Goal: Task Accomplishment & Management: Manage account settings

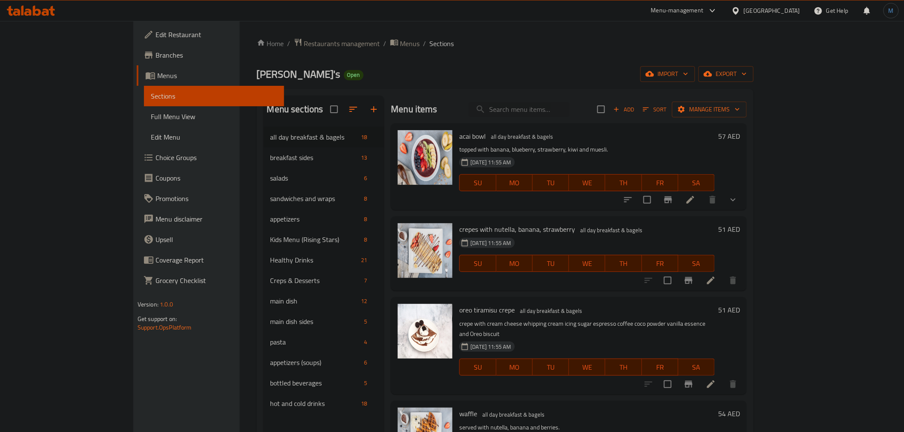
click at [564, 292] on div "Menu items Add Sort Manage items acai bowl all day breakfast & bagels topped wi…" at bounding box center [565, 312] width 363 height 432
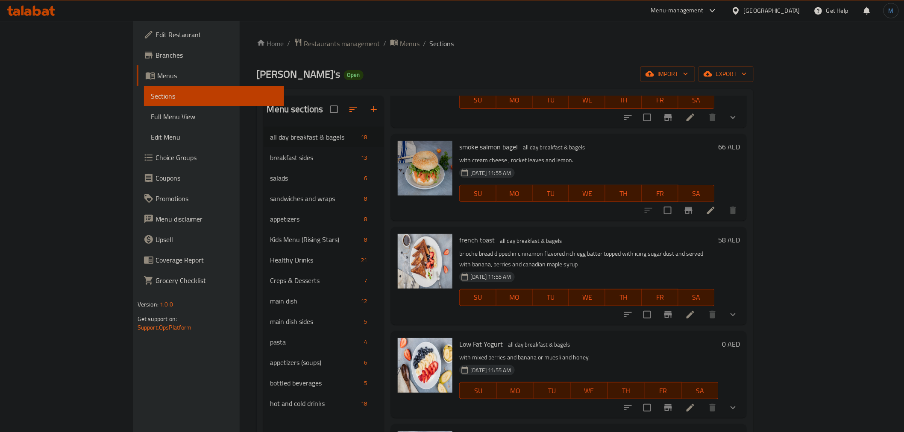
click at [738, 403] on icon "show more" at bounding box center [733, 408] width 10 height 10
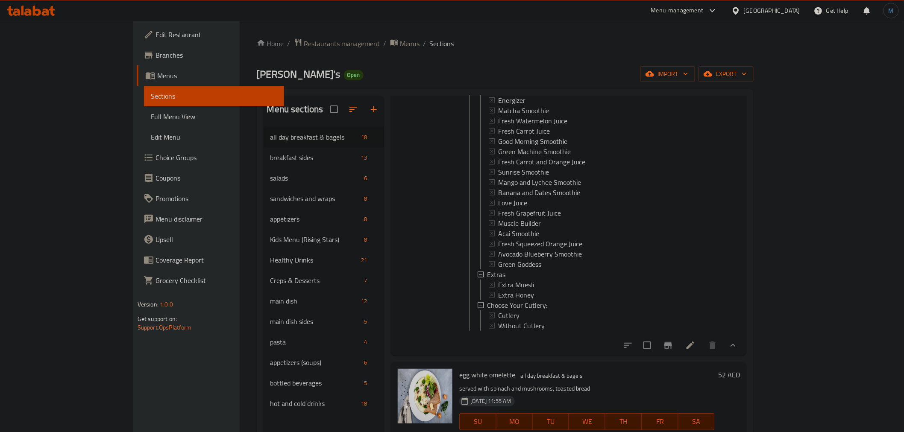
scroll to position [1128, 0]
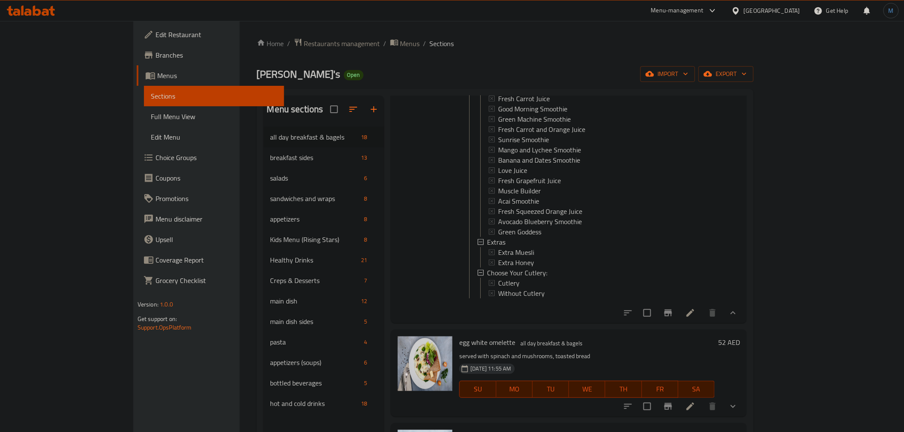
click at [555, 299] on div "Menu items Add Sort Manage items acai bowl all day breakfast & bagels topped wi…" at bounding box center [565, 312] width 363 height 432
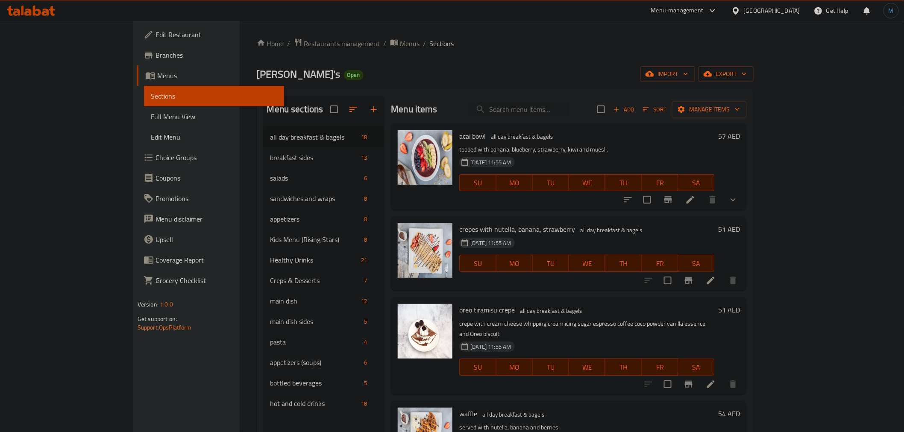
click at [723, 276] on li at bounding box center [711, 280] width 24 height 15
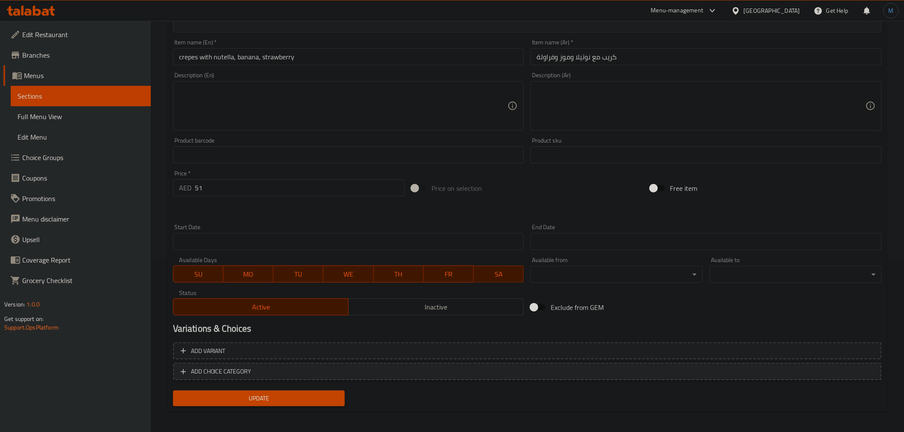
scroll to position [175, 0]
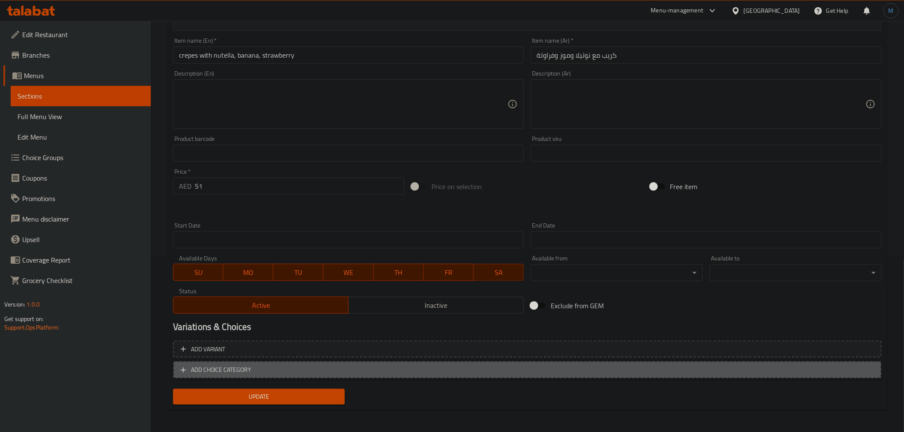
click at [343, 362] on button "ADD CHOICE CATEGORY" at bounding box center [527, 370] width 709 height 18
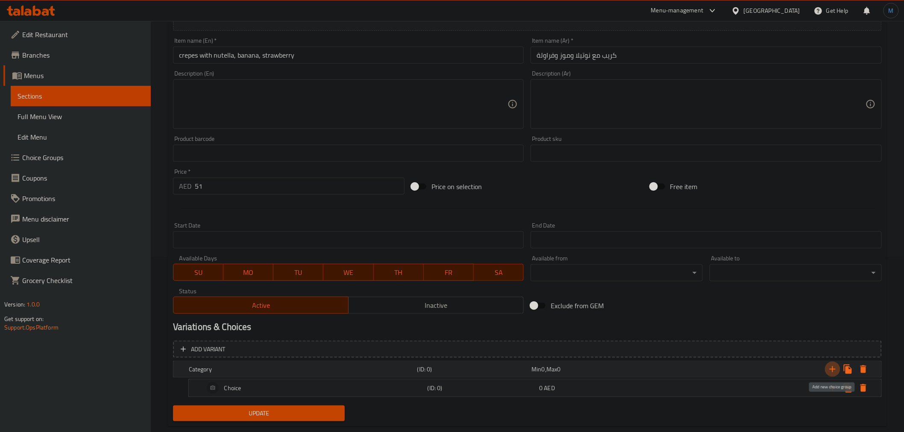
click at [835, 364] on icon "Expand" at bounding box center [832, 369] width 10 height 10
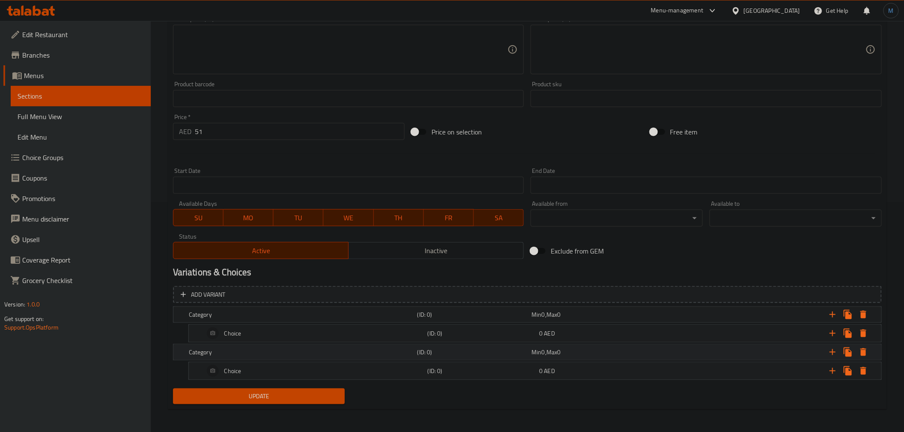
scroll to position [231, 0]
click at [321, 312] on h5 "Category" at bounding box center [301, 314] width 225 height 9
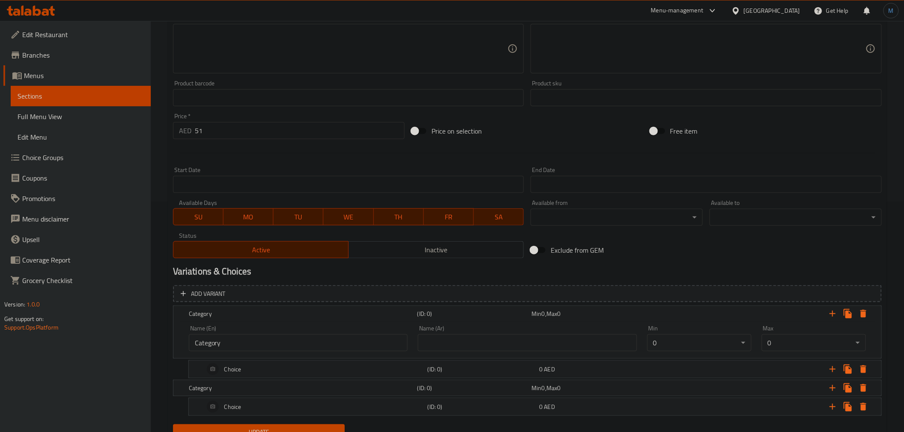
click at [306, 346] on input "Category" at bounding box center [298, 343] width 219 height 17
paste input "Extras"
type input "Extras"
click at [573, 330] on div "Name (Ar) Name (Ar)" at bounding box center [527, 339] width 219 height 26
click at [573, 335] on input "text" at bounding box center [527, 343] width 219 height 17
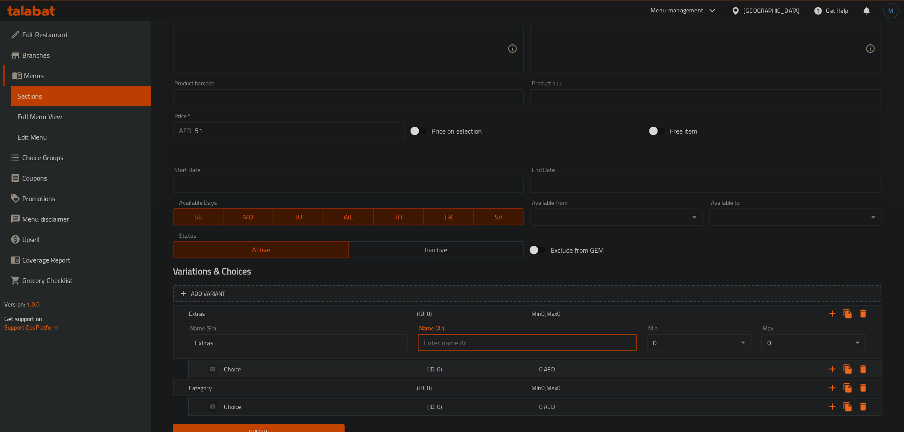
paste input "إضافات"
type input "إضافات"
click at [279, 367] on div "Choice" at bounding box center [313, 369] width 223 height 21
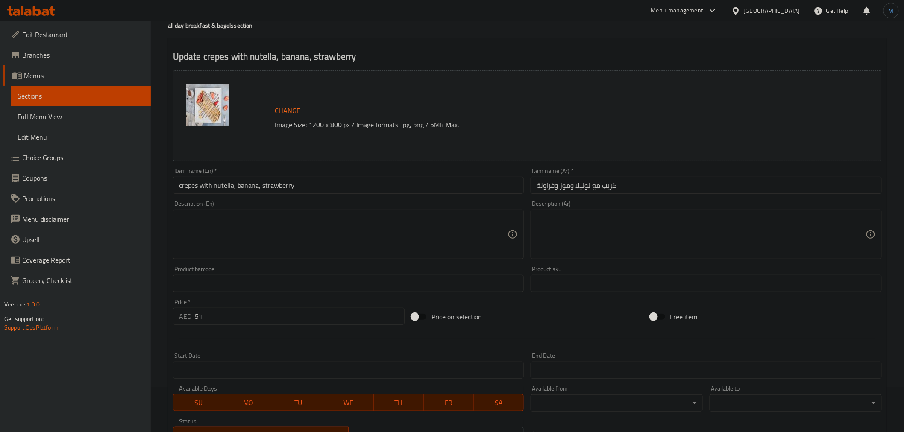
scroll to position [41, 0]
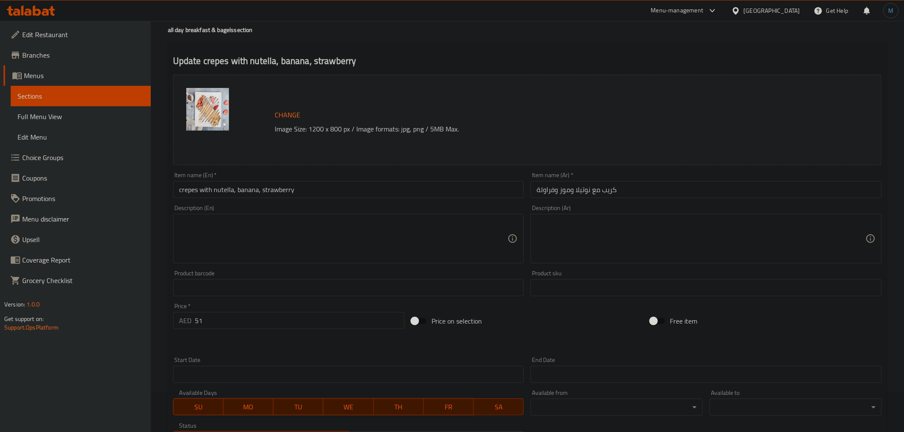
click at [231, 188] on input "crepes with nutella, banana, strawberry" at bounding box center [348, 189] width 351 height 17
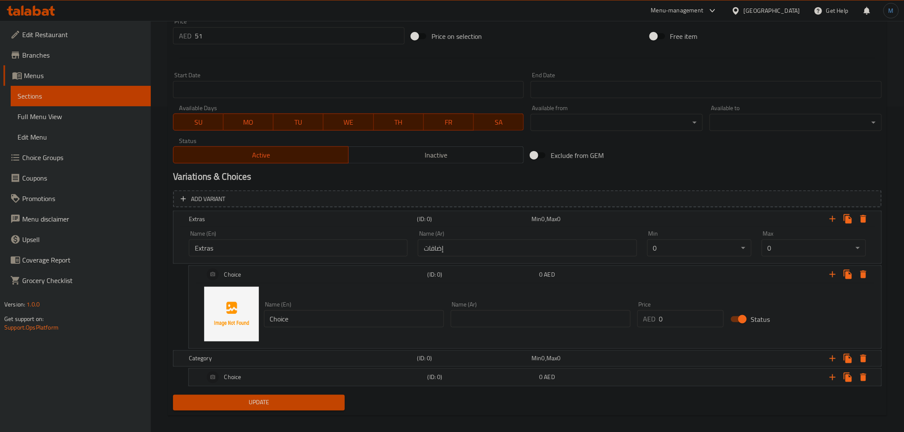
click at [306, 320] on input "Choice" at bounding box center [354, 319] width 180 height 17
paste input "nutella"
paste input "Extra Nutella"
type input "Extra Nutella"
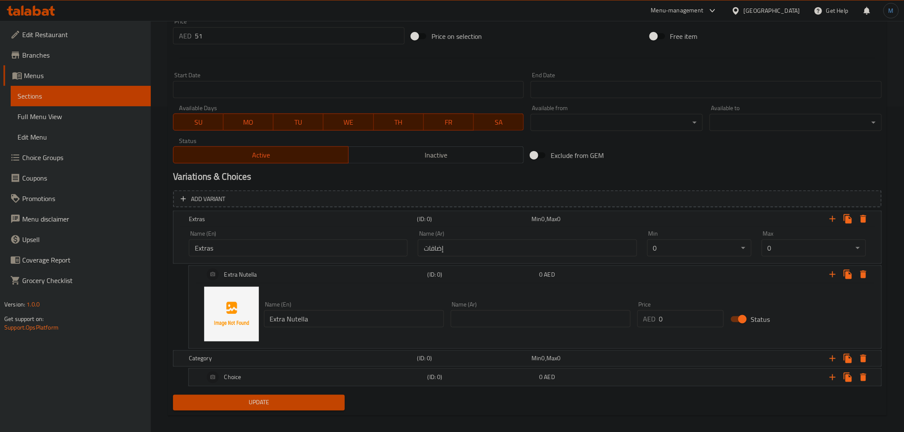
click at [578, 312] on input "text" at bounding box center [541, 319] width 180 height 17
paste input "نوتيلا إضافية"
type input "نوتيلا إضافية"
type input "5"
click at [663, 272] on div "Expand" at bounding box center [760, 274] width 223 height 19
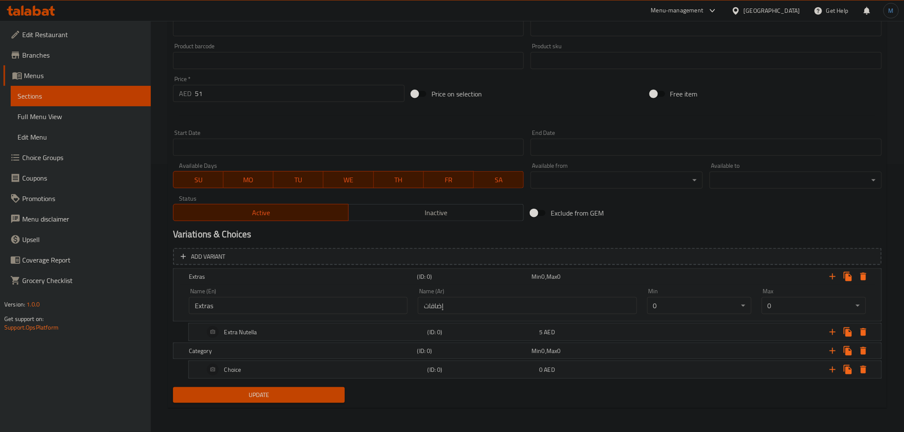
scroll to position [267, 0]
click at [280, 349] on h5 "Category" at bounding box center [301, 352] width 225 height 9
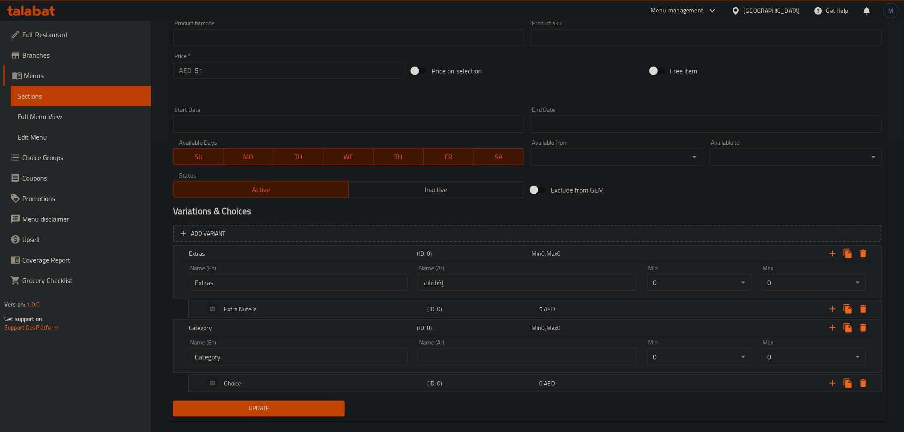
scroll to position [304, 0]
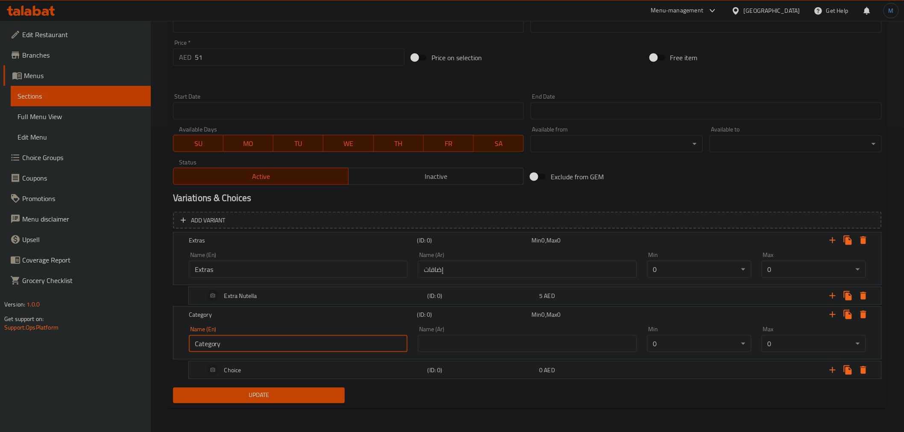
click at [261, 343] on input "Category" at bounding box center [298, 343] width 219 height 17
paste input "[PERSON_NAME] your cutlery:"
type input "Choose Your Cutlery:"
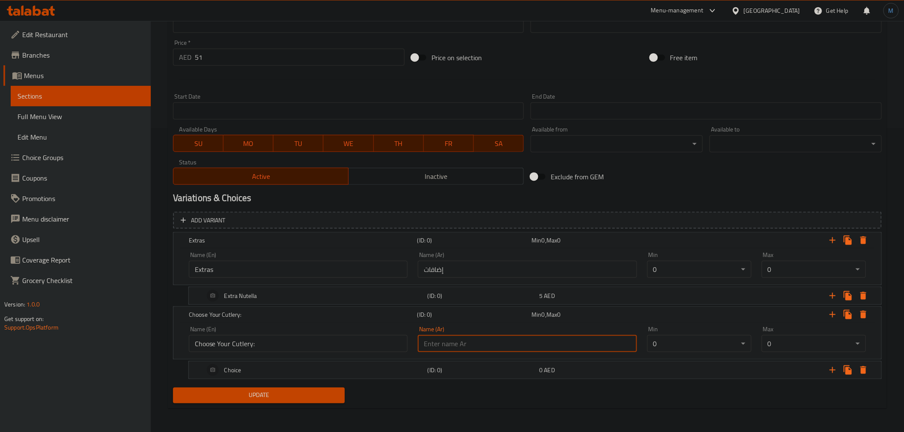
click at [491, 345] on input "text" at bounding box center [527, 343] width 219 height 17
paste input "اختر أدوات المائدة الخاصة بك:"
type input "اختر أدوات المائدة الخاصة بك:"
click at [293, 369] on div "Choice" at bounding box center [313, 370] width 223 height 21
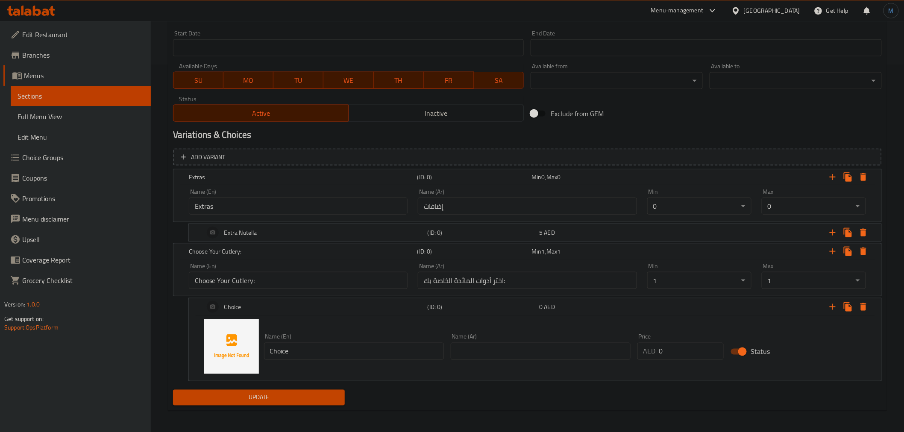
scroll to position [369, 0]
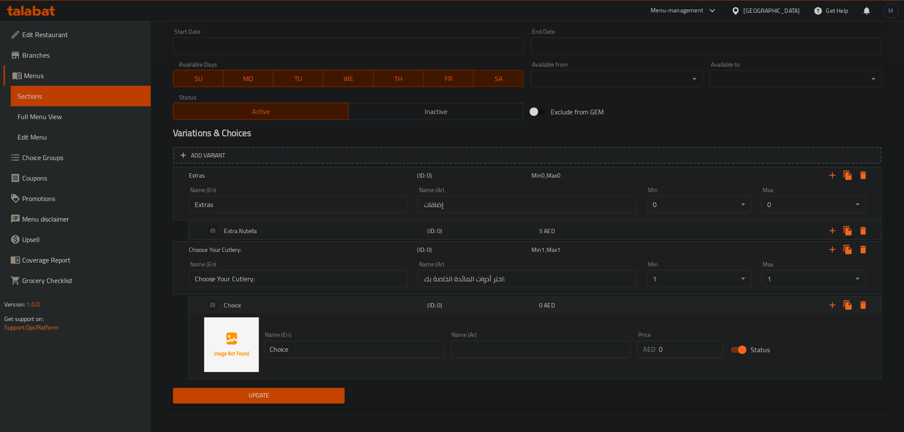
click at [830, 308] on icon "Expand" at bounding box center [832, 305] width 10 height 10
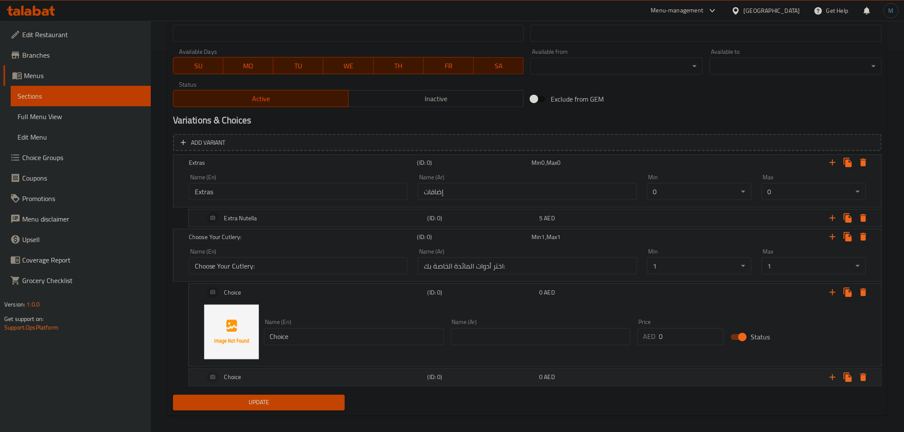
scroll to position [389, 0]
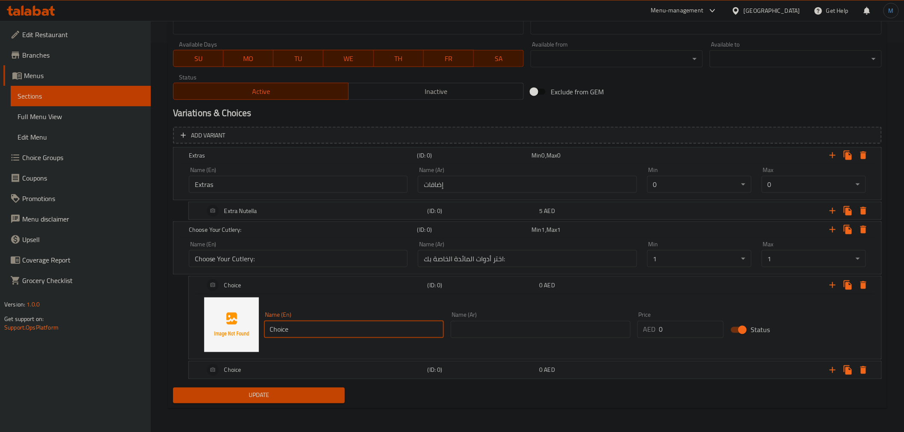
click at [299, 325] on input "Choice" at bounding box center [354, 329] width 180 height 17
paste input "utlery"
type input "Cutlery"
click at [566, 338] on div "Name (Ar) Name (Ar)" at bounding box center [540, 325] width 187 height 33
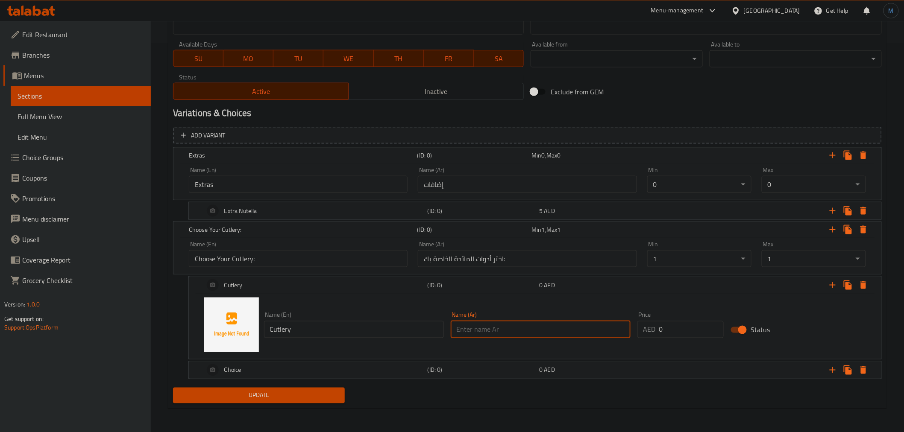
click at [566, 335] on input "text" at bounding box center [541, 329] width 180 height 17
paste input "أدوات المائدة"
type input "أدوات المائدة"
click at [301, 296] on div "Name (En) Cutlery Name (En) Name (Ar) أدوات المائدة Name (Ar) Price AED 0 Price…" at bounding box center [535, 325] width 672 height 65
click at [299, 283] on div "Cutlery" at bounding box center [313, 285] width 223 height 21
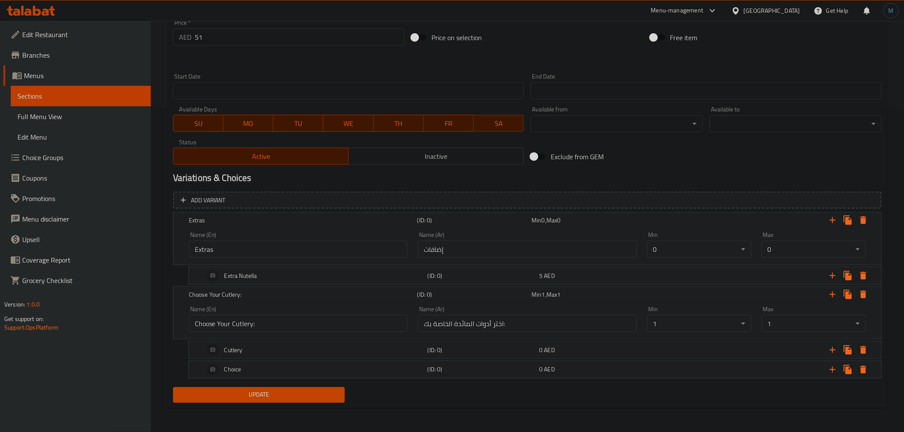
scroll to position [323, 0]
click at [289, 361] on div "Choice" at bounding box center [313, 371] width 223 height 21
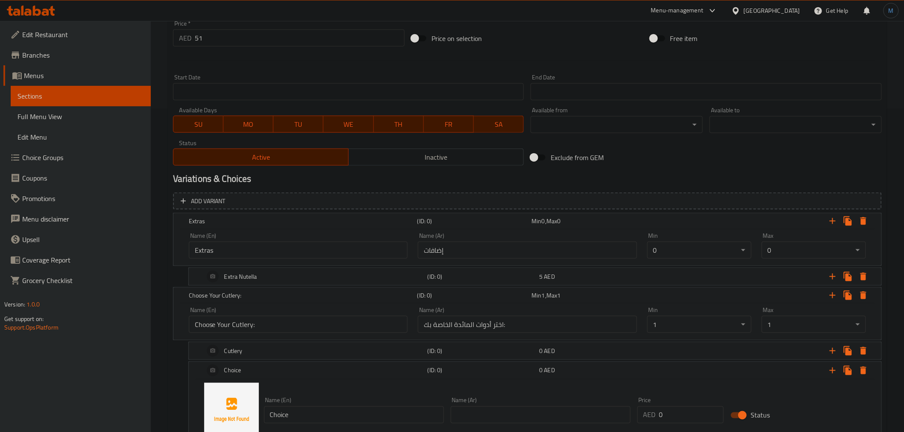
drag, startPoint x: 342, startPoint y: 397, endPoint x: 354, endPoint y: 406, distance: 14.7
click at [353, 405] on div "Name (En) Choice Name (En)" at bounding box center [354, 411] width 180 height 26
click at [354, 407] on input "Choice" at bounding box center [354, 415] width 180 height 17
paste input "Without Cutlery"
type input "Without Cutlery"
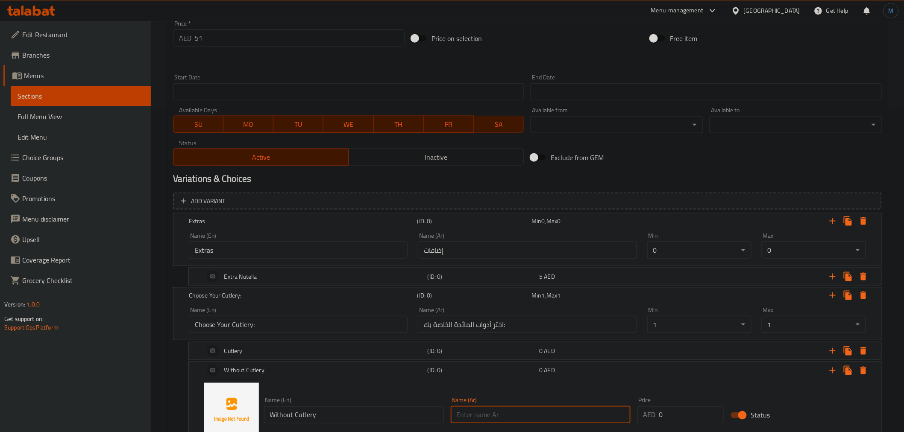
click at [590, 407] on input "text" at bounding box center [541, 415] width 180 height 17
paste input "بدون أدوات مائدة"
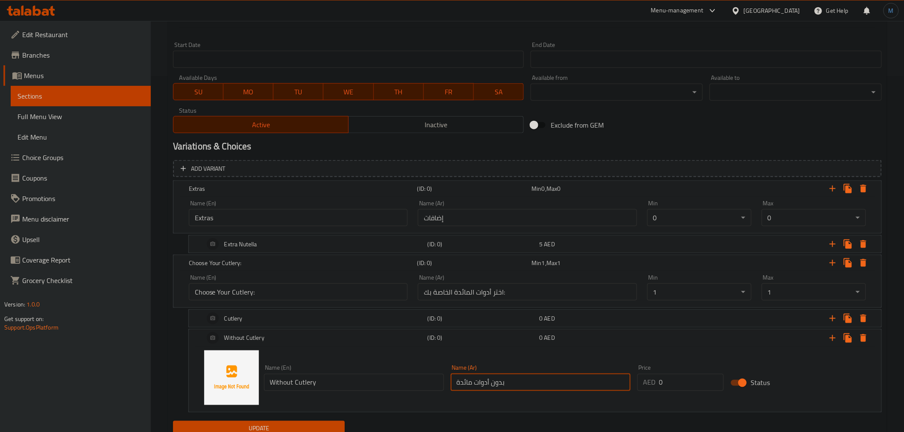
scroll to position [389, 0]
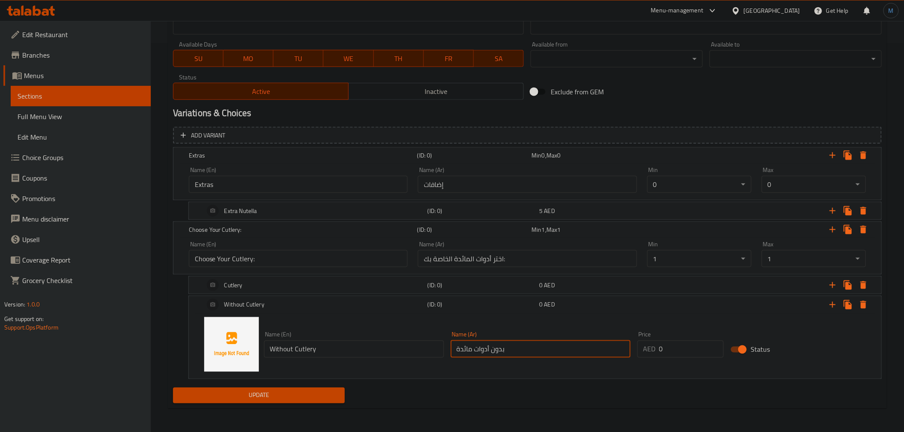
type input "بدون أدوات مائدة"
click at [322, 403] on div "Update" at bounding box center [259, 395] width 179 height 23
click at [322, 403] on button "Update" at bounding box center [259, 396] width 172 height 16
click at [322, 394] on span "Update" at bounding box center [259, 395] width 158 height 11
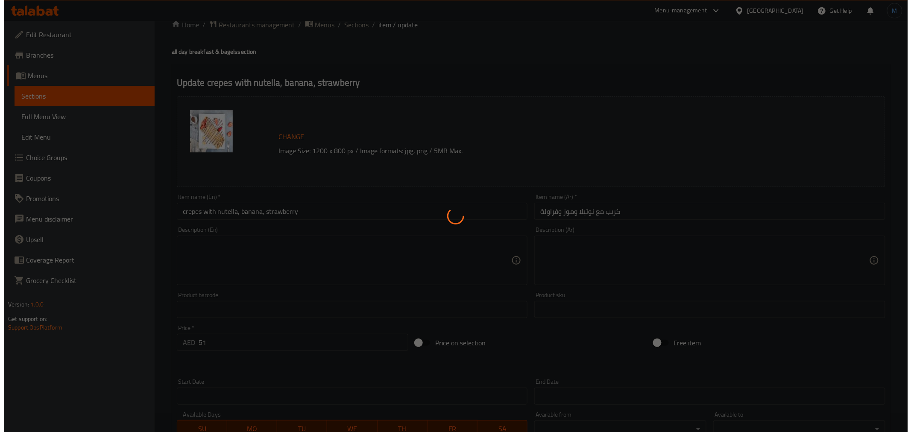
scroll to position [0, 0]
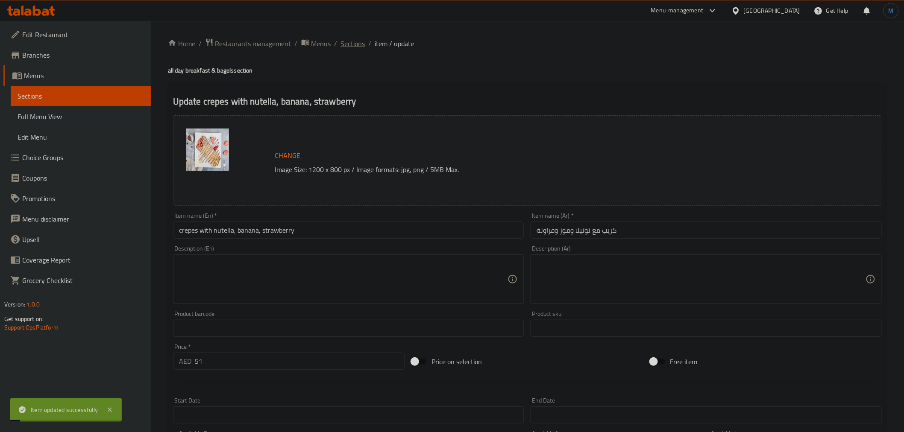
click at [355, 49] on span "Sections" at bounding box center [353, 43] width 24 height 10
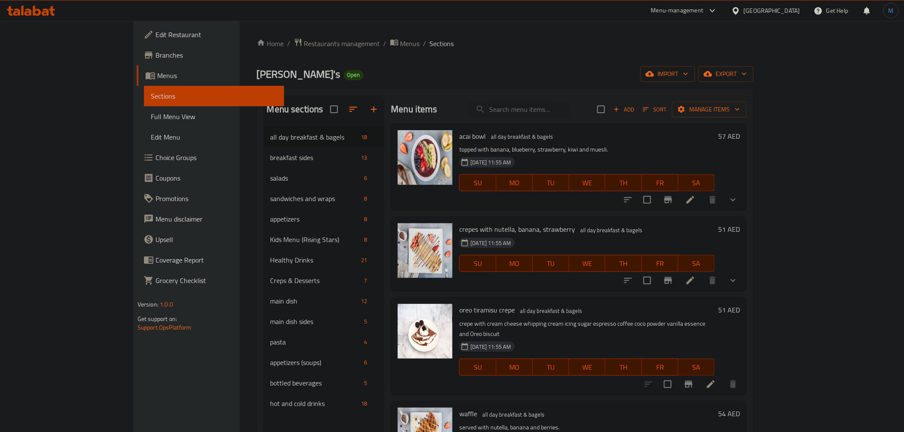
click at [560, 304] on h6 "oreo tiramisu crepe all day breakfast & bagels" at bounding box center [586, 310] width 255 height 12
click at [462, 231] on span "crepes with nutella, banana, strawberry" at bounding box center [517, 229] width 116 height 13
copy h6 "crepes with nutella, banana, strawberry"
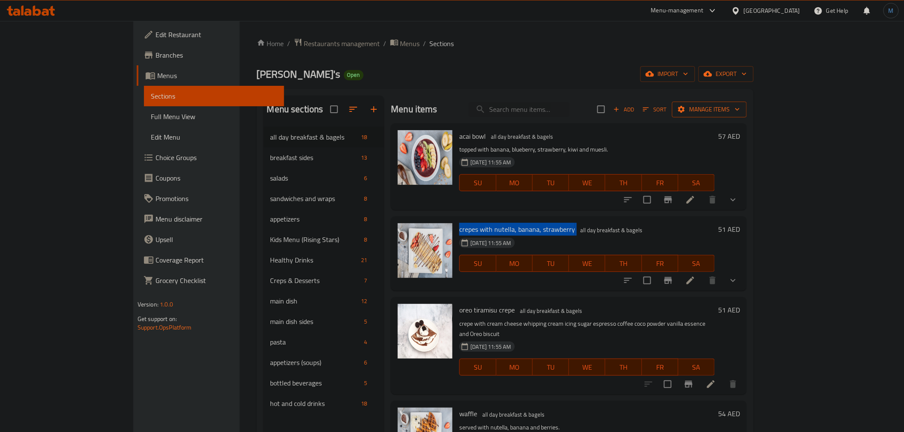
click at [740, 113] on span "Manage items" at bounding box center [709, 109] width 61 height 11
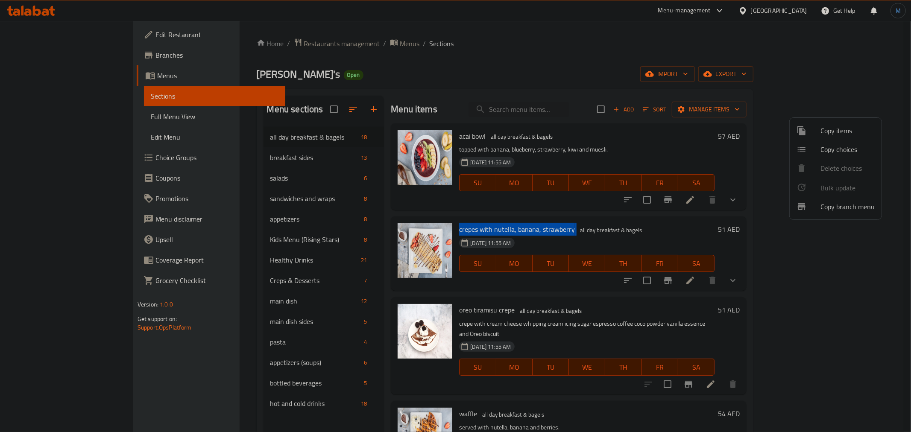
click at [831, 150] on span "Copy choices" at bounding box center [848, 149] width 54 height 10
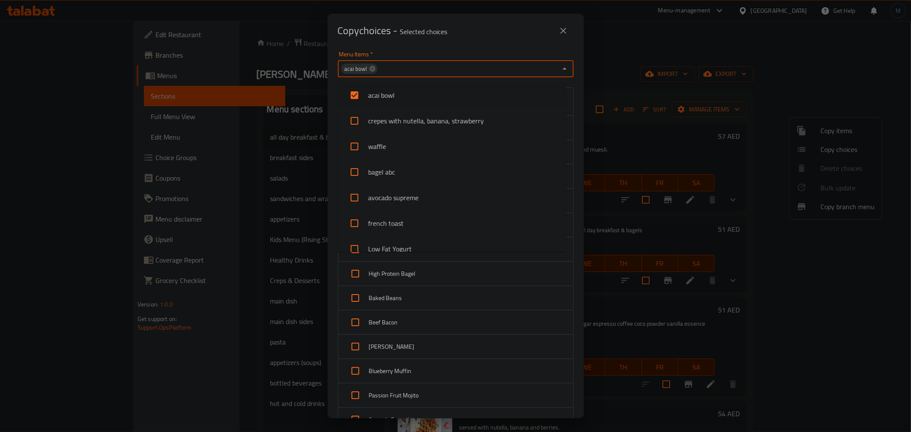
click at [403, 71] on input "Menu Items   *" at bounding box center [468, 69] width 179 height 12
click at [370, 69] on icon at bounding box center [373, 69] width 6 height 6
checkbox input "false"
paste input "crepes with nutella, banana, strawberry"
type input "crepes with nutella, banana, strawberry"
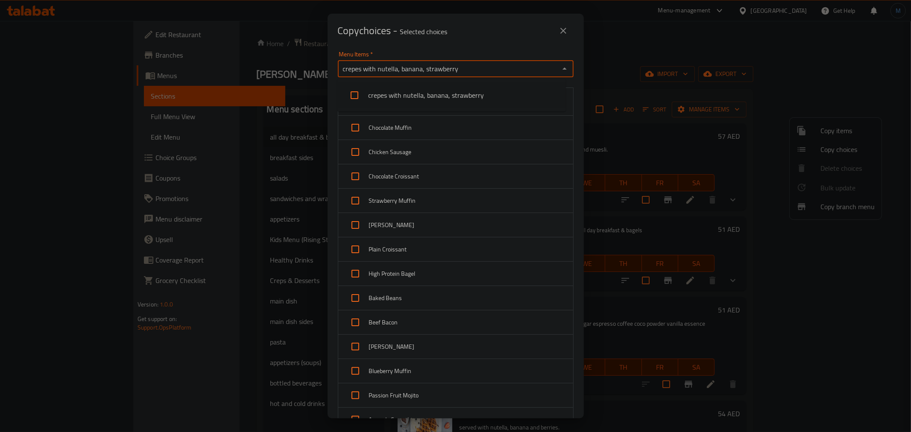
click at [393, 96] on li "crepes with nutella, banana, strawberry" at bounding box center [451, 95] width 229 height 26
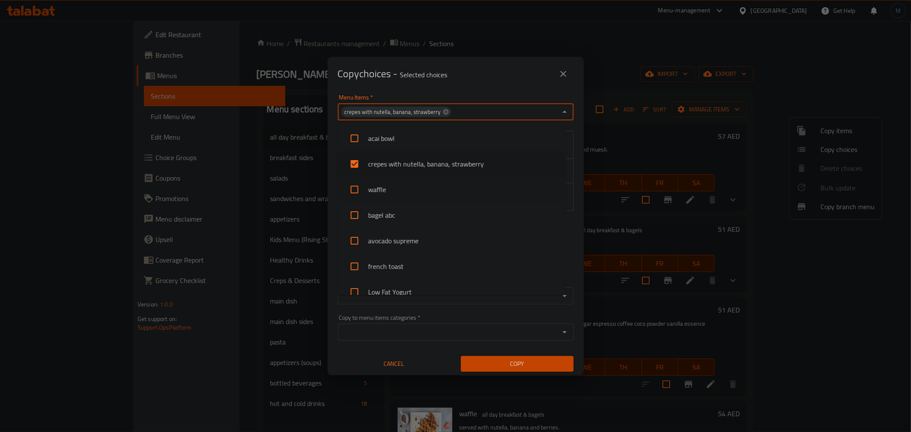
click at [569, 167] on div "Extra Nutella Cutlery Without Cutlery None All" at bounding box center [456, 186] width 246 height 120
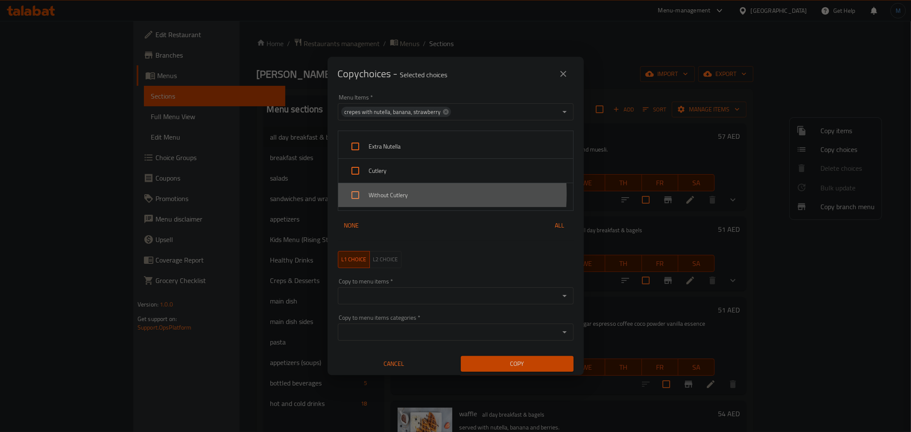
click at [366, 195] on div at bounding box center [357, 195] width 24 height 21
checkbox input "true"
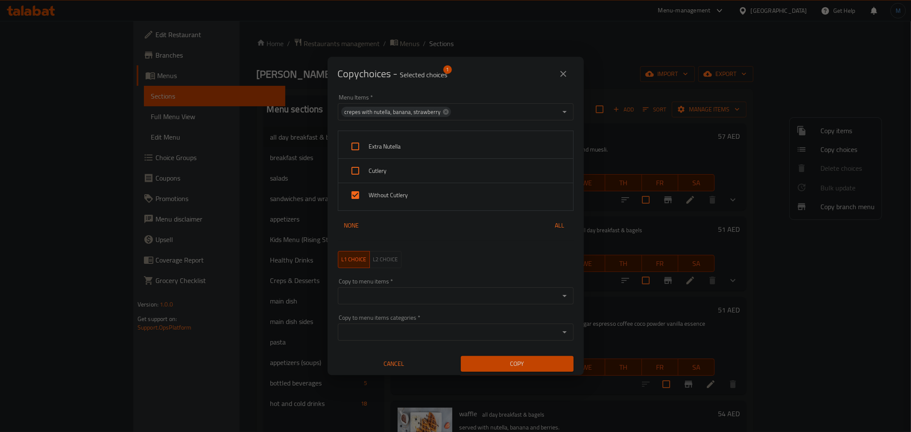
click at [377, 164] on div "Cutlery" at bounding box center [455, 171] width 235 height 24
checkbox input "true"
click at [415, 301] on input "Copy to menu items   *" at bounding box center [448, 296] width 217 height 12
paste input "crepes with nutella, banana, strawberry"
type input "c"
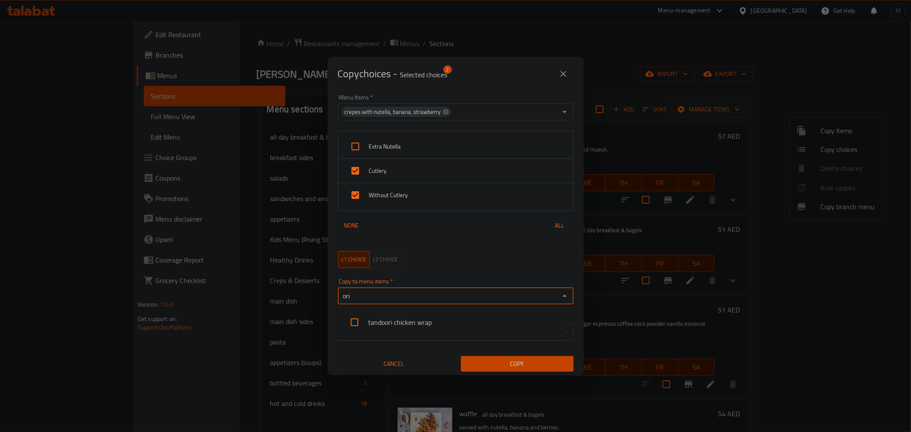
type input "or"
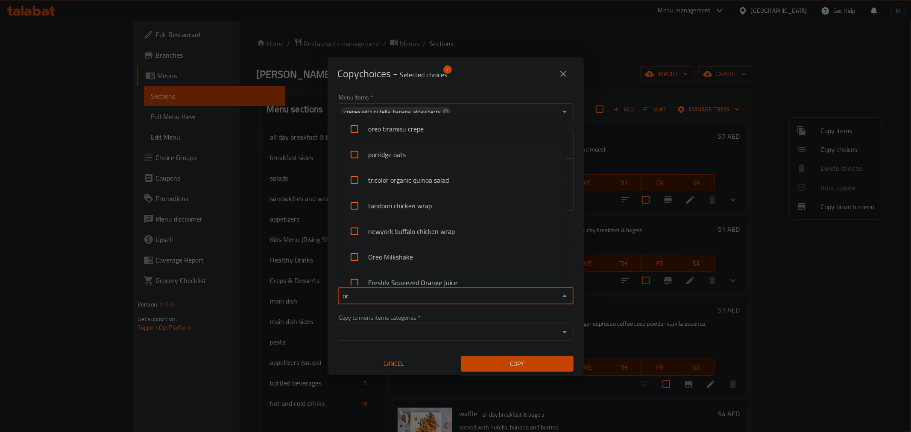
click at [412, 126] on li "oreo tiramisu crepe" at bounding box center [451, 129] width 229 height 26
checkbox input "true"
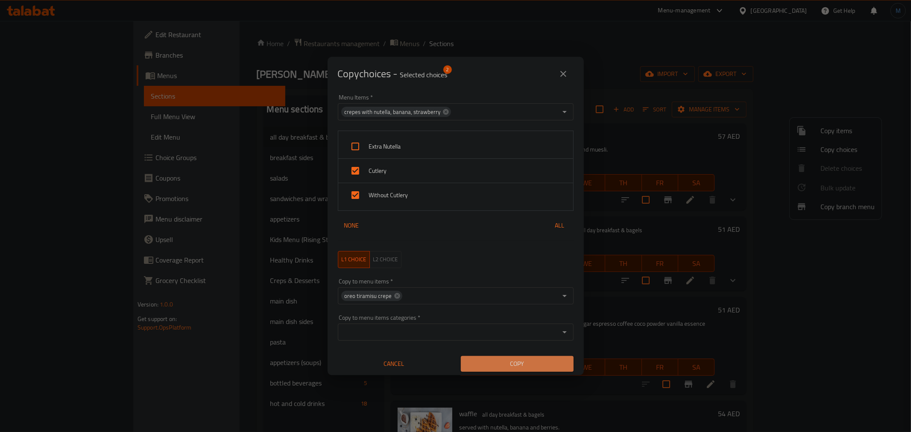
click at [519, 363] on span "Copy" at bounding box center [517, 364] width 99 height 11
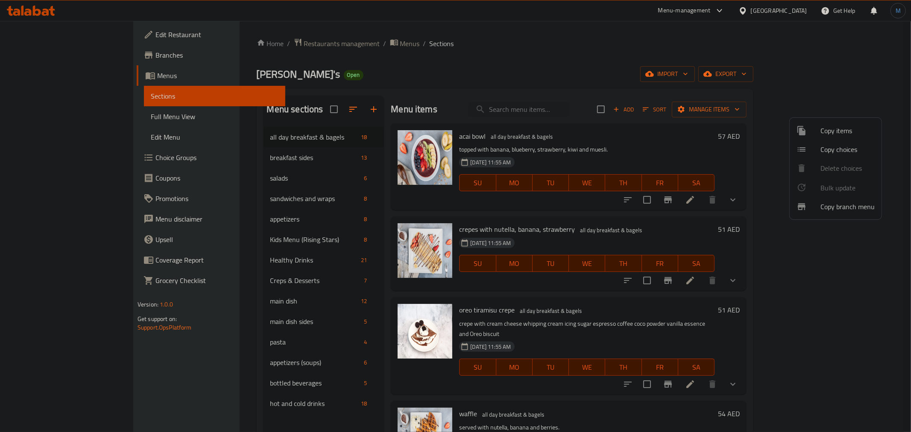
click at [463, 308] on div at bounding box center [455, 216] width 911 height 432
click at [463, 308] on span "oreo tiramisu crepe" at bounding box center [487, 310] width 56 height 13
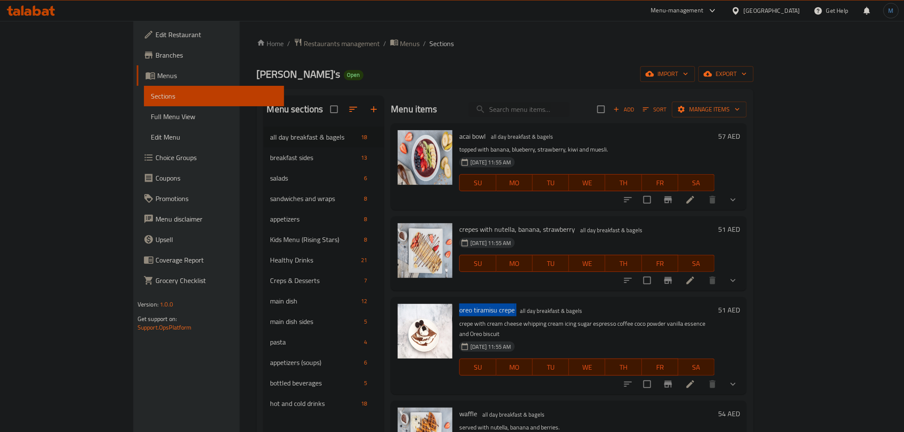
click at [463, 308] on span "oreo tiramisu crepe" at bounding box center [487, 310] width 56 height 13
copy h6 "oreo tiramisu crepe"
click at [747, 103] on button "Manage items" at bounding box center [709, 110] width 75 height 16
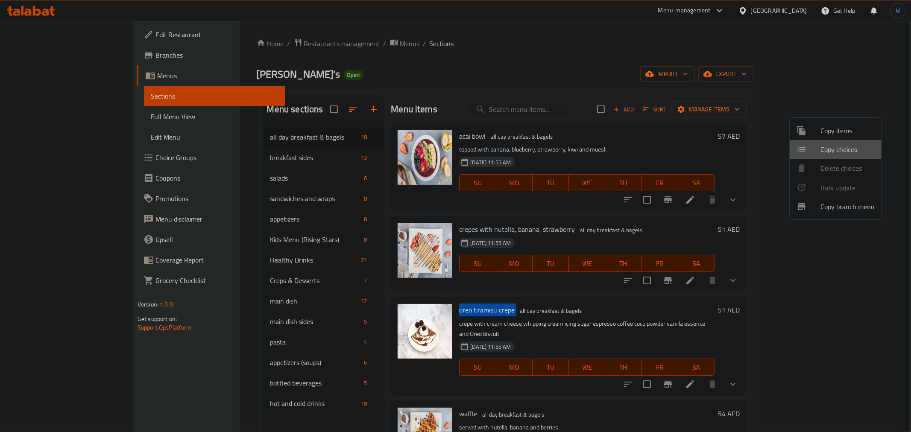
click at [830, 153] on span "Copy choices" at bounding box center [848, 149] width 54 height 10
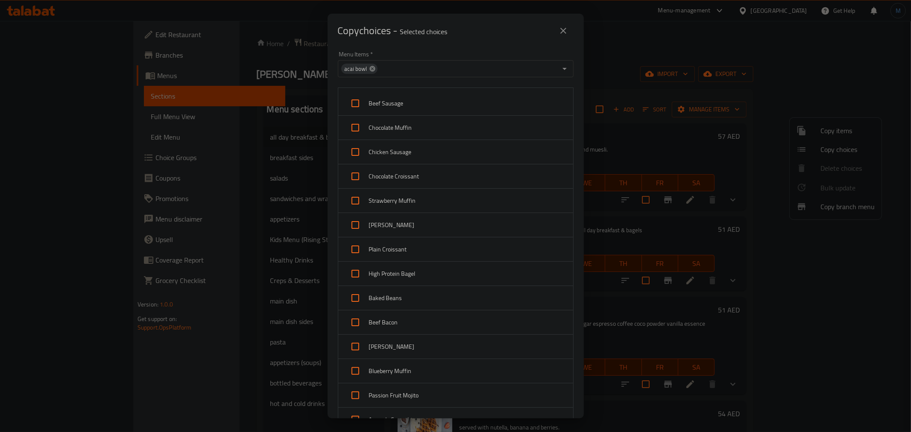
click at [370, 67] on icon at bounding box center [373, 69] width 6 height 6
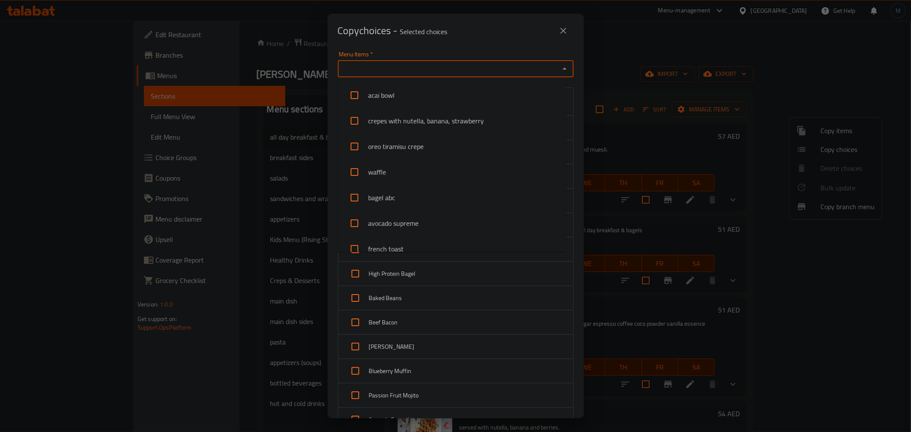
click at [370, 67] on input "Menu Items   *" at bounding box center [448, 69] width 217 height 12
paste input "oreo tiramisu crepe"
type input "oreo tiramisu crepe"
click at [390, 97] on li "oreo tiramisu crepe" at bounding box center [451, 95] width 229 height 26
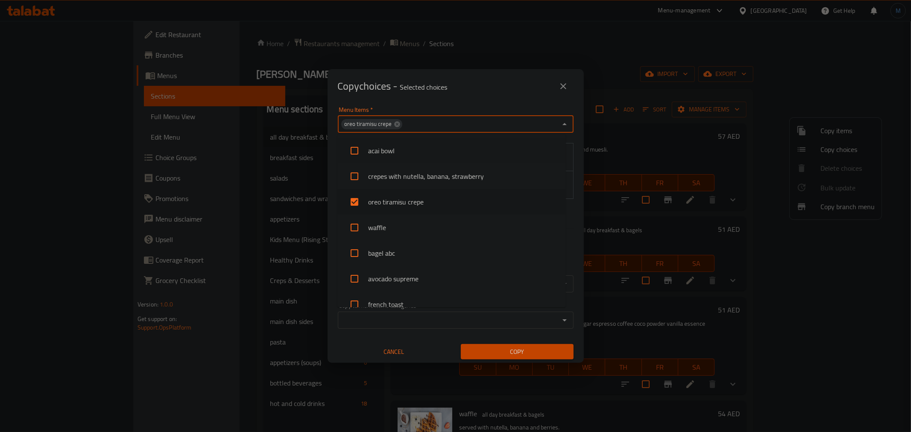
click at [520, 93] on div "Copy choices - Selected choices 0" at bounding box center [456, 86] width 236 height 21
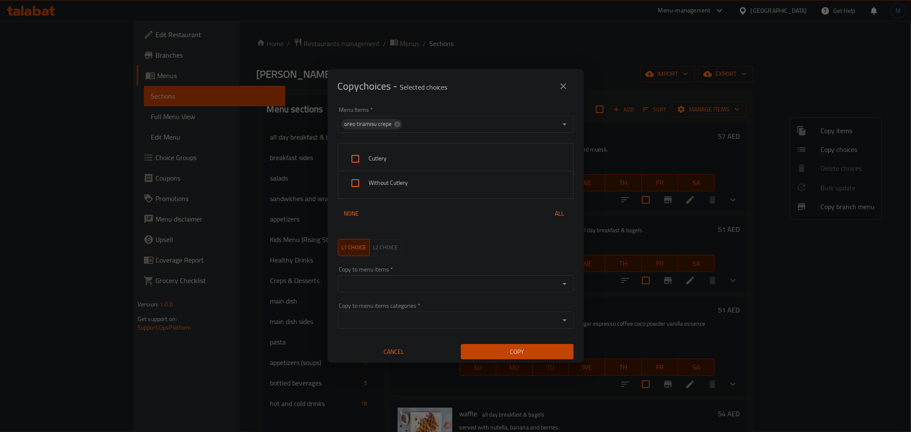
click at [386, 160] on span "Cutlery" at bounding box center [467, 158] width 197 height 11
checkbox input "true"
click at [393, 182] on span "Without Cutlery" at bounding box center [467, 183] width 197 height 11
checkbox input "true"
click at [449, 287] on input "Copy to menu items   *" at bounding box center [448, 284] width 217 height 12
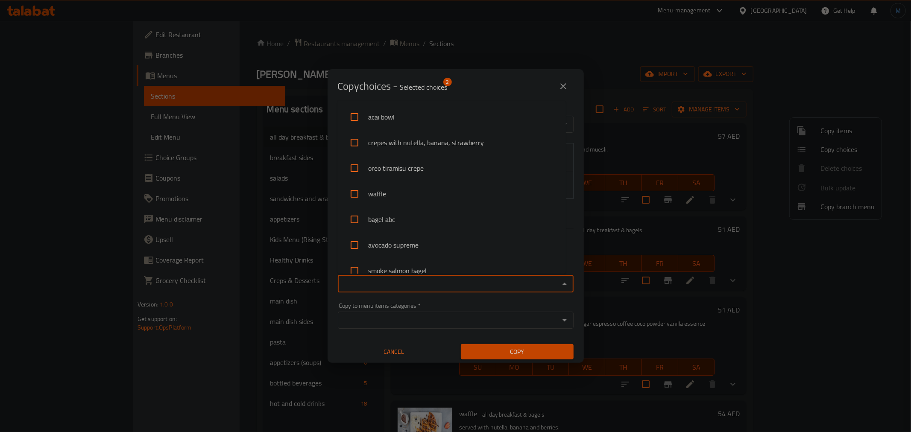
paste input "Chicken Sausage"
type input "Chicken Sausage"
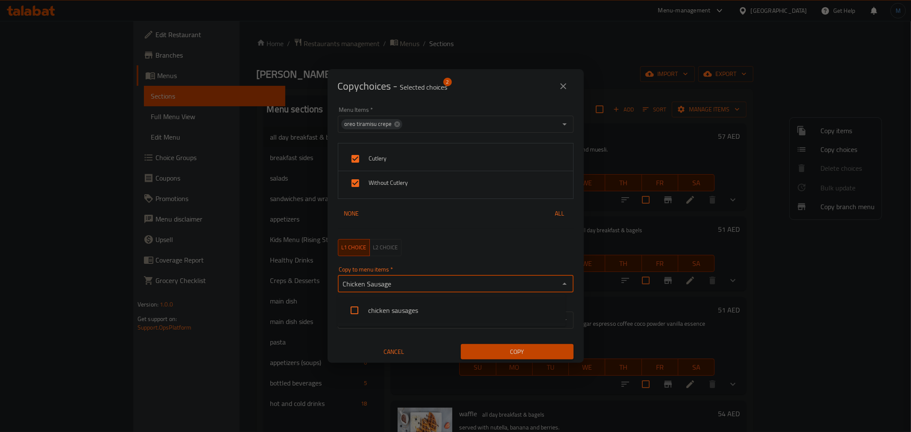
click at [415, 308] on li "chicken sausages" at bounding box center [451, 311] width 229 height 26
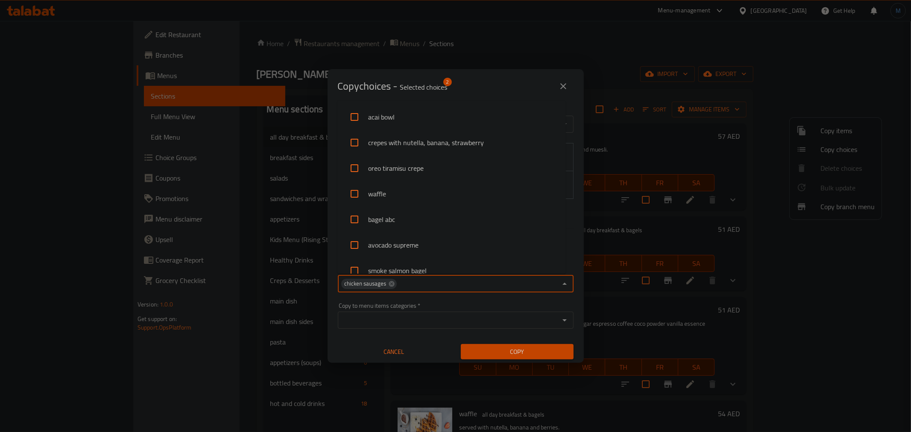
scroll to position [446, 0]
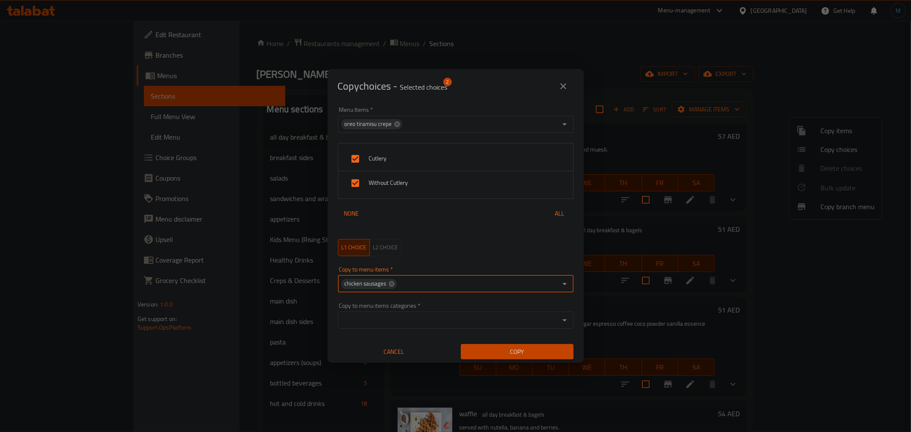
paste input "Beef Sausage"
type input "Beef Sausage"
click at [399, 311] on li "beef sausage" at bounding box center [451, 311] width 229 height 26
paste input "[PERSON_NAME]"
type input "[PERSON_NAME]"
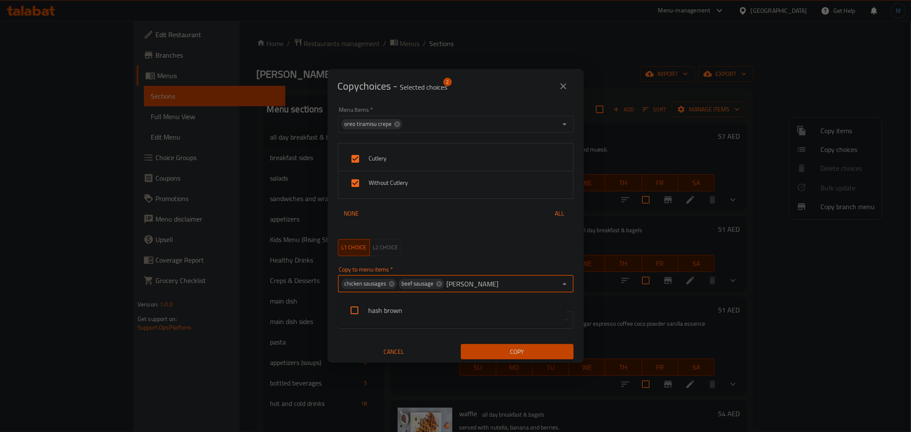
click at [381, 306] on li "hash brown" at bounding box center [451, 311] width 229 height 26
click at [541, 273] on div "Copy to menu items   * chicken sausages beef sausage hash brown Copy to menu it…" at bounding box center [456, 280] width 236 height 26
click at [543, 274] on div "Copy to menu items   * chicken sausages beef sausage hash brown Copy to menu it…" at bounding box center [456, 280] width 236 height 26
paste input "Avocado"
type input "Avocado"
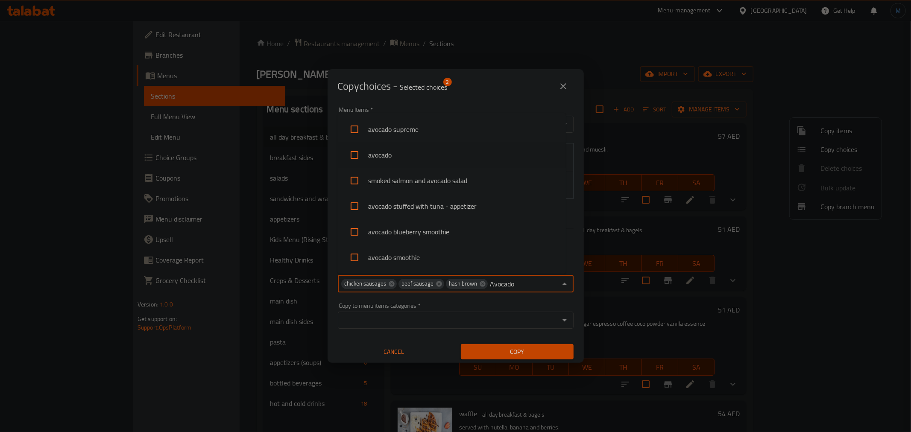
click at [383, 158] on li "avocado" at bounding box center [451, 155] width 229 height 26
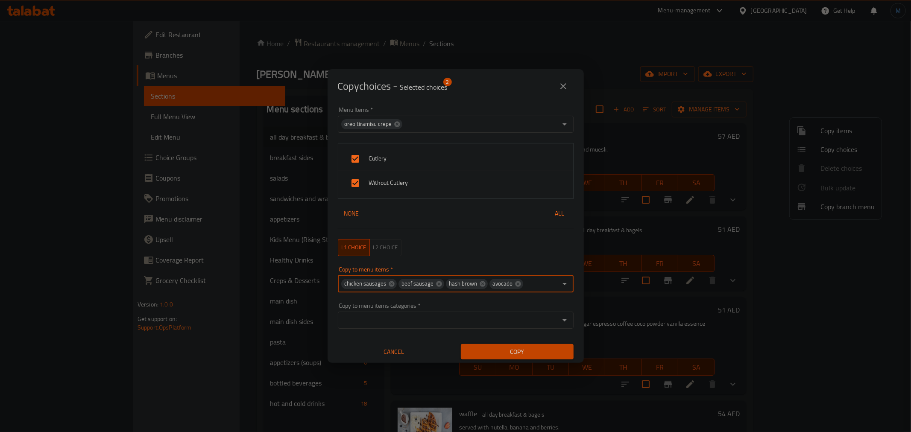
paste input "Beef Bacon"
type input "Beef Bacon"
click at [362, 307] on input "checkbox" at bounding box center [354, 310] width 21 height 21
checkbox input "false"
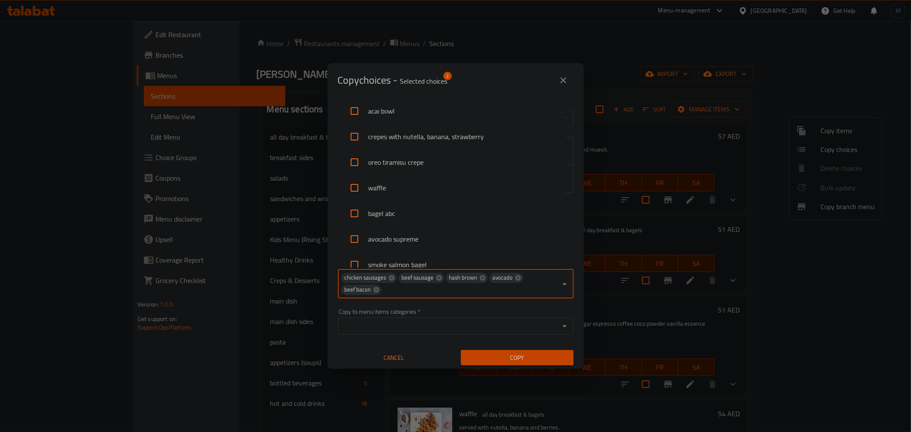
scroll to position [0, 0]
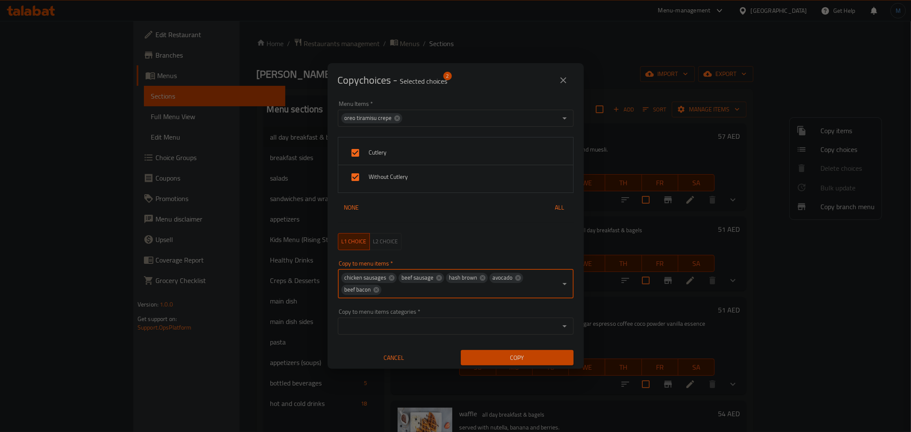
paste input "Plain Croissant"
type input "Plain Croissant"
click at [399, 317] on li "plain croissant" at bounding box center [451, 317] width 229 height 26
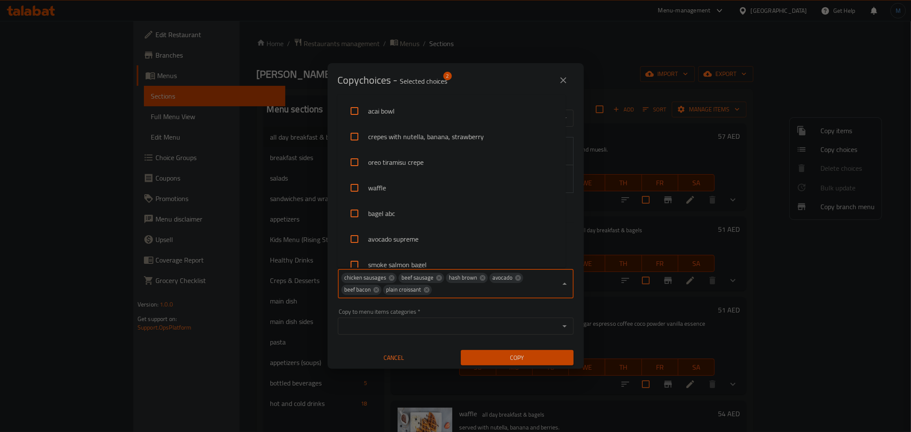
scroll to position [446, 0]
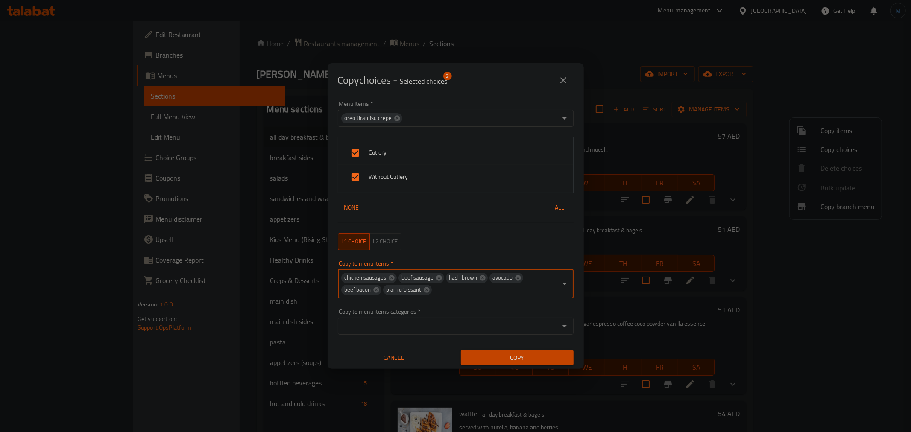
paste input "Blueberry Muffin"
type input "Blueberry Muffin"
click at [370, 311] on li "blueberry muffin" at bounding box center [451, 317] width 229 height 26
paste input "[PERSON_NAME]"
type input "[PERSON_NAME]"
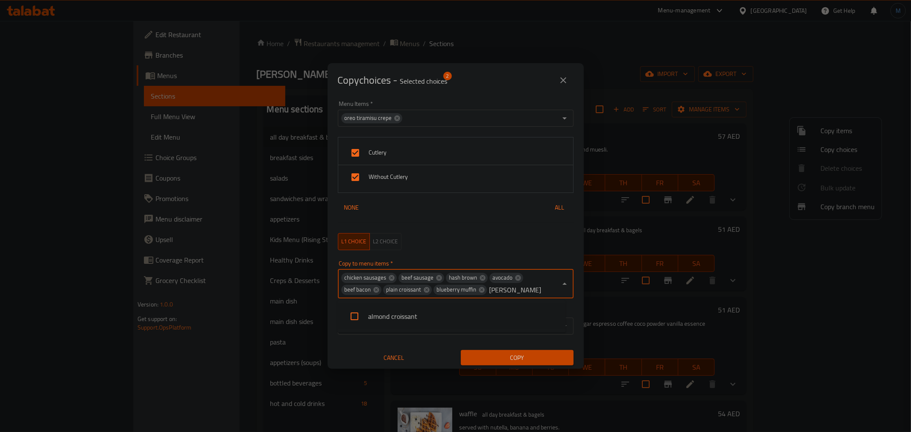
click at [374, 314] on li "almond croissant" at bounding box center [451, 317] width 229 height 26
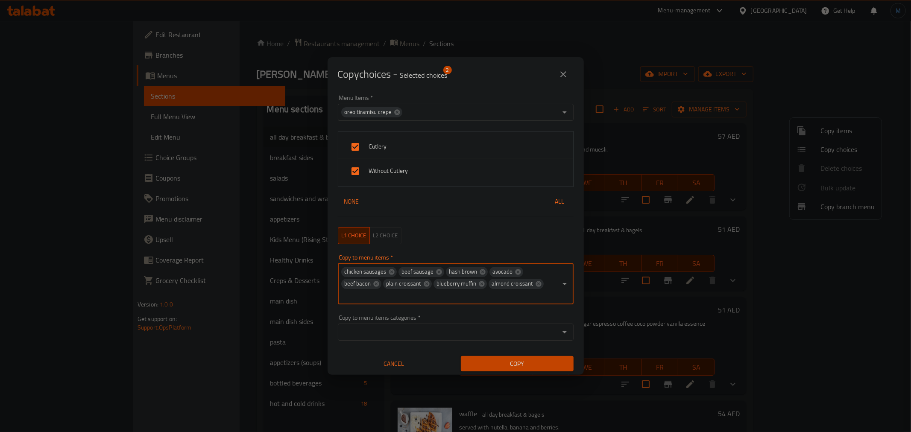
paste input "Chocolate Croissant"
type input "Chocolate Croissant"
click at [365, 315] on li "chocolate croissant" at bounding box center [451, 323] width 229 height 26
paste input "High Protein Bagel"
type input "High Protein Bagel"
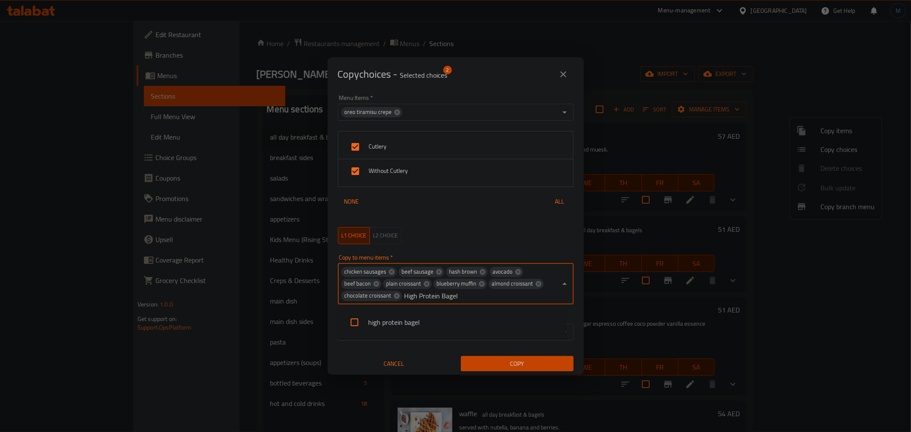
click at [395, 328] on li "high protein bagel" at bounding box center [451, 323] width 229 height 26
paste input "Baked Beans"
type input "Baked Beans"
click at [364, 330] on input "checkbox" at bounding box center [354, 322] width 21 height 21
checkbox input "false"
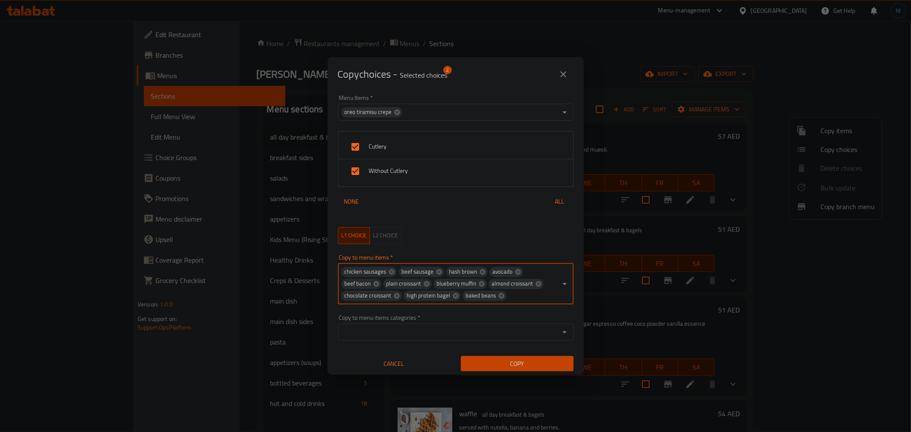
paste input "Strawberry Muffin"
type input "Strawberry Muffin"
click at [375, 323] on li "strawberry muffin" at bounding box center [451, 323] width 229 height 26
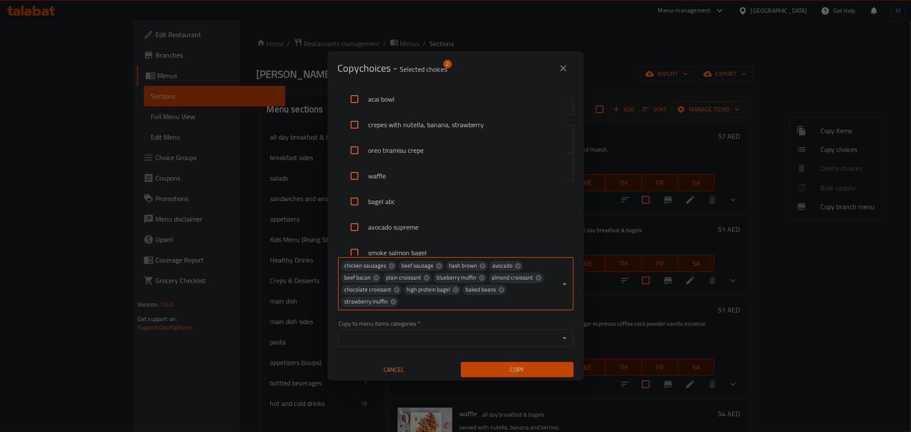
scroll to position [0, 0]
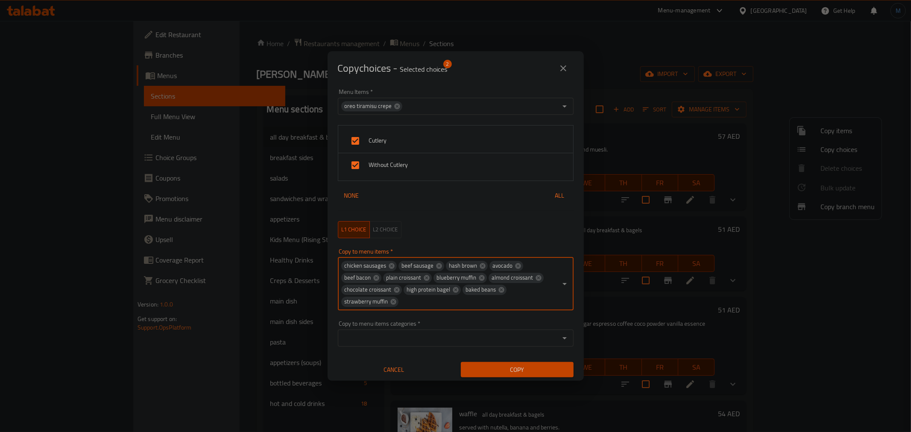
paste input "Chocolate Muffin"
type input "Chocolate Muffin"
click at [392, 321] on li "chocolate muffin" at bounding box center [451, 329] width 229 height 26
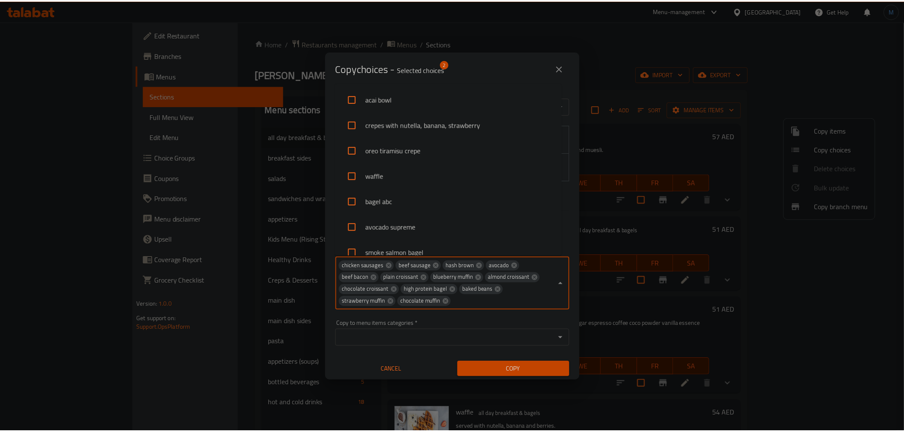
scroll to position [446, 0]
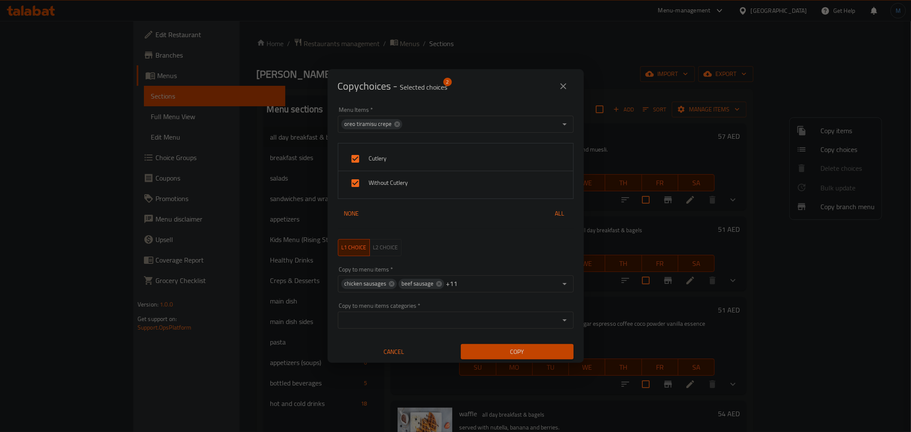
click at [522, 373] on div "Copy choices - Selected choices 2 Menu Items   * oreo tiramisu crepe Menu Items…" at bounding box center [455, 216] width 911 height 432
click at [540, 353] on span "Copy" at bounding box center [517, 352] width 99 height 11
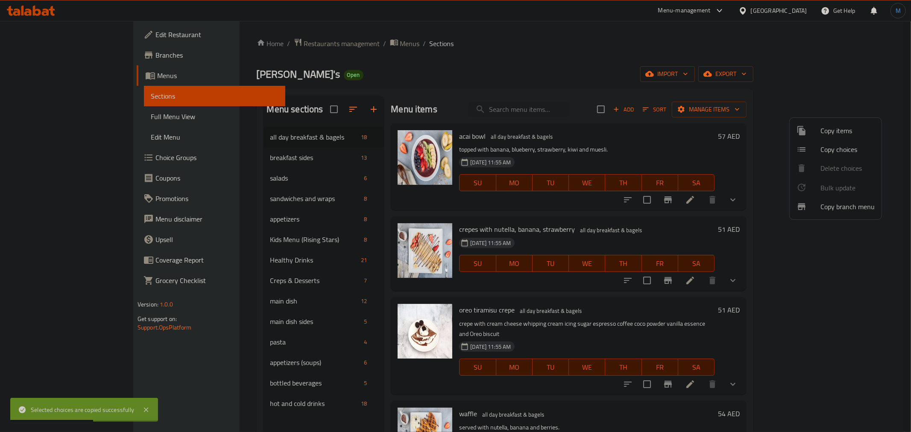
drag, startPoint x: 373, startPoint y: 63, endPoint x: 382, endPoint y: 57, distance: 11.0
click at [379, 60] on div at bounding box center [455, 216] width 911 height 432
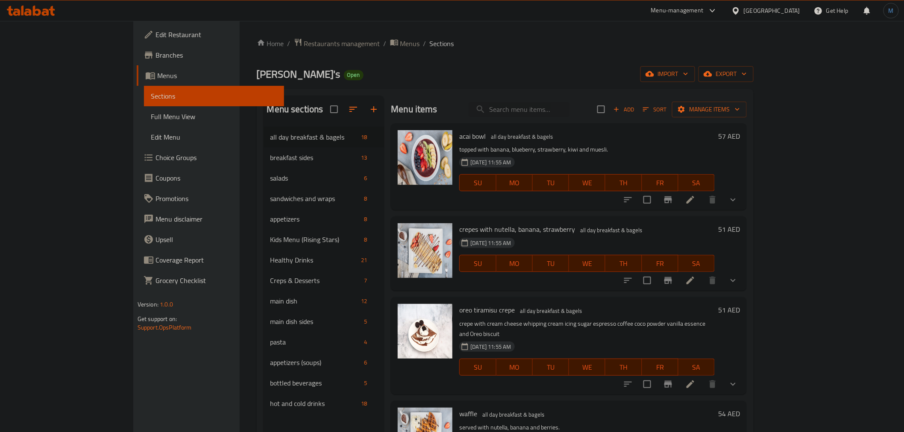
click at [544, 224] on h6 "crepes with nutella, banana, strawberry all day breakfast & bagels" at bounding box center [586, 229] width 255 height 12
click at [568, 120] on div "Menu items Add Sort Manage items" at bounding box center [569, 110] width 356 height 28
click at [569, 109] on input "search" at bounding box center [519, 109] width 101 height 15
paste input "Avocado stuffed with Tuna"
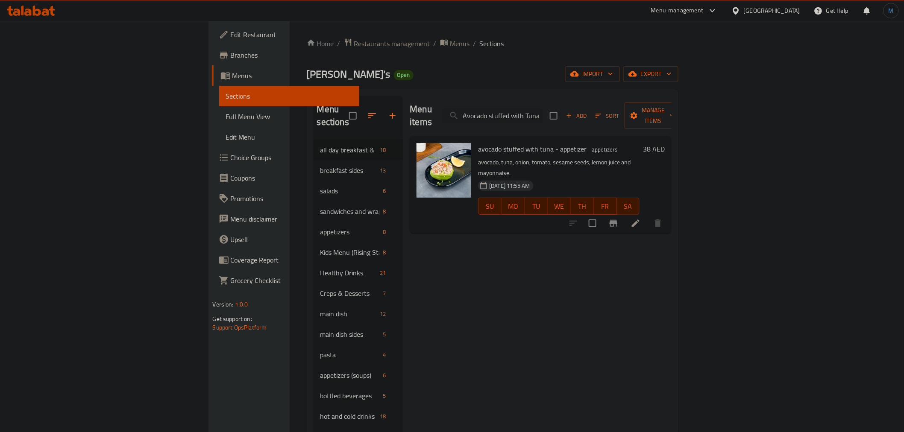
type input "Avocado stuffed with Tuna"
click at [588, 145] on span "appetizers" at bounding box center [604, 150] width 32 height 10
copy span "appetizers"
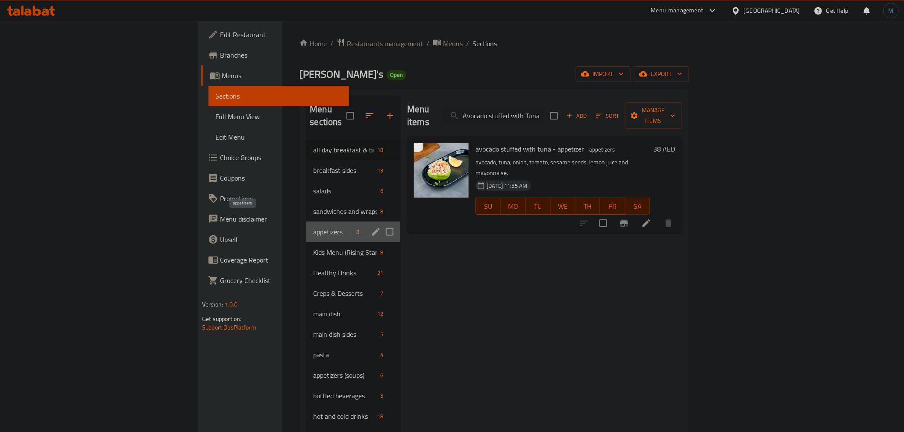
click at [313, 227] on span "appetizers" at bounding box center [333, 232] width 40 height 10
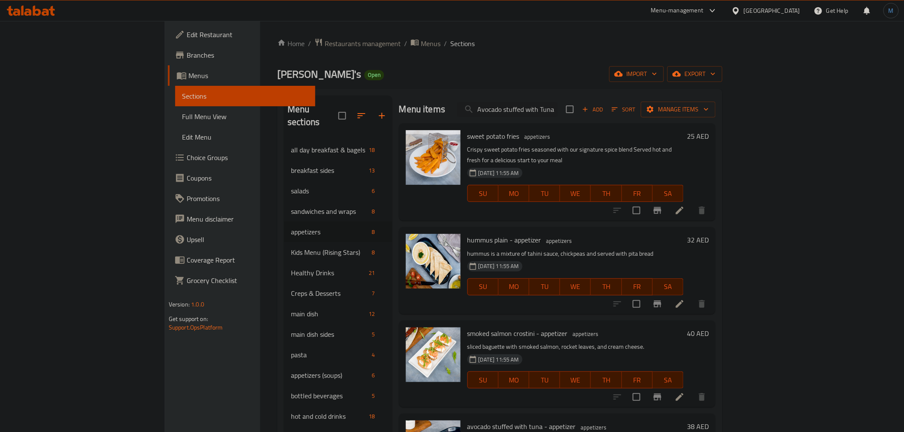
click at [658, 258] on div "[DATE] 11:55 AM SU MO TU WE TH FR SA" at bounding box center [575, 281] width 223 height 46
click at [558, 110] on input "Avocado stuffed with Tuna" at bounding box center [507, 109] width 101 height 15
click at [716, 118] on div "Add Sort Manage items" at bounding box center [641, 109] width 150 height 18
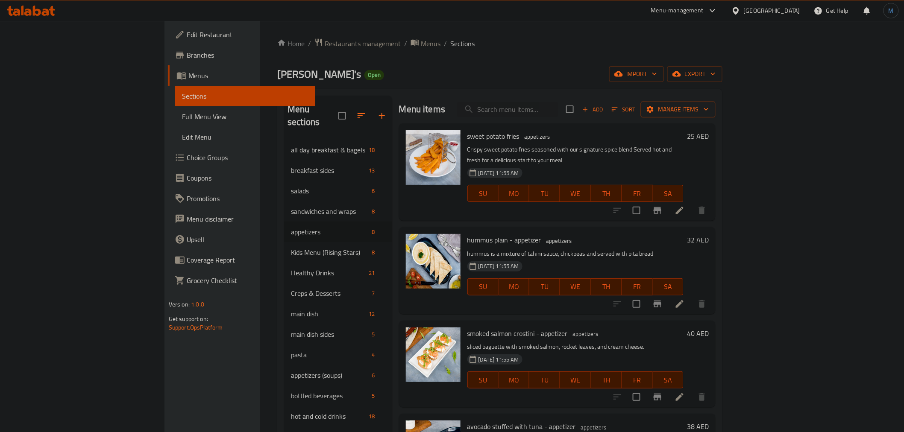
click at [709, 114] on span "Manage items" at bounding box center [678, 109] width 61 height 11
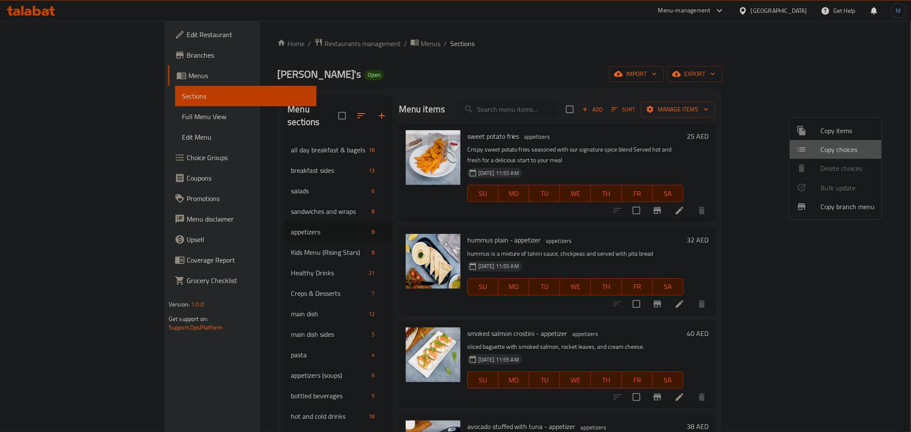
click at [823, 147] on span "Copy choices" at bounding box center [848, 149] width 54 height 10
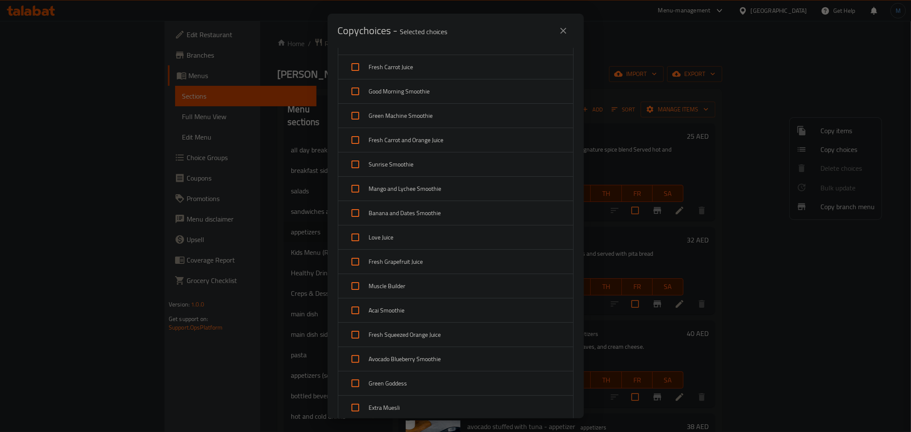
scroll to position [522, 0]
click at [392, 338] on span "Green Goddess" at bounding box center [467, 336] width 197 height 11
checkbox input "true"
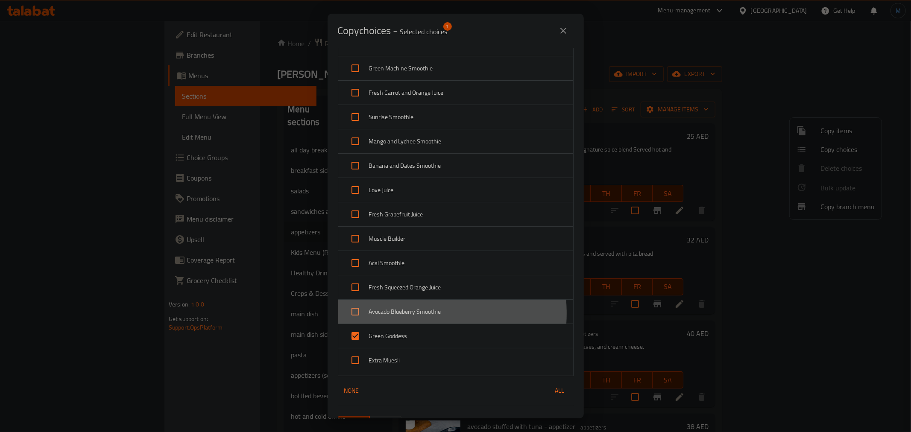
click at [394, 314] on span "Avocado Blueberry Smoothie" at bounding box center [467, 312] width 197 height 11
checkbox input "true"
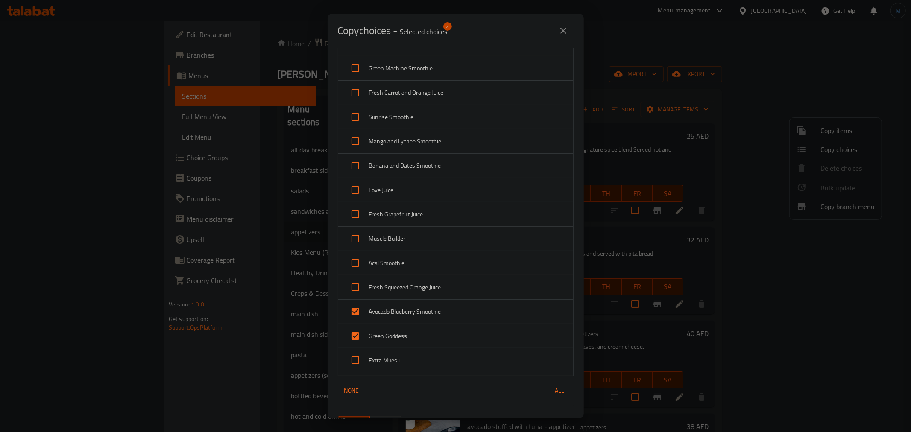
click at [400, 293] on span "Fresh Squeezed Orange Juice" at bounding box center [467, 287] width 197 height 11
checkbox input "true"
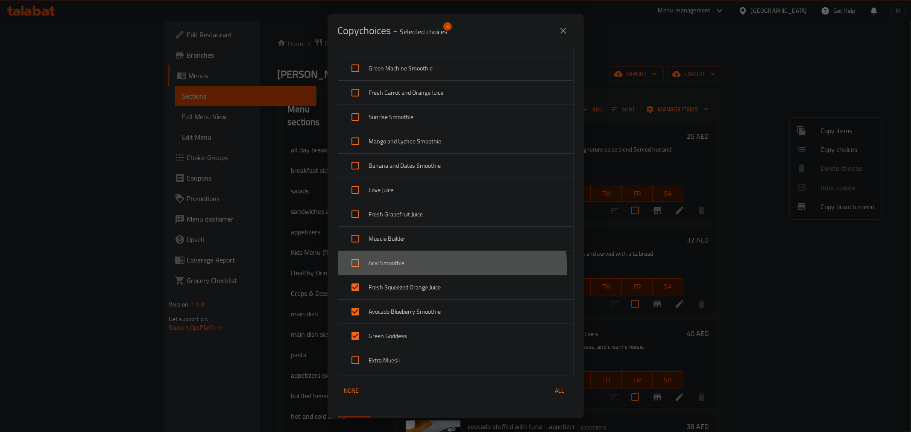
click at [392, 271] on div "Acai Smoothie" at bounding box center [455, 263] width 235 height 24
checkbox input "true"
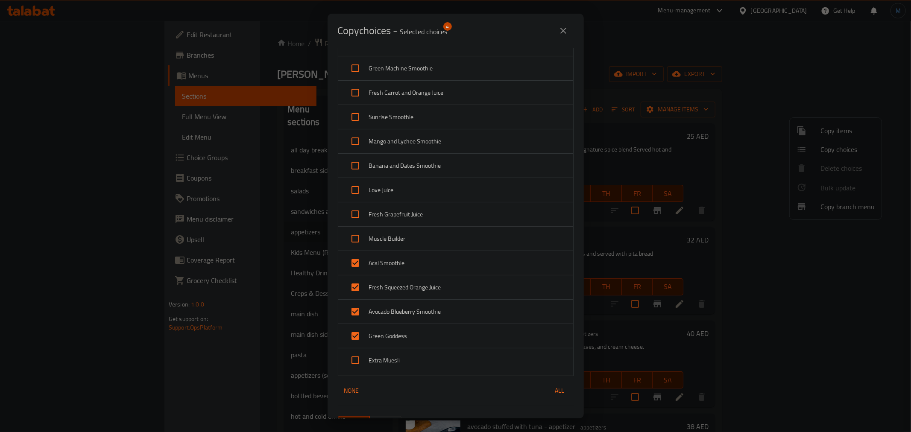
click at [390, 240] on span "Muscle Builder" at bounding box center [467, 239] width 197 height 11
checkbox input "true"
click at [392, 215] on span "Fresh Grapefruit Juice" at bounding box center [467, 214] width 197 height 11
checkbox input "true"
click at [398, 186] on span "Love Juice" at bounding box center [467, 190] width 197 height 11
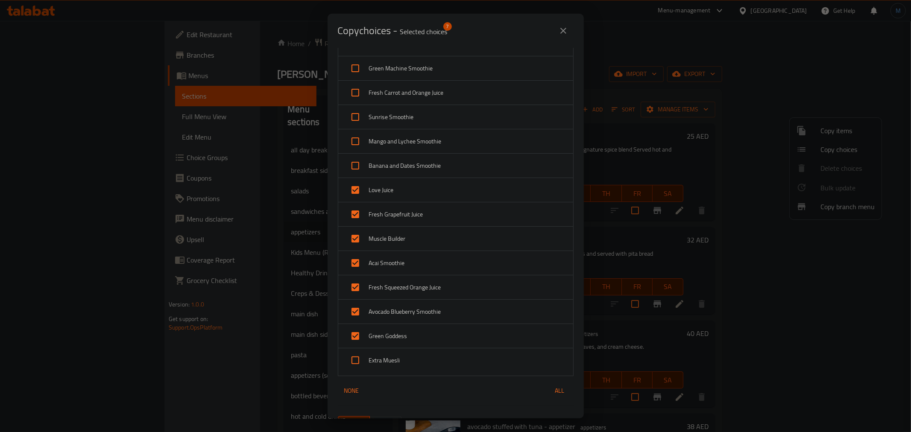
checkbox input "true"
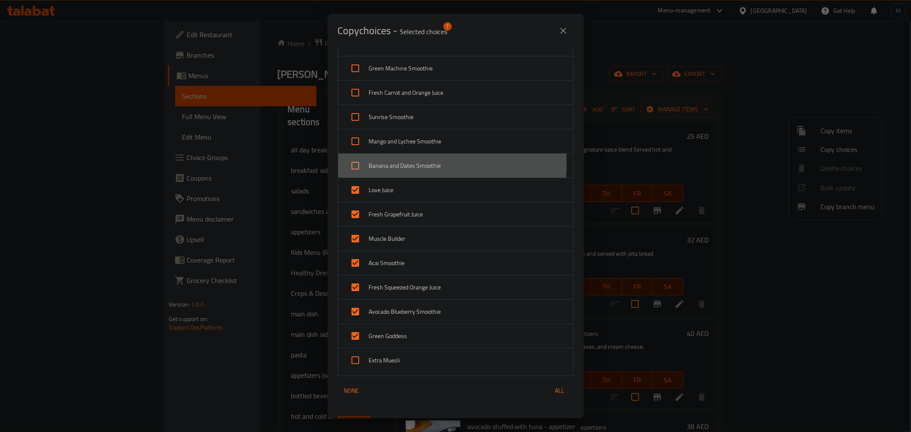
click at [404, 165] on span "Banana and Dates Smoothie" at bounding box center [467, 166] width 197 height 11
checkbox input "true"
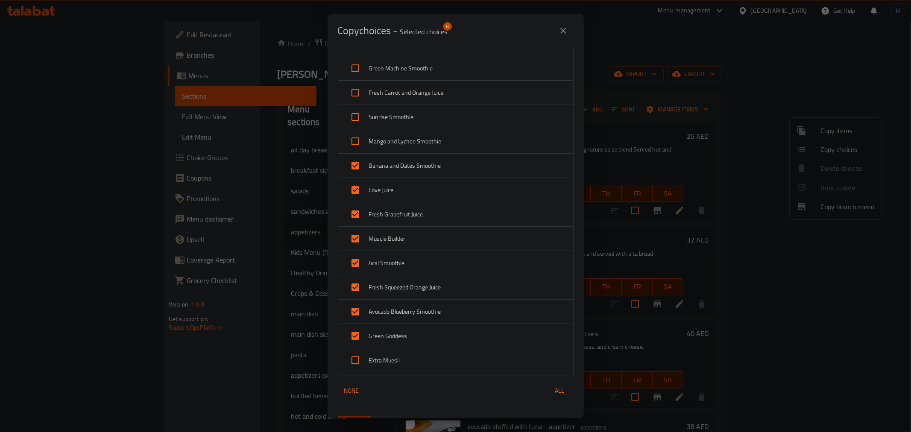
click at [413, 142] on span "Mango and Lychee Smoothie" at bounding box center [467, 141] width 197 height 11
checkbox input "true"
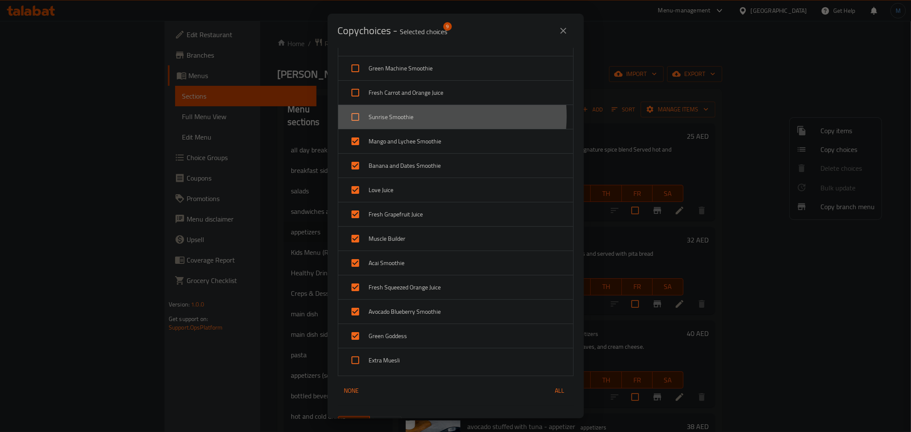
click at [416, 117] on span "Sunrise Smoothie" at bounding box center [467, 117] width 197 height 11
checkbox input "true"
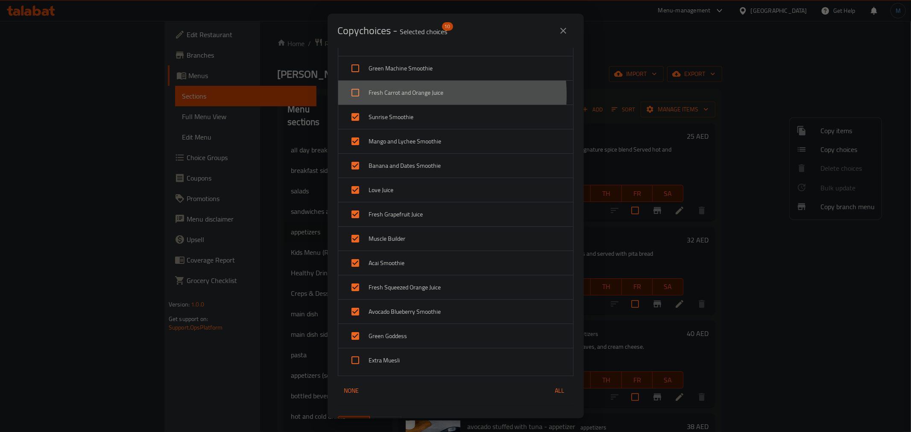
click at [417, 96] on span "Fresh Carrot and Orange Juice" at bounding box center [467, 93] width 197 height 11
checkbox input "true"
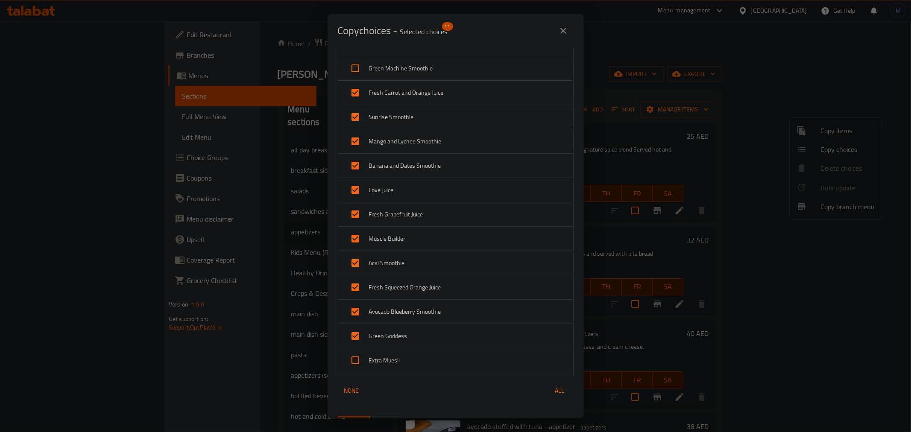
click at [423, 73] on span "Green Machine Smoothie" at bounding box center [467, 68] width 197 height 11
checkbox input "true"
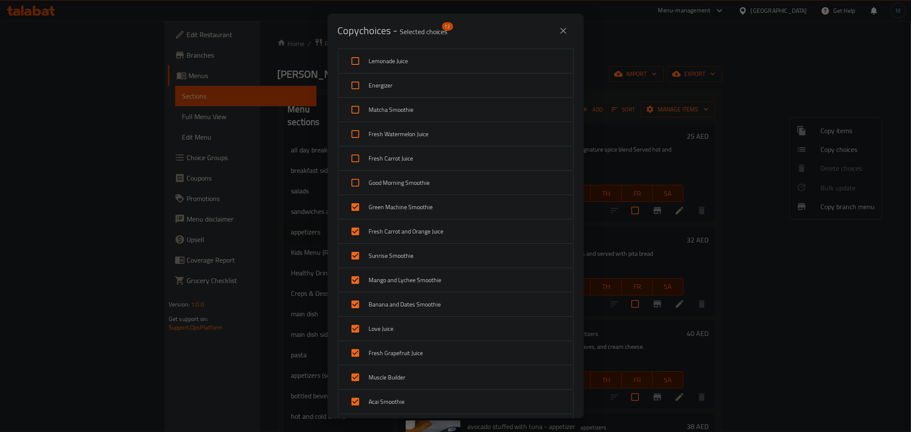
scroll to position [379, 0]
click at [433, 185] on span "Good Morning Smoothie" at bounding box center [467, 187] width 197 height 11
checkbox input "true"
click at [431, 164] on span "Fresh Carrot Juice" at bounding box center [467, 162] width 197 height 11
checkbox input "true"
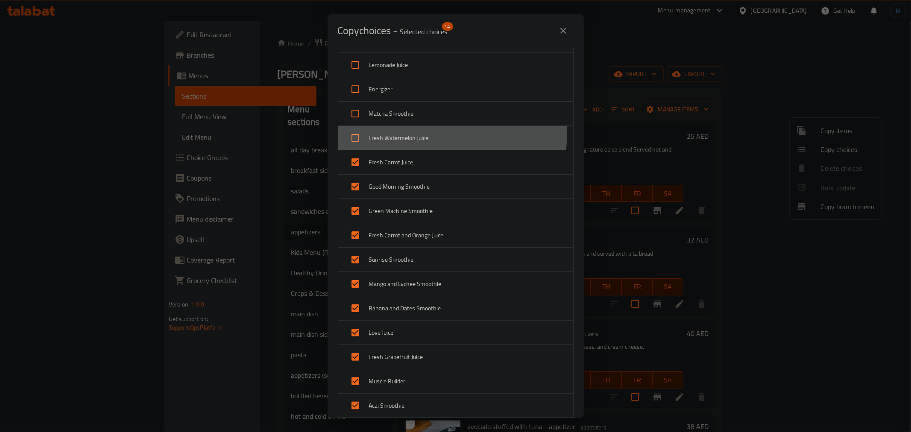
click at [437, 133] on span "Fresh Watermelon Juice" at bounding box center [467, 138] width 197 height 11
checkbox input "true"
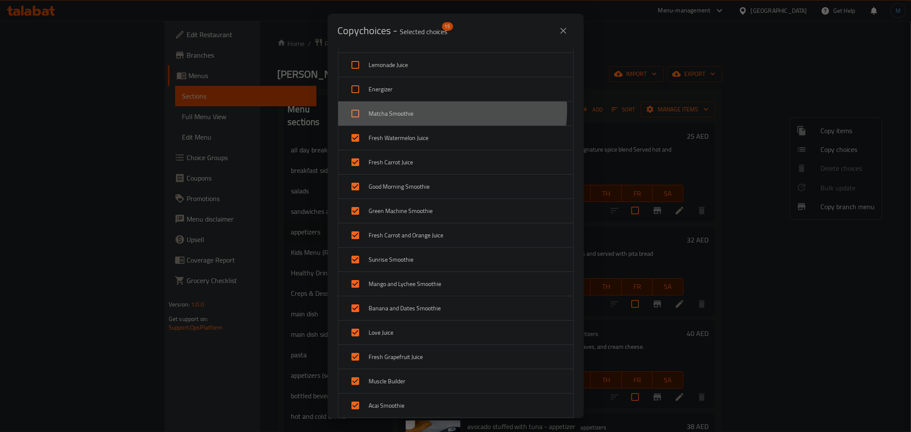
click at [443, 110] on span "Matcha Smoothie" at bounding box center [467, 114] width 197 height 11
checkbox input "true"
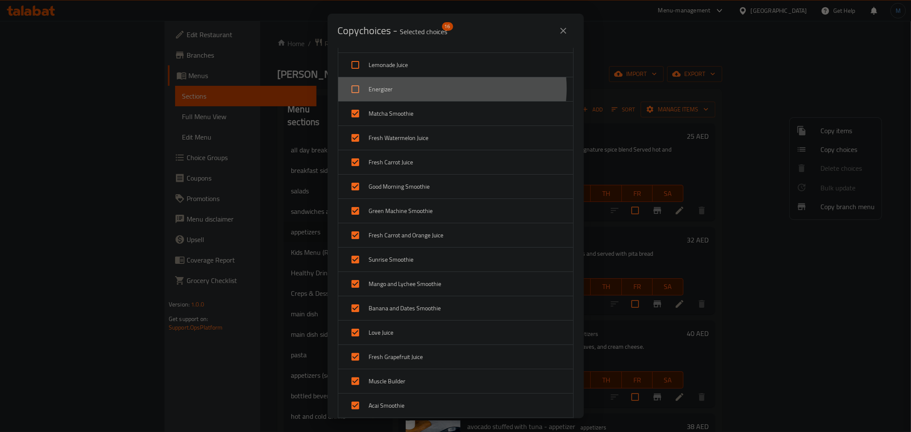
click at [451, 88] on span "Energizer" at bounding box center [467, 89] width 197 height 11
checkbox input "true"
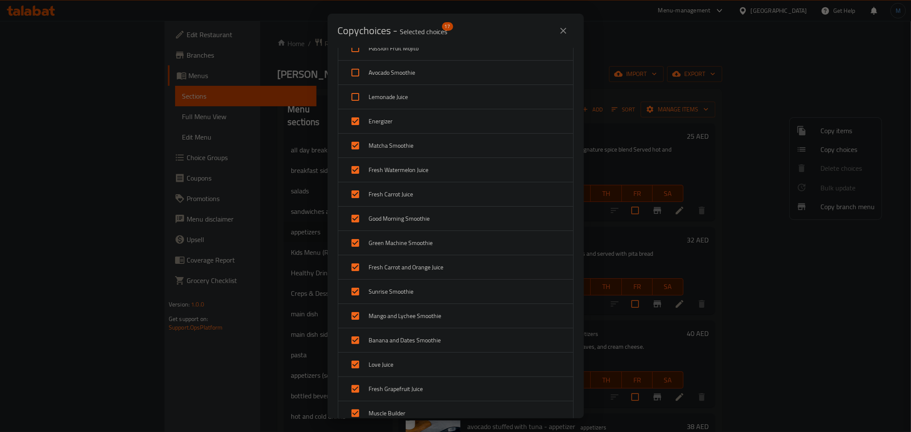
scroll to position [332, 0]
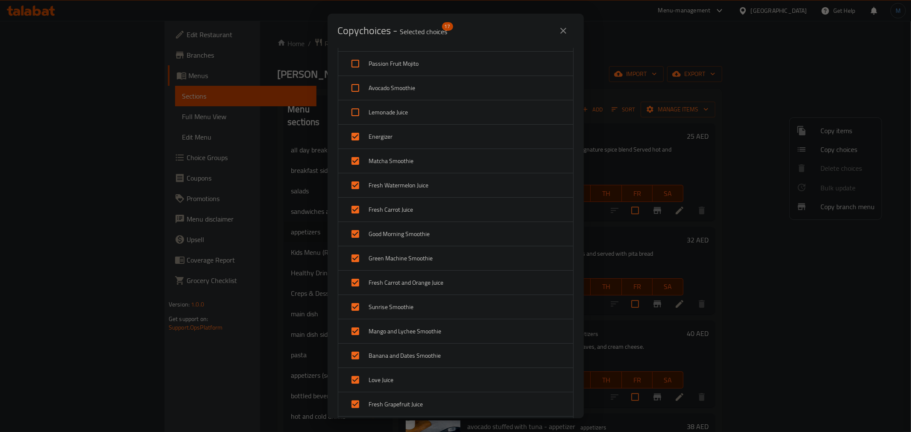
click at [430, 111] on span "Lemonade Juice" at bounding box center [467, 112] width 197 height 11
checkbox input "true"
click at [435, 85] on span "Avocado Smoothie" at bounding box center [467, 88] width 197 height 11
checkbox input "true"
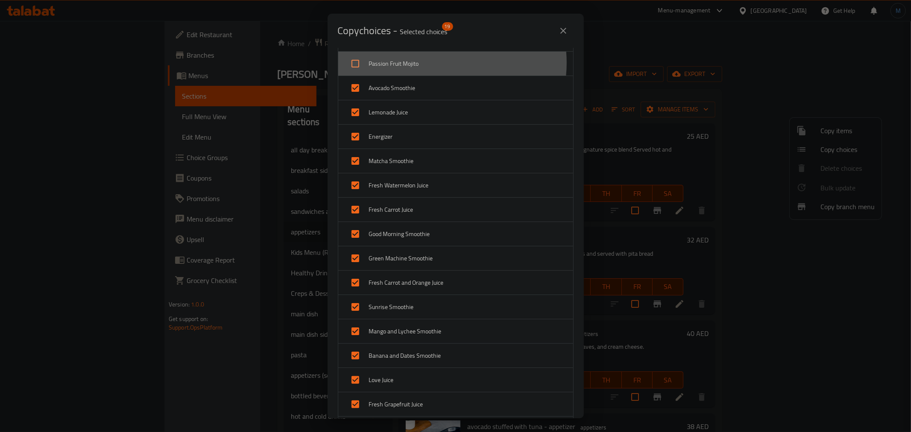
click at [441, 63] on span "Passion Fruit Mojito" at bounding box center [467, 64] width 197 height 11
checkbox input "true"
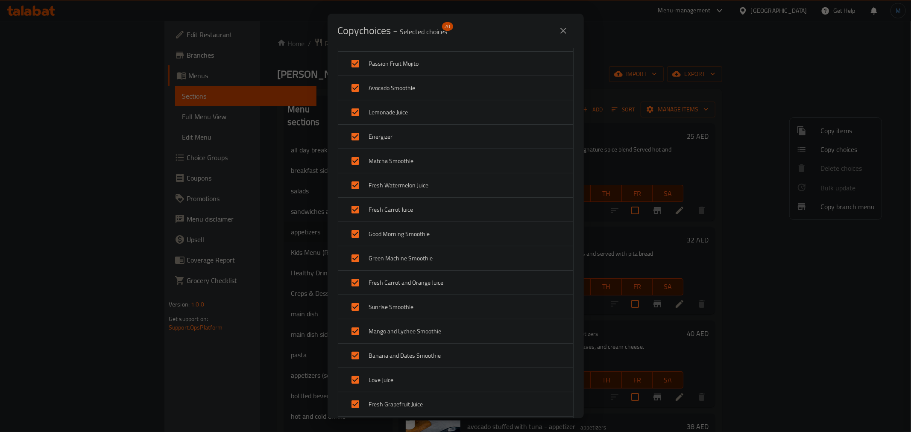
scroll to position [285, 0]
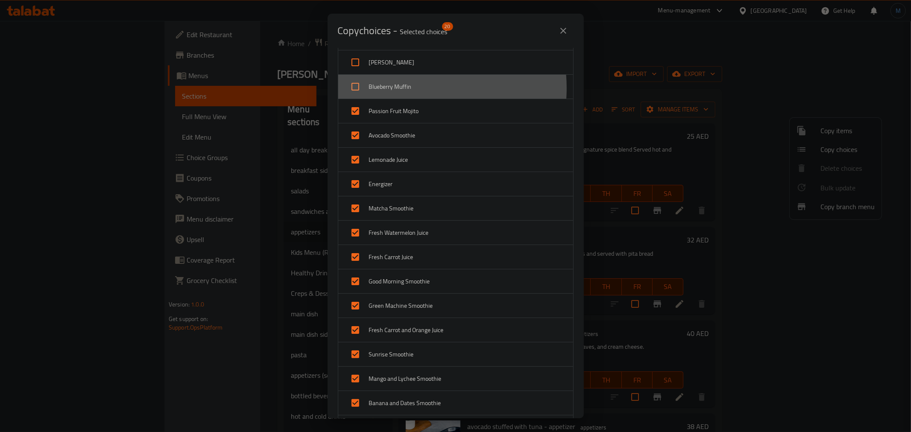
click at [408, 88] on span "Blueberry Muffin" at bounding box center [467, 87] width 197 height 11
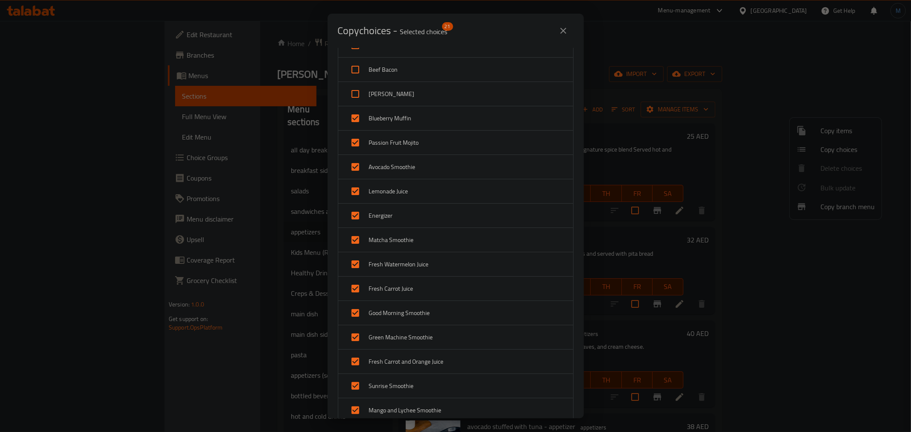
scroll to position [237, 0]
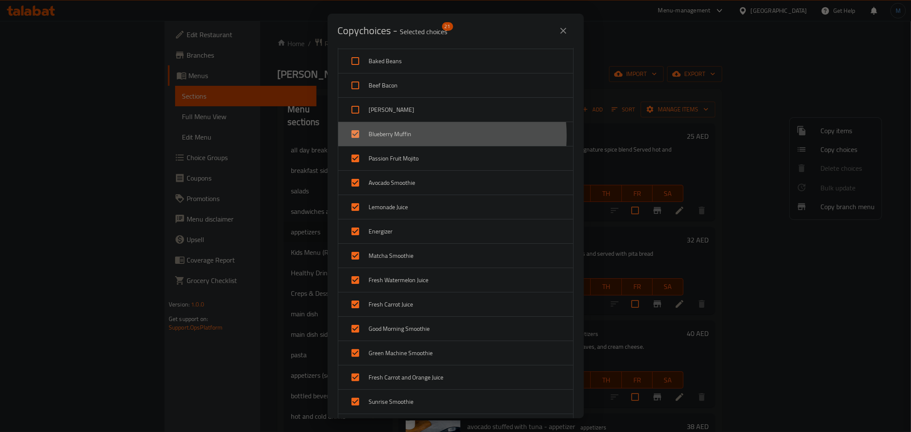
click at [417, 136] on span "Blueberry Muffin" at bounding box center [467, 134] width 197 height 11
checkbox input "false"
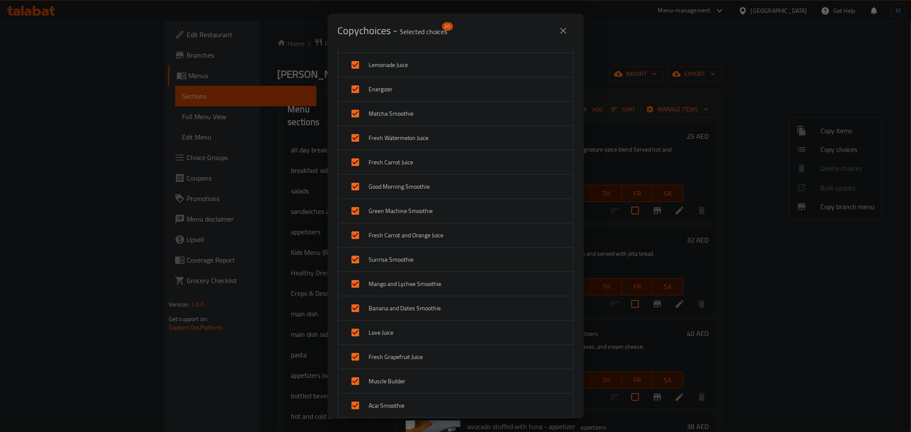
scroll to position [647, 0]
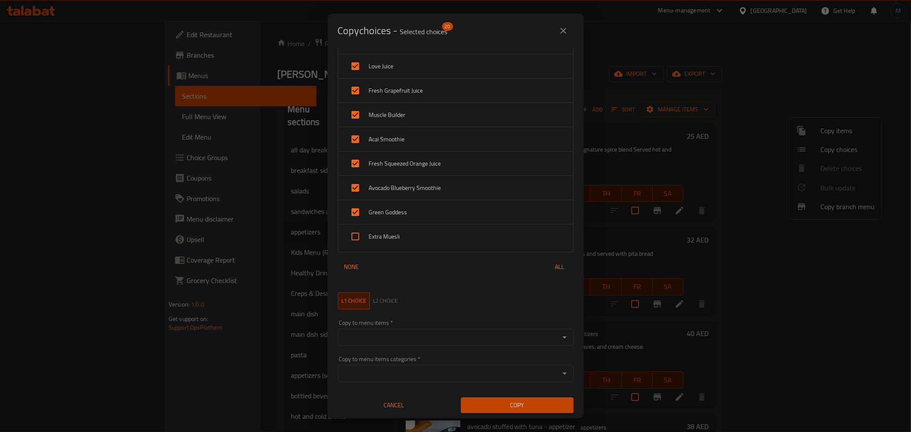
click at [414, 331] on div "Copy to menu items *" at bounding box center [456, 337] width 236 height 17
paste input "Avocado stuffed with Tuna"
type input "Avocado stuffed with Tuna"
click at [422, 367] on li "avocado stuffed with tuna - appetizer" at bounding box center [451, 364] width 229 height 26
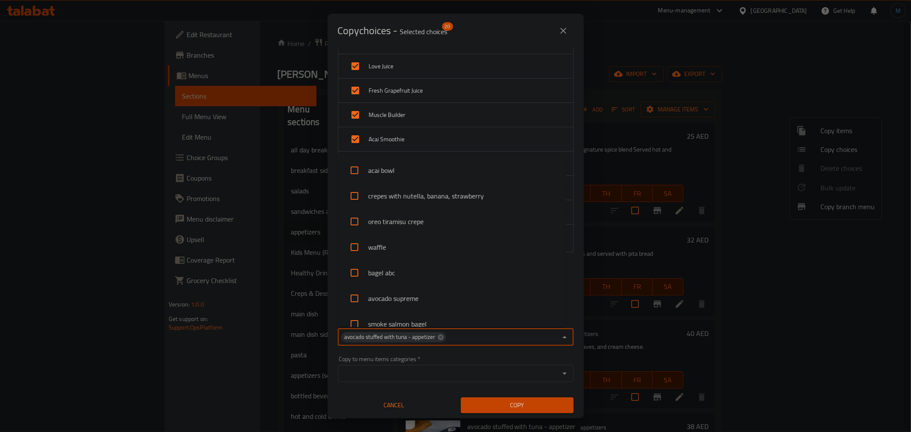
scroll to position [1087, 0]
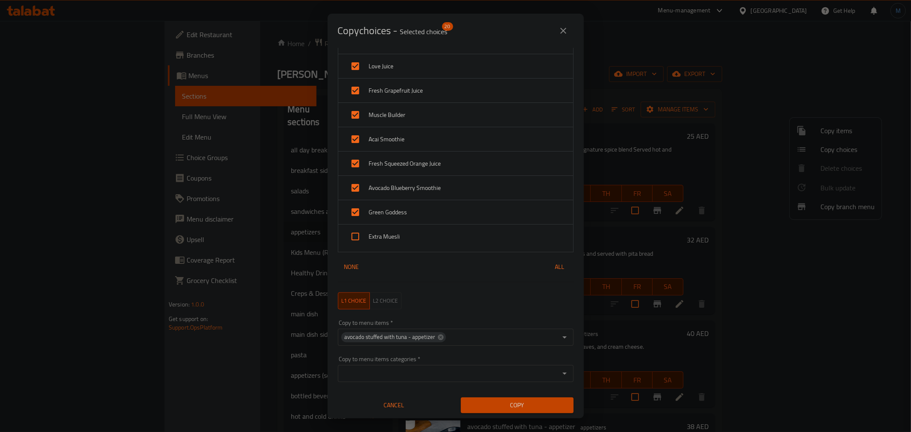
click at [437, 396] on div "Cancel" at bounding box center [394, 406] width 123 height 26
click at [491, 400] on span "Copy" at bounding box center [517, 405] width 99 height 11
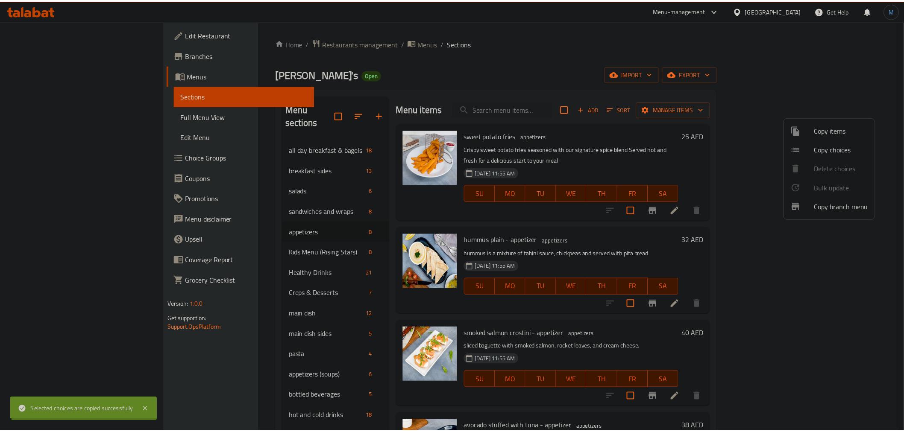
scroll to position [1, 0]
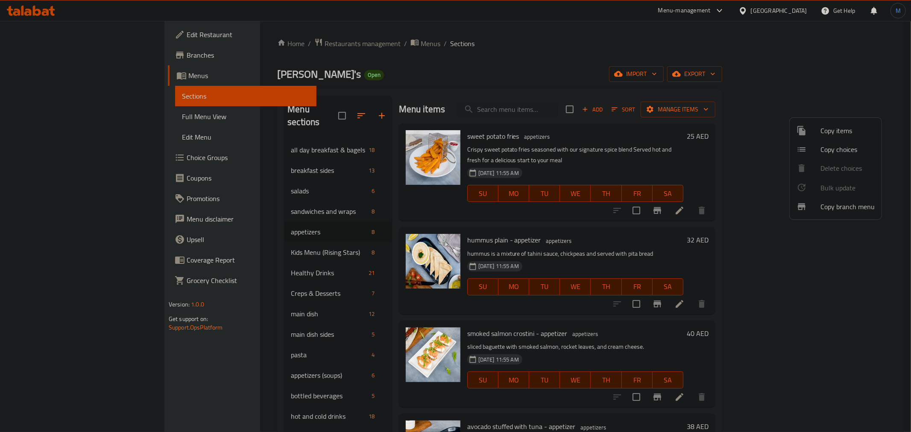
click at [743, 343] on div at bounding box center [455, 216] width 911 height 432
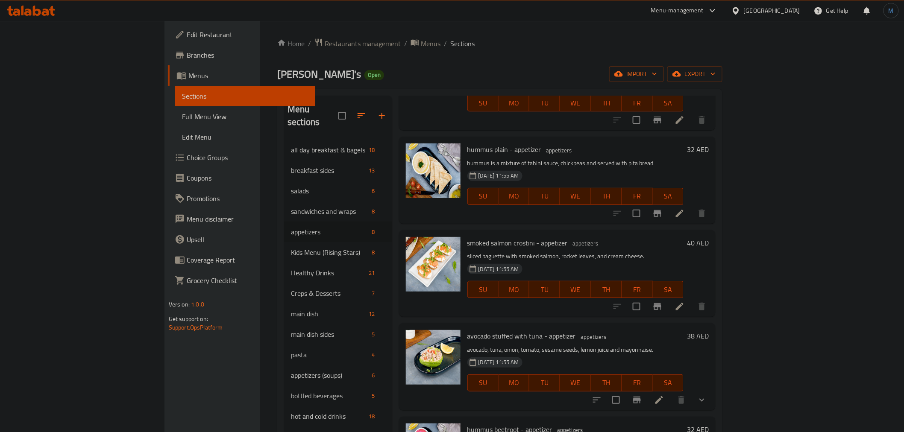
scroll to position [142, 0]
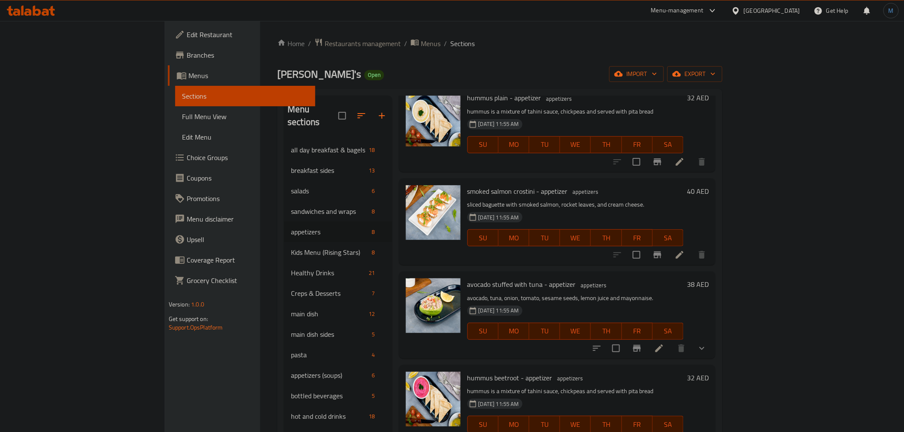
click at [671, 341] on li at bounding box center [659, 348] width 24 height 15
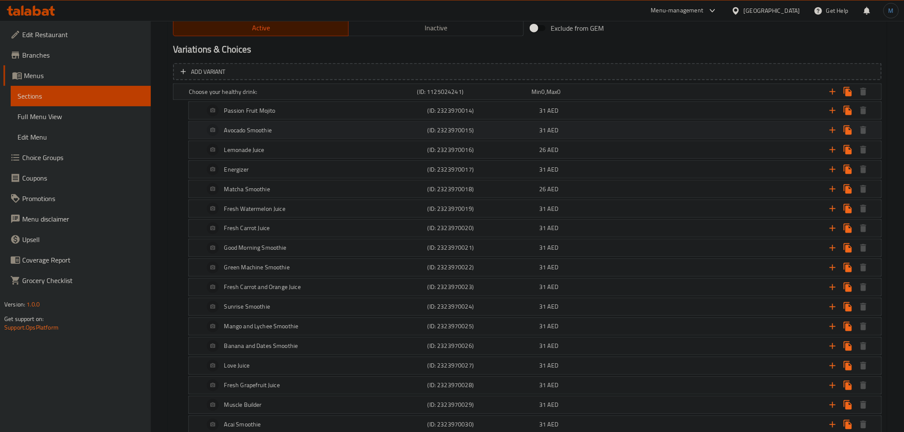
scroll to position [331, 0]
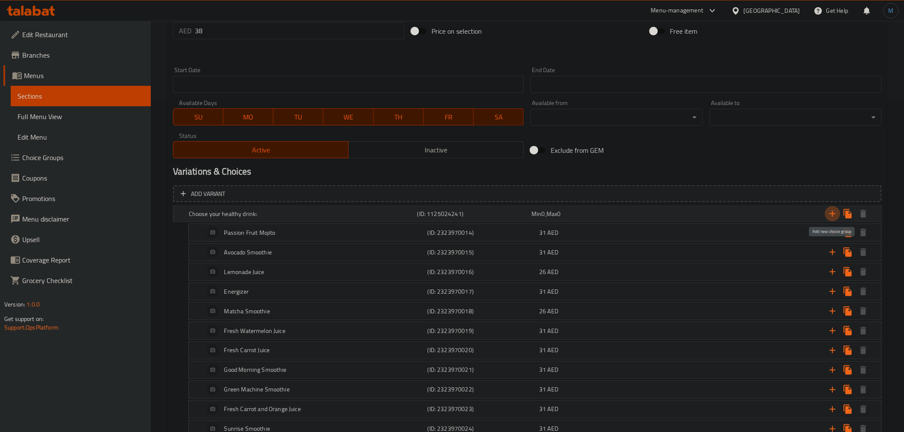
click at [827, 217] on button "Expand" at bounding box center [832, 213] width 15 height 15
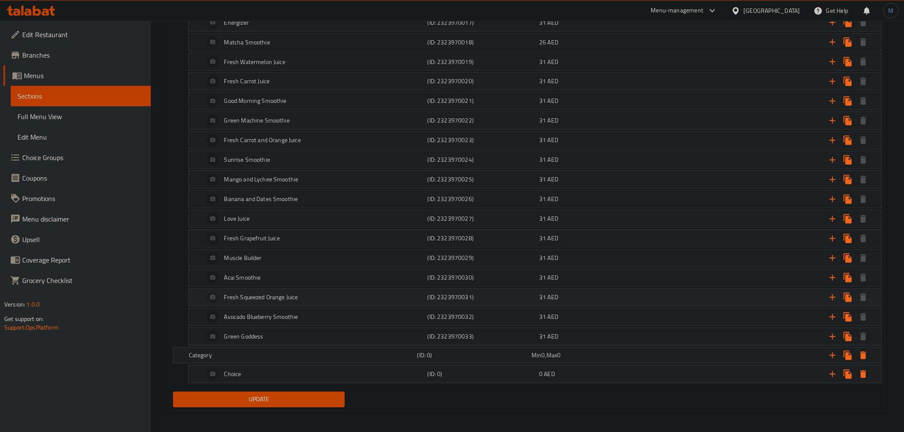
scroll to position [605, 0]
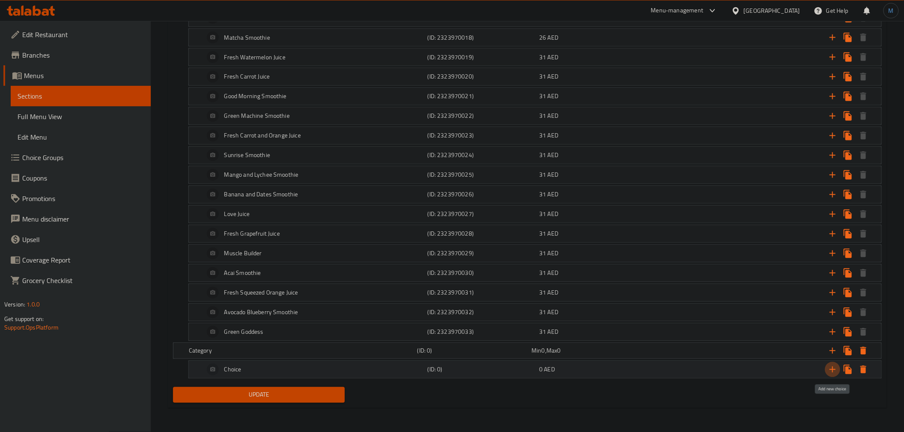
click at [830, 369] on icon "Expand" at bounding box center [832, 370] width 10 height 10
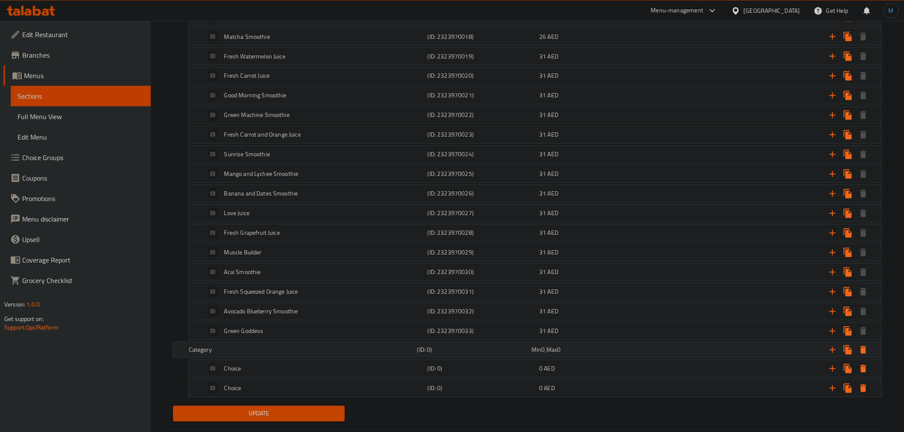
click at [406, 352] on h5 "Category" at bounding box center [301, 350] width 225 height 9
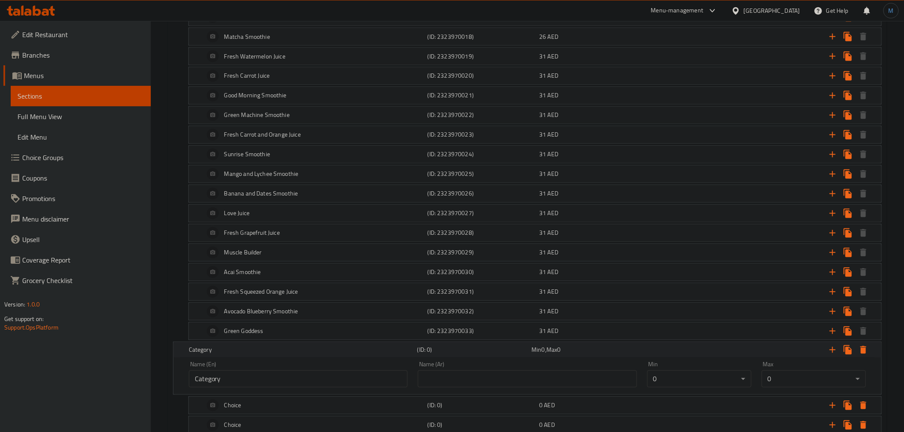
scroll to position [662, 0]
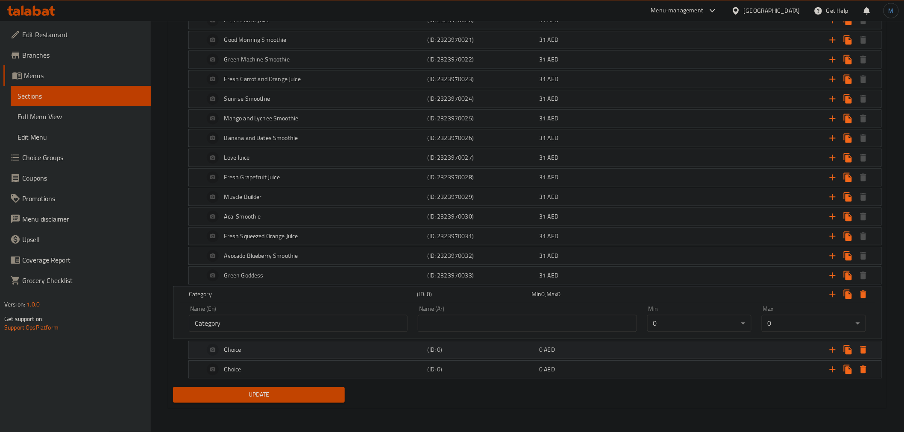
click at [279, 344] on div "Choice" at bounding box center [313, 350] width 223 height 21
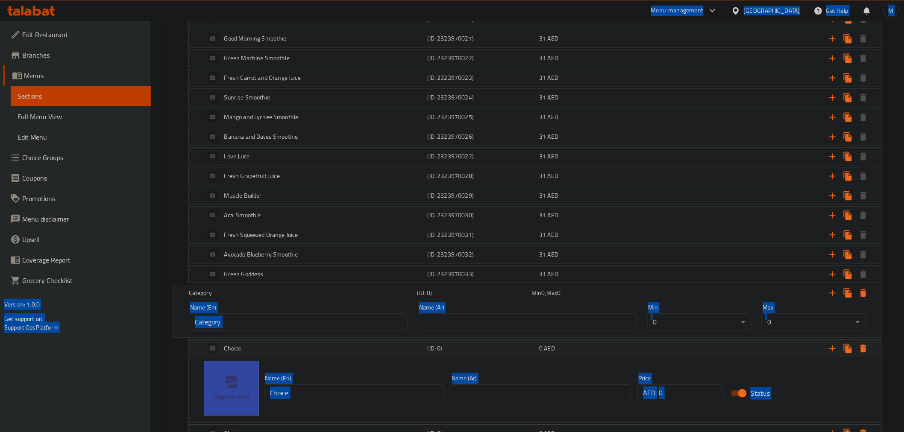
click at [279, 344] on div "Choice" at bounding box center [313, 349] width 223 height 21
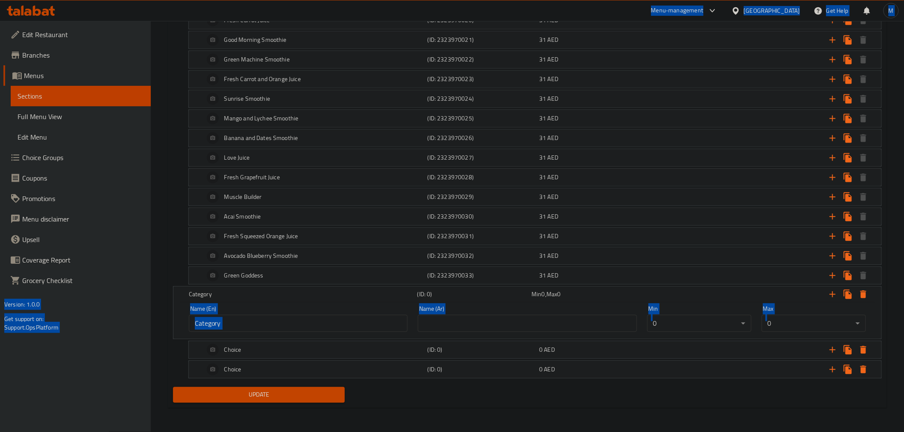
click at [284, 327] on input "Category" at bounding box center [298, 323] width 219 height 17
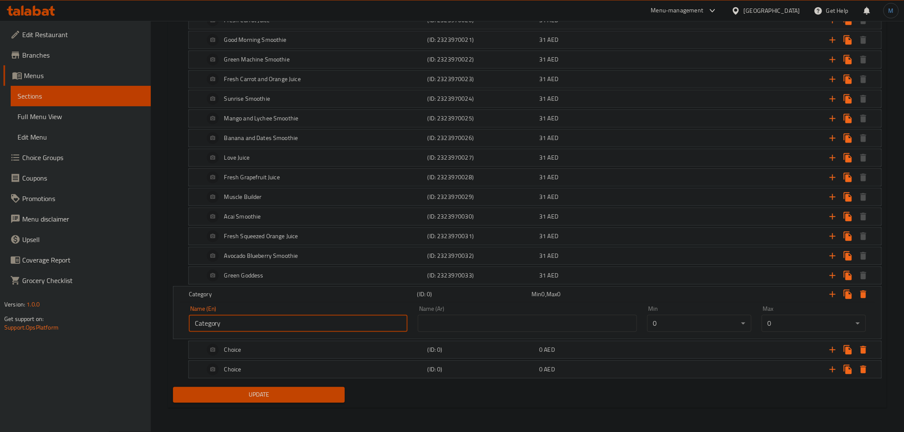
click at [284, 327] on input "Category" at bounding box center [298, 323] width 219 height 17
paste input "[PERSON_NAME] your cutlery:"
type input "Choose Your Cutlery:"
click at [338, 359] on div "Choice" at bounding box center [313, 350] width 223 height 21
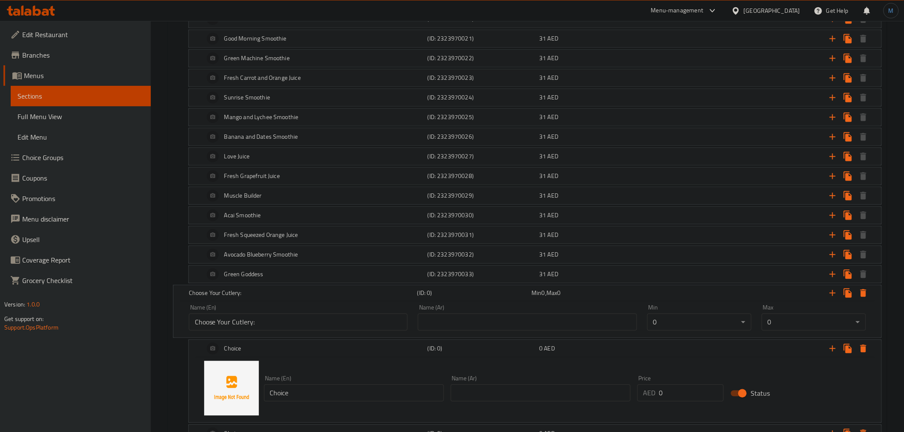
click at [336, 374] on div "Name (En) Choice Name (En)" at bounding box center [354, 389] width 187 height 33
click at [346, 389] on input "Choice" at bounding box center [354, 393] width 180 height 17
click at [347, 393] on input "Choice" at bounding box center [354, 393] width 180 height 17
paste input "utlery"
type input "Cutlery"
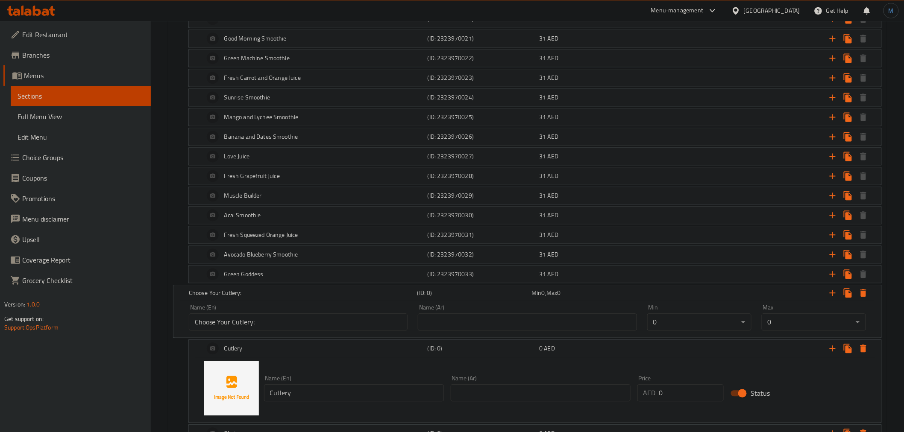
click at [359, 335] on div "Name (En) Choose Your Cutlery: Name (En)" at bounding box center [298, 318] width 229 height 36
click at [361, 331] on input "Choose Your Cutlery:" at bounding box center [298, 322] width 219 height 17
click at [536, 400] on input "text" at bounding box center [541, 393] width 180 height 17
paste input "اختر أدوات المائدة الخاصة بك:"
type input "اختر أدوات المائدة الخاصة بك:"
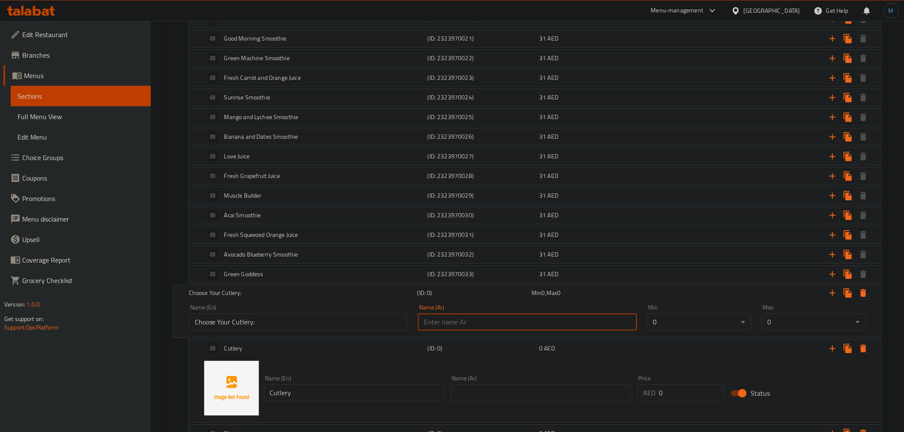
click at [531, 327] on input "text" at bounding box center [527, 322] width 219 height 17
paste input "اختر أدوات المائدة الخاصة بك:"
type input "اختر أدوات المائدة الخاصة بك:"
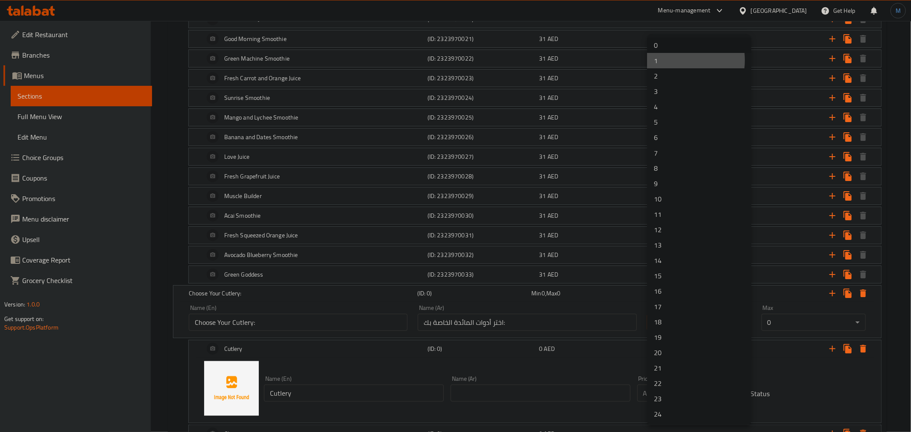
click at [673, 60] on li "1" at bounding box center [699, 60] width 104 height 15
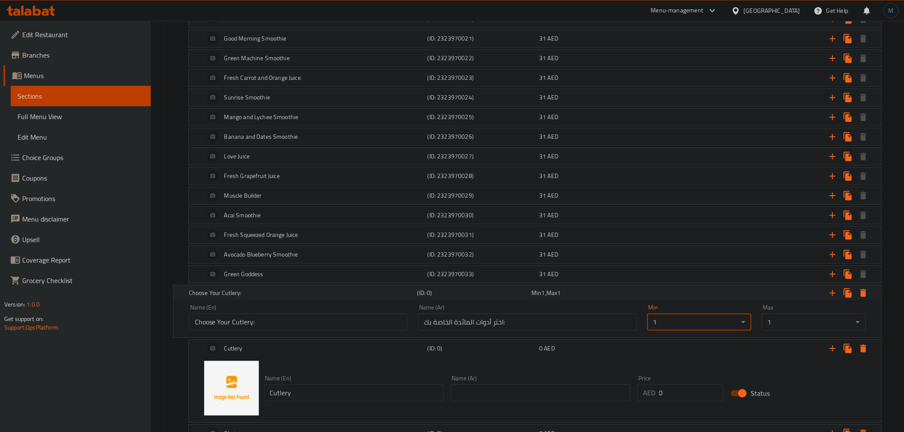
click at [585, 296] on div "Min 1 , Max 1" at bounding box center [586, 293] width 111 height 9
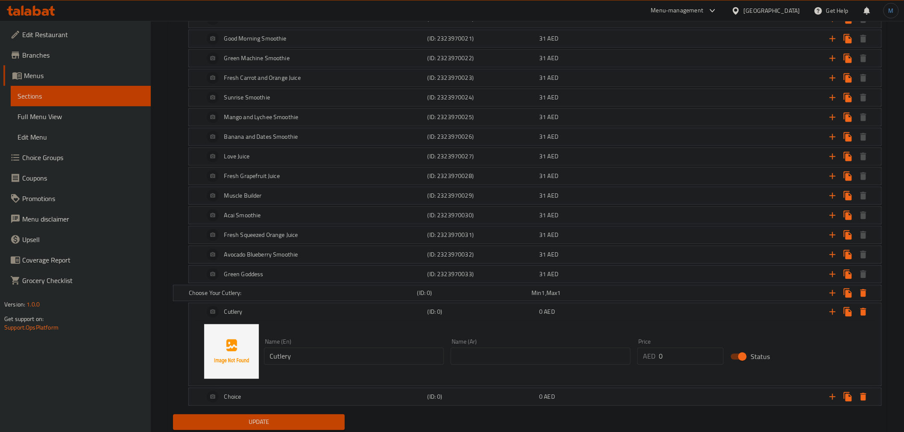
click at [420, 370] on div "Name (En) Cutlery Name (En) Name (Ar) Name (Ar) Price AED 0 Price Status" at bounding box center [535, 352] width 672 height 65
click at [420, 366] on div "Name (En) Cutlery Name (En)" at bounding box center [354, 352] width 187 height 33
click at [420, 364] on input "Cutlery" at bounding box center [354, 356] width 180 height 17
click at [515, 370] on div "Name (En) Cutlery Name (En) Name (Ar) Name (Ar) Price AED 0 Price Status" at bounding box center [535, 352] width 672 height 65
click at [516, 361] on input "text" at bounding box center [541, 356] width 180 height 17
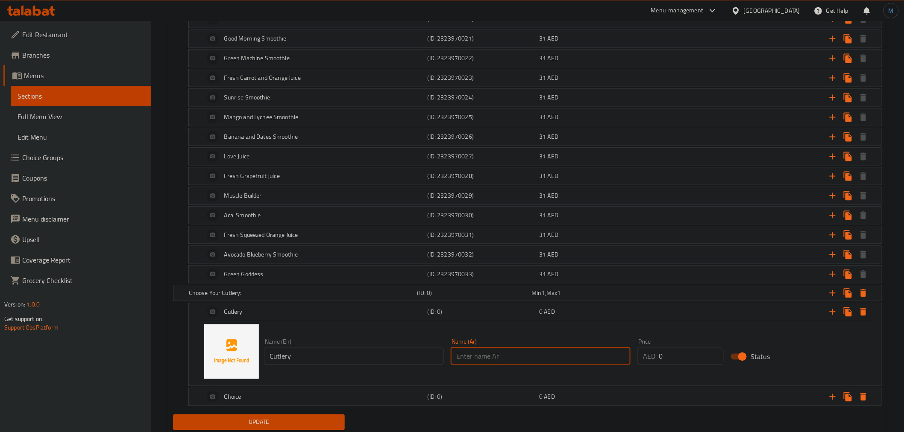
paste input "أدوات المائدة"
type input "أدوات المائدة"
click at [451, 322] on div "Cutlery (ID: 0) 0 AED" at bounding box center [537, 312] width 670 height 21
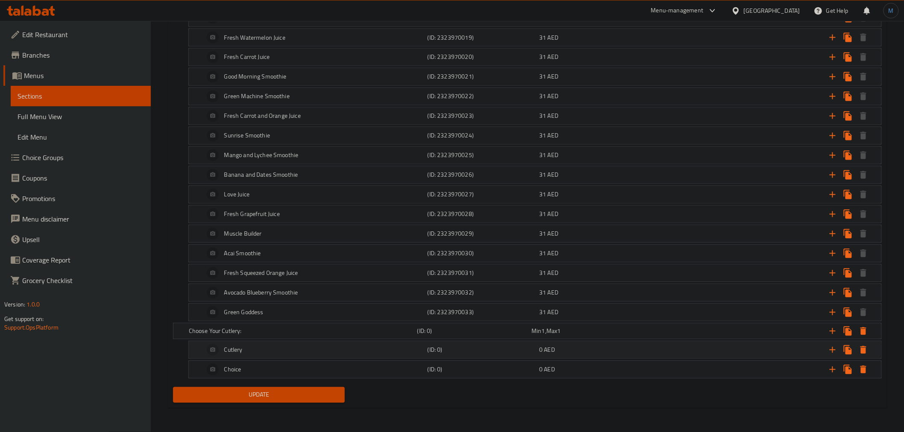
scroll to position [625, 0]
click at [302, 366] on div "Choice" at bounding box center [313, 370] width 223 height 21
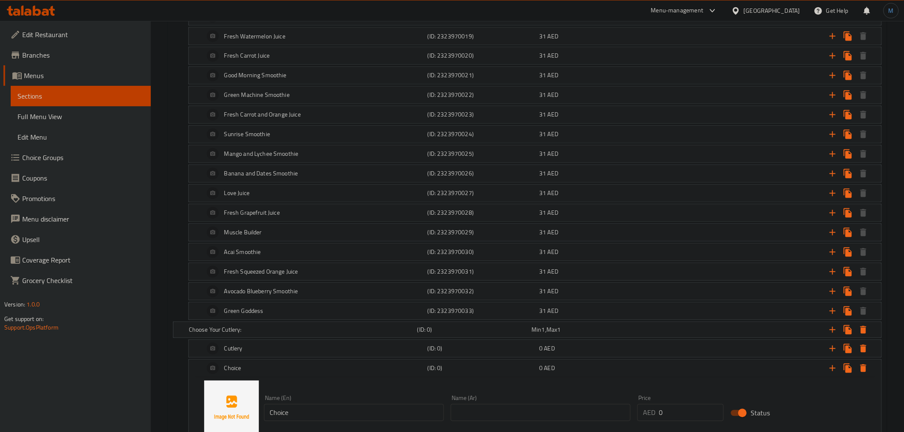
click at [310, 411] on div "Name (En) Choice Name (En)" at bounding box center [354, 409] width 180 height 26
click at [310, 411] on input "Choice" at bounding box center [354, 413] width 180 height 17
paste input "Without Cutlery"
type input "Without Cutlery"
click at [530, 412] on input "text" at bounding box center [541, 413] width 180 height 17
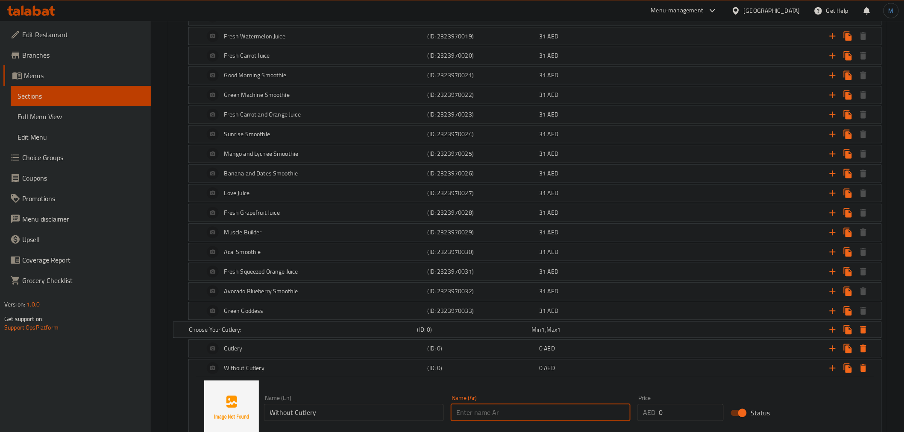
paste input "بدون أدوات مائدة"
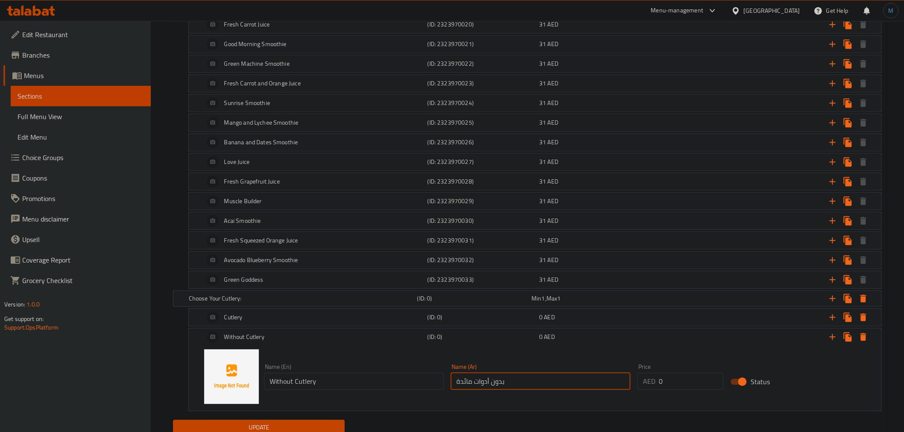
scroll to position [691, 0]
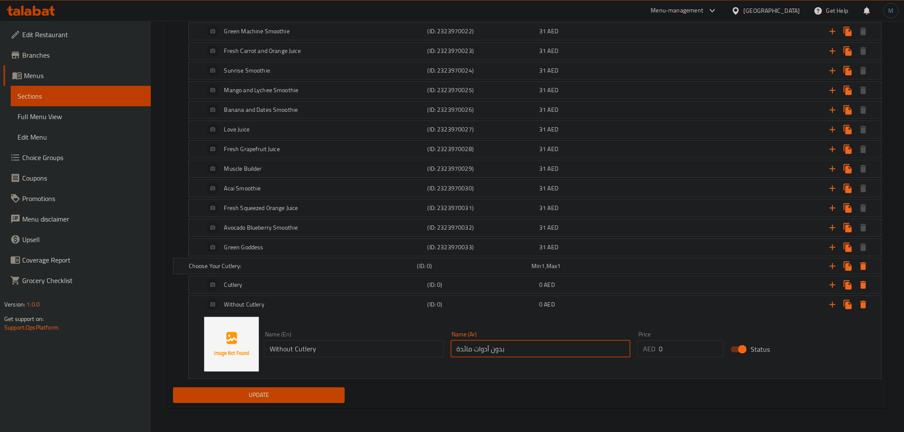
type input "بدون أدوات مائدة"
click at [328, 402] on button "Update" at bounding box center [259, 395] width 172 height 16
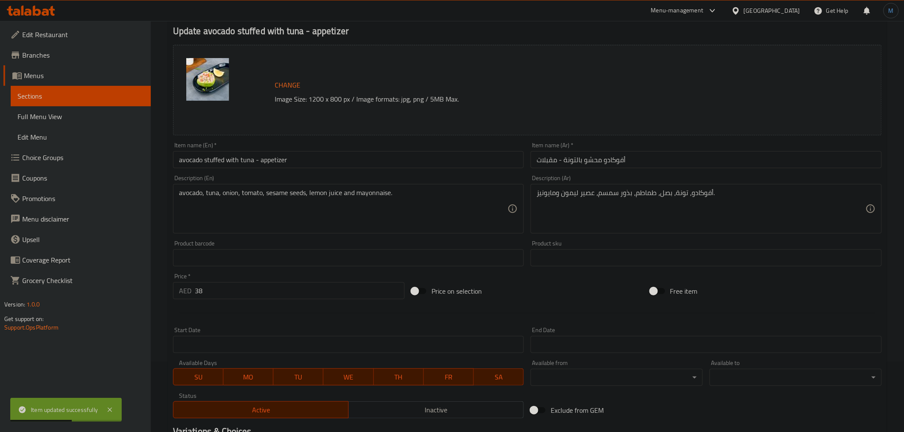
scroll to position [0, 0]
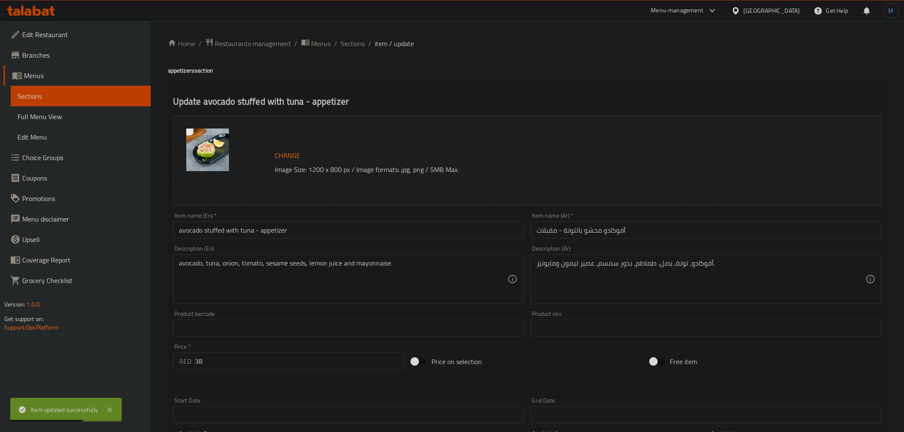
drag, startPoint x: 359, startPoint y: 42, endPoint x: 299, endPoint y: 9, distance: 68.3
click at [359, 42] on span "Sections" at bounding box center [353, 43] width 24 height 10
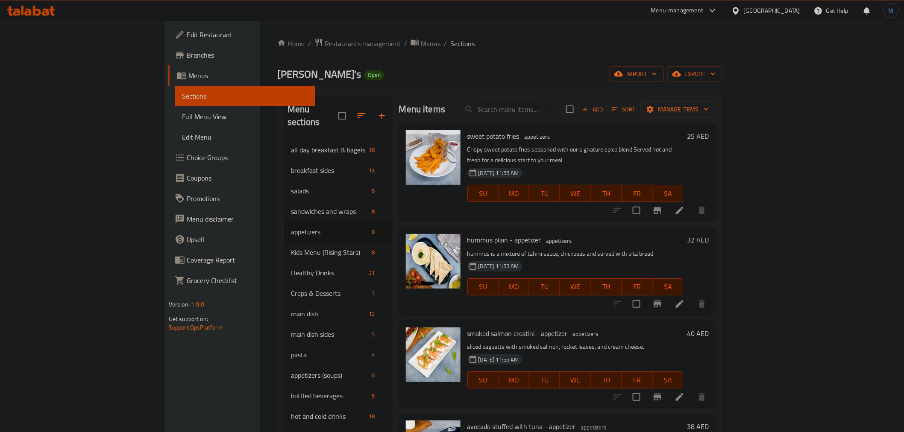
click at [716, 117] on div "Add Sort Manage items" at bounding box center [641, 109] width 150 height 18
click at [709, 112] on span "Manage items" at bounding box center [678, 109] width 61 height 11
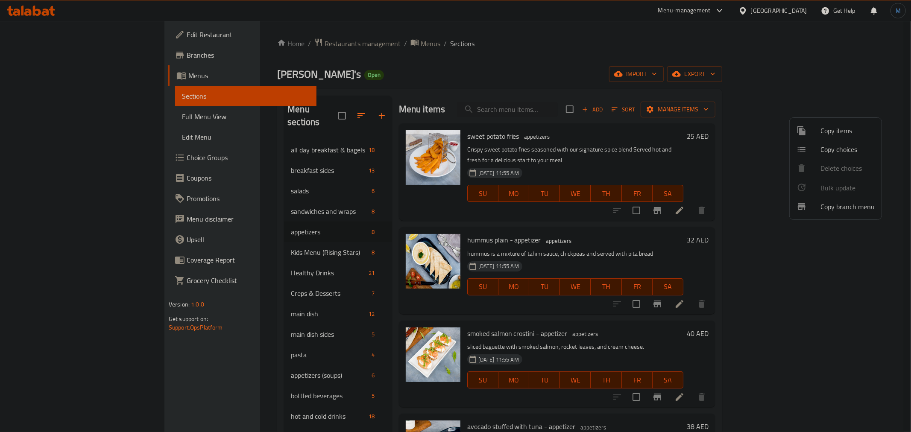
click at [840, 154] on span "Copy choices" at bounding box center [848, 149] width 54 height 10
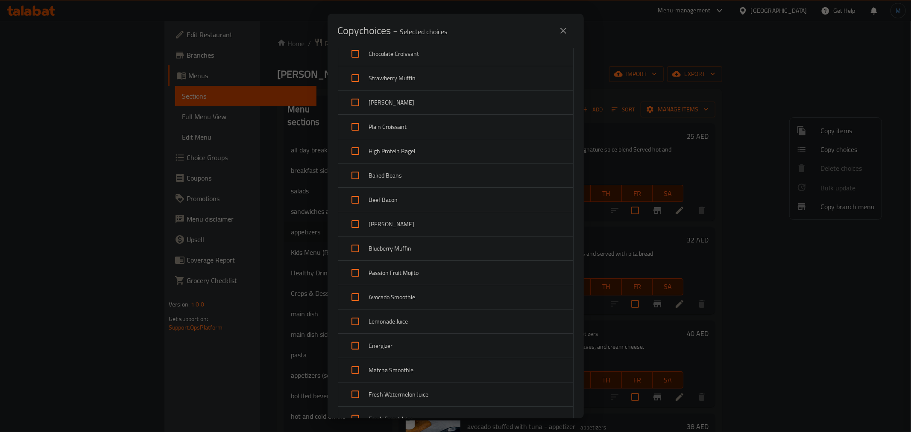
scroll to position [142, 0]
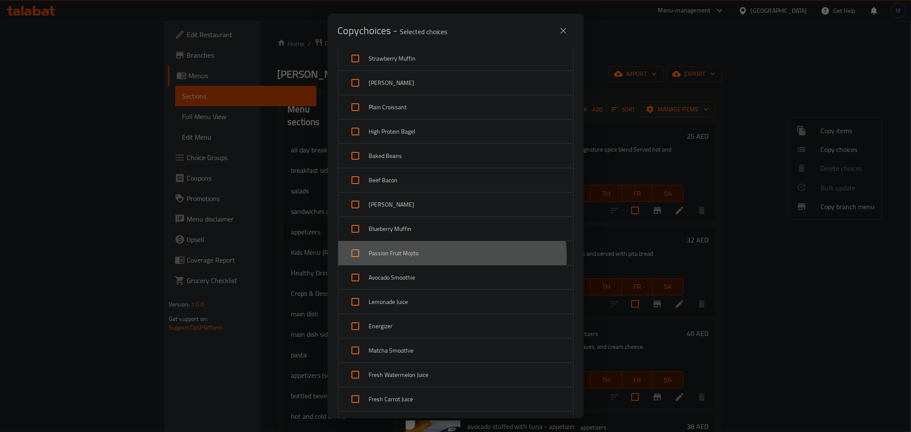
click at [415, 257] on span "Passion Fruit Mojito" at bounding box center [467, 253] width 197 height 11
checkbox input "true"
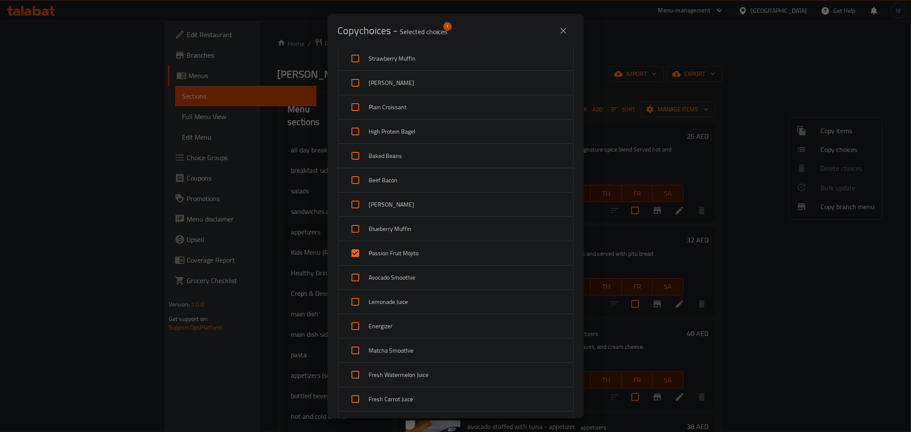
click at [415, 279] on span "Avocado Smoothie" at bounding box center [467, 278] width 197 height 11
checkbox input "true"
click at [409, 304] on span "Lemonade Juice" at bounding box center [467, 302] width 197 height 11
checkbox input "true"
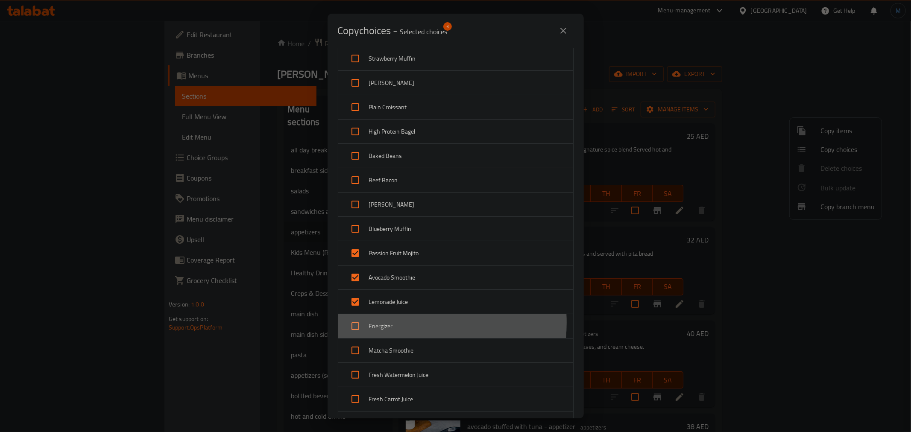
click at [407, 323] on span "Energizer" at bounding box center [467, 326] width 197 height 11
checkbox input "true"
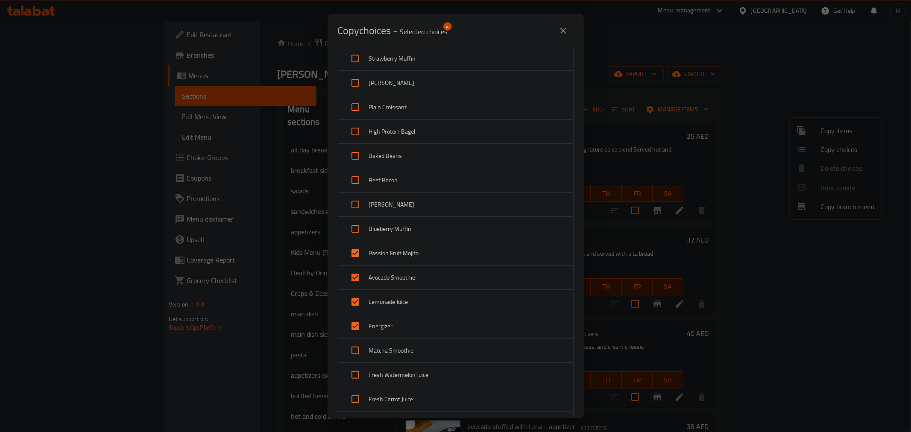
click at [414, 355] on span "Matcha Smoothie" at bounding box center [467, 351] width 197 height 11
checkbox input "true"
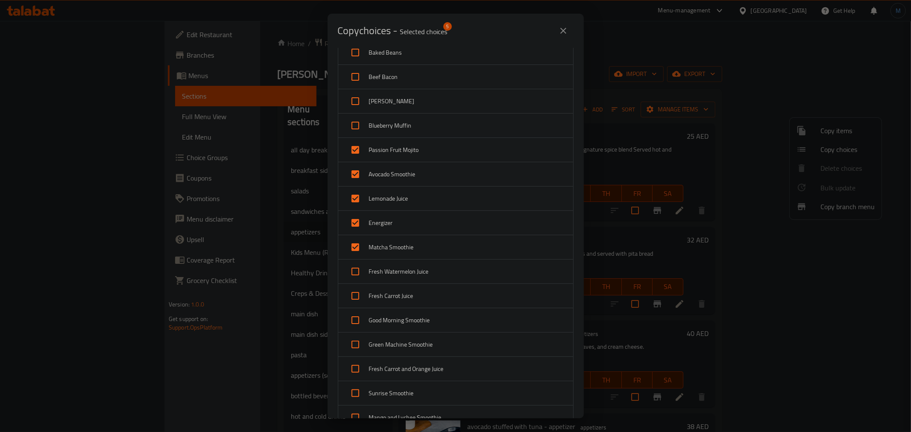
scroll to position [285, 0]
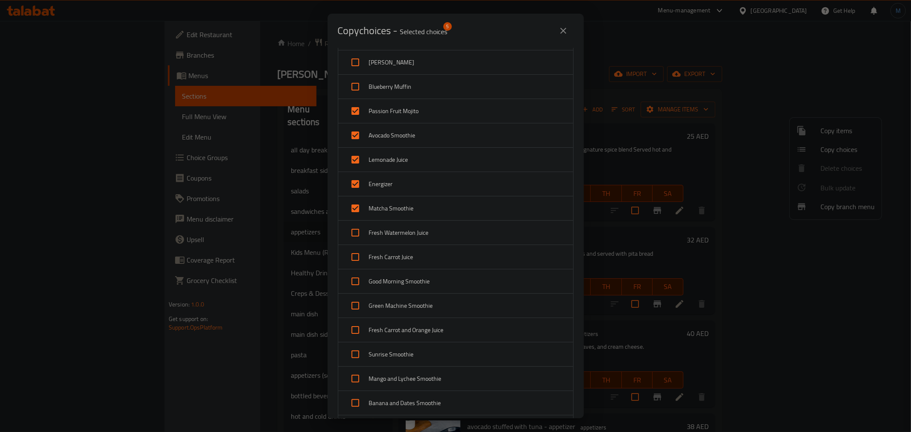
click at [408, 232] on span "Fresh Watermelon Juice" at bounding box center [467, 233] width 197 height 11
checkbox input "true"
click at [408, 264] on div "Fresh Carrot Juice" at bounding box center [455, 257] width 235 height 24
checkbox input "true"
click at [408, 283] on span "Good Morning Smoothie" at bounding box center [467, 281] width 197 height 11
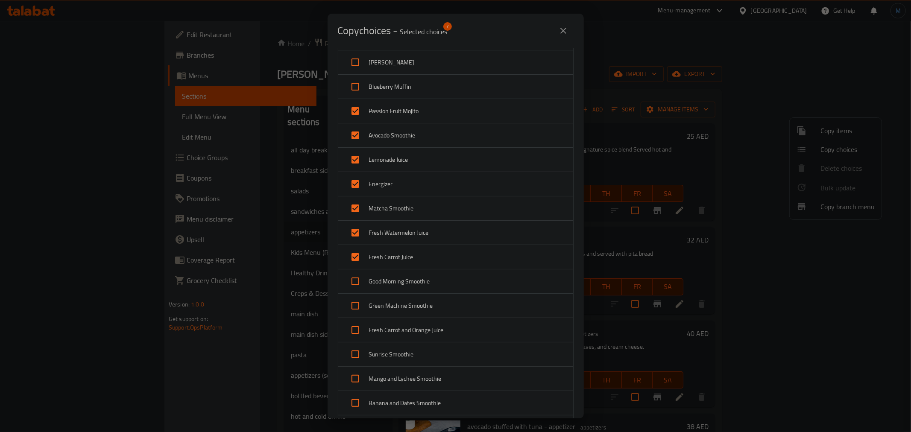
checkbox input "true"
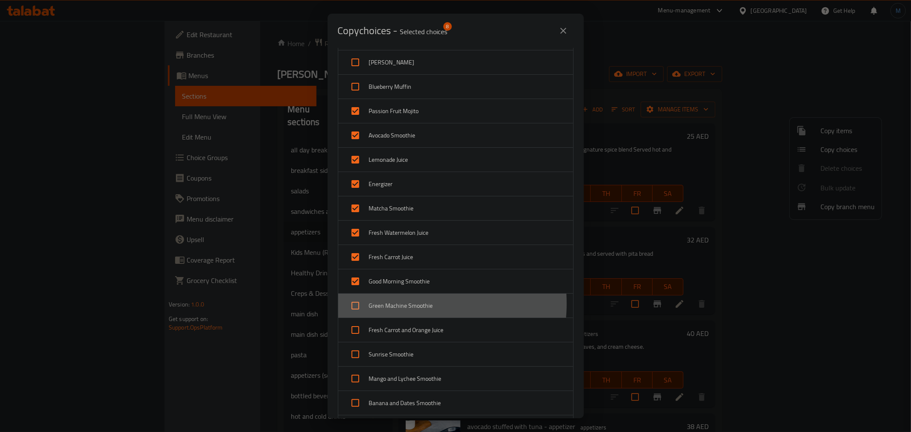
click at [411, 304] on span "Green Machine Smoothie" at bounding box center [467, 306] width 197 height 11
checkbox input "true"
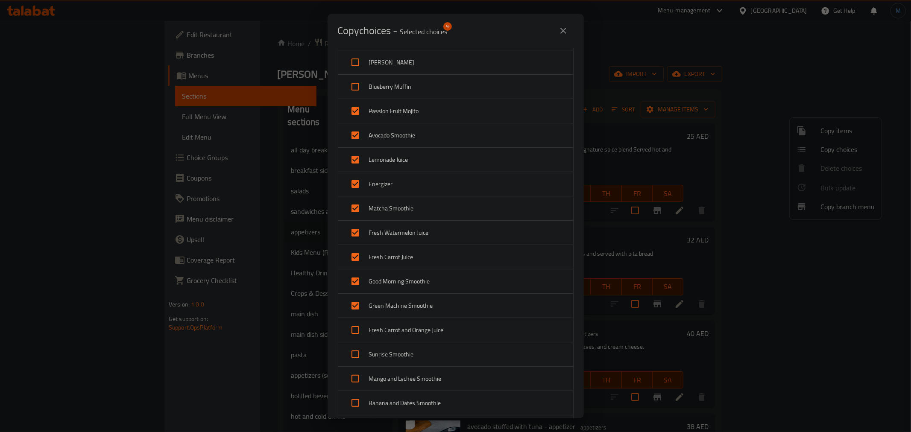
click at [414, 326] on span "Fresh Carrot and Orange Juice" at bounding box center [467, 330] width 197 height 11
checkbox input "true"
click at [416, 361] on div "Sunrise Smoothie" at bounding box center [455, 355] width 235 height 24
checkbox input "true"
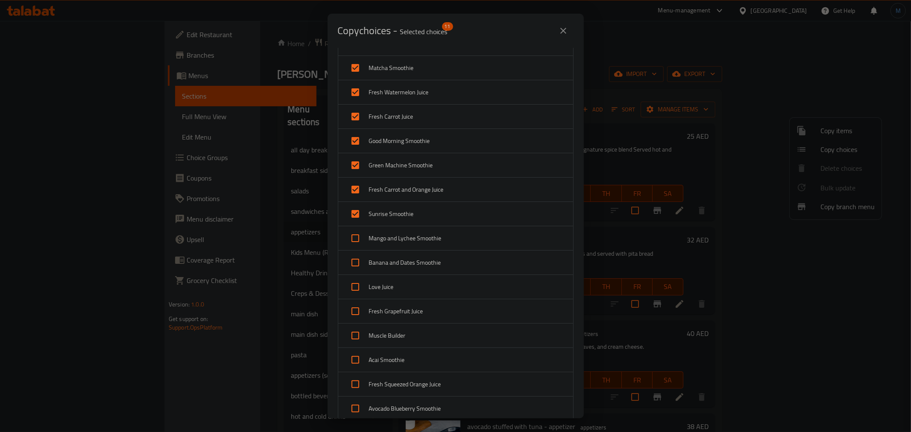
scroll to position [427, 0]
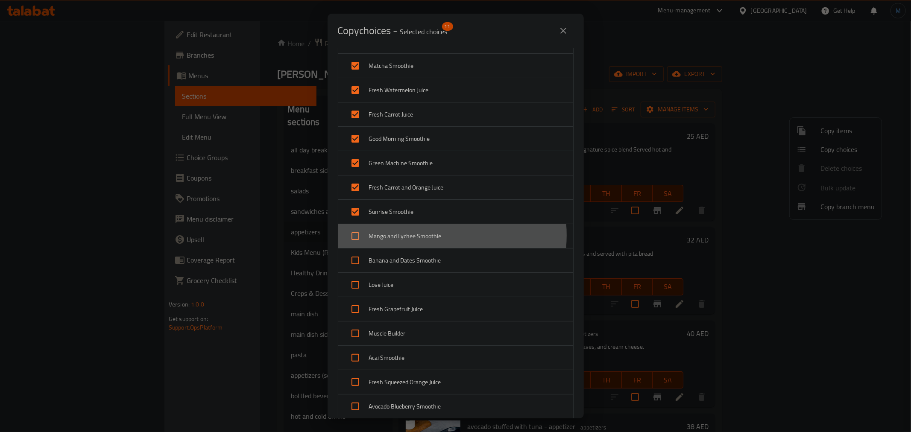
click at [424, 236] on span "Mango and Lychee Smoothie" at bounding box center [467, 236] width 197 height 11
checkbox input "true"
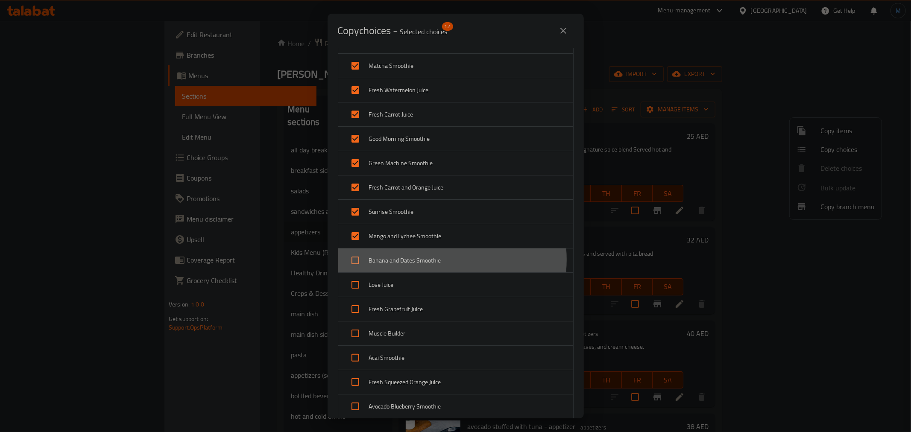
click at [425, 261] on span "Banana and Dates Smoothie" at bounding box center [467, 260] width 197 height 11
checkbox input "true"
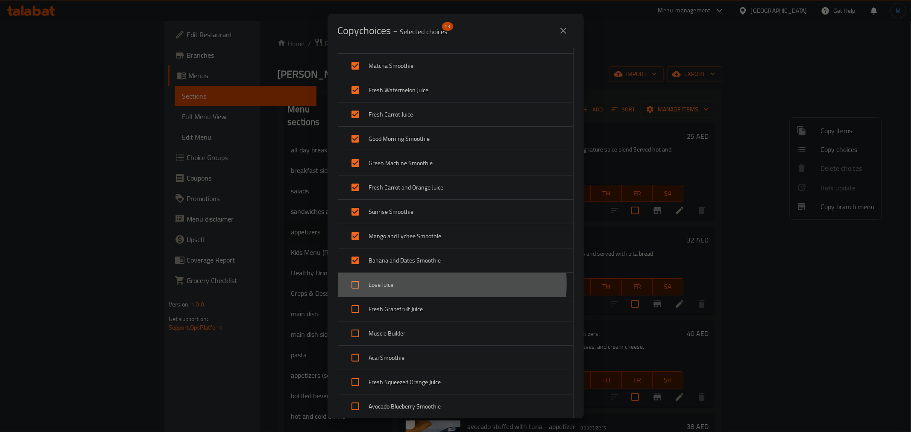
click at [413, 285] on span "Love Juice" at bounding box center [467, 285] width 197 height 11
checkbox input "true"
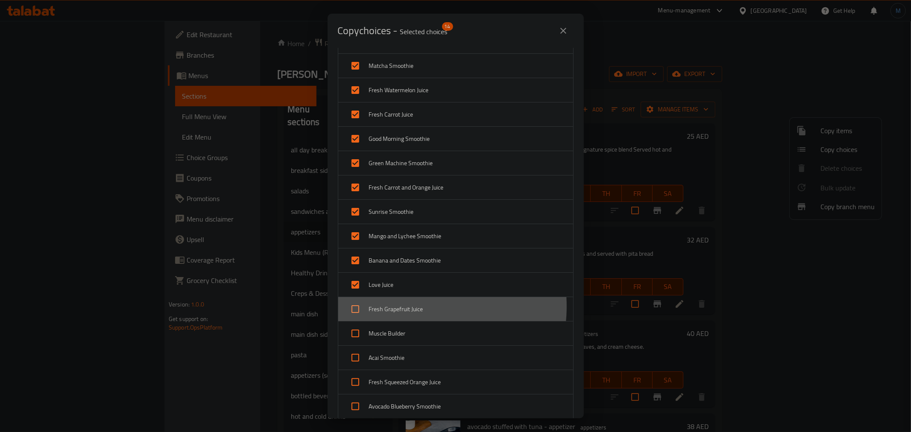
click at [413, 308] on span "Fresh Grapefruit Juice" at bounding box center [467, 309] width 197 height 11
checkbox input "true"
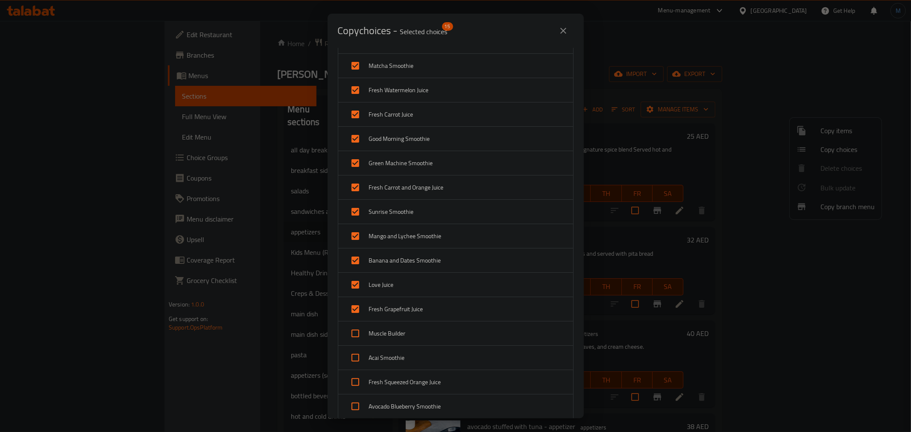
click at [413, 323] on div "Muscle Builder" at bounding box center [455, 334] width 235 height 24
click at [414, 331] on span "Muscle Builder" at bounding box center [467, 334] width 197 height 11
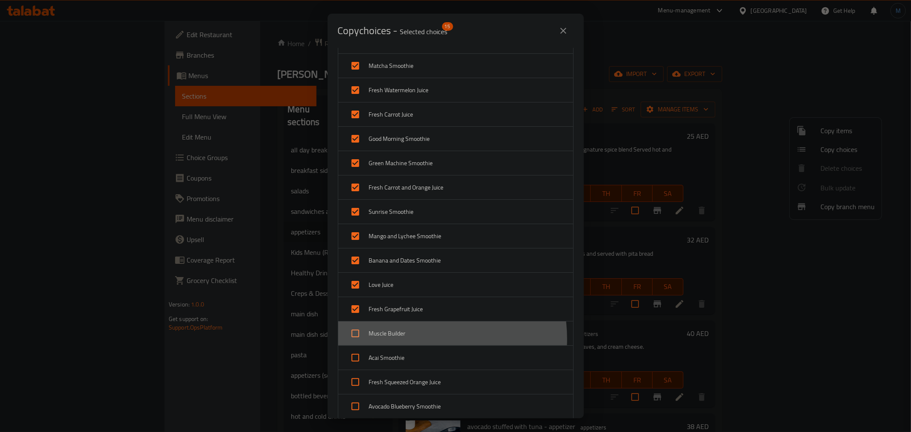
click at [415, 340] on div "Muscle Builder" at bounding box center [455, 334] width 235 height 24
checkbox input "true"
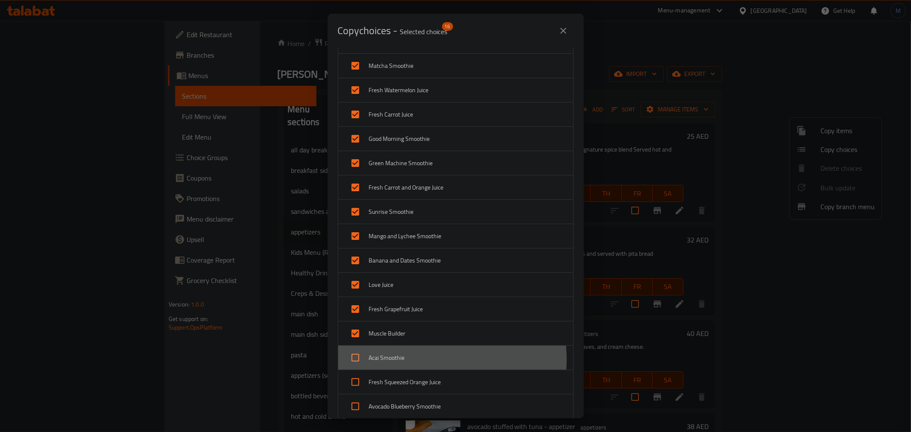
click at [419, 360] on span "Acai Smoothie" at bounding box center [467, 358] width 197 height 11
checkbox input "true"
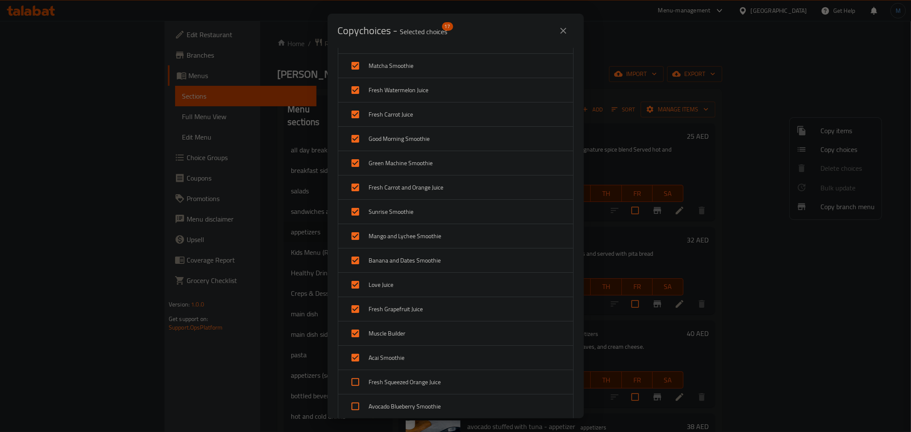
click at [424, 381] on span "Fresh Squeezed Orange Juice" at bounding box center [467, 382] width 197 height 11
checkbox input "true"
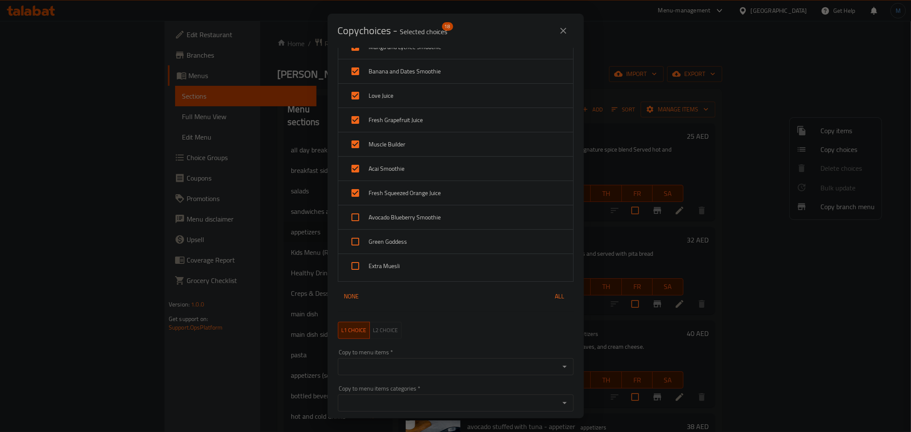
scroll to position [617, 0]
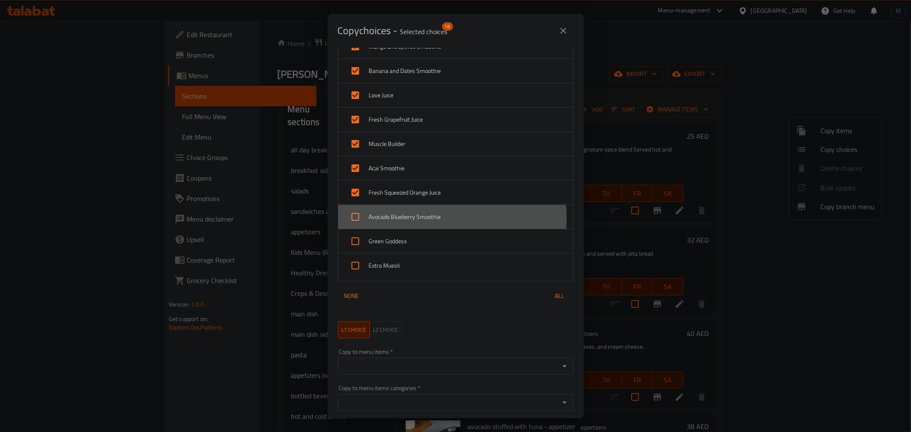
click at [423, 219] on span "Avocado Blueberry Smoothie" at bounding box center [467, 217] width 197 height 11
checkbox input "true"
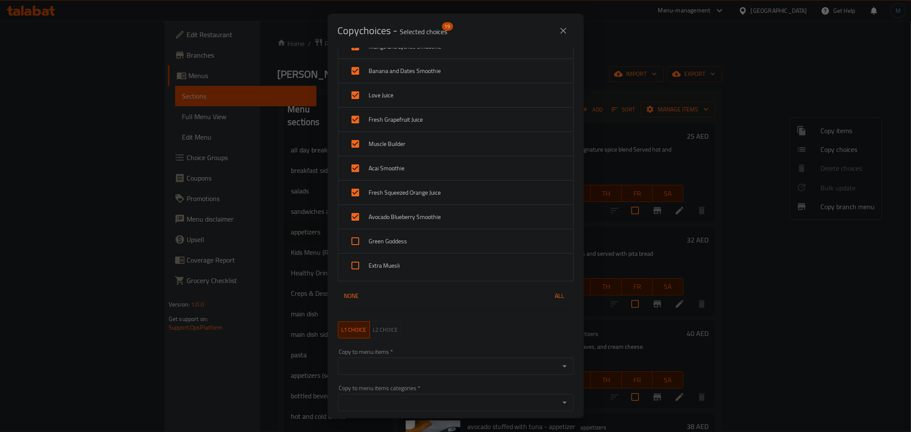
click at [423, 235] on div "Green Goddess" at bounding box center [455, 241] width 235 height 24
checkbox input "true"
click at [413, 372] on input "Copy to menu items   *" at bounding box center [448, 367] width 217 height 12
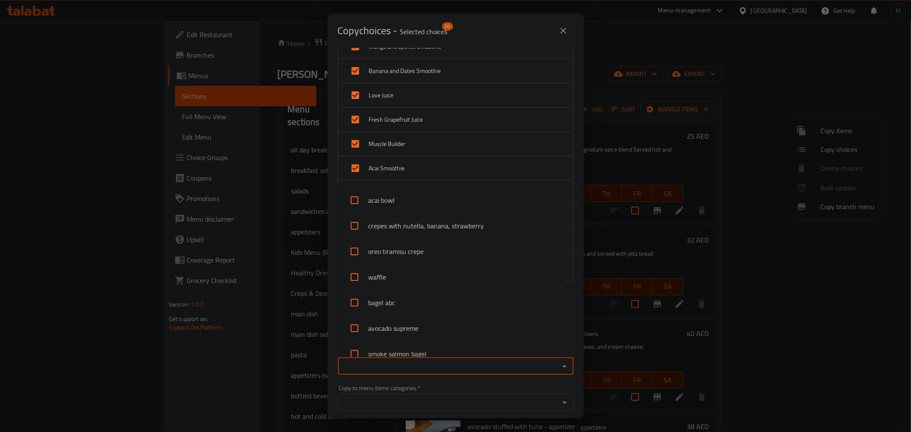
paste input "Vegetable spring rolls"
type input "Vegetable spring rolls"
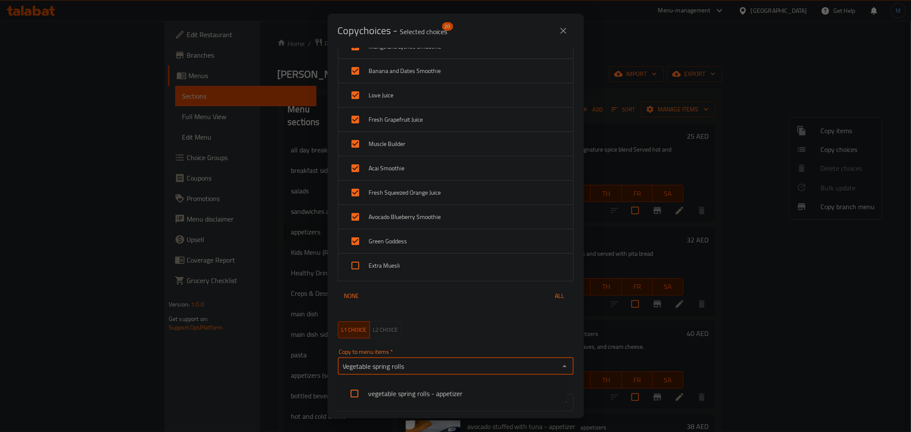
click at [410, 394] on li "vegetable spring rolls - appetizer" at bounding box center [451, 394] width 229 height 26
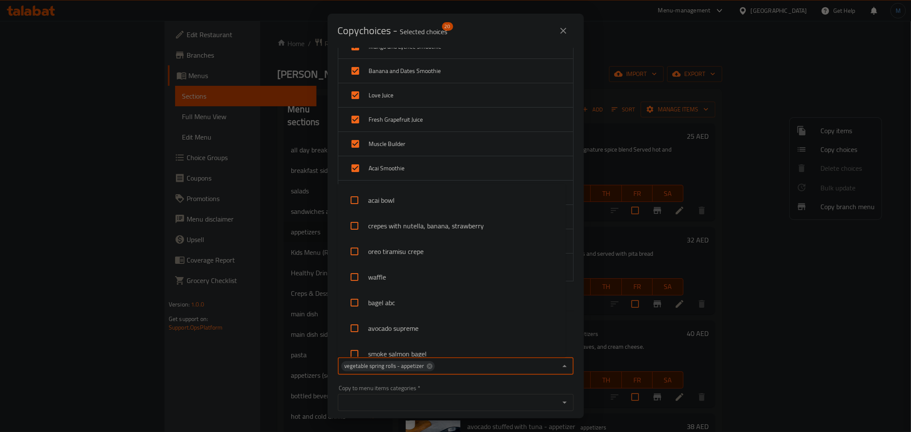
scroll to position [1139, 0]
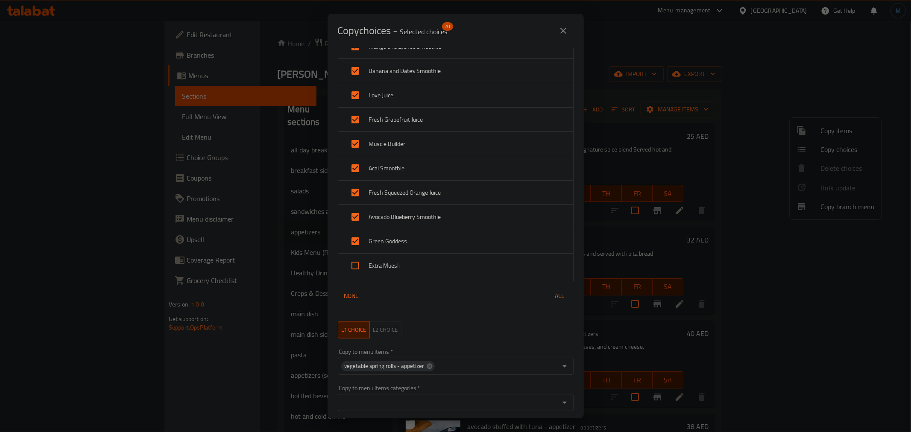
click at [572, 322] on div "Menu Items   * acai bowl Menu Items * Beef Sausage Chocolate Muffin Chicken Sau…" at bounding box center [456, 233] width 256 height 371
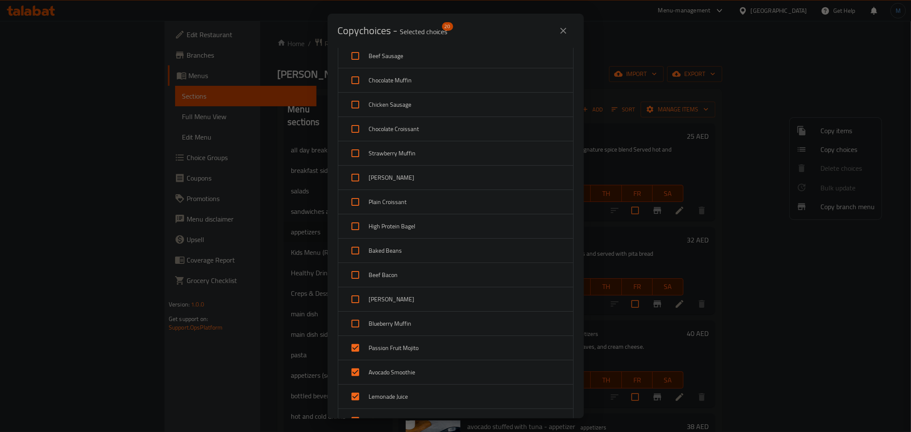
scroll to position [0, 0]
click at [374, 68] on icon at bounding box center [373, 69] width 6 height 6
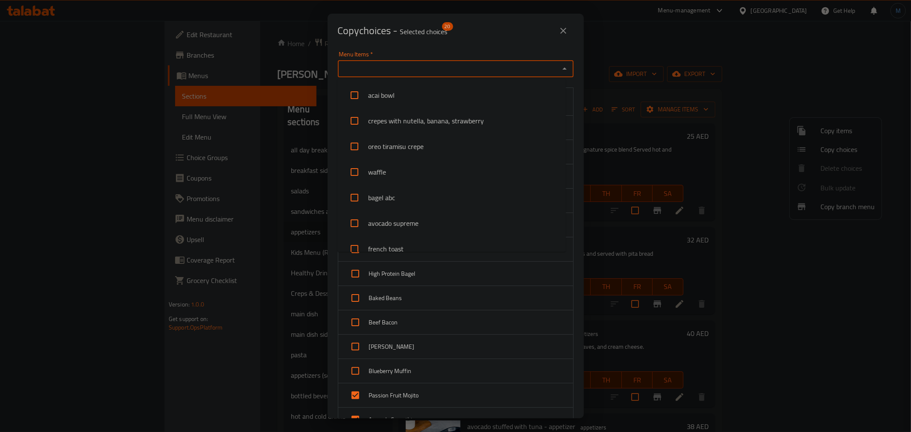
click at [417, 71] on input "Menu Items   *" at bounding box center [448, 69] width 217 height 12
paste input "Avocado stuffed with Tuna"
type input "Avocado stuffed with Tuna"
click at [387, 94] on li "avocado stuffed with tuna - appetizer" at bounding box center [451, 95] width 229 height 26
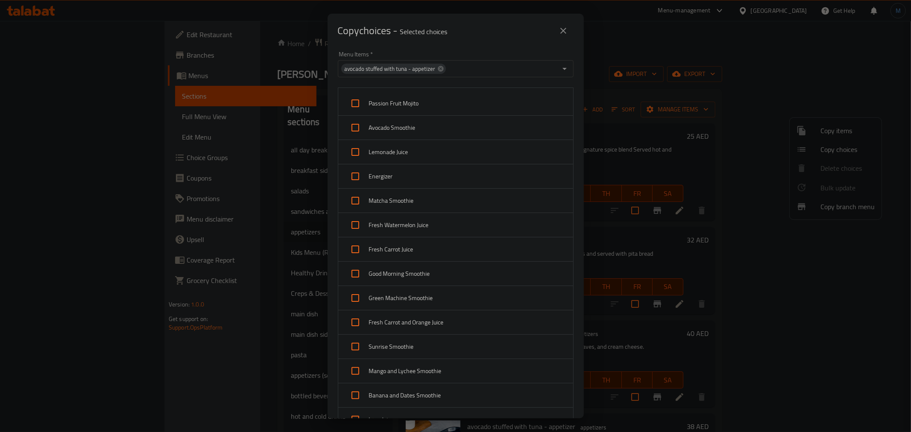
click at [546, 32] on div "Copy choices - Selected choices 0" at bounding box center [456, 31] width 236 height 21
click at [370, 99] on span "Passion Fruit Mojito" at bounding box center [467, 103] width 197 height 11
checkbox input "true"
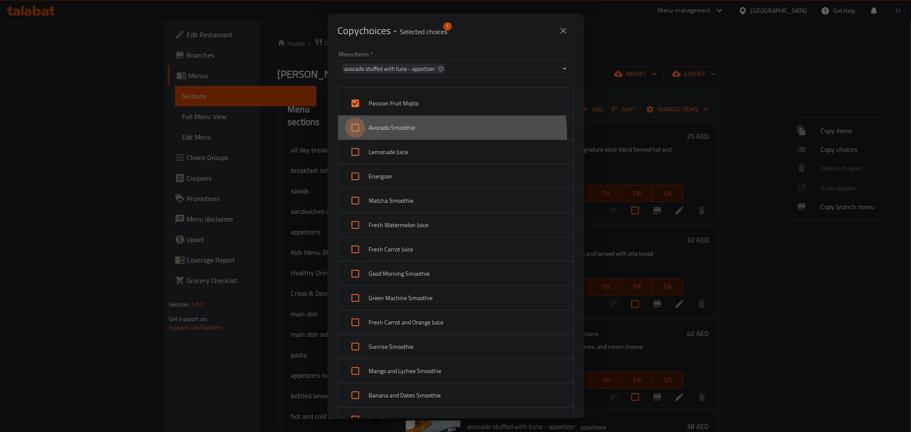
click at [360, 137] on input "checkbox" at bounding box center [355, 127] width 21 height 21
checkbox input "true"
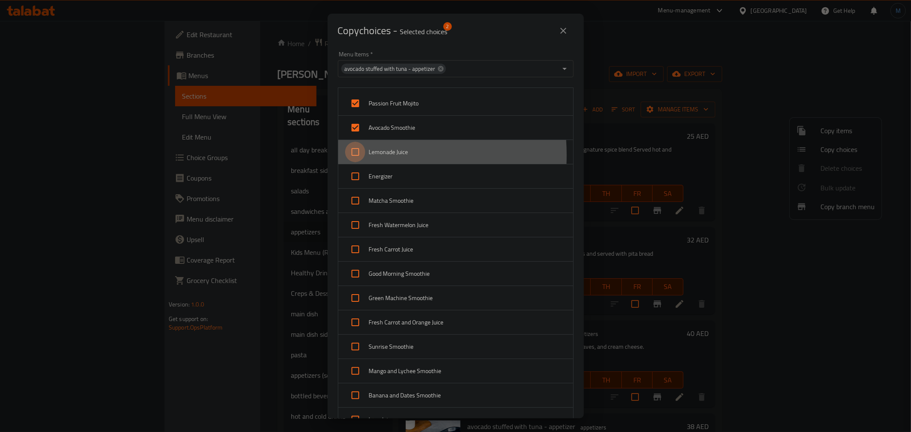
click at [356, 155] on input "checkbox" at bounding box center [355, 152] width 21 height 21
checkbox input "true"
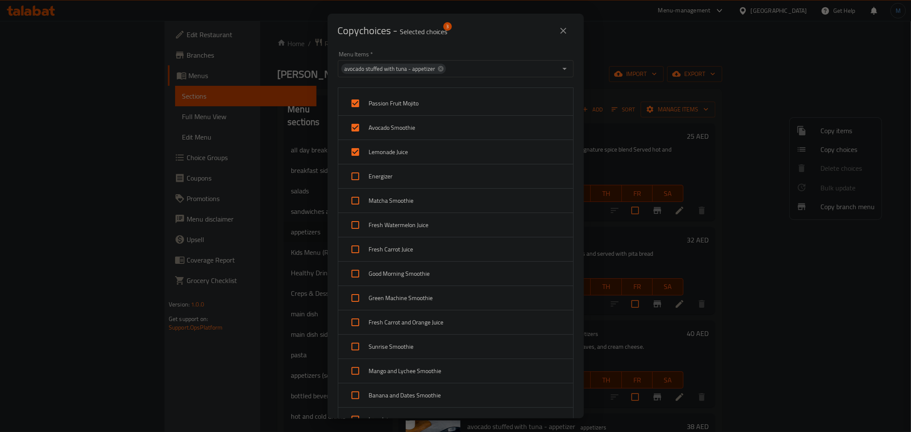
click at [356, 169] on input "checkbox" at bounding box center [355, 176] width 21 height 21
click at [356, 180] on input "checkbox" at bounding box center [355, 176] width 21 height 21
checkbox input "false"
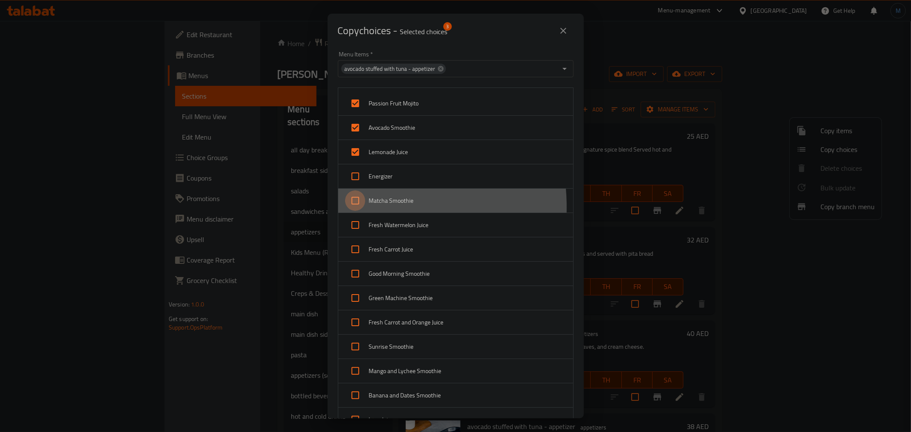
click at [356, 207] on input "checkbox" at bounding box center [355, 201] width 21 height 21
checkbox input "true"
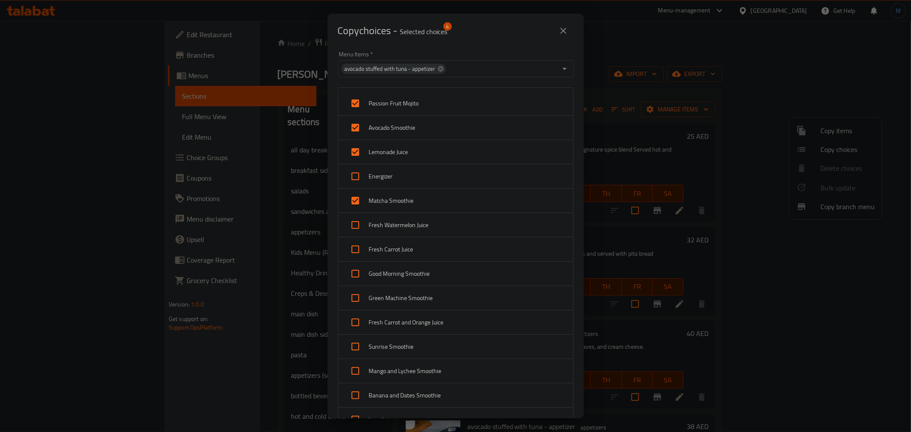
click at [364, 171] on input "checkbox" at bounding box center [355, 176] width 21 height 21
checkbox input "true"
click at [355, 224] on input "checkbox" at bounding box center [355, 225] width 21 height 21
checkbox input "true"
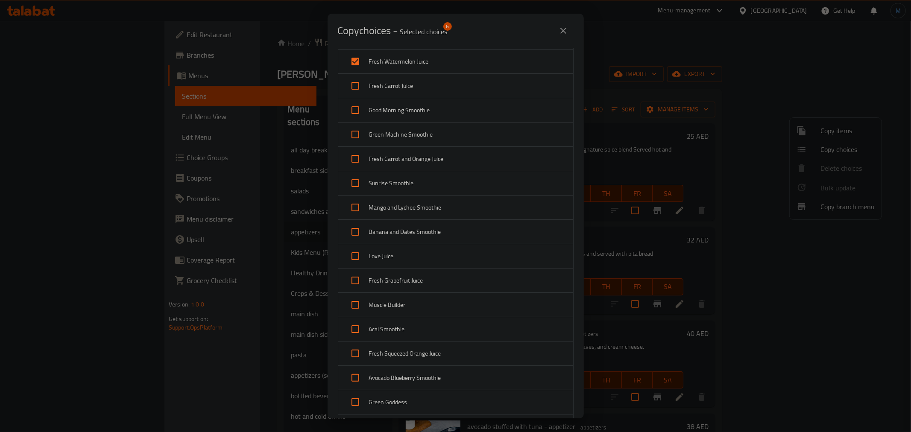
scroll to position [142, 0]
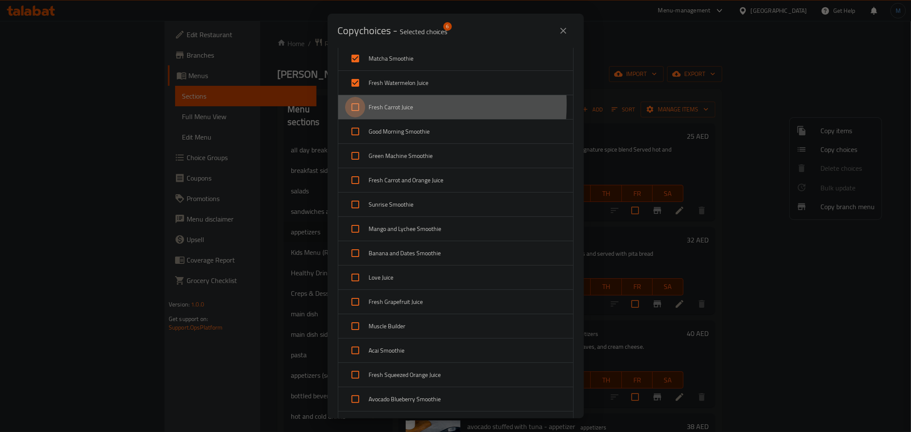
click at [359, 104] on input "checkbox" at bounding box center [355, 107] width 21 height 21
checkbox input "true"
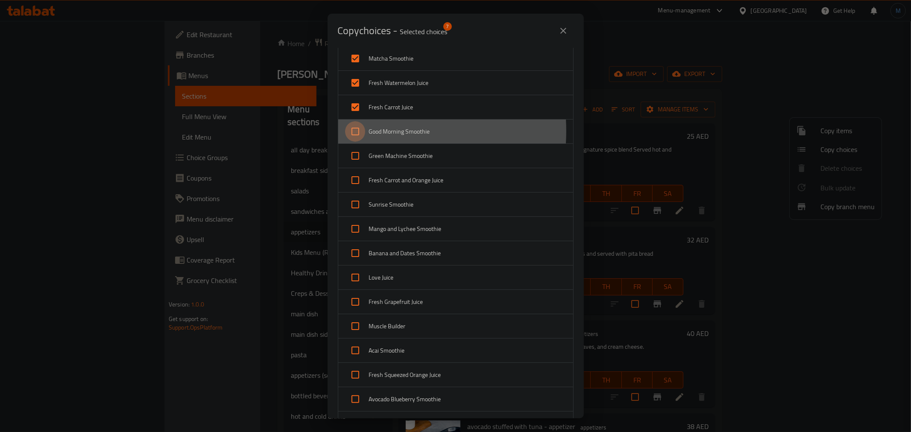
click at [360, 131] on input "checkbox" at bounding box center [355, 131] width 21 height 21
checkbox input "true"
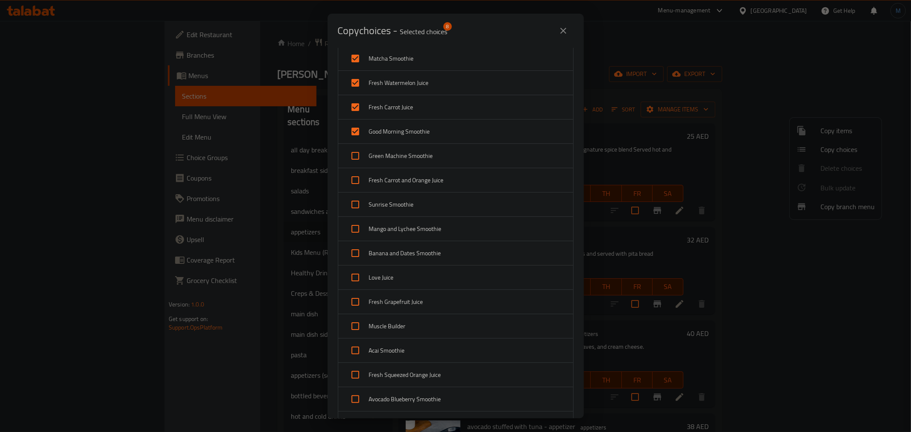
click at [360, 159] on input "checkbox" at bounding box center [355, 156] width 21 height 21
checkbox input "true"
click at [356, 187] on input "checkbox" at bounding box center [355, 180] width 21 height 21
checkbox input "true"
click at [356, 211] on input "checkbox" at bounding box center [355, 204] width 21 height 21
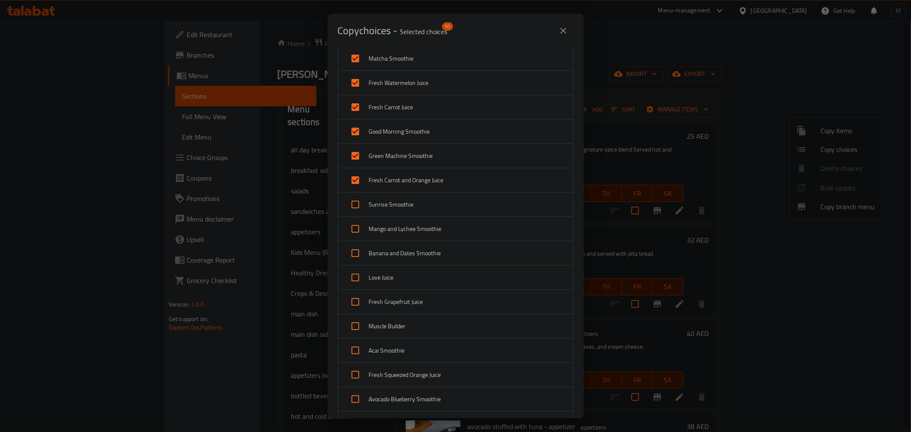
checkbox input "true"
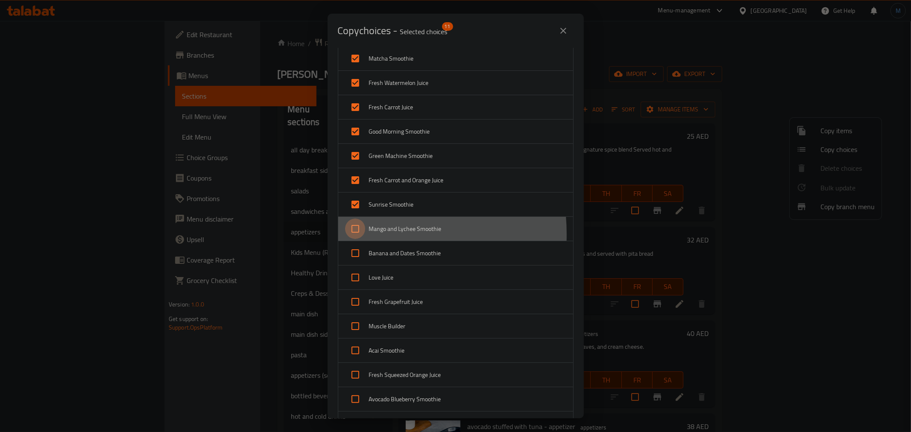
click at [356, 235] on input "checkbox" at bounding box center [355, 229] width 21 height 21
checkbox input "true"
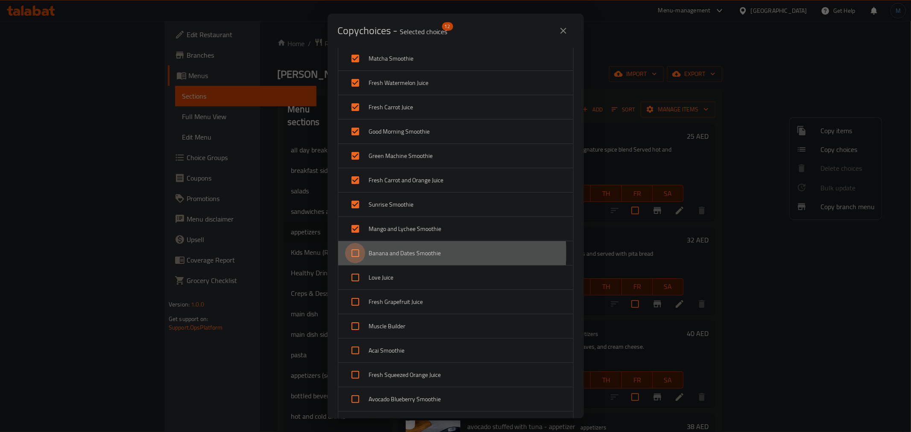
click at [357, 253] on input "checkbox" at bounding box center [355, 253] width 21 height 21
checkbox input "true"
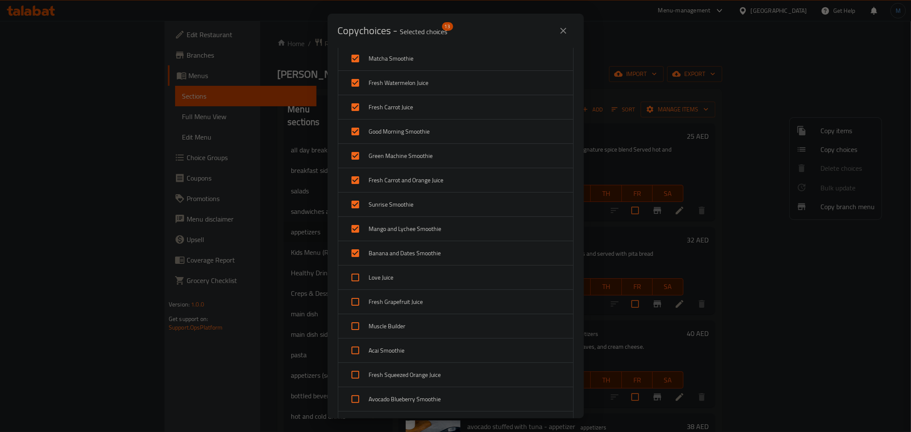
click at [357, 282] on input "checkbox" at bounding box center [355, 277] width 21 height 21
checkbox input "true"
click at [355, 305] on input "checkbox" at bounding box center [355, 302] width 21 height 21
checkbox input "true"
click at [352, 343] on input "checkbox" at bounding box center [355, 350] width 21 height 21
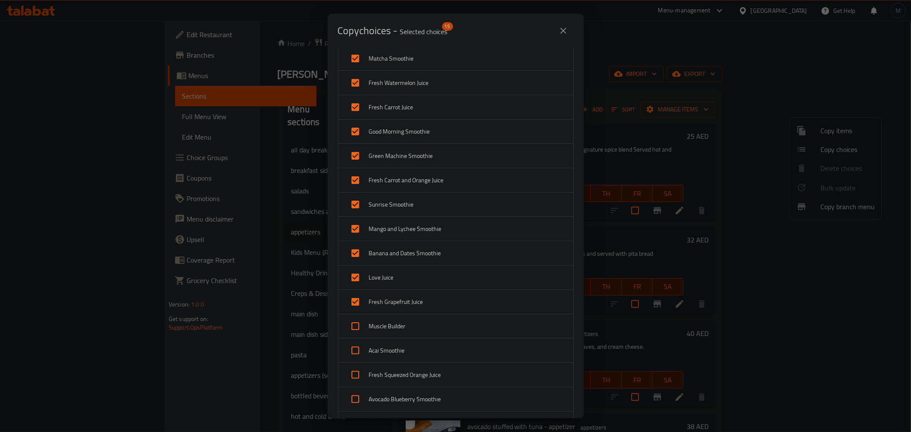
checkbox input "true"
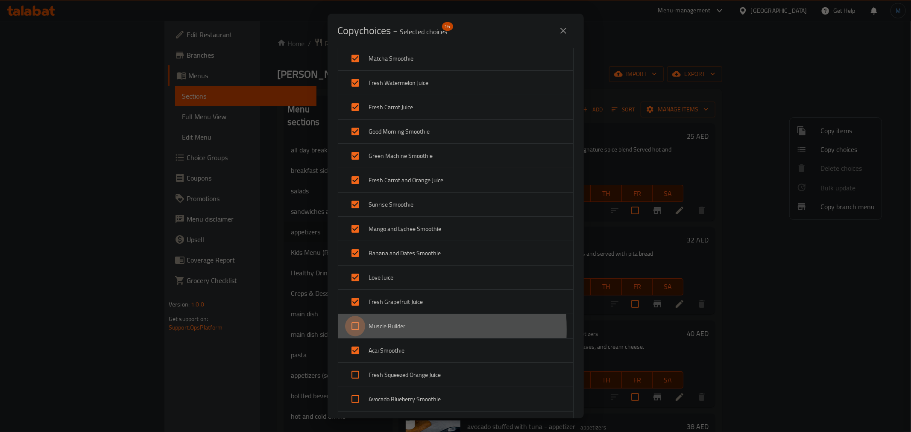
click at [351, 330] on input "checkbox" at bounding box center [355, 326] width 21 height 21
checkbox input "true"
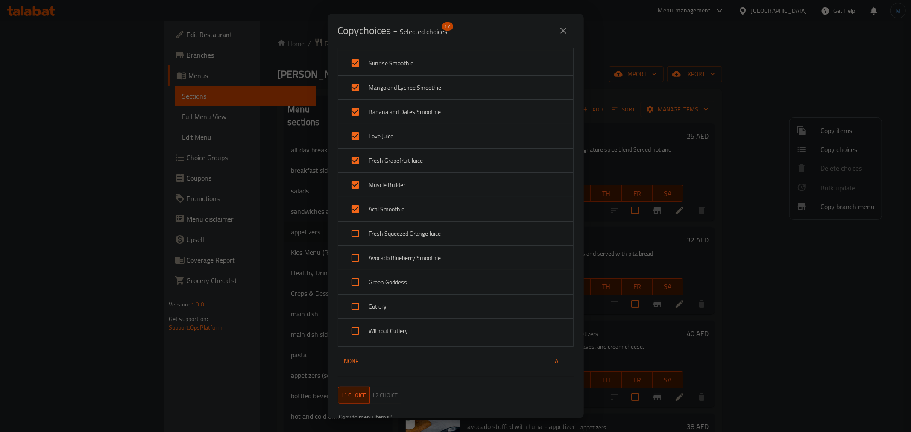
scroll to position [285, 0]
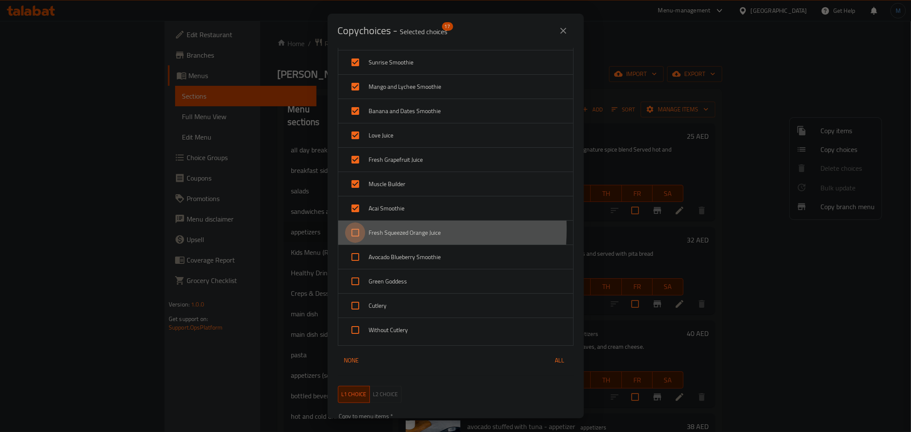
drag, startPoint x: 351, startPoint y: 230, endPoint x: 354, endPoint y: 257, distance: 27.1
click at [351, 230] on input "checkbox" at bounding box center [355, 233] width 21 height 21
checkbox input "true"
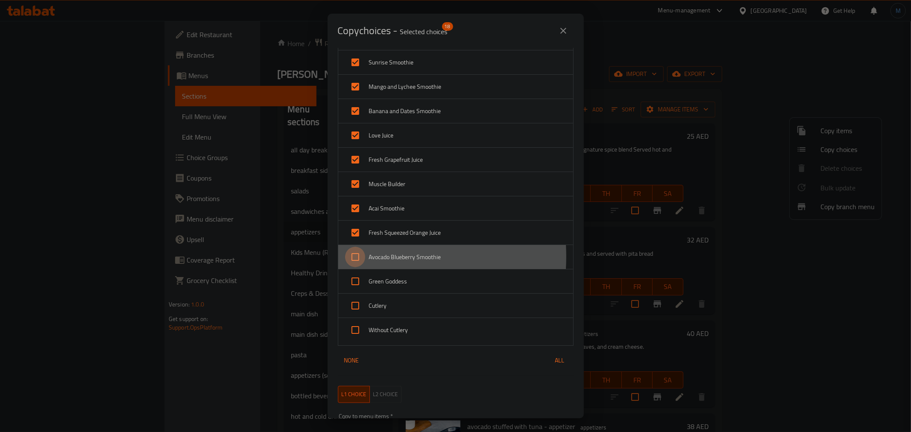
drag, startPoint x: 354, startPoint y: 257, endPoint x: 355, endPoint y: 270, distance: 12.9
click at [355, 258] on input "checkbox" at bounding box center [355, 257] width 21 height 21
checkbox input "true"
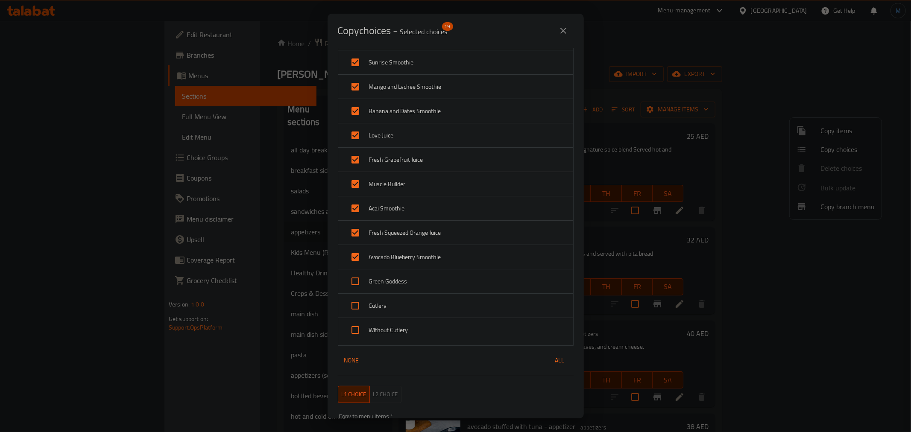
click at [355, 281] on input "checkbox" at bounding box center [355, 281] width 21 height 21
checkbox input "true"
click at [360, 304] on input "checkbox" at bounding box center [355, 306] width 21 height 21
checkbox input "true"
click at [360, 328] on input "checkbox" at bounding box center [355, 330] width 21 height 21
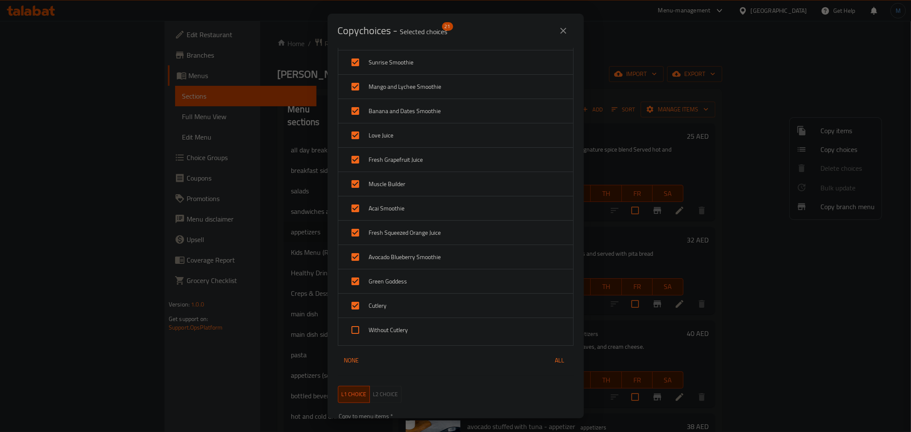
checkbox input "true"
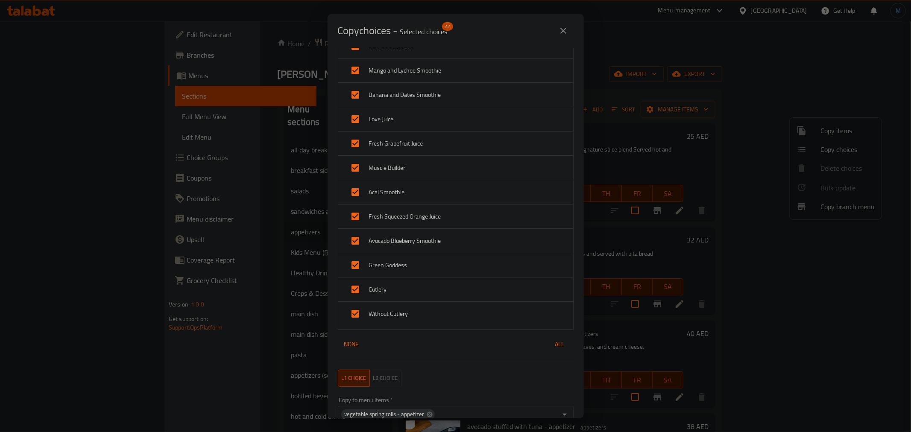
scroll to position [379, 0]
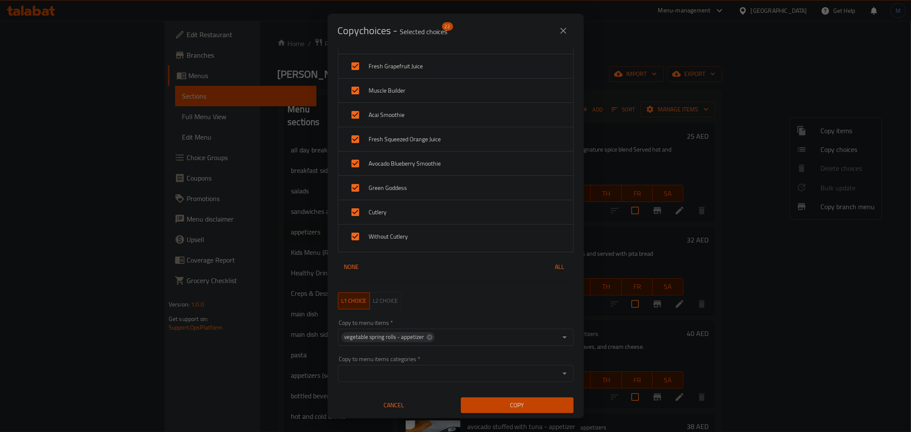
click at [508, 398] on button "Copy" at bounding box center [517, 406] width 113 height 16
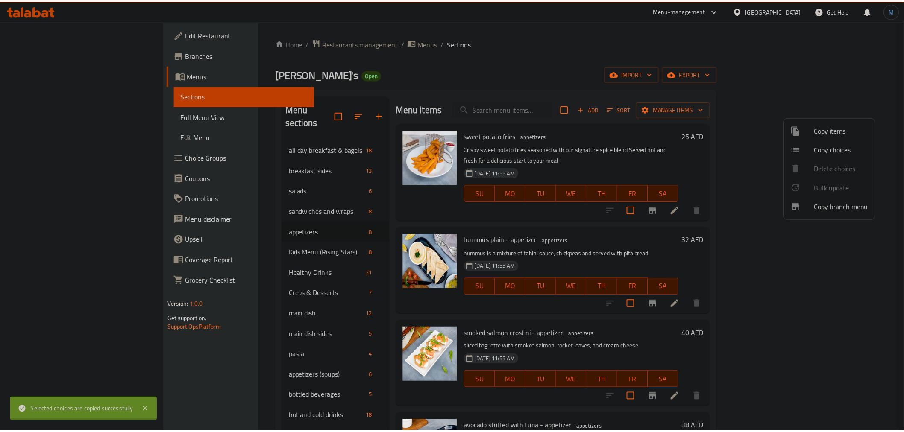
scroll to position [1, 0]
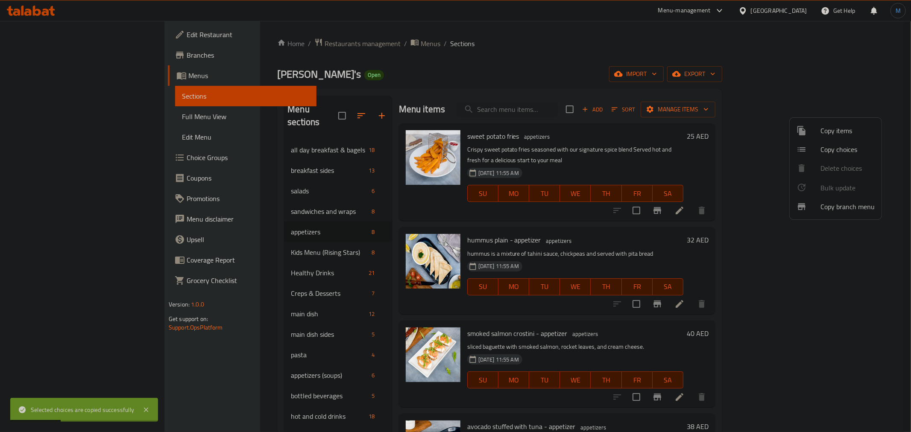
click at [493, 221] on div at bounding box center [455, 216] width 911 height 432
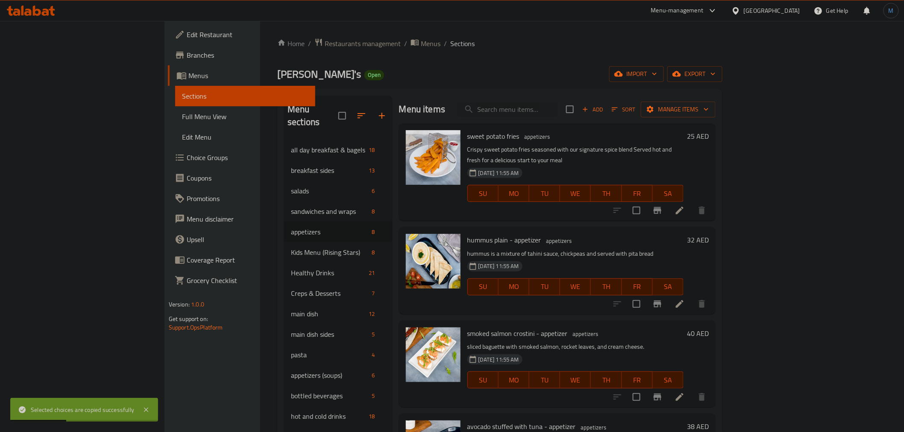
scroll to position [291, 0]
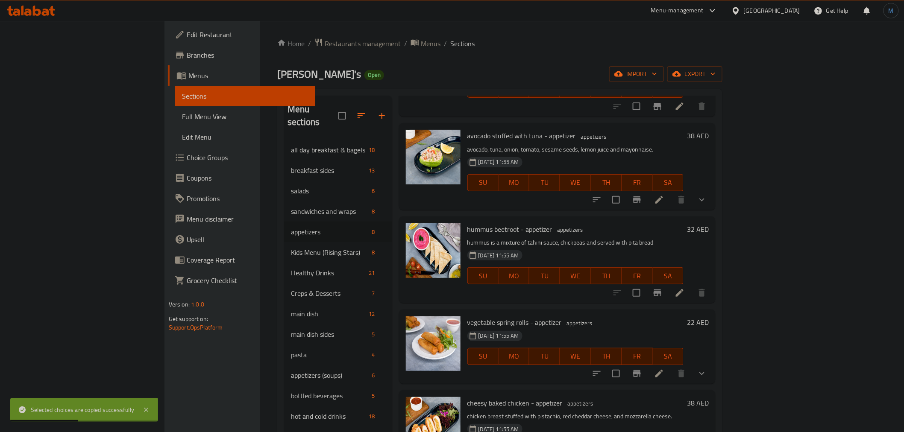
click at [712, 364] on button "show more" at bounding box center [702, 374] width 21 height 21
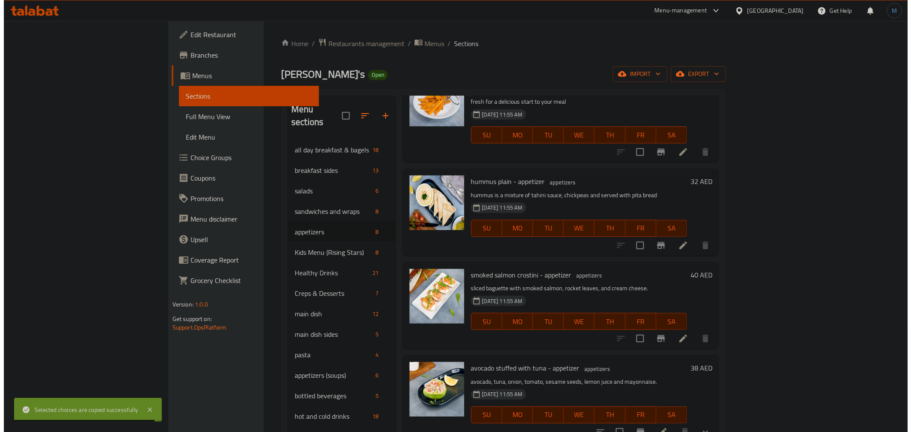
scroll to position [0, 0]
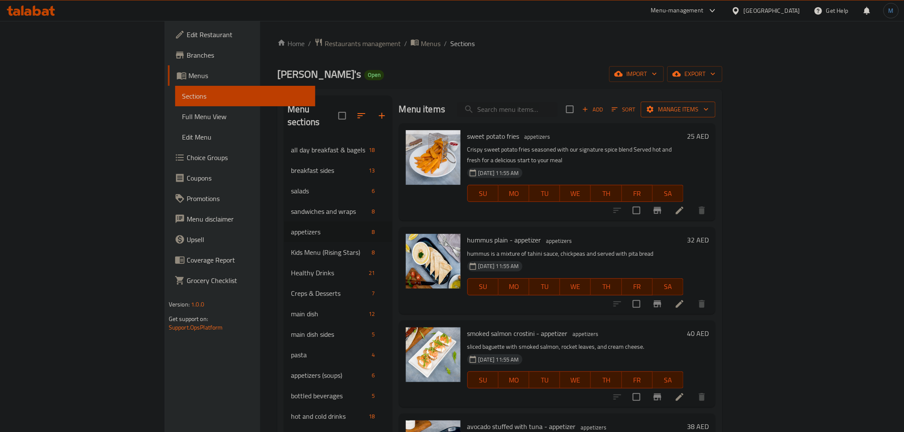
click at [709, 109] on span "Manage items" at bounding box center [678, 109] width 61 height 11
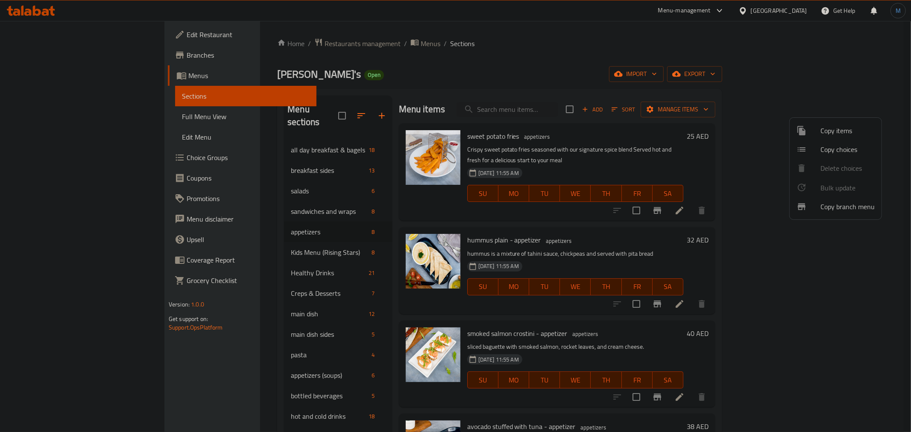
click at [827, 153] on span "Copy choices" at bounding box center [848, 149] width 54 height 10
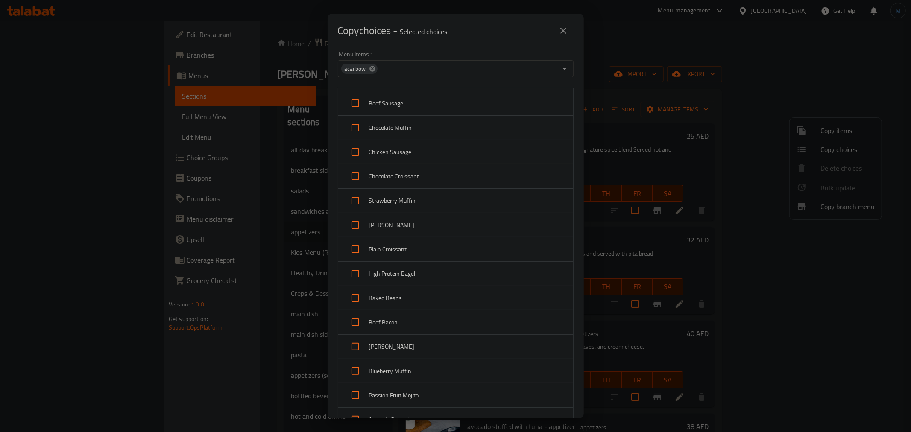
click at [370, 68] on icon at bounding box center [373, 69] width 6 height 6
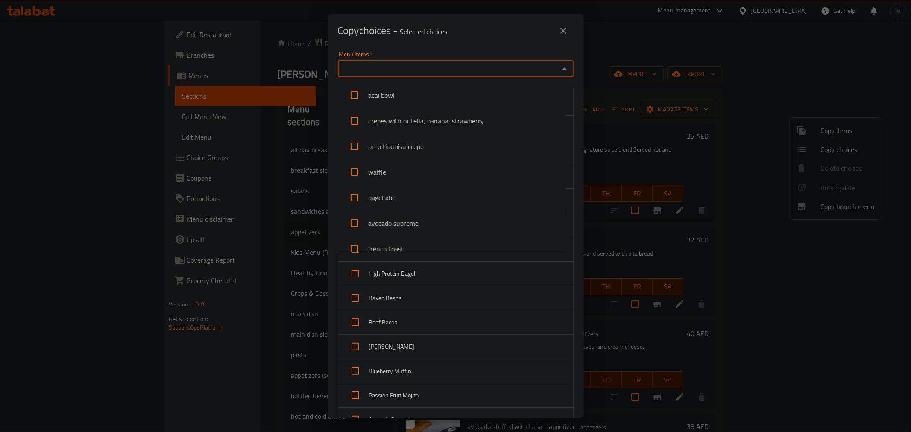
click at [372, 67] on input "Menu Items   *" at bounding box center [448, 69] width 217 height 12
type input "vege"
click at [381, 91] on li "vegetable spring rolls - appetizer" at bounding box center [451, 95] width 229 height 26
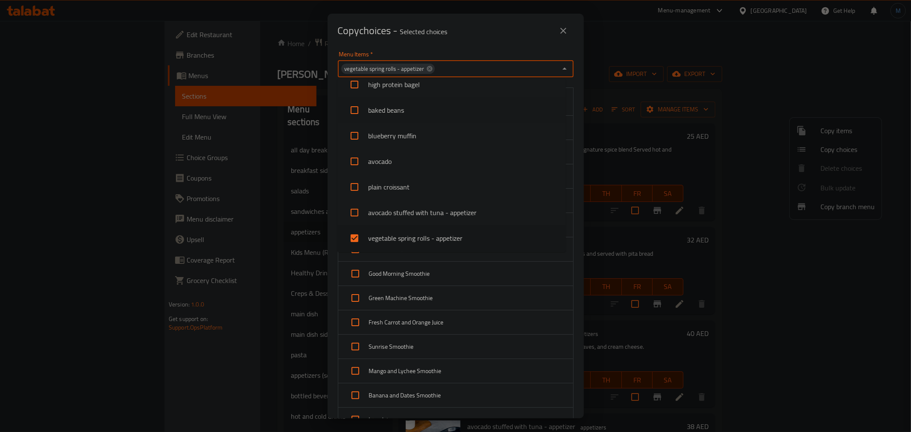
click at [574, 94] on div "Menu Items   * vegetable spring rolls - appetizer Menu Items * Passion Fruit Mo…" at bounding box center [456, 233] width 256 height 371
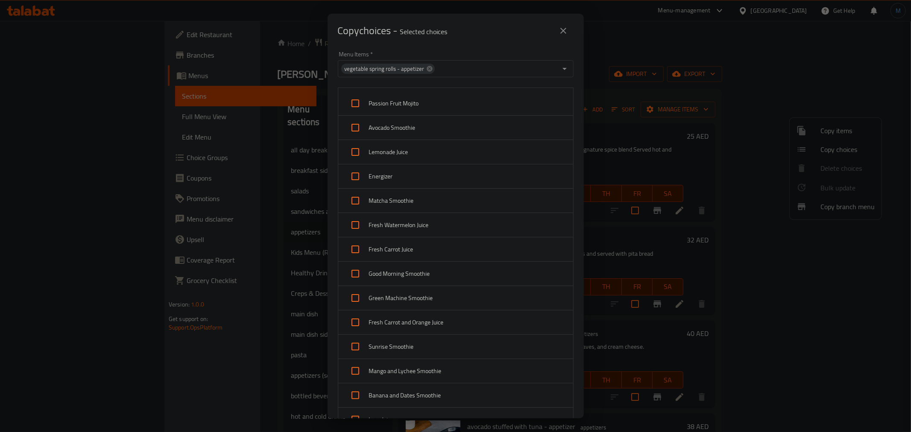
click at [350, 107] on input "checkbox" at bounding box center [355, 103] width 21 height 21
checkbox input "true"
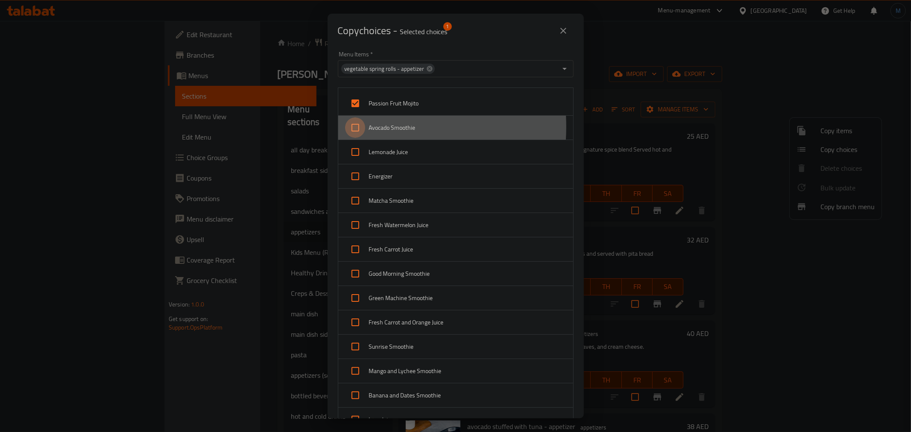
click at [358, 127] on input "checkbox" at bounding box center [355, 127] width 21 height 21
checkbox input "true"
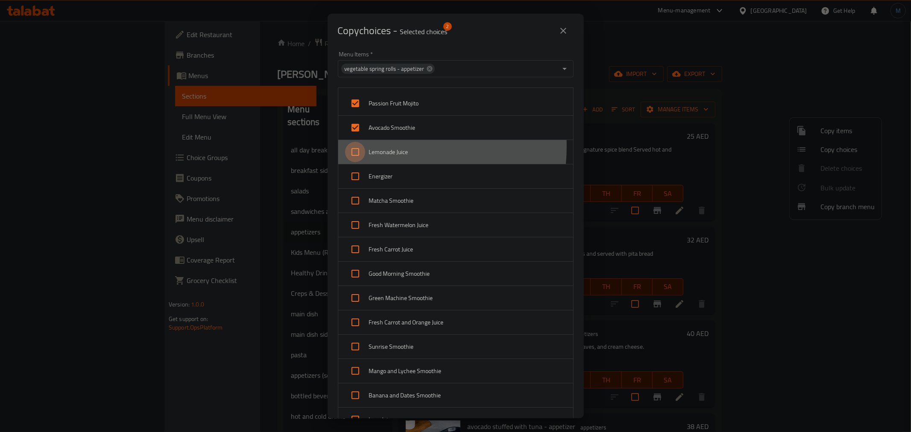
click at [361, 146] on input "checkbox" at bounding box center [355, 152] width 21 height 21
checkbox input "true"
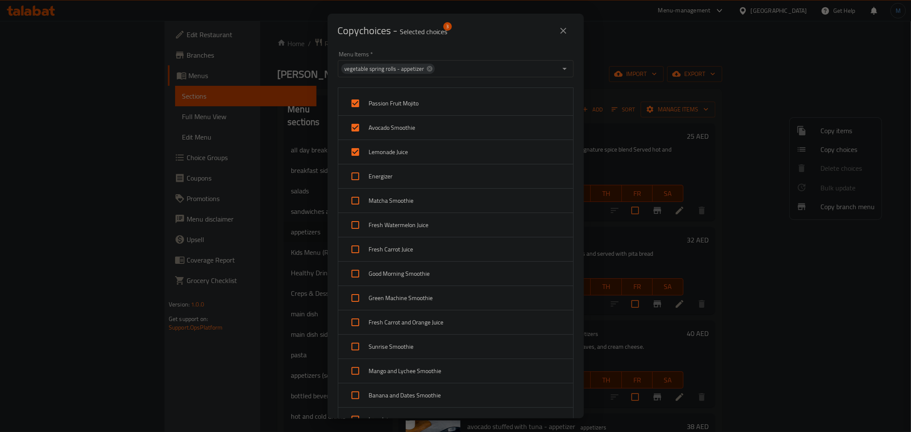
click at [355, 173] on input "checkbox" at bounding box center [355, 176] width 21 height 21
checkbox input "true"
drag, startPoint x: 355, startPoint y: 201, endPoint x: 355, endPoint y: 211, distance: 9.8
click at [355, 203] on input "checkbox" at bounding box center [355, 201] width 21 height 21
checkbox input "true"
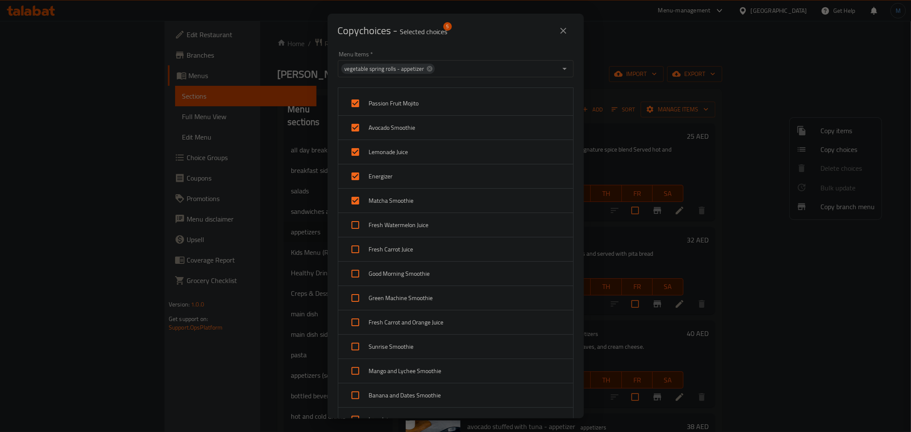
click at [355, 214] on div "Fresh Watermelon Juice" at bounding box center [455, 225] width 235 height 24
click at [355, 227] on input "checkbox" at bounding box center [355, 225] width 21 height 21
click at [355, 232] on input "checkbox" at bounding box center [355, 225] width 21 height 21
checkbox input "true"
click at [360, 253] on input "checkbox" at bounding box center [355, 249] width 21 height 21
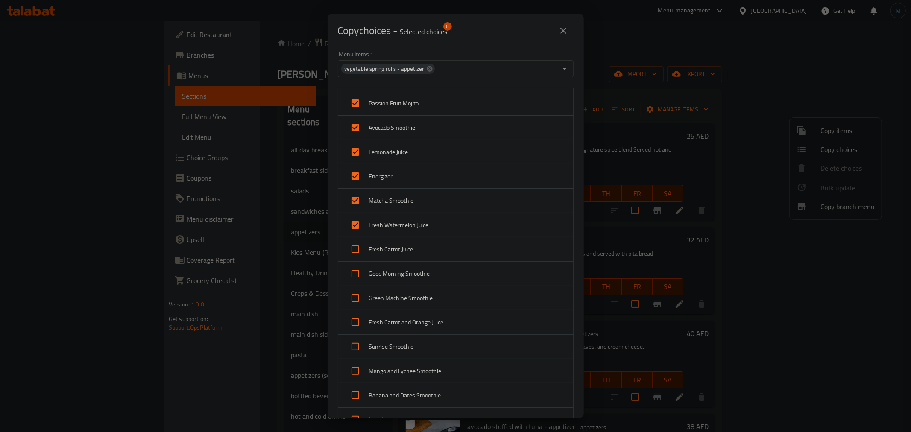
checkbox input "true"
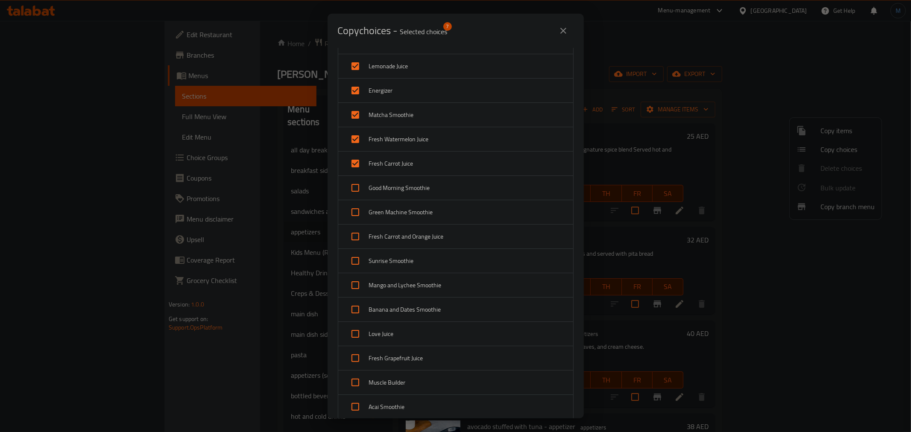
scroll to position [95, 0]
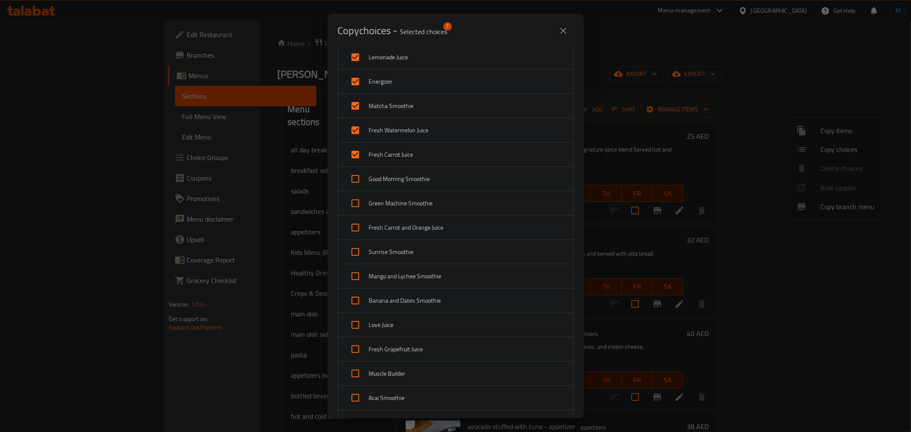
click at [355, 186] on input "checkbox" at bounding box center [355, 179] width 21 height 21
checkbox input "true"
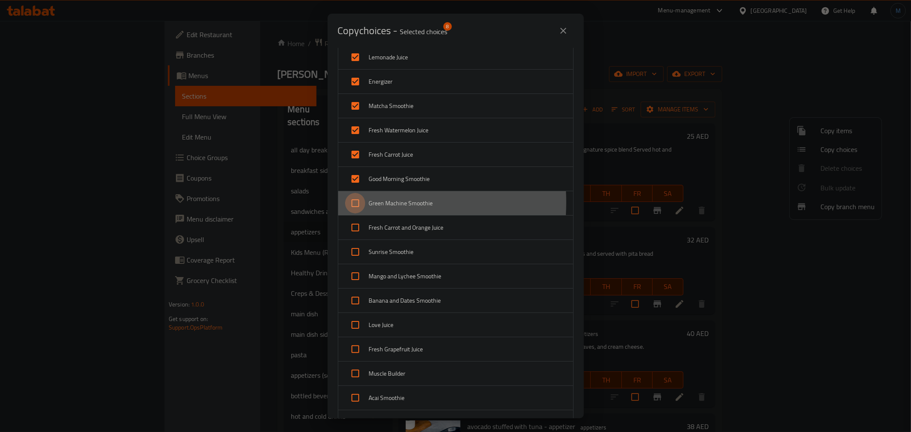
click at [358, 202] on input "checkbox" at bounding box center [355, 203] width 21 height 21
checkbox input "true"
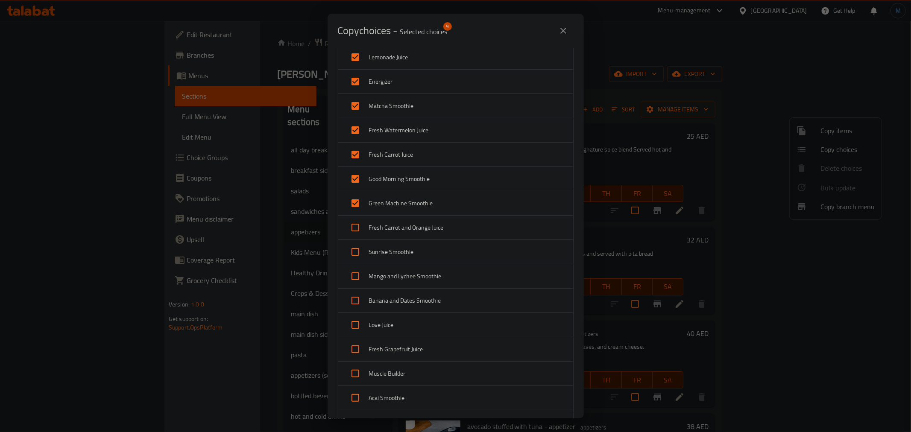
click at [357, 235] on input "checkbox" at bounding box center [355, 227] width 21 height 21
checkbox input "true"
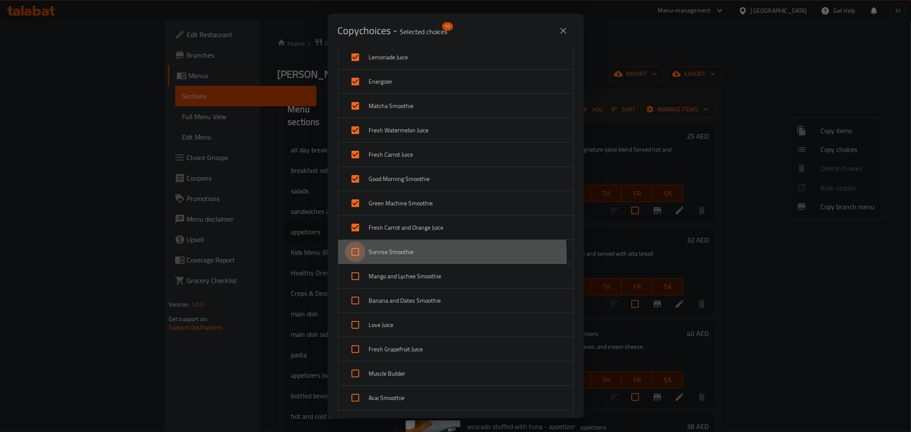
click at [356, 257] on input "checkbox" at bounding box center [355, 252] width 21 height 21
checkbox input "true"
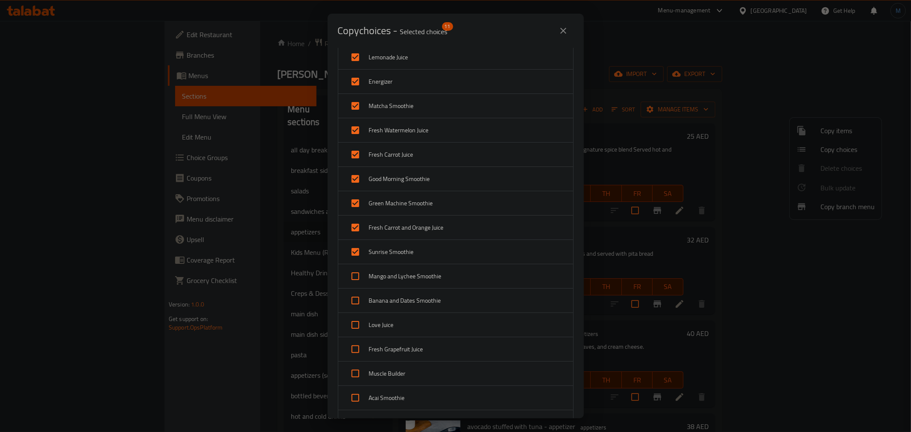
click at [359, 277] on input "checkbox" at bounding box center [355, 276] width 21 height 21
checkbox input "true"
click at [349, 296] on input "checkbox" at bounding box center [355, 301] width 21 height 21
checkbox input "true"
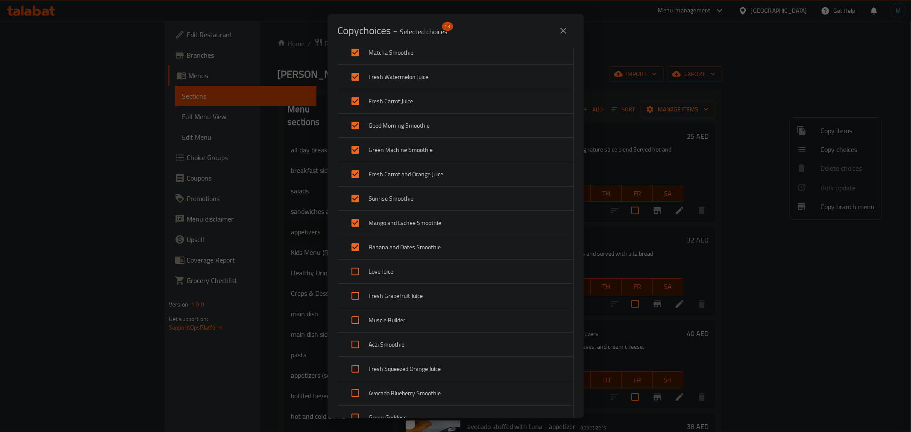
scroll to position [237, 0]
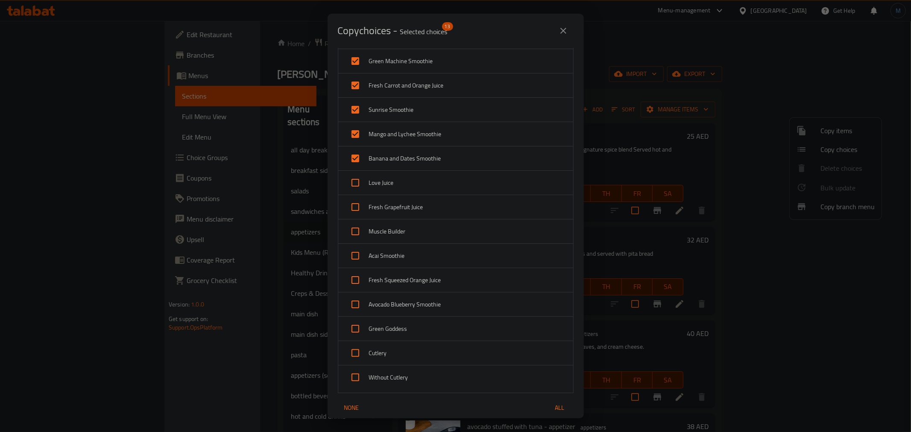
click at [359, 191] on input "checkbox" at bounding box center [355, 183] width 21 height 21
checkbox input "true"
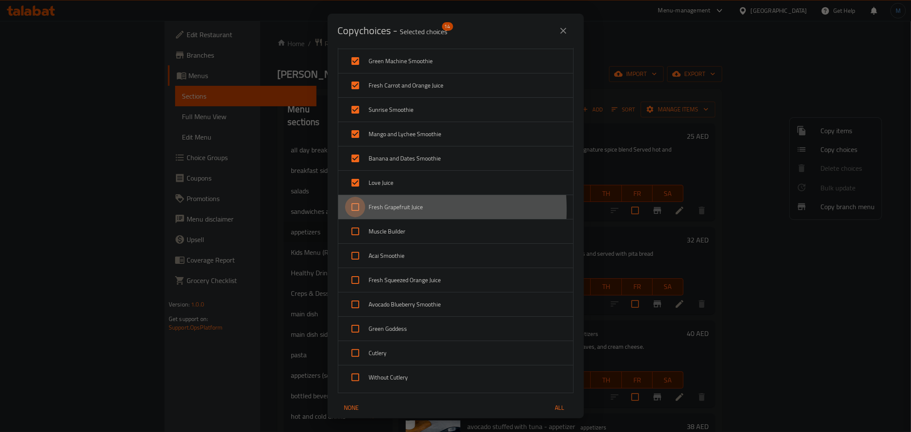
click at [360, 210] on input "checkbox" at bounding box center [355, 207] width 21 height 21
checkbox input "true"
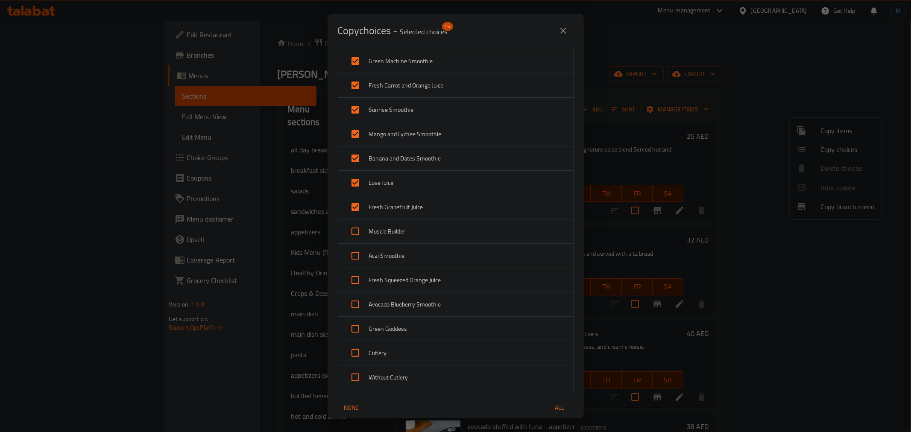
click at [359, 234] on input "checkbox" at bounding box center [355, 231] width 21 height 21
checkbox input "true"
click at [359, 254] on input "checkbox" at bounding box center [355, 256] width 21 height 21
checkbox input "true"
click at [355, 292] on div "Fresh Squeezed Orange Juice" at bounding box center [455, 280] width 235 height 24
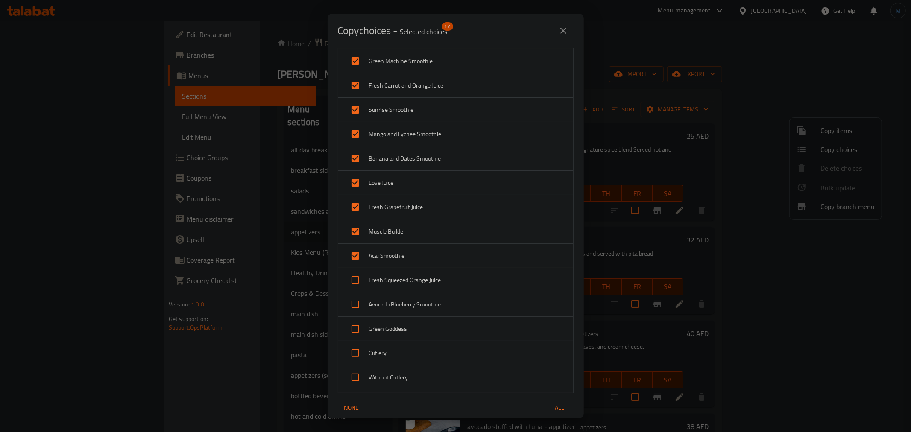
checkbox input "true"
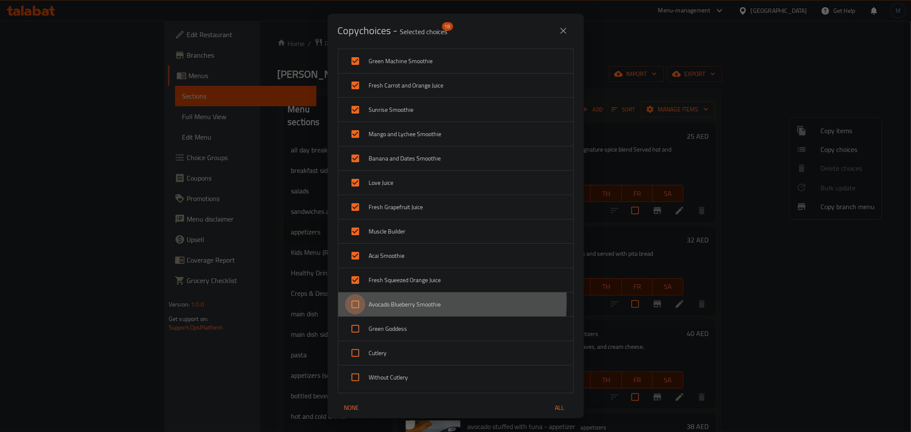
click at [365, 302] on input "checkbox" at bounding box center [355, 304] width 21 height 21
checkbox input "true"
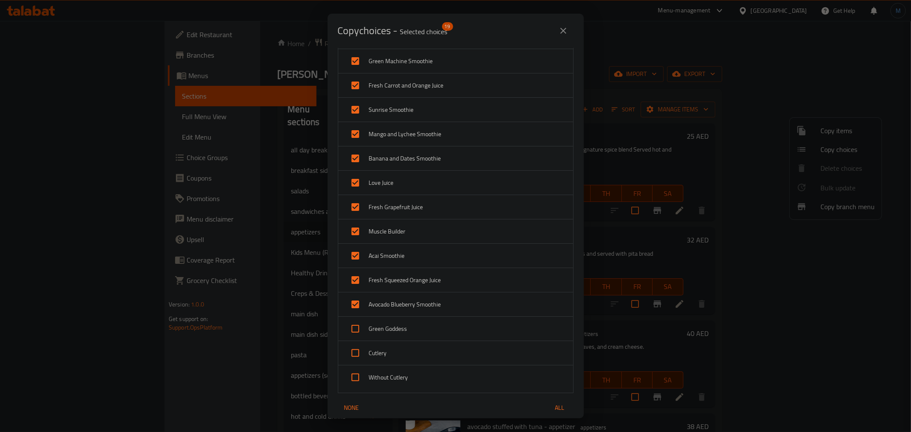
click at [353, 334] on input "checkbox" at bounding box center [355, 329] width 21 height 21
checkbox input "true"
click at [350, 352] on input "checkbox" at bounding box center [355, 353] width 21 height 21
checkbox input "true"
click at [353, 373] on input "checkbox" at bounding box center [355, 377] width 21 height 21
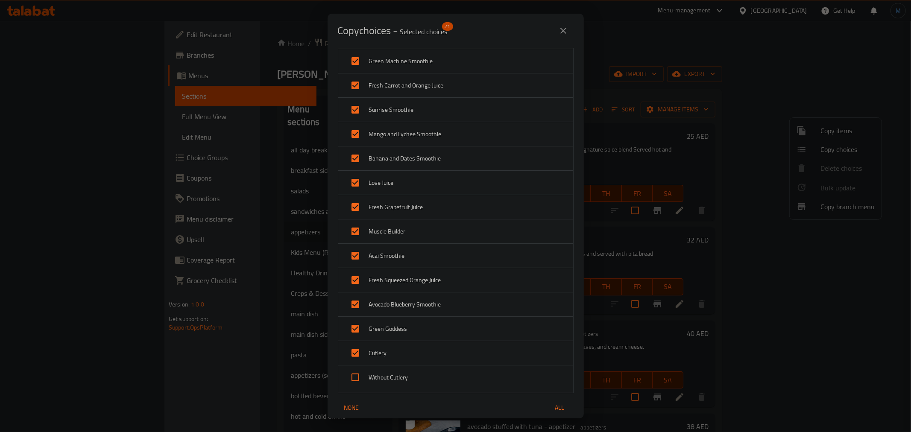
checkbox input "true"
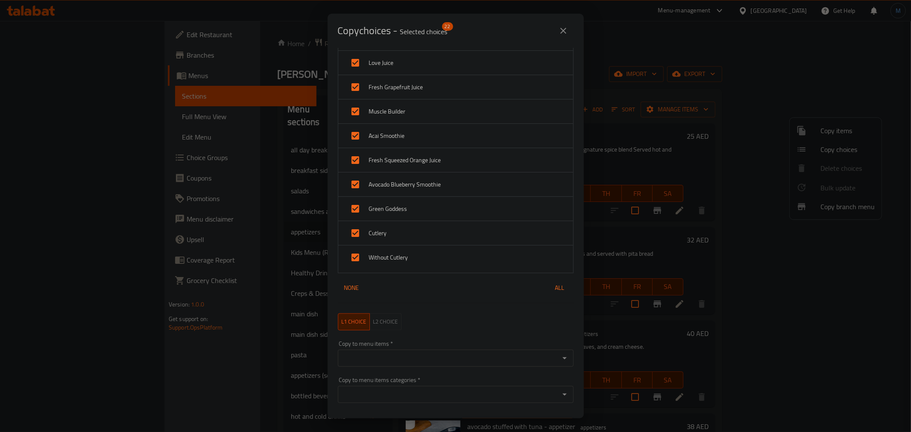
scroll to position [379, 0]
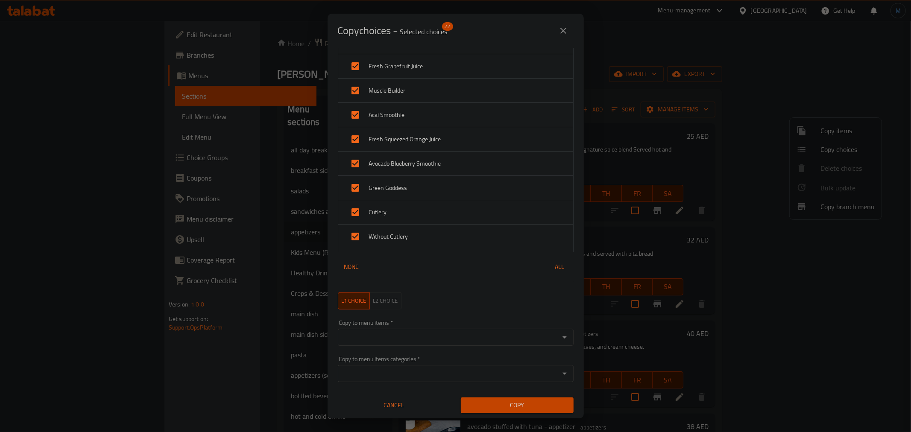
click at [389, 343] on input "Copy to menu items   *" at bounding box center [448, 338] width 217 height 12
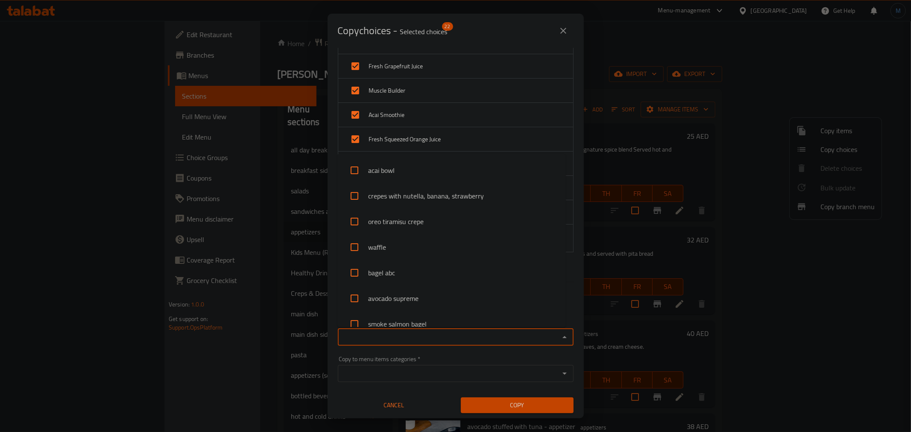
paste input "Plain Hummus"
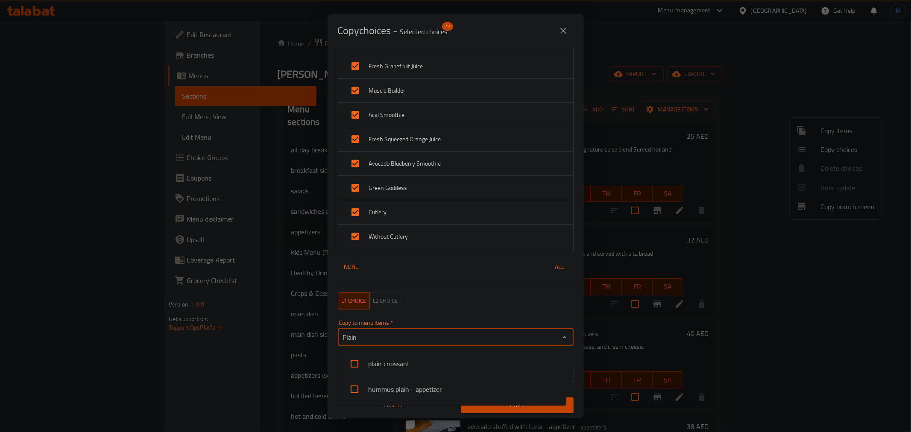
type input "Plain"
click at [397, 381] on li "hummus plain - appetizer" at bounding box center [451, 390] width 229 height 26
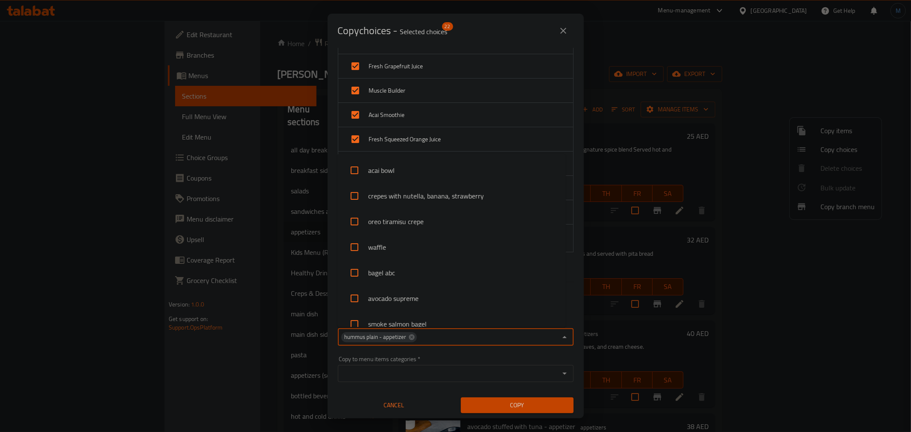
scroll to position [1036, 0]
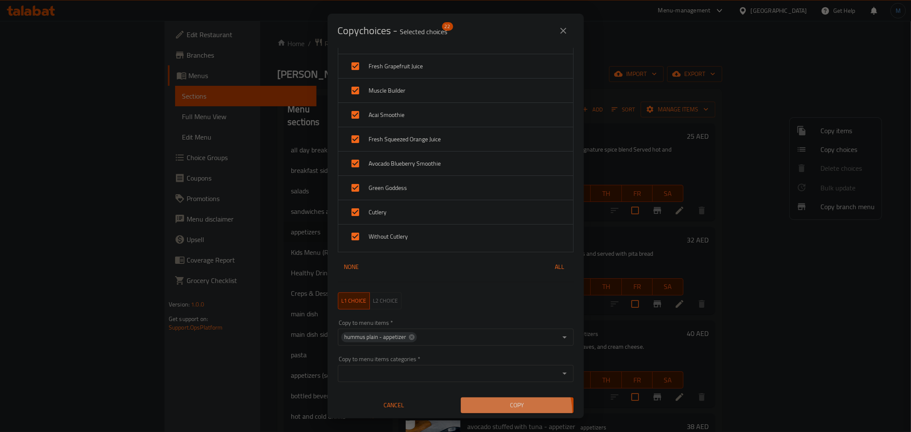
click at [507, 412] on button "Copy" at bounding box center [517, 406] width 113 height 16
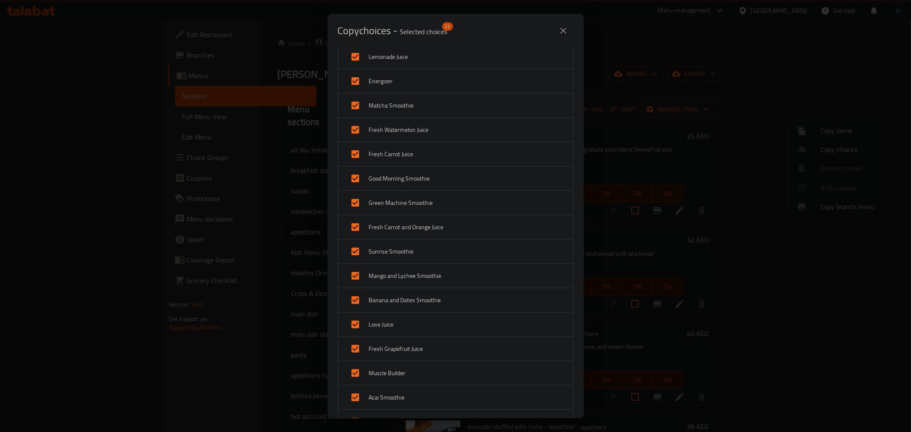
scroll to position [0, 0]
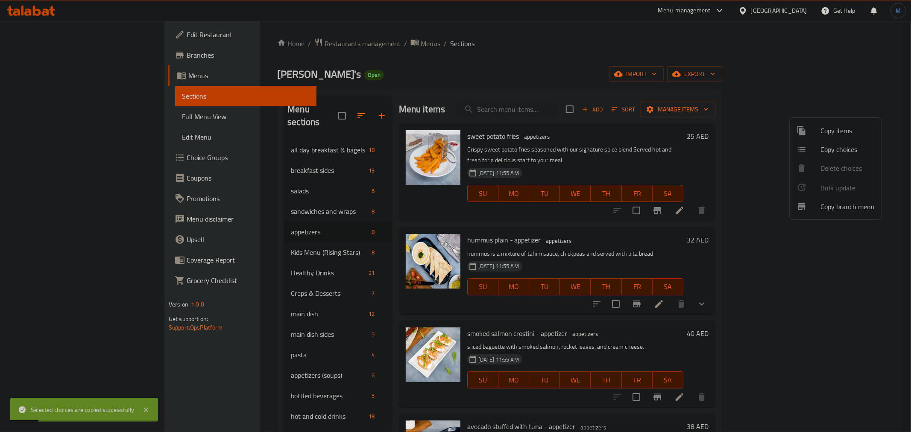
click at [432, 232] on div at bounding box center [455, 216] width 911 height 432
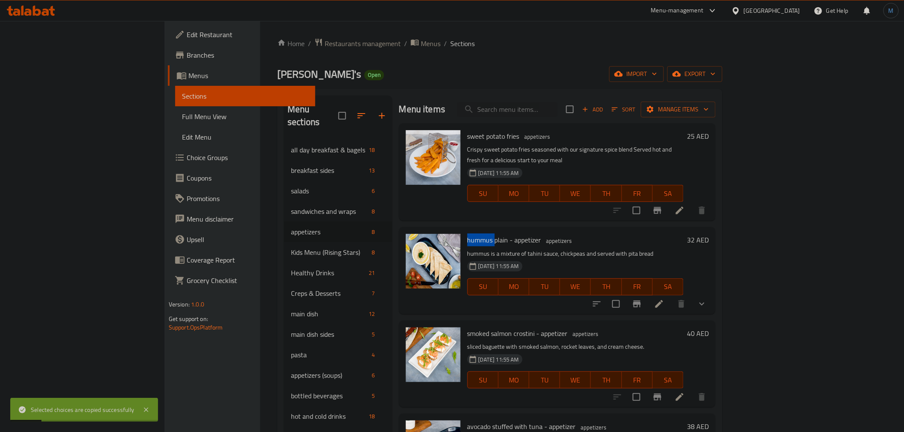
click at [467, 234] on span "hummus plain - appetizer" at bounding box center [504, 240] width 74 height 13
copy span "hummus"
click at [709, 112] on span "Manage items" at bounding box center [678, 109] width 61 height 11
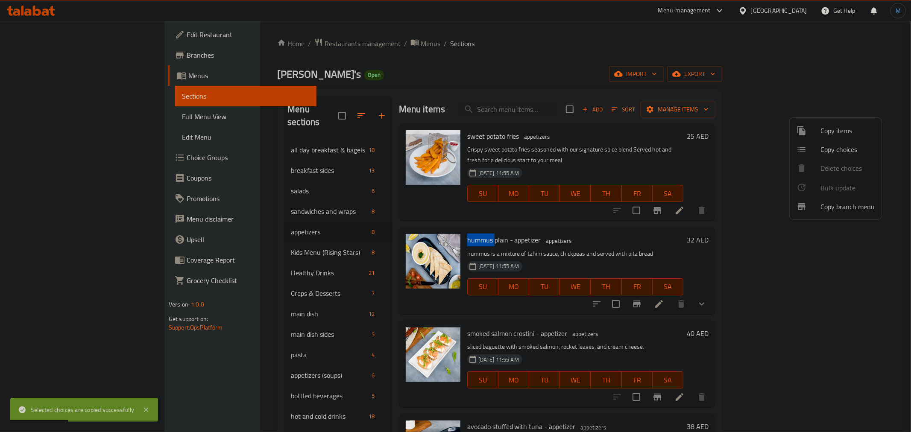
click at [813, 155] on li "Copy choices" at bounding box center [836, 149] width 92 height 19
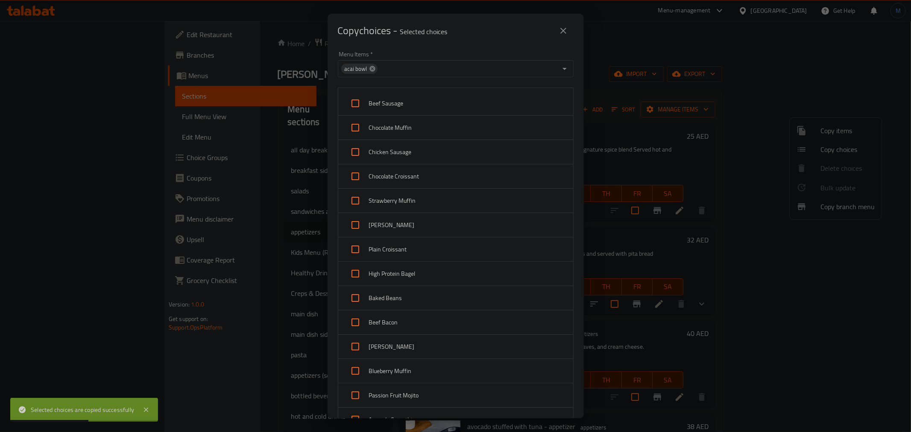
click at [373, 67] on icon at bounding box center [373, 69] width 6 height 6
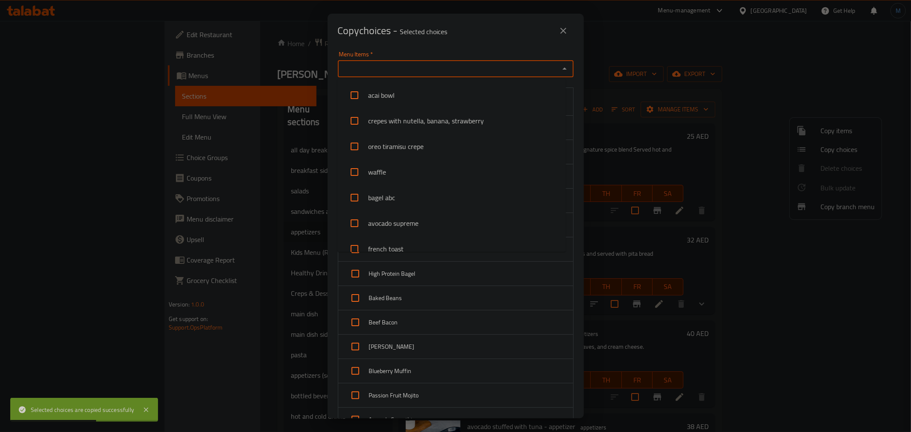
click at [373, 67] on input "Menu Items   *" at bounding box center [448, 69] width 217 height 12
paste input "hummus"
type input "hummus"
click at [370, 91] on li "hummus plain - appetizer" at bounding box center [451, 95] width 229 height 26
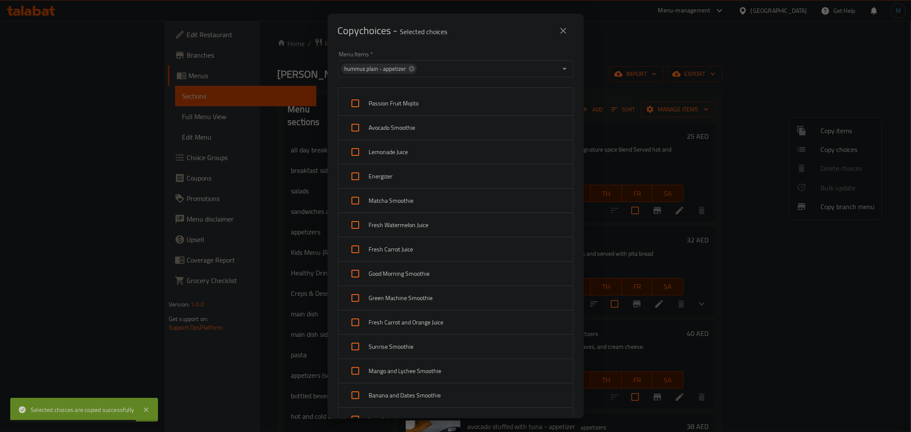
click at [425, 94] on div "Passion Fruit Mojito" at bounding box center [455, 103] width 235 height 24
checkbox input "true"
click at [424, 116] on div "Avocado Smoothie" at bounding box center [455, 128] width 235 height 24
checkbox input "true"
click at [422, 151] on span "Lemonade Juice" at bounding box center [467, 152] width 197 height 11
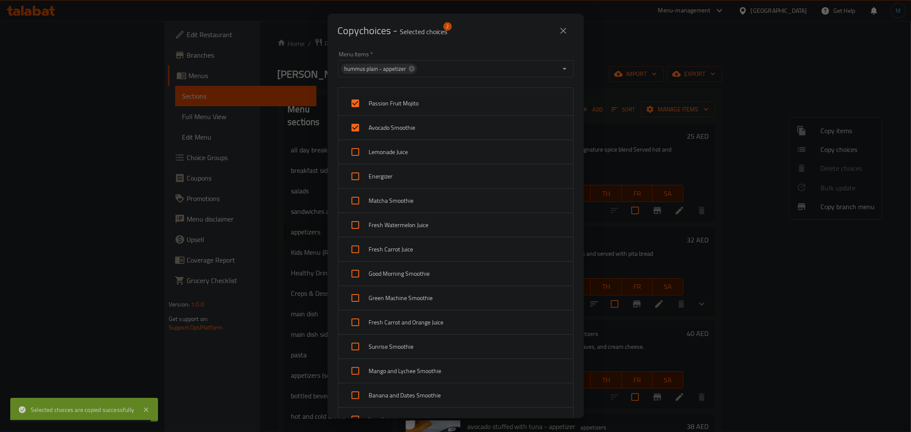
checkbox input "true"
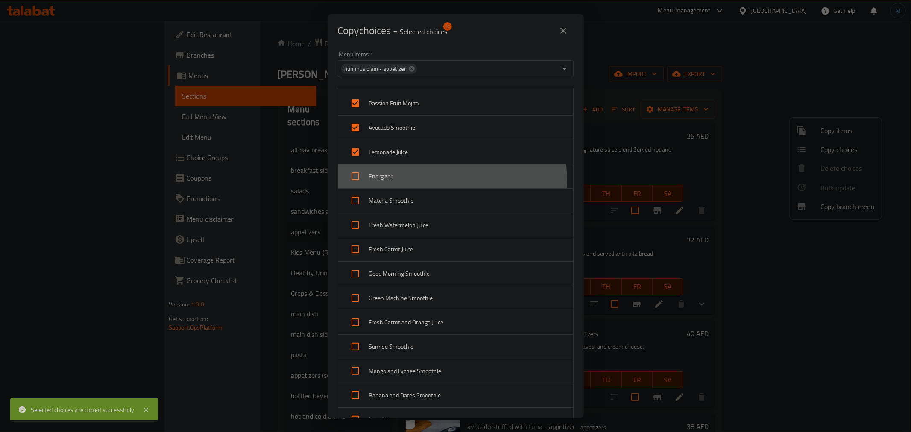
click at [417, 182] on span "Energizer" at bounding box center [467, 176] width 197 height 11
checkbox input "true"
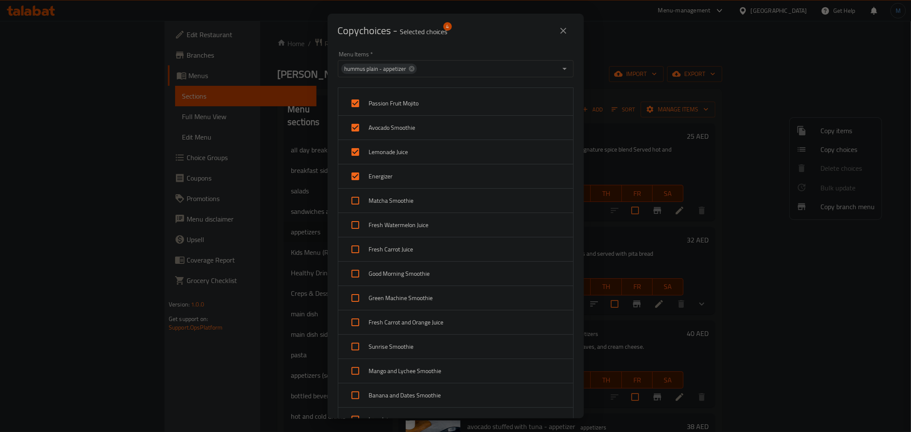
click at [418, 199] on span "Matcha Smoothie" at bounding box center [467, 201] width 197 height 11
checkbox input "true"
click at [424, 220] on span "Fresh Watermelon Juice" at bounding box center [467, 225] width 197 height 11
checkbox input "true"
click at [425, 243] on div "Fresh Carrot Juice" at bounding box center [455, 250] width 235 height 24
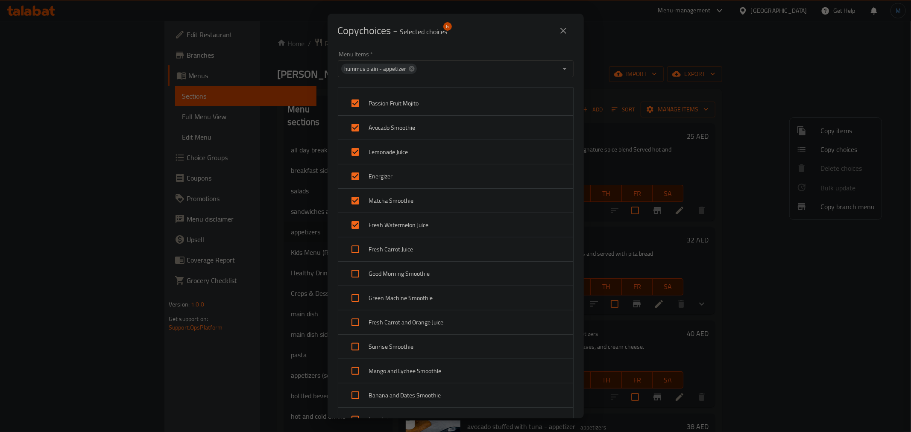
checkbox input "true"
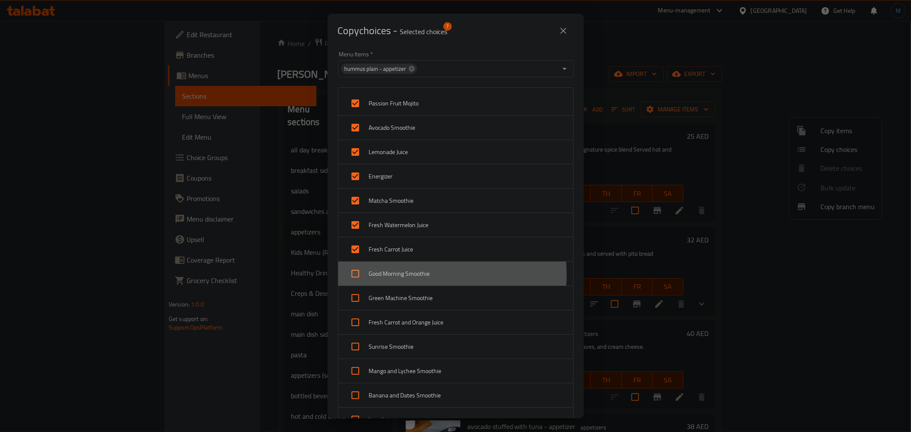
click at [425, 275] on span "Good Morning Smoothie" at bounding box center [467, 274] width 197 height 11
checkbox input "true"
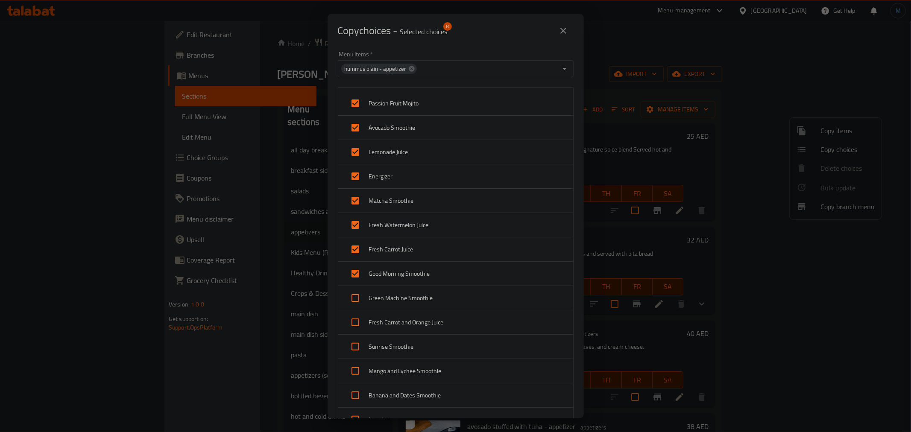
click at [425, 290] on div "Green Machine Smoothie" at bounding box center [455, 298] width 235 height 24
checkbox input "true"
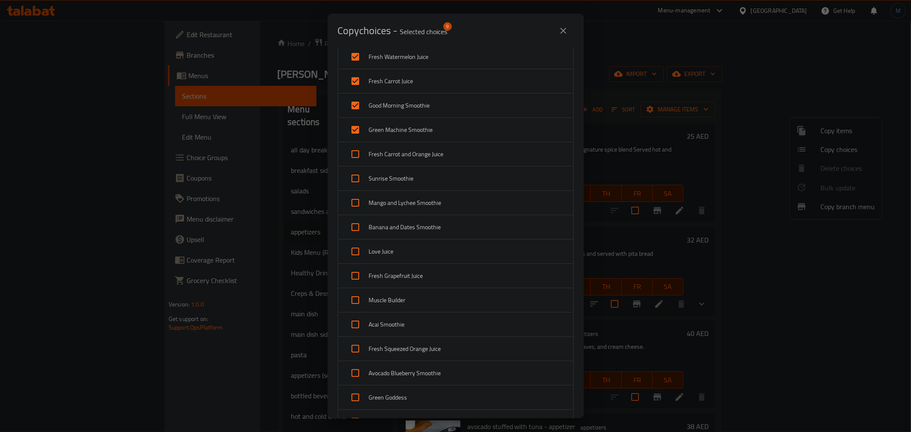
scroll to position [190, 0]
click at [411, 135] on span "Fresh Carrot and Orange Juice" at bounding box center [467, 133] width 197 height 11
checkbox input "true"
click at [411, 152] on span "Sunrise Smoothie" at bounding box center [467, 157] width 197 height 11
checkbox input "true"
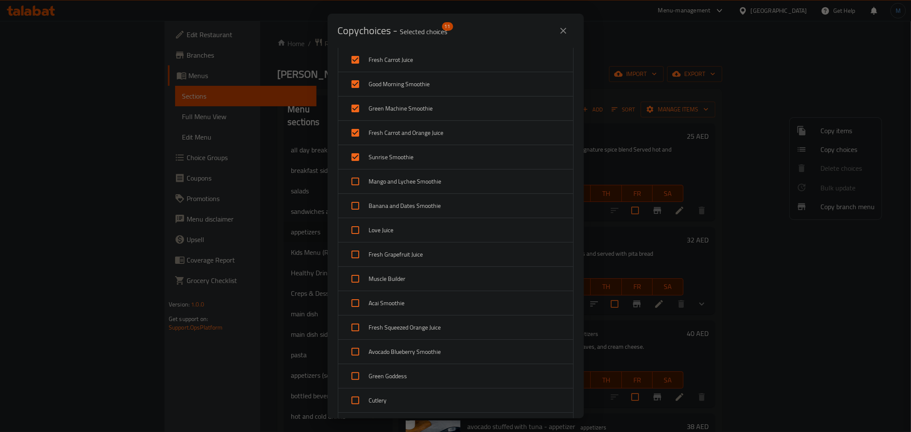
click at [415, 189] on div "Mango and Lychee Smoothie" at bounding box center [455, 182] width 235 height 24
checkbox input "true"
click at [415, 205] on span "Banana and Dates Smoothie" at bounding box center [467, 206] width 197 height 11
checkbox input "true"
click at [412, 231] on span "Love Juice" at bounding box center [467, 230] width 197 height 11
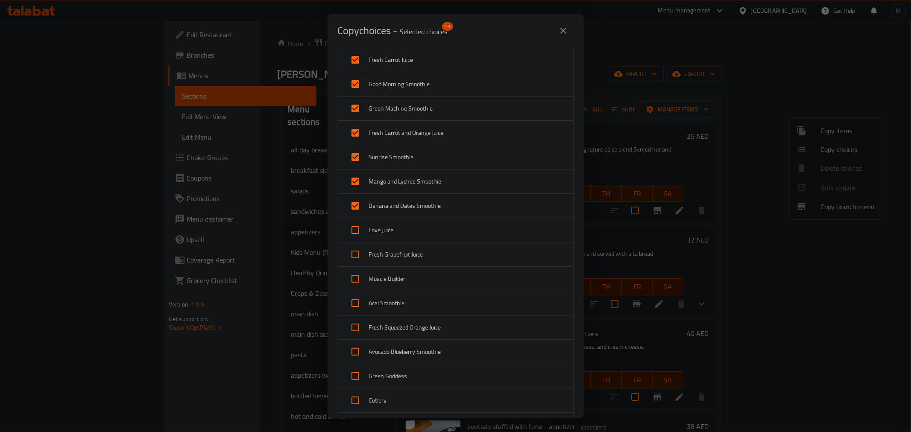
checkbox input "true"
click at [412, 250] on span "Fresh Grapefruit Juice" at bounding box center [467, 254] width 197 height 11
checkbox input "true"
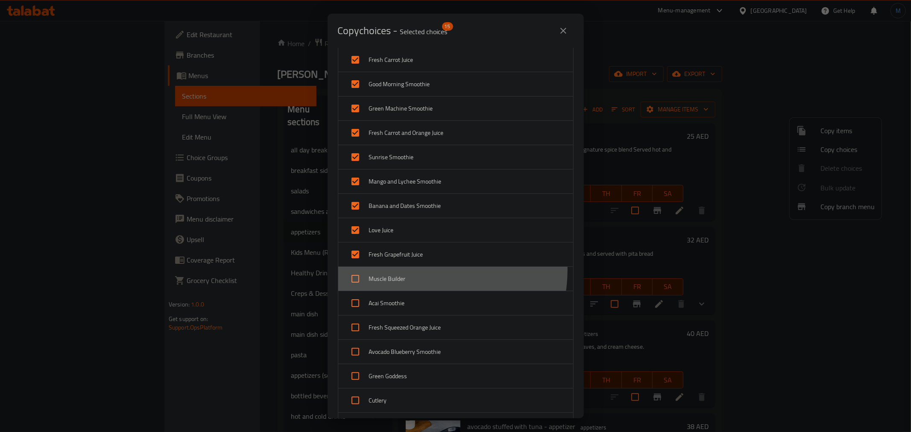
click at [412, 270] on div "Muscle Builder" at bounding box center [455, 279] width 235 height 24
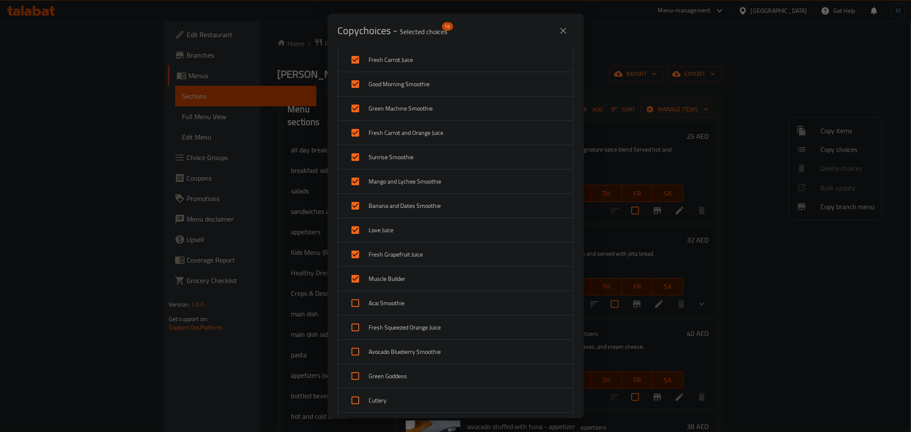
drag, startPoint x: 413, startPoint y: 284, endPoint x: 413, endPoint y: 291, distance: 6.8
click at [413, 285] on div "Muscle Builder" at bounding box center [455, 279] width 235 height 24
checkbox input "false"
click at [413, 299] on span "Acai Smoothie" at bounding box center [467, 303] width 197 height 11
checkbox input "true"
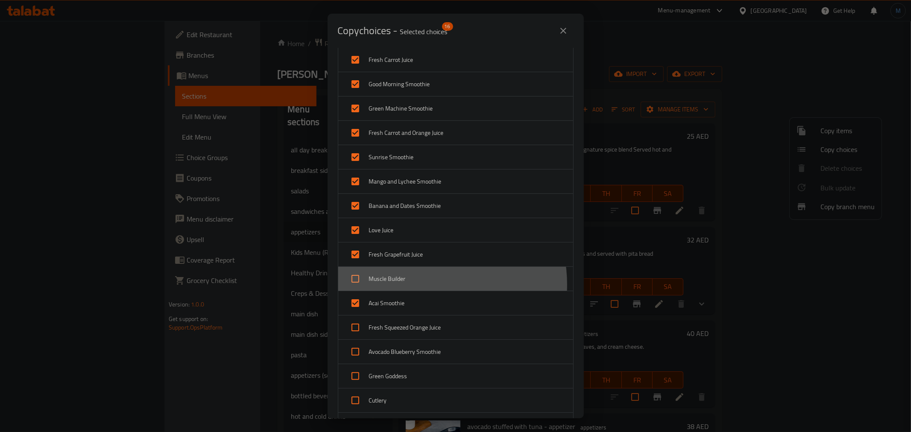
click at [421, 285] on div "Muscle Builder" at bounding box center [455, 279] width 235 height 24
checkbox input "true"
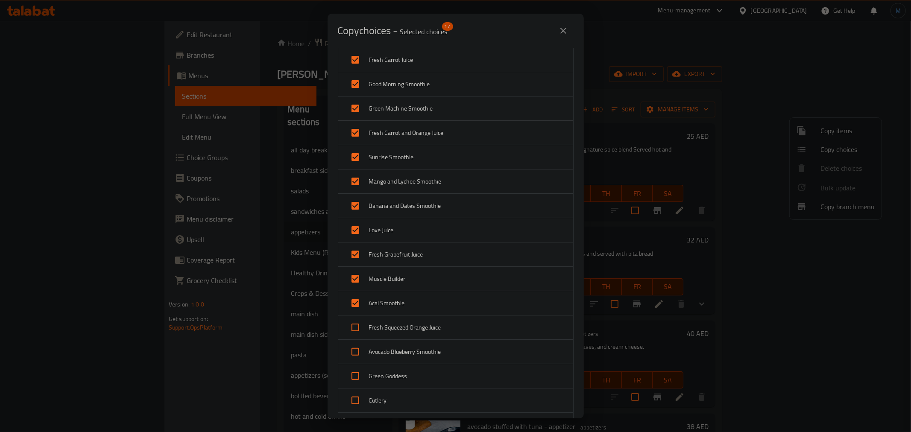
click at [428, 327] on span "Fresh Squeezed Orange Juice" at bounding box center [467, 328] width 197 height 11
checkbox input "true"
click at [428, 351] on span "Avocado Blueberry Smoothie" at bounding box center [467, 352] width 197 height 11
checkbox input "true"
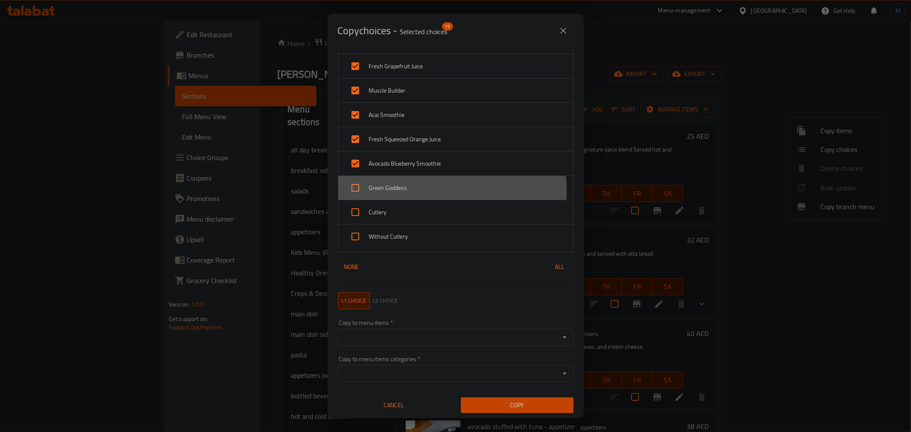
click at [408, 191] on span "Green Goddess" at bounding box center [467, 188] width 197 height 11
checkbox input "true"
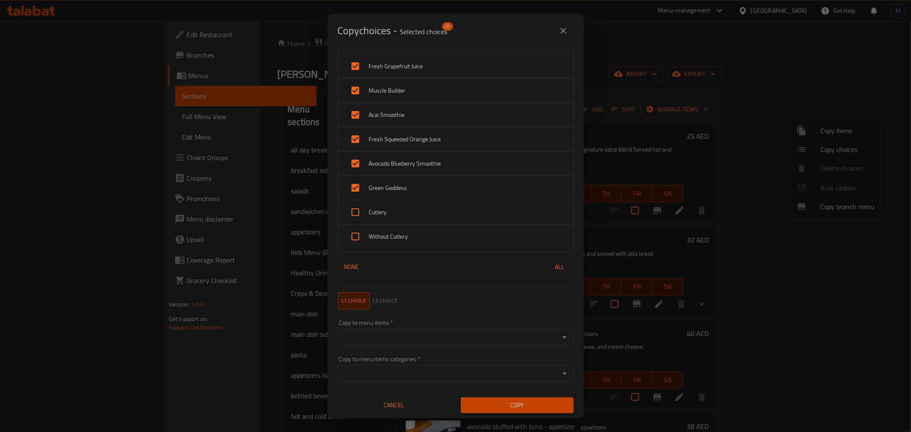
click at [406, 226] on div "Without Cutlery" at bounding box center [455, 237] width 235 height 24
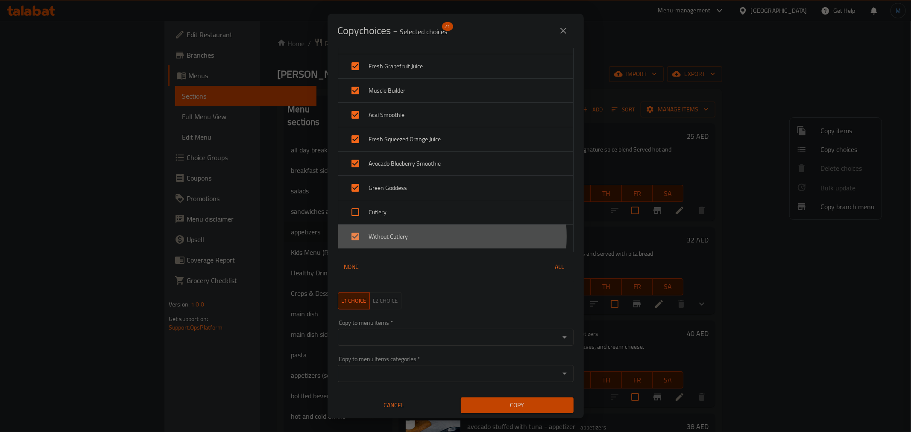
click at [409, 237] on span "Without Cutlery" at bounding box center [467, 237] width 197 height 11
checkbox input "false"
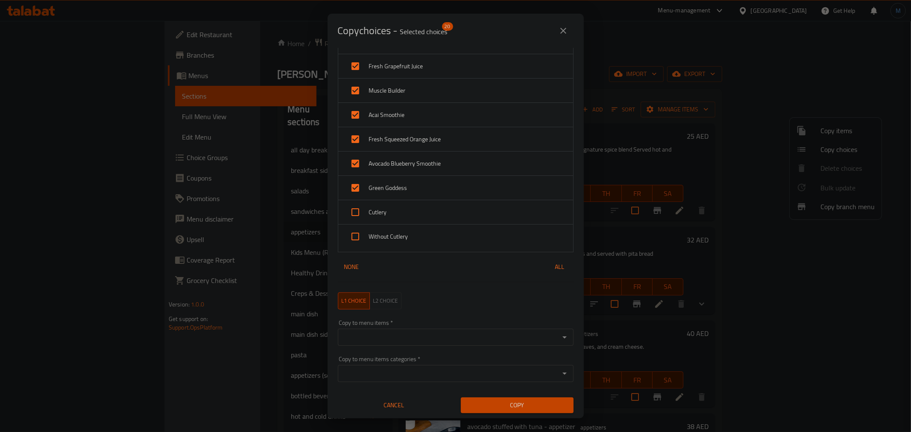
click at [412, 211] on span "Cutlery" at bounding box center [467, 212] width 197 height 11
checkbox input "true"
click at [432, 241] on span "Without Cutlery" at bounding box center [467, 237] width 197 height 11
checkbox input "true"
click at [387, 327] on div "Copy to menu items   * Copy to menu items *" at bounding box center [456, 333] width 236 height 26
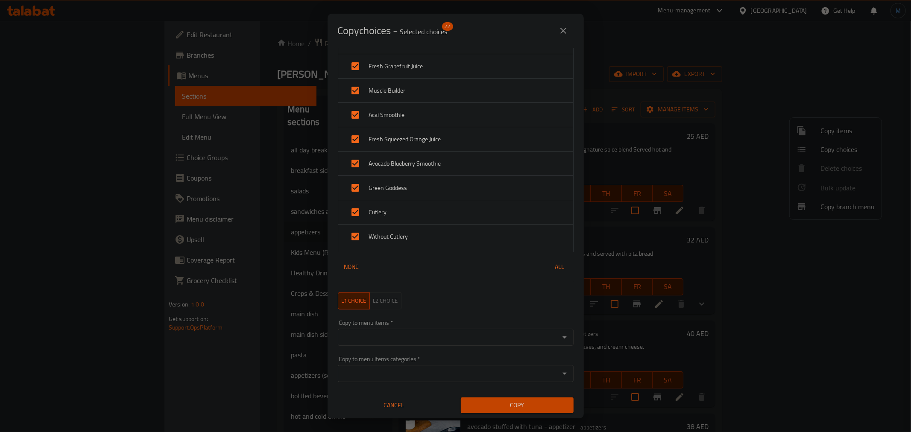
click at [390, 332] on input "Copy to menu items   *" at bounding box center [448, 338] width 217 height 12
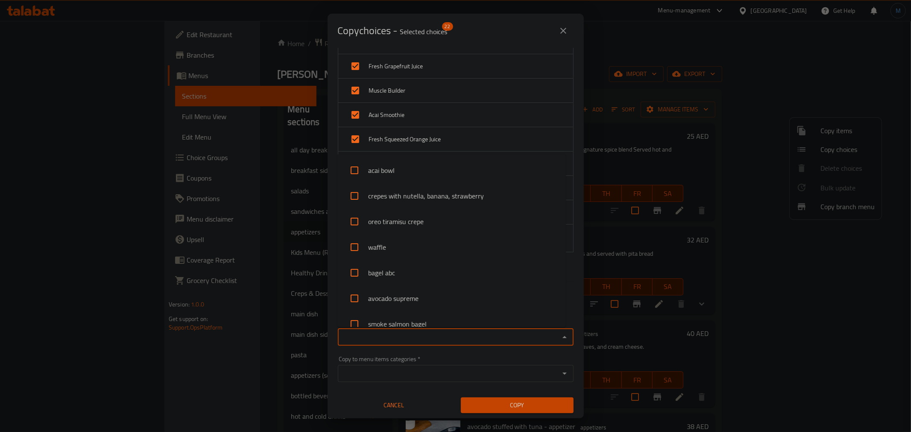
paste input "Smoked Salmon Crostini"
type input "Smoked Salmon Crostini"
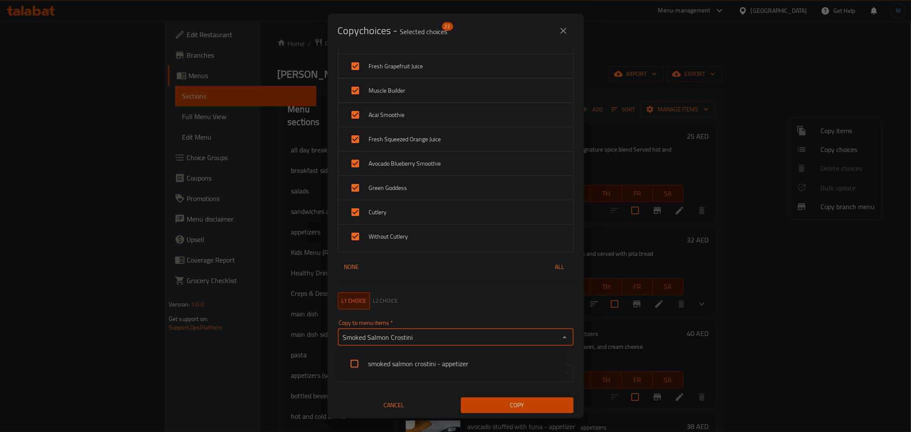
click at [396, 357] on li "smoked salmon crostini - appetizer" at bounding box center [451, 364] width 229 height 26
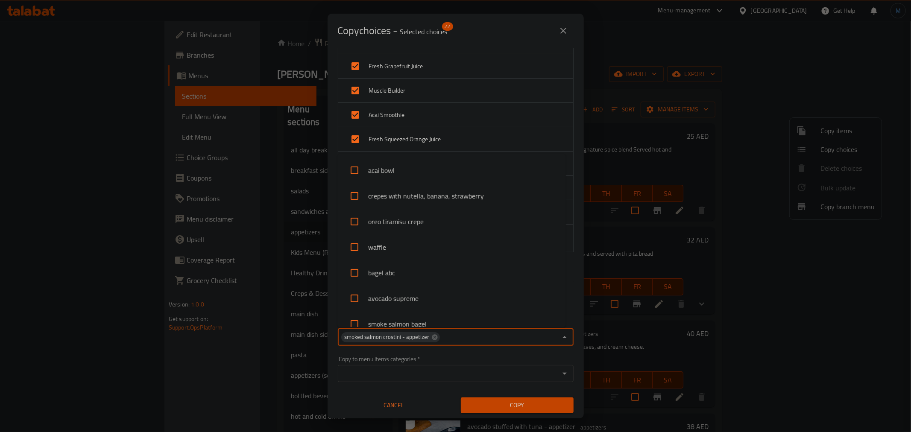
scroll to position [1062, 0]
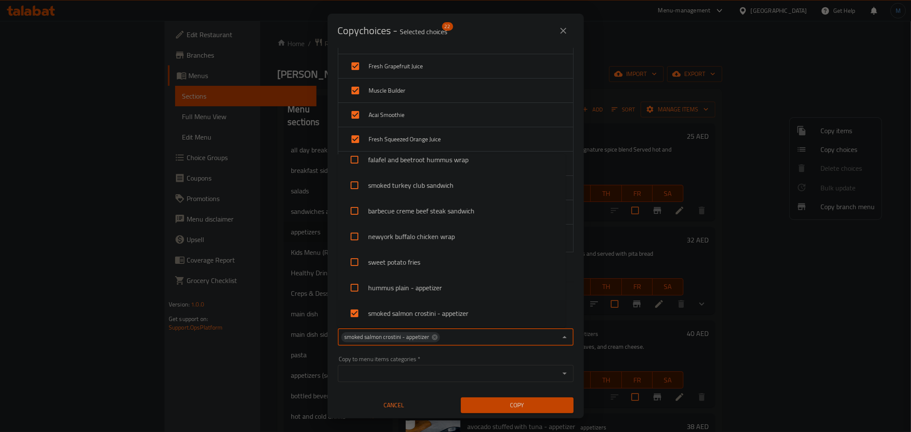
click at [497, 410] on span "Copy" at bounding box center [517, 405] width 99 height 11
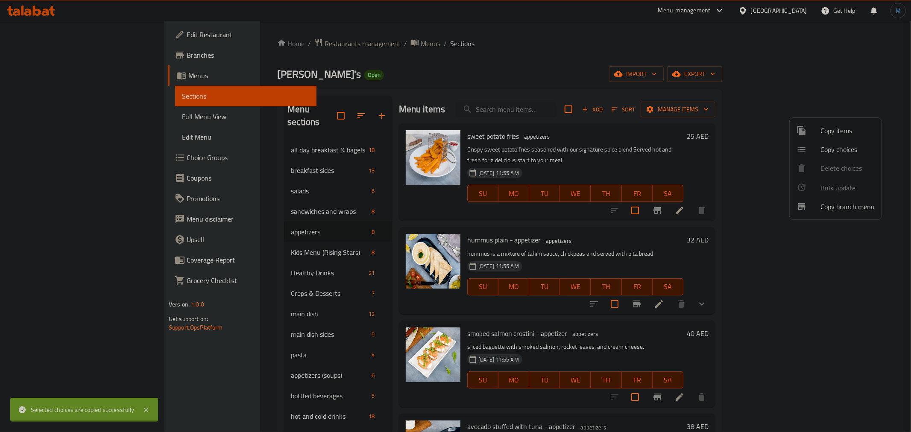
scroll to position [1, 0]
click at [814, 147] on div at bounding box center [809, 149] width 24 height 10
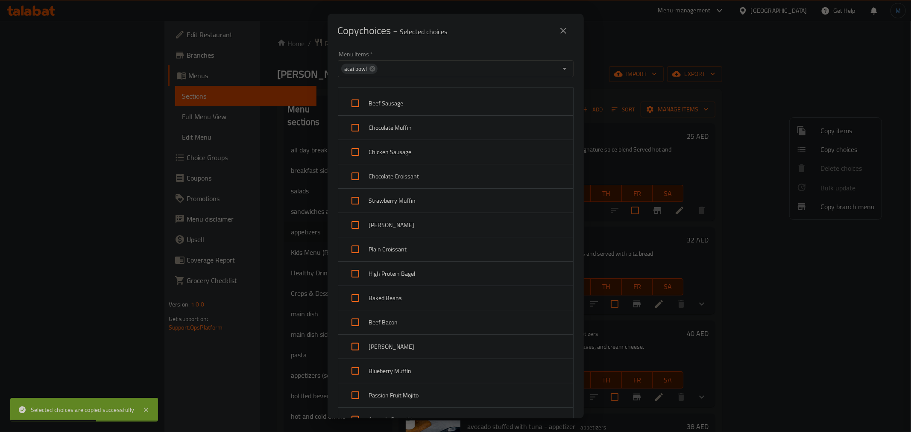
click at [368, 65] on span "acai bowl" at bounding box center [355, 69] width 29 height 8
click at [369, 65] on icon at bounding box center [372, 68] width 7 height 7
paste input "Smoked Salmon Crostini"
type input "Smoked Salmon Crostini"
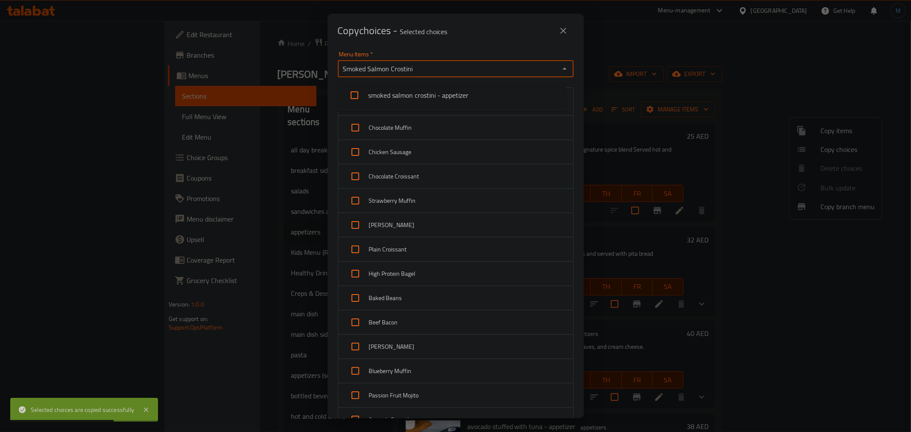
click at [381, 97] on li "smoked salmon crostini - appetizer" at bounding box center [451, 95] width 229 height 26
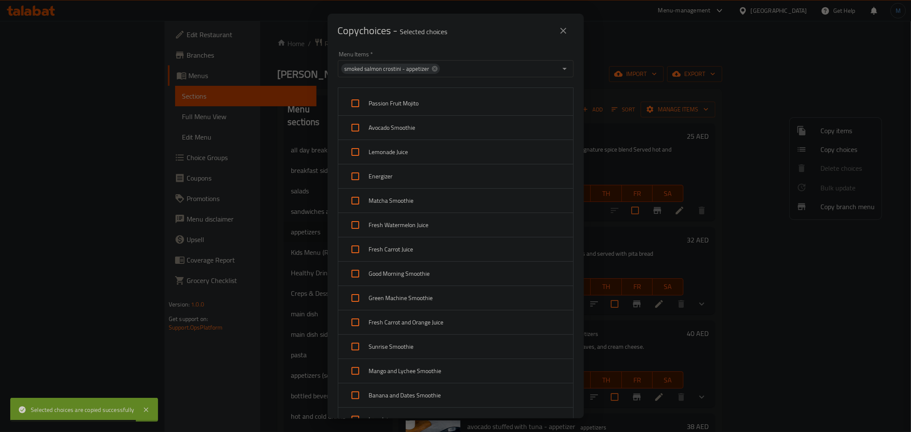
click at [568, 83] on div "Passion Fruit Mojito Avocado Smoothie Lemonade Juice Energizer Matcha Smoothie …" at bounding box center [456, 373] width 246 height 583
click at [353, 99] on input "checkbox" at bounding box center [355, 103] width 21 height 21
checkbox input "true"
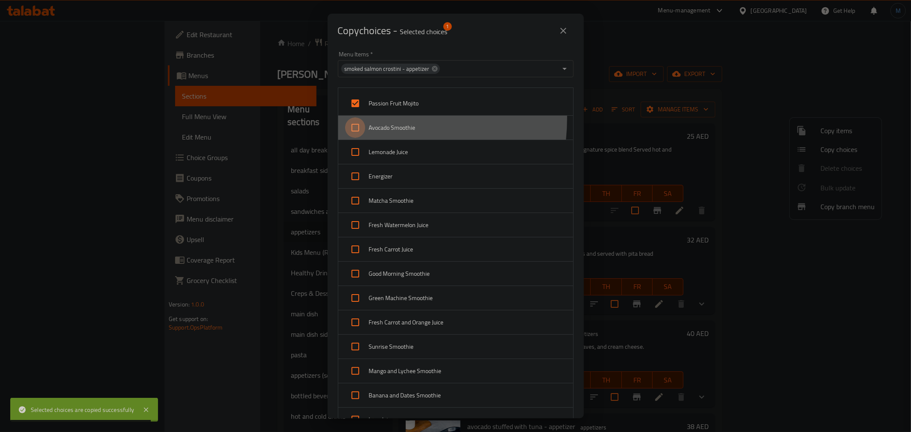
click at [359, 118] on input "checkbox" at bounding box center [355, 127] width 21 height 21
checkbox input "true"
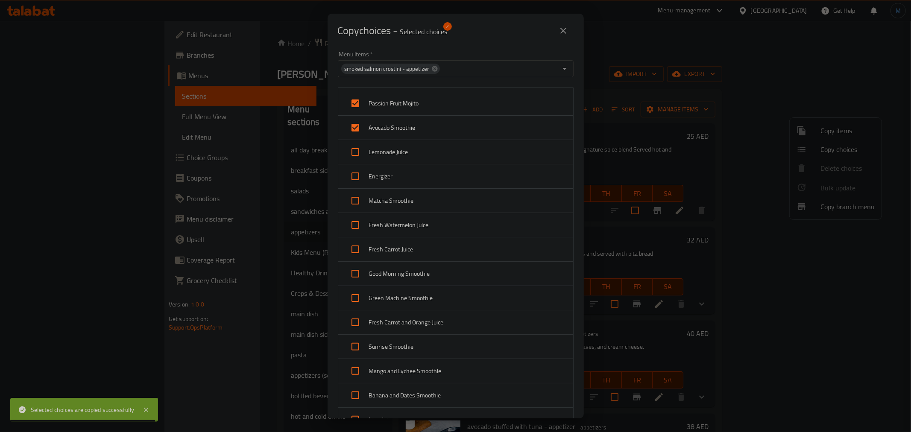
click at [359, 146] on input "checkbox" at bounding box center [355, 152] width 21 height 21
checkbox input "true"
click at [361, 169] on input "checkbox" at bounding box center [355, 176] width 21 height 21
checkbox input "true"
drag, startPoint x: 360, startPoint y: 196, endPoint x: 360, endPoint y: 203, distance: 7.3
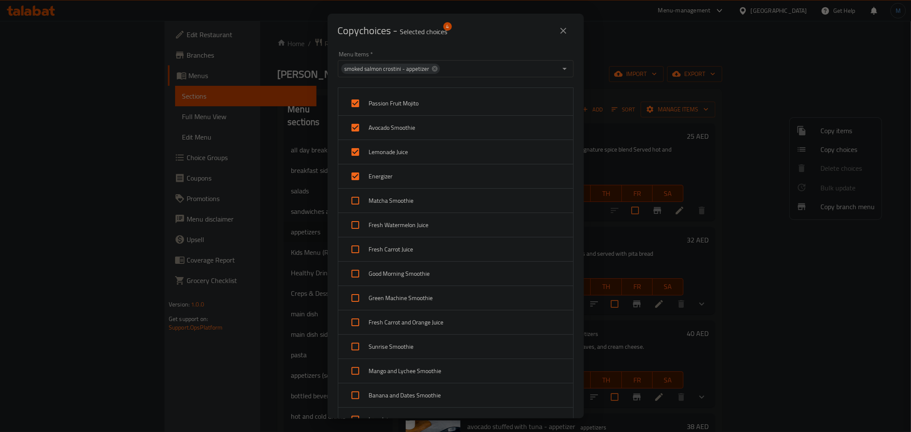
click at [360, 197] on input "checkbox" at bounding box center [355, 201] width 21 height 21
checkbox input "true"
click at [358, 221] on input "checkbox" at bounding box center [355, 225] width 21 height 21
checkbox input "true"
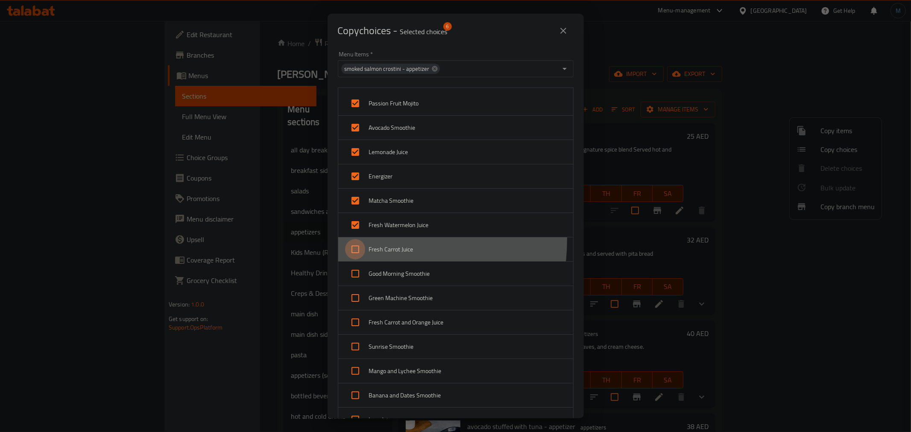
click at [358, 239] on input "checkbox" at bounding box center [355, 249] width 21 height 21
checkbox input "true"
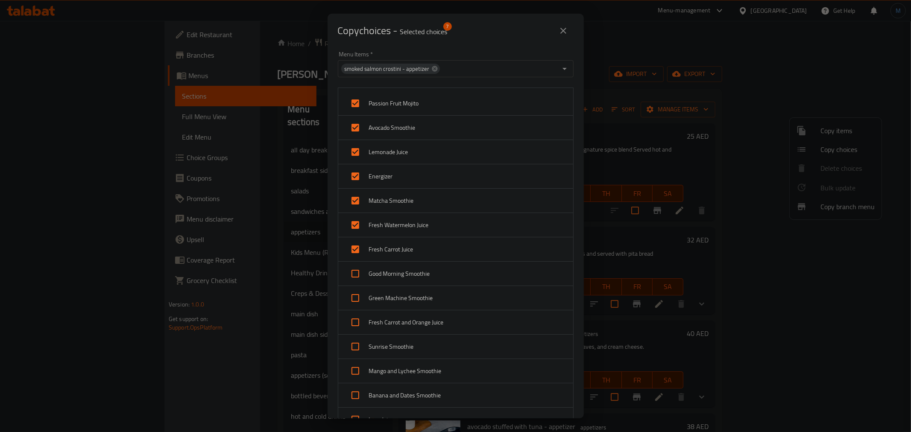
click at [362, 263] on div "Good Morning Smoothie" at bounding box center [455, 274] width 235 height 24
checkbox input "true"
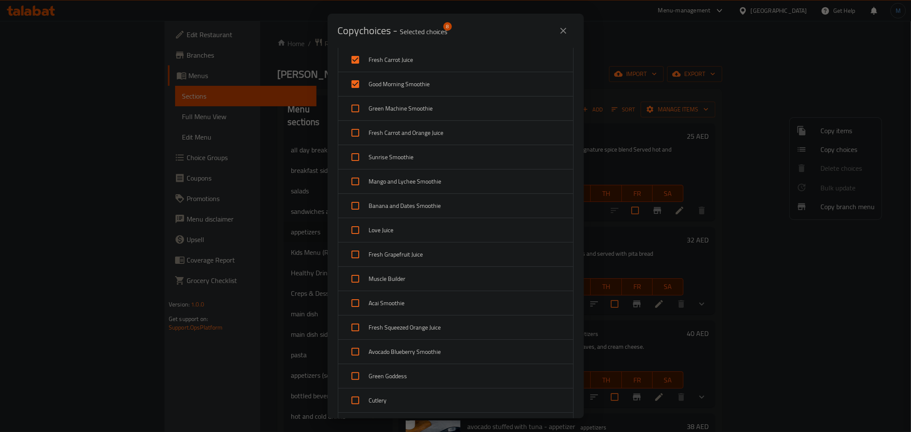
click at [369, 129] on span "Fresh Carrot and Orange Juice" at bounding box center [467, 133] width 197 height 11
checkbox input "true"
click at [369, 108] on span "Green Machine Smoothie" at bounding box center [467, 108] width 197 height 11
checkbox input "true"
click at [372, 159] on span "Sunrise Smoothie" at bounding box center [467, 157] width 197 height 11
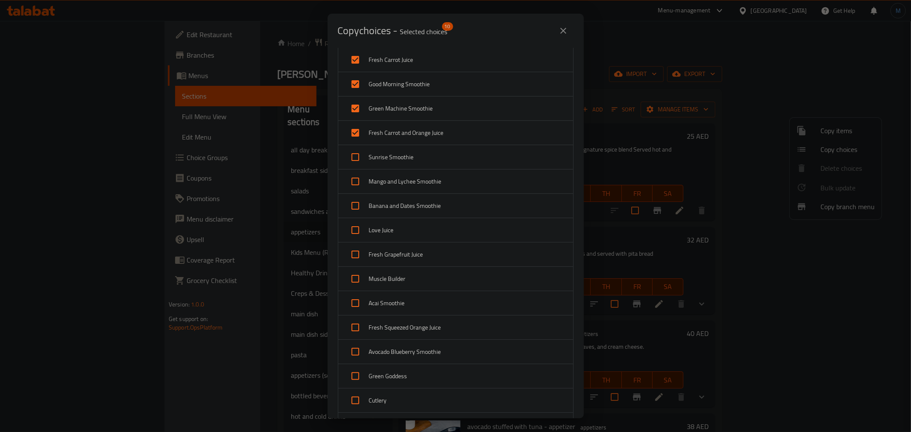
checkbox input "true"
click at [372, 181] on span "Mango and Lychee Smoothie" at bounding box center [467, 181] width 197 height 11
checkbox input "true"
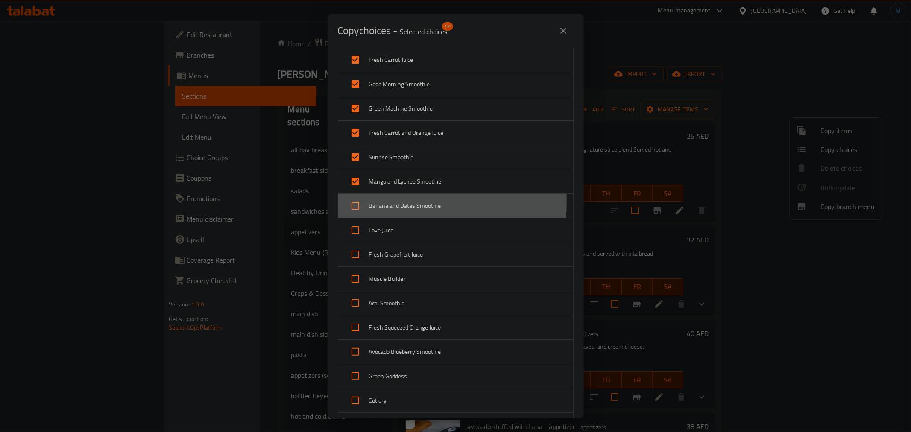
click at [375, 202] on span "Banana and Dates Smoothie" at bounding box center [467, 206] width 197 height 11
checkbox input "true"
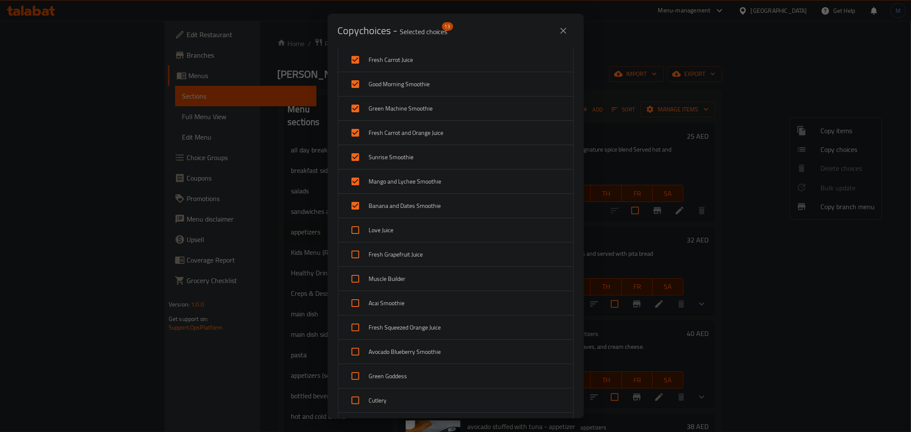
click at [375, 229] on span "Love Juice" at bounding box center [467, 230] width 197 height 11
checkbox input "true"
click at [375, 255] on span "Fresh Grapefruit Juice" at bounding box center [467, 254] width 197 height 11
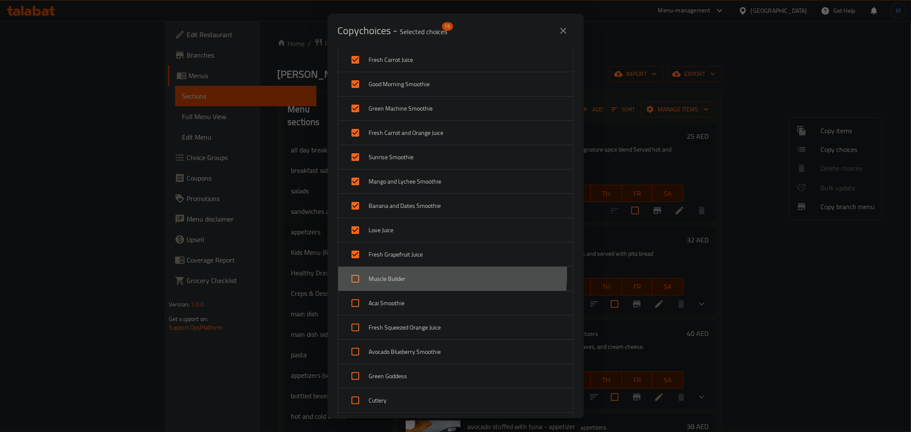
click at [375, 274] on span "Muscle Builder" at bounding box center [467, 279] width 197 height 11
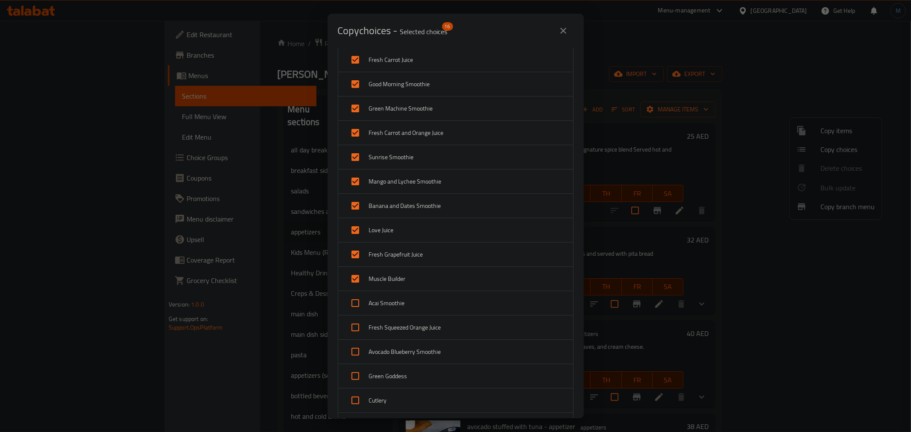
click at [379, 291] on div "Muscle Builder" at bounding box center [455, 279] width 235 height 24
click at [379, 302] on span "Acai Smoothie" at bounding box center [467, 303] width 197 height 11
click at [384, 276] on span "Muscle Builder" at bounding box center [467, 279] width 197 height 11
click at [392, 326] on span "Fresh Squeezed Orange Juice" at bounding box center [467, 328] width 197 height 11
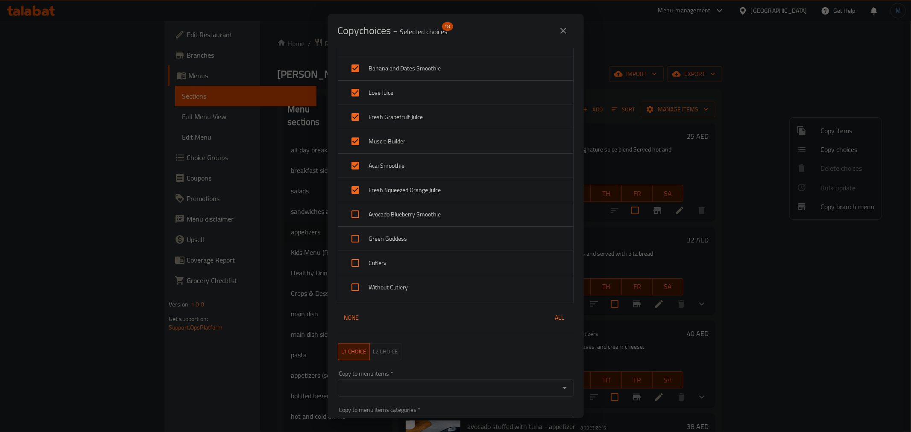
scroll to position [332, 0]
click at [401, 206] on span "Avocado Blueberry Smoothie" at bounding box center [467, 210] width 197 height 11
click at [398, 243] on div "Green Goddess" at bounding box center [455, 234] width 235 height 24
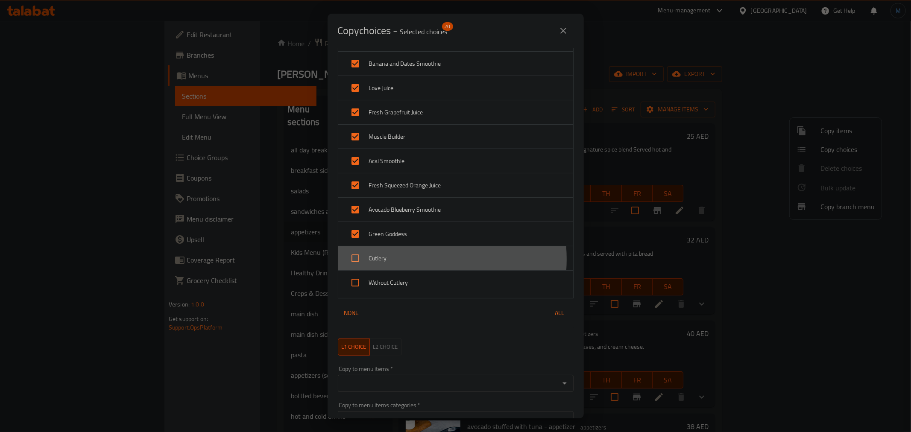
click at [394, 260] on span "Cutlery" at bounding box center [467, 258] width 197 height 11
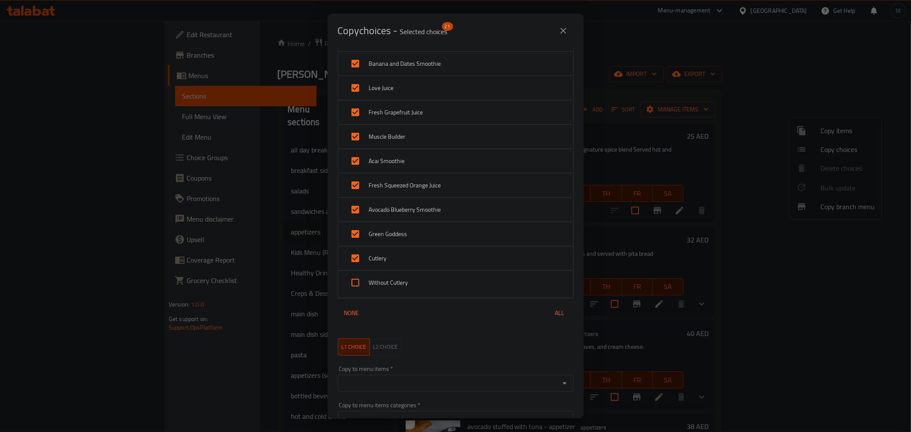
click at [395, 286] on span "Without Cutlery" at bounding box center [467, 283] width 197 height 11
drag, startPoint x: 437, startPoint y: 372, endPoint x: 437, endPoint y: 387, distance: 15.4
click at [437, 373] on div "Copy to menu items   * Copy to menu items *" at bounding box center [456, 379] width 236 height 26
click at [437, 388] on input "Copy to menu items   *" at bounding box center [448, 384] width 217 height 12
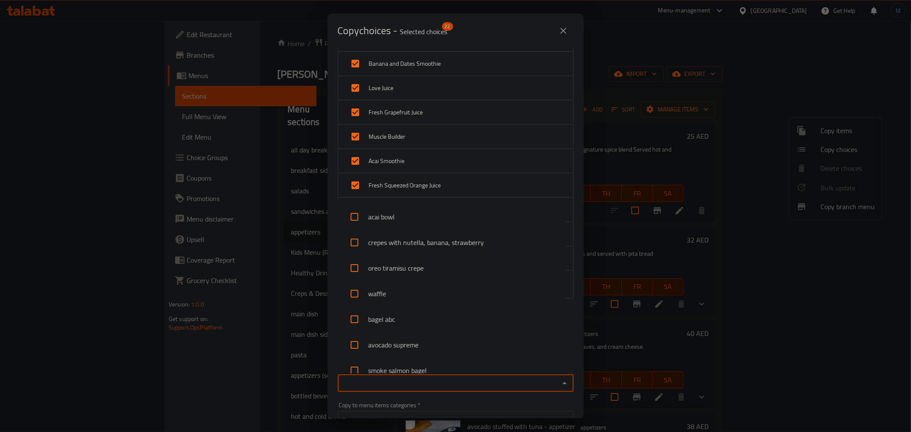
paste input "Cheesy Baked Chicken"
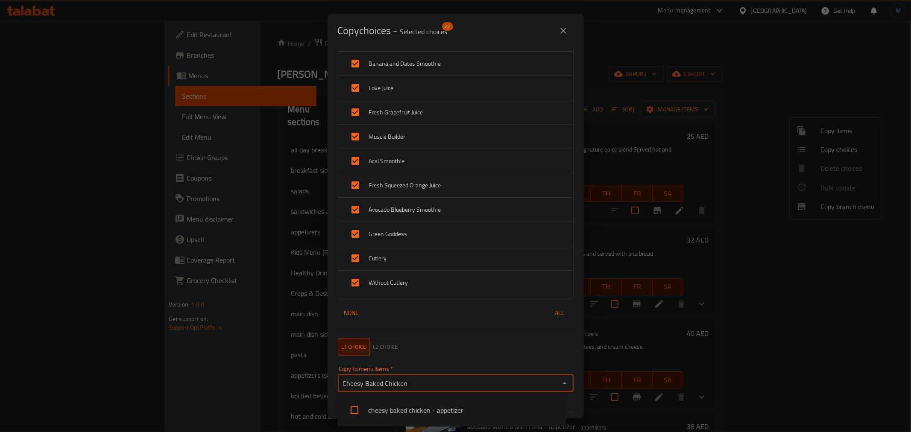
click at [431, 406] on li "cheesy baked chicken - appetizer" at bounding box center [451, 411] width 229 height 26
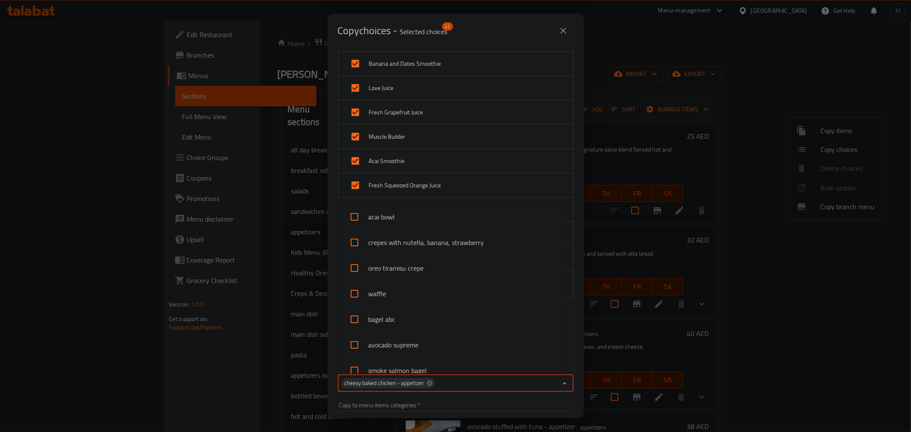
scroll to position [1164, 0]
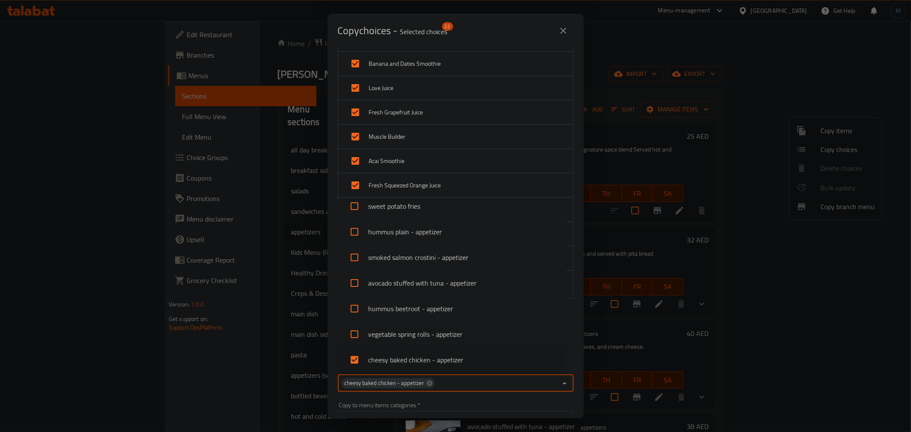
click at [569, 333] on div "Passion Fruit Mojito Avocado Smoothie Lemonade Juice Energizer Matcha Smoothie …" at bounding box center [456, 42] width 246 height 583
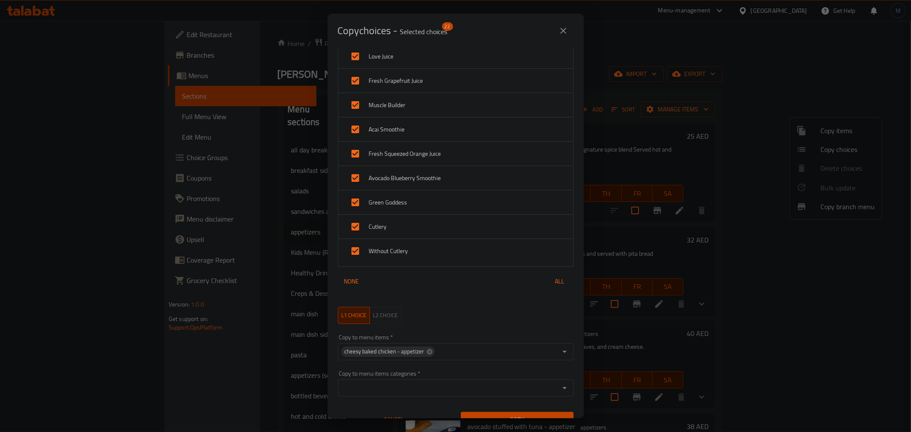
scroll to position [379, 0]
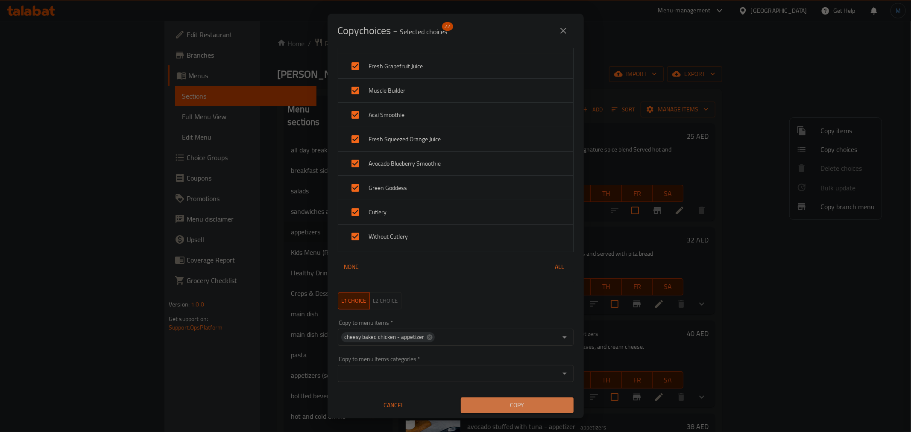
click at [524, 400] on span "Copy" at bounding box center [517, 405] width 99 height 11
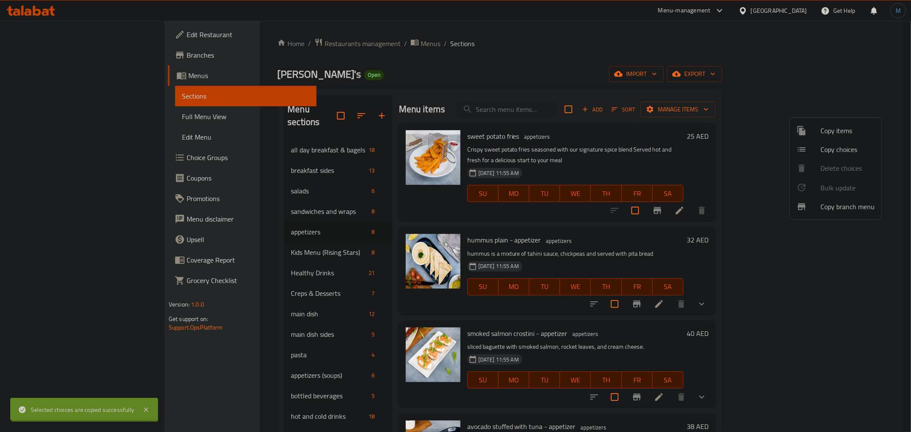
scroll to position [1, 0]
click at [836, 150] on span "Copy choices" at bounding box center [848, 149] width 54 height 10
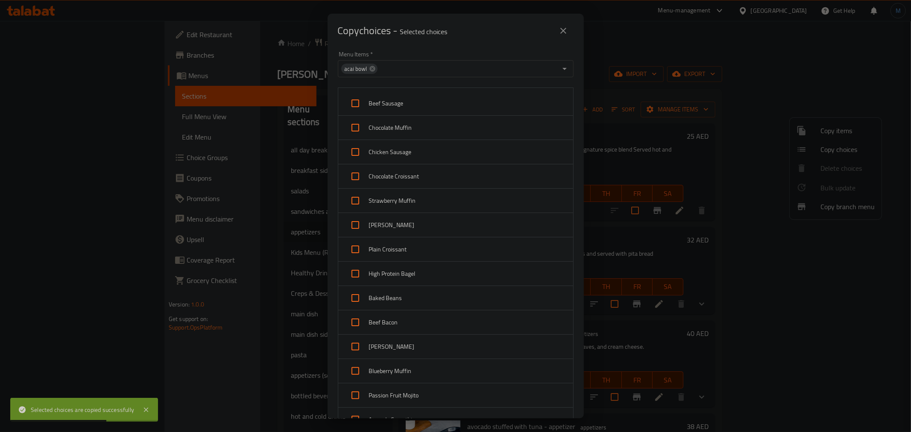
click at [359, 66] on span "acai bowl" at bounding box center [355, 69] width 29 height 8
click at [367, 66] on span "acai bowl" at bounding box center [355, 69] width 29 height 8
click at [370, 67] on icon at bounding box center [373, 69] width 6 height 6
click at [370, 67] on input "Menu Items   *" at bounding box center [448, 69] width 217 height 12
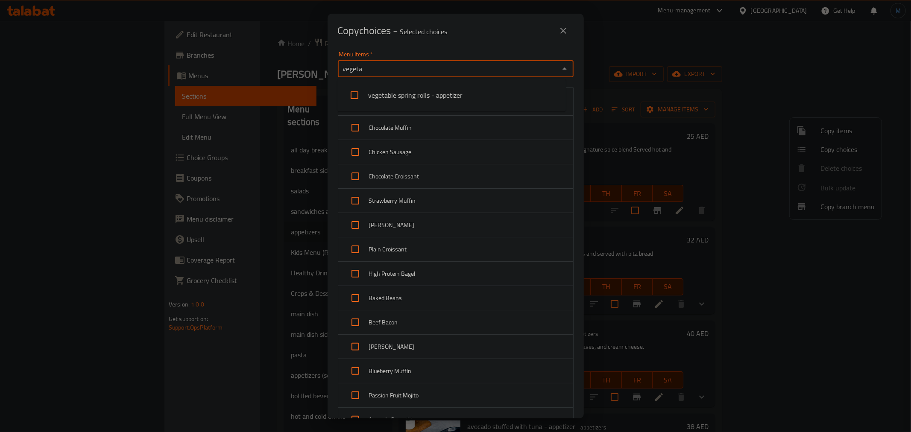
click at [376, 103] on li "vegetable spring rolls - appetizer" at bounding box center [451, 95] width 229 height 26
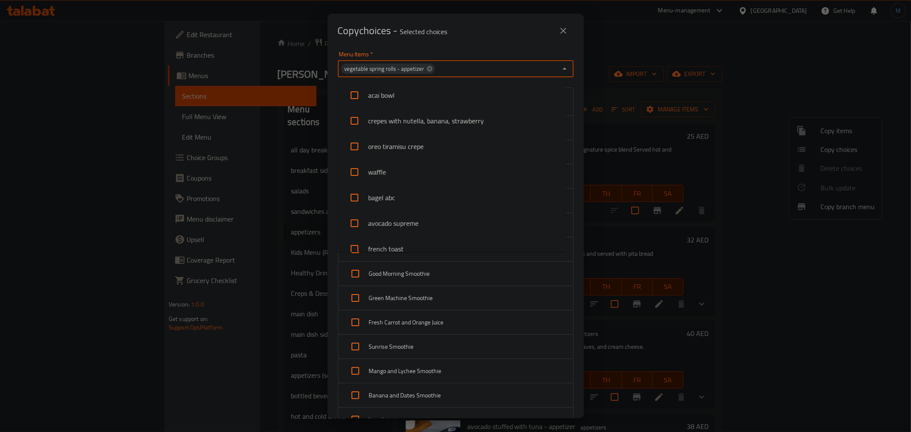
scroll to position [703, 0]
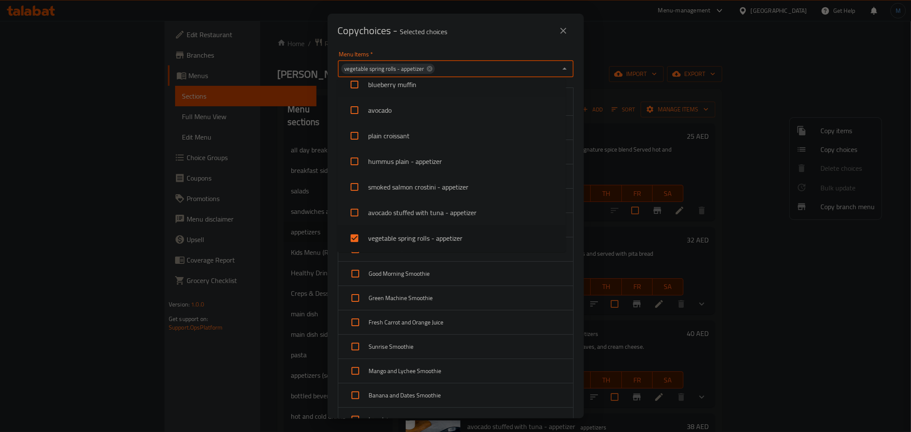
click at [572, 90] on div "Menu Items   * vegetable spring rolls - appetizer Menu Items * Passion Fruit Mo…" at bounding box center [456, 233] width 256 height 371
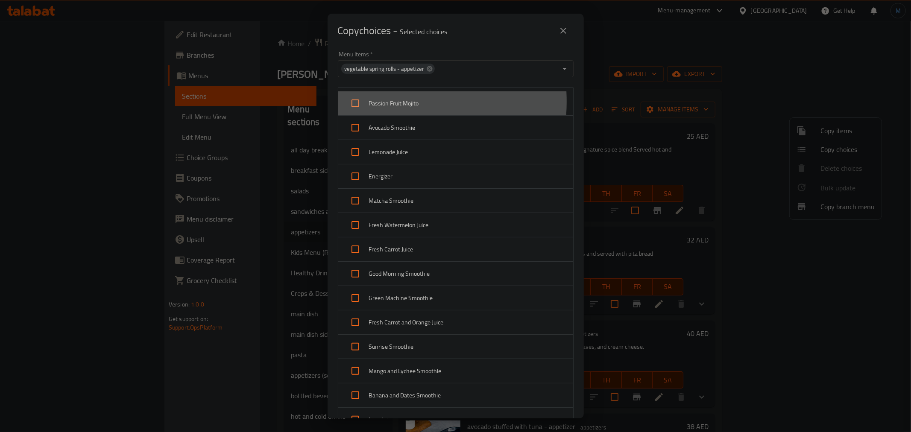
click at [367, 102] on div at bounding box center [357, 103] width 24 height 21
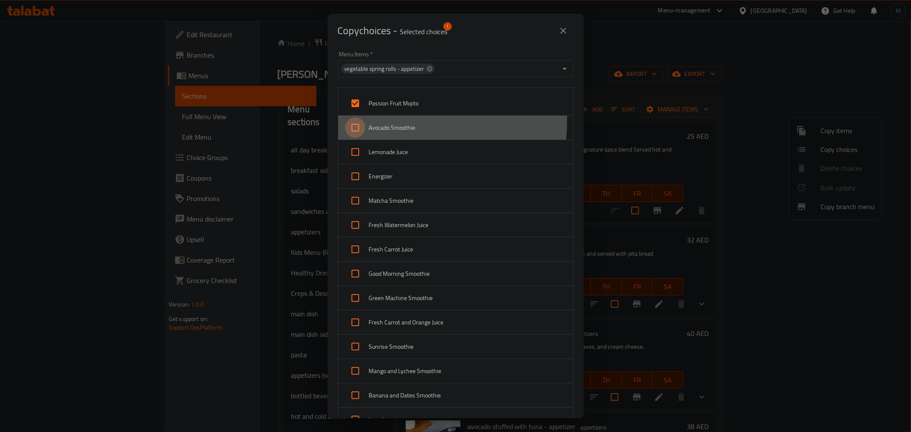
drag, startPoint x: 365, startPoint y: 120, endPoint x: 362, endPoint y: 156, distance: 35.2
click at [365, 121] on input "checkbox" at bounding box center [355, 127] width 21 height 21
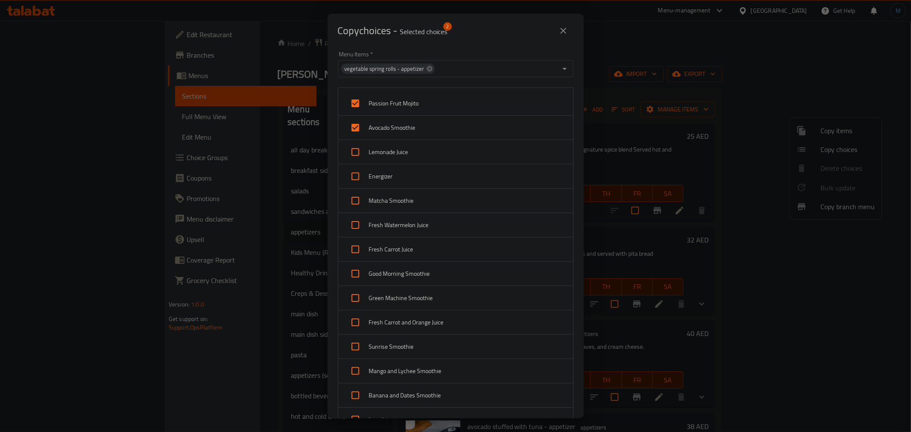
click at [361, 165] on div "Energizer" at bounding box center [455, 176] width 235 height 24
click at [360, 158] on input "checkbox" at bounding box center [355, 152] width 21 height 21
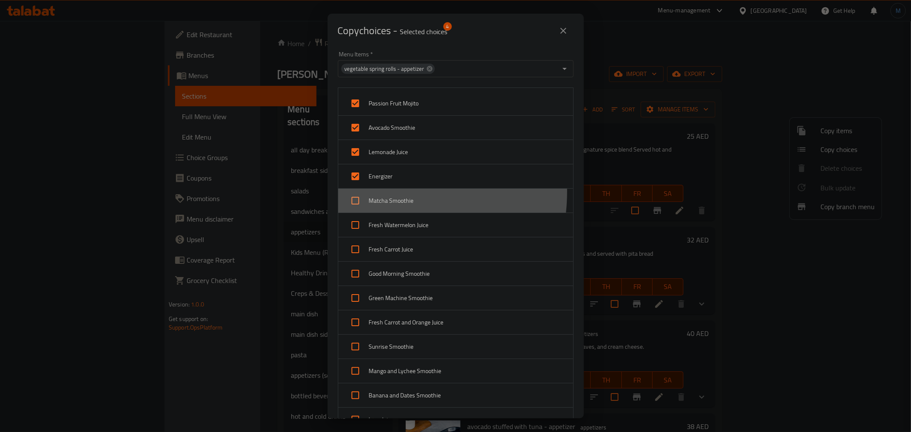
click at [370, 191] on div "Matcha Smoothie" at bounding box center [455, 201] width 235 height 24
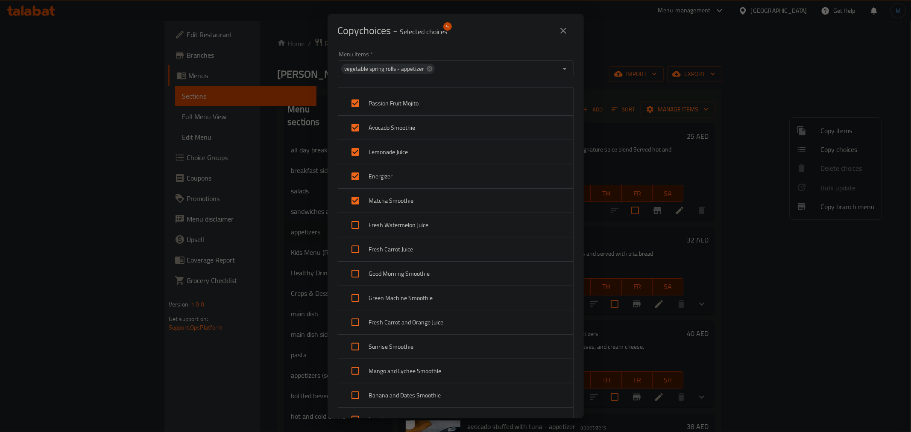
drag, startPoint x: 370, startPoint y: 225, endPoint x: 371, endPoint y: 232, distance: 6.8
click at [371, 226] on span "Fresh Watermelon Juice" at bounding box center [467, 225] width 197 height 11
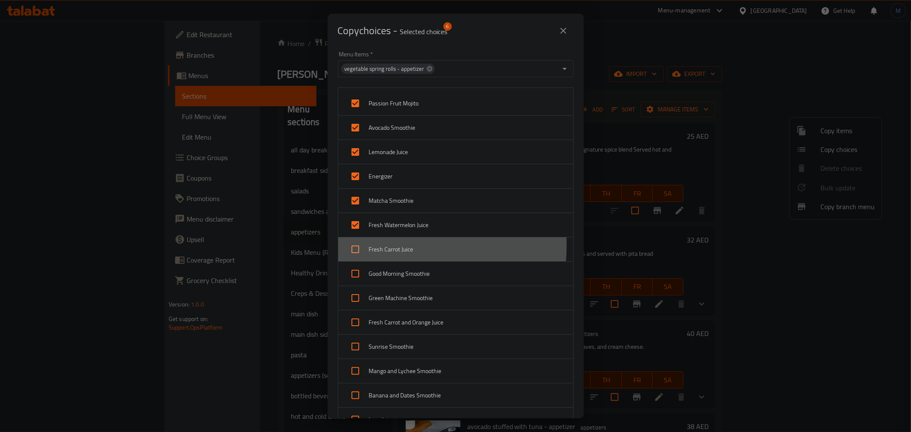
drag, startPoint x: 372, startPoint y: 245, endPoint x: 373, endPoint y: 268, distance: 23.1
click at [372, 245] on span "Fresh Carrot Juice" at bounding box center [467, 249] width 197 height 11
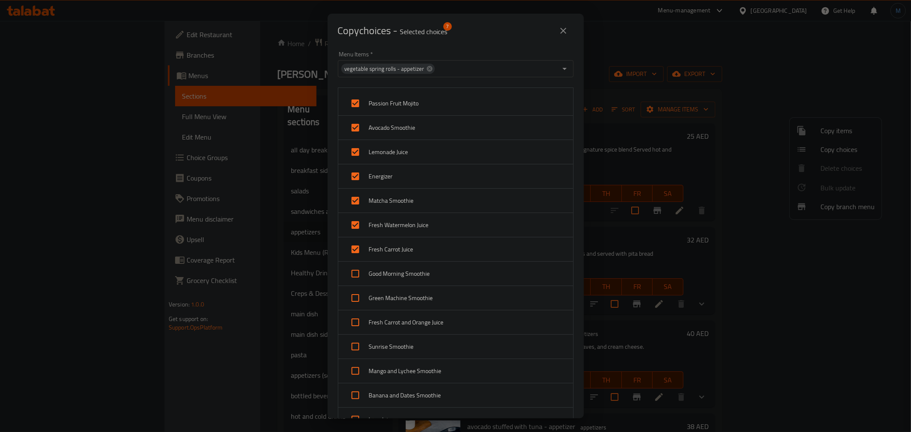
drag, startPoint x: 373, startPoint y: 270, endPoint x: 373, endPoint y: 290, distance: 20.1
click at [373, 273] on span "Good Morning Smoothie" at bounding box center [467, 274] width 197 height 11
click at [373, 293] on span "Green Machine Smoothie" at bounding box center [467, 298] width 197 height 11
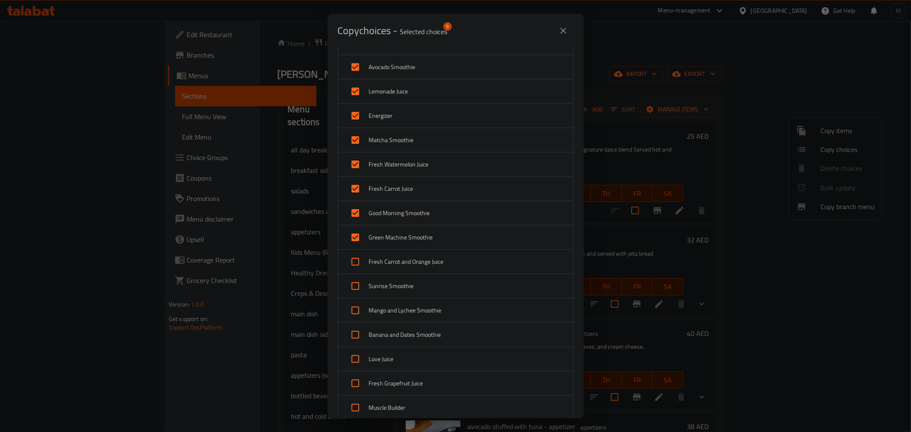
scroll to position [142, 0]
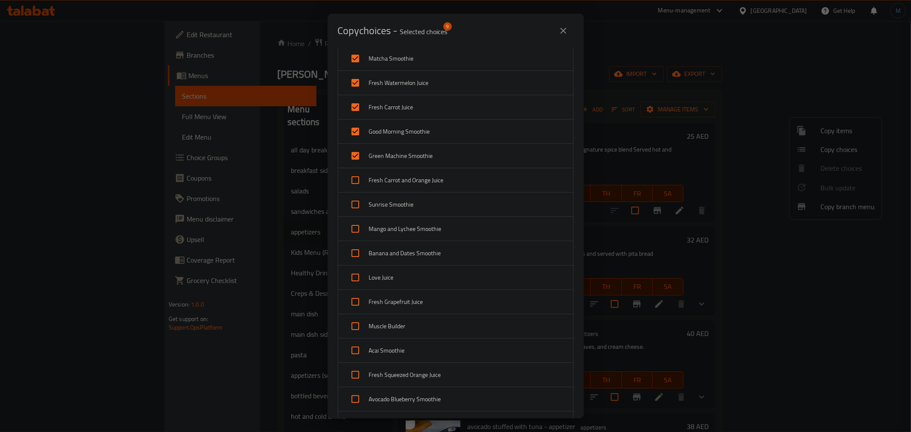
click at [376, 182] on span "Fresh Carrot and Orange Juice" at bounding box center [467, 180] width 197 height 11
click at [376, 204] on span "Sunrise Smoothie" at bounding box center [467, 205] width 197 height 11
click at [380, 227] on span "Mango and Lychee Smoothie" at bounding box center [467, 229] width 197 height 11
click at [383, 247] on div "Banana and Dates Smoothie" at bounding box center [455, 253] width 235 height 24
drag, startPoint x: 385, startPoint y: 258, endPoint x: 385, endPoint y: 265, distance: 6.8
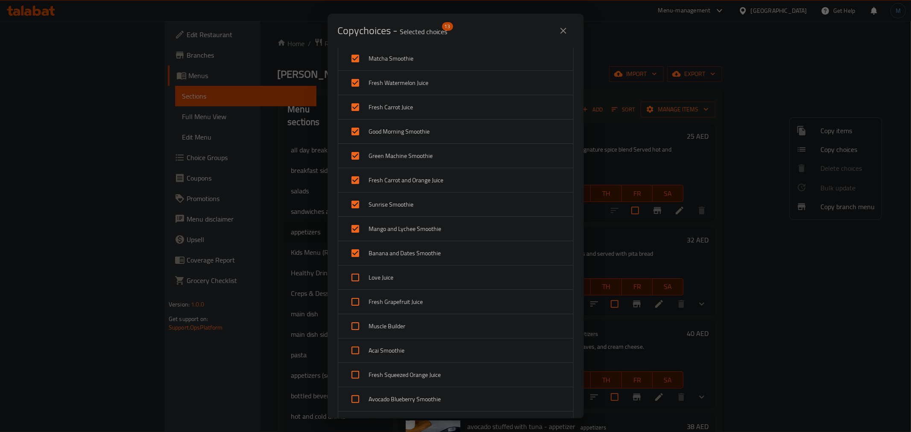
click at [385, 259] on div "Banana and Dates Smoothie" at bounding box center [455, 253] width 235 height 24
click at [387, 261] on div "Banana and Dates Smoothie" at bounding box center [455, 253] width 235 height 24
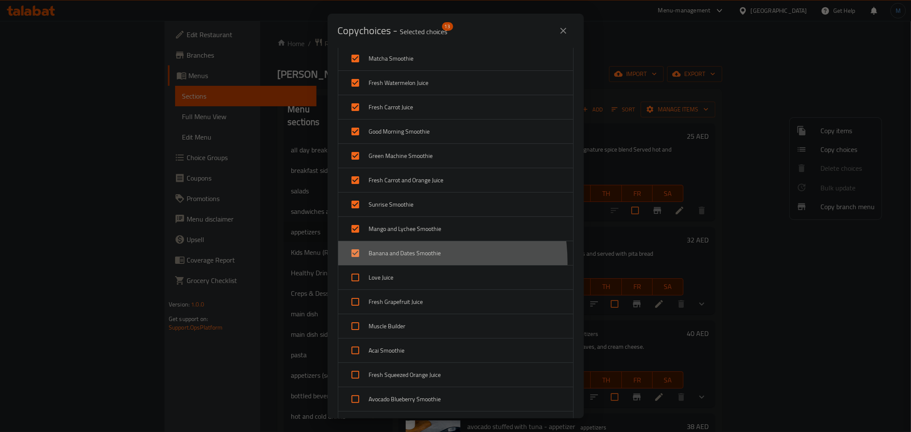
click at [388, 263] on div "Banana and Dates Smoothie" at bounding box center [455, 253] width 235 height 24
click at [388, 261] on div "Banana and Dates Smoothie" at bounding box center [455, 253] width 235 height 24
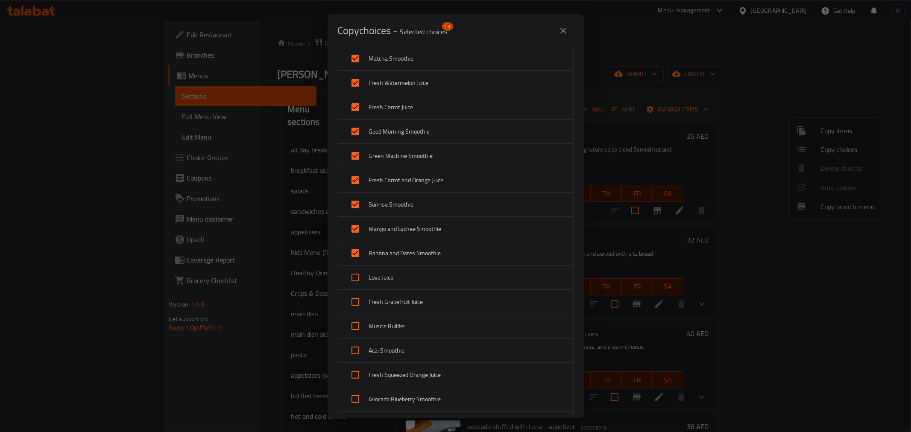
click at [386, 270] on div "Love Juice" at bounding box center [455, 278] width 235 height 24
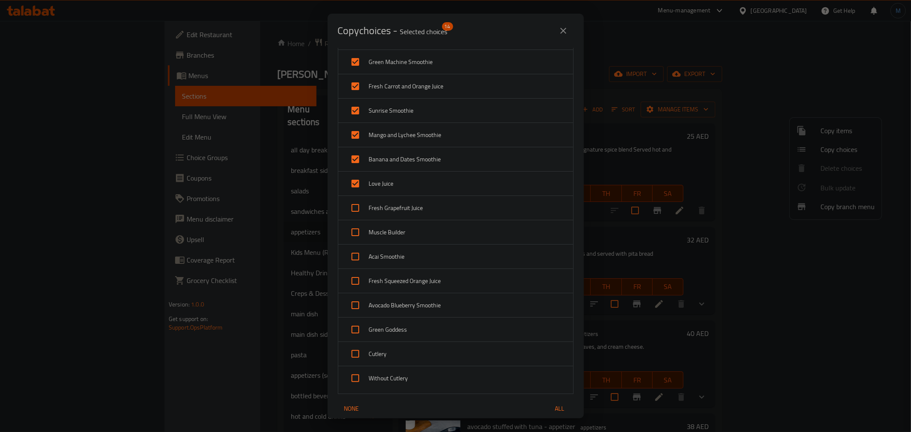
scroll to position [237, 0]
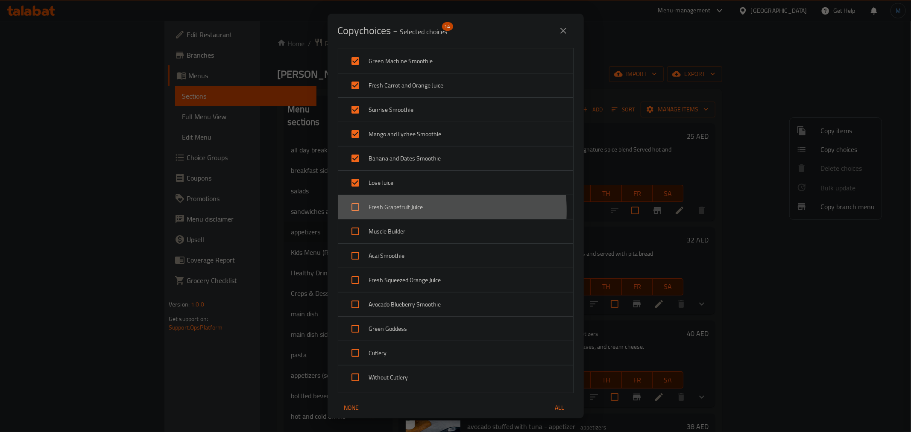
drag, startPoint x: 398, startPoint y: 211, endPoint x: 396, endPoint y: 224, distance: 12.5
click at [398, 213] on div "Fresh Grapefruit Juice" at bounding box center [455, 207] width 235 height 24
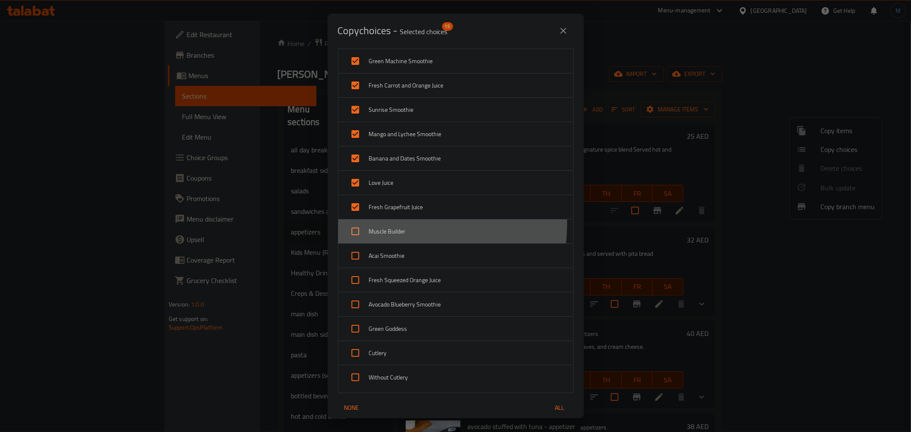
click at [396, 224] on div "Muscle Builder" at bounding box center [455, 232] width 235 height 24
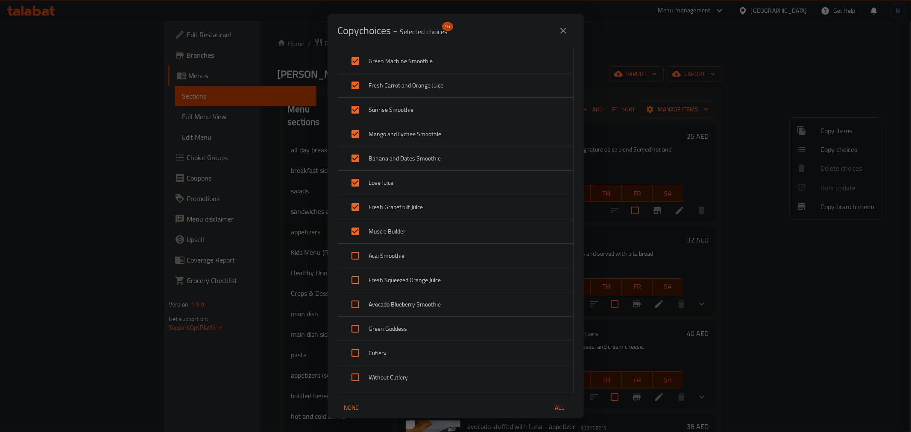
click at [396, 257] on span "Acai Smoothie" at bounding box center [467, 256] width 197 height 11
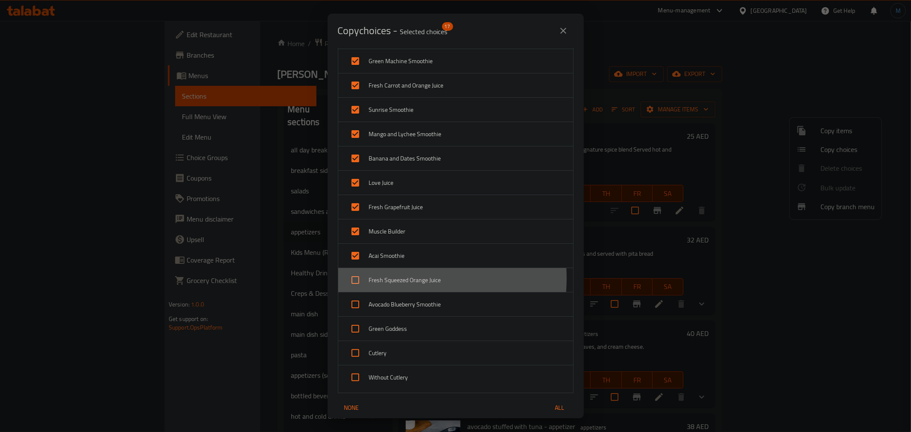
click at [398, 279] on span "Fresh Squeezed Orange Juice" at bounding box center [467, 280] width 197 height 11
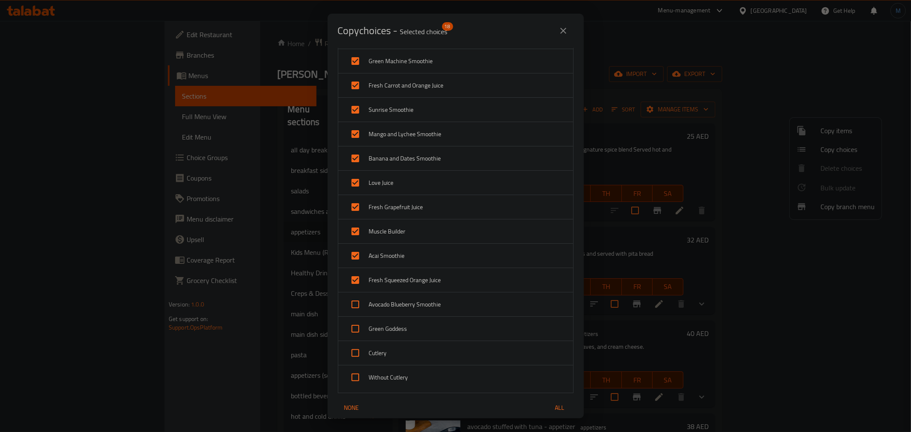
click at [400, 300] on span "Avocado Blueberry Smoothie" at bounding box center [467, 304] width 197 height 11
click at [402, 313] on div "Avocado Blueberry Smoothie" at bounding box center [455, 305] width 235 height 24
click at [402, 326] on span "Green Goddess" at bounding box center [467, 329] width 197 height 11
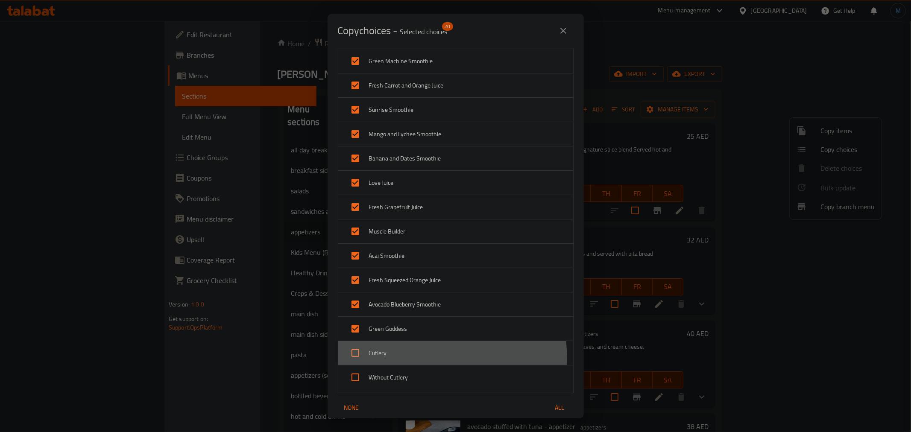
click at [383, 361] on div "Cutlery" at bounding box center [455, 353] width 235 height 24
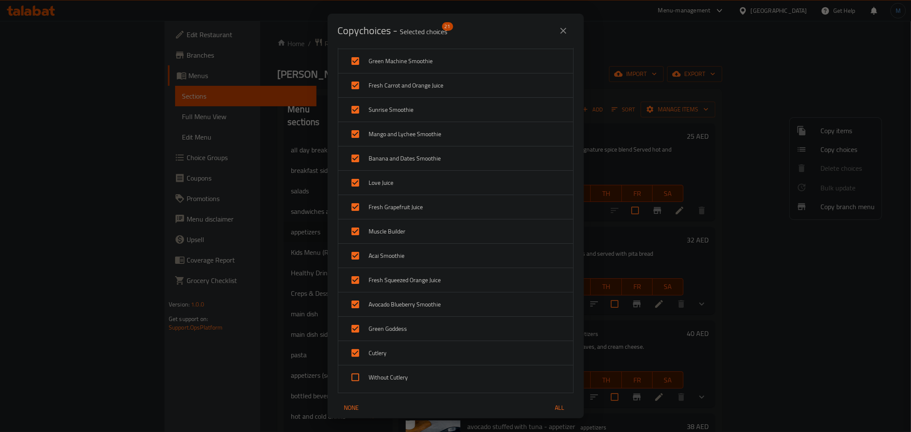
click at [395, 379] on span "Without Cutlery" at bounding box center [467, 378] width 197 height 11
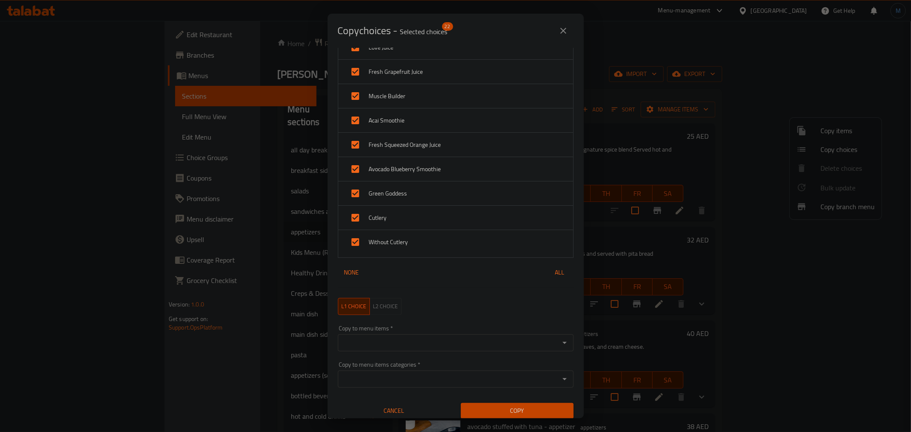
scroll to position [379, 0]
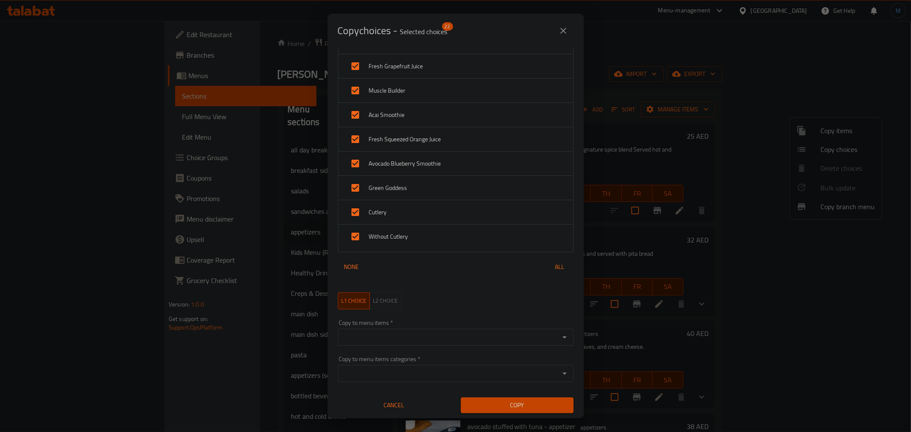
click at [422, 340] on input "Copy to menu items   *" at bounding box center [448, 338] width 217 height 12
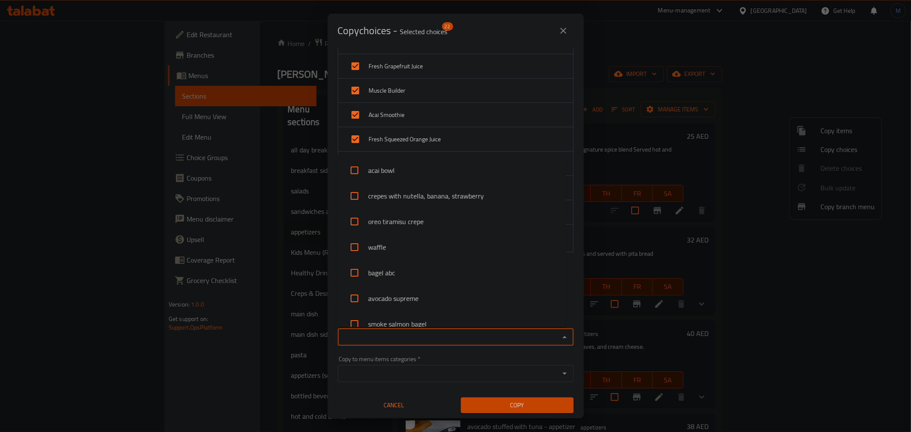
paste input "Croquette Potato"
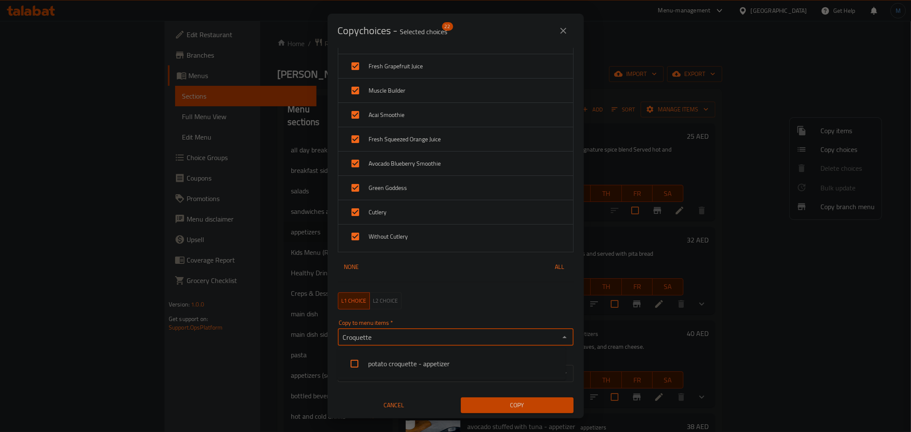
click at [414, 366] on li "potato croquette - appetizer" at bounding box center [451, 364] width 229 height 26
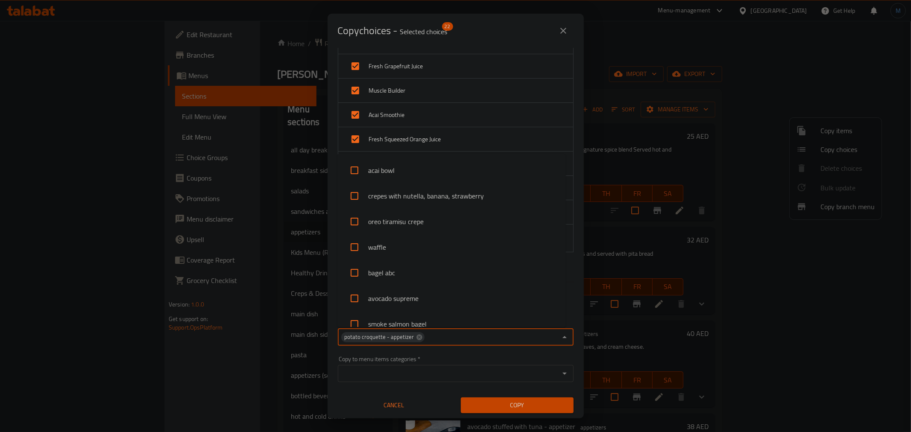
scroll to position [1190, 0]
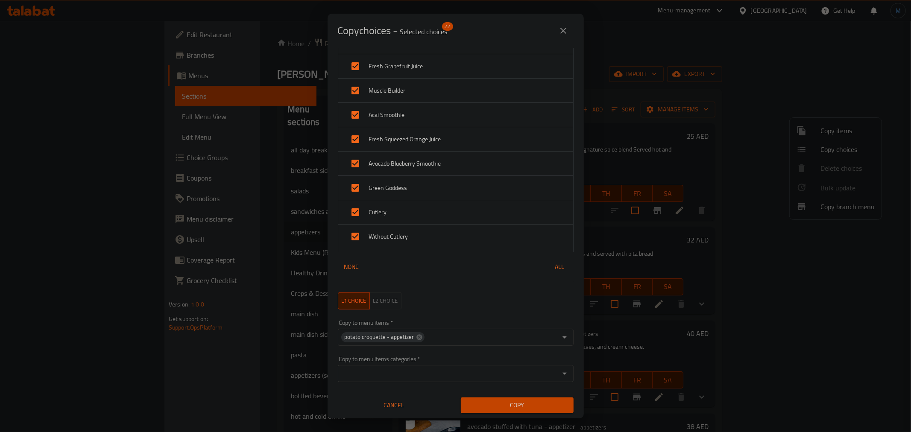
click at [546, 396] on div "Copy" at bounding box center [517, 406] width 123 height 26
click at [548, 398] on button "Copy" at bounding box center [517, 406] width 113 height 16
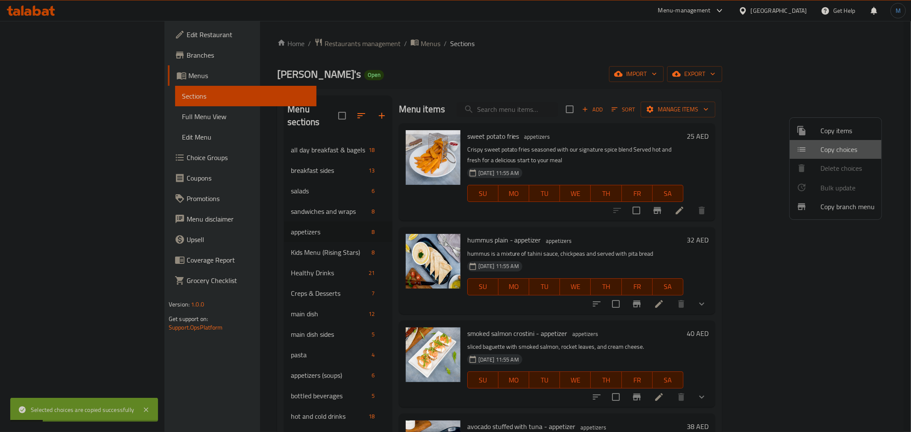
click at [838, 148] on span "Copy choices" at bounding box center [848, 149] width 54 height 10
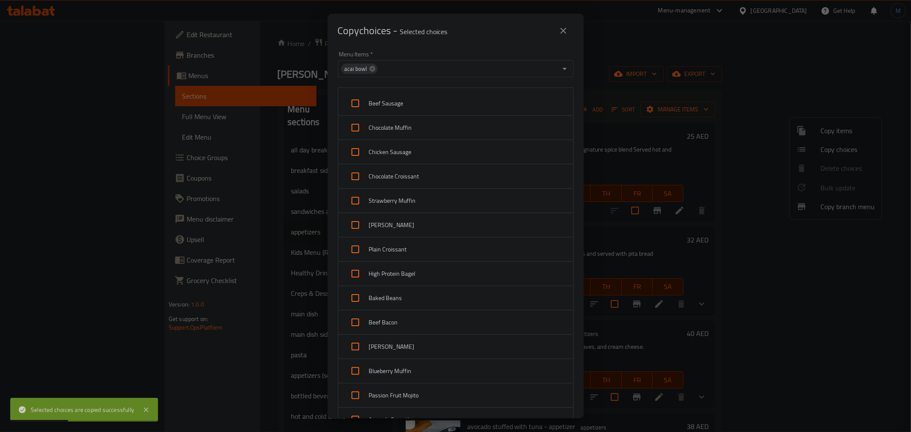
click at [375, 67] on div "acai bowl" at bounding box center [359, 69] width 36 height 10
click at [372, 69] on icon at bounding box center [372, 68] width 7 height 7
click at [377, 70] on input "Menu Items   *" at bounding box center [448, 69] width 217 height 12
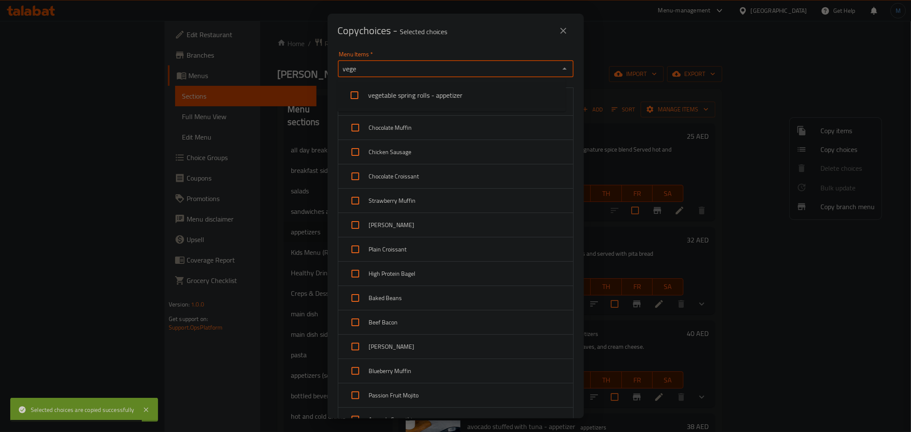
click at [403, 93] on li "vegetable spring rolls - appetizer" at bounding box center [451, 95] width 229 height 26
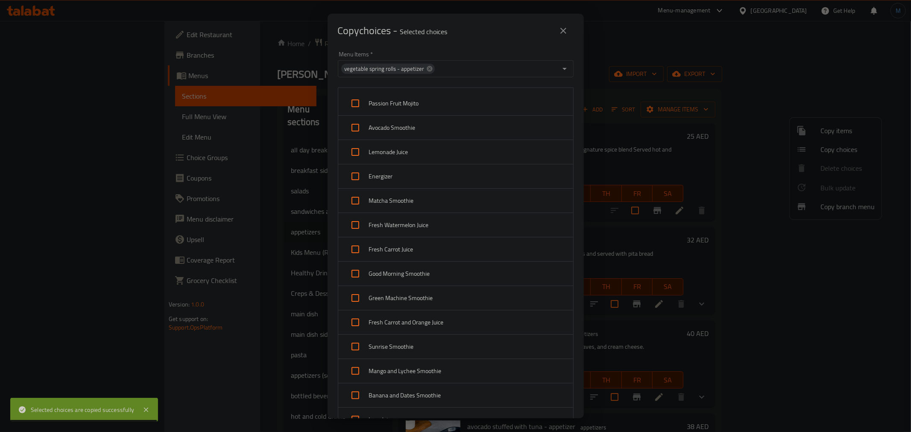
click at [573, 86] on div "Menu Items   * vegetable spring rolls - appetizer Menu Items * Passion Fruit Mo…" at bounding box center [456, 233] width 256 height 371
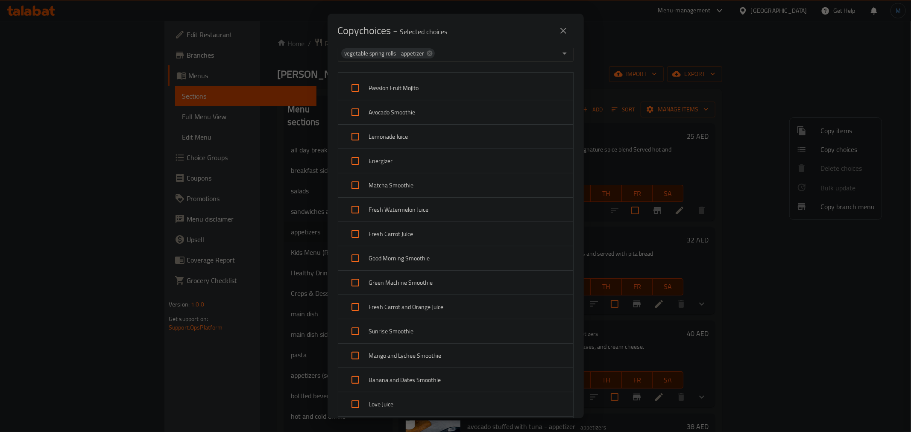
scroll to position [0, 0]
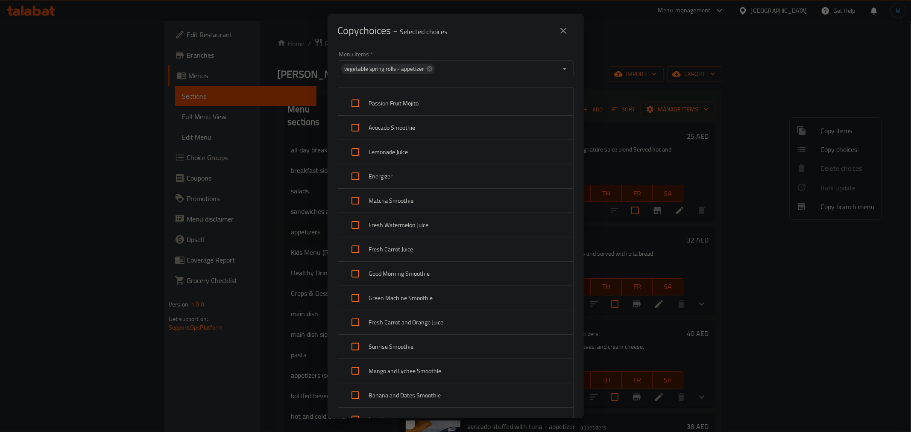
click at [374, 100] on span "Passion Fruit Mojito" at bounding box center [467, 103] width 197 height 11
click at [373, 129] on span "Avocado Smoothie" at bounding box center [467, 128] width 197 height 11
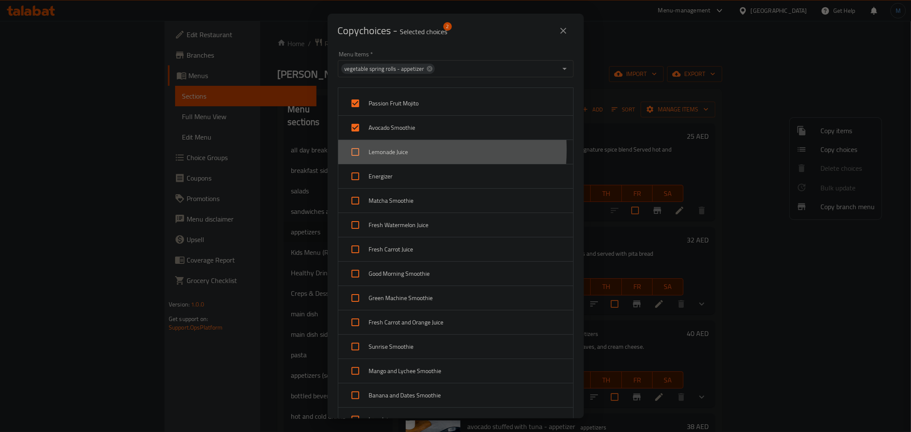
click at [379, 150] on span "Lemonade Juice" at bounding box center [467, 152] width 197 height 11
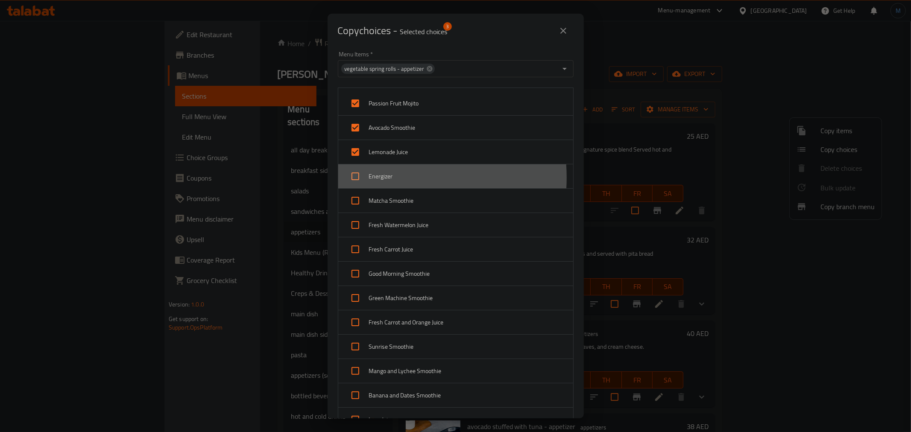
click at [383, 178] on span "Energizer" at bounding box center [467, 176] width 197 height 11
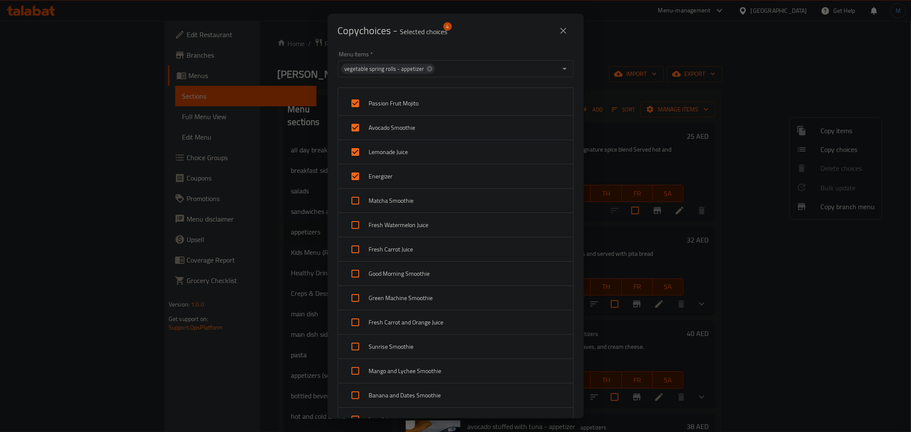
click at [387, 201] on span "Matcha Smoothie" at bounding box center [467, 201] width 197 height 11
click at [384, 214] on div "Fresh Watermelon Juice" at bounding box center [455, 225] width 235 height 24
click at [386, 238] on div "Fresh Carrot Juice" at bounding box center [455, 250] width 235 height 24
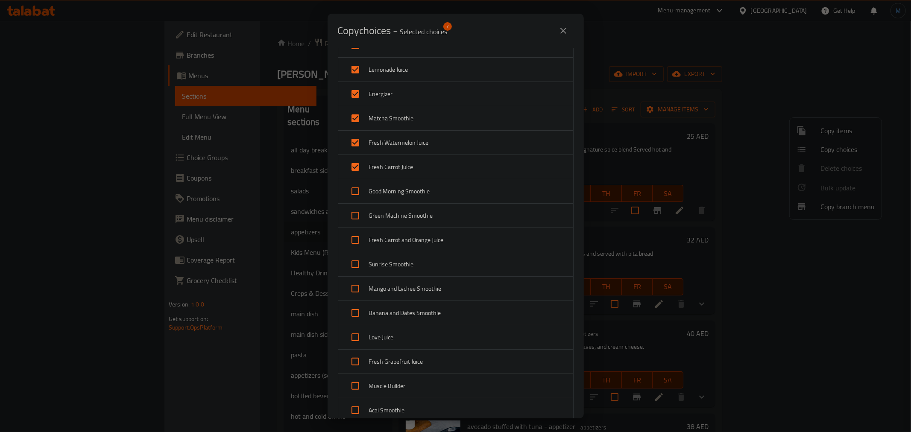
scroll to position [95, 0]
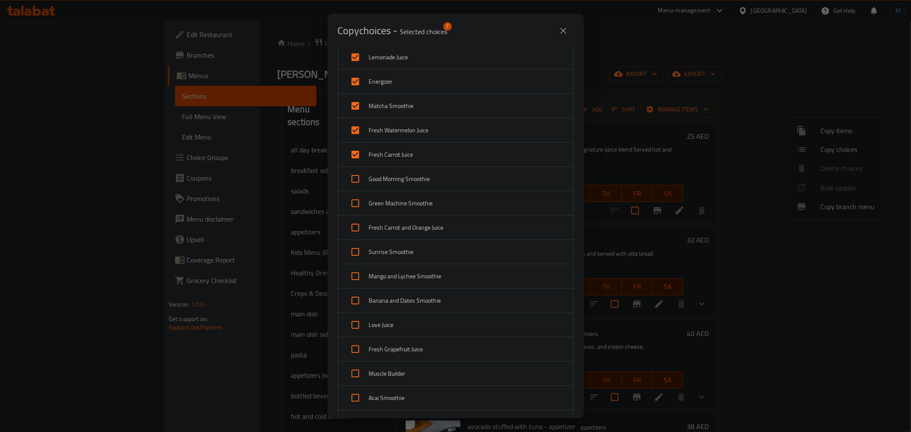
click at [403, 183] on span "Good Morning Smoothie" at bounding box center [467, 179] width 197 height 11
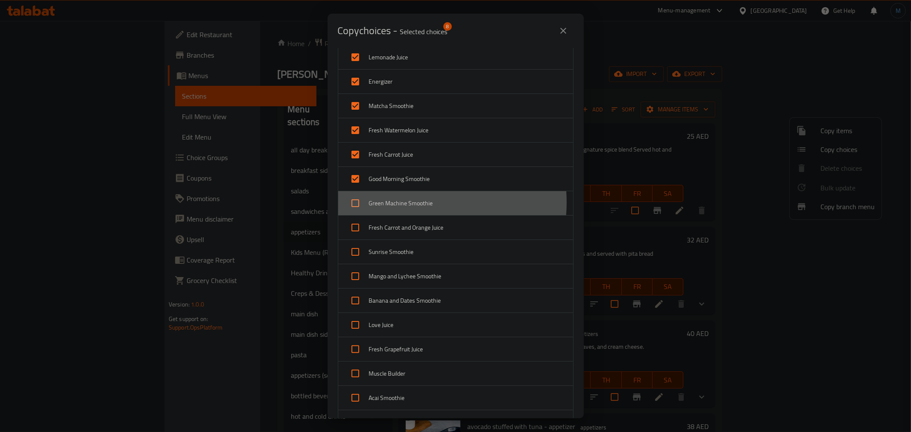
click at [408, 202] on span "Green Machine Smoothie" at bounding box center [467, 203] width 197 height 11
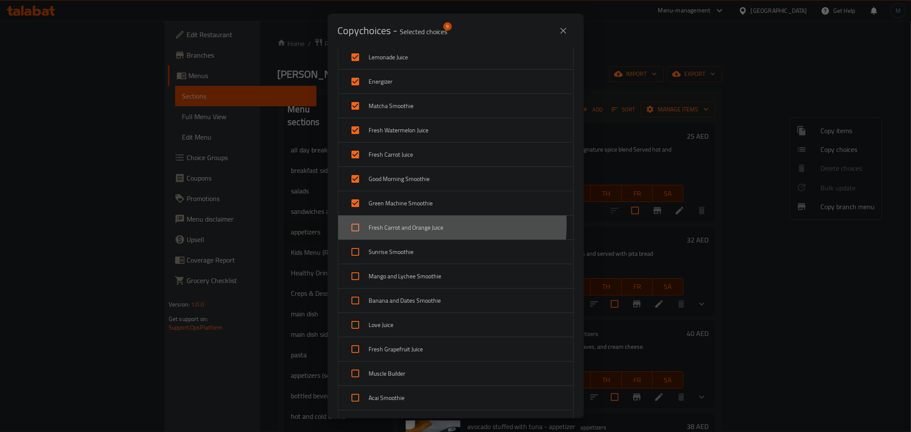
click at [408, 225] on span "Fresh Carrot and Orange Juice" at bounding box center [467, 228] width 197 height 11
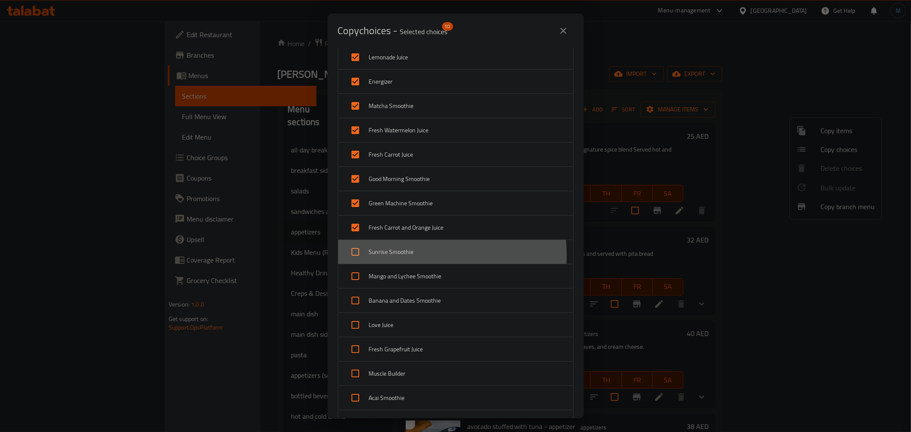
click at [409, 255] on span "Sunrise Smoothie" at bounding box center [467, 252] width 197 height 11
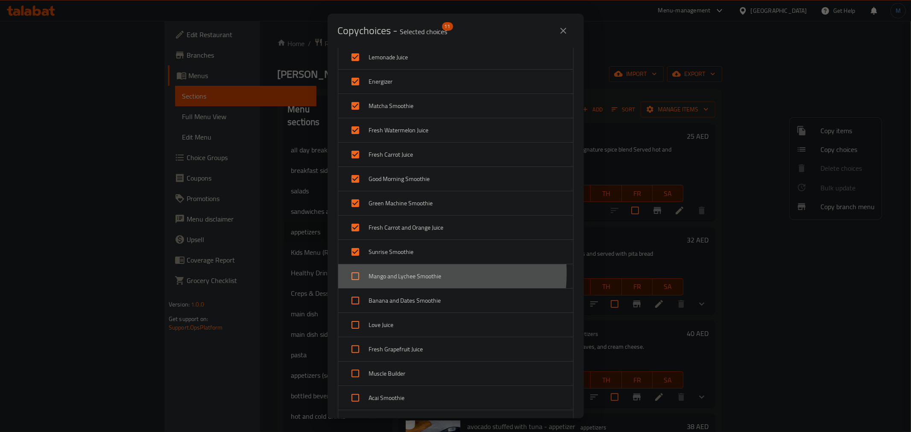
click at [409, 274] on span "Mango and Lychee Smoothie" at bounding box center [467, 276] width 197 height 11
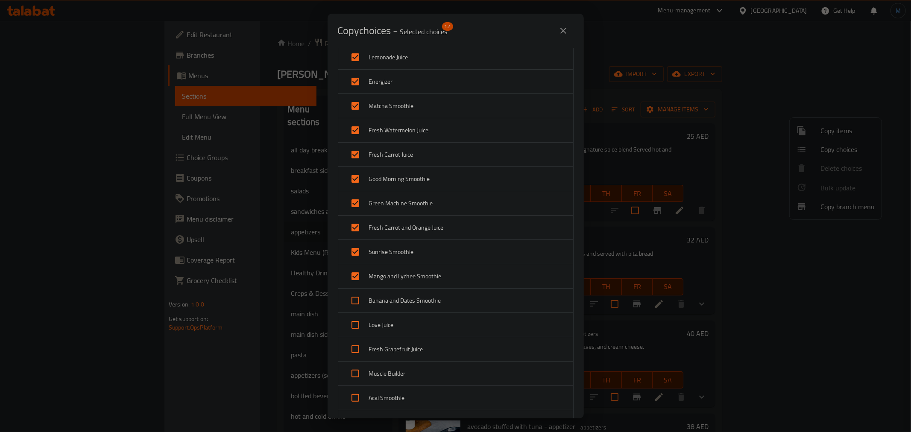
click at [408, 294] on div "Banana and Dates Smoothie" at bounding box center [455, 301] width 235 height 24
click at [403, 318] on div "Love Juice" at bounding box center [455, 325] width 235 height 24
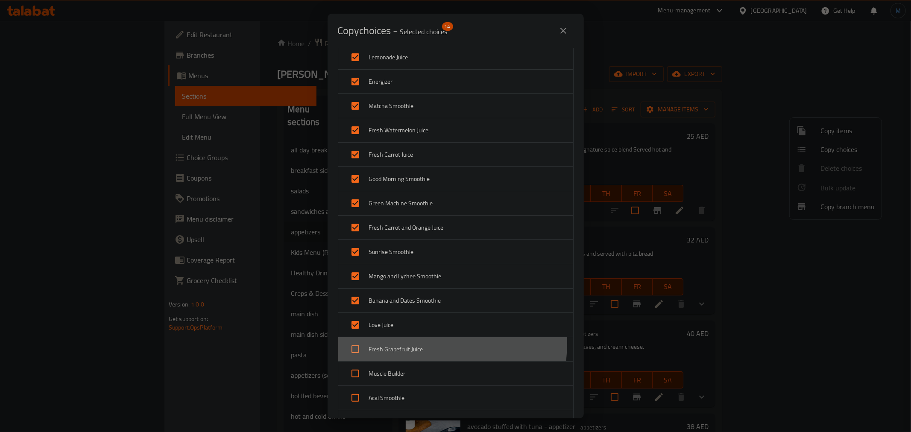
click at [404, 344] on span "Fresh Grapefruit Juice" at bounding box center [467, 349] width 197 height 11
drag, startPoint x: 405, startPoint y: 361, endPoint x: 405, endPoint y: 381, distance: 19.2
click at [405, 364] on ul "Passion Fruit Mojito Avocado Smoothie Lemonade Juice Energizer Matcha Smoothie …" at bounding box center [456, 264] width 236 height 543
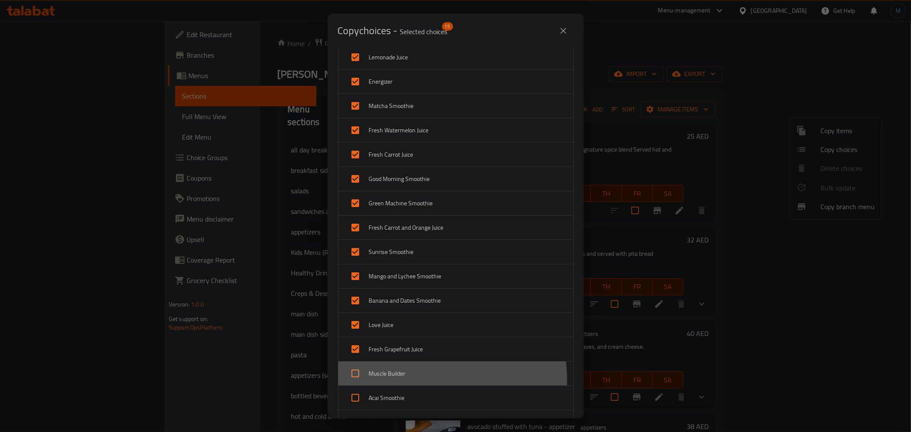
click at [405, 381] on div "Muscle Builder" at bounding box center [455, 374] width 235 height 24
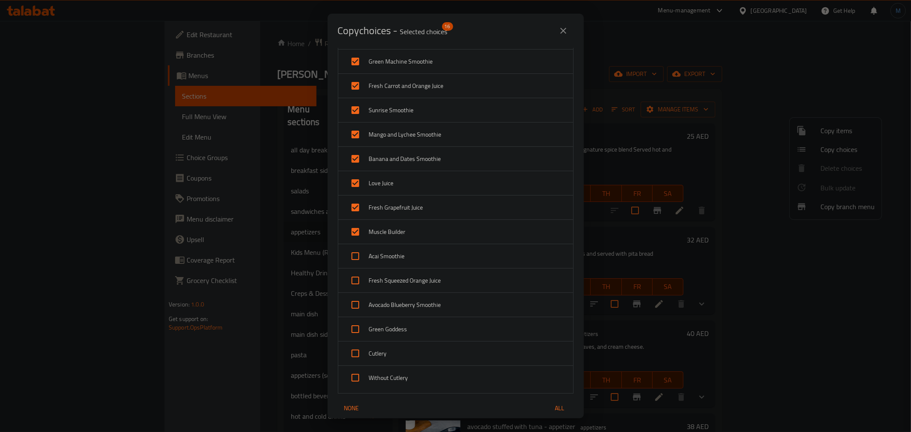
scroll to position [237, 0]
click at [396, 258] on span "Acai Smoothie" at bounding box center [467, 256] width 197 height 11
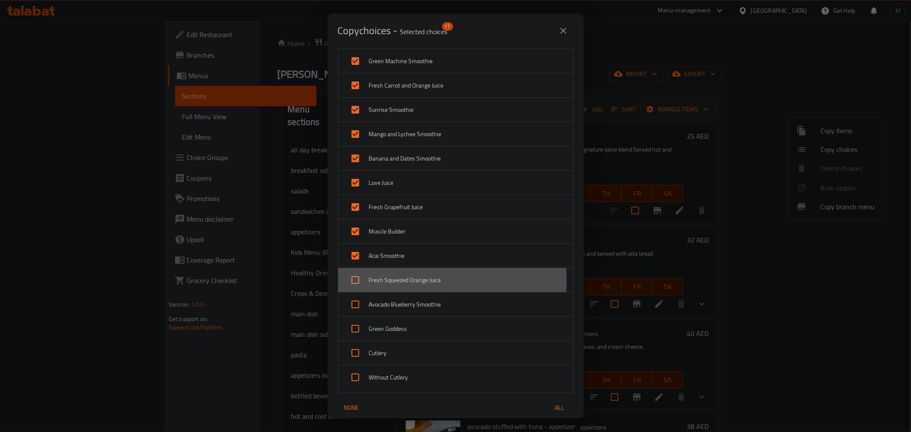
click at [396, 281] on span "Fresh Squeezed Orange Juice" at bounding box center [467, 280] width 197 height 11
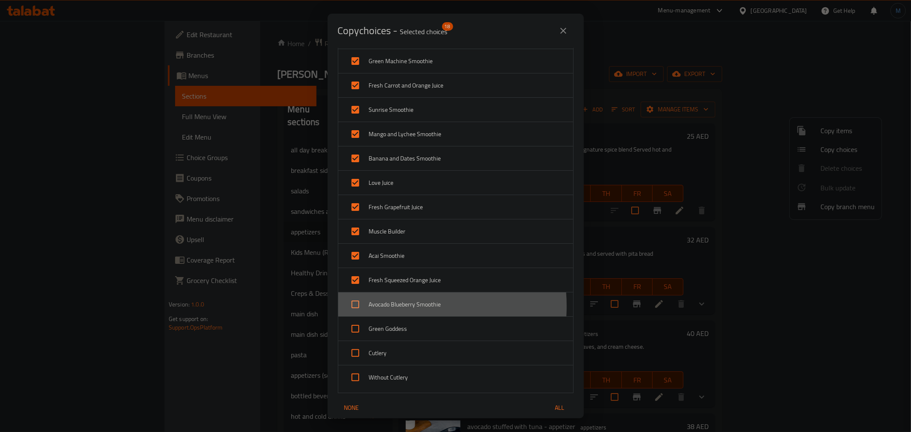
click at [394, 307] on span "Avocado Blueberry Smoothie" at bounding box center [467, 304] width 197 height 11
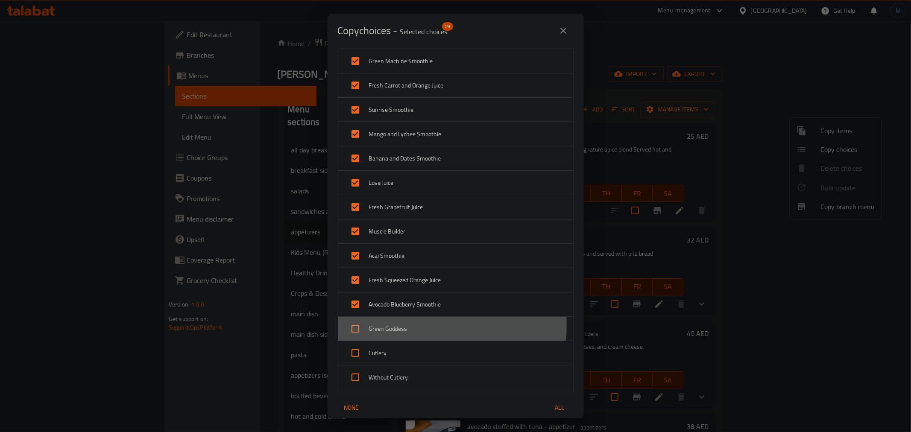
click at [394, 325] on span "Green Goddess" at bounding box center [467, 329] width 197 height 11
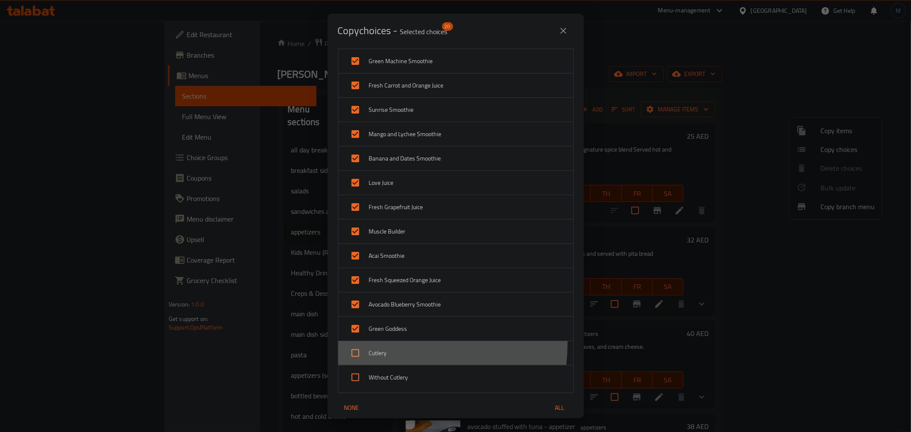
click at [395, 345] on div "Cutlery" at bounding box center [455, 353] width 235 height 24
click at [396, 360] on div "Cutlery" at bounding box center [455, 353] width 235 height 24
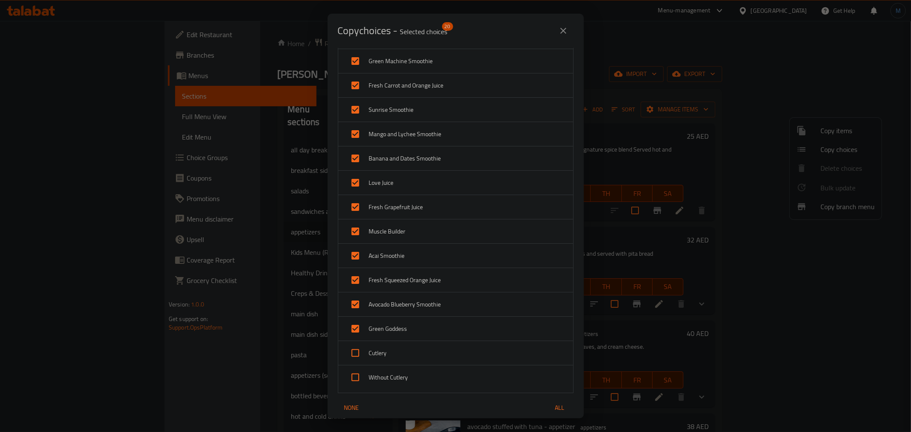
click at [396, 383] on div "Without Cutlery" at bounding box center [455, 378] width 235 height 24
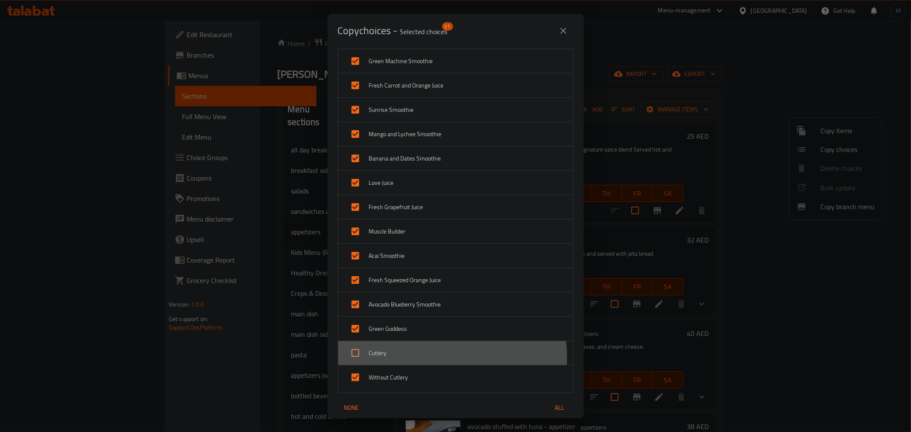
click at [405, 359] on div "Cutlery" at bounding box center [455, 353] width 235 height 24
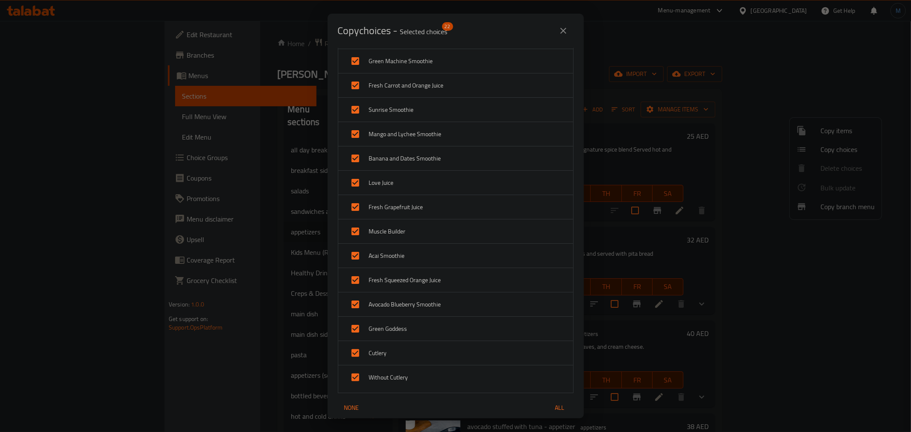
scroll to position [379, 0]
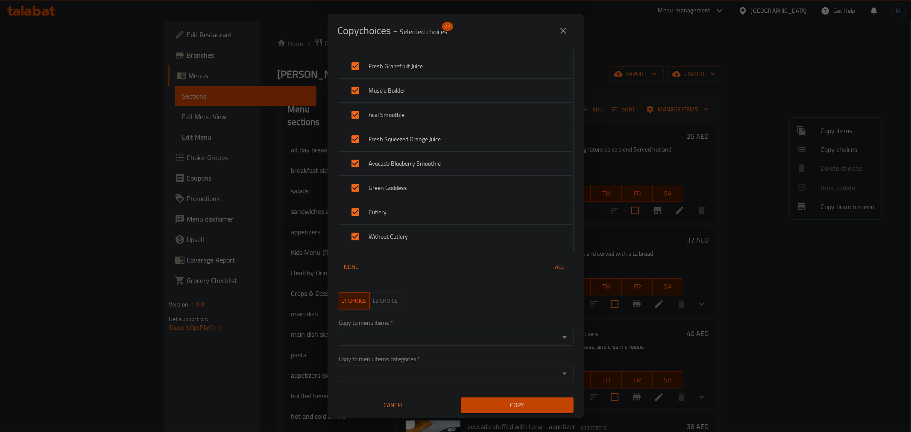
click at [434, 337] on input "Copy to menu items   *" at bounding box center [448, 338] width 217 height 12
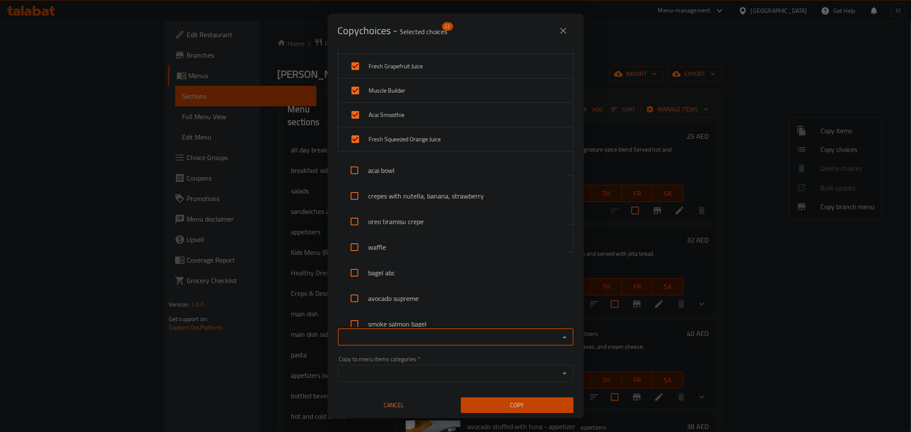
paste input "French Fries"
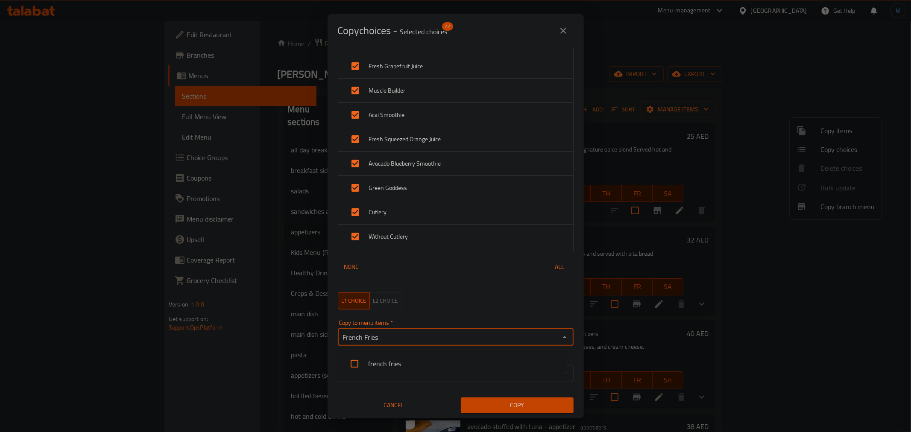
click at [426, 365] on li "french fries" at bounding box center [451, 364] width 229 height 26
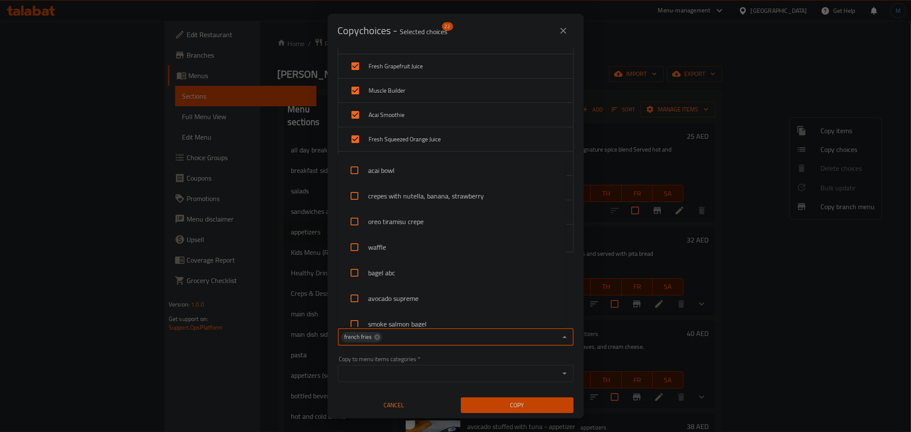
scroll to position [2445, 0]
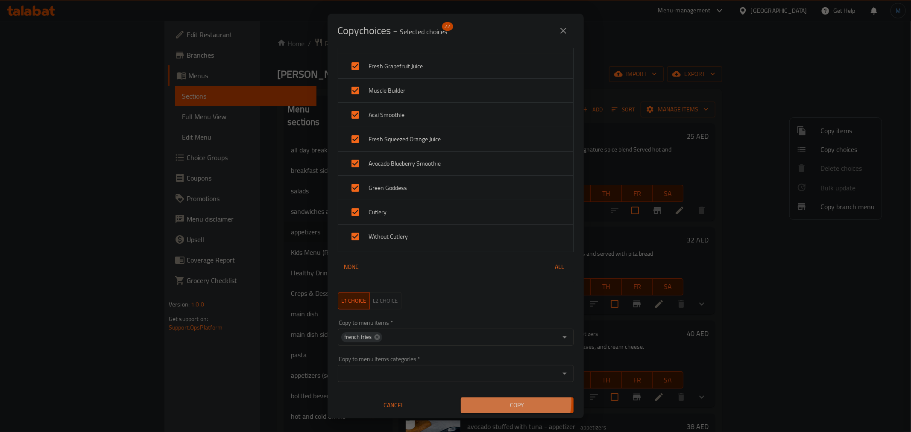
click at [510, 402] on span "Copy" at bounding box center [517, 405] width 99 height 11
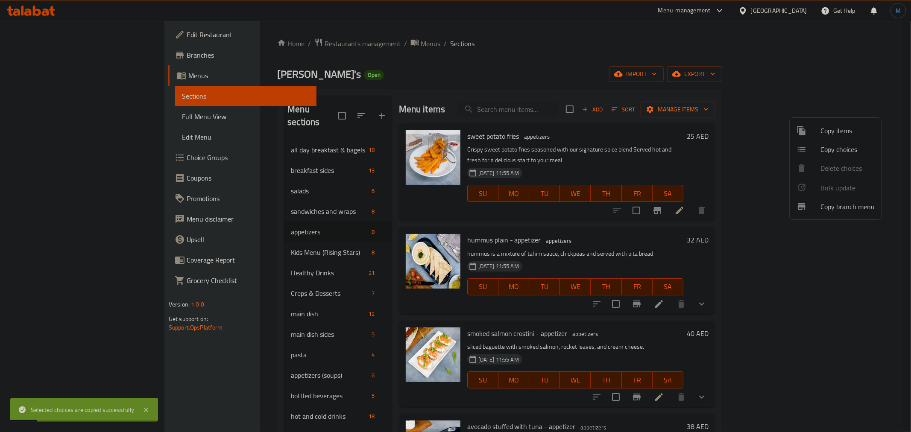
click at [807, 147] on div at bounding box center [809, 149] width 24 height 10
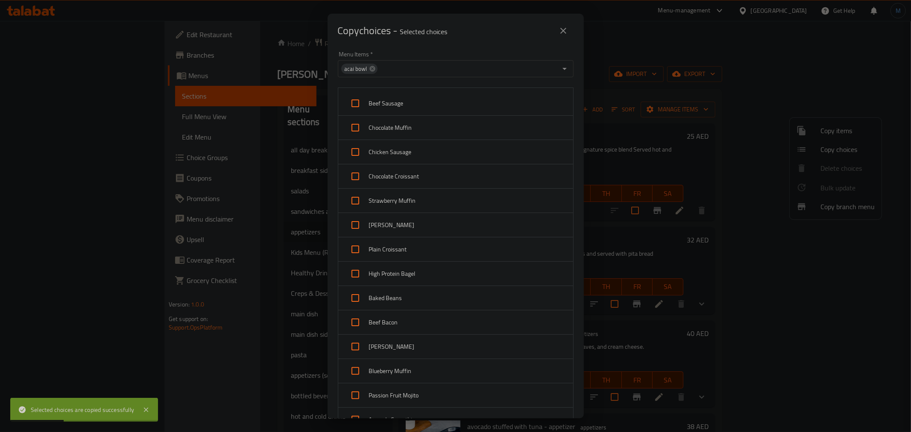
click at [365, 70] on span "acai bowl" at bounding box center [355, 69] width 29 height 8
click at [369, 70] on icon at bounding box center [372, 68] width 7 height 7
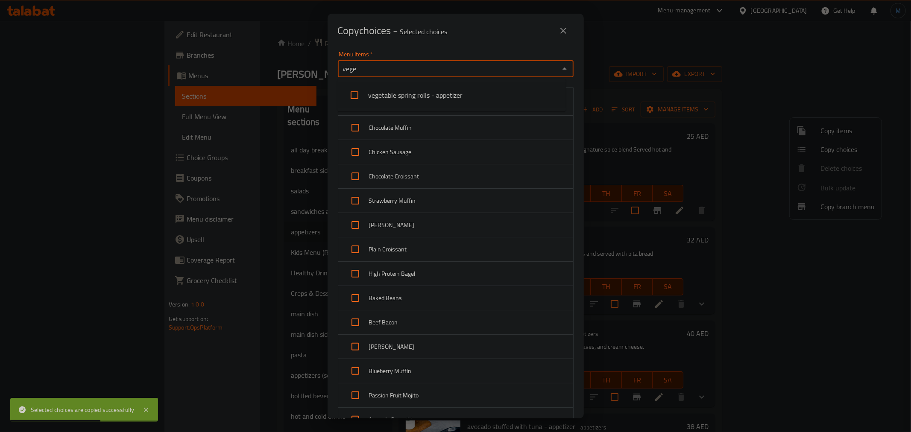
click at [428, 100] on li "vegetable spring rolls - appetizer" at bounding box center [451, 95] width 229 height 26
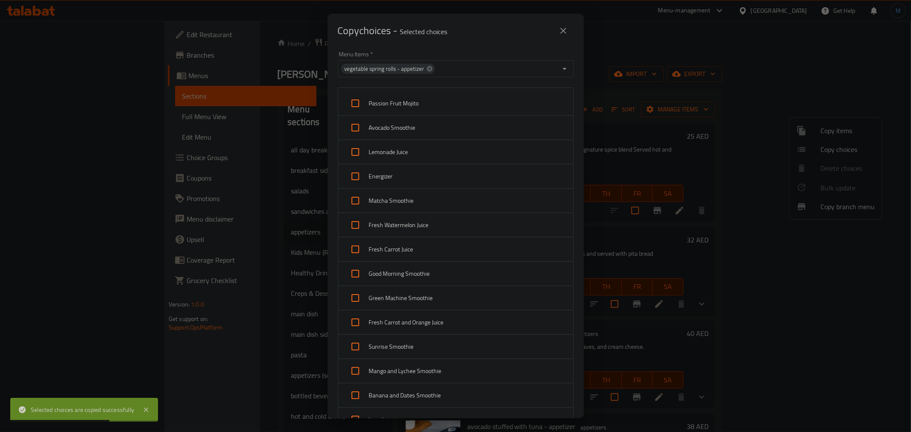
click at [569, 92] on div "Passion Fruit Mojito Avocado Smoothie Lemonade Juice Energizer Matcha Smoothie …" at bounding box center [456, 373] width 246 height 583
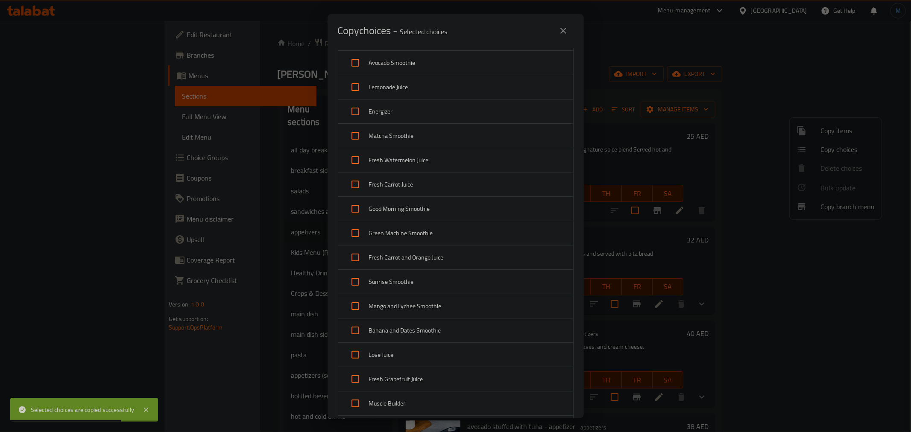
scroll to position [0, 0]
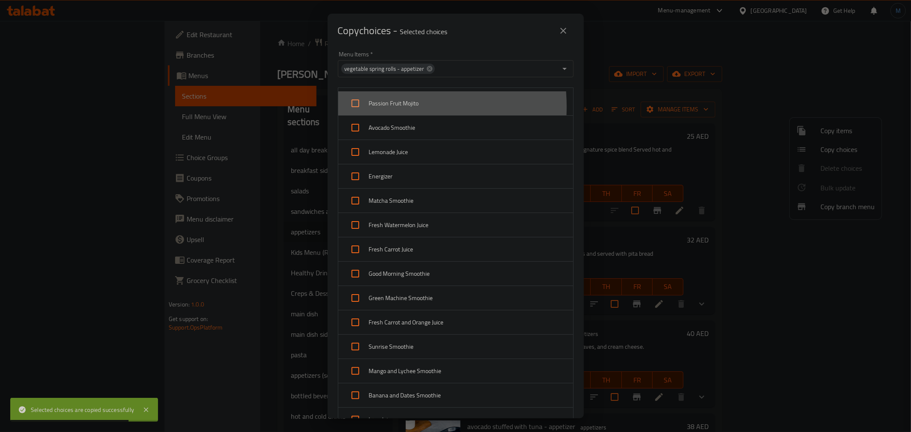
click at [382, 107] on span "Passion Fruit Mojito" at bounding box center [467, 103] width 197 height 11
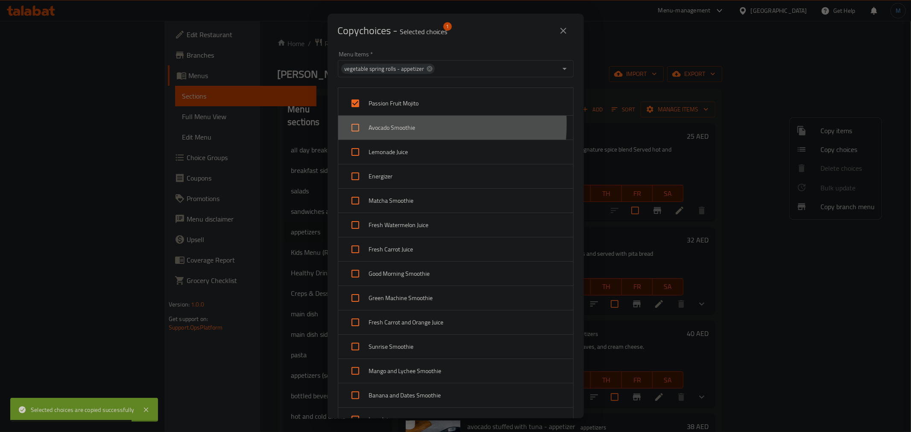
click at [383, 124] on span "Avocado Smoothie" at bounding box center [467, 128] width 197 height 11
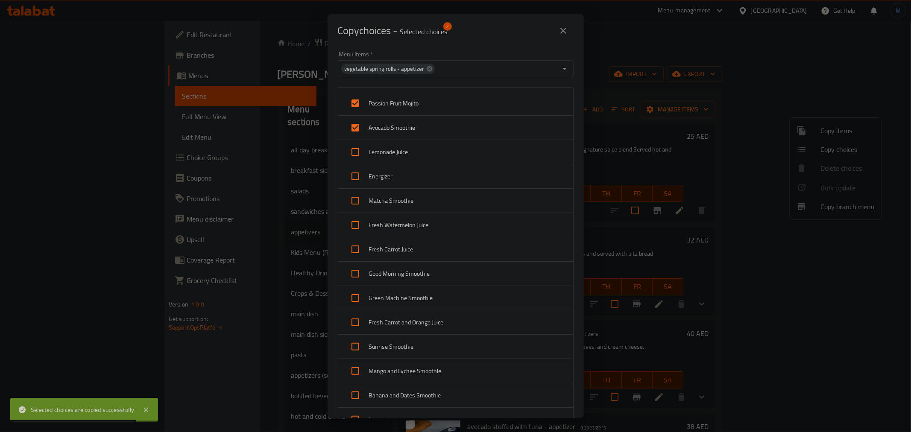
click at [382, 166] on div "Energizer" at bounding box center [455, 176] width 235 height 24
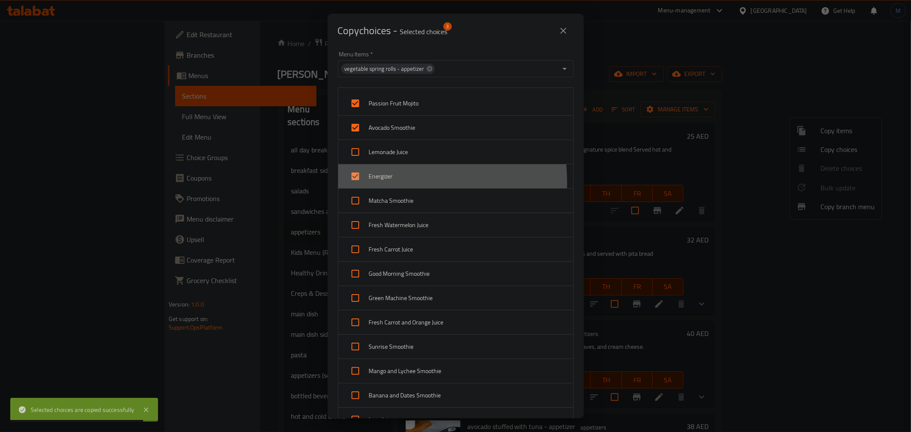
click at [384, 182] on div "Energizer" at bounding box center [455, 176] width 235 height 24
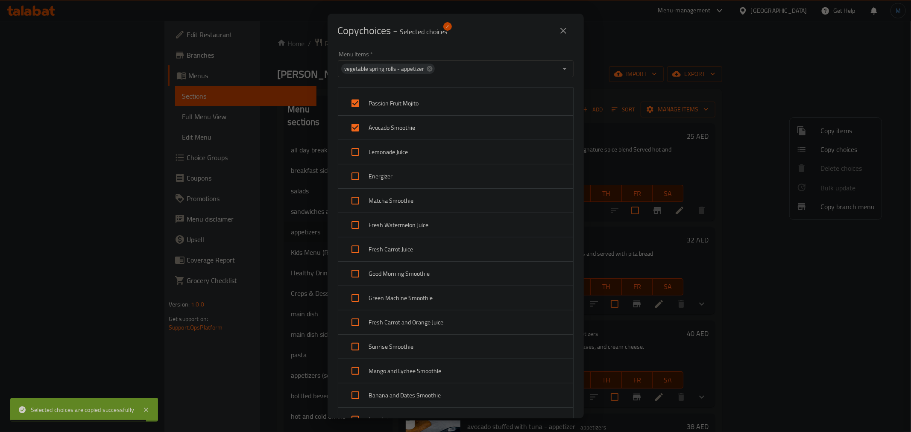
click at [387, 158] on div "Lemonade Juice" at bounding box center [455, 152] width 235 height 24
click at [387, 177] on span "Energizer" at bounding box center [467, 176] width 197 height 11
click at [385, 211] on div "Matcha Smoothie" at bounding box center [455, 201] width 235 height 24
click at [387, 232] on div "Fresh Watermelon Juice" at bounding box center [455, 225] width 235 height 24
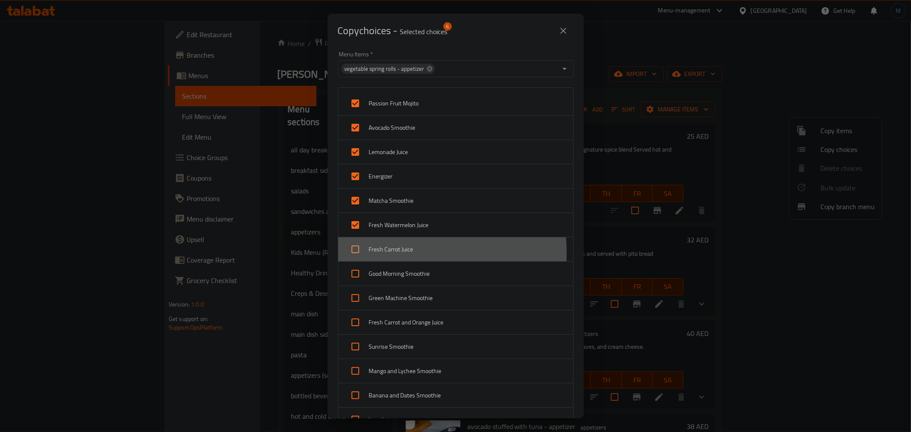
click at [391, 253] on span "Fresh Carrot Juice" at bounding box center [467, 249] width 197 height 11
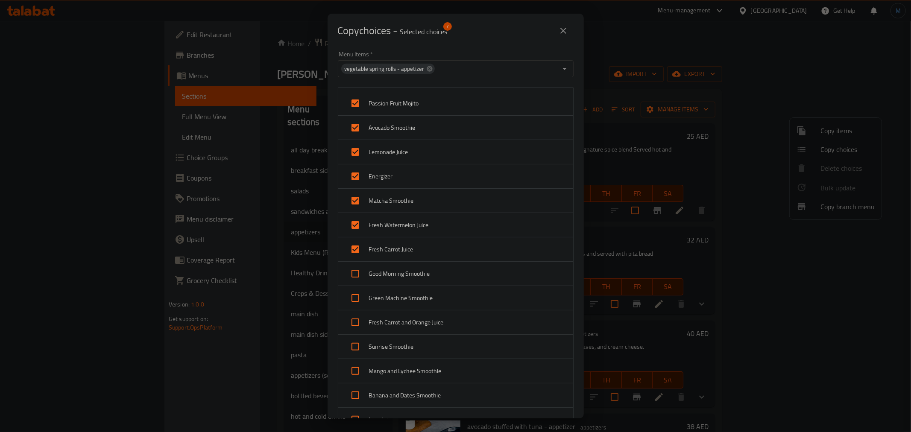
drag, startPoint x: 396, startPoint y: 276, endPoint x: 396, endPoint y: 294, distance: 17.5
click at [396, 279] on div "Good Morning Smoothie" at bounding box center [455, 274] width 235 height 24
click at [398, 298] on span "Green Machine Smoothie" at bounding box center [467, 298] width 197 height 11
click at [398, 323] on span "Fresh Carrot and Orange Juice" at bounding box center [467, 322] width 197 height 11
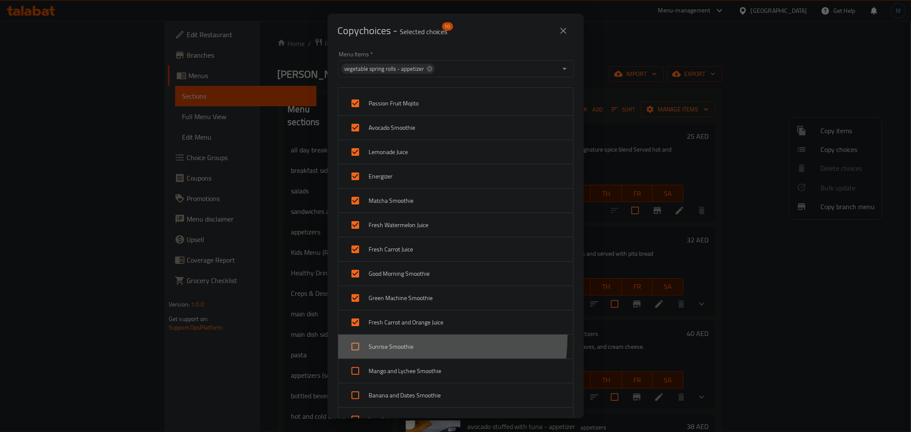
drag, startPoint x: 397, startPoint y: 337, endPoint x: 397, endPoint y: 342, distance: 5.6
click at [397, 338] on div "Sunrise Smoothie" at bounding box center [455, 347] width 235 height 24
click at [398, 347] on span "Sunrise Smoothie" at bounding box center [467, 347] width 197 height 11
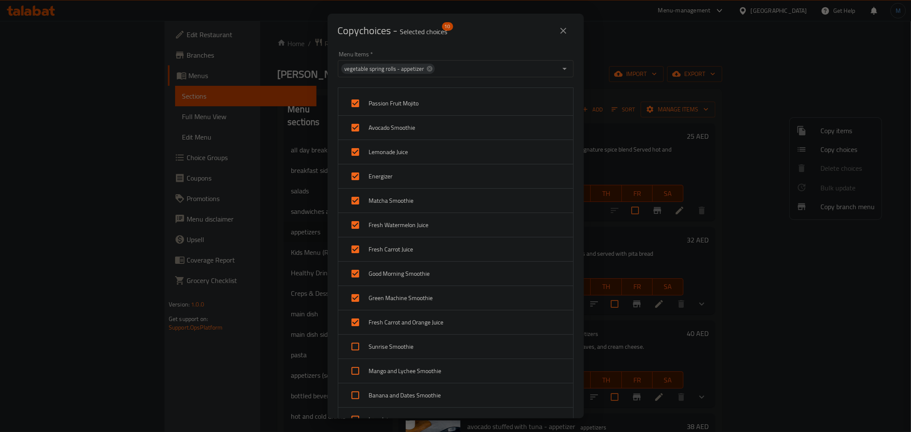
click at [398, 347] on span "Sunrise Smoothie" at bounding box center [467, 347] width 197 height 11
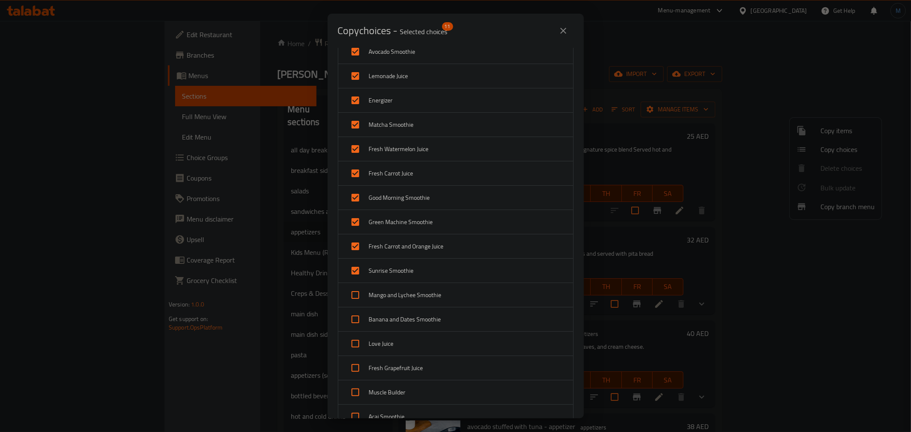
scroll to position [142, 0]
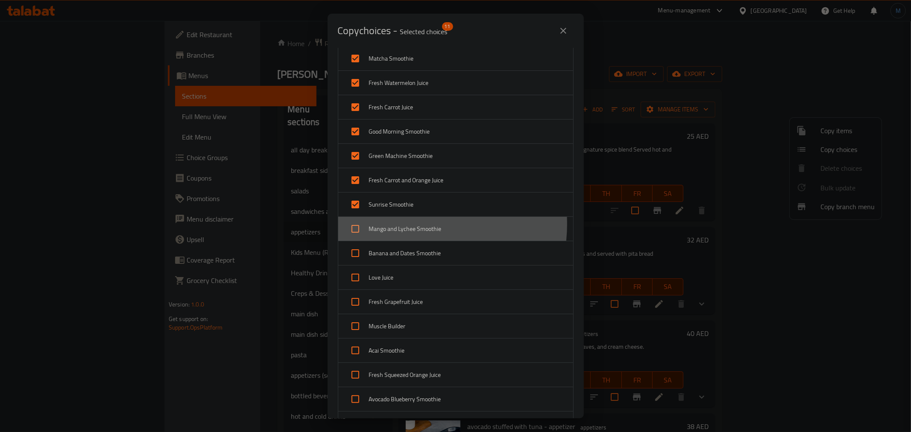
drag, startPoint x: 407, startPoint y: 225, endPoint x: 409, endPoint y: 249, distance: 24.0
click at [408, 225] on span "Mango and Lychee Smoothie" at bounding box center [467, 229] width 197 height 11
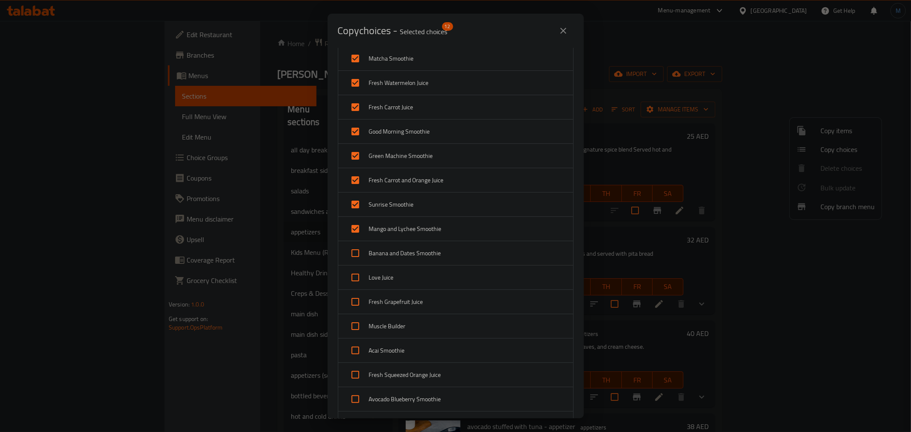
click at [411, 266] on div "Love Juice" at bounding box center [455, 278] width 235 height 24
click at [411, 253] on span "Banana and Dates Smoothie" at bounding box center [467, 253] width 197 height 11
click at [414, 300] on span "Fresh Grapefruit Juice" at bounding box center [467, 302] width 197 height 11
click at [417, 331] on span "Muscle Builder" at bounding box center [467, 326] width 197 height 11
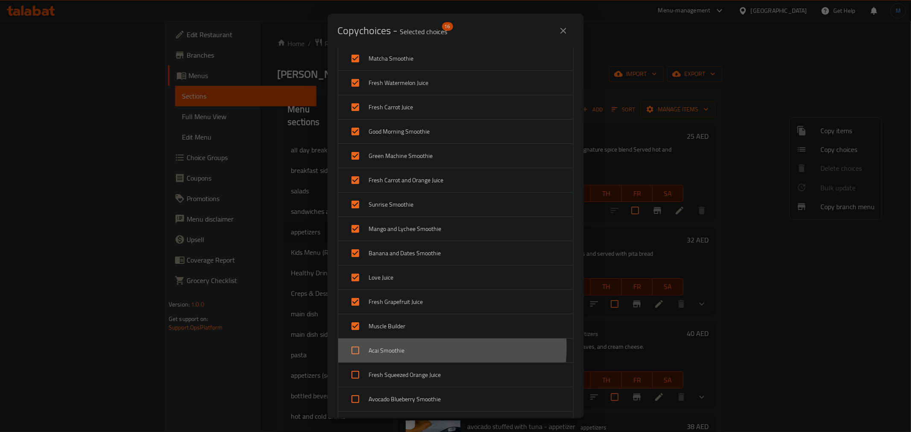
click at [420, 348] on span "Acai Smoothie" at bounding box center [467, 351] width 197 height 11
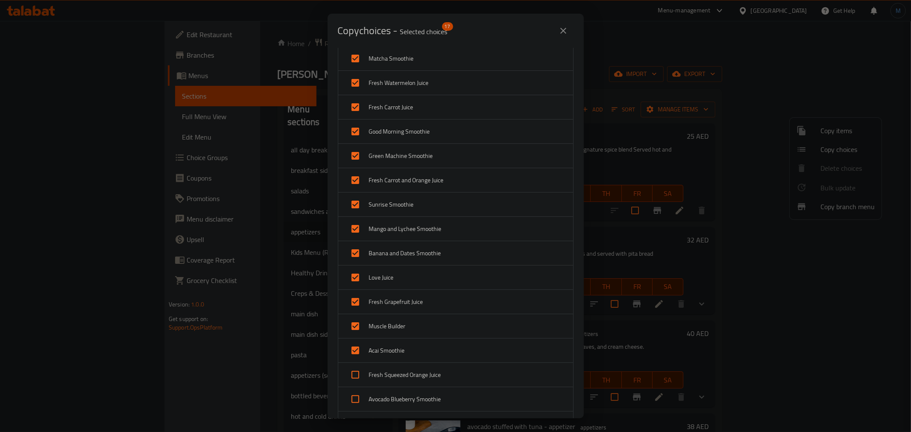
click at [427, 384] on div "Fresh Squeezed Orange Juice" at bounding box center [455, 375] width 235 height 24
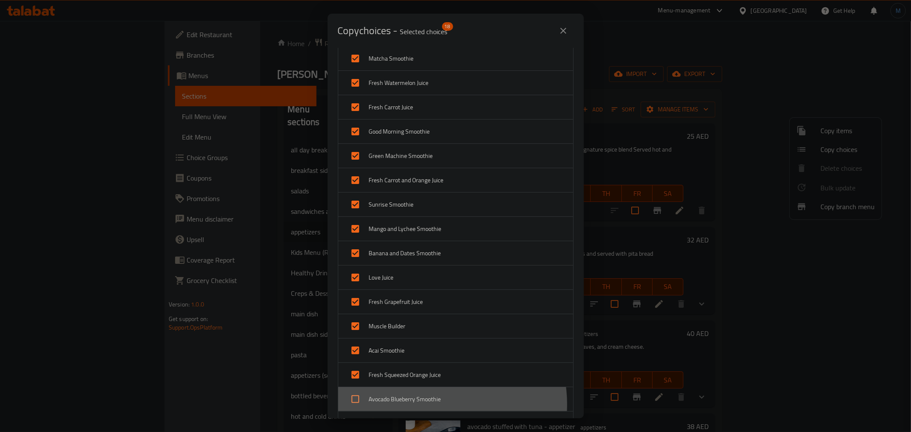
click at [434, 405] on div "Avocado Blueberry Smoothie" at bounding box center [455, 399] width 235 height 24
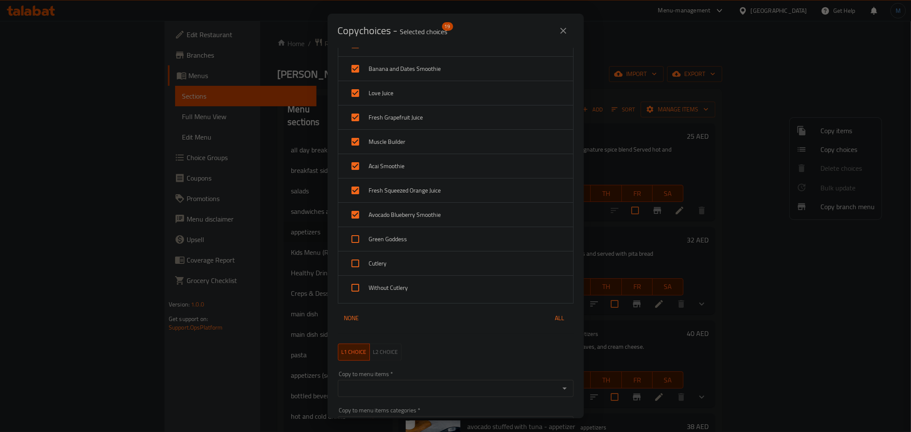
scroll to position [332, 0]
click at [389, 233] on span "Green Goddess" at bounding box center [467, 234] width 197 height 11
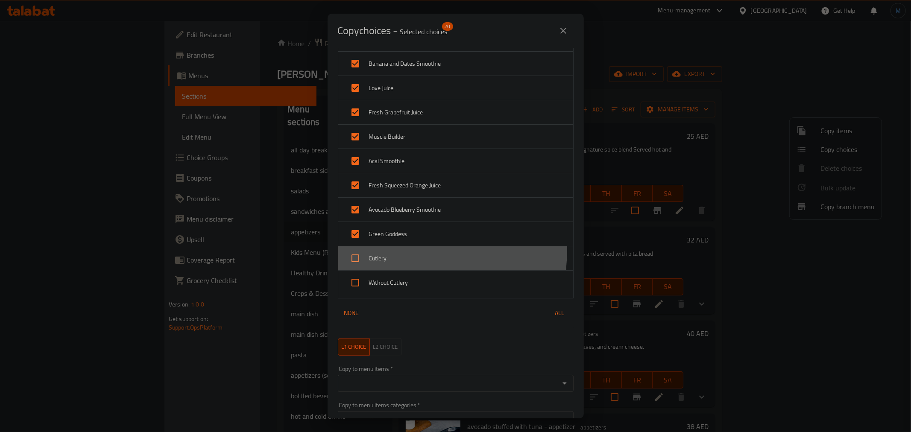
click at [391, 250] on div "Cutlery" at bounding box center [455, 258] width 235 height 24
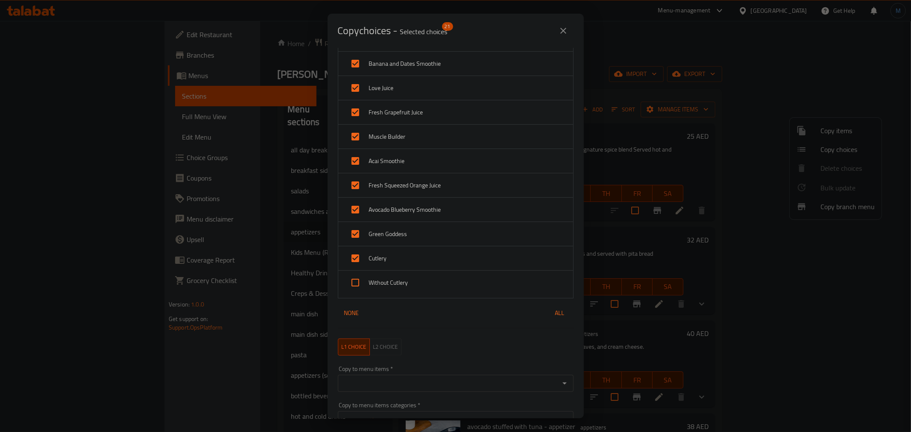
click at [392, 283] on span "Without Cutlery" at bounding box center [467, 283] width 197 height 11
click at [476, 379] on input "Copy to menu items   *" at bounding box center [448, 384] width 217 height 12
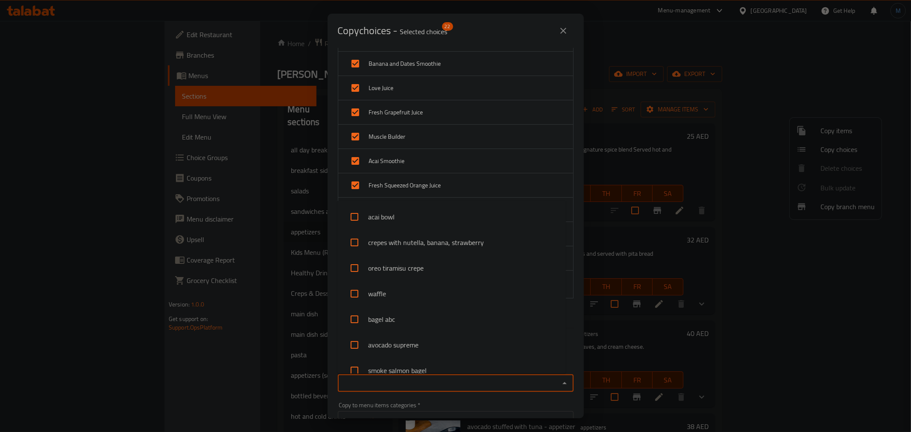
paste input "Beetroot Hummus"
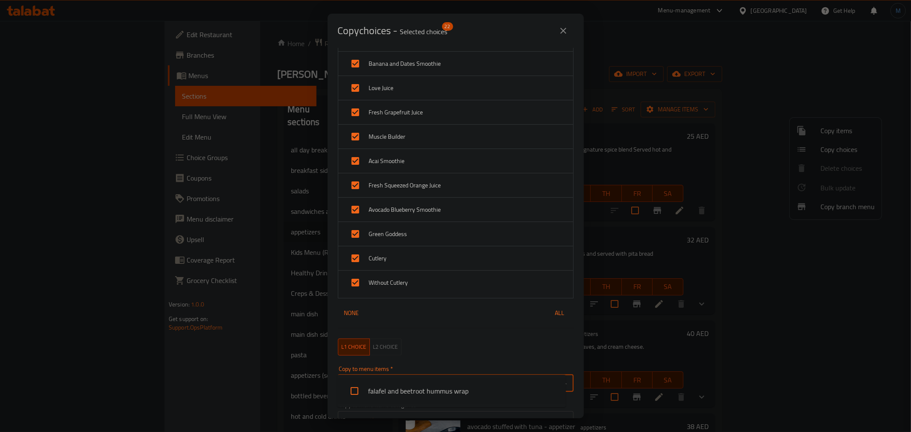
scroll to position [379, 0]
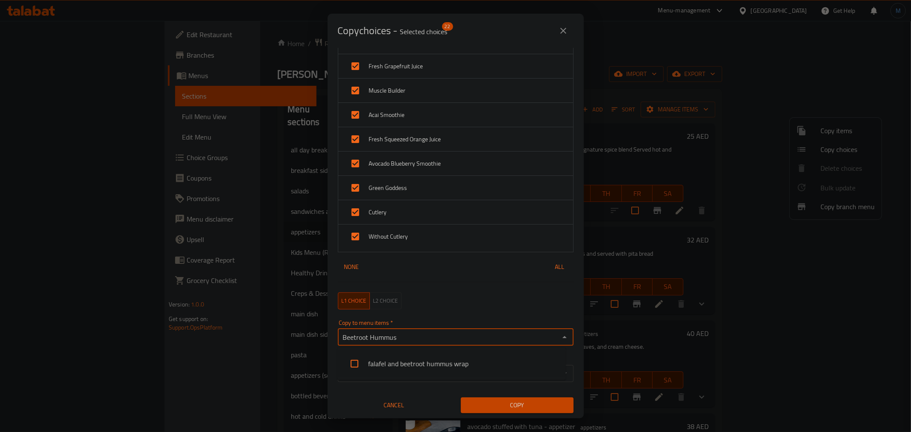
click at [373, 337] on input "Beetroot Hummus" at bounding box center [448, 338] width 217 height 12
click at [409, 391] on li "hummus beetroot - appetizer" at bounding box center [451, 390] width 229 height 26
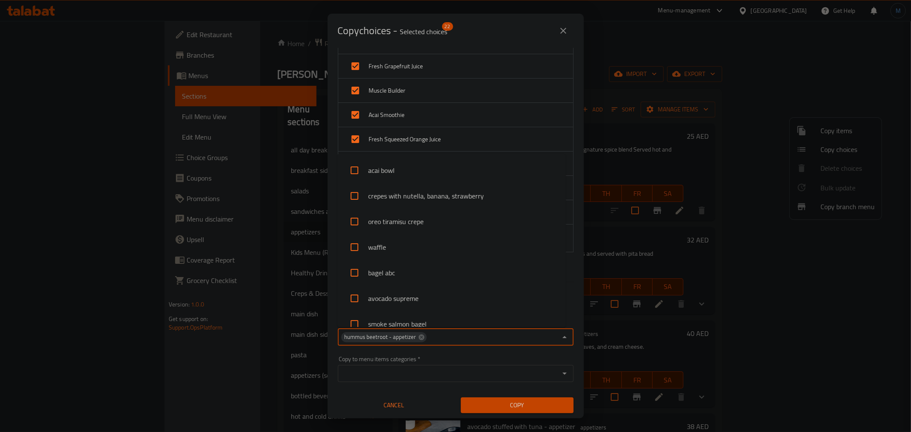
scroll to position [1113, 0]
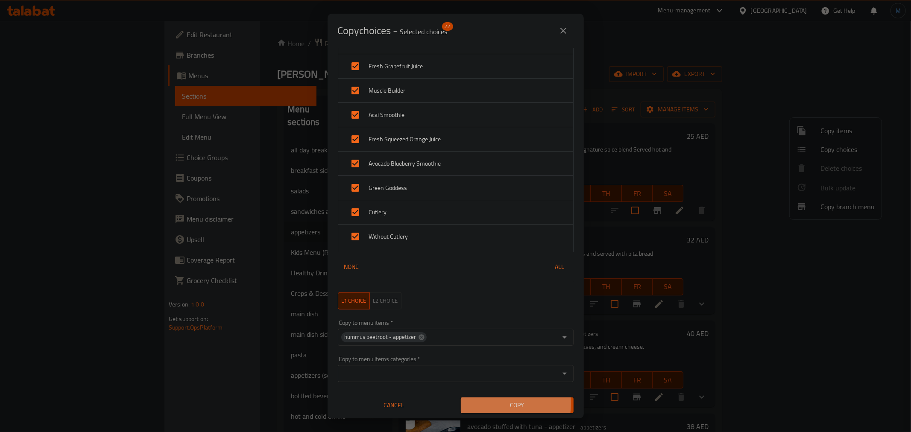
click at [488, 404] on span "Copy" at bounding box center [517, 405] width 99 height 11
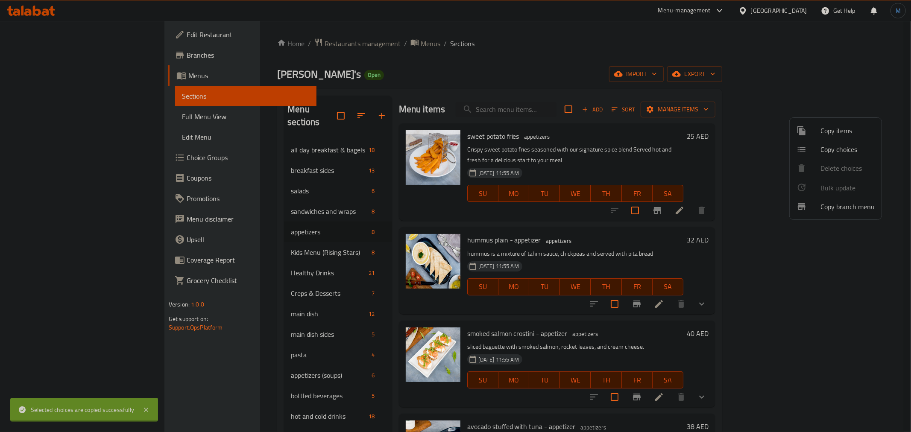
scroll to position [1, 0]
click at [836, 147] on span "Copy choices" at bounding box center [848, 149] width 54 height 10
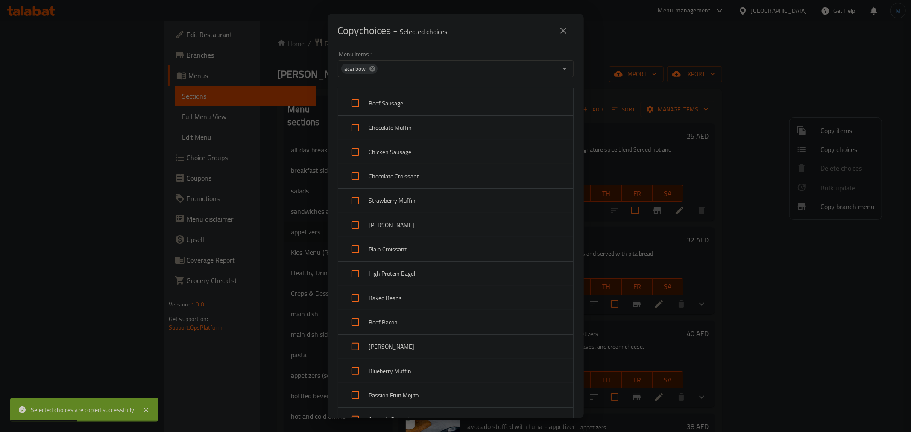
click at [370, 70] on icon at bounding box center [373, 69] width 6 height 6
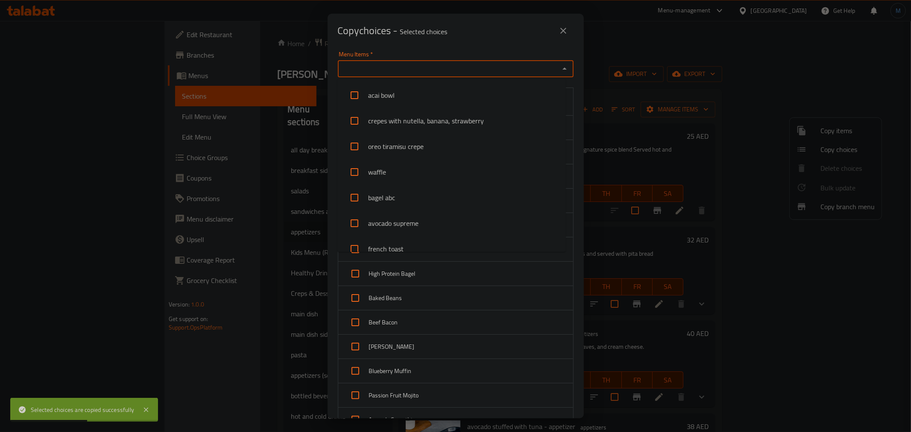
click at [387, 74] on input "Menu Items   *" at bounding box center [448, 69] width 217 height 12
click at [429, 96] on li "vegetable spring rolls - appetizer" at bounding box center [451, 95] width 229 height 26
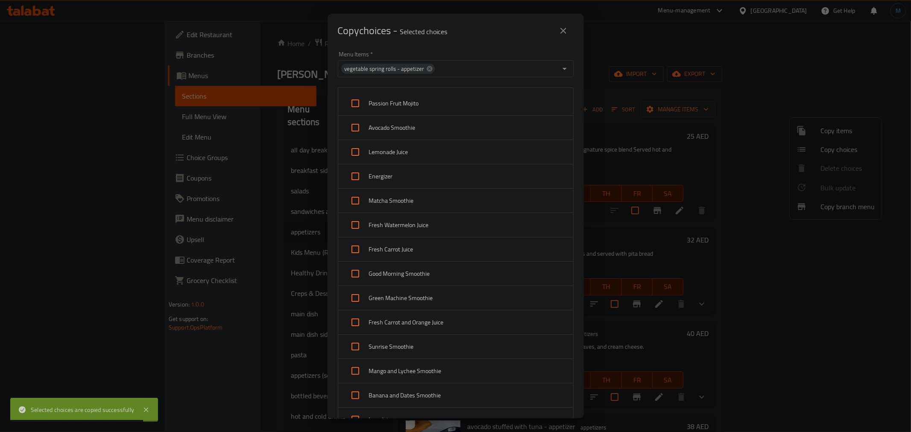
click at [421, 107] on span "Passion Fruit Mojito" at bounding box center [467, 103] width 197 height 11
click at [421, 120] on div "Avocado Smoothie" at bounding box center [455, 128] width 235 height 24
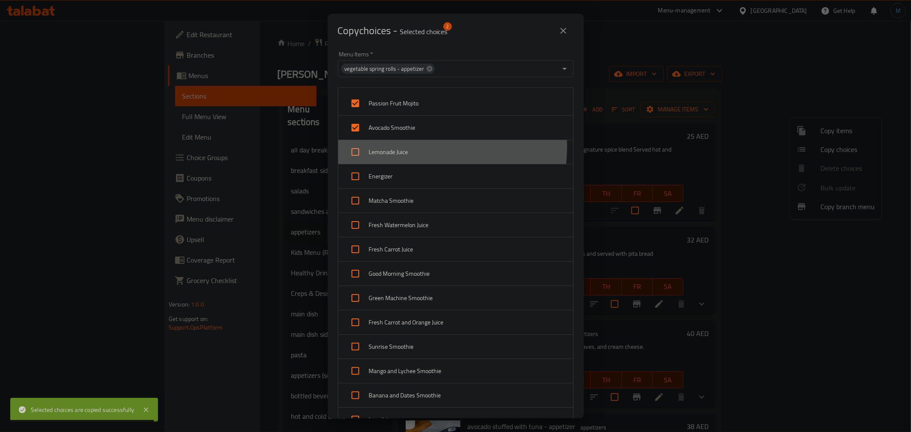
click at [426, 147] on span "Lemonade Juice" at bounding box center [467, 152] width 197 height 11
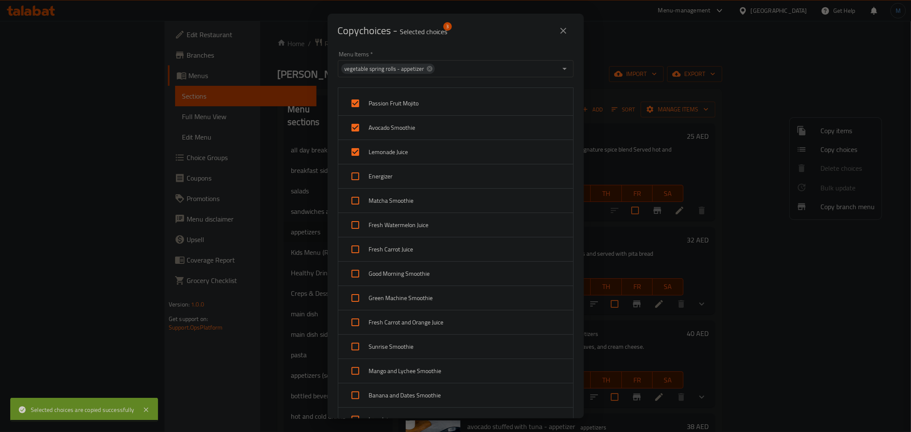
click at [430, 184] on div "Energizer" at bounding box center [455, 176] width 235 height 24
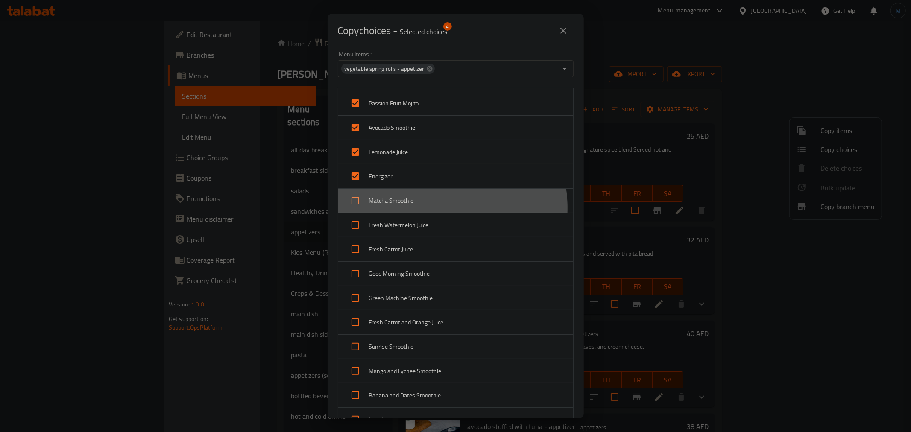
click at [432, 208] on div "Matcha Smoothie" at bounding box center [455, 201] width 235 height 24
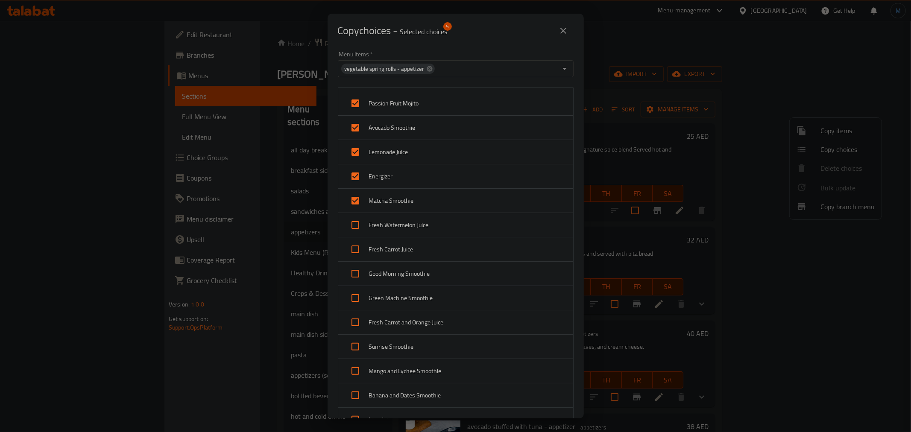
click at [437, 224] on span "Fresh Watermelon Juice" at bounding box center [467, 225] width 197 height 11
click at [431, 258] on div "Fresh Carrot Juice" at bounding box center [455, 250] width 235 height 24
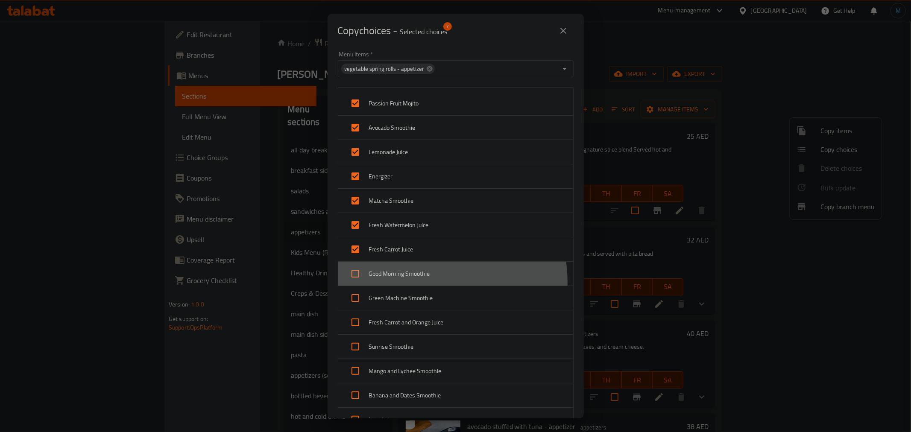
click at [426, 283] on div "Good Morning Smoothie" at bounding box center [455, 274] width 235 height 24
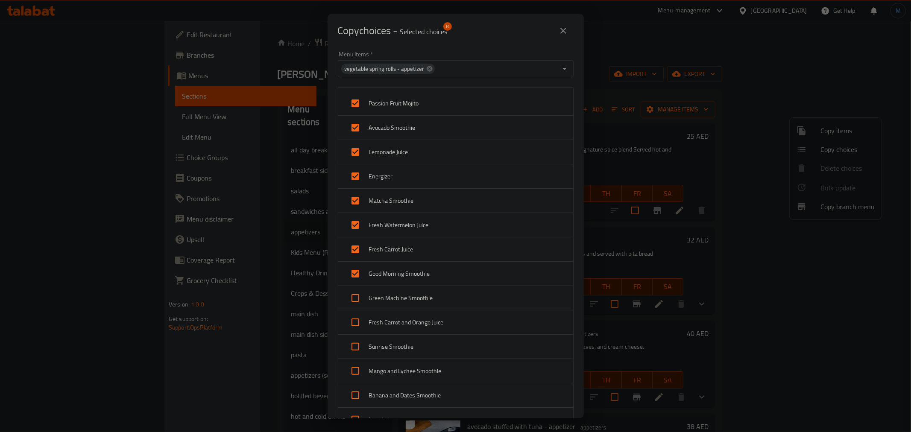
click at [433, 305] on div "Green Machine Smoothie" at bounding box center [455, 298] width 235 height 24
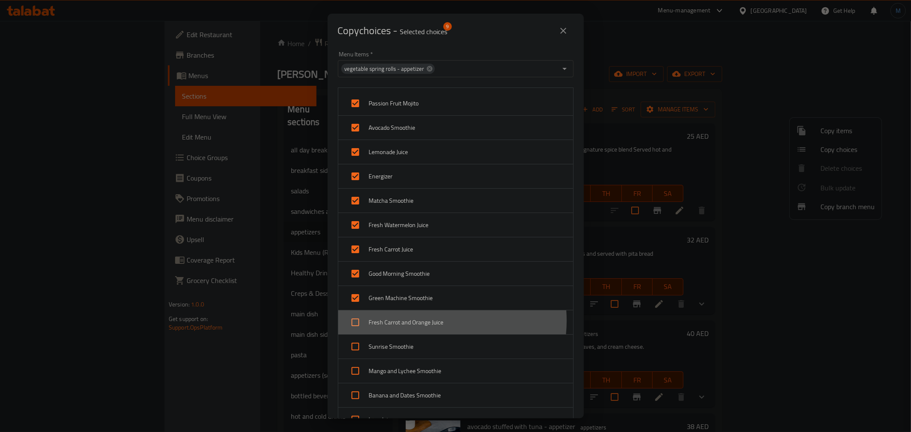
click at [436, 322] on span "Fresh Carrot and Orange Juice" at bounding box center [467, 322] width 197 height 11
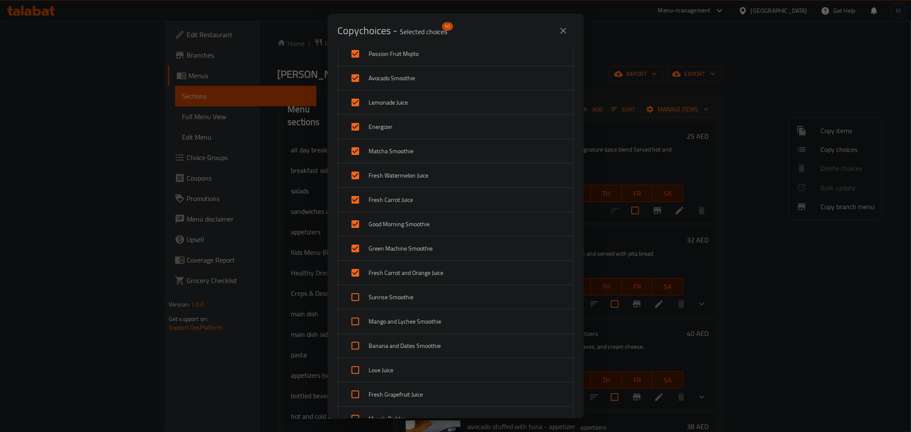
scroll to position [142, 0]
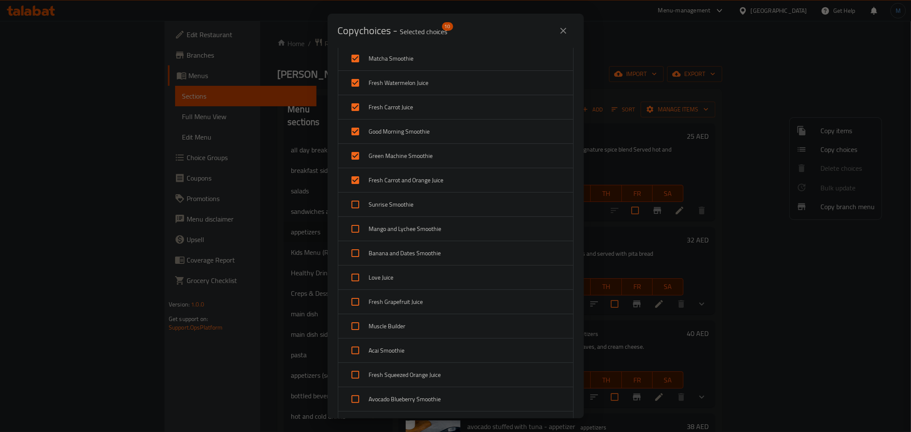
click at [415, 206] on span "Sunrise Smoothie" at bounding box center [467, 205] width 197 height 11
drag, startPoint x: 420, startPoint y: 225, endPoint x: 424, endPoint y: 255, distance: 30.3
click at [420, 226] on span "Mango and Lychee Smoothie" at bounding box center [467, 229] width 197 height 11
click at [425, 258] on span "Banana and Dates Smoothie" at bounding box center [467, 253] width 197 height 11
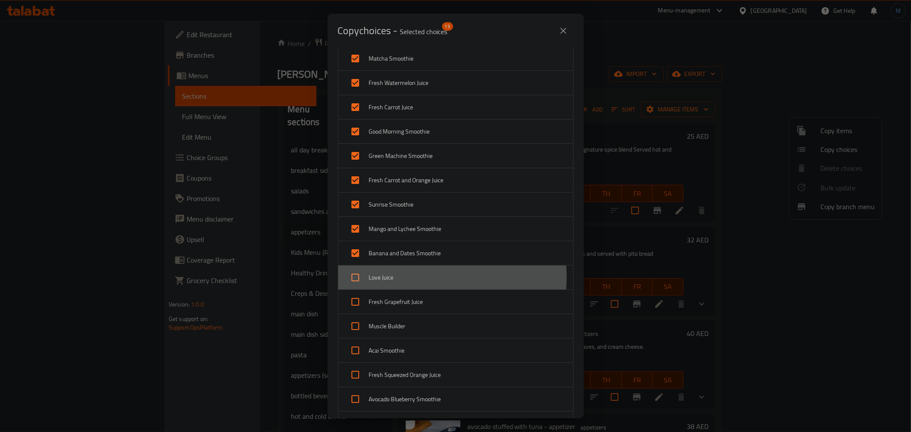
click at [428, 278] on span "Love Juice" at bounding box center [467, 278] width 197 height 11
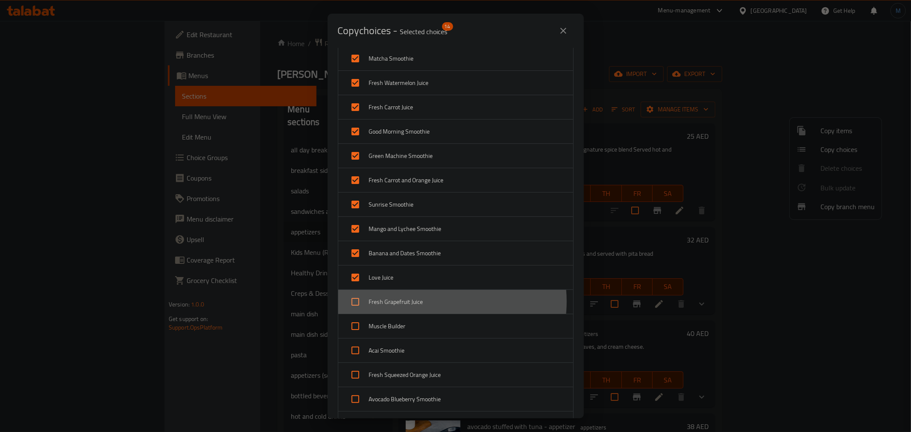
drag, startPoint x: 432, startPoint y: 302, endPoint x: 438, endPoint y: 323, distance: 21.4
click at [433, 302] on span "Fresh Grapefruit Juice" at bounding box center [467, 302] width 197 height 11
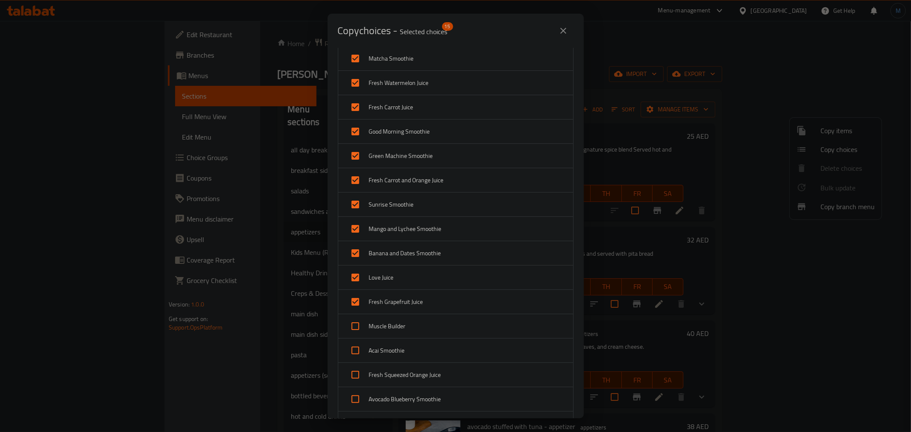
click at [439, 326] on span "Muscle Builder" at bounding box center [467, 326] width 197 height 11
click at [446, 344] on div "Acai Smoothie" at bounding box center [455, 351] width 235 height 24
click at [458, 381] on div "Fresh Squeezed Orange Juice" at bounding box center [455, 375] width 235 height 24
click at [463, 398] on span "Avocado Blueberry Smoothie" at bounding box center [467, 399] width 197 height 11
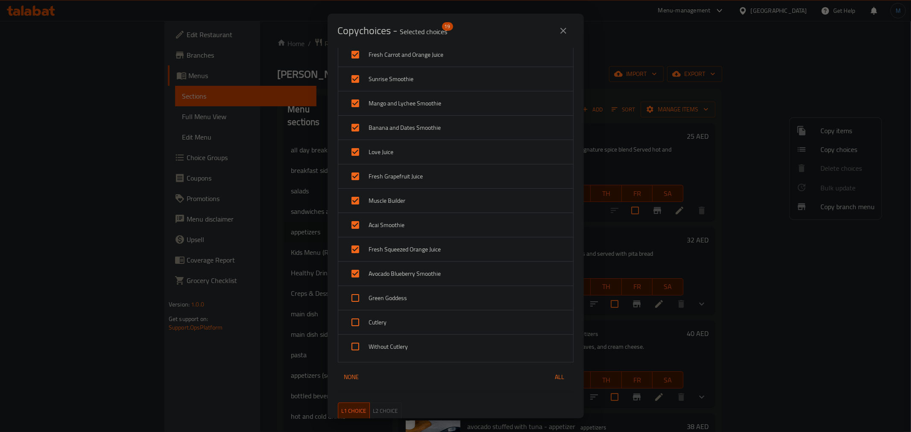
scroll to position [285, 0]
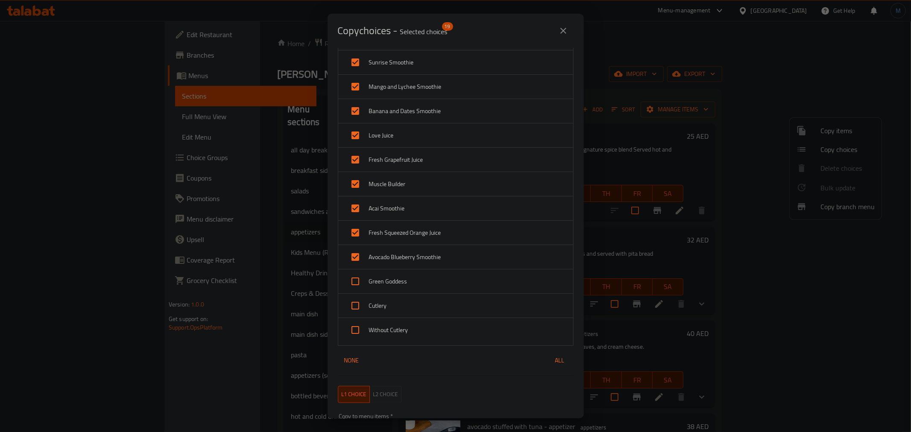
click at [451, 296] on div "Cutlery" at bounding box center [455, 306] width 235 height 24
click at [452, 278] on span "Green Goddess" at bounding box center [467, 281] width 197 height 11
click at [451, 336] on div "Without Cutlery" at bounding box center [455, 330] width 235 height 24
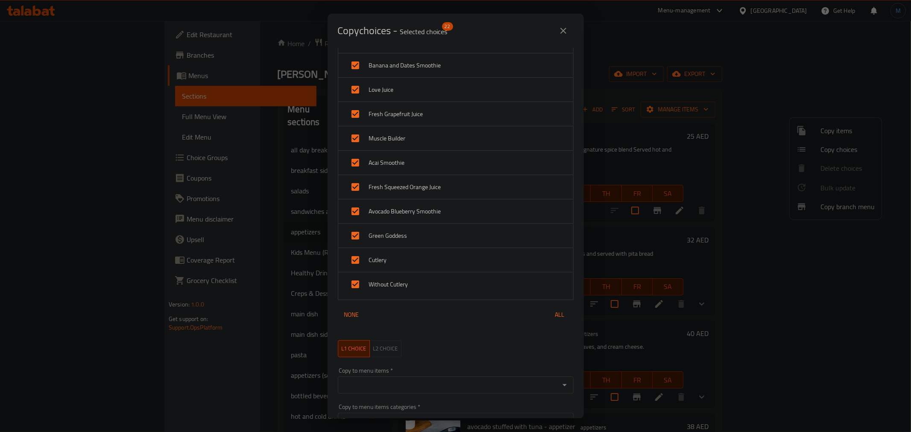
scroll to position [379, 0]
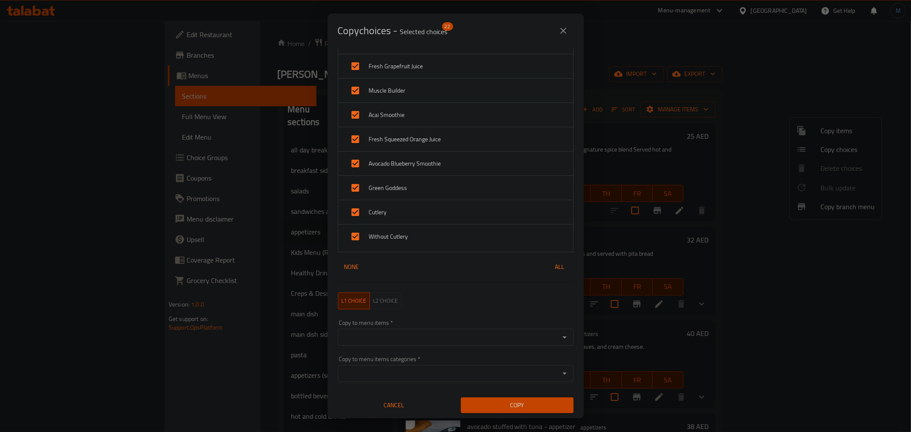
click at [432, 339] on input "Copy to menu items   *" at bounding box center [448, 338] width 217 height 12
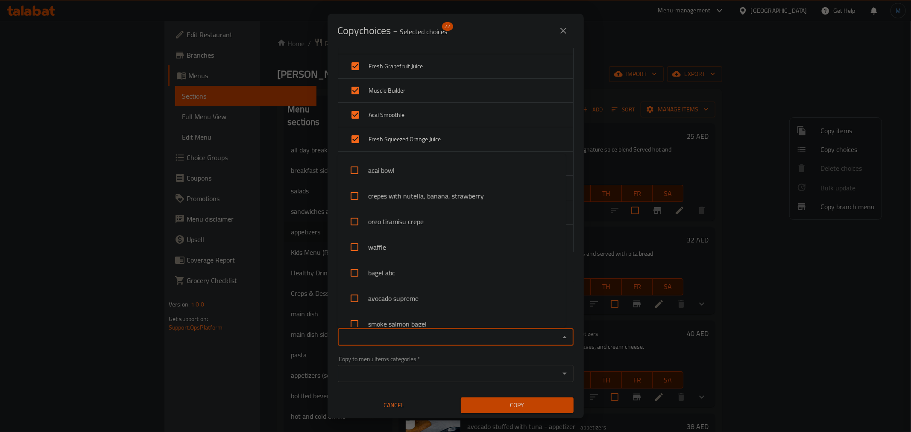
paste input "Sweet Potato Fries"
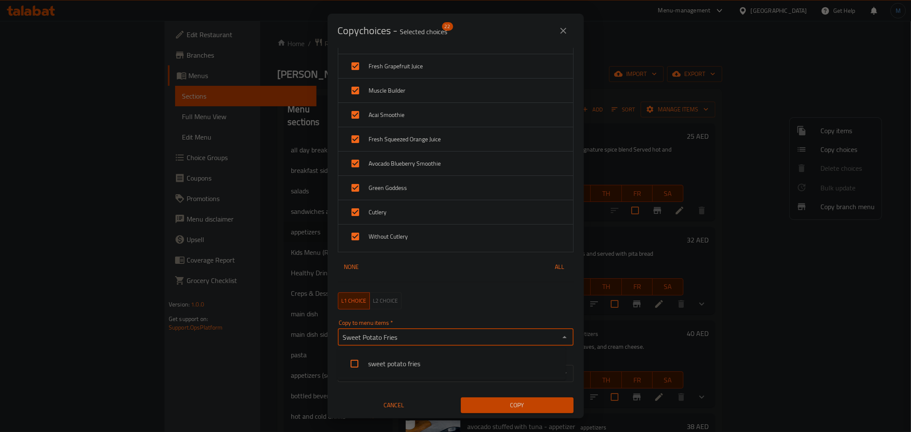
click at [434, 364] on li "sweet potato fries" at bounding box center [451, 364] width 229 height 26
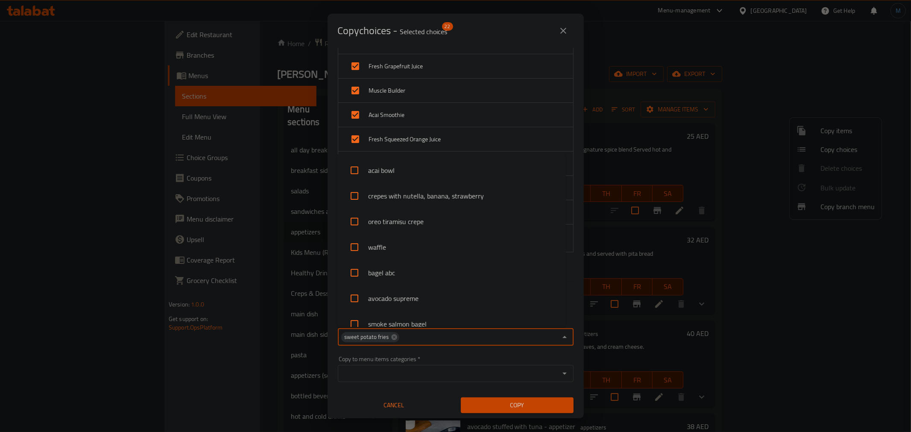
scroll to position [1010, 0]
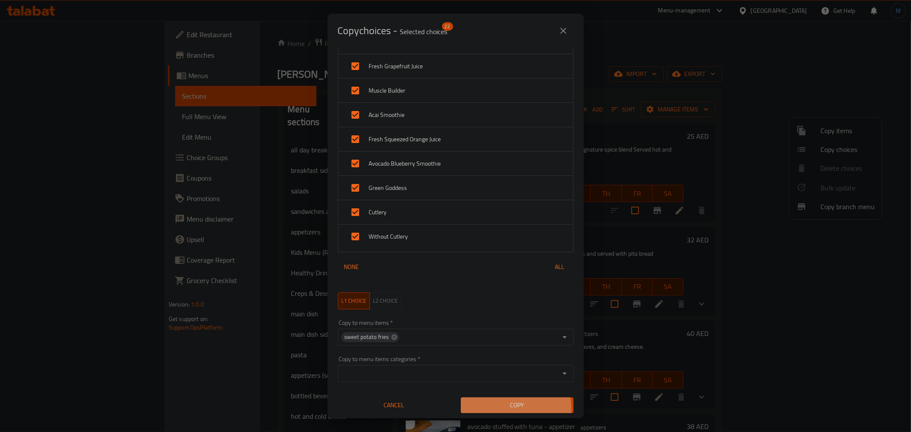
click at [497, 409] on span "Copy" at bounding box center [517, 405] width 99 height 11
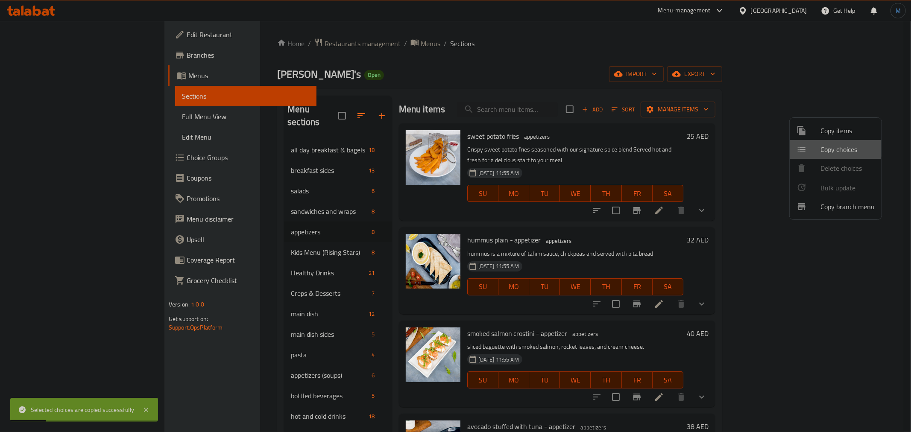
click at [822, 144] on span "Copy choices" at bounding box center [848, 149] width 54 height 10
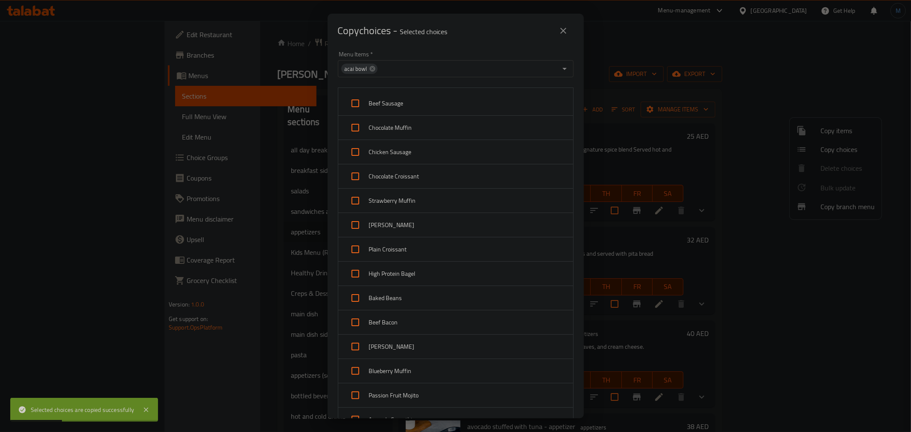
click at [373, 70] on icon at bounding box center [372, 68] width 7 height 7
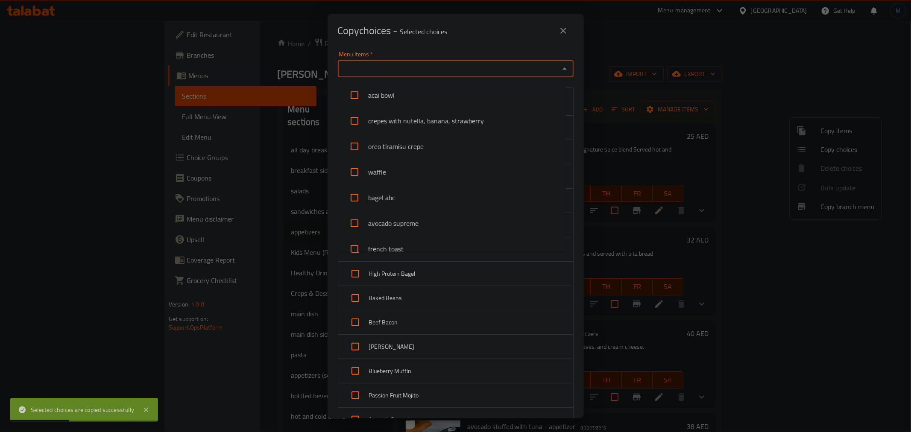
click at [373, 70] on input "Menu Items   *" at bounding box center [448, 69] width 217 height 12
click at [389, 96] on li "vegetable spring rolls - appetizer" at bounding box center [451, 95] width 229 height 26
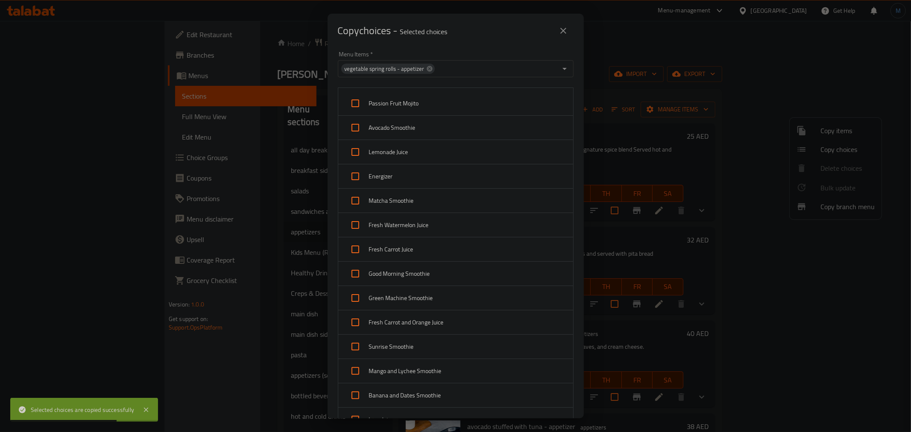
scroll to position [379, 0]
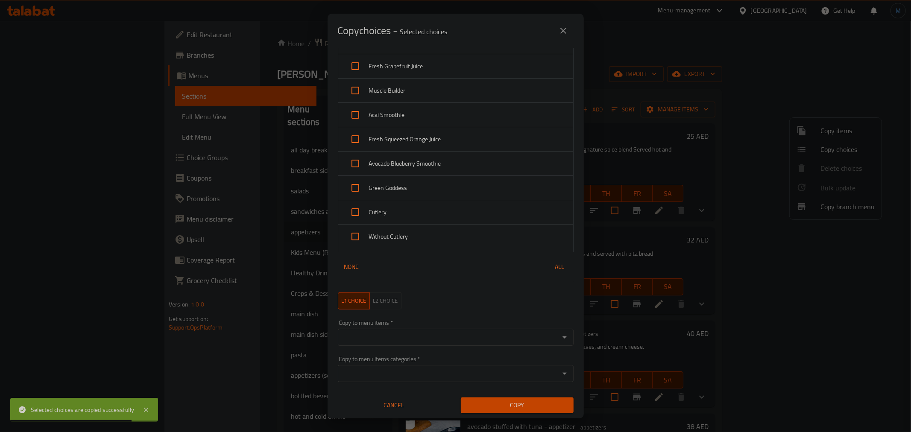
click at [399, 228] on div "Without Cutlery" at bounding box center [455, 237] width 235 height 24
click at [403, 244] on div "Without Cutlery" at bounding box center [455, 237] width 235 height 24
drag, startPoint x: 402, startPoint y: 216, endPoint x: 410, endPoint y: 238, distance: 23.3
click at [402, 216] on span "Cutlery" at bounding box center [467, 212] width 197 height 11
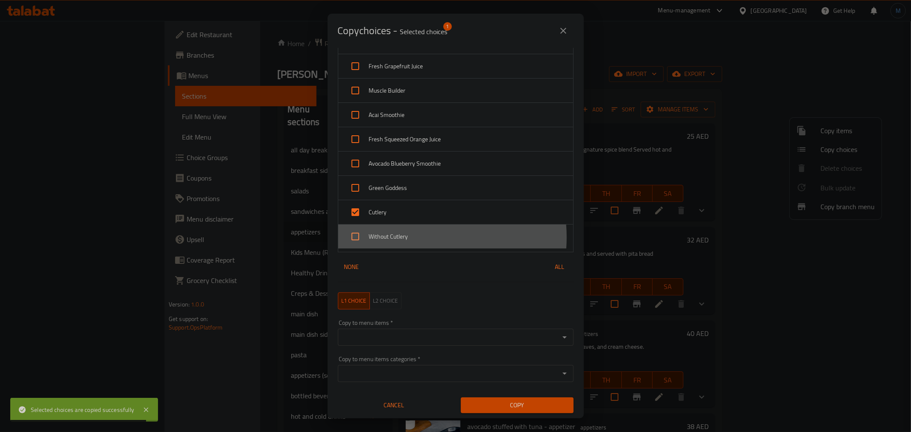
click at [410, 238] on span "Without Cutlery" at bounding box center [467, 237] width 197 height 11
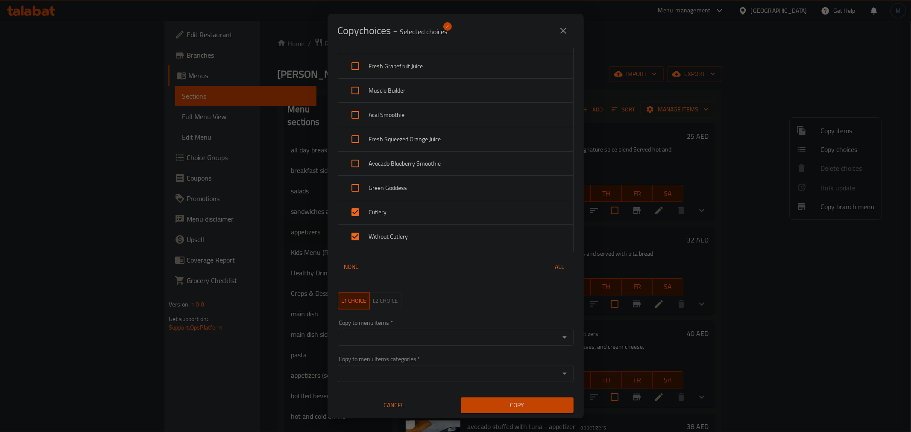
click at [378, 340] on input "Copy to menu items   *" at bounding box center [448, 338] width 217 height 12
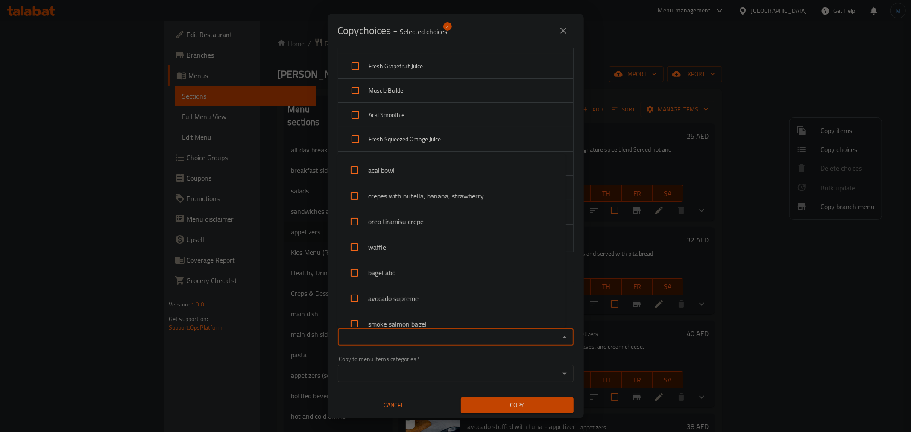
paste input "Lentil Soup"
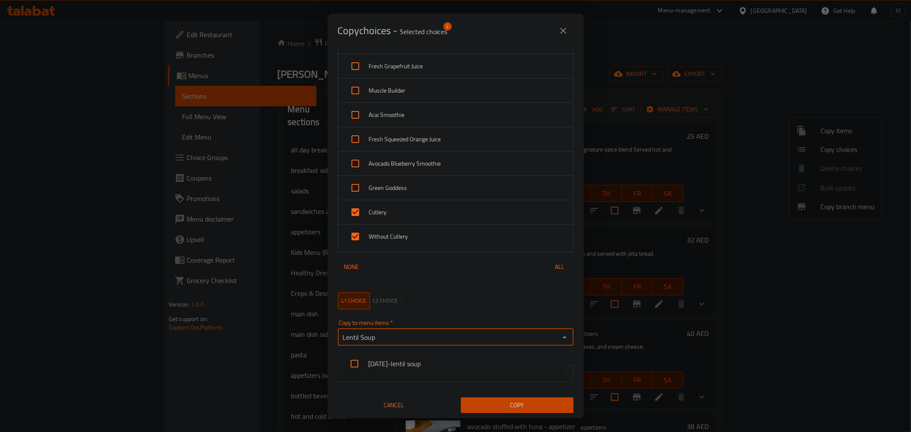
click at [386, 366] on li "[DATE]-lentil soup" at bounding box center [451, 364] width 229 height 26
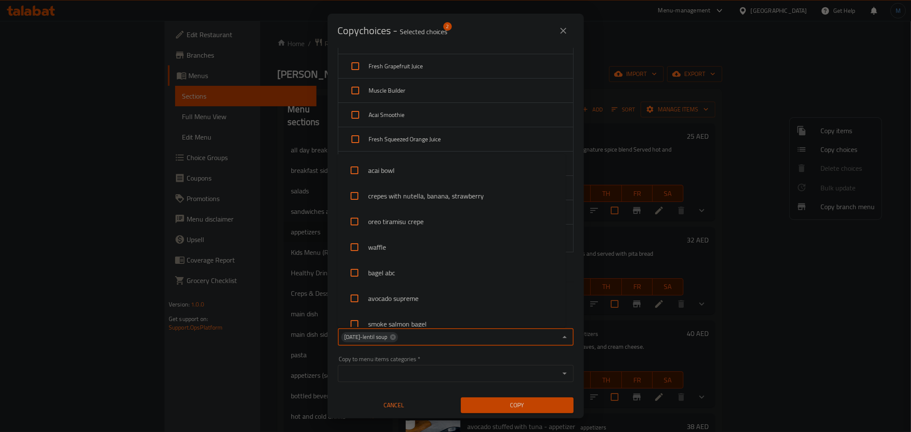
scroll to position [2727, 0]
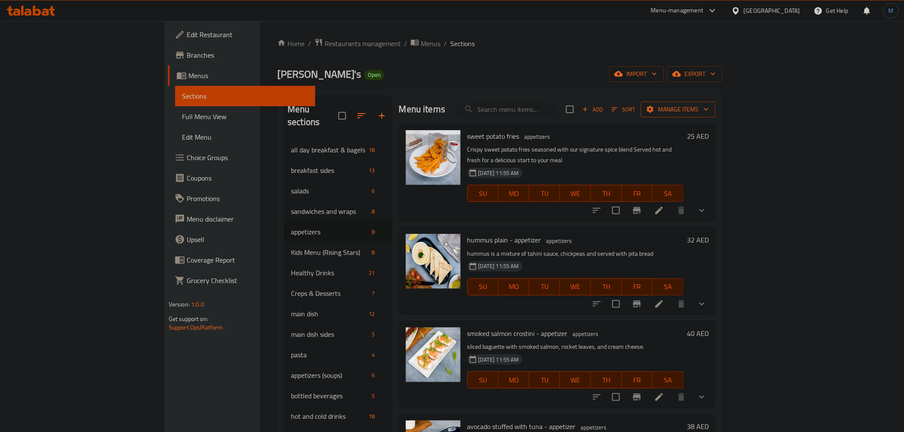
click at [709, 104] on span "Manage items" at bounding box center [678, 109] width 61 height 11
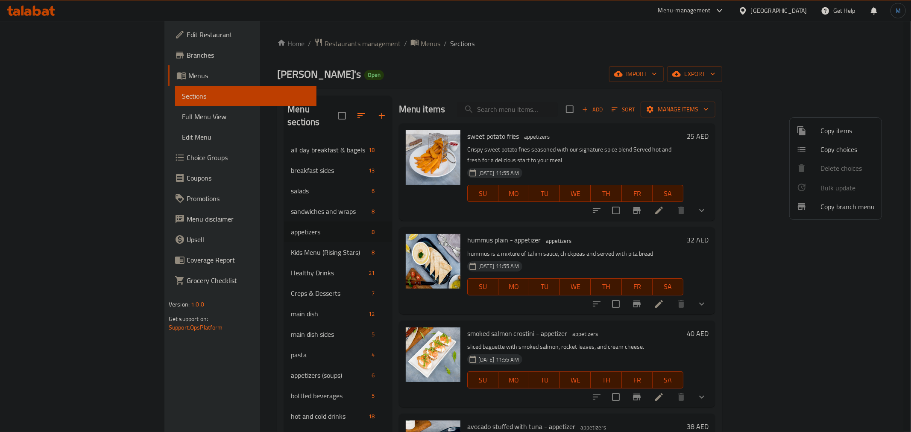
click at [812, 153] on div at bounding box center [809, 149] width 24 height 10
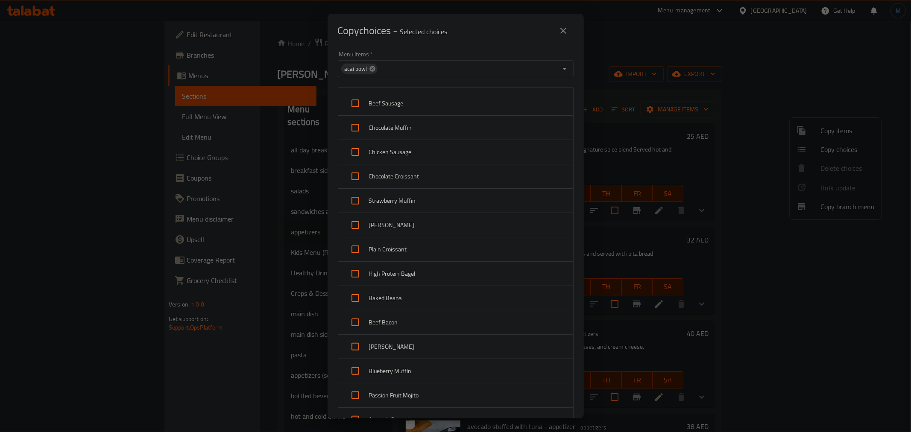
click at [373, 66] on icon at bounding box center [372, 68] width 7 height 7
click at [379, 69] on input "Menu Items   *" at bounding box center [448, 69] width 217 height 12
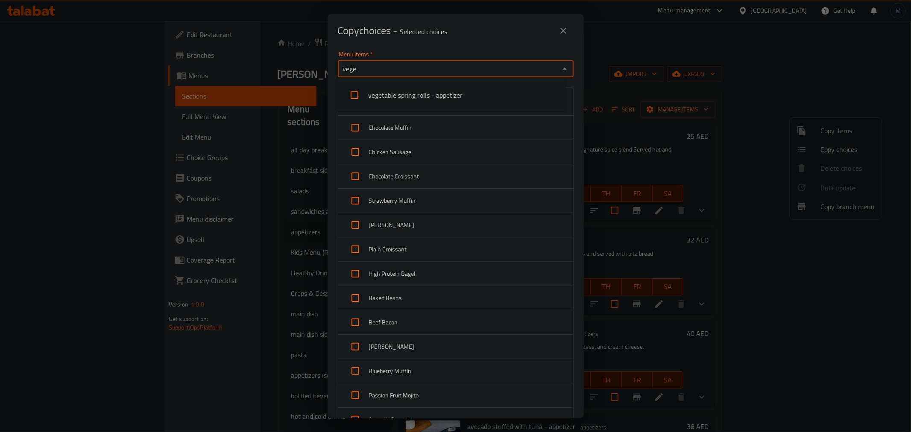
click at [387, 86] on li "vegetable spring rolls - appetizer" at bounding box center [451, 95] width 229 height 26
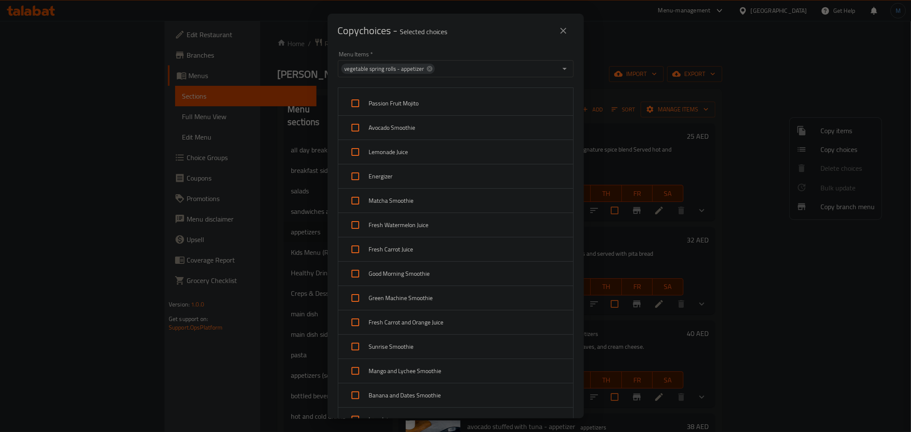
click at [571, 84] on div "Passion Fruit Mojito Avocado Smoothie Lemonade Juice Energizer Matcha Smoothie …" at bounding box center [456, 373] width 246 height 583
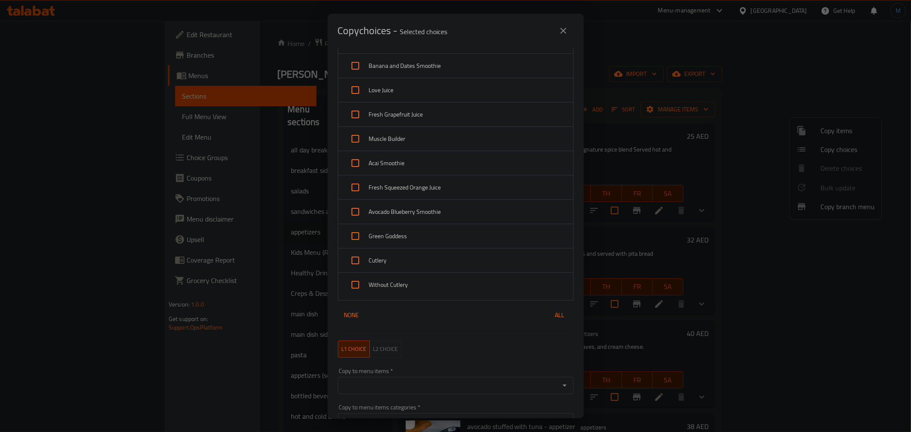
scroll to position [379, 0]
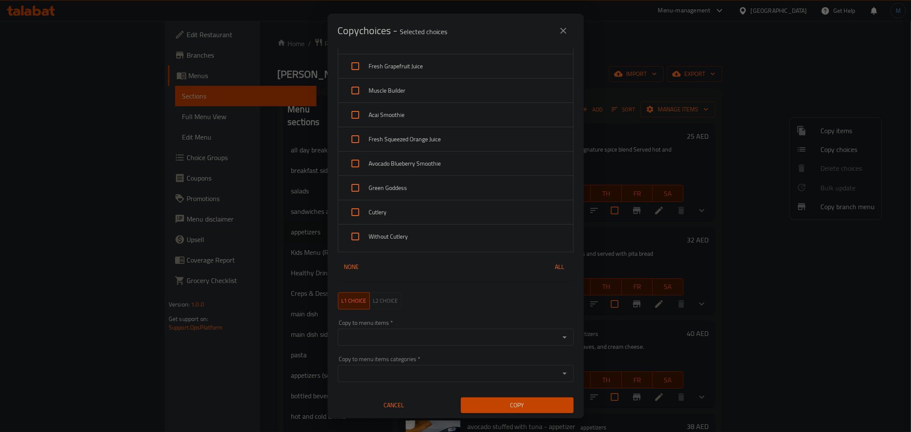
click at [391, 210] on span "Cutlery" at bounding box center [467, 212] width 197 height 11
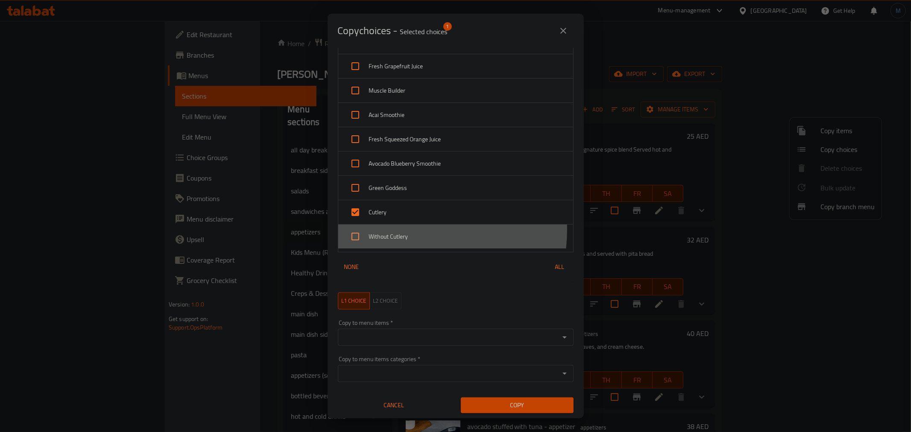
click at [402, 230] on div "Without Cutlery" at bounding box center [455, 237] width 235 height 24
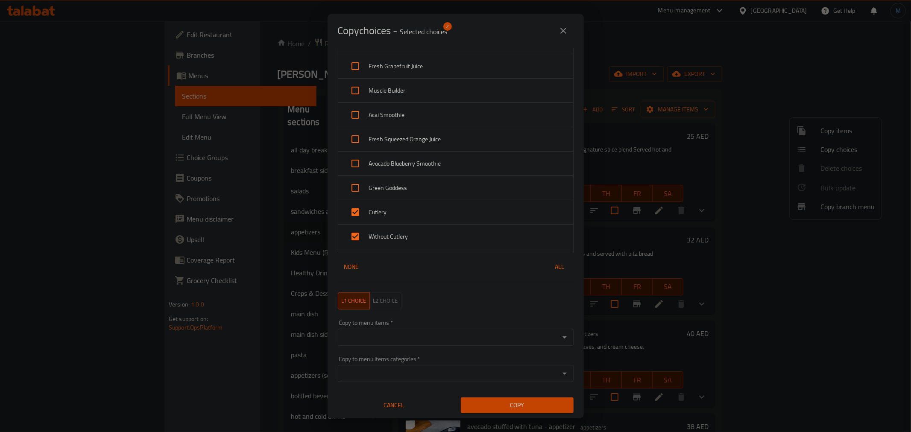
click at [421, 332] on input "Copy to menu items   *" at bounding box center [448, 338] width 217 height 12
paste input "Lentil Soup"
click at [370, 361] on li "[DATE]-lentil soup" at bounding box center [451, 364] width 229 height 26
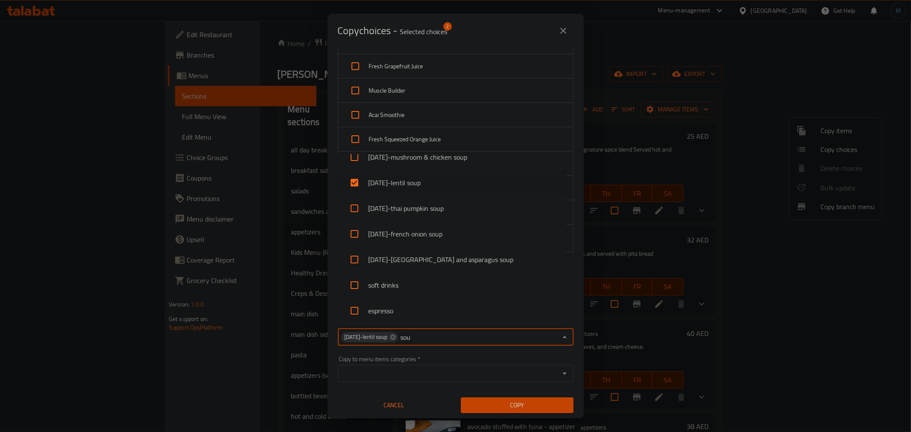
scroll to position [0, 0]
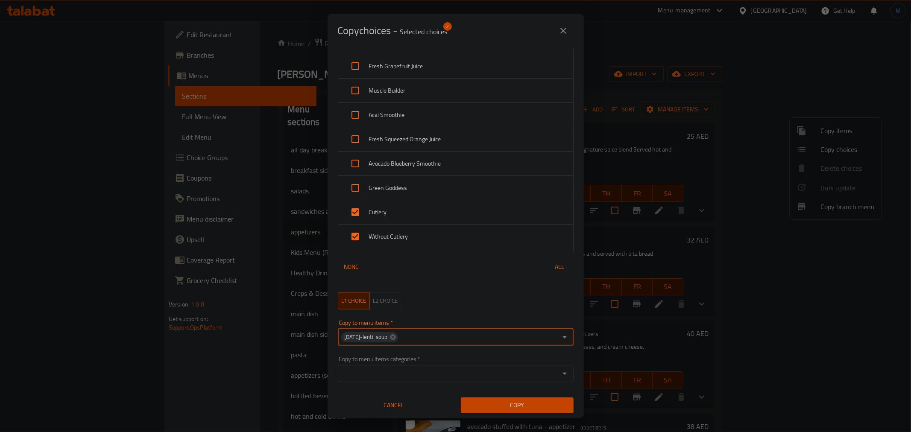
paste input "Thai Pumpkin Soup"
click at [370, 358] on li "[DATE]-thai pumpkin soup" at bounding box center [451, 364] width 229 height 26
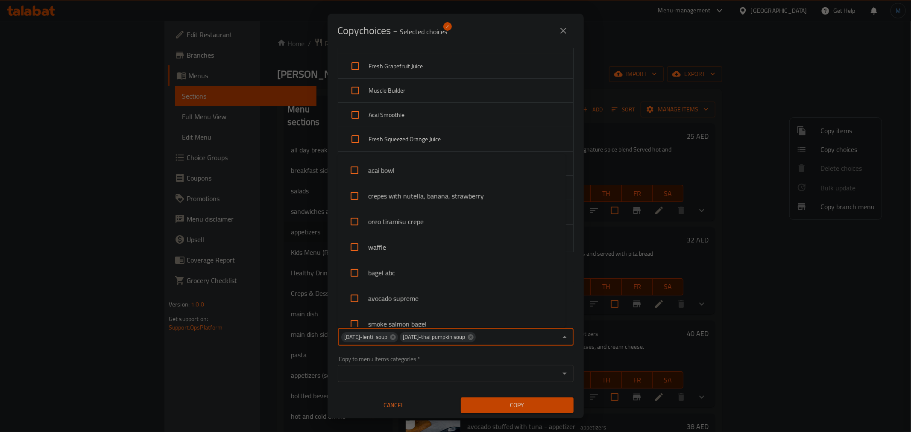
scroll to position [2727, 0]
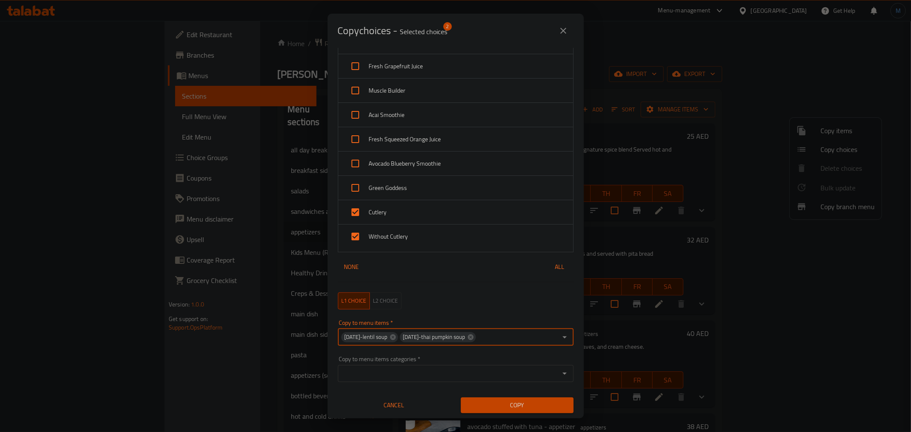
paste input "Potato & Beef Bacon Soup"
paste input "Asparagus"
click at [352, 373] on input "checkbox" at bounding box center [354, 364] width 21 height 21
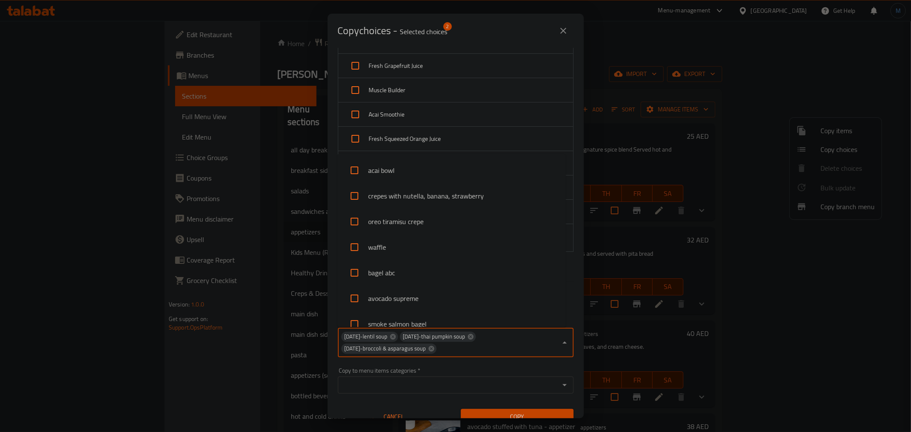
scroll to position [2727, 0]
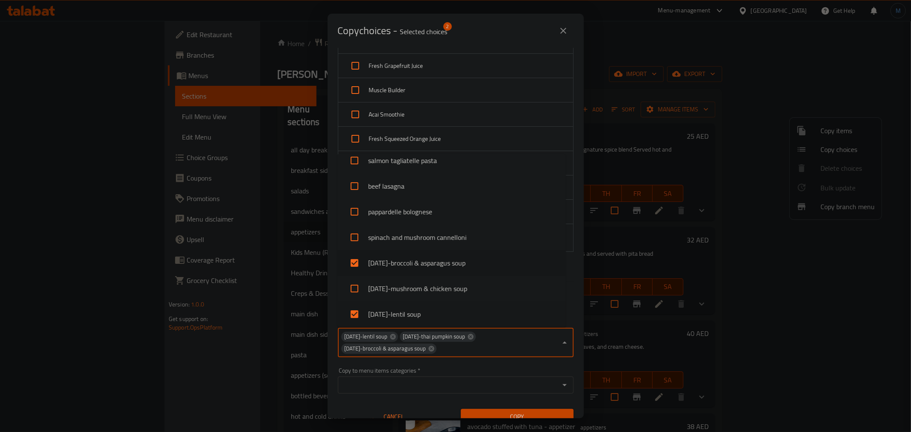
paste input "Asparagus"
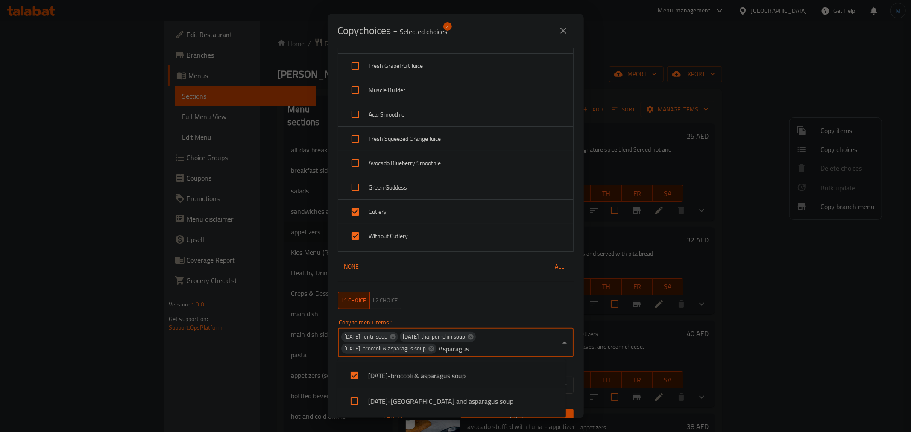
scroll to position [0, 0]
click at [359, 396] on input "checkbox" at bounding box center [354, 401] width 21 height 21
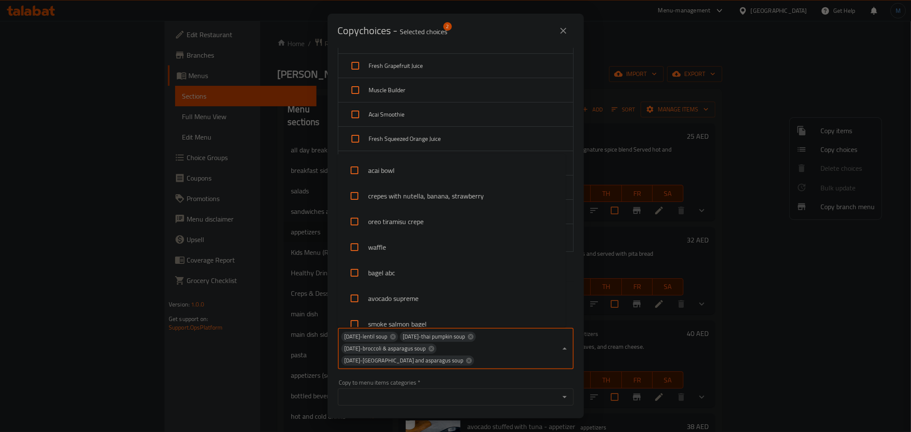
scroll to position [2727, 0]
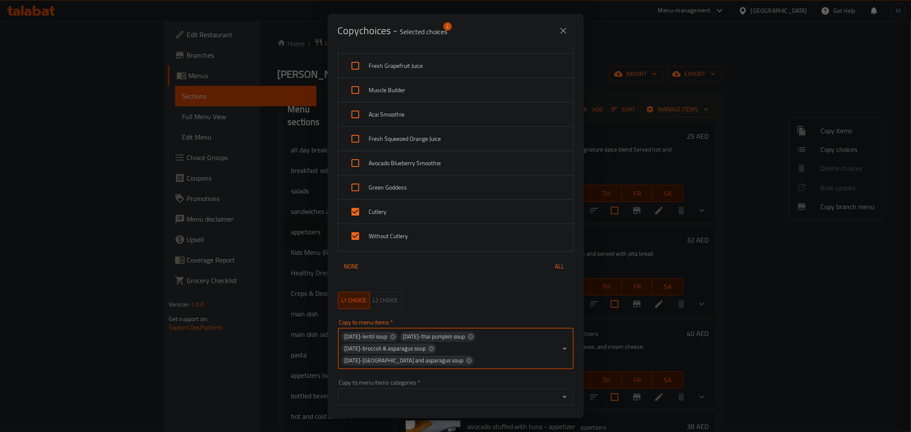
paste input "French Onion Soup"
click at [381, 386] on li "[DATE]-french onion soup" at bounding box center [451, 388] width 229 height 26
paste input "Broccoli & Asparagus Soup"
paste input "Mushroom & Chicken Soup"
click at [383, 381] on li "[DATE]-mushroom & chicken soup" at bounding box center [451, 388] width 229 height 26
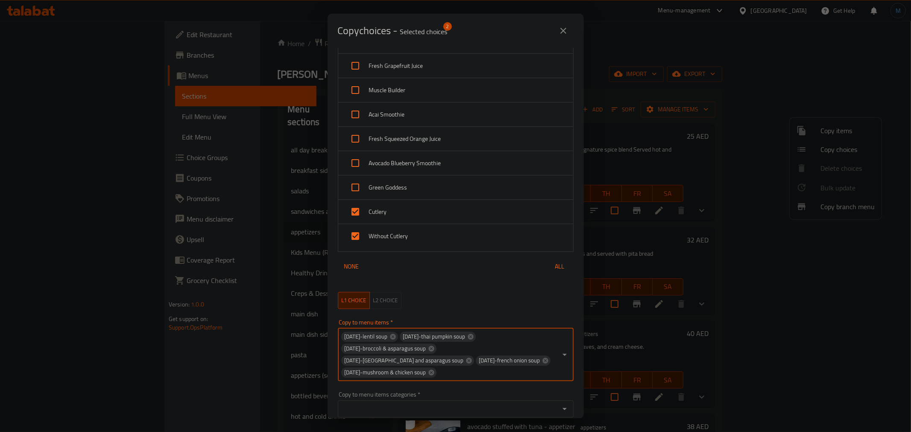
click at [553, 291] on div "L1 choice L2 choice" at bounding box center [456, 300] width 246 height 27
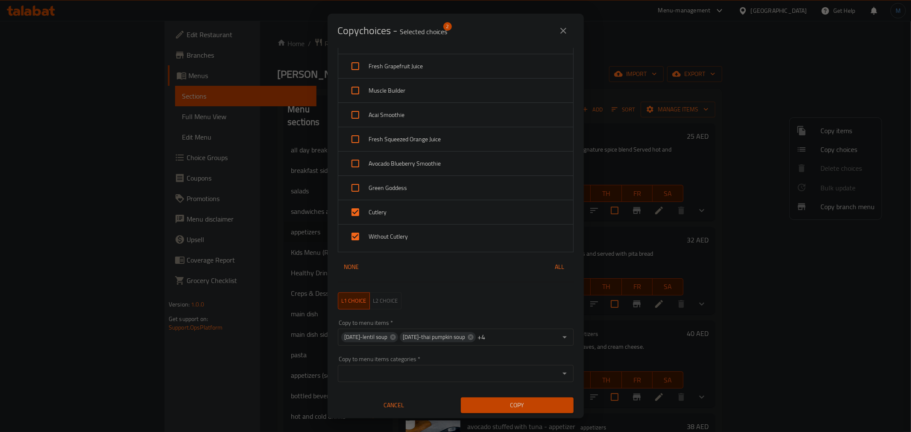
click at [524, 407] on span "Copy" at bounding box center [517, 405] width 99 height 11
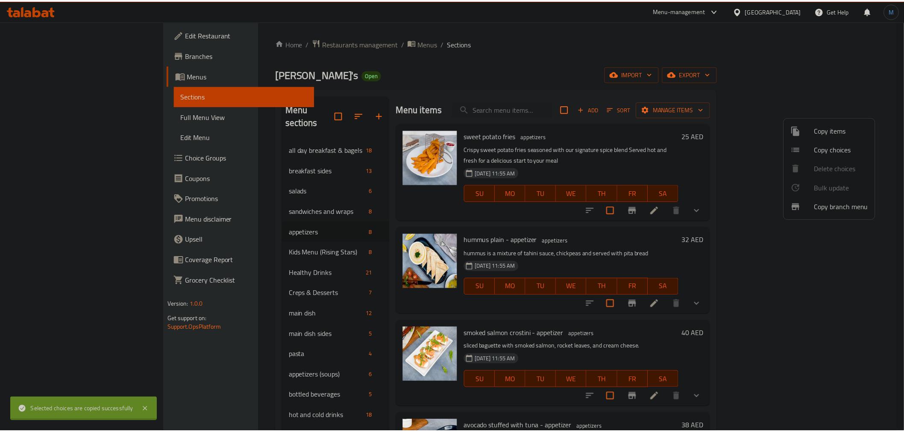
scroll to position [1, 0]
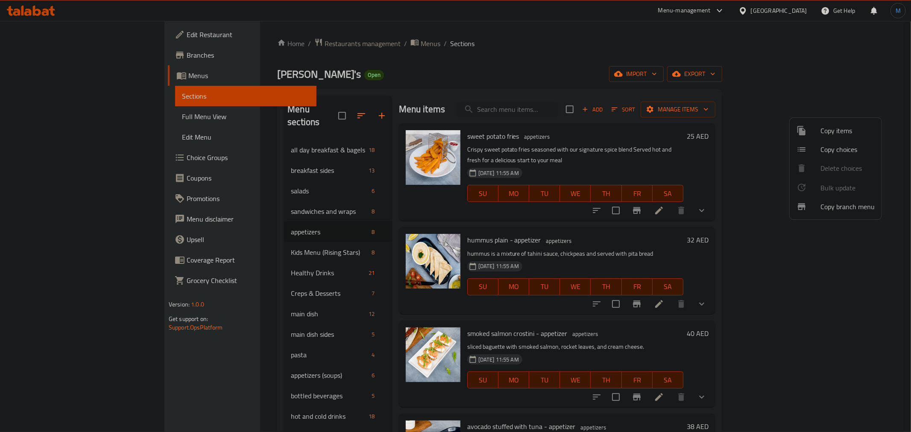
click at [170, 377] on div at bounding box center [455, 216] width 911 height 432
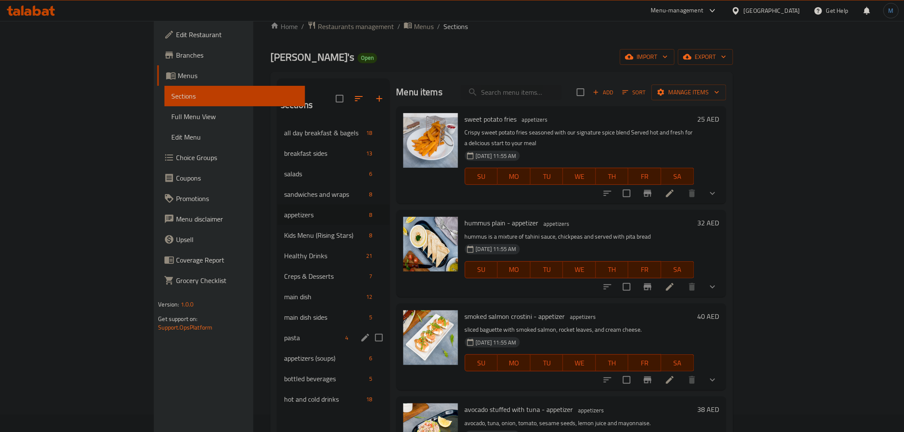
scroll to position [47, 0]
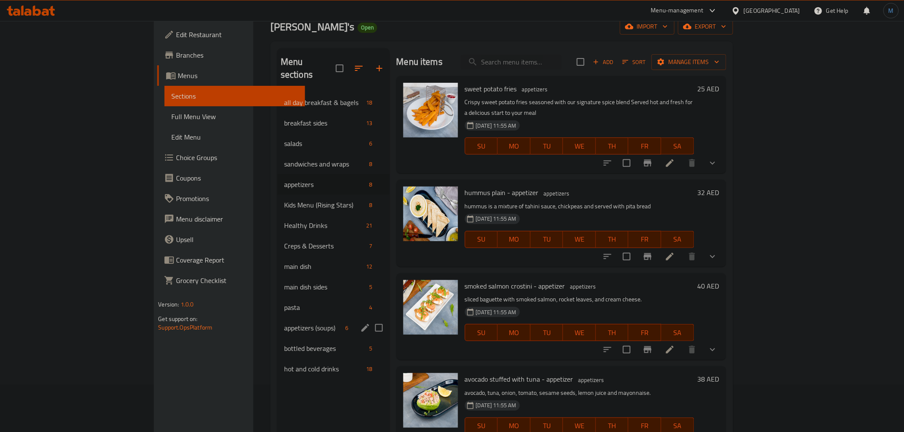
click at [277, 324] on div "appetizers (soups) 6" at bounding box center [333, 328] width 112 height 21
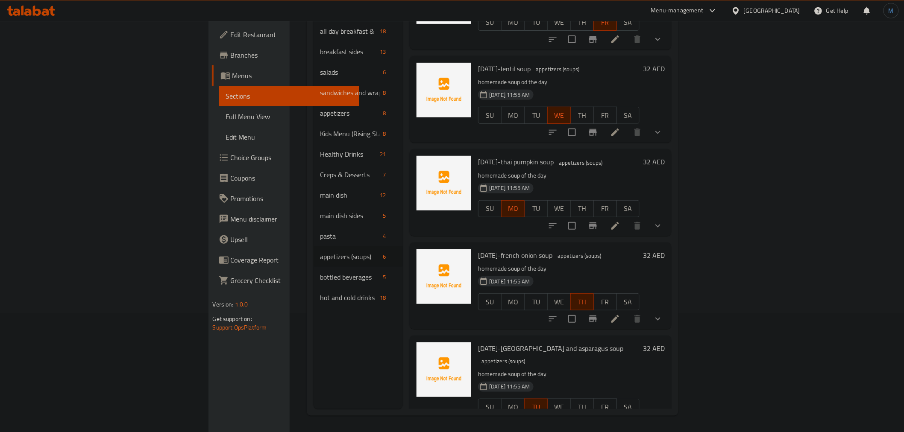
scroll to position [120, 0]
click at [575, 263] on p "homemade soup of the day" at bounding box center [558, 268] width 161 height 11
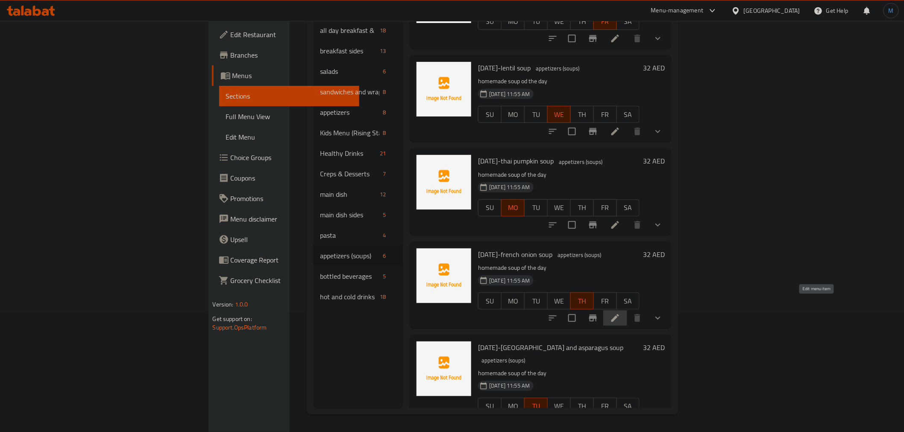
click at [620, 313] on icon at bounding box center [615, 318] width 10 height 10
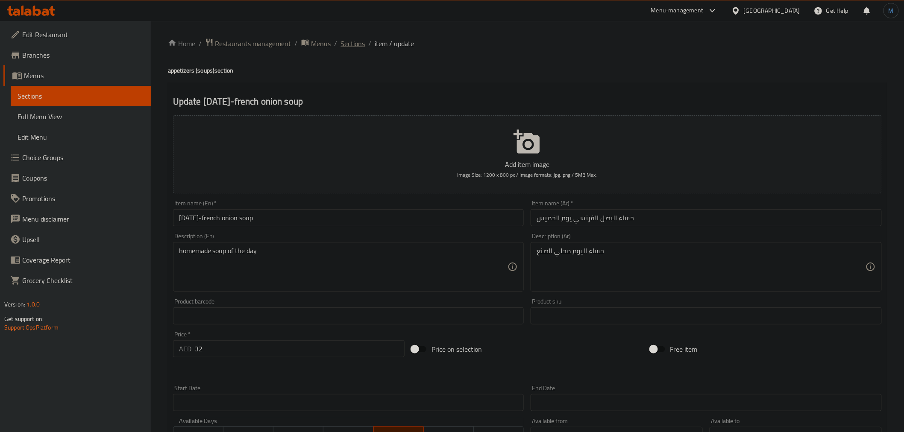
click at [361, 47] on span "Sections" at bounding box center [353, 43] width 24 height 10
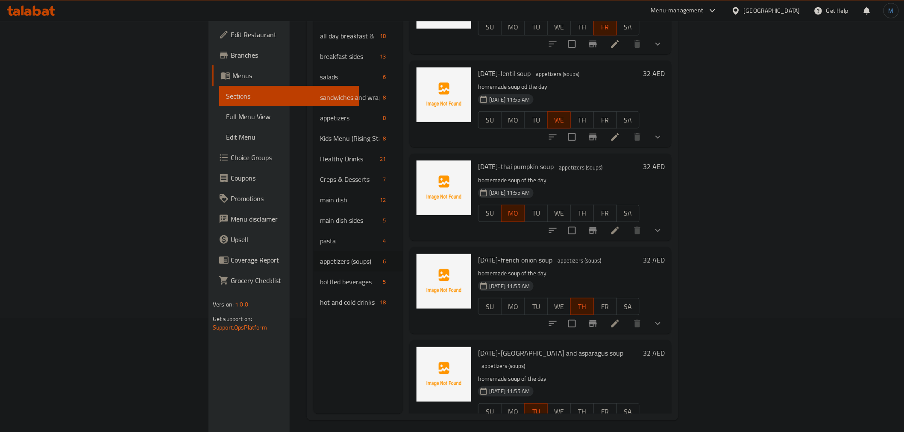
scroll to position [120, 0]
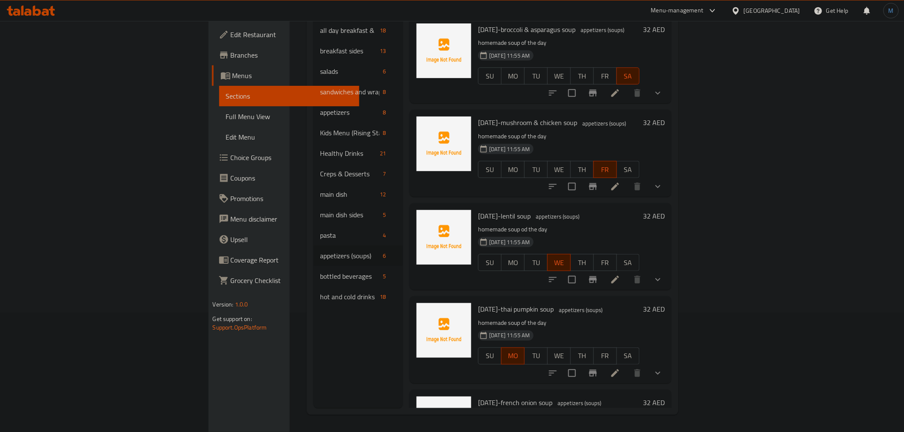
scroll to position [148, 0]
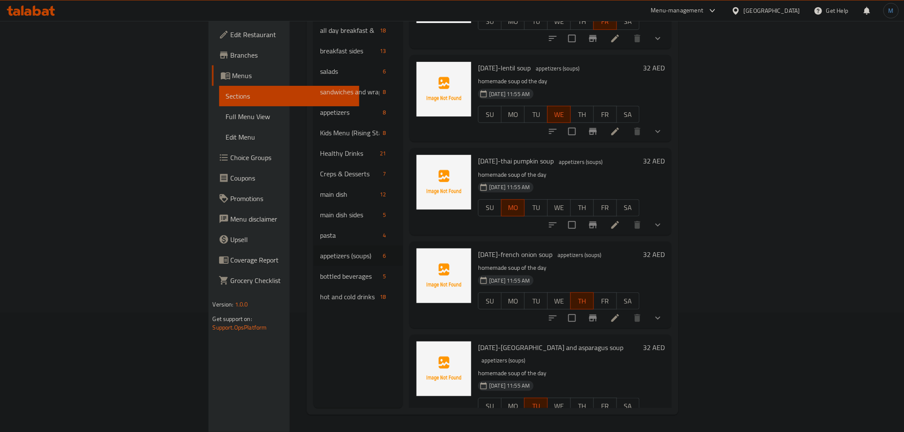
click at [314, 326] on div "Menu sections all day breakfast & bagels 18 breakfast sides 13 salads 6 sandwic…" at bounding box center [359, 192] width 90 height 432
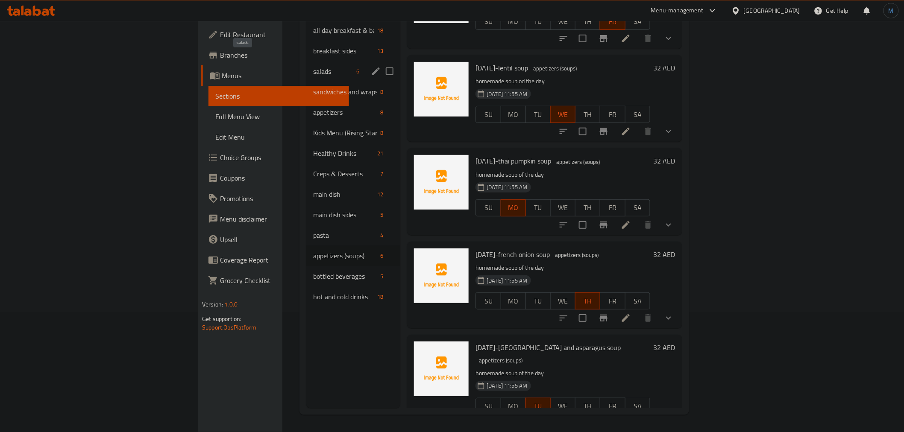
click at [313, 66] on span "salads" at bounding box center [333, 71] width 40 height 10
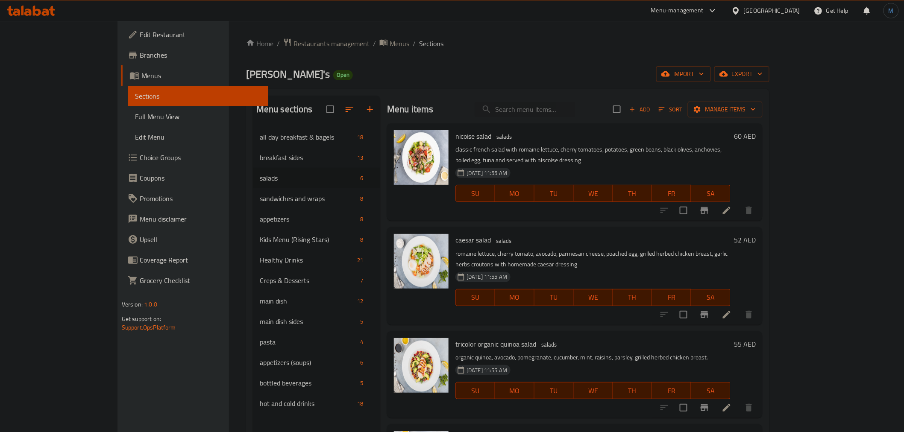
click at [599, 269] on div "[DATE] 11:55 AM SU MO TU WE TH FR SA" at bounding box center [593, 292] width 282 height 46
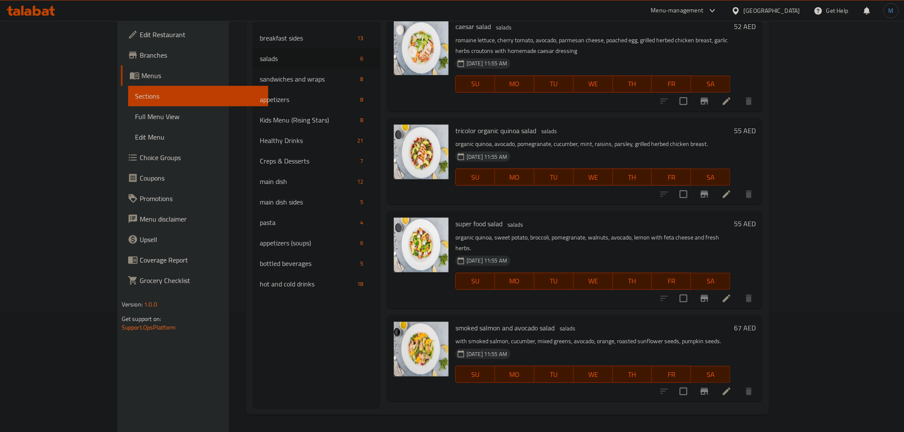
scroll to position [95, 0]
click at [543, 232] on p "organic quinoa, sweet potato, broccoli, pomegranate, walnuts, avocado, lemon wi…" at bounding box center [592, 242] width 275 height 21
click at [739, 383] on li at bounding box center [727, 390] width 24 height 15
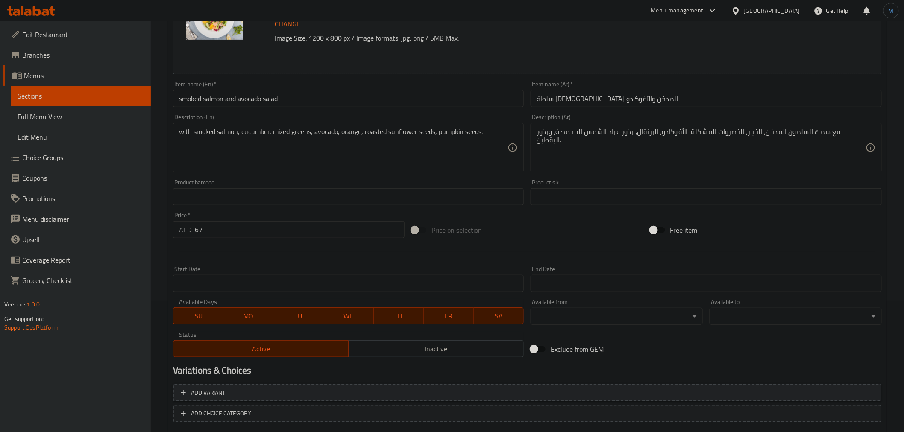
scroll to position [175, 0]
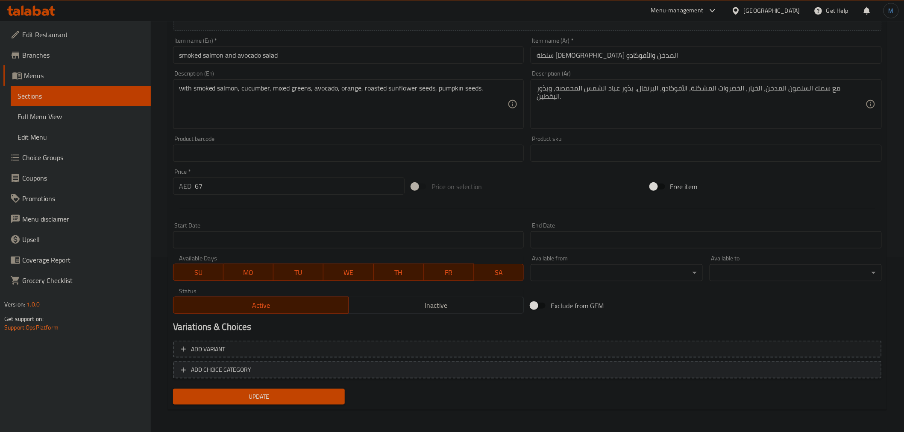
click at [361, 368] on span "ADD CHOICE CATEGORY" at bounding box center [527, 370] width 693 height 11
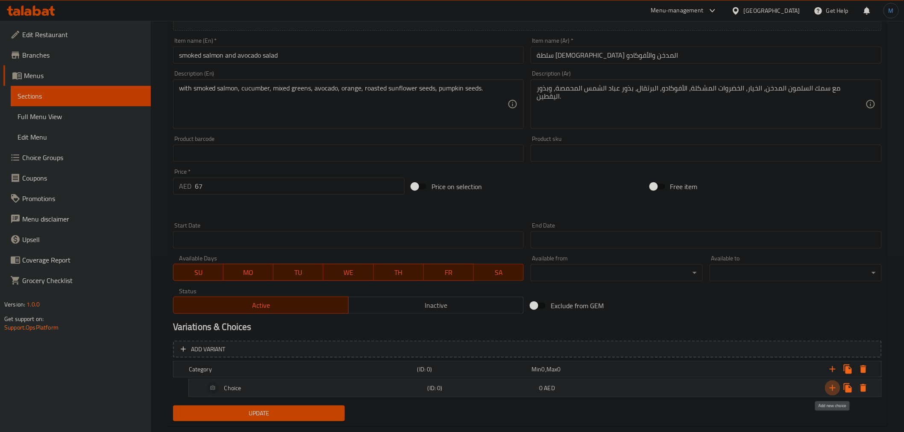
click at [832, 390] on icon "Expand" at bounding box center [833, 388] width 6 height 6
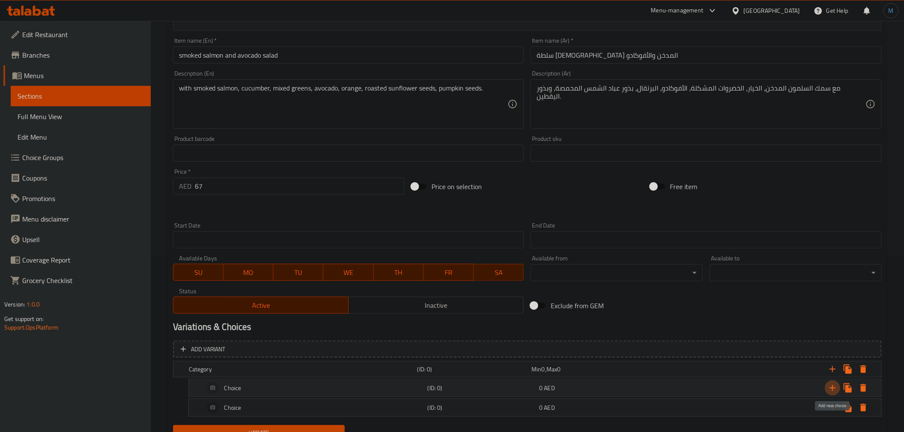
click at [832, 390] on icon "Expand" at bounding box center [833, 388] width 6 height 6
click at [833, 370] on icon "Expand" at bounding box center [833, 370] width 6 height 6
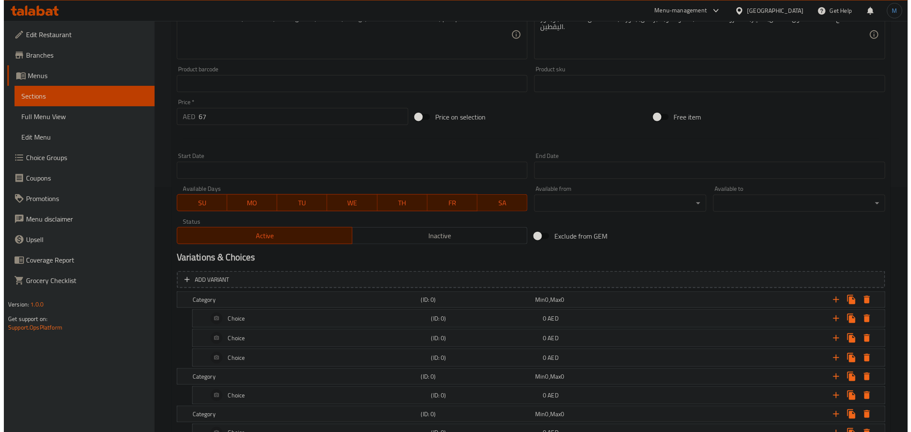
scroll to position [308, 0]
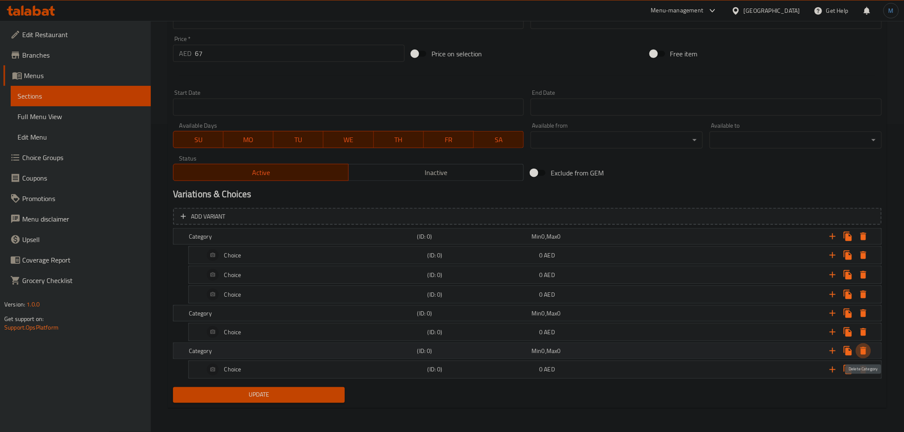
click at [862, 351] on icon "Expand" at bounding box center [863, 351] width 6 height 8
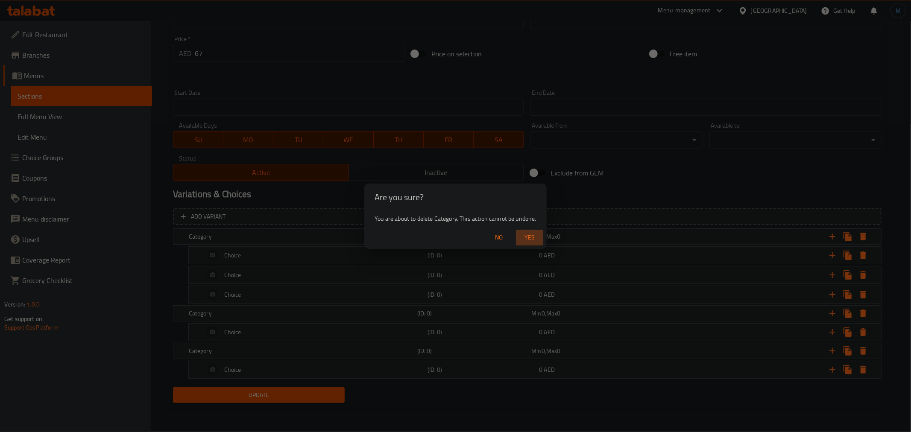
click at [528, 236] on span "Yes" at bounding box center [529, 237] width 21 height 11
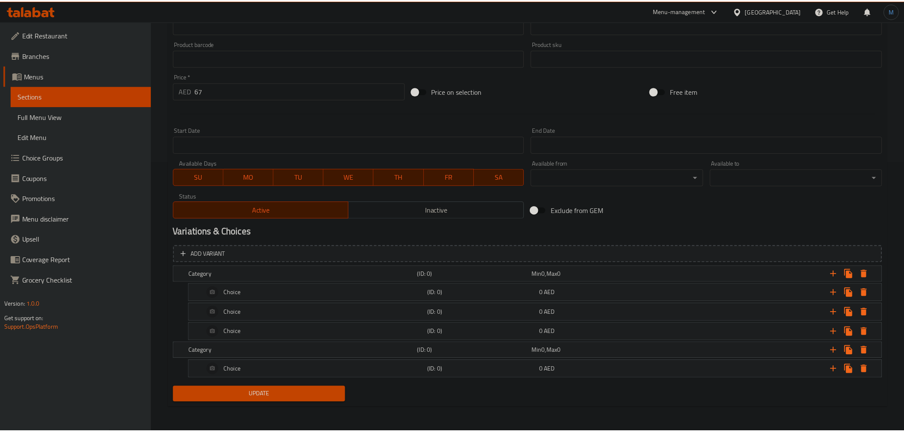
scroll to position [270, 0]
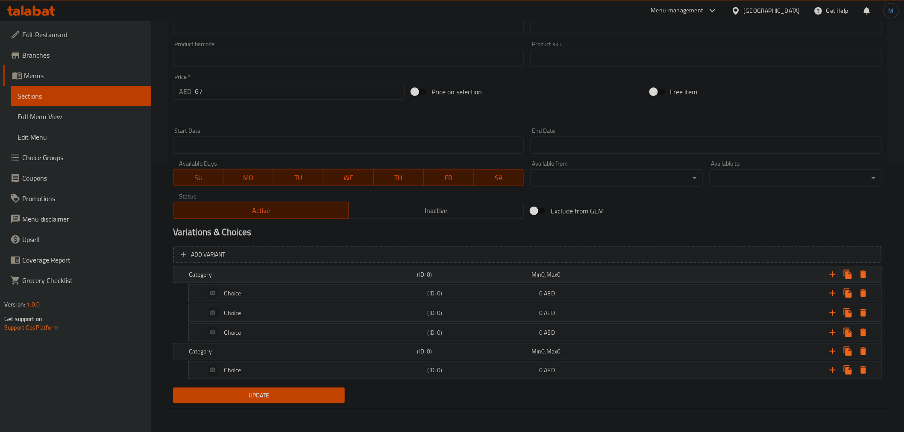
click at [265, 276] on h5 "Category" at bounding box center [301, 274] width 225 height 9
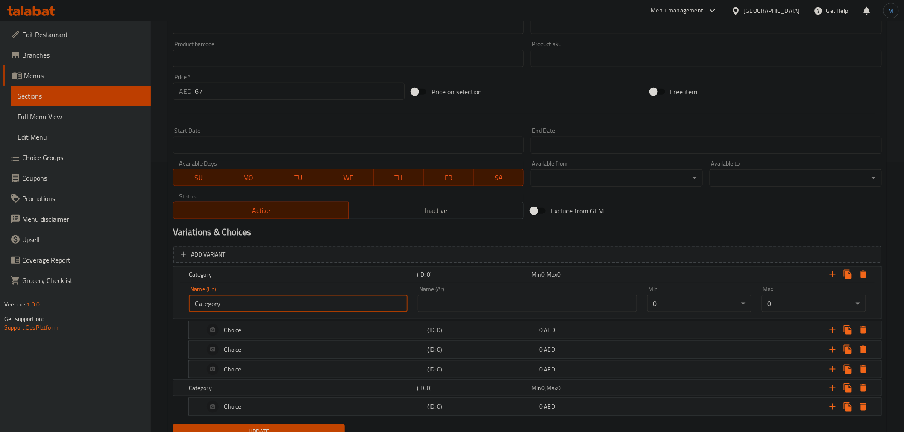
click at [274, 305] on input "Category" at bounding box center [298, 303] width 219 height 17
paste input "hoose your appetizer:"
type input "Choose Your Appetizer:"
drag, startPoint x: 527, startPoint y: 299, endPoint x: 570, endPoint y: 293, distance: 43.6
click at [527, 299] on input "text" at bounding box center [527, 303] width 219 height 17
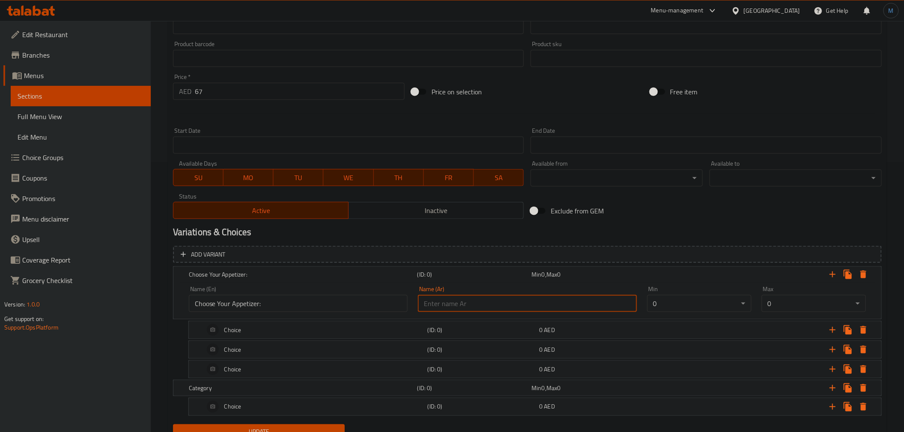
paste input "اختر المقبلات الخاصة بك:"
type input "اختر المقبلات الخاصة بك:"
click at [311, 327] on div "Choice" at bounding box center [313, 330] width 223 height 21
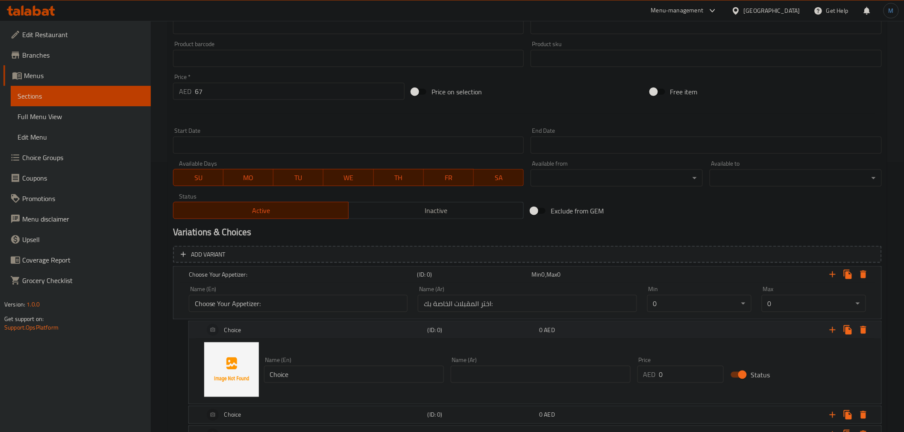
scroll to position [365, 0]
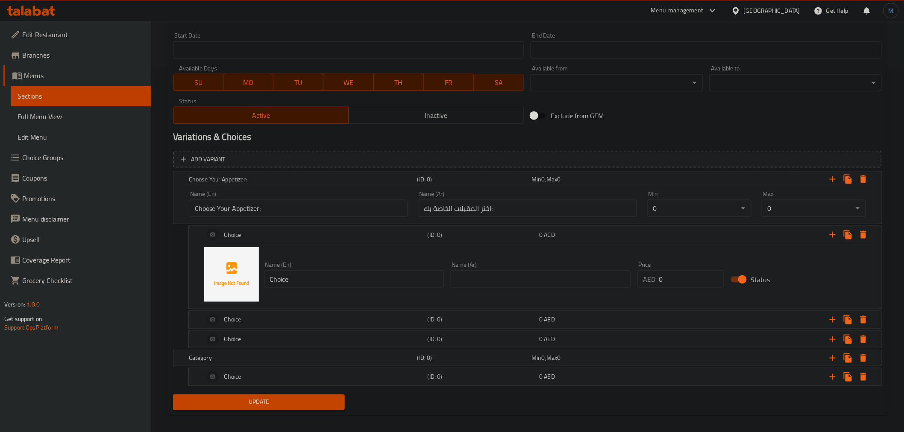
click at [332, 285] on input "Choice" at bounding box center [354, 279] width 180 height 17
paste input "eesy Baked Chicken"
type input "Cheesy Baked Chicken"
click at [523, 276] on input "text" at bounding box center [541, 279] width 180 height 17
paste input "دجاج مخبوز بالجبن"
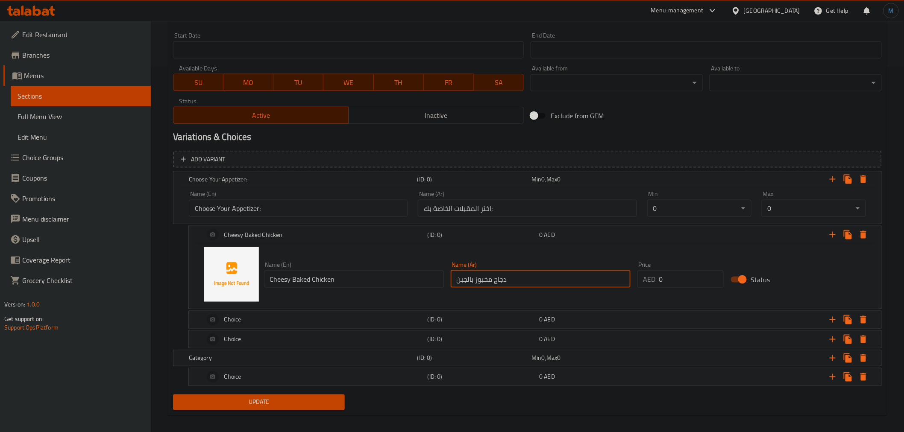
type input "دجاج مخبوز بالجبن"
type input "38"
click at [434, 231] on h5 "(ID: 0)" at bounding box center [482, 235] width 109 height 9
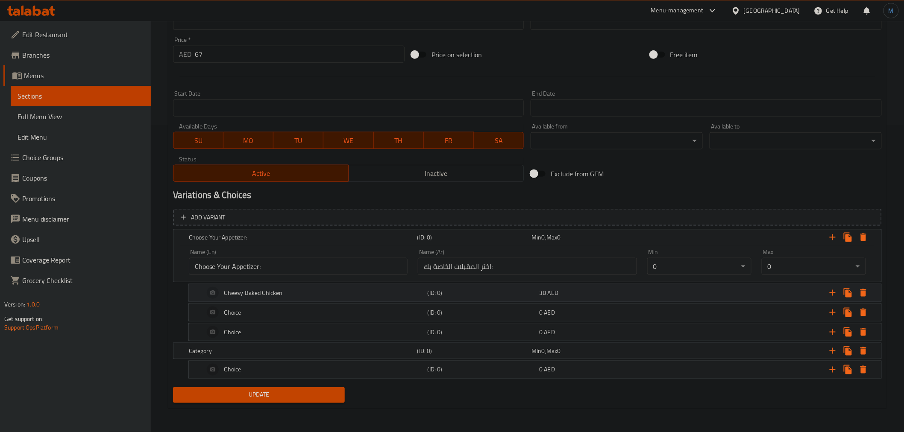
scroll to position [307, 0]
click at [829, 335] on icon "Expand" at bounding box center [832, 333] width 10 height 10
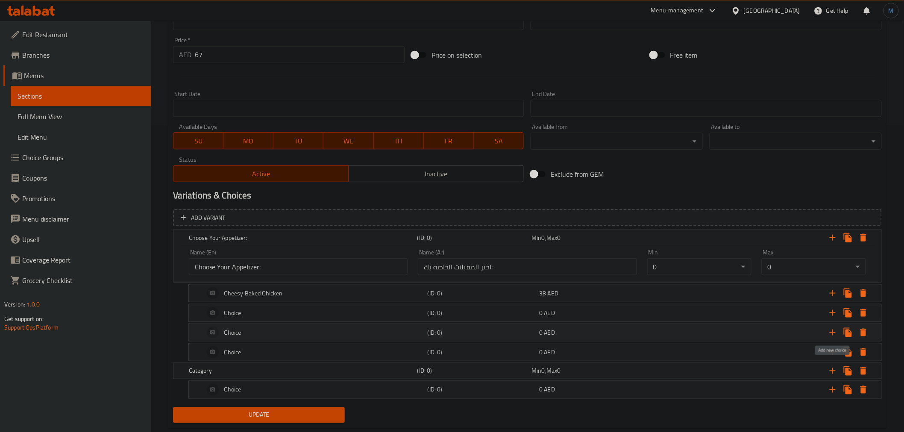
click at [829, 335] on icon "Expand" at bounding box center [832, 333] width 10 height 10
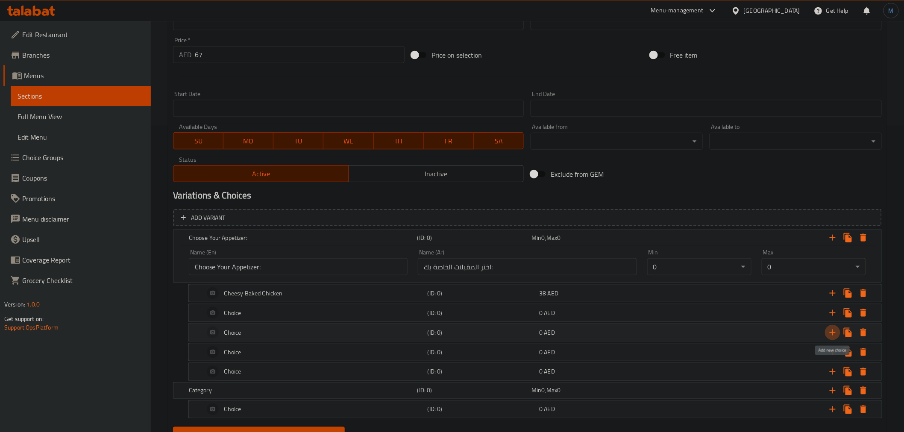
click at [829, 335] on icon "Expand" at bounding box center [832, 333] width 10 height 10
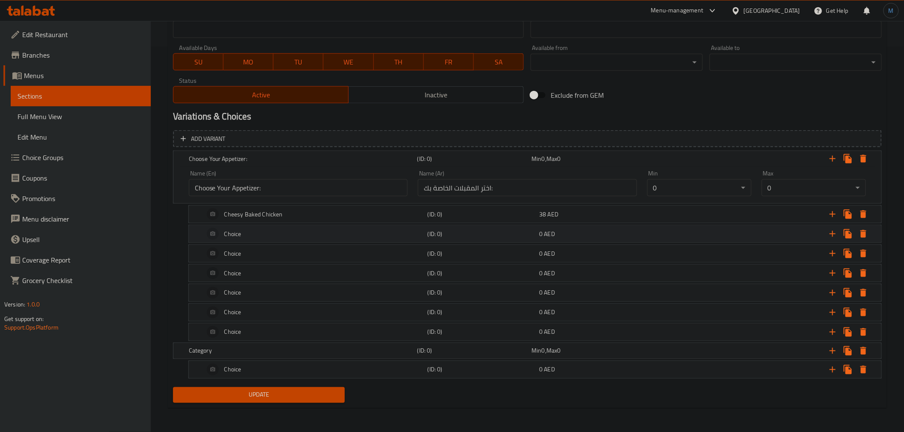
click at [261, 239] on div "Choice" at bounding box center [313, 234] width 223 height 21
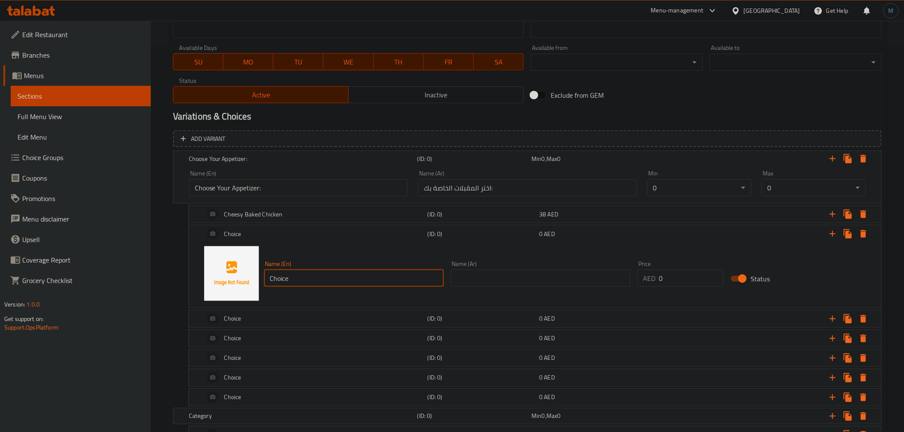
click at [322, 277] on input "Choice" at bounding box center [354, 278] width 180 height 17
paste input "Mushroom & Chicken Soup"
type input "Mushroom & Chicken Soup"
click at [483, 271] on input "text" at bounding box center [541, 278] width 180 height 17
paste input "شوربة الفطر والدجاج"
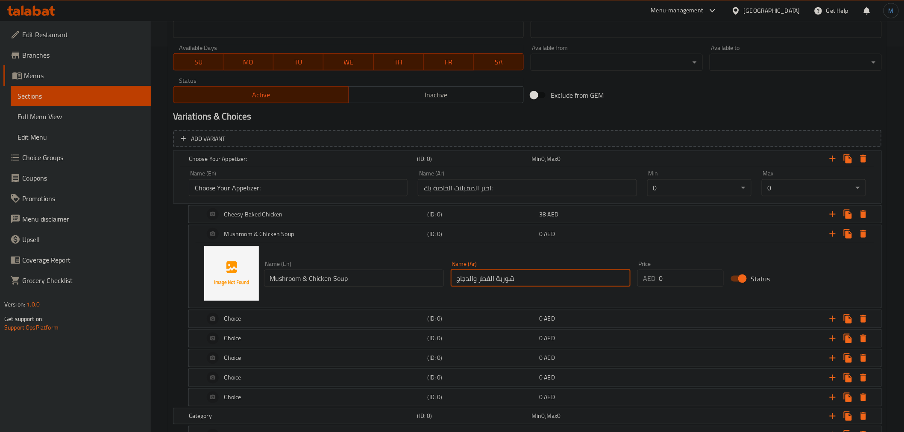
type input "شوربة الفطر والدجاج"
type input "32"
click at [375, 234] on div "Mushroom & Chicken Soup" at bounding box center [313, 234] width 223 height 21
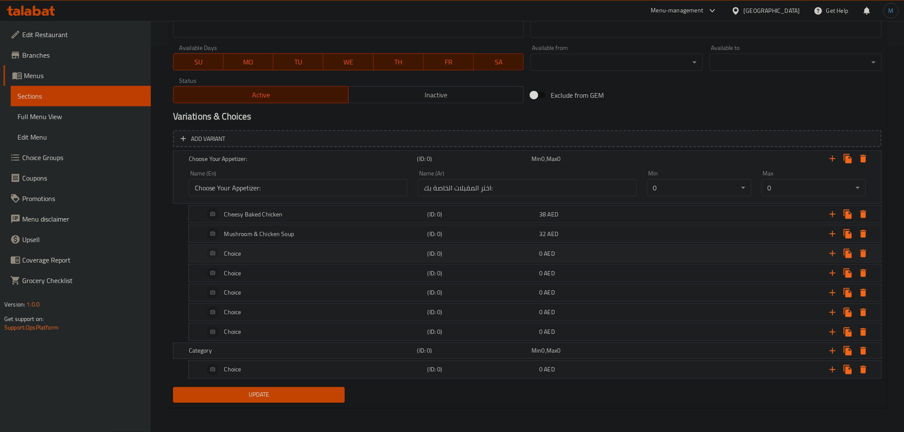
click at [257, 259] on div "Choice" at bounding box center [313, 254] width 223 height 21
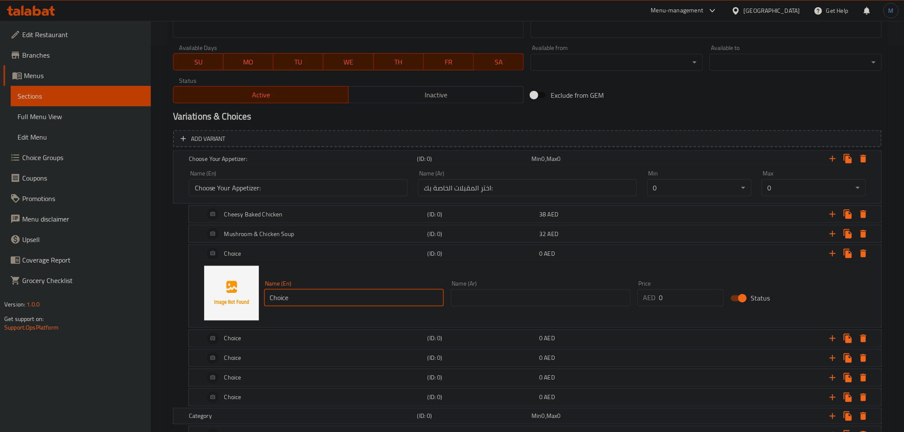
click at [311, 293] on input "Choice" at bounding box center [354, 298] width 180 height 17
paste input "Plain Hummus"
type input "Plain Hummus"
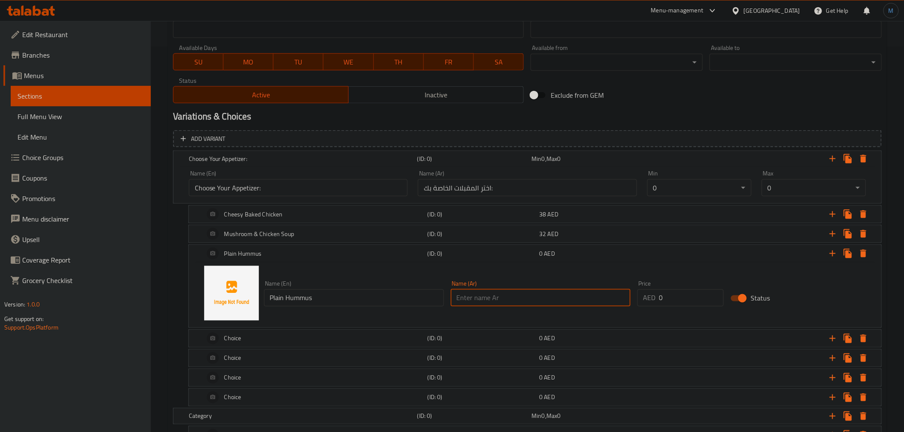
click at [585, 298] on input "text" at bounding box center [541, 298] width 180 height 17
paste input "حمص عادي"
type input "حمص ساده"
type input "32"
click at [493, 259] on div "(ID: 0)" at bounding box center [482, 254] width 112 height 12
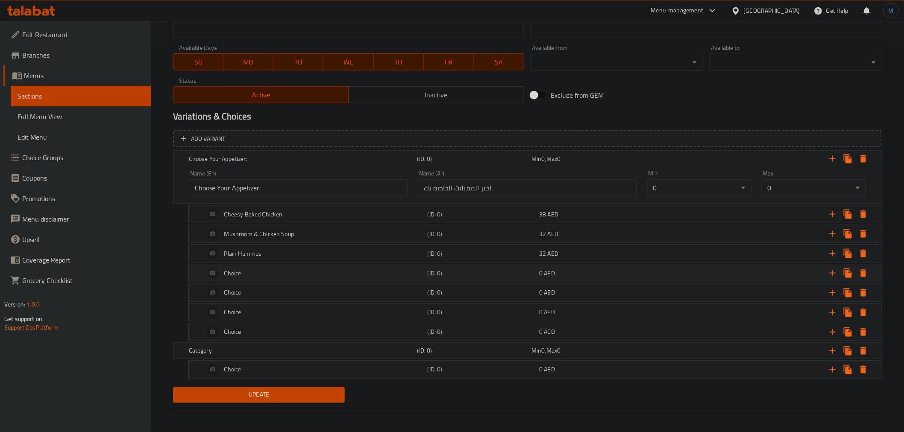
click at [285, 267] on div "Choice" at bounding box center [313, 273] width 223 height 21
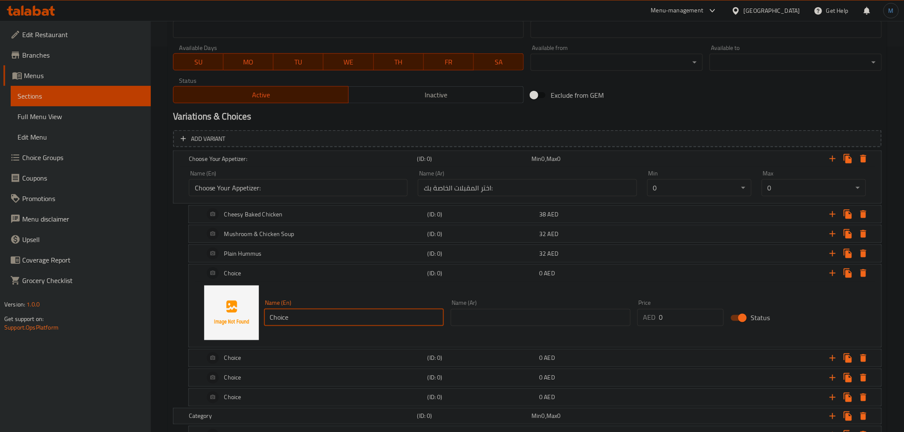
click at [305, 319] on input "Choice" at bounding box center [354, 317] width 180 height 17
paste input "Turkey & Asparagus Soup"
type input "Turkey & Asparagus Soup"
click at [524, 313] on input "text" at bounding box center [541, 317] width 180 height 17
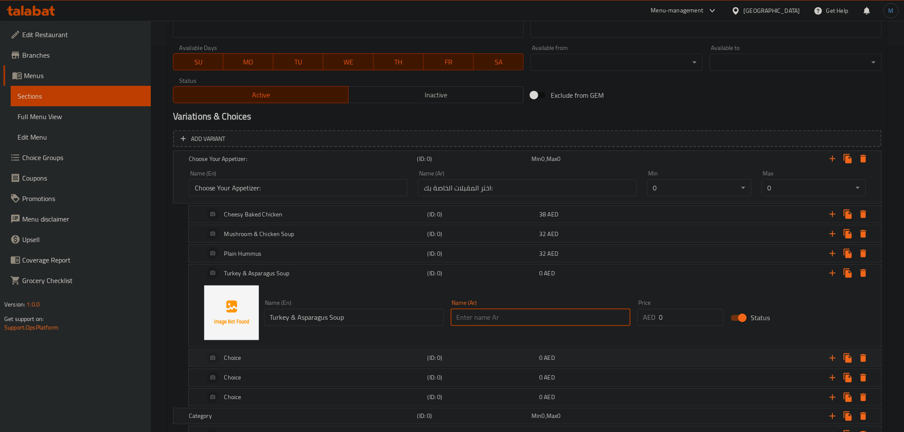
paste input "شوربة الديك الرومي والهليون"
type input "شوربة الديك الرومي والهليون"
click at [317, 319] on input "Turkey & Asparagus Soup" at bounding box center [354, 317] width 180 height 17
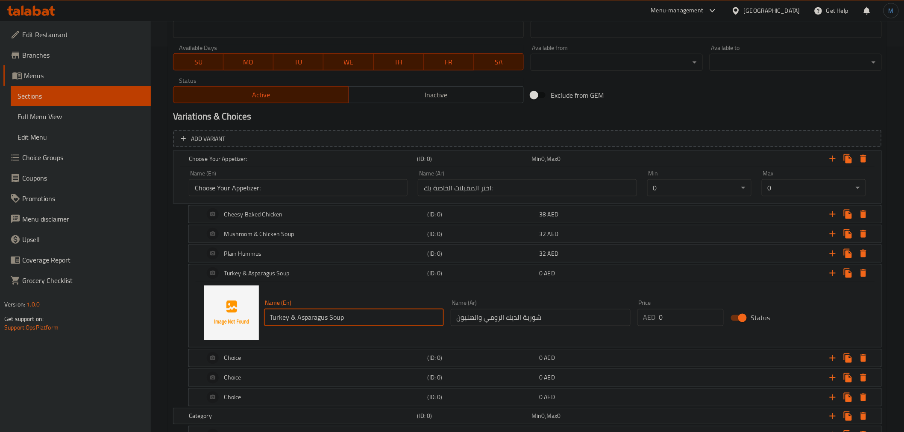
click at [317, 319] on input "Turkey & Asparagus Soup" at bounding box center [354, 317] width 180 height 17
drag, startPoint x: 666, startPoint y: 315, endPoint x: 654, endPoint y: 315, distance: 12.0
click at [654, 315] on div "AED 0 Price" at bounding box center [680, 317] width 87 height 17
drag, startPoint x: 674, startPoint y: 320, endPoint x: 648, endPoint y: 322, distance: 25.7
click at [648, 322] on div "AED 43 Price" at bounding box center [680, 317] width 87 height 17
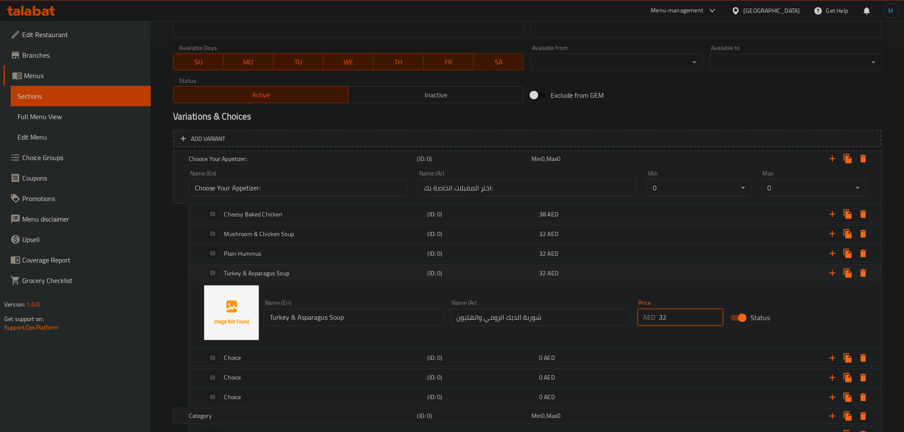
type input "32"
click at [428, 276] on h5 "(ID: 0)" at bounding box center [482, 273] width 109 height 9
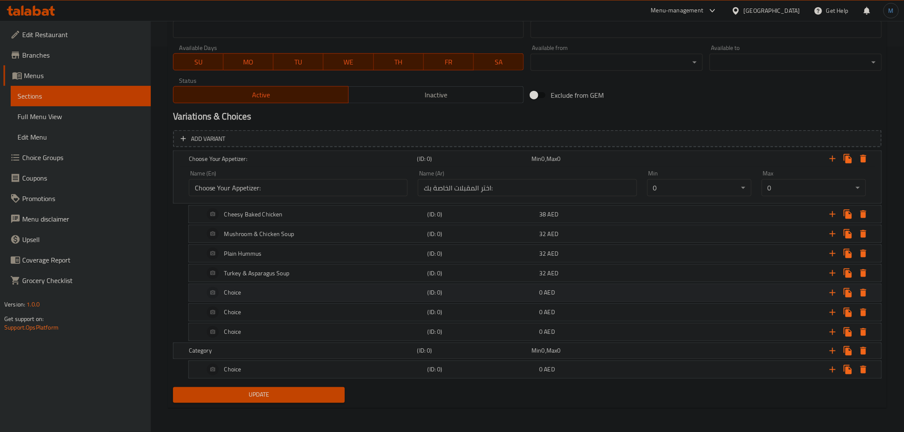
click at [317, 296] on div "Choice" at bounding box center [313, 293] width 223 height 21
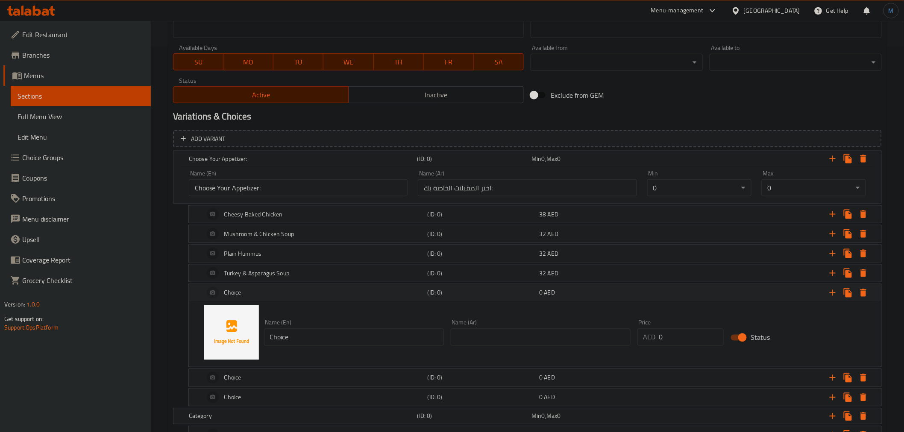
scroll to position [451, 0]
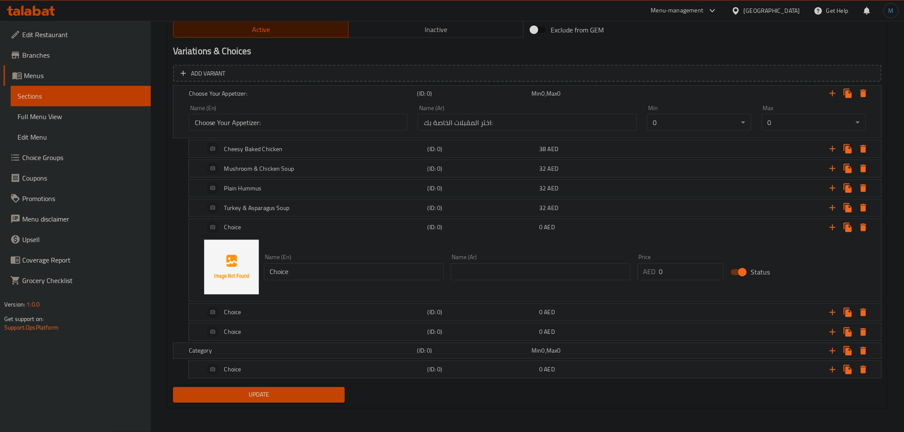
drag, startPoint x: 279, startPoint y: 285, endPoint x: 291, endPoint y: 277, distance: 14.8
click at [281, 284] on div "Name (En) Choice Name (En) Name (Ar) Name (Ar) Price AED 0 Price Status" at bounding box center [535, 267] width 672 height 65
click at [299, 273] on input "Choice" at bounding box center [354, 272] width 180 height 17
paste input "Avocado Stuffed with Tuna"
type input "Avocado Stuffed with Tuna"
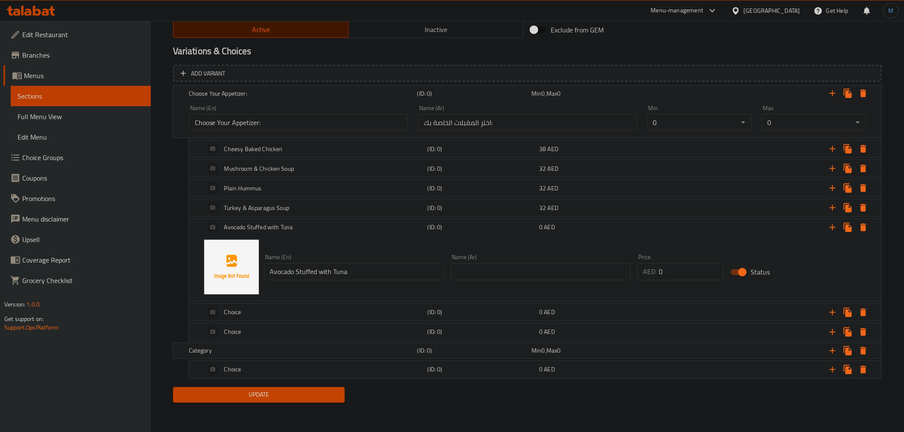
click at [467, 267] on input "text" at bounding box center [541, 272] width 180 height 17
paste input "أفوكادو محشو بالتونة"
type input "أفوكادو محشو بالتونة"
type input "38"
click at [488, 224] on h5 "(ID: 0)" at bounding box center [482, 227] width 109 height 9
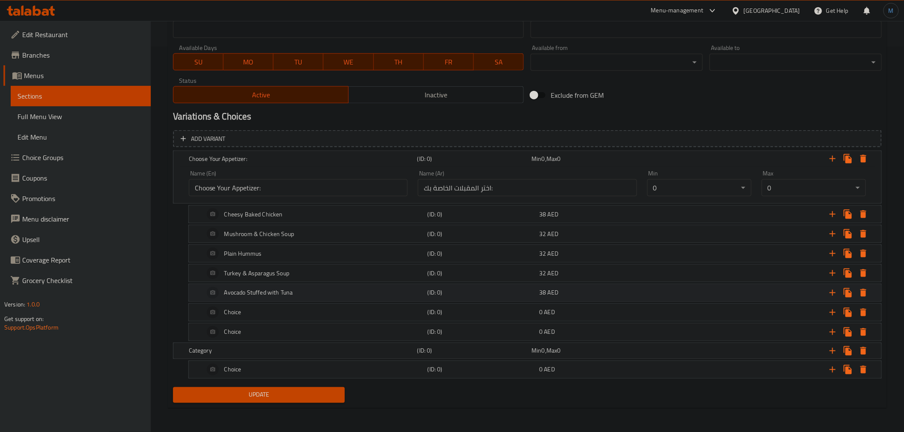
scroll to position [386, 0]
click at [263, 310] on div "Choice" at bounding box center [313, 312] width 223 height 21
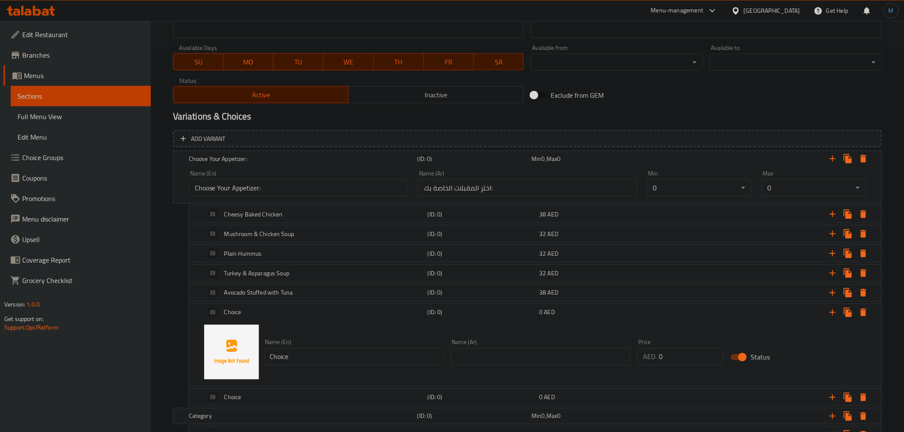
click at [336, 356] on input "Choice" at bounding box center [354, 357] width 180 height 17
paste input "roquette Potato"
type input "Croquette Potato"
click at [478, 353] on input "text" at bounding box center [541, 357] width 180 height 17
paste input "كروكيت البطاطس"
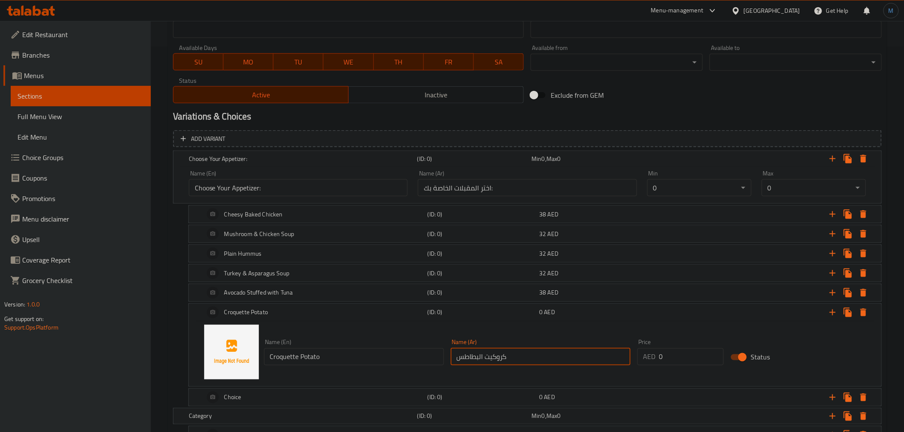
type input "كروكيت البطاطس"
type input "37"
click at [444, 314] on h5 "(ID: 0)" at bounding box center [482, 312] width 109 height 9
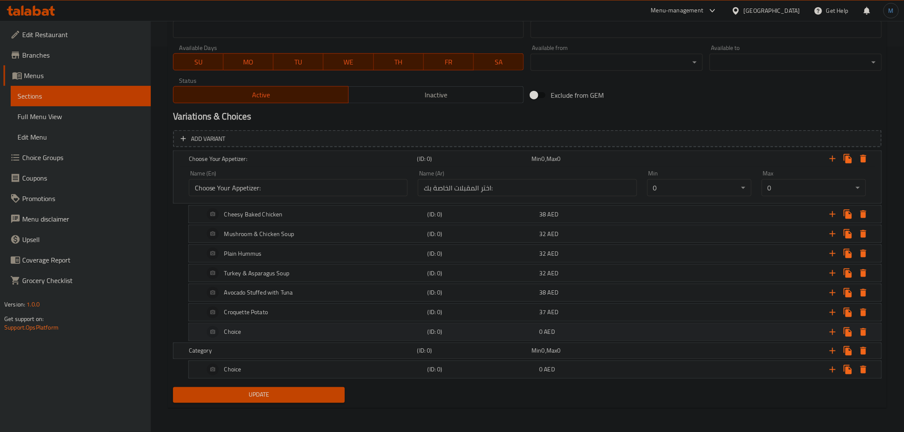
click at [317, 334] on div "Choice" at bounding box center [313, 332] width 223 height 21
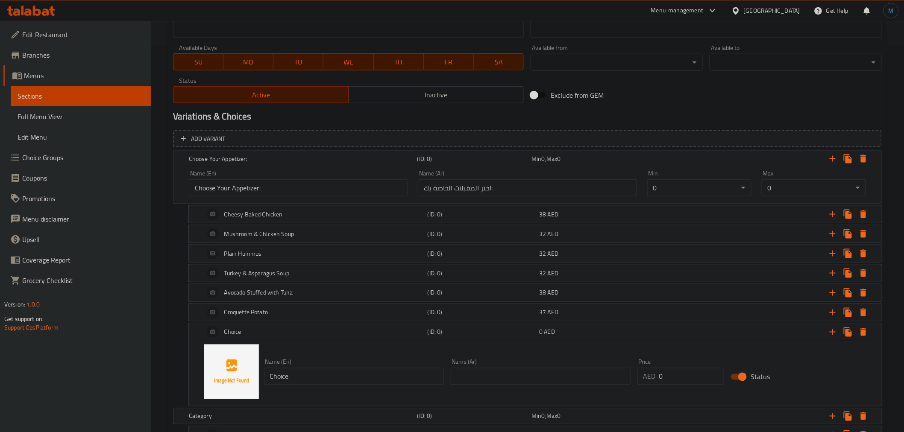
drag, startPoint x: 340, startPoint y: 389, endPoint x: 345, endPoint y: 379, distance: 11.5
click at [341, 389] on div "Name (En) Choice Name (En) Name (Ar) Name (Ar) Price AED 0 Price Status" at bounding box center [535, 372] width 672 height 65
click at [345, 379] on input "Choice" at bounding box center [354, 376] width 180 height 17
paste input "French Fries"
type input "French Fries"
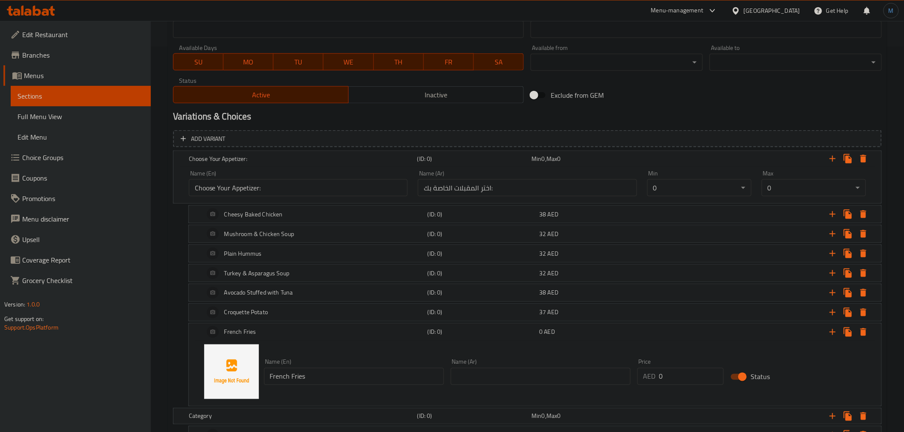
click at [548, 372] on input "text" at bounding box center [541, 376] width 180 height 17
paste input "بطاطس مقلية"
type input "بطاطس مقلية"
type input "19"
click at [481, 329] on h5 "(ID: 0)" at bounding box center [482, 332] width 109 height 9
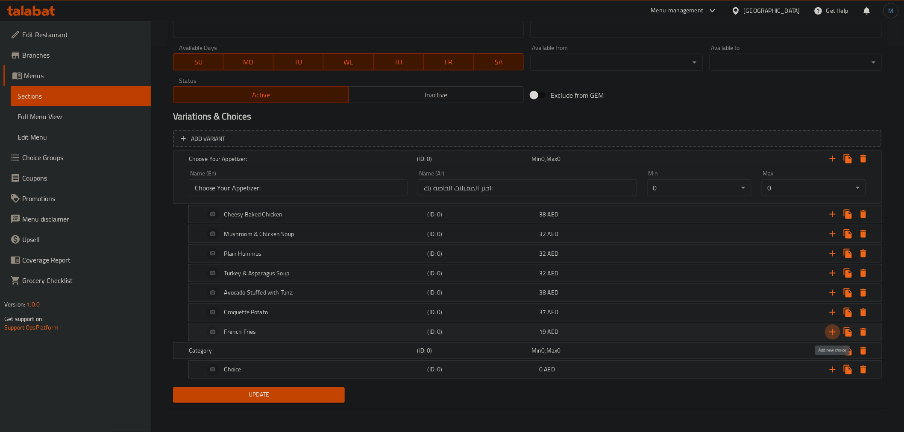
click at [831, 331] on icon "Expand" at bounding box center [832, 332] width 10 height 10
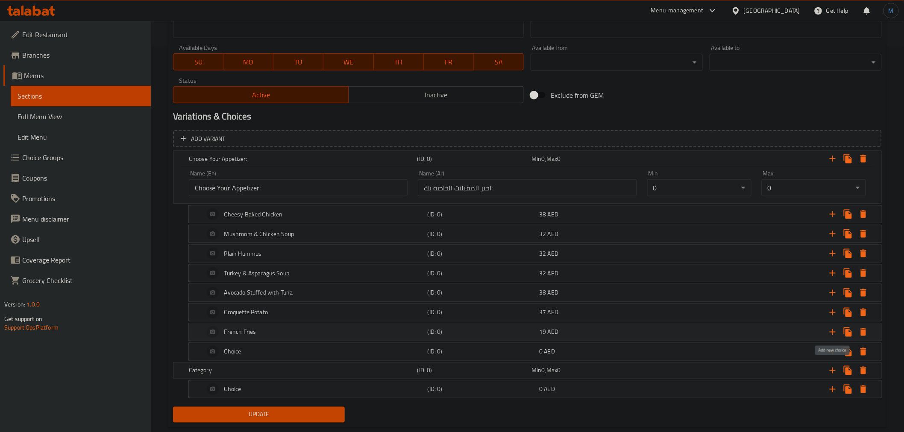
click at [831, 331] on icon "Expand" at bounding box center [832, 332] width 10 height 10
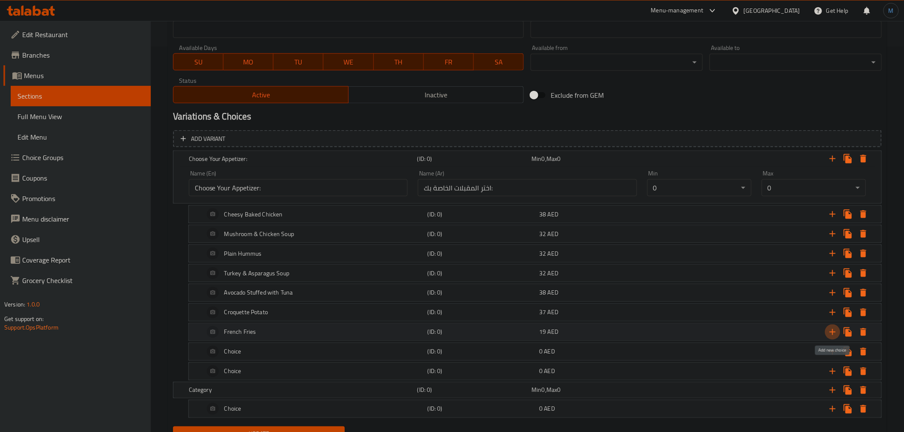
click at [831, 331] on icon "Expand" at bounding box center [832, 332] width 10 height 10
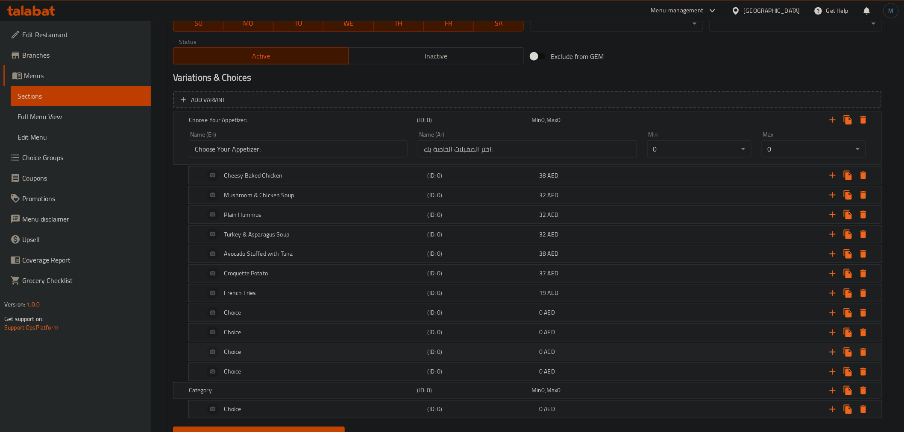
scroll to position [464, 0]
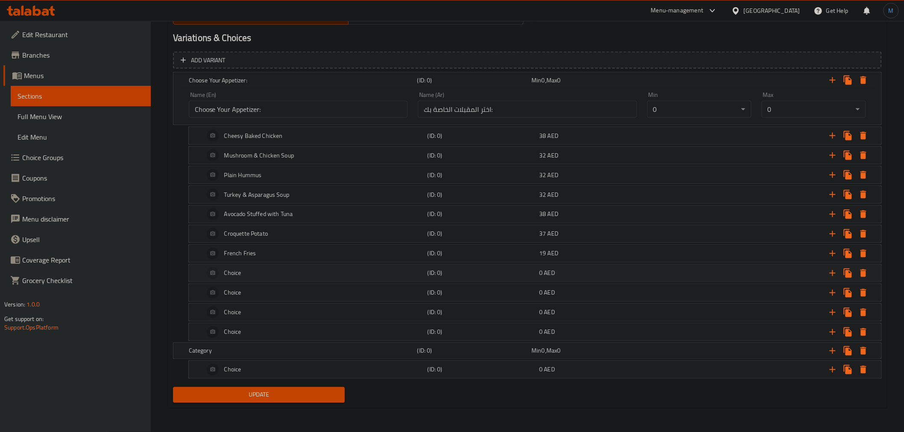
click at [312, 267] on div "Choice" at bounding box center [313, 273] width 223 height 21
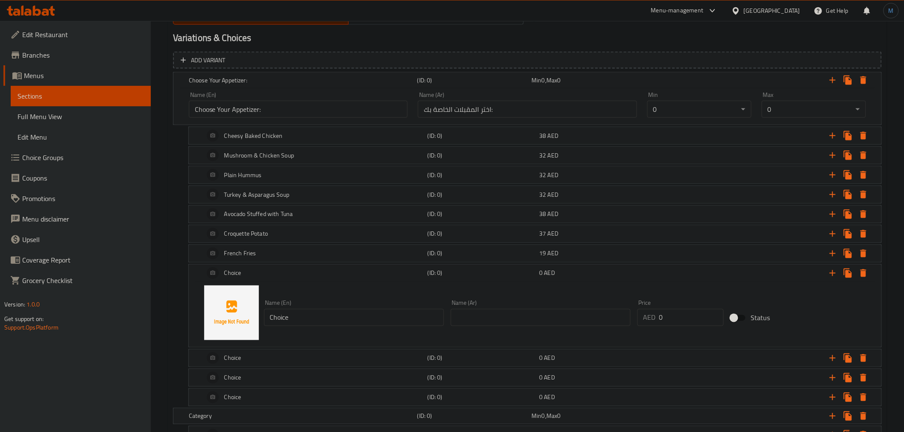
click at [295, 312] on input "Choice" at bounding box center [354, 317] width 180 height 17
paste input "Potato & Beef Bacon Soup"
type input "Potato & Beef Bacon Soup"
click at [567, 323] on input "text" at bounding box center [541, 317] width 180 height 17
paste input "شوربة البطاطس ولحم البقر المقدد"
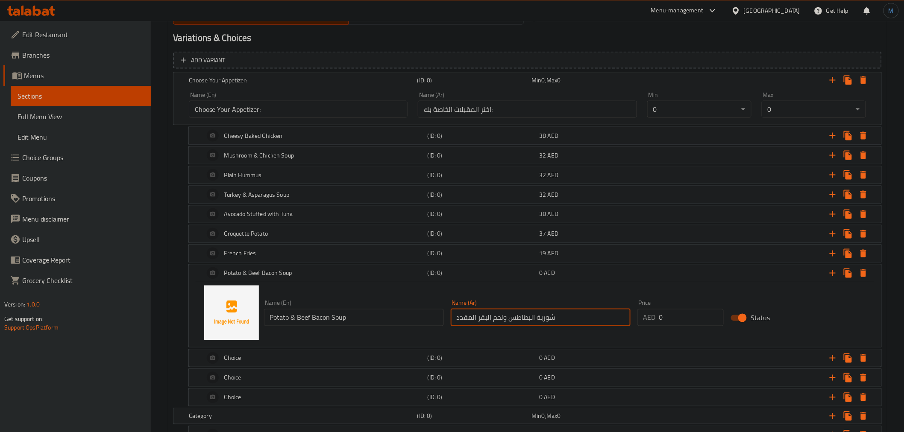
type input "شوربة البطاطس ولحم البقر المقدد"
type input "32"
click at [567, 272] on div "32 AED" at bounding box center [593, 273] width 109 height 9
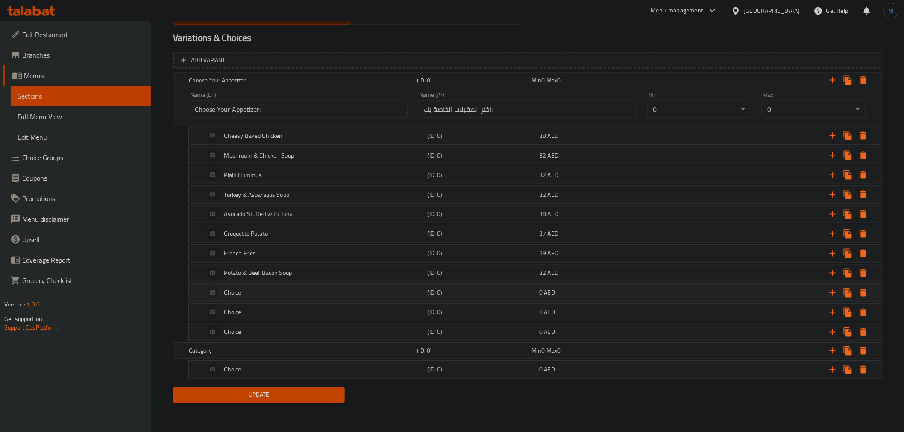
click at [370, 289] on div "Choice" at bounding box center [313, 293] width 223 height 21
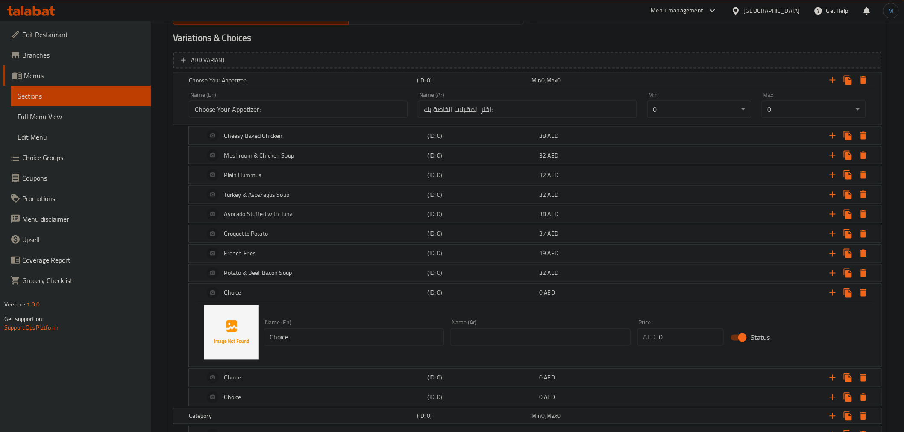
click at [318, 342] on input "Choice" at bounding box center [354, 337] width 180 height 17
paste input "Smoked Salmon Crostini"
type input "Smoked Salmon Crostini"
click at [571, 344] on input "text" at bounding box center [541, 337] width 180 height 17
paste input "كروستيني السلمون المدخن"
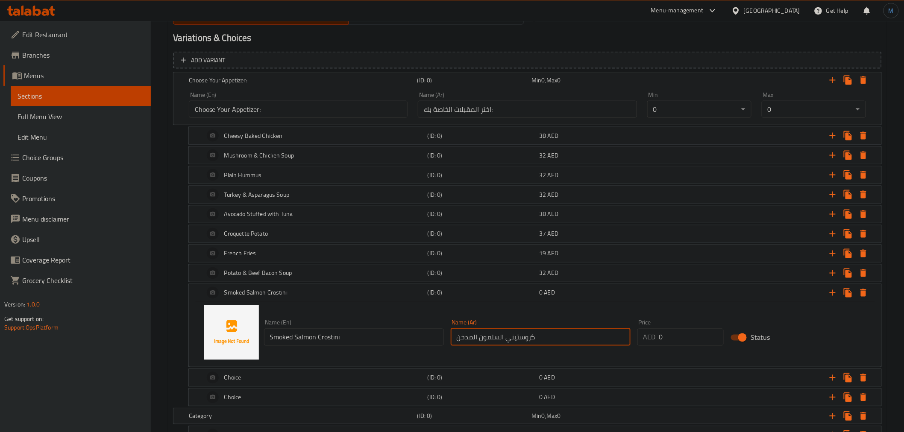
type input "كروستيني السلمون المدخن"
type input "40"
click at [551, 289] on span "AED" at bounding box center [553, 293] width 11 height 11
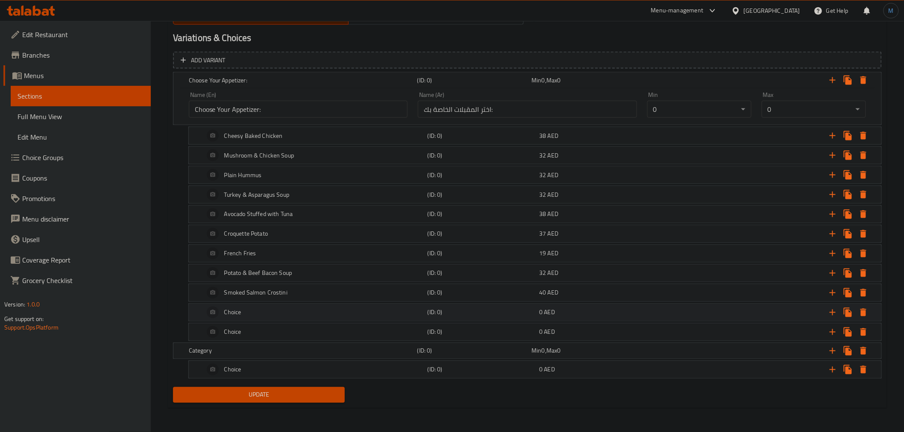
click at [318, 314] on div "Choice" at bounding box center [313, 312] width 223 height 21
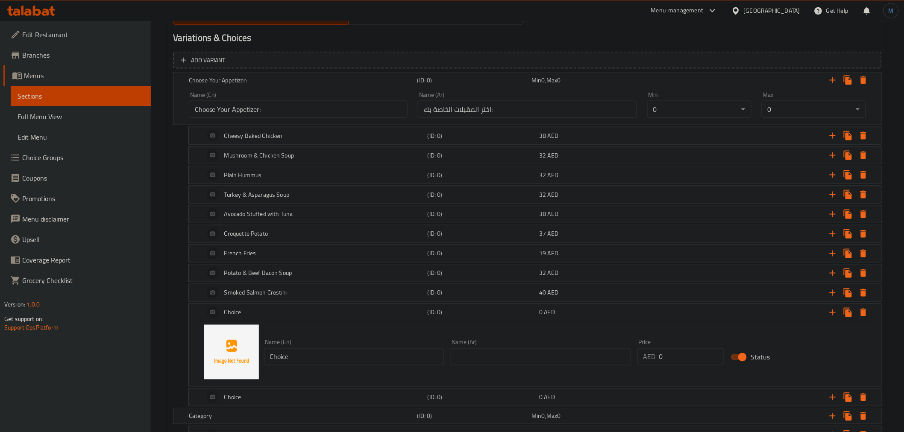
click at [315, 365] on input "Choice" at bounding box center [354, 357] width 180 height 17
paste input "Broccoli & Asparagus Soup"
type input "Broccoli & Asparagus Soup"
click at [518, 357] on input "text" at bounding box center [541, 357] width 180 height 17
paste input "شوربة البروكلي والهليون"
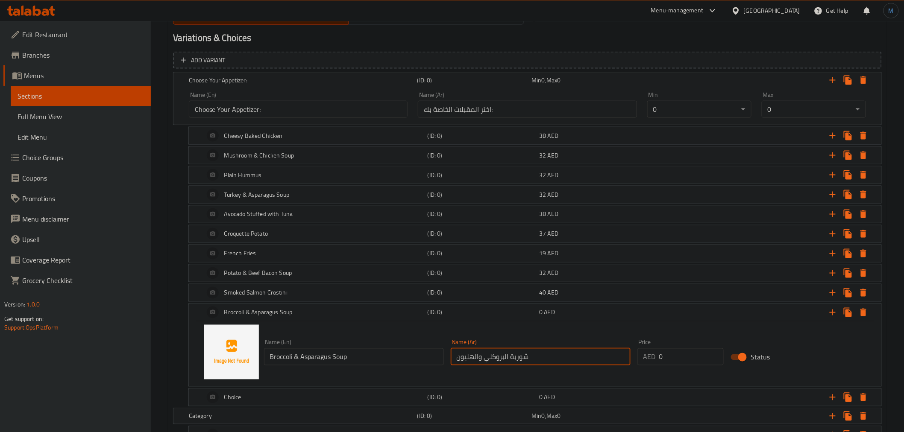
type input "شوربة البروكلي والهليون"
type input "32"
click at [508, 312] on h5 "(ID: 0)" at bounding box center [482, 312] width 109 height 9
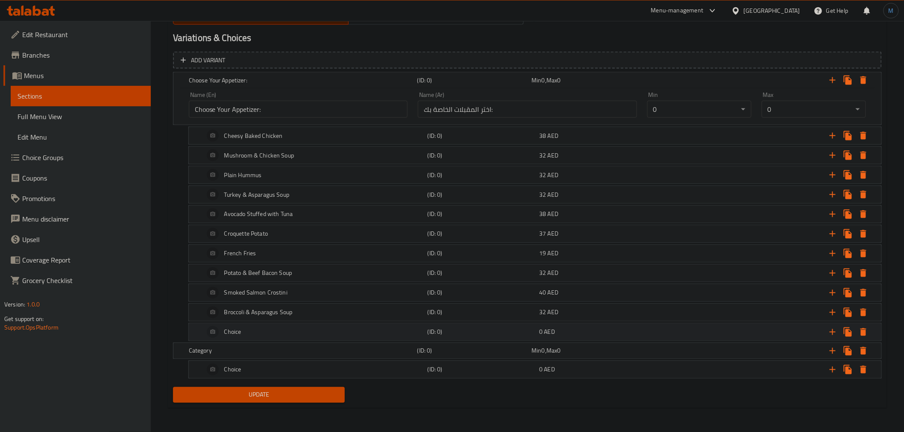
click at [279, 334] on div "Choice" at bounding box center [313, 332] width 223 height 21
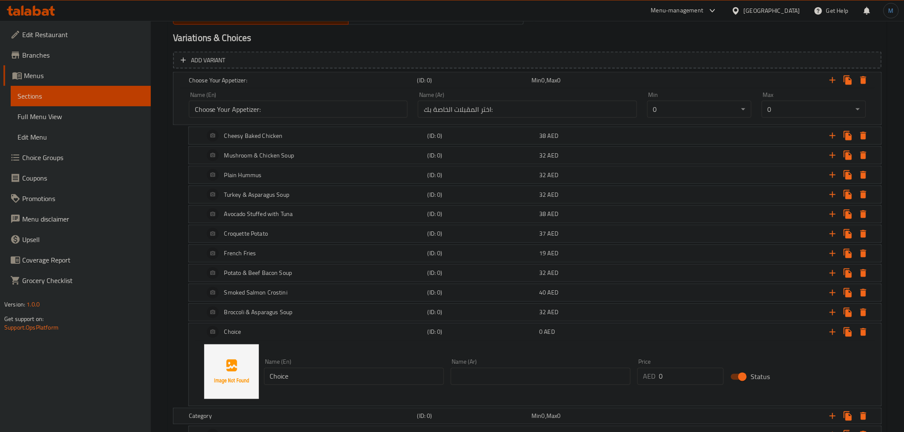
click at [364, 367] on div "Name (En) Choice Name (En)" at bounding box center [354, 372] width 180 height 26
click at [365, 369] on input "Choice" at bounding box center [354, 376] width 180 height 17
paste input "French Onion Soup"
type input "French Onion Soup"
drag, startPoint x: 522, startPoint y: 396, endPoint x: 527, endPoint y: 389, distance: 8.5
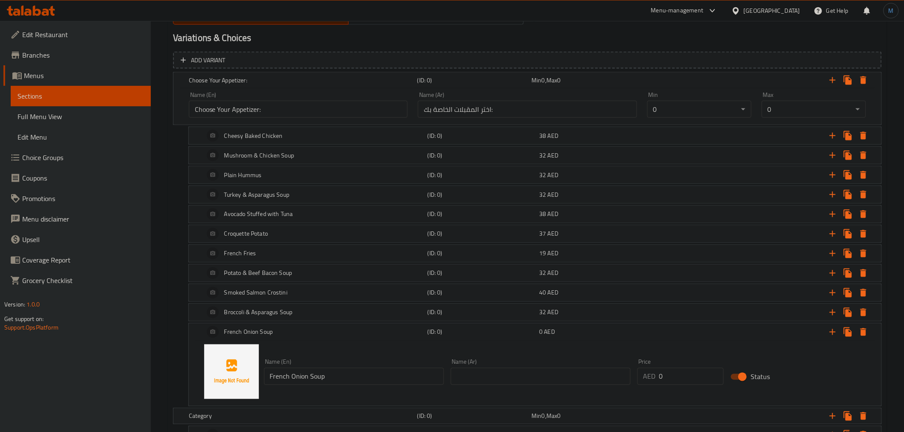
click at [522, 394] on div "Name (En) French Onion Soup Name (En) Name (Ar) Name (Ar) Price AED 0 Price Sta…" at bounding box center [535, 372] width 672 height 65
drag, startPoint x: 527, startPoint y: 389, endPoint x: 527, endPoint y: 381, distance: 7.7
click at [527, 388] on div "Name (En) French Onion Soup Name (En) Name (Ar) Name (Ar) Price AED 0 Price Sta…" at bounding box center [535, 372] width 672 height 65
click at [527, 381] on input "text" at bounding box center [541, 376] width 180 height 17
paste input "شوربة البصل الفرنسية"
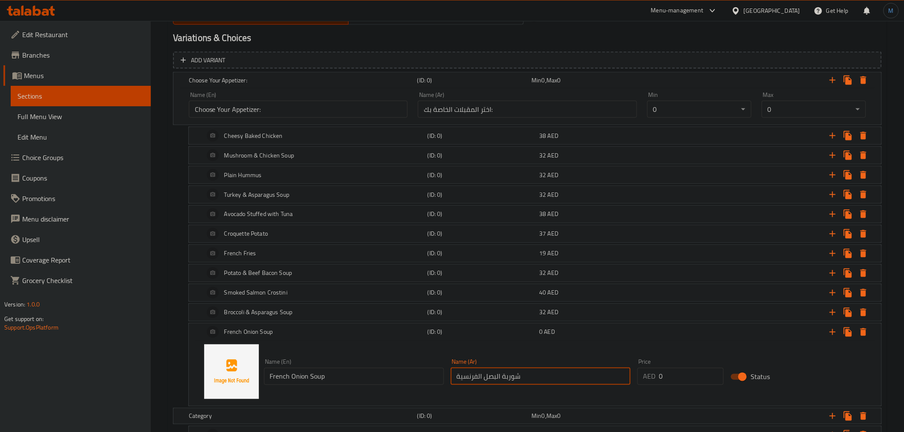
type input "شوربة البصل الفرنسية"
type input "32"
click at [557, 333] on span "AED" at bounding box center [553, 332] width 11 height 11
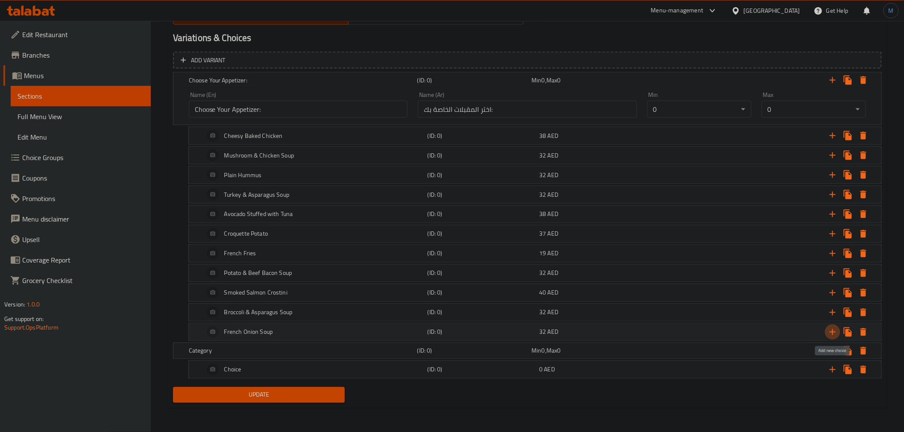
click at [831, 329] on icon "Expand" at bounding box center [832, 332] width 10 height 10
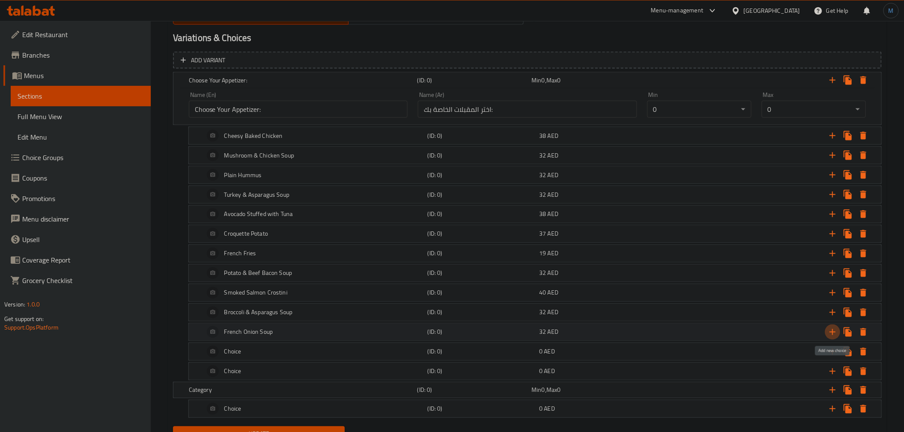
click at [831, 329] on icon "Expand" at bounding box center [832, 332] width 10 height 10
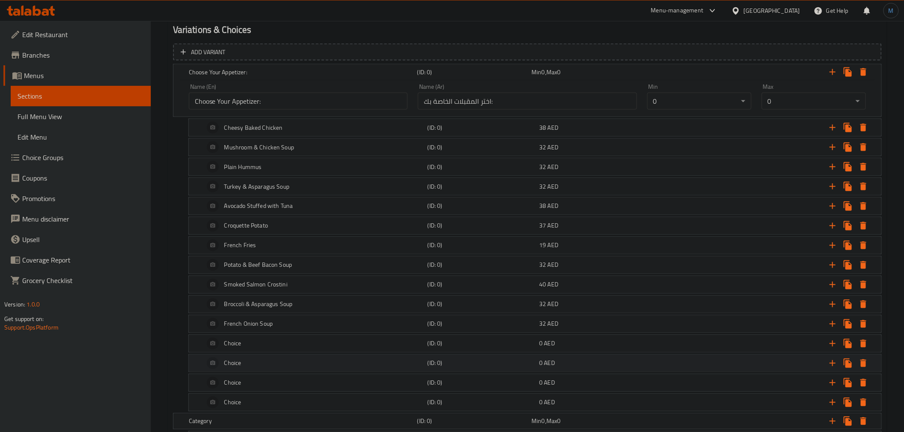
scroll to position [544, 0]
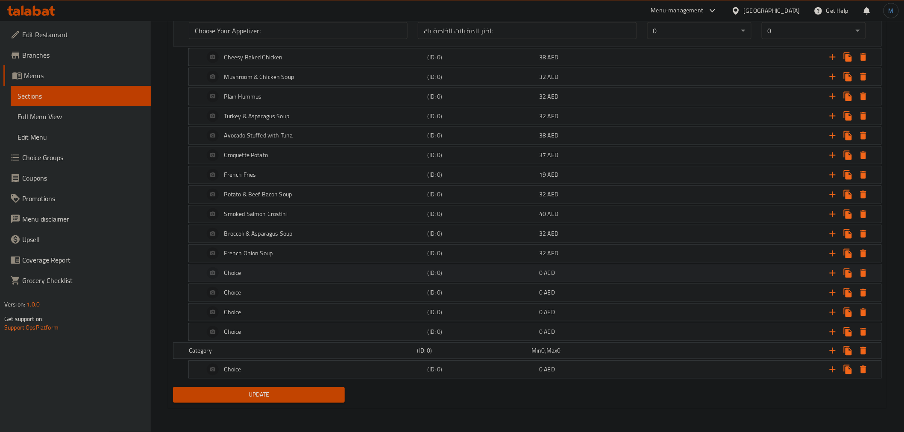
click at [304, 268] on div "Choice" at bounding box center [313, 273] width 223 height 21
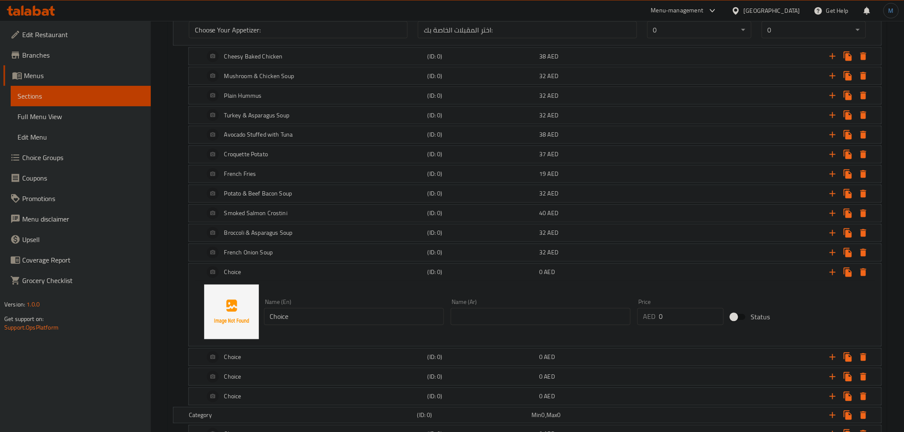
click at [308, 321] on input "Choice" at bounding box center [354, 316] width 180 height 17
paste input "Vegetable Spring Rolls"
type input "Vegetable Spring Rolls"
click at [513, 308] on div "Name (Ar) Name (Ar)" at bounding box center [541, 312] width 180 height 26
click at [516, 310] on input "text" at bounding box center [541, 316] width 180 height 17
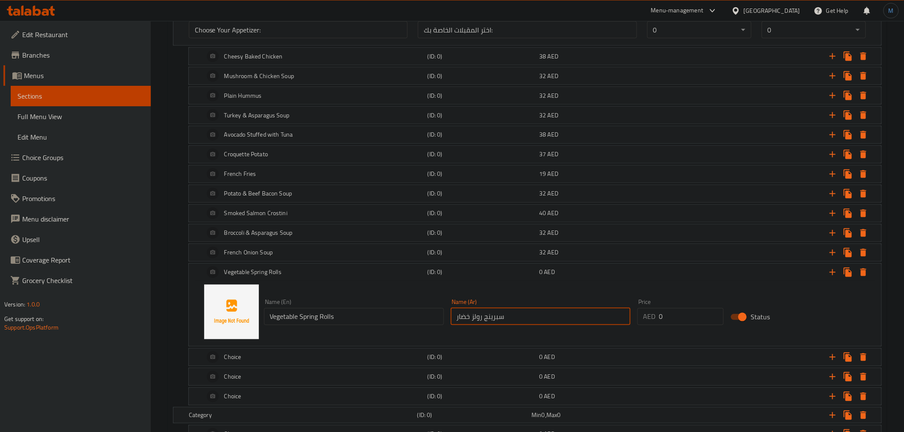
type input "سبرينج رولز خضار"
type input "22"
click at [554, 274] on span "AED" at bounding box center [553, 272] width 11 height 11
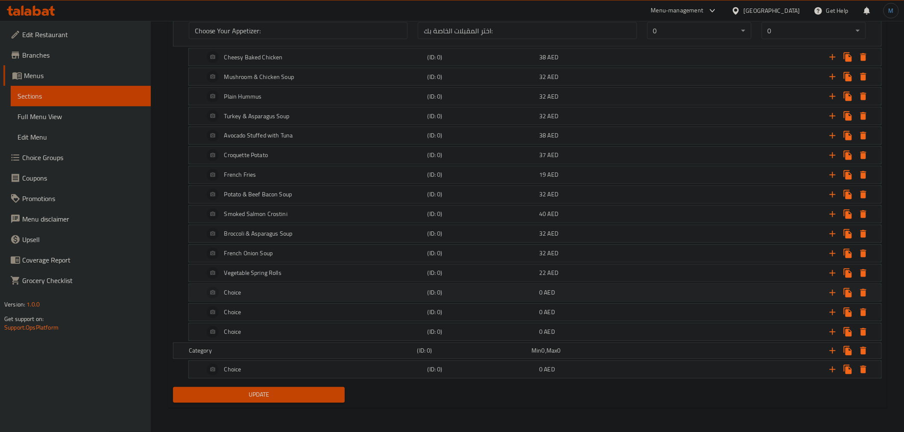
click at [326, 294] on div "Choice" at bounding box center [313, 293] width 223 height 21
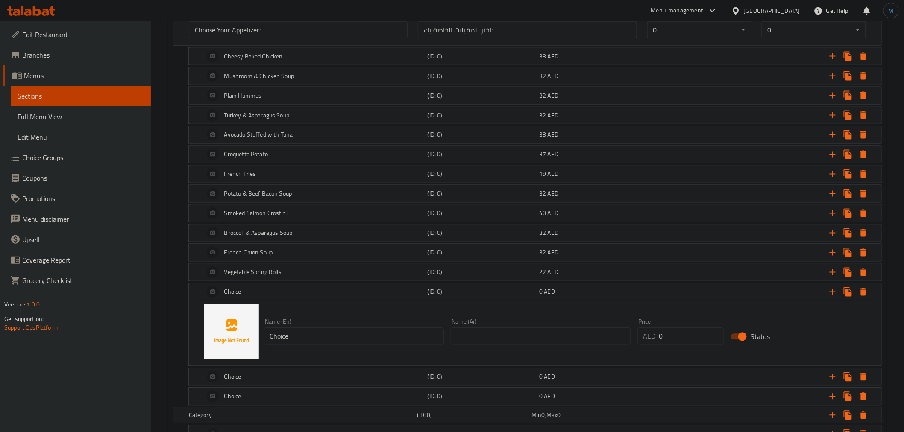
click at [312, 345] on input "Choice" at bounding box center [354, 336] width 180 height 17
paste input "Thai Pumpkin Soup"
type input "Thai Pumpkin Soup"
click at [551, 329] on input "text" at bounding box center [541, 336] width 180 height 17
paste input "حساء اليقطين التايلاندي"
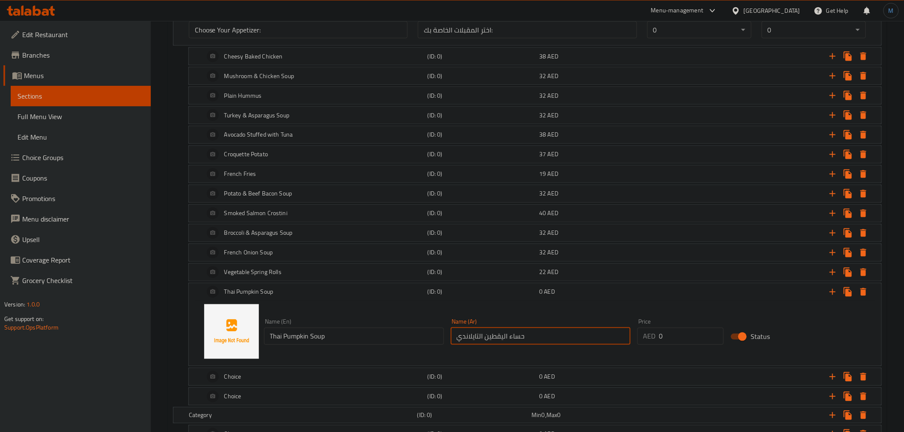
type input "حساء اليقطين التايلاندي"
type input "32"
click at [482, 304] on div "Name (En) Thai Pumpkin Soup Name (En) Name (Ar) حساء اليقطين التايلاندي Name (A…" at bounding box center [535, 331] width 672 height 65
click at [482, 299] on div "Thai Pumpkin Soup (ID: 0) 32 AED" at bounding box center [537, 292] width 670 height 21
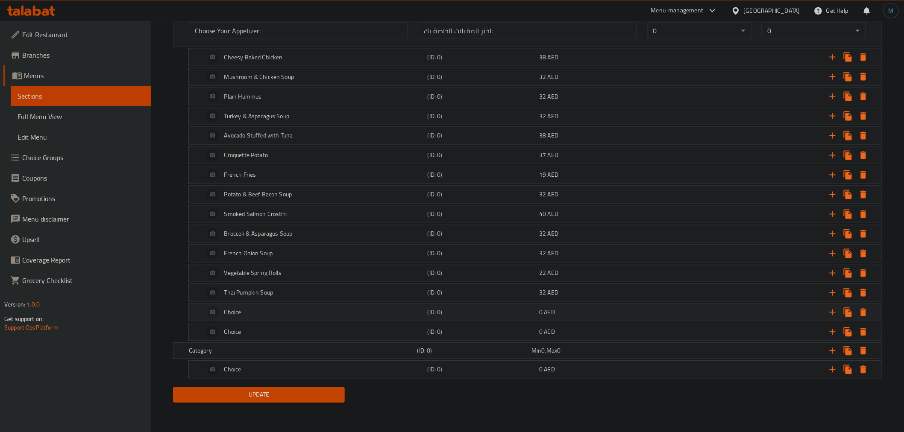
click at [305, 304] on div "Choice" at bounding box center [313, 312] width 223 height 21
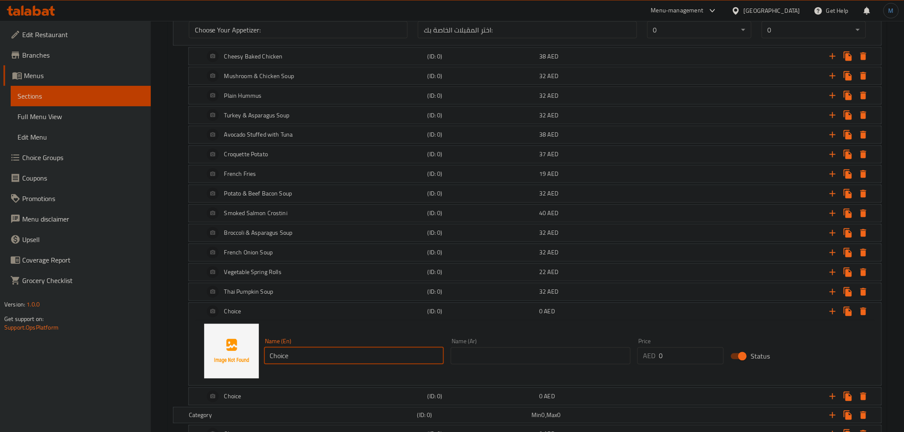
click at [312, 349] on input "Choice" at bounding box center [354, 356] width 180 height 17
paste input "Lentil Soup"
type input "Lentil Soup"
click at [528, 357] on input "text" at bounding box center [541, 356] width 180 height 17
paste input "شوربة العدس"
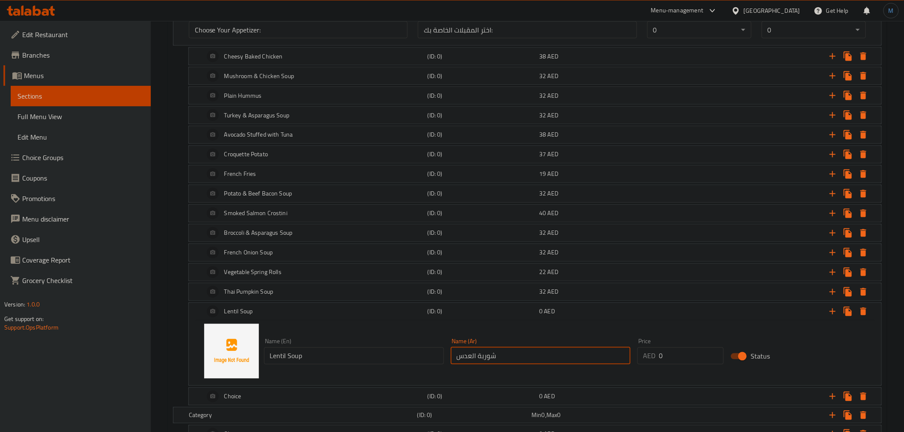
click at [494, 359] on input "شوربة العدس" at bounding box center [541, 356] width 180 height 17
type input "شوربة العدس"
click at [455, 293] on h5 "(ID: 0)" at bounding box center [482, 292] width 109 height 9
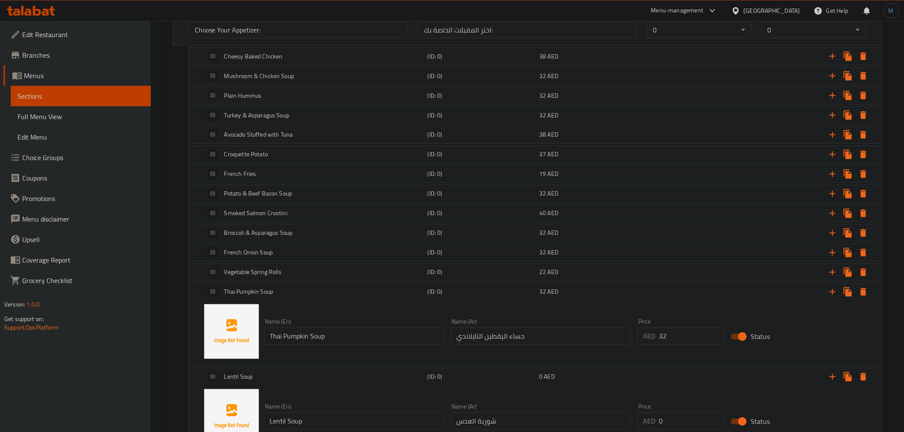
click at [510, 339] on input "حساء اليقطين التايلاندي" at bounding box center [541, 336] width 180 height 17
paste input "وربة"
type input "شوربة اليقطين التايلاندي"
click at [450, 295] on h5 "(ID: 0)" at bounding box center [482, 292] width 109 height 9
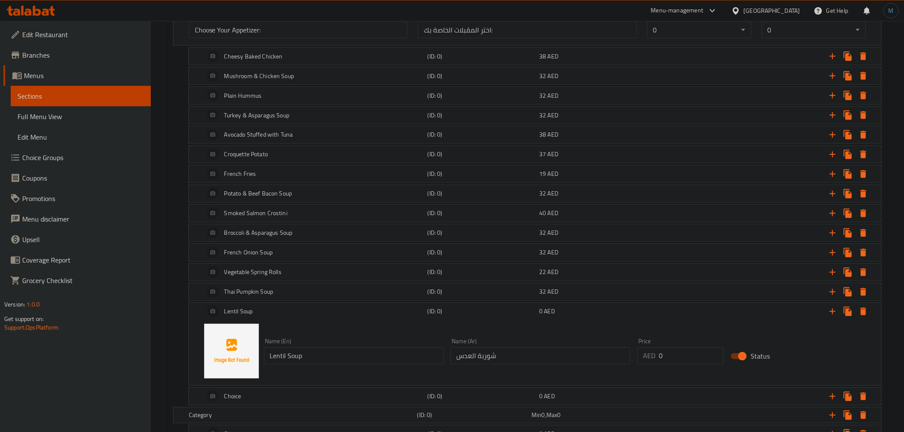
click at [545, 364] on input "شوربة العدس" at bounding box center [541, 356] width 180 height 17
type input "32"
click at [513, 316] on h5 "(ID: 0)" at bounding box center [482, 312] width 109 height 9
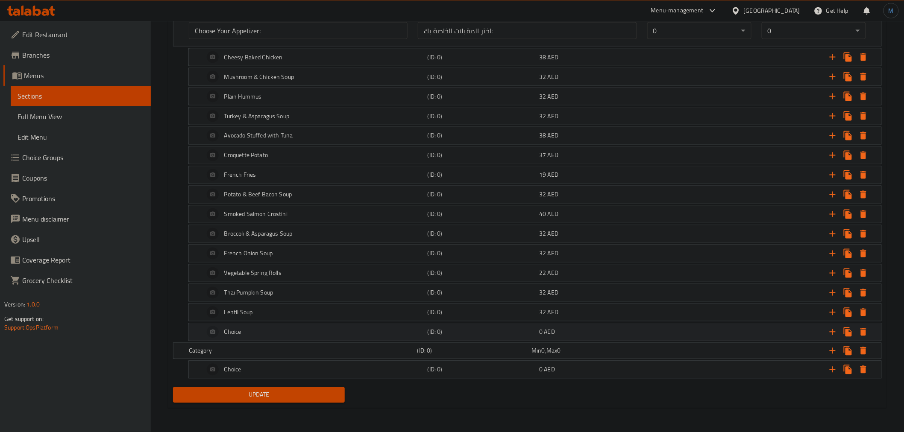
click at [298, 337] on div "Choice" at bounding box center [313, 332] width 223 height 21
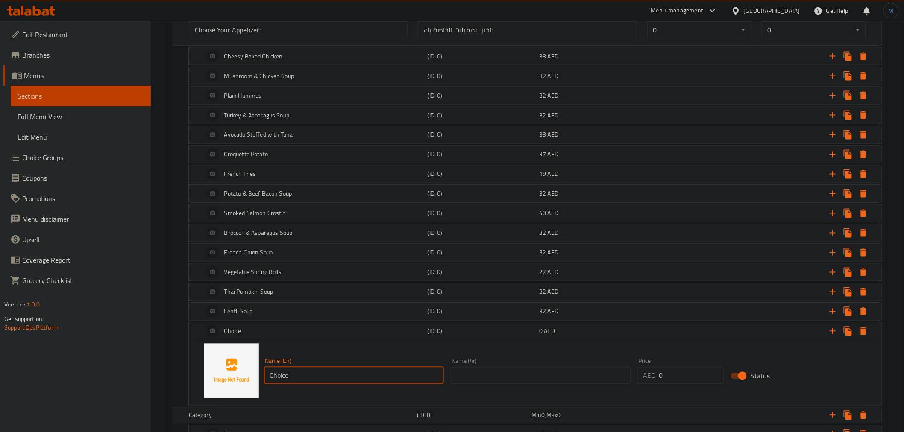
click at [332, 379] on input "Choice" at bounding box center [354, 375] width 180 height 17
paste input "Sweet Potato Fries"
type input "Sweet Potato Fries"
click at [493, 387] on div "Name (Ar) Name (Ar)" at bounding box center [540, 371] width 187 height 33
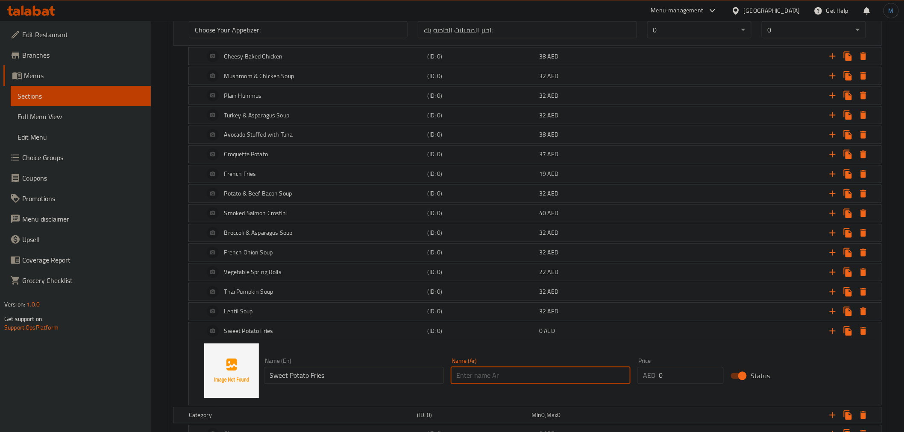
click at [497, 381] on input "text" at bounding box center [541, 375] width 180 height 17
paste input "بطاطا حلوة مقلية"
type input "بطاطا حلوة مقلية"
type input "25"
click at [475, 336] on h5 "(ID: 0)" at bounding box center [482, 331] width 109 height 9
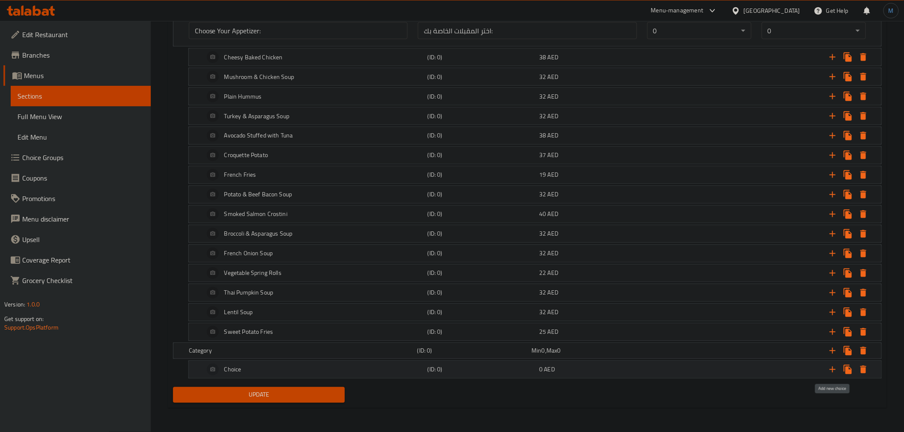
click at [830, 368] on icon "Expand" at bounding box center [832, 370] width 10 height 10
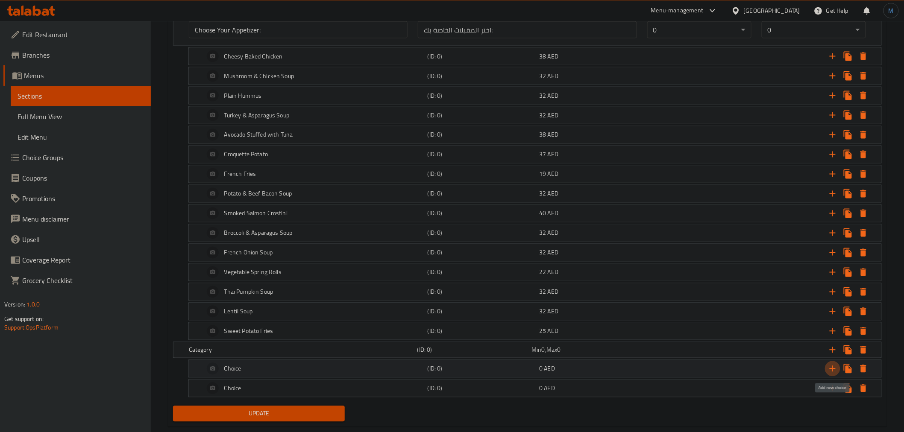
click at [830, 368] on icon "Expand" at bounding box center [832, 369] width 10 height 10
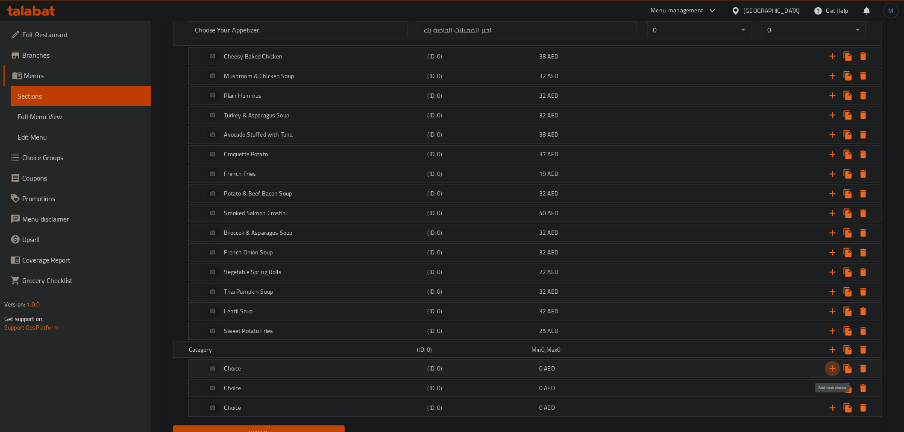
click at [830, 368] on icon "Expand" at bounding box center [832, 369] width 10 height 10
click at [323, 345] on div "Category" at bounding box center [301, 350] width 229 height 12
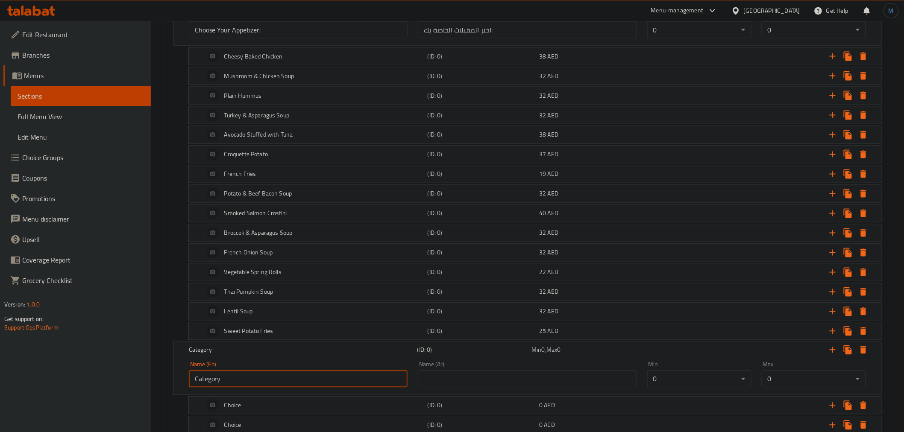
click at [268, 373] on input "Category" at bounding box center [298, 379] width 219 height 17
paste input "hoose your drink:"
type input "Choose Your Drink:"
click at [544, 386] on input "text" at bounding box center [527, 379] width 219 height 17
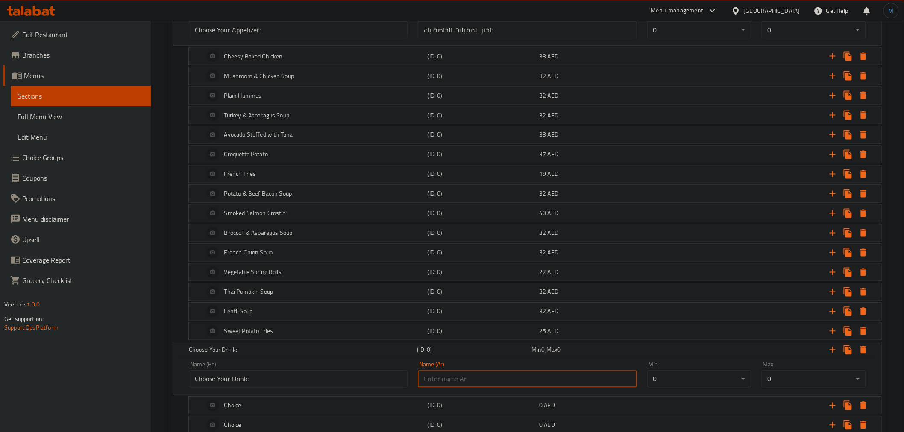
paste input "اختر مشروبك:"
type input "اختر مشروبك:"
click at [370, 355] on h5 "Choose Your Drink:" at bounding box center [301, 350] width 225 height 9
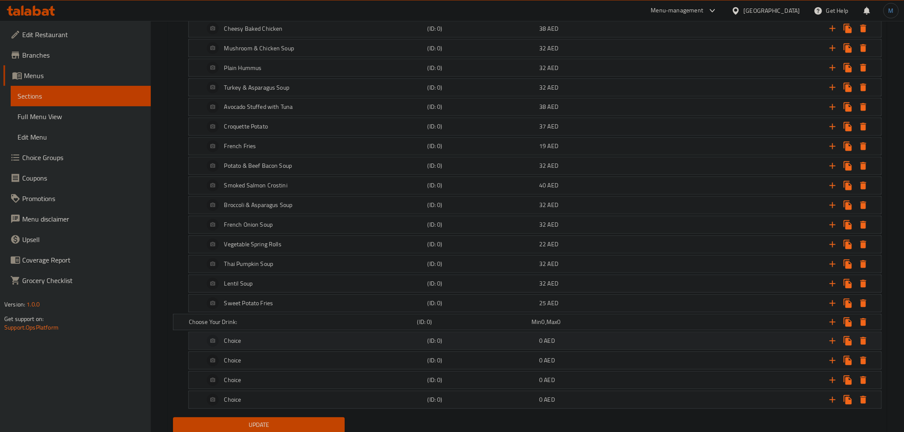
scroll to position [603, 0]
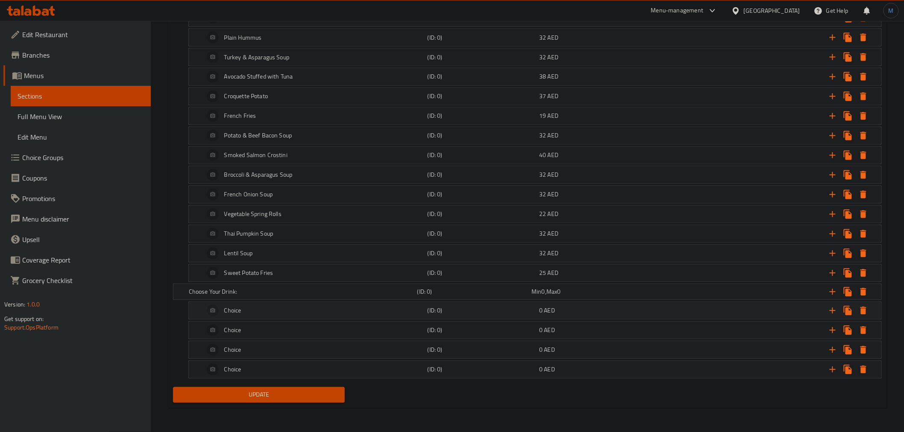
click at [280, 305] on div "Choice" at bounding box center [313, 311] width 223 height 21
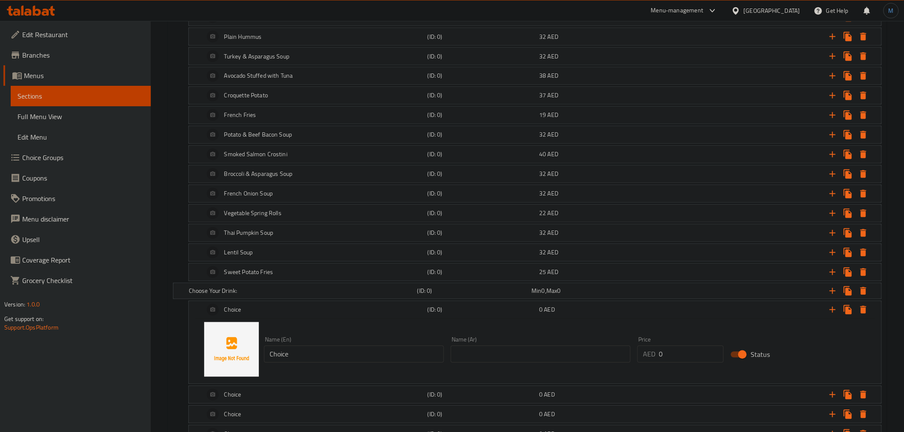
click at [309, 345] on div "Name (En) Choice Name (En)" at bounding box center [354, 350] width 180 height 26
click at [318, 352] on input "Choice" at bounding box center [354, 354] width 180 height 17
paste input "Large Still Water (750 mL)"
type input "Large Still Water (750 mL)"
click at [567, 353] on input "text" at bounding box center [541, 354] width 180 height 17
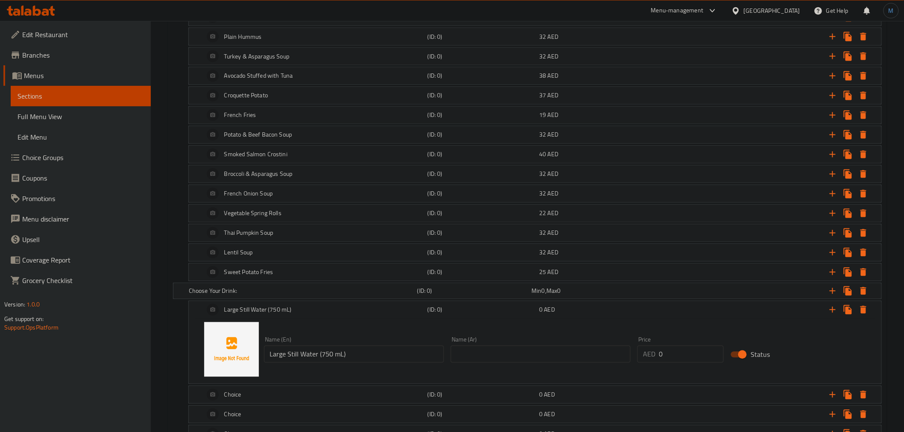
paste input "مياه معدنية كبيرة (750 مل)"
type input "مياه معدنية كبيرة (750 مل)"
type input "16"
click at [567, 316] on div "16 AED" at bounding box center [593, 310] width 112 height 12
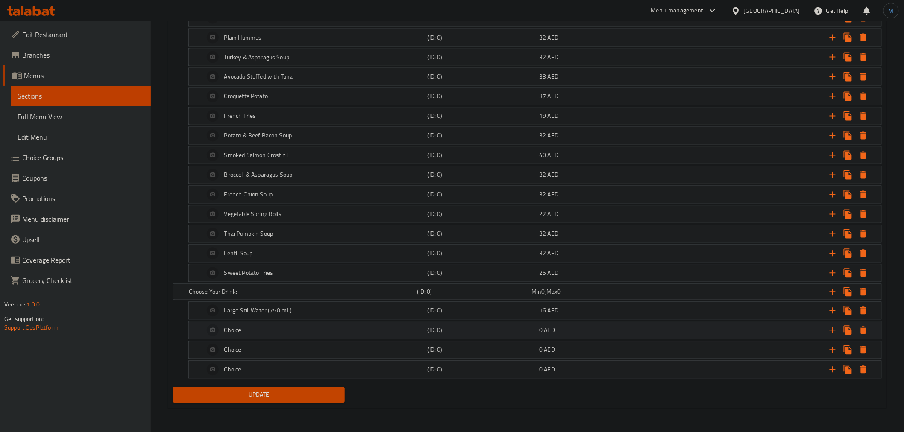
click at [323, 332] on div "Choice" at bounding box center [313, 330] width 223 height 21
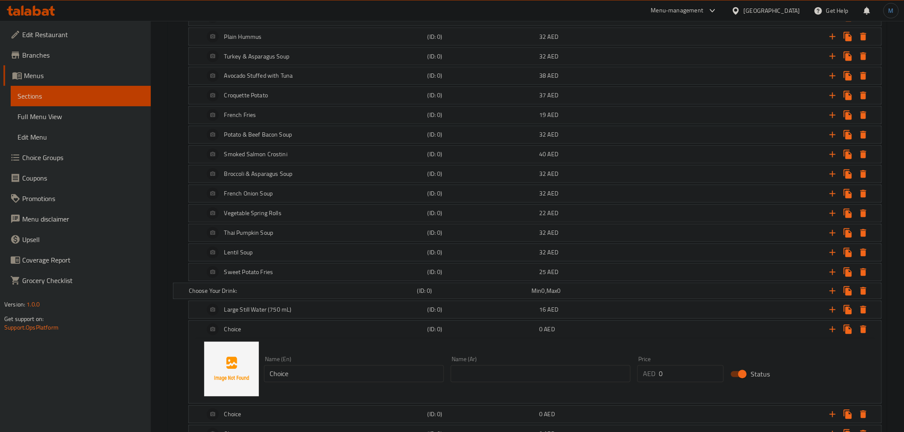
click at [332, 381] on input "Choice" at bounding box center [354, 374] width 180 height 17
paste input "Large Sparkling Water (750 mL)"
type input "Large Sparkling Water (750 mL)"
click at [541, 384] on div "Name (Ar) Name (Ar)" at bounding box center [540, 369] width 187 height 33
click at [541, 383] on div "Name (Ar) Name (Ar)" at bounding box center [540, 369] width 187 height 33
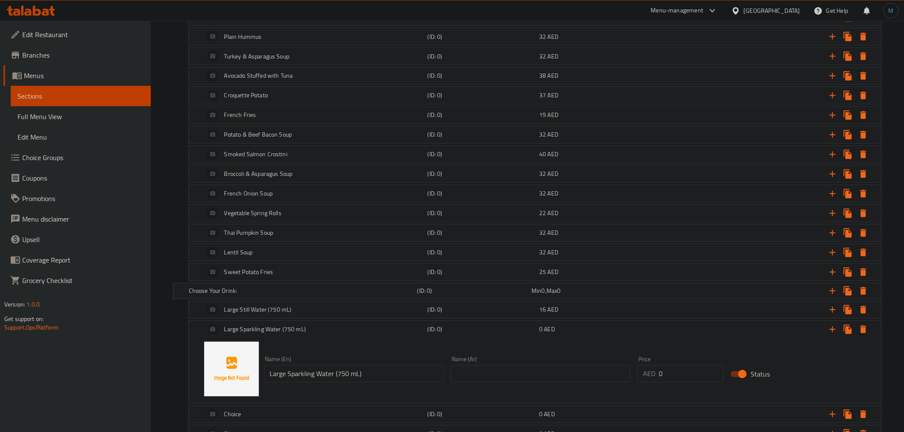
click at [541, 382] on input "text" at bounding box center [541, 374] width 180 height 17
paste input "مياه غازية كبيرة (750 مل)"
type input "مياه غازية كبيرة (750 مل)"
type input "21"
click at [530, 336] on div "(ID: 0)" at bounding box center [482, 330] width 112 height 12
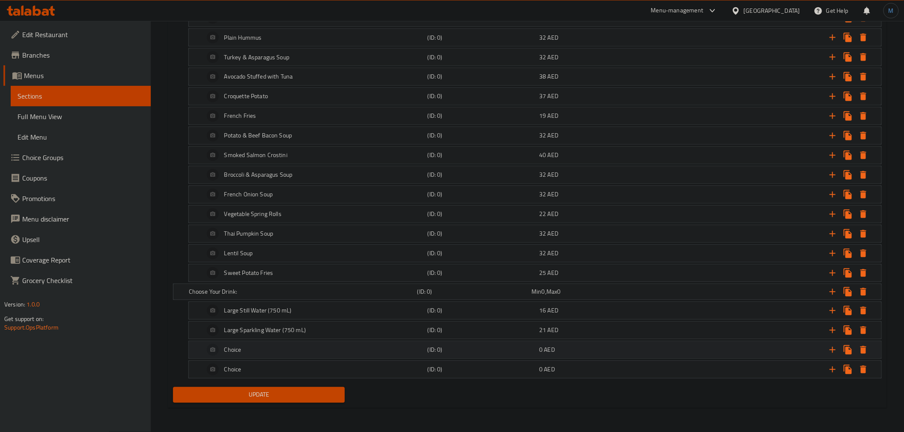
click at [284, 350] on div "Choice" at bounding box center [313, 350] width 223 height 21
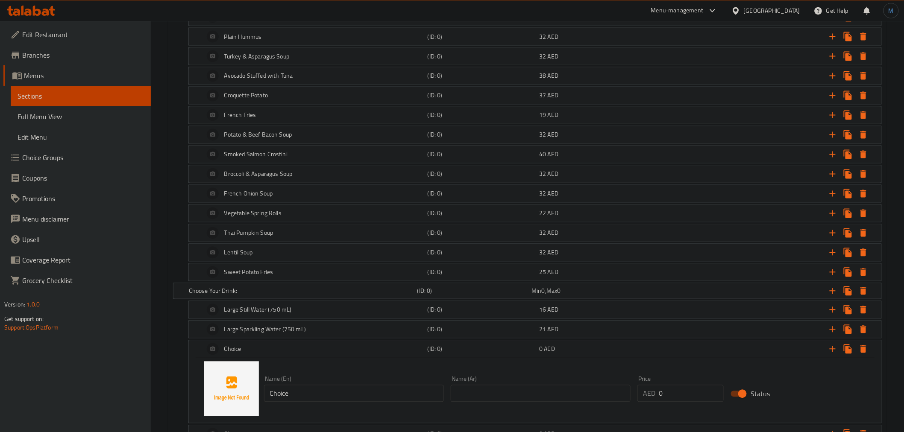
drag, startPoint x: 293, startPoint y: 379, endPoint x: 305, endPoint y: 386, distance: 13.8
click at [301, 383] on div "Name (En) Choice Name (En)" at bounding box center [354, 389] width 180 height 26
click at [305, 386] on input "Choice" at bounding box center [354, 393] width 180 height 17
paste input "oca-Cola"
type input "Coca-Cola"
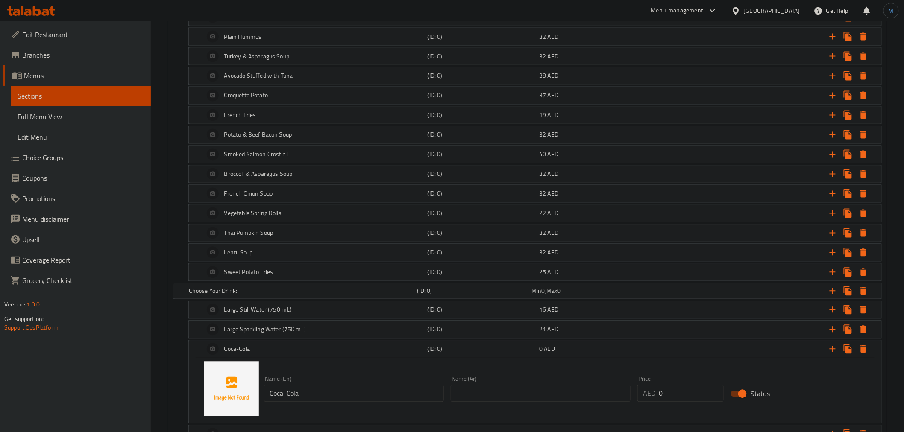
click at [552, 387] on input "text" at bounding box center [541, 393] width 180 height 17
paste input "كوكا كولا"
type input "كوكا كولا"
type input "13"
click at [487, 356] on div "Coca-Cola (ID: 0) 13 AED" at bounding box center [537, 349] width 670 height 21
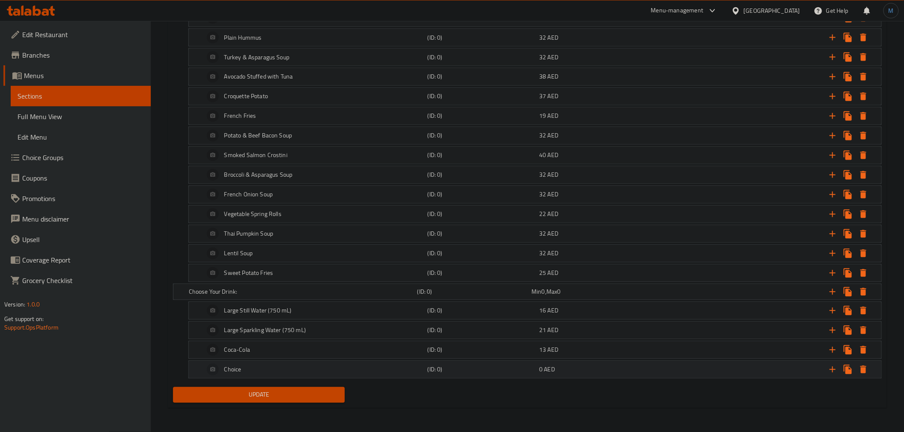
click at [310, 364] on div "Choice" at bounding box center [313, 370] width 223 height 21
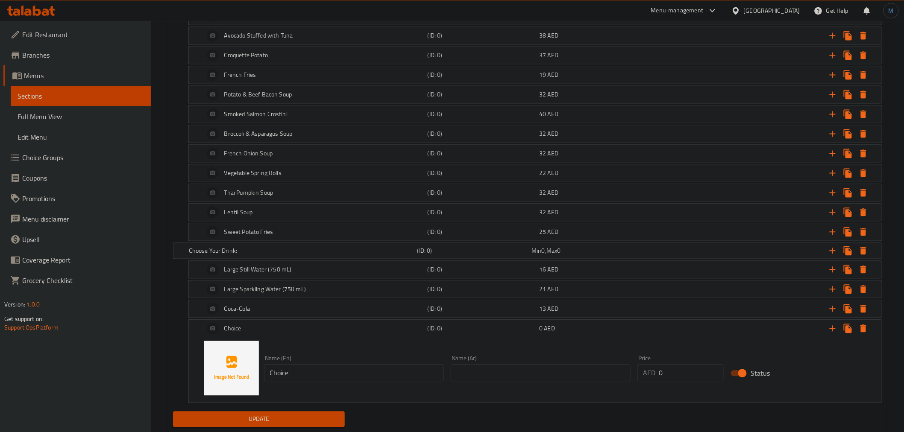
scroll to position [668, 0]
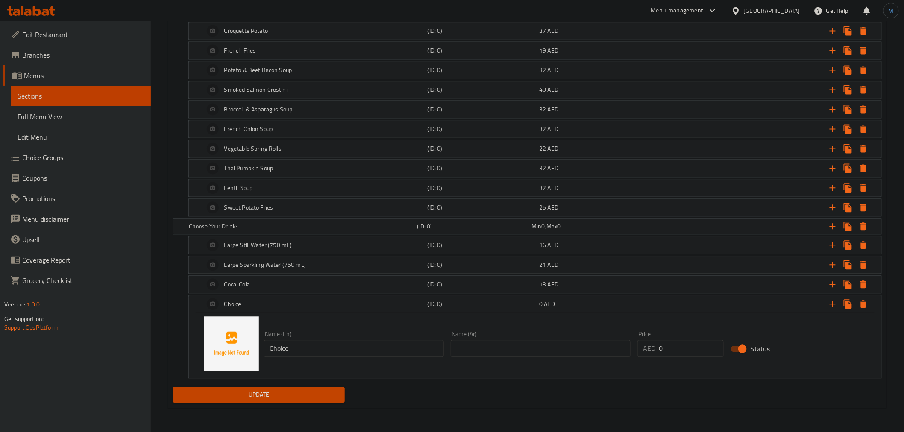
click at [337, 338] on div "Name (En) Choice Name (En)" at bounding box center [354, 345] width 180 height 26
click at [346, 353] on input "Choice" at bounding box center [354, 348] width 180 height 17
paste input "Sprit"
type input "Sprite"
click at [608, 352] on input "text" at bounding box center [541, 348] width 180 height 17
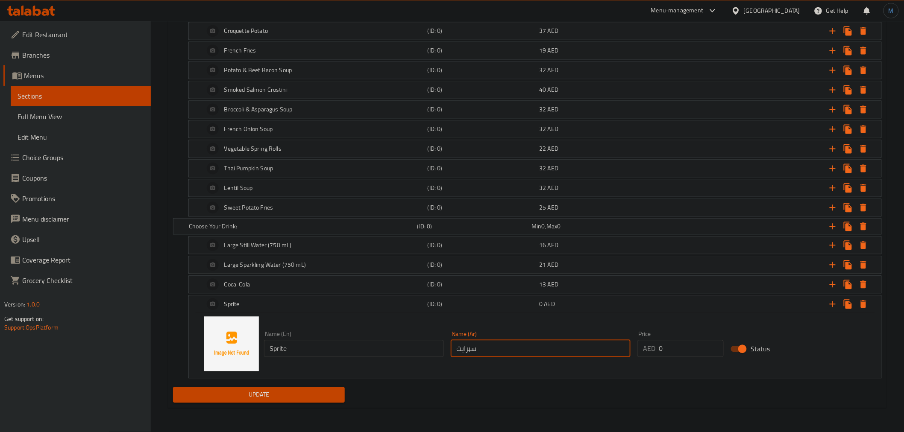
type input "سبرايت"
type input "13"
click at [513, 301] on h5 "(ID: 0)" at bounding box center [482, 304] width 109 height 9
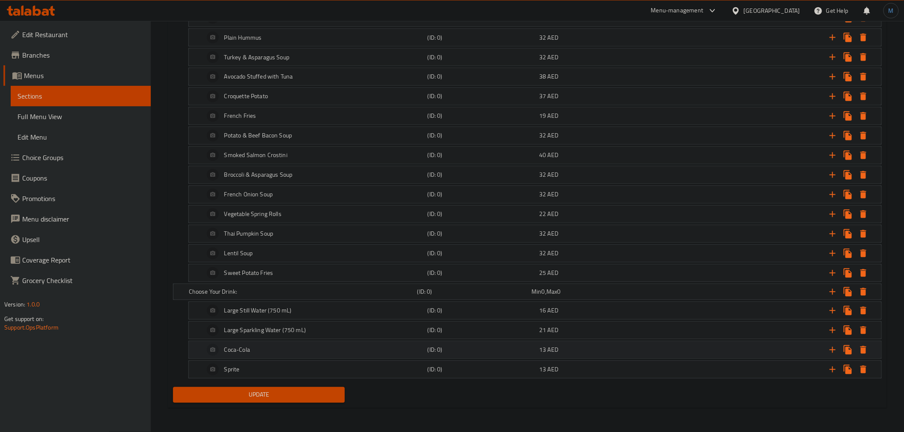
scroll to position [603, 0]
click at [836, 370] on icon "Expand" at bounding box center [832, 370] width 10 height 10
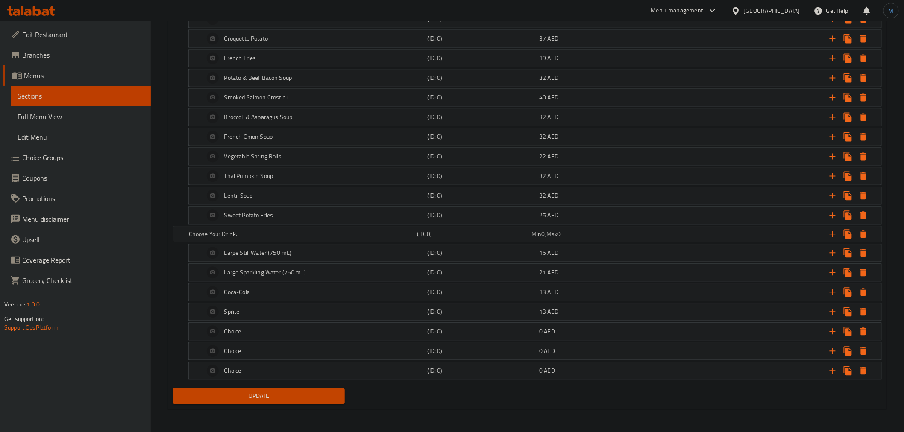
scroll to position [662, 0]
click at [290, 325] on div "Choice" at bounding box center [313, 330] width 223 height 21
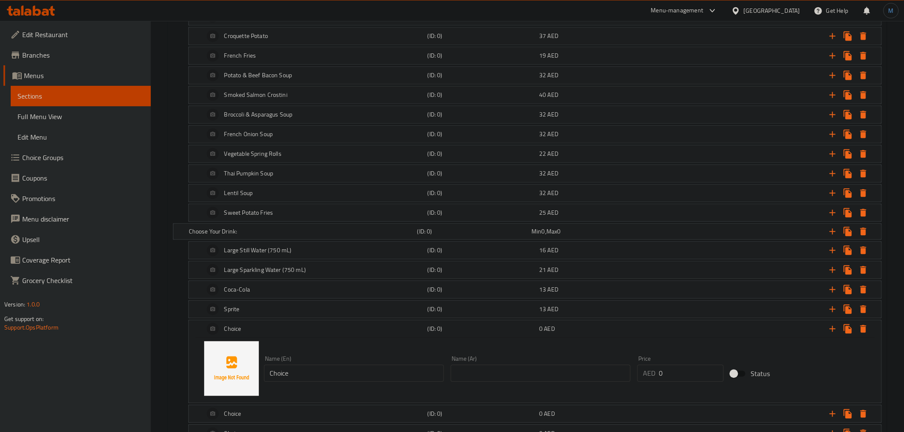
drag, startPoint x: 302, startPoint y: 387, endPoint x: 305, endPoint y: 383, distance: 4.5
click at [302, 387] on div "Name (En) Choice Name (En) Name (Ar) Name (Ar) Price AED 0 Price Status" at bounding box center [535, 369] width 672 height 65
click at [305, 382] on input "Choice" at bounding box center [354, 373] width 180 height 17
paste input "Small Still Water (330 mL)"
type input "Small Still Water (330 mL)"
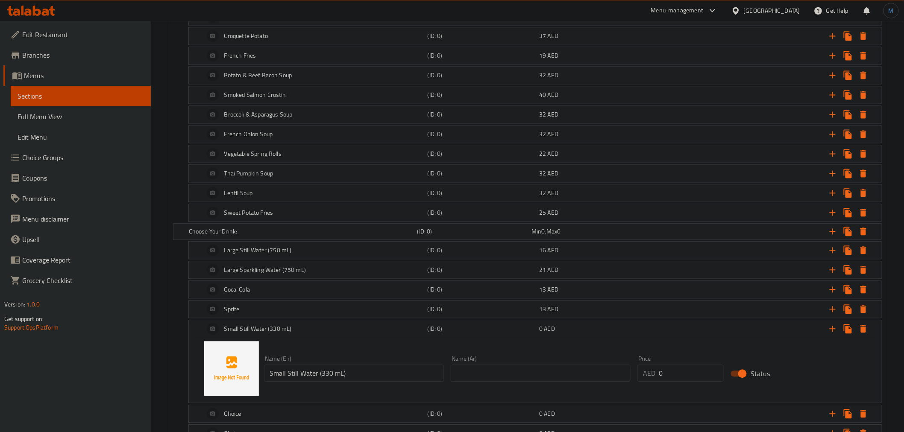
click at [478, 386] on div "Name (Ar) Name (Ar)" at bounding box center [540, 369] width 187 height 33
click at [484, 378] on input "text" at bounding box center [541, 373] width 180 height 17
paste input "مياه معدنية صغيرة (330 مل)"
type input "مياه معدنية صغيرة (330 مل)"
type input "12"
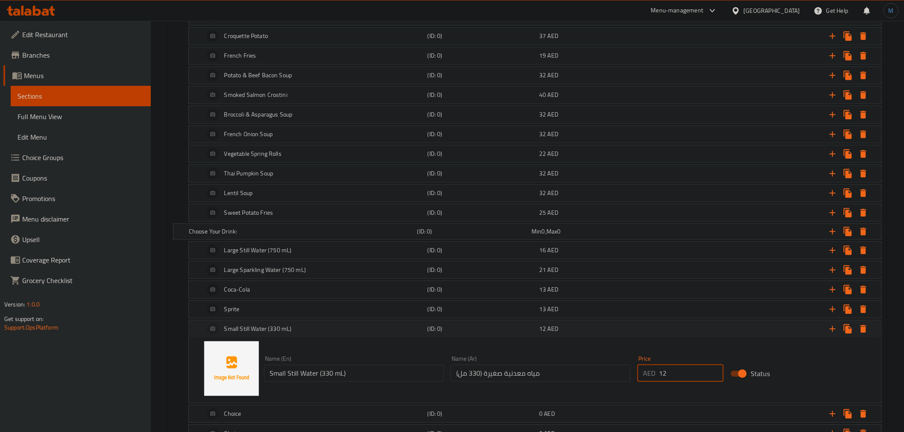
click at [466, 327] on h5 "(ID: 0)" at bounding box center [482, 329] width 109 height 9
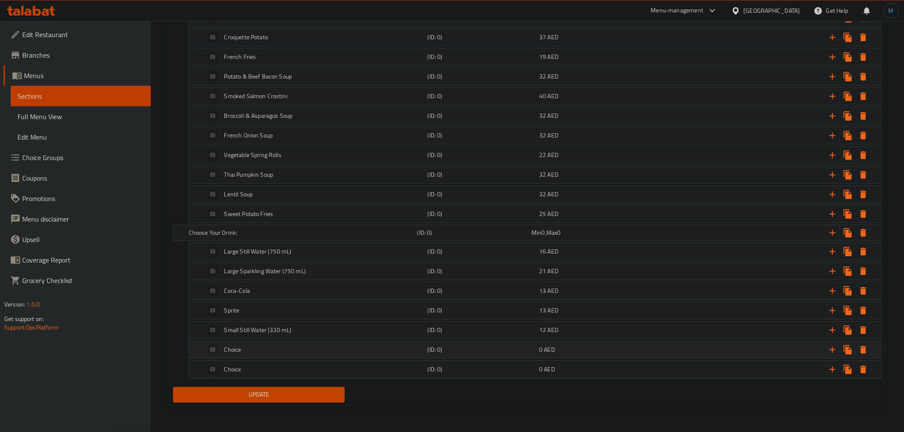
click at [300, 358] on div "Choice" at bounding box center [313, 350] width 223 height 21
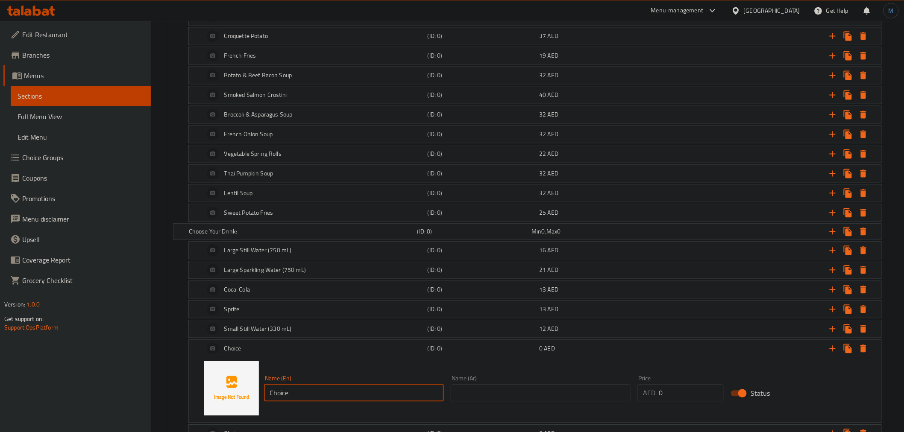
click at [312, 389] on input "Choice" at bounding box center [354, 393] width 180 height 17
paste input "Small Sparkling Water (330 mL)"
type input "Small Sparkling Water (330 mL)"
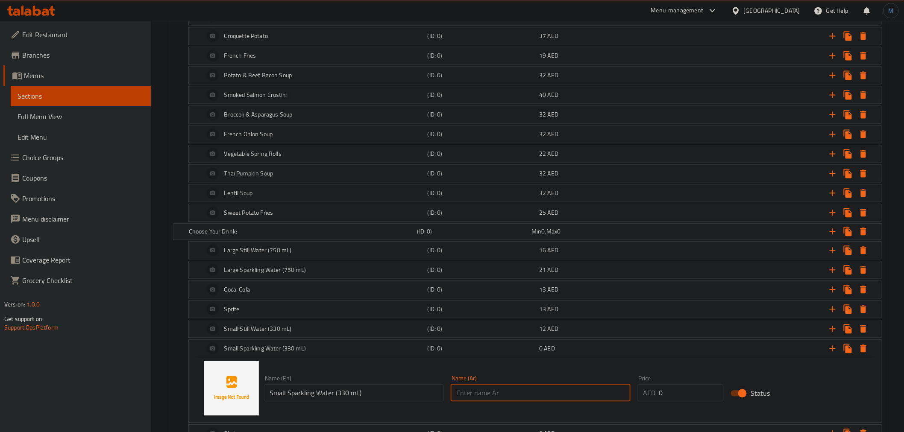
click at [535, 394] on input "text" at bounding box center [541, 393] width 180 height 17
paste input "مياه غازية صغيرة (330 مل)"
type input "مياه غازية صغيرة (330 مل)"
type input "14"
click at [516, 357] on div "Small Sparkling Water (330 mL) (ID: 0) 14 AED" at bounding box center [537, 349] width 670 height 21
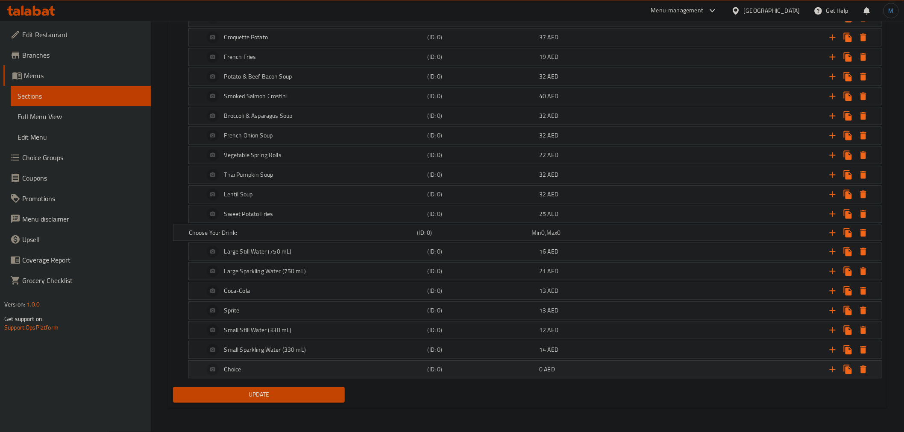
click at [426, 370] on div "(ID: 0)" at bounding box center [482, 370] width 112 height 12
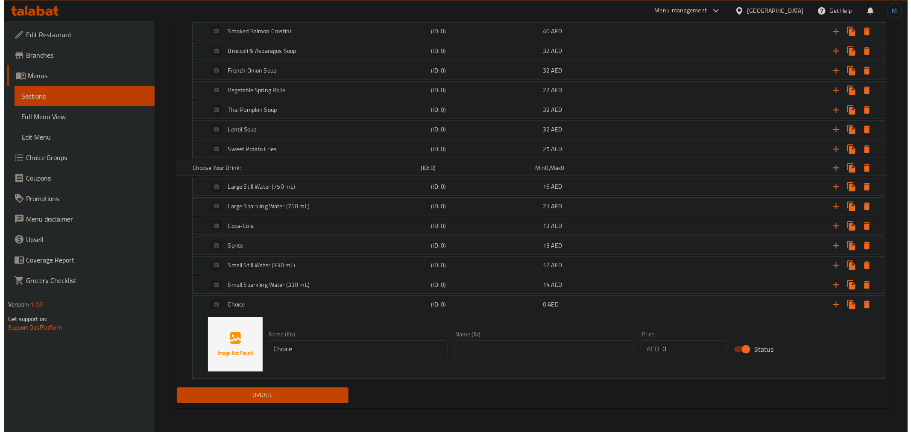
scroll to position [728, 0]
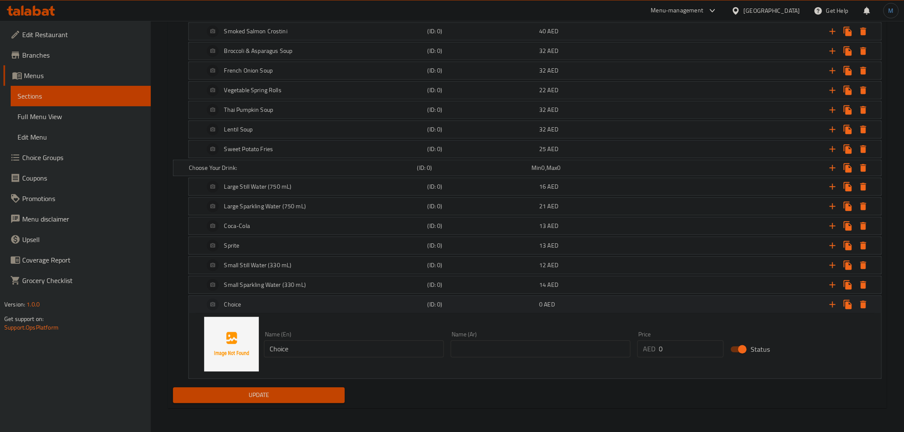
click at [865, 305] on icon "Expand" at bounding box center [863, 305] width 6 height 8
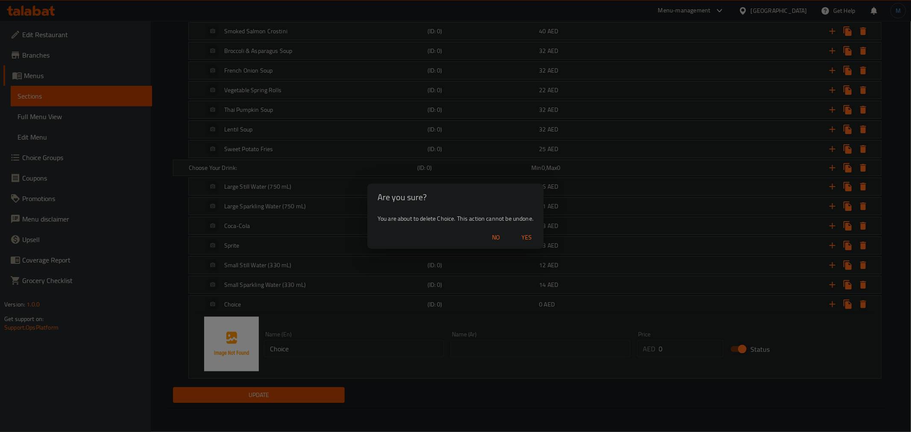
click at [535, 241] on span "Yes" at bounding box center [526, 237] width 21 height 11
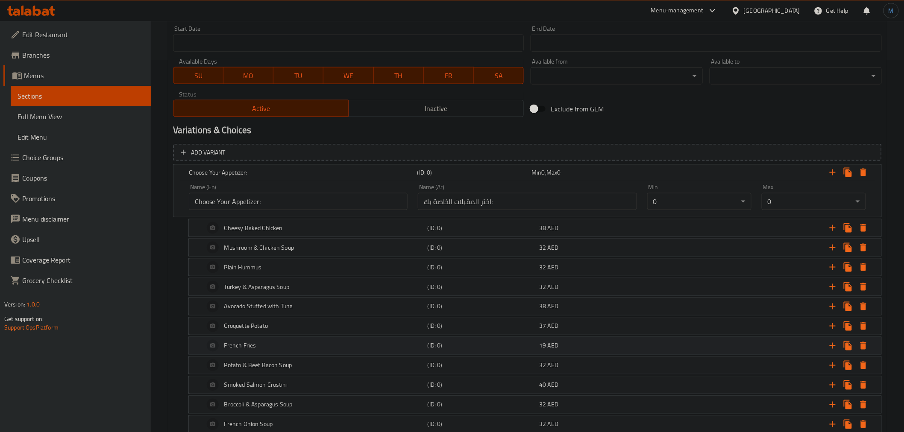
scroll to position [358, 0]
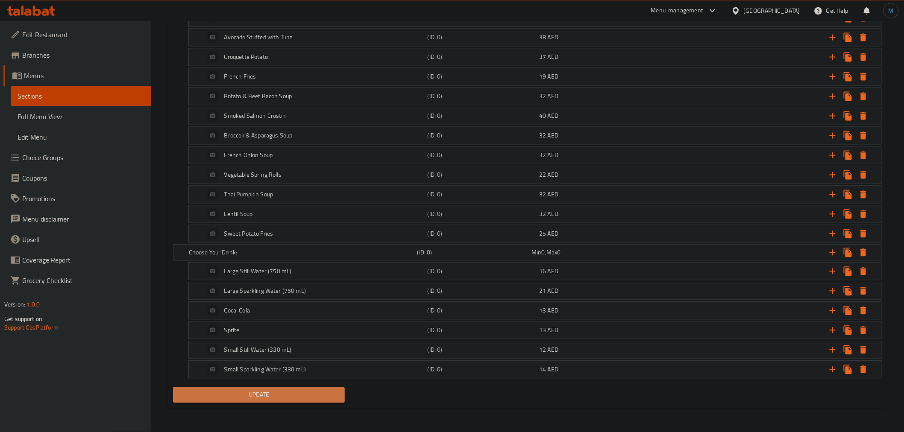
click at [269, 399] on span "Update" at bounding box center [259, 395] width 158 height 11
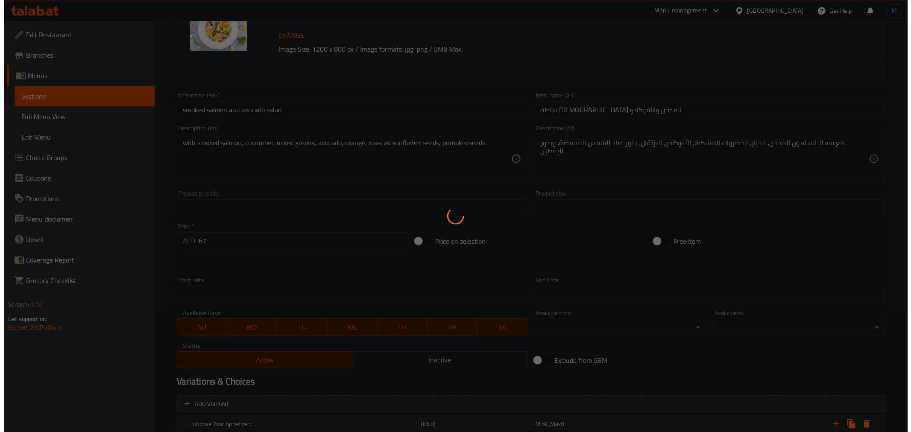
scroll to position [0, 0]
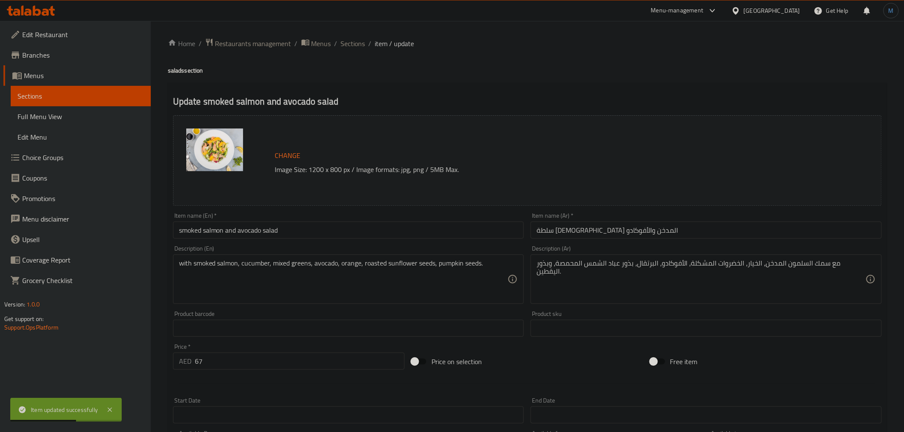
click at [302, 226] on input "smoked salmon and avocado salad" at bounding box center [348, 230] width 351 height 17
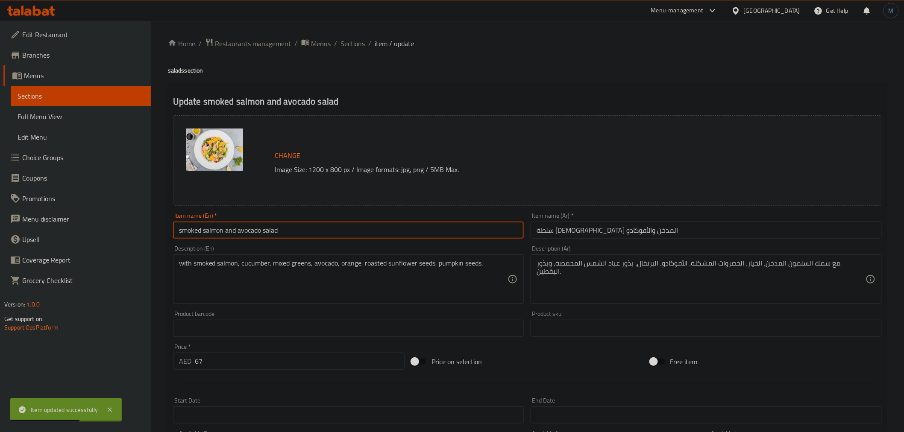
click at [302, 226] on input "smoked salmon and avocado salad" at bounding box center [348, 230] width 351 height 17
click at [336, 47] on ol "Home / Restaurants management / Menus / Sections / item / update" at bounding box center [527, 43] width 719 height 11
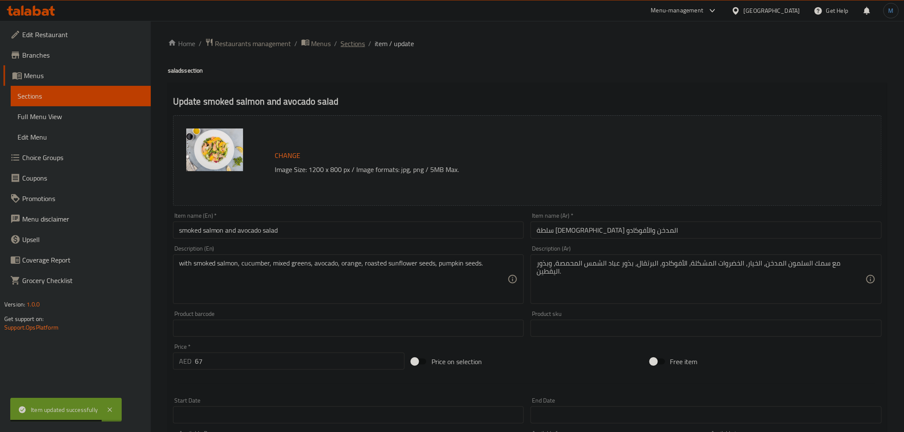
click at [345, 45] on span "Sections" at bounding box center [353, 43] width 24 height 10
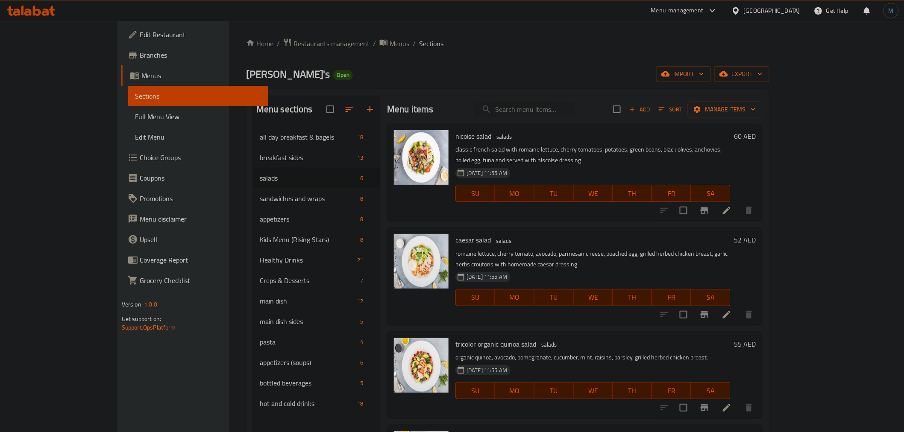
click at [569, 210] on div "nicoise salad salads classic french salad with romaine lettuce, cherry tomatoes…" at bounding box center [575, 171] width 376 height 97
click at [763, 116] on button "Manage items" at bounding box center [725, 110] width 75 height 16
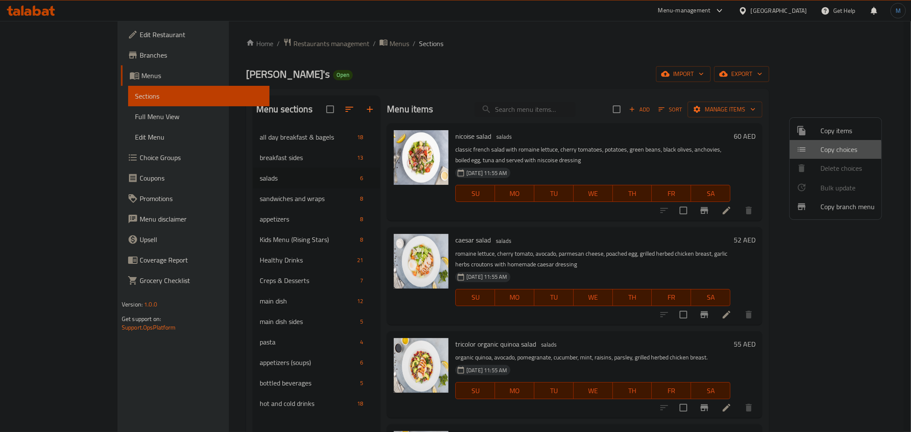
click at [823, 154] on span "Copy choices" at bounding box center [848, 149] width 54 height 10
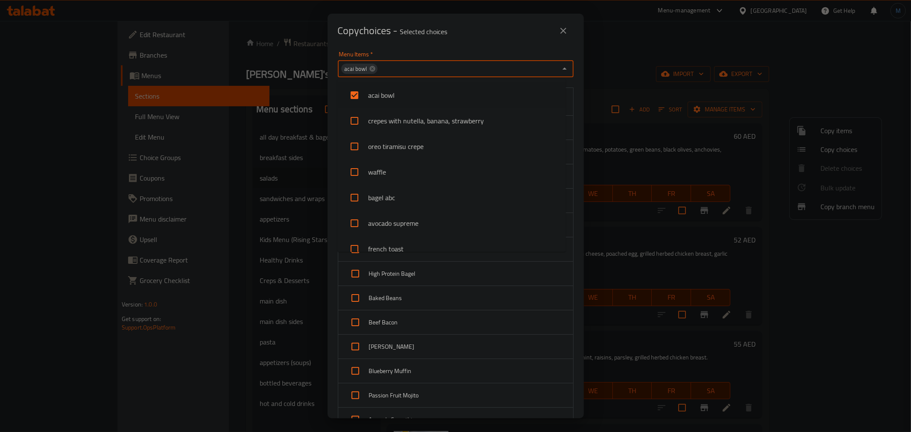
click at [433, 70] on input "Menu Items   *" at bounding box center [468, 69] width 179 height 12
click at [370, 67] on icon at bounding box center [373, 69] width 6 height 6
type input "vege"
click at [384, 87] on li "vegetable spring rolls - appetizer" at bounding box center [451, 95] width 229 height 26
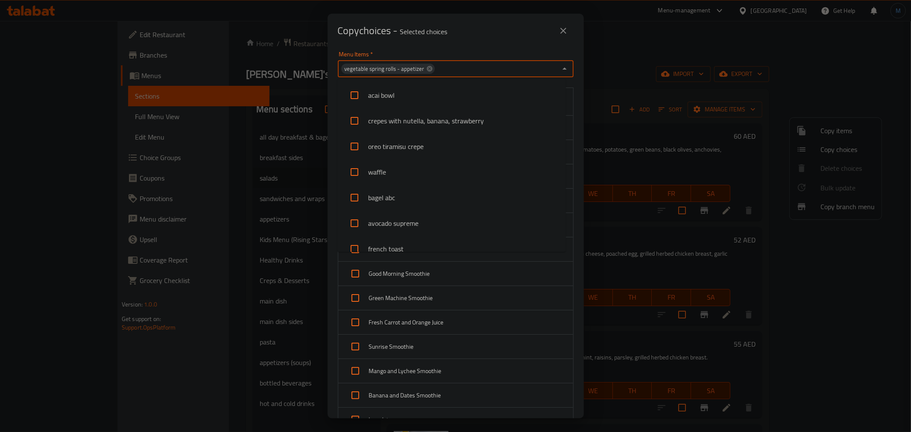
scroll to position [780, 0]
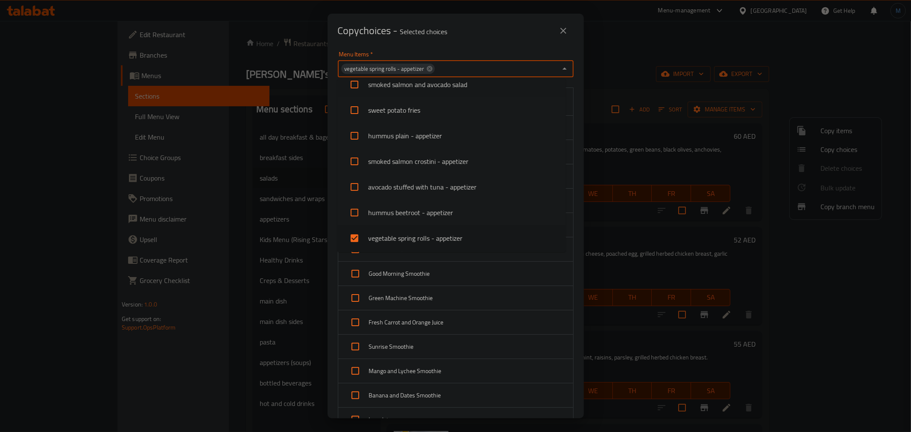
click at [450, 40] on div "Copy choices - Selected choices 0" at bounding box center [456, 31] width 236 height 21
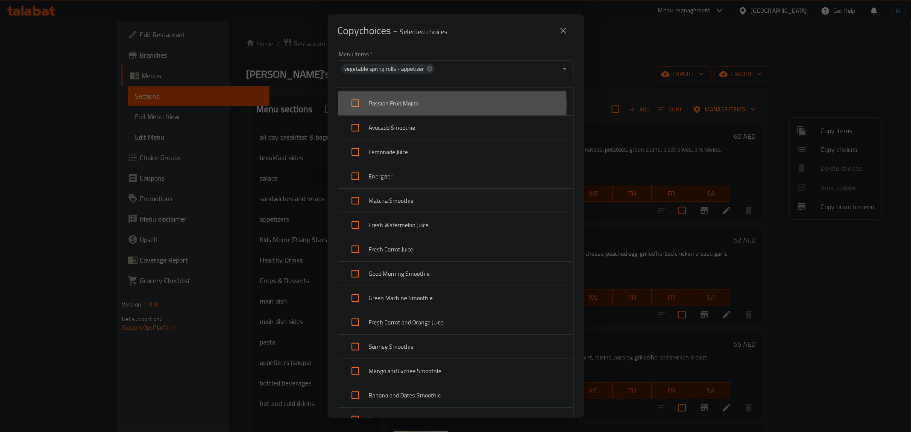
click at [435, 105] on span "Passion Fruit Mojito" at bounding box center [467, 103] width 197 height 11
checkbox input "true"
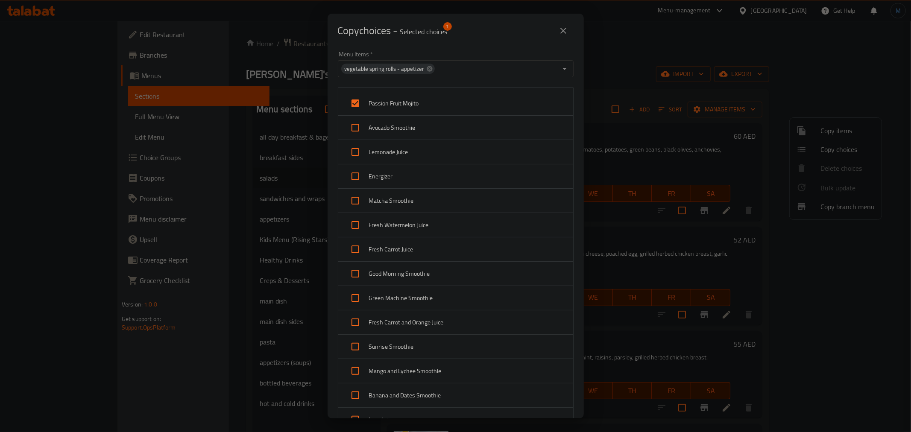
click at [433, 123] on span "Avocado Smoothie" at bounding box center [467, 128] width 197 height 11
checkbox input "true"
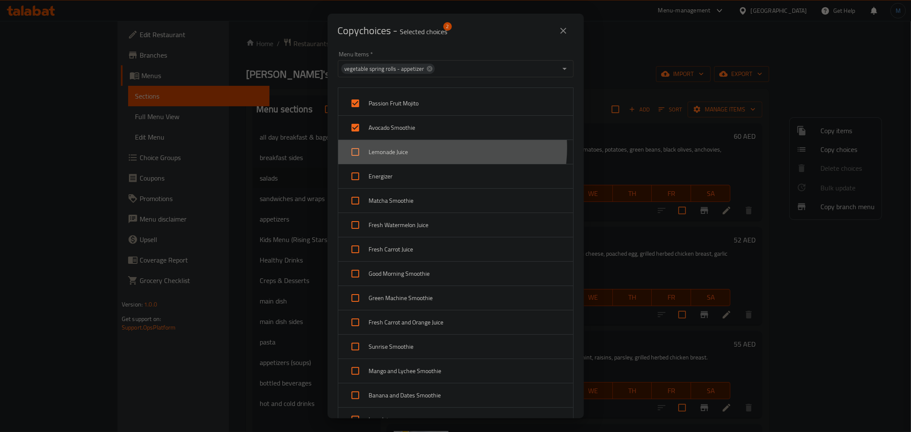
click at [428, 148] on span "Lemonade Juice" at bounding box center [467, 152] width 197 height 11
checkbox input "true"
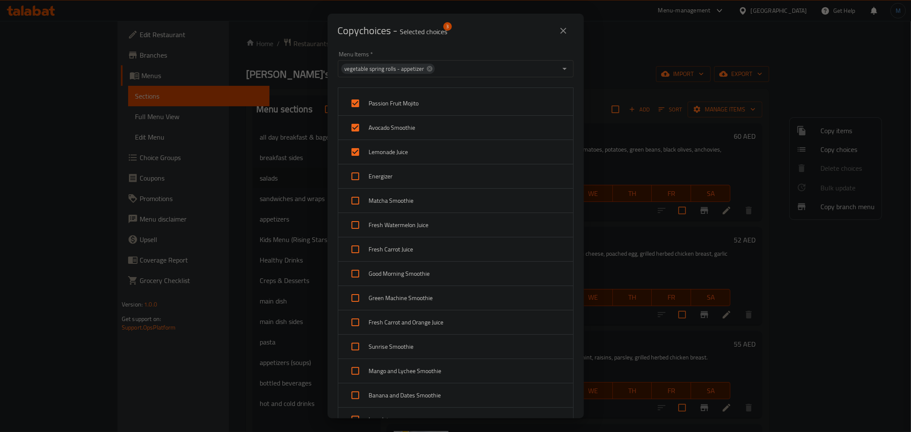
drag, startPoint x: 426, startPoint y: 191, endPoint x: 426, endPoint y: 203, distance: 12.4
click at [426, 191] on div "Matcha Smoothie" at bounding box center [455, 201] width 235 height 24
checkbox input "true"
click at [424, 173] on span "Energizer" at bounding box center [467, 176] width 197 height 11
checkbox input "true"
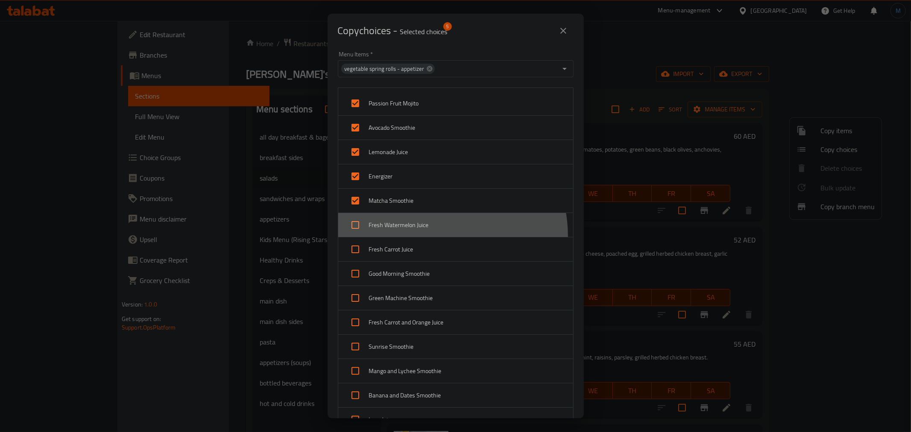
click at [428, 237] on div "Fresh Watermelon Juice" at bounding box center [455, 225] width 235 height 24
checkbox input "true"
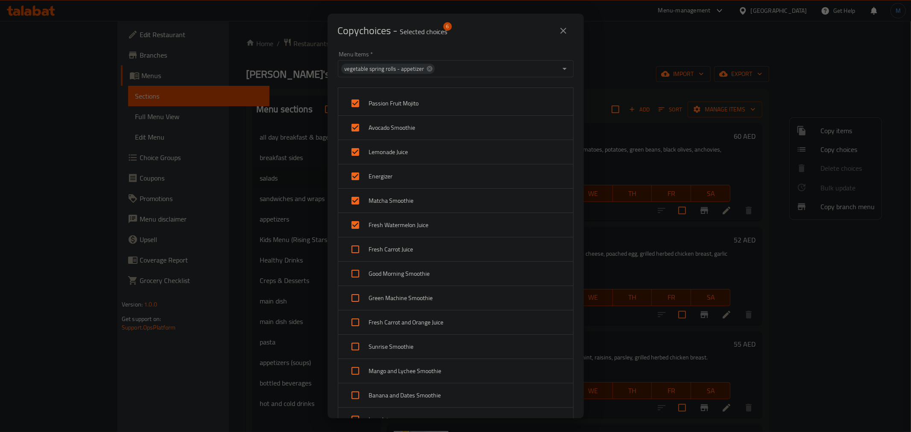
click at [428, 258] on div "Fresh Carrot Juice" at bounding box center [455, 250] width 235 height 24
checkbox input "true"
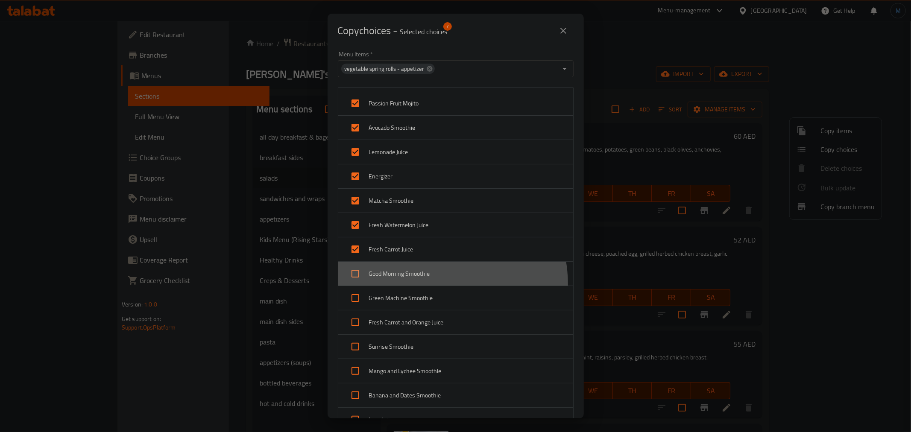
click at [426, 285] on div "Good Morning Smoothie" at bounding box center [455, 274] width 235 height 24
checkbox input "true"
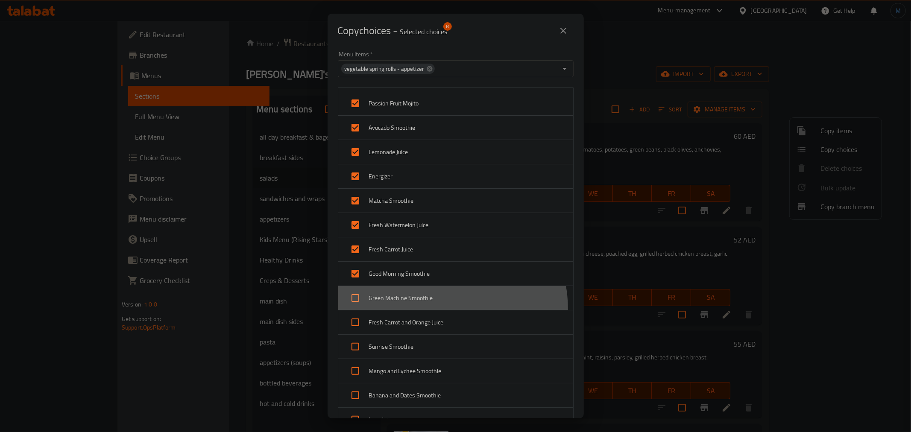
click at [435, 310] on ul "Passion Fruit Mojito Avocado Smoothie Lemonade Juice Energizer Matcha Smoothie …" at bounding box center [456, 359] width 236 height 543
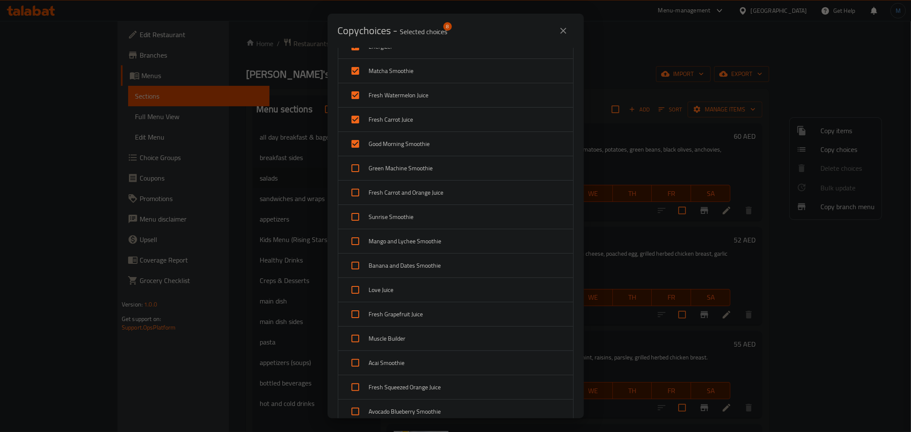
scroll to position [142, 0]
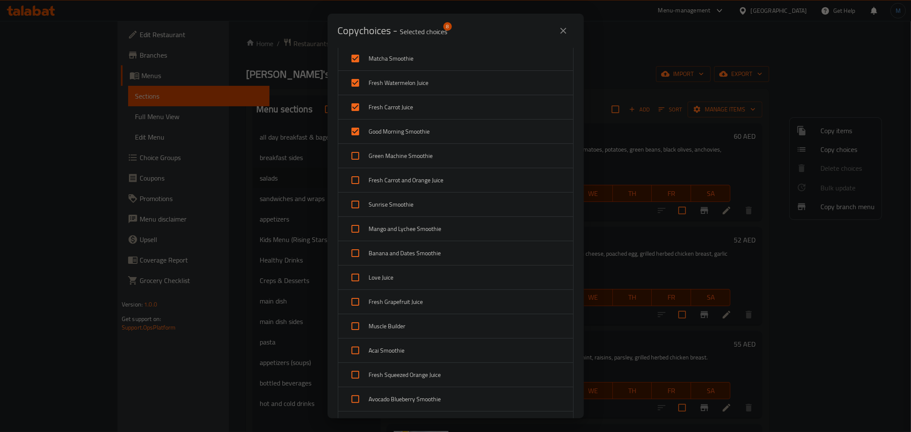
click at [391, 169] on div "Fresh Carrot and Orange Juice" at bounding box center [455, 180] width 235 height 24
click at [393, 185] on span "Fresh Carrot and Orange Juice" at bounding box center [467, 180] width 197 height 11
checkbox input "false"
click at [396, 161] on div "Green Machine Smoothie" at bounding box center [455, 156] width 235 height 24
checkbox input "true"
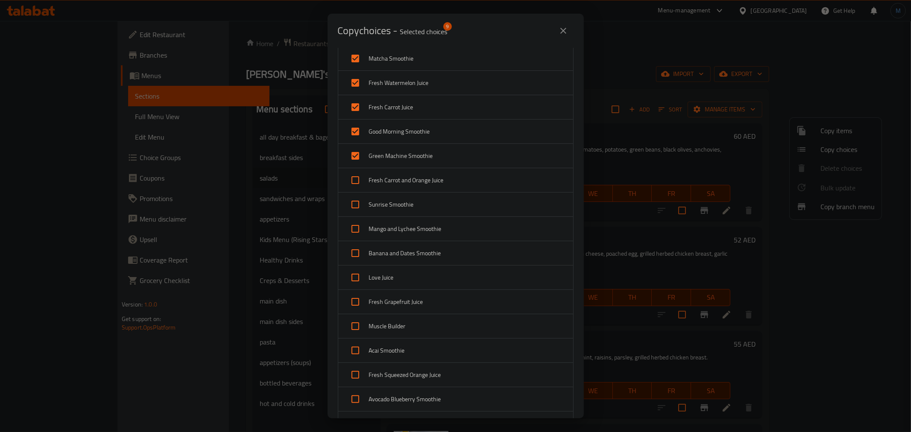
click at [399, 182] on span "Fresh Carrot and Orange Juice" at bounding box center [467, 180] width 197 height 11
checkbox input "true"
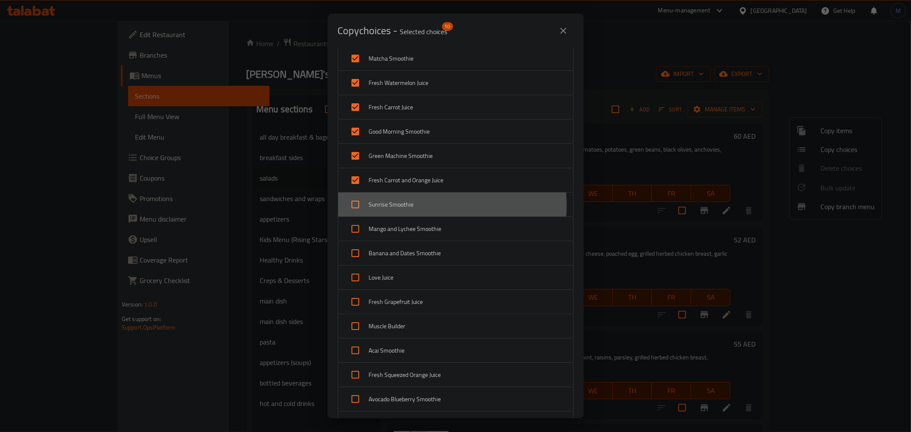
click at [399, 206] on span "Sunrise Smoothie" at bounding box center [467, 205] width 197 height 11
checkbox input "true"
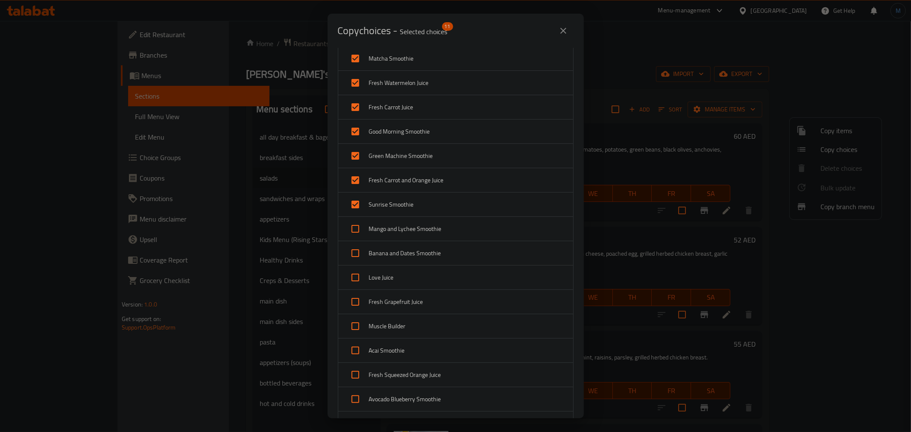
click at [400, 233] on span "Mango and Lychee Smoothie" at bounding box center [467, 229] width 197 height 11
checkbox input "true"
click at [403, 251] on span "Banana and Dates Smoothie" at bounding box center [467, 253] width 197 height 11
checkbox input "true"
click at [406, 277] on span "Love Juice" at bounding box center [467, 278] width 197 height 11
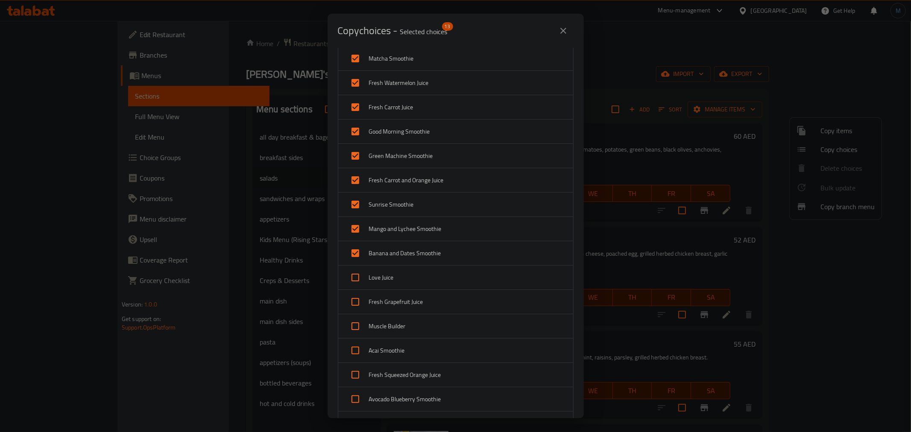
checkbox input "true"
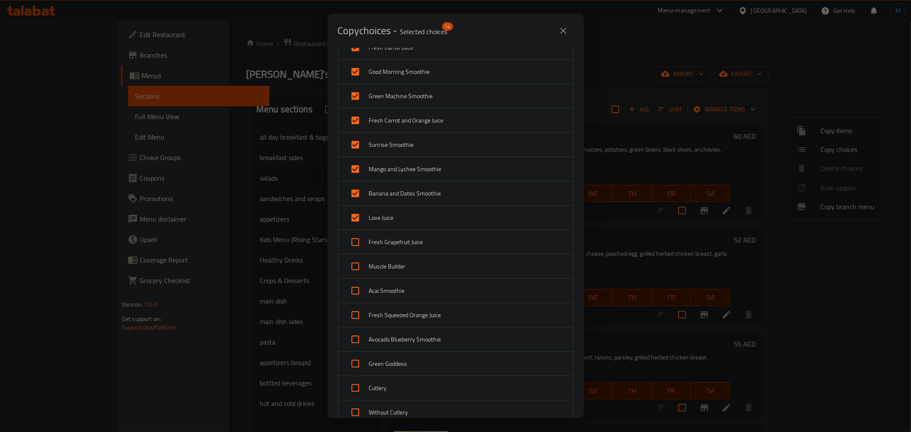
scroll to position [285, 0]
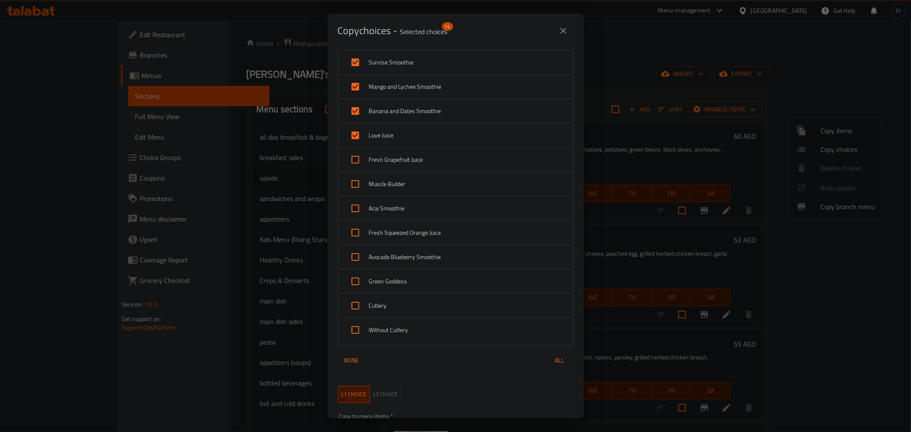
click at [396, 162] on span "Fresh Grapefruit Juice" at bounding box center [467, 160] width 197 height 11
checkbox input "true"
click at [398, 188] on span "Muscle Builder" at bounding box center [467, 184] width 197 height 11
checkbox input "true"
click at [399, 210] on span "Acai Smoothie" at bounding box center [467, 208] width 197 height 11
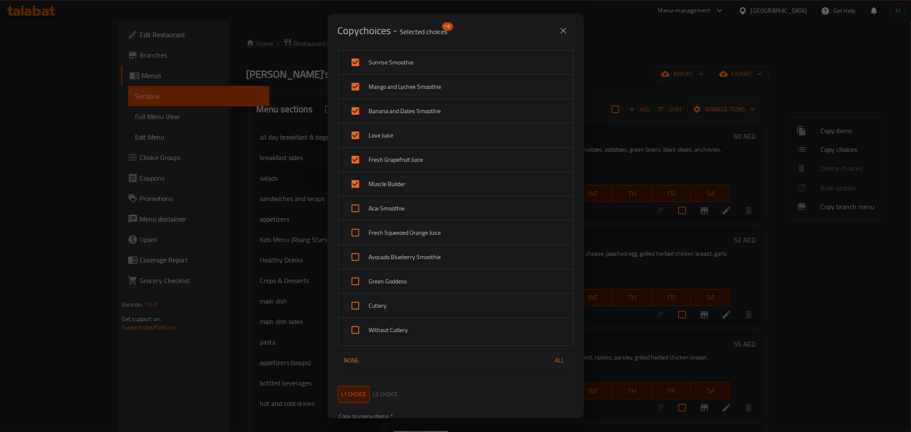
checkbox input "true"
click at [402, 225] on div "Fresh Squeezed Orange Juice" at bounding box center [455, 233] width 235 height 24
checkbox input "true"
click at [411, 260] on span "Avocado Blueberry Smoothie" at bounding box center [467, 257] width 197 height 11
checkbox input "true"
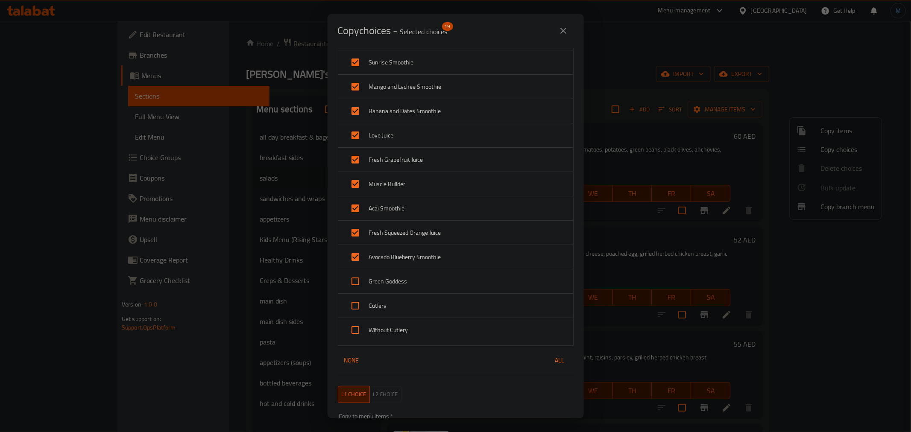
click at [416, 275] on div "Green Goddess" at bounding box center [455, 282] width 235 height 24
checkbox input "true"
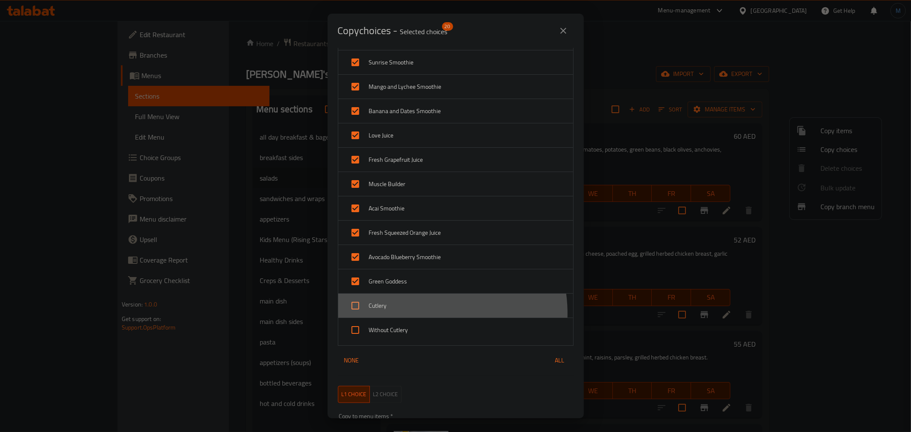
drag, startPoint x: 425, startPoint y: 314, endPoint x: 430, endPoint y: 322, distance: 9.2
click at [426, 314] on div "Cutlery" at bounding box center [455, 306] width 235 height 24
checkbox input "true"
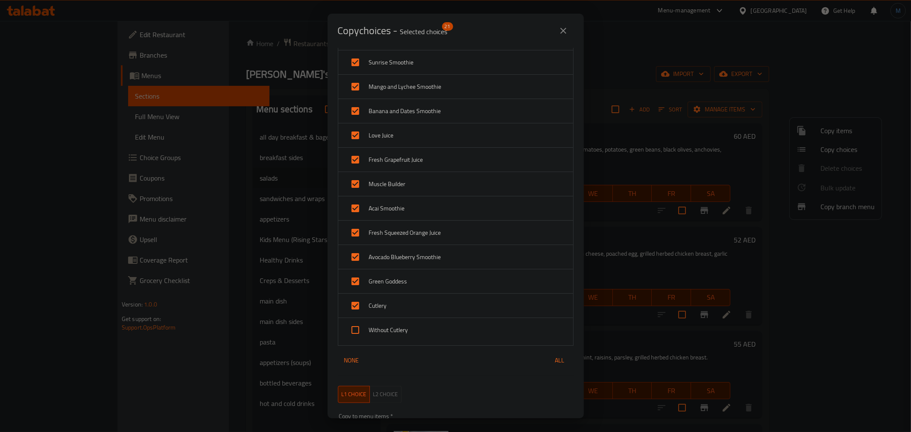
click at [430, 323] on div "Without Cutlery" at bounding box center [455, 330] width 235 height 24
checkbox input "true"
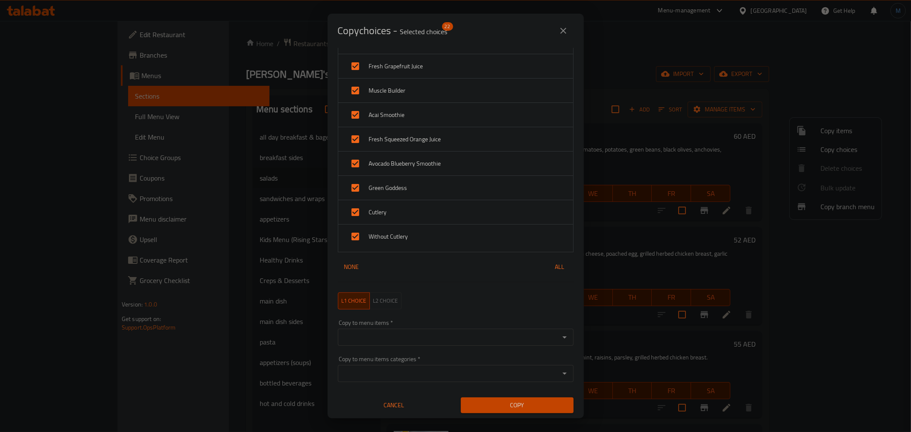
click at [419, 332] on input "Copy to menu items   *" at bounding box center [448, 338] width 217 height 12
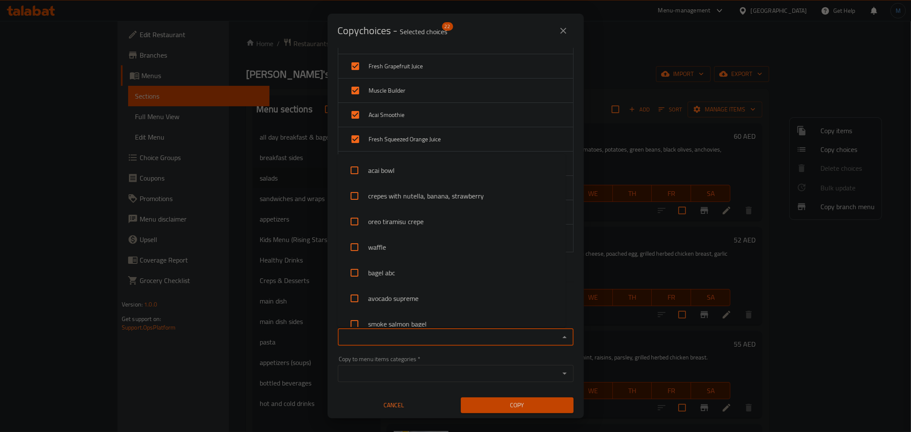
paste input "smoked salmon and avocado salad"
type input "smoked salmon and avocado salad"
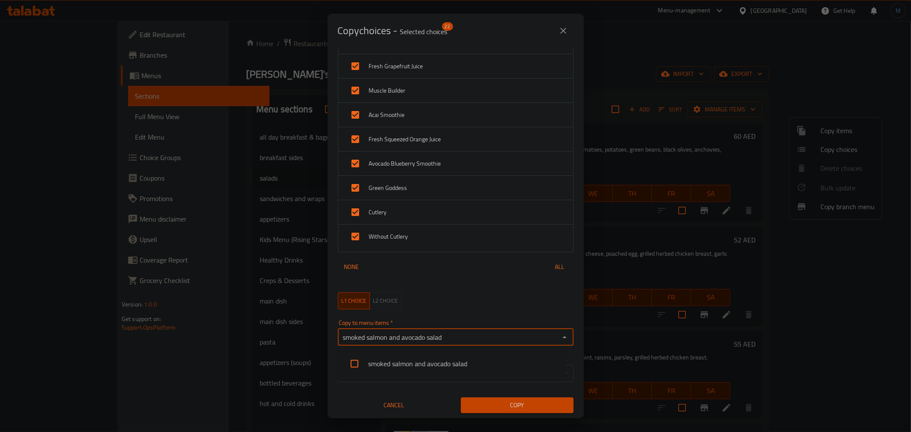
click at [411, 367] on li "smoked salmon and avocado salad" at bounding box center [451, 364] width 229 height 26
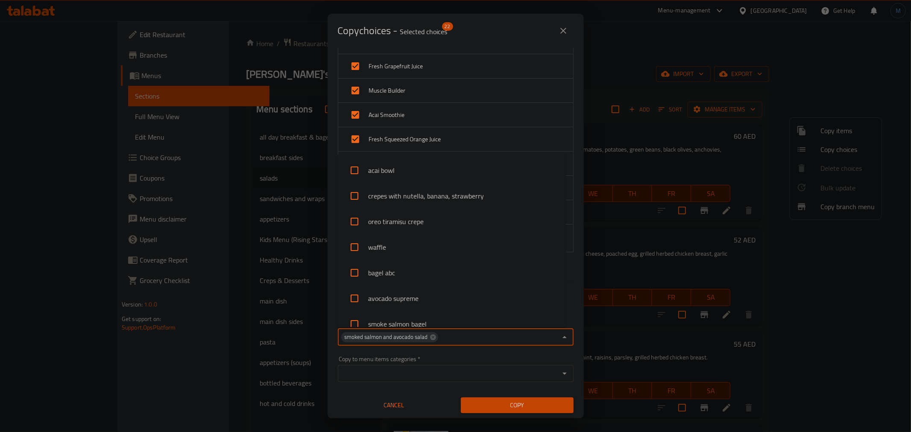
scroll to position [754, 0]
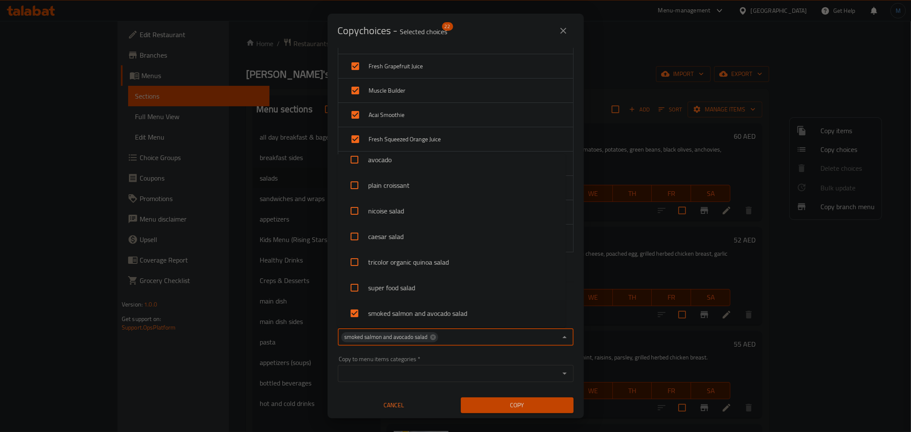
click at [521, 411] on button "Copy" at bounding box center [517, 406] width 113 height 16
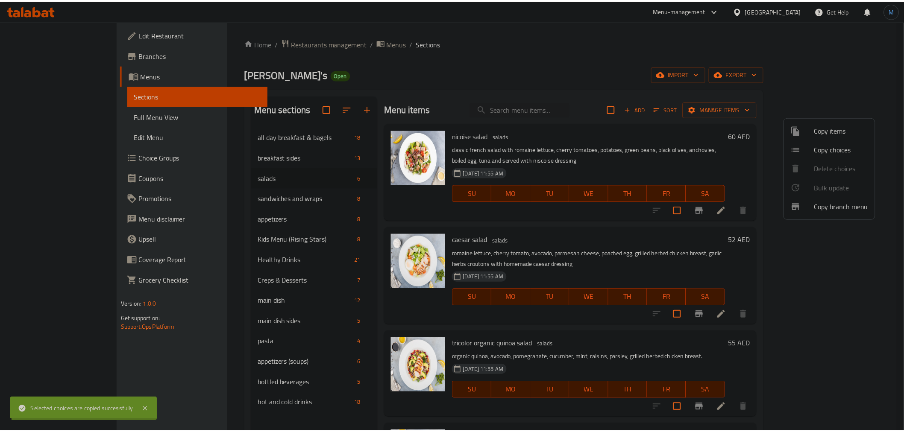
scroll to position [1, 0]
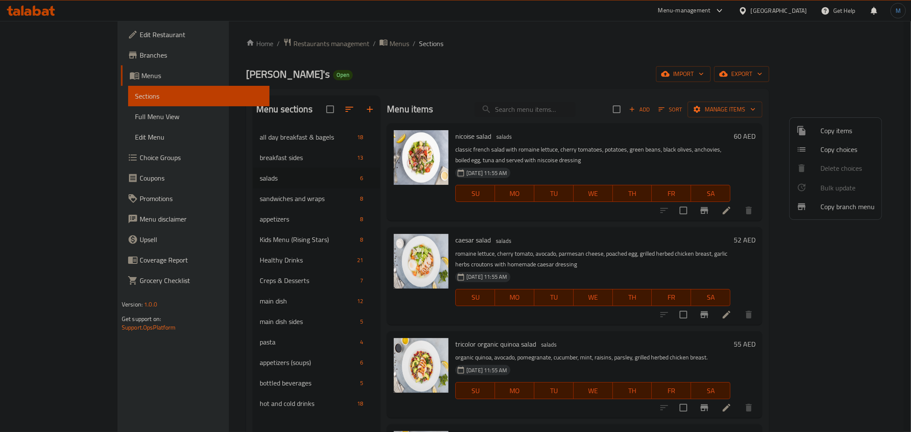
click at [587, 242] on div at bounding box center [455, 216] width 911 height 432
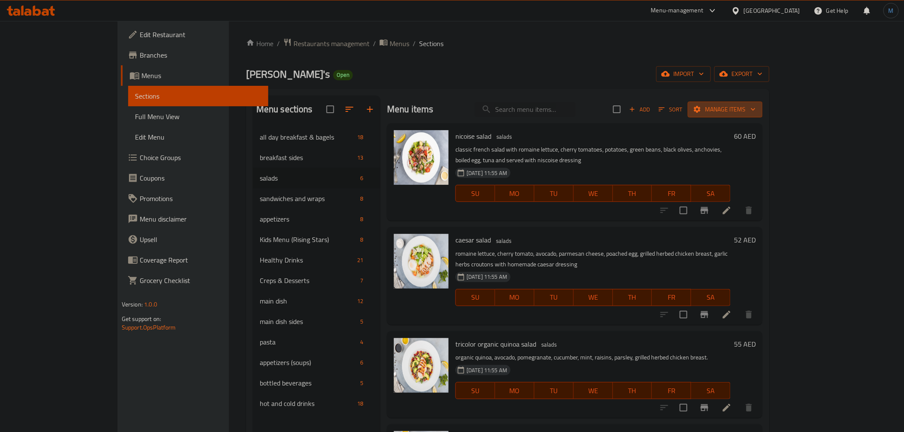
click at [756, 113] on span "Manage items" at bounding box center [725, 109] width 61 height 11
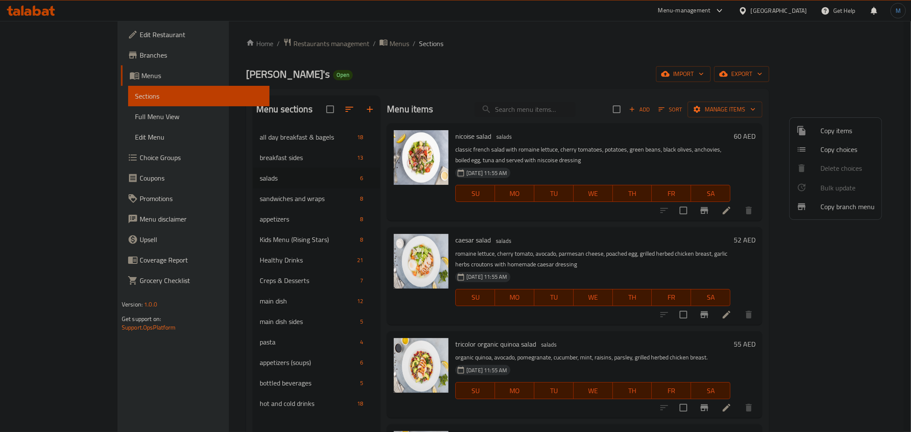
click at [825, 160] on ul "Copy items Copy choices Delete choices Bulk update 0 Copy branch menu" at bounding box center [836, 169] width 92 height 102
click at [825, 159] on ul "Copy items Copy choices Delete choices Bulk update 0 Copy branch menu" at bounding box center [836, 169] width 92 height 102
drag, startPoint x: 799, startPoint y: 253, endPoint x: 825, endPoint y: 314, distance: 65.9
click at [801, 260] on div at bounding box center [455, 216] width 911 height 432
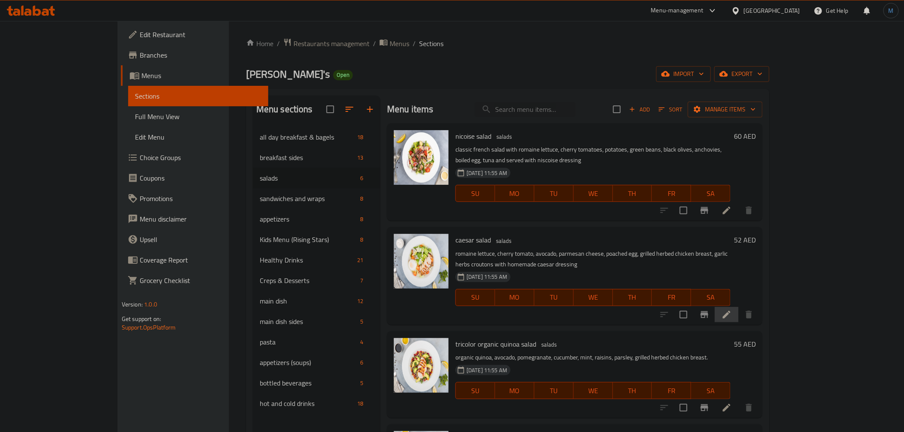
click at [739, 307] on li at bounding box center [727, 314] width 24 height 15
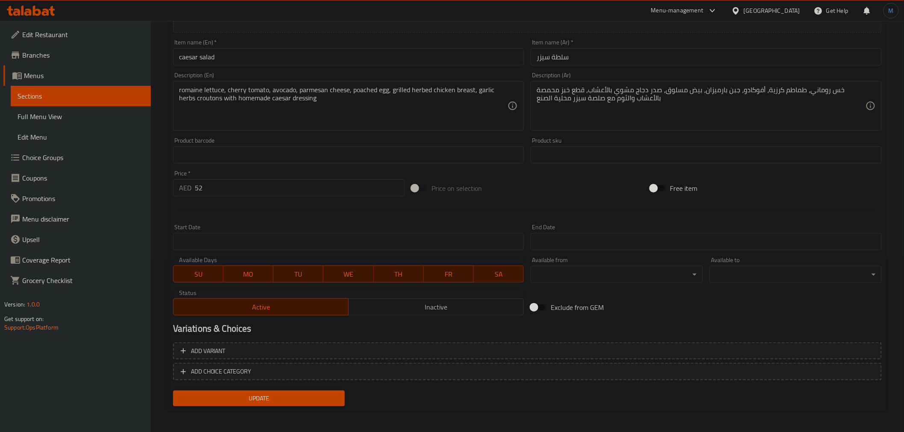
scroll to position [175, 0]
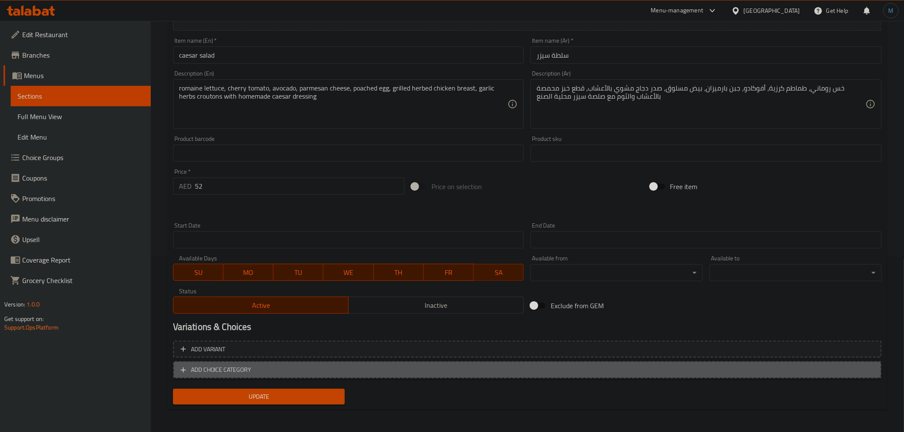
click at [452, 363] on button "ADD CHOICE CATEGORY" at bounding box center [527, 370] width 709 height 18
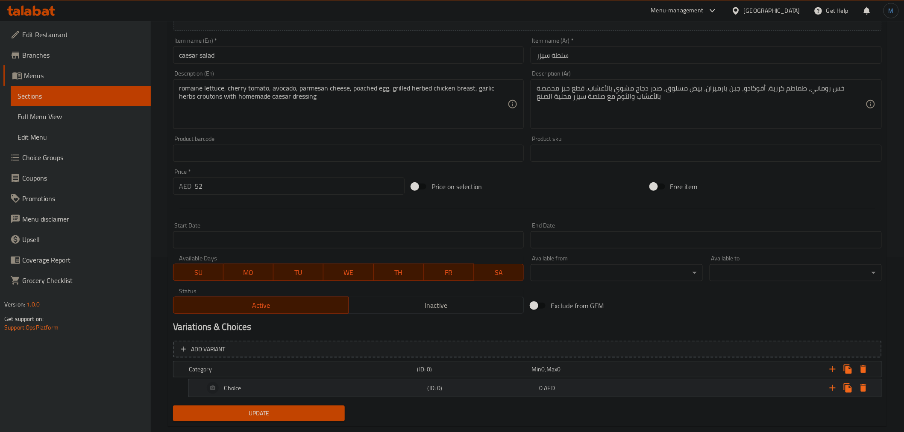
click at [831, 383] on icon "Expand" at bounding box center [832, 388] width 10 height 10
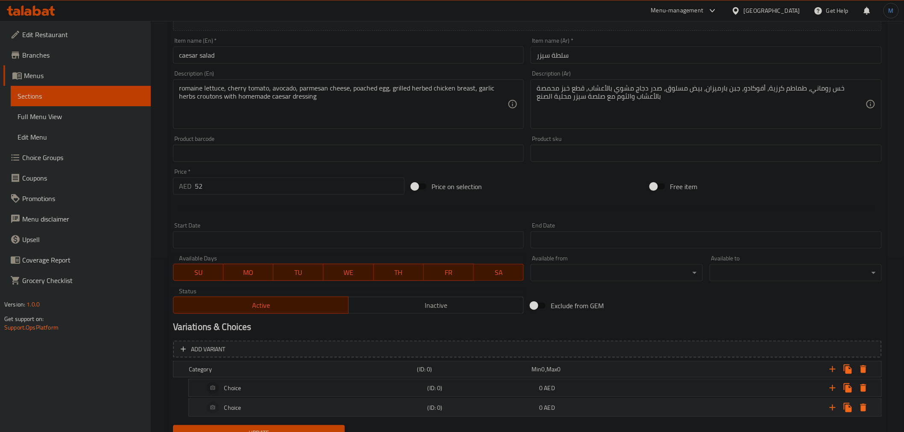
scroll to position [212, 0]
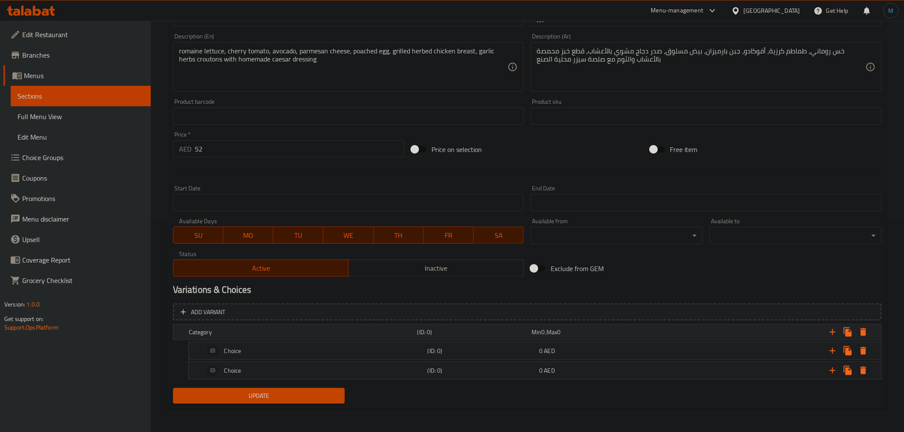
click at [277, 328] on h5 "Category" at bounding box center [301, 332] width 225 height 9
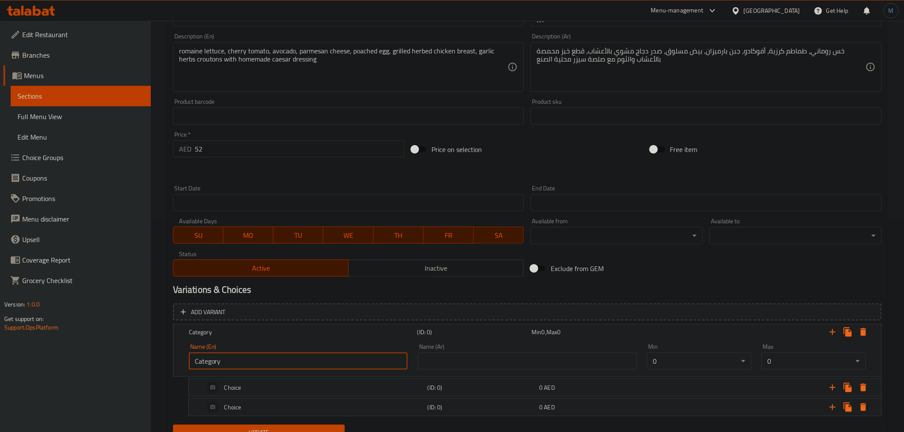
click at [323, 367] on input "Category" at bounding box center [298, 361] width 219 height 17
paste input "hoose your doneness:"
type input "Choose Your Doneness:"
drag, startPoint x: 532, startPoint y: 373, endPoint x: 531, endPoint y: 368, distance: 4.6
click at [532, 373] on div "Name (Ar) Name (Ar)" at bounding box center [527, 357] width 229 height 36
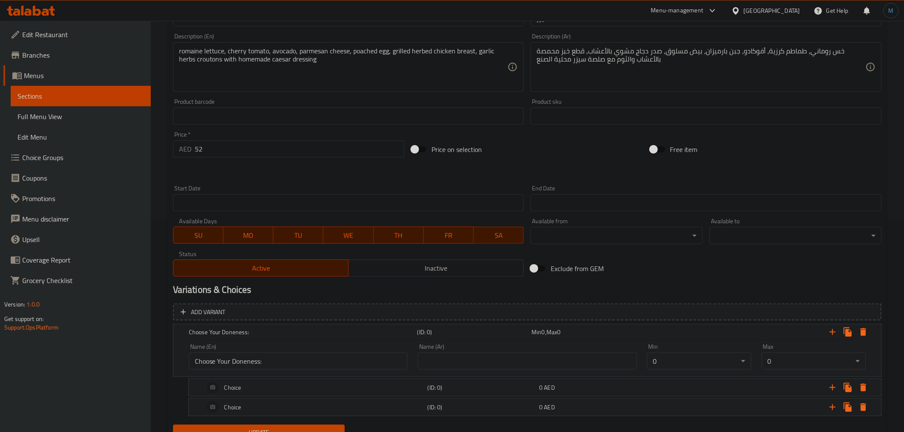
click at [530, 368] on input "text" at bounding box center [527, 361] width 219 height 17
paste input "اختر درجة النضج المفضلة لديك:"
type input "اختر درجة النضج المفضلة لديك:"
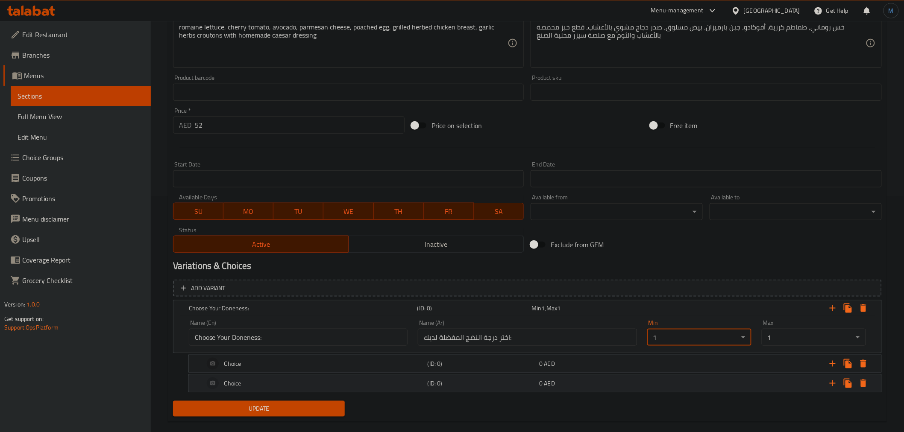
scroll to position [249, 0]
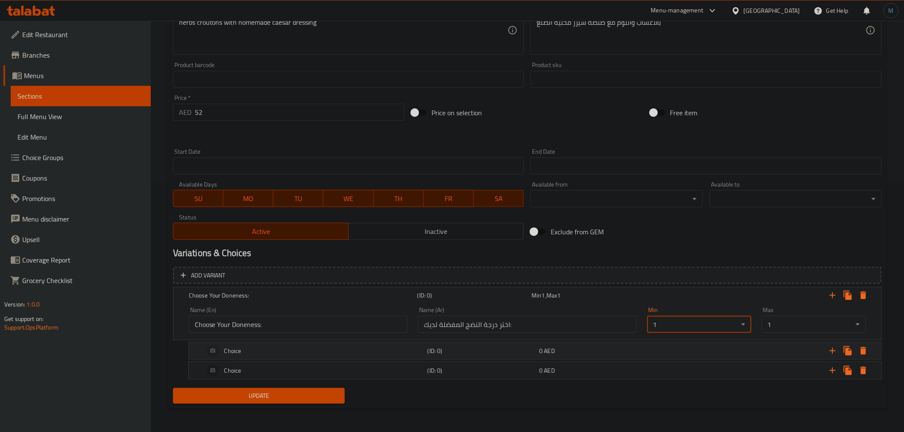
click at [271, 347] on div "Choice" at bounding box center [313, 351] width 223 height 21
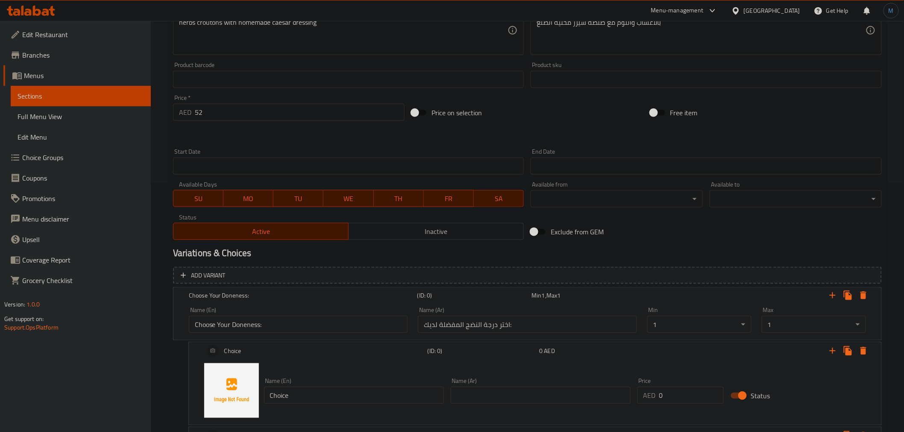
drag, startPoint x: 302, startPoint y: 375, endPoint x: 306, endPoint y: 381, distance: 7.5
click at [305, 379] on div "Name (En) Choice Name (En)" at bounding box center [354, 391] width 187 height 33
click at [306, 382] on div "Name (En) Choice Name (En)" at bounding box center [354, 391] width 180 height 26
click at [308, 385] on div "Name (En) Choice Name (En)" at bounding box center [354, 391] width 180 height 26
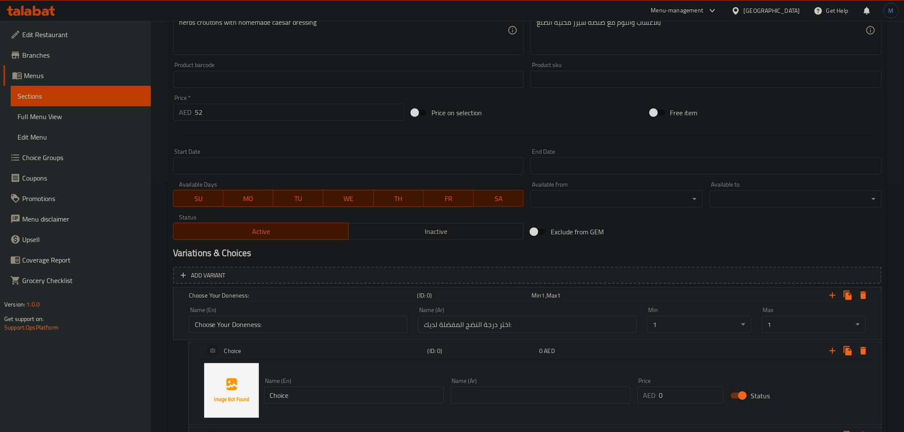
click at [312, 389] on input "Choice" at bounding box center [354, 395] width 180 height 17
paste input "Well Don"
type input "Well Done"
click at [557, 391] on input "text" at bounding box center [541, 395] width 180 height 17
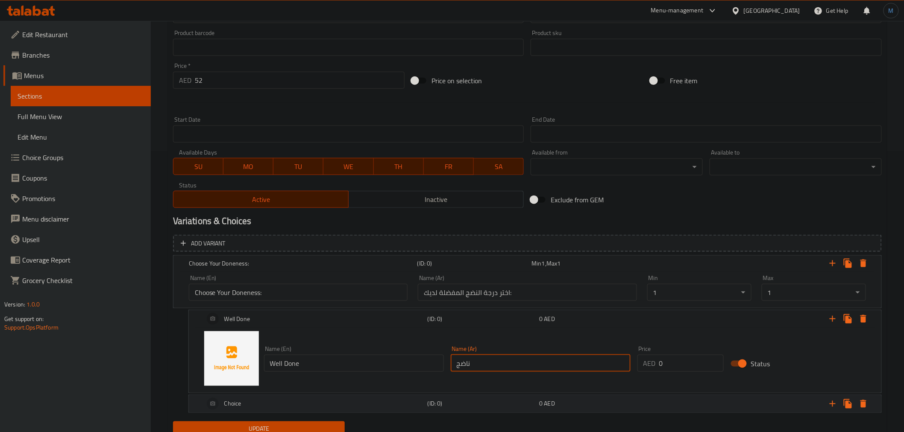
scroll to position [314, 0]
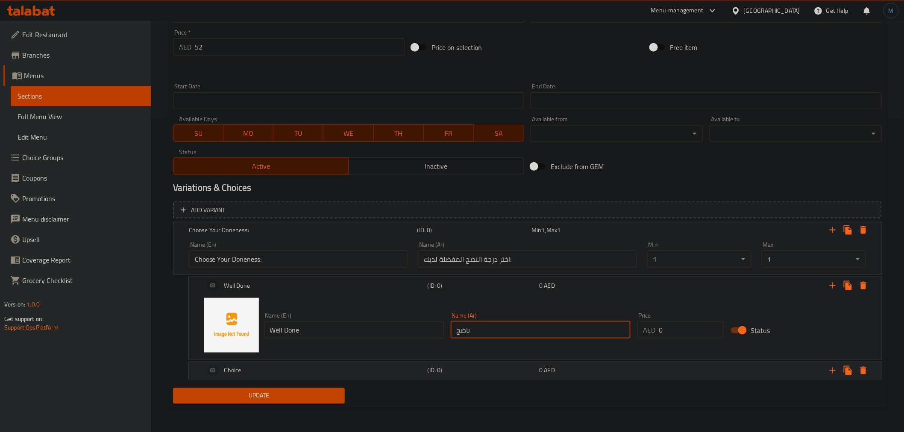
type input "ناضج"
click at [335, 369] on div "Choice" at bounding box center [313, 371] width 223 height 21
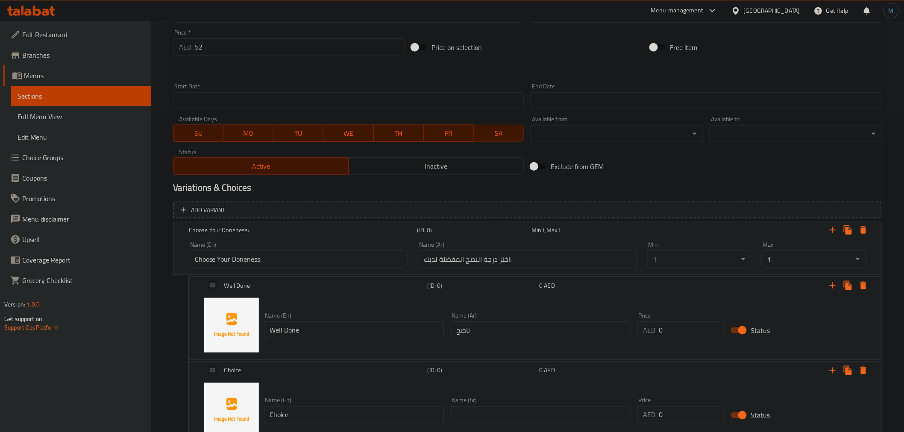
click at [344, 411] on input "Choice" at bounding box center [354, 415] width 180 height 17
paste input "Runny"
type input "Runny"
click at [488, 421] on input "text" at bounding box center [541, 415] width 180 height 17
type input "v"
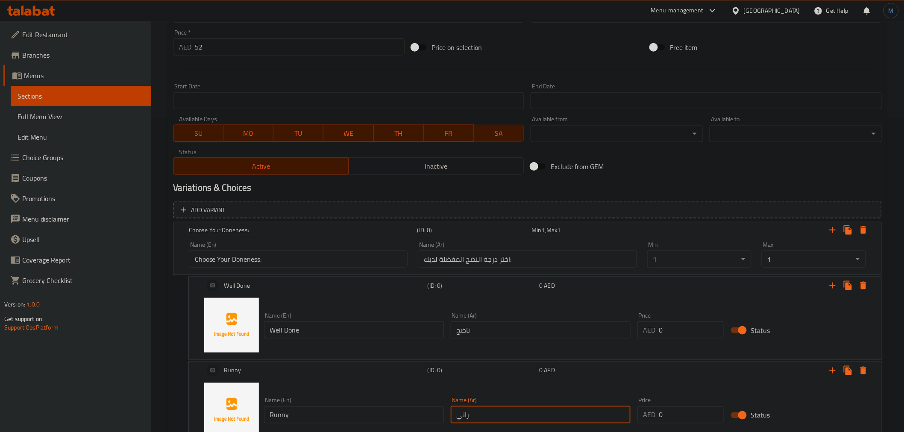
type input "راني"
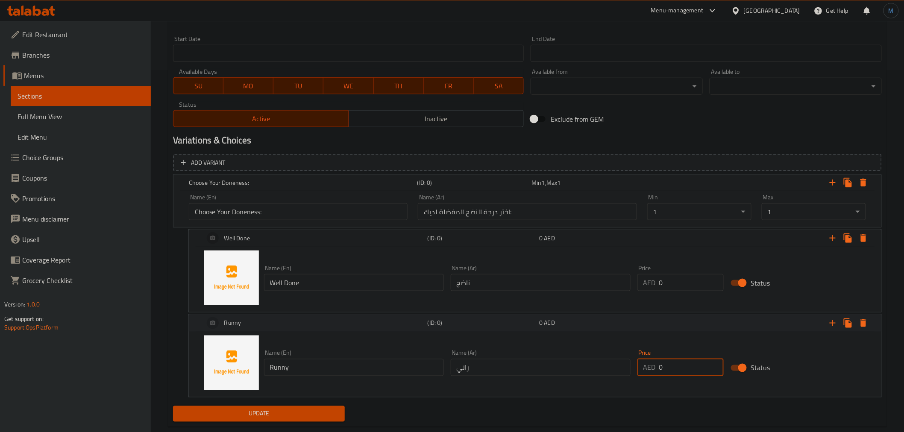
scroll to position [380, 0]
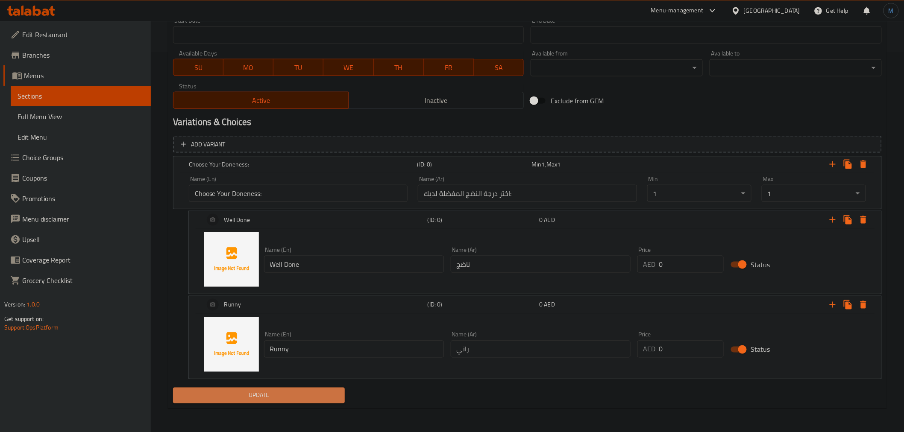
click at [315, 395] on span "Update" at bounding box center [259, 395] width 158 height 11
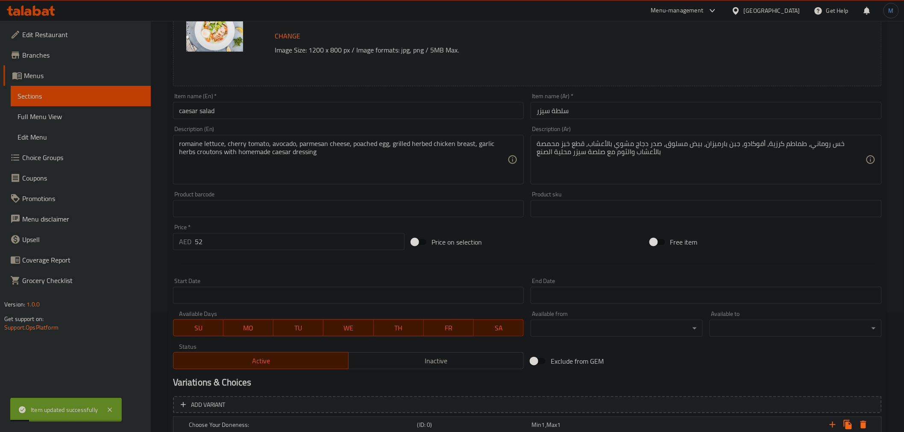
scroll to position [0, 0]
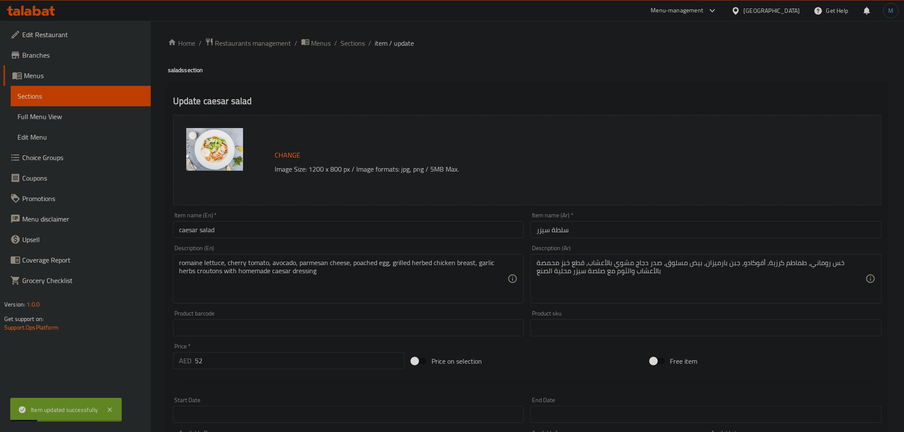
click at [269, 223] on div "Item name (En)   * caesar salad Item name (En) *" at bounding box center [348, 225] width 351 height 26
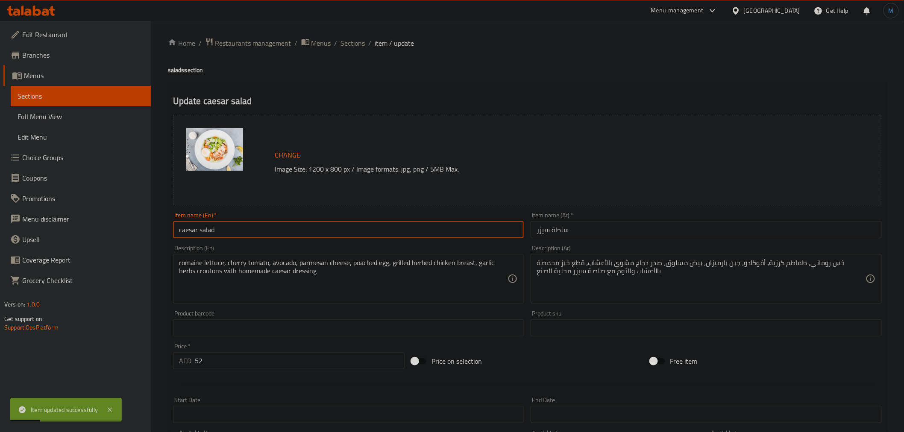
click at [270, 224] on input "caesar salad" at bounding box center [348, 229] width 351 height 17
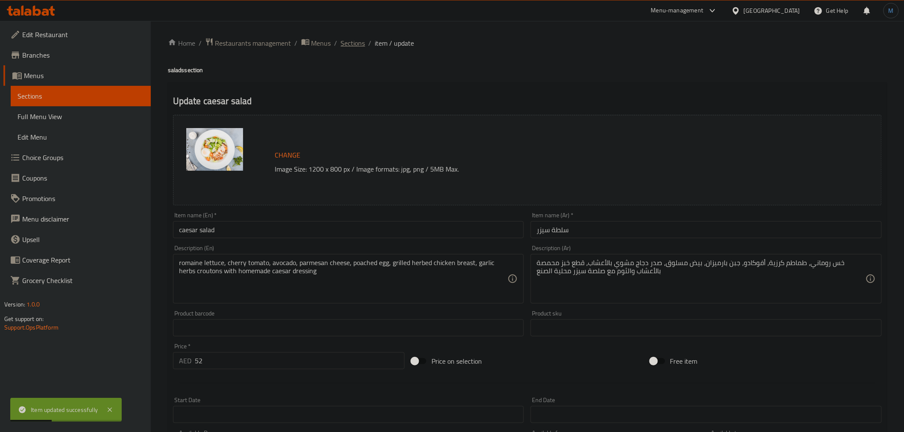
click at [352, 47] on span "Sections" at bounding box center [353, 43] width 24 height 10
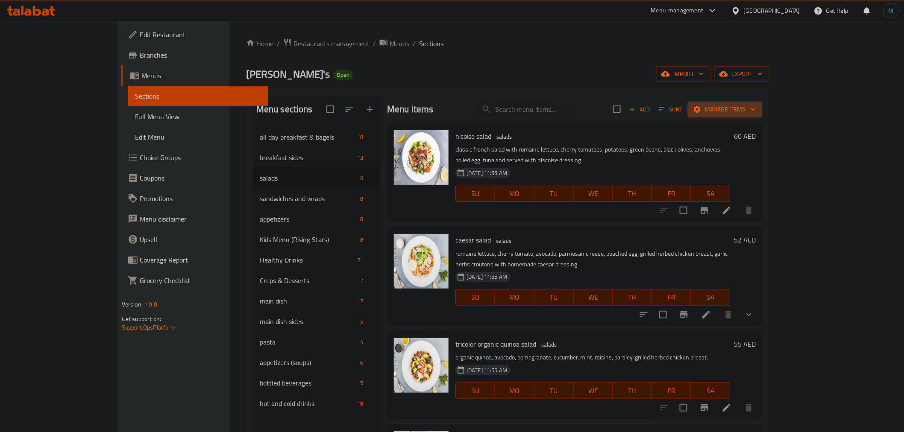
click at [756, 112] on span "Manage items" at bounding box center [725, 109] width 61 height 11
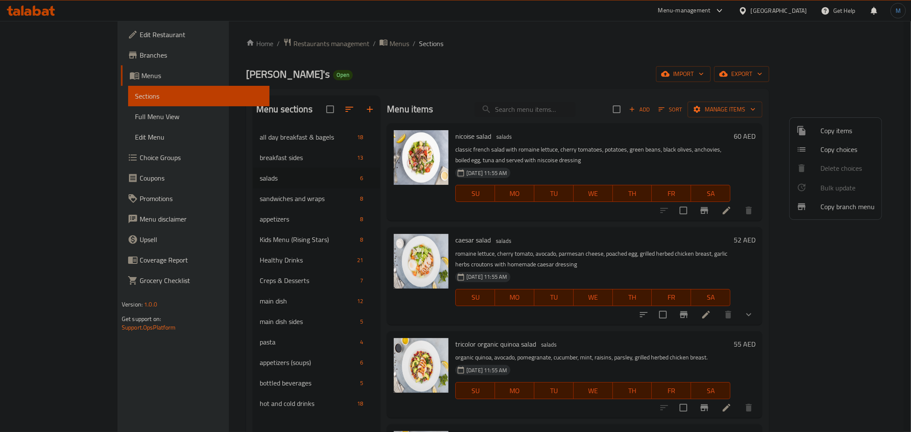
click at [839, 156] on li "Copy choices" at bounding box center [836, 149] width 92 height 19
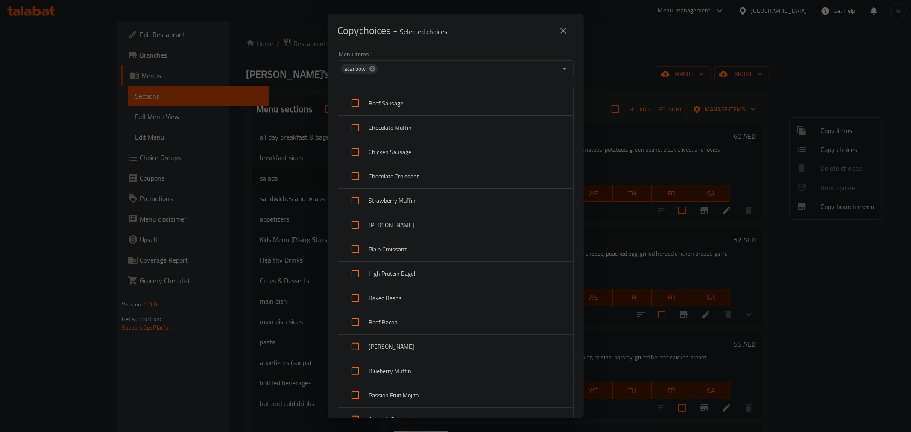
click at [370, 70] on icon at bounding box center [373, 69] width 6 height 6
click at [374, 74] on input "Menu Items   *" at bounding box center [448, 69] width 217 height 12
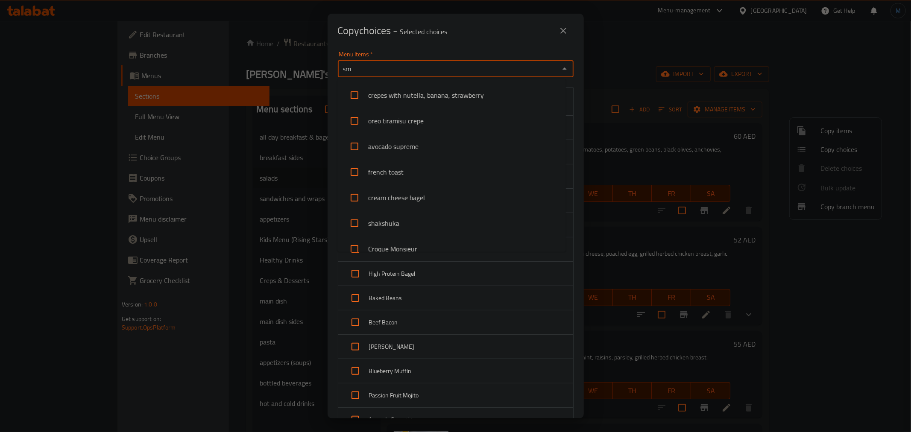
type input "smo"
click at [400, 103] on li "smoked salmon and avocado salad" at bounding box center [451, 95] width 229 height 26
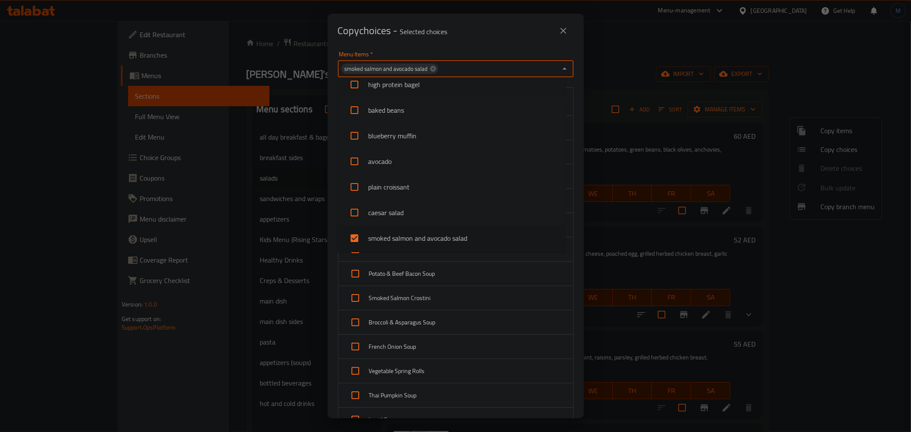
click at [514, 54] on div "Menu Items   * smoked salmon and avocado salad Menu Items *" at bounding box center [456, 64] width 236 height 26
click at [511, 46] on div "Copy choices - Selected choices 0" at bounding box center [456, 31] width 256 height 34
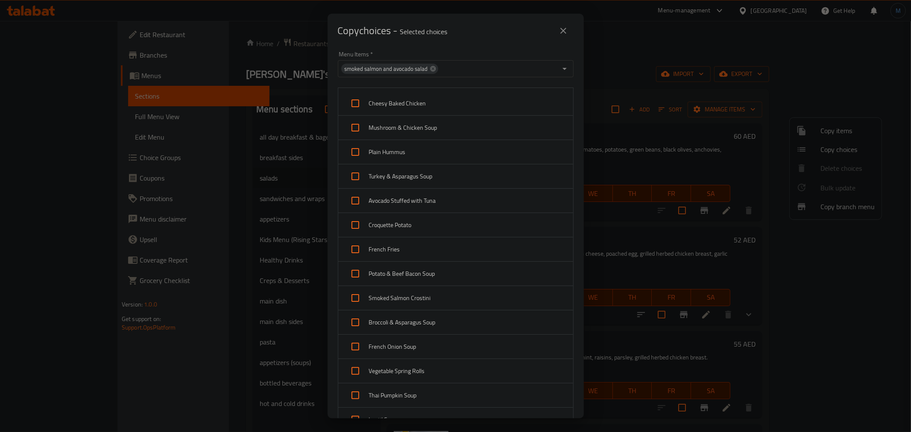
click at [408, 98] on span "Cheesy Baked Chicken" at bounding box center [467, 103] width 197 height 11
checkbox input "true"
click at [415, 127] on span "Mushroom & Chicken Soup" at bounding box center [467, 128] width 197 height 11
checkbox input "true"
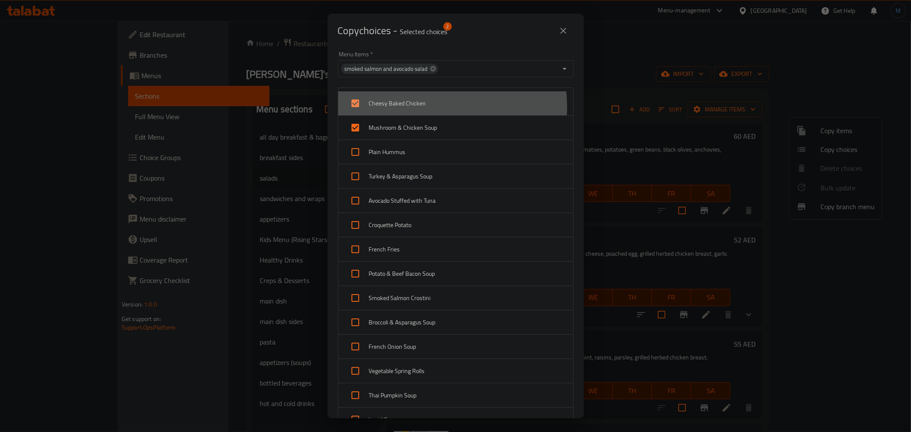
click at [421, 107] on span "Cheesy Baked Chicken" at bounding box center [467, 103] width 197 height 11
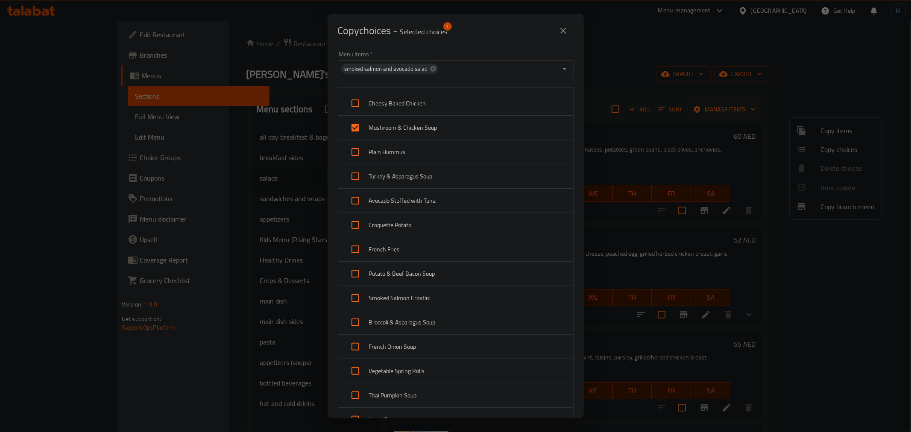
click at [430, 107] on span "Cheesy Baked Chicken" at bounding box center [467, 103] width 197 height 11
checkbox input "true"
click at [434, 145] on div "Plain Hummus" at bounding box center [455, 152] width 235 height 24
checkbox input "true"
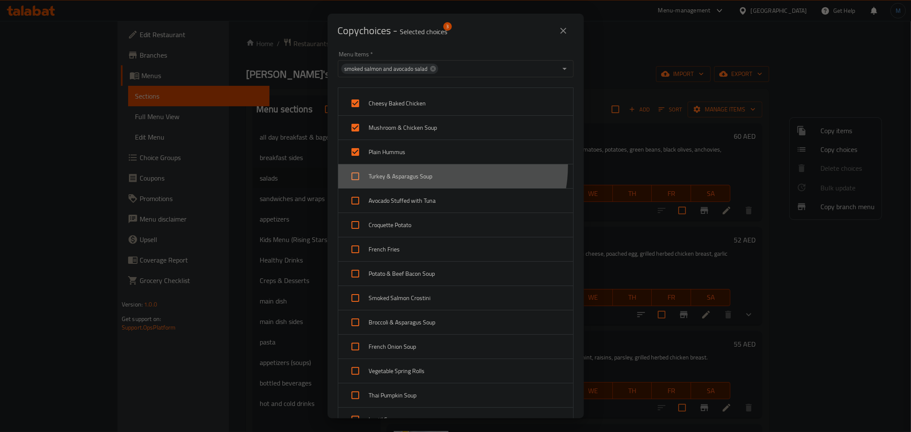
click at [434, 166] on div "Turkey & Asparagus Soup" at bounding box center [455, 176] width 235 height 24
checkbox input "true"
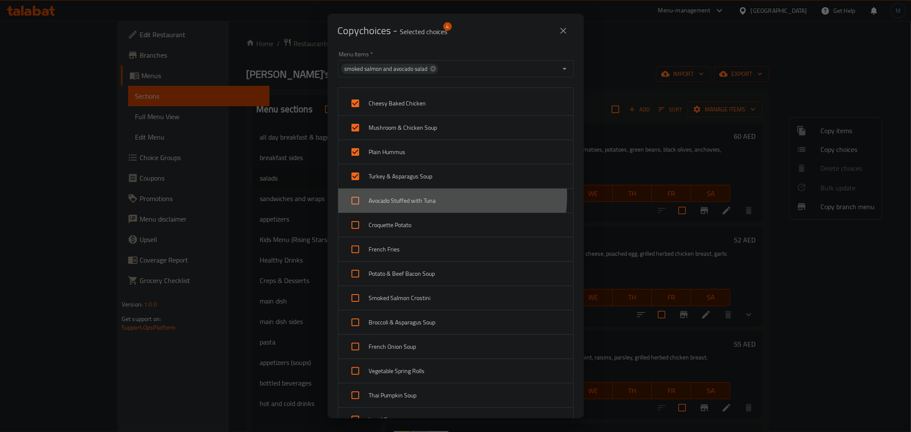
click at [416, 196] on span "Avocado Stuffed with Tuna" at bounding box center [467, 201] width 197 height 11
checkbox input "true"
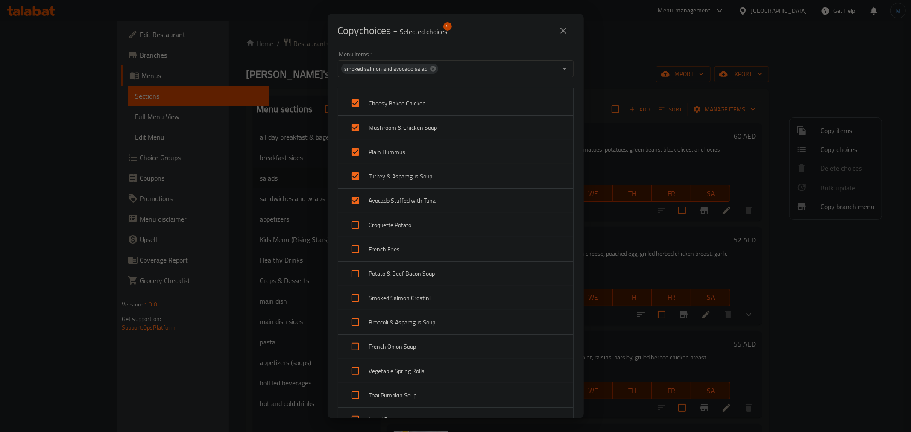
click at [415, 219] on div "Croquette Potato" at bounding box center [455, 225] width 235 height 24
checkbox input "true"
click at [416, 248] on span "French Fries" at bounding box center [467, 249] width 197 height 11
checkbox input "true"
click at [416, 274] on span "Potato & Beef Bacon Soup" at bounding box center [467, 274] width 197 height 11
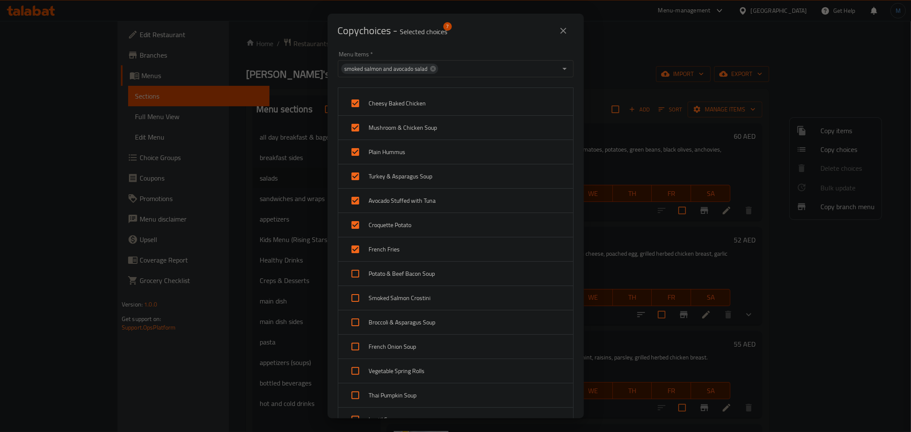
checkbox input "true"
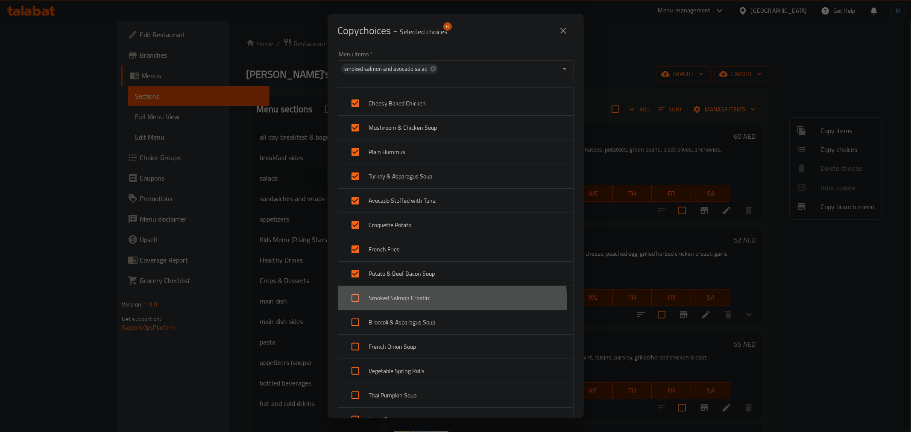
click at [417, 303] on span "Smoked Salmon Crostini" at bounding box center [467, 298] width 197 height 11
checkbox input "true"
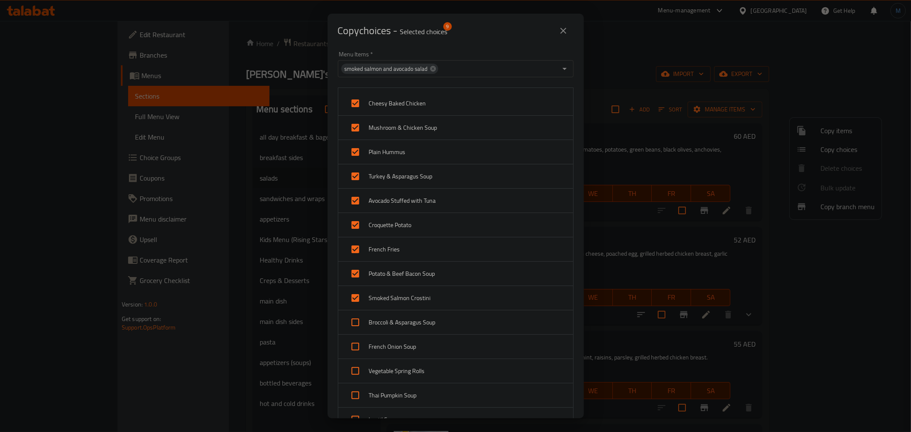
click at [419, 331] on div "Broccoli & Asparagus Soup" at bounding box center [455, 323] width 235 height 24
checkbox input "true"
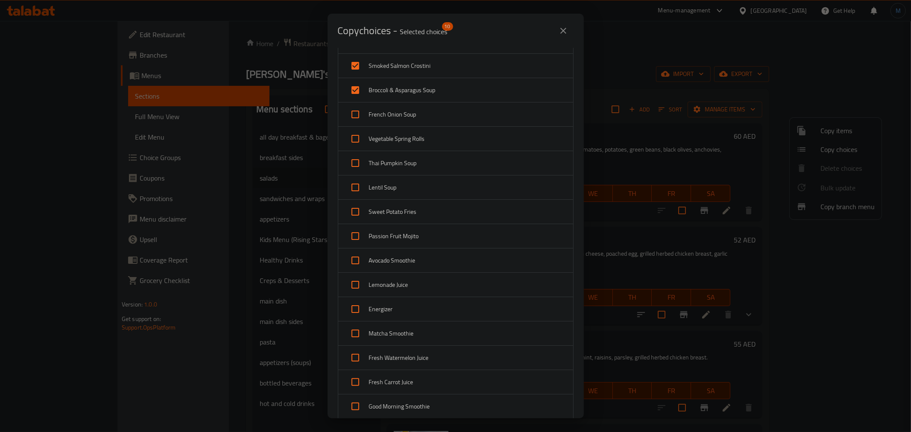
scroll to position [237, 0]
click at [407, 118] on div "French Onion Soup" at bounding box center [455, 110] width 235 height 24
checkbox input "true"
click at [411, 128] on div "Vegetable Spring Rolls" at bounding box center [455, 134] width 235 height 24
checkbox input "true"
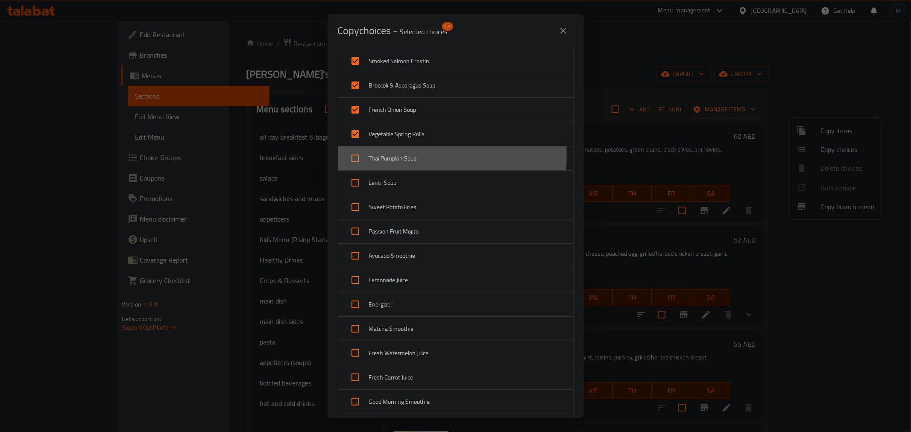
click at [409, 156] on span "Thai Pumpkin Soup" at bounding box center [467, 158] width 197 height 11
checkbox input "true"
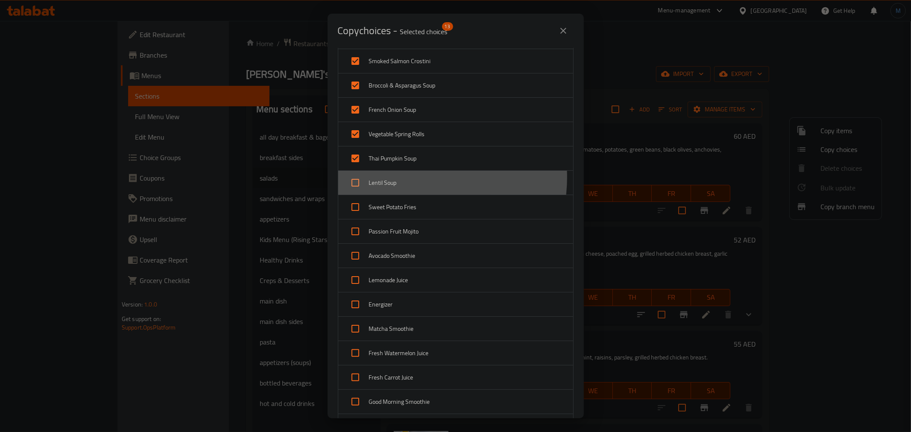
click at [407, 178] on span "Lentil Soup" at bounding box center [467, 183] width 197 height 11
checkbox input "true"
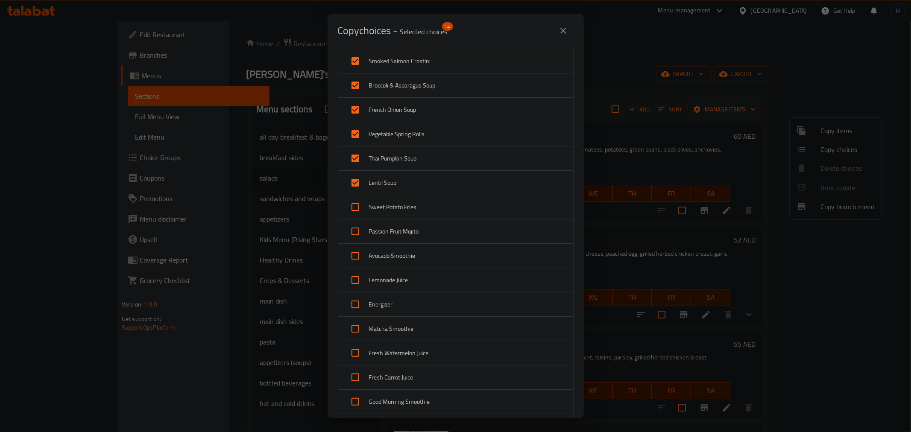
click at [407, 214] on div "Sweet Potato Fries" at bounding box center [455, 207] width 235 height 24
checkbox input "true"
click at [411, 237] on span "Passion Fruit Mojito" at bounding box center [467, 231] width 197 height 11
checkbox input "true"
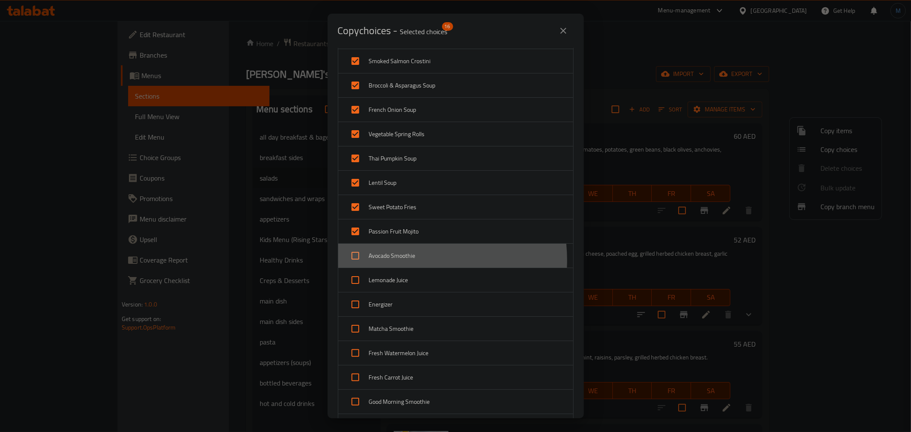
click at [412, 261] on span "Avocado Smoothie" at bounding box center [467, 256] width 197 height 11
checkbox input "true"
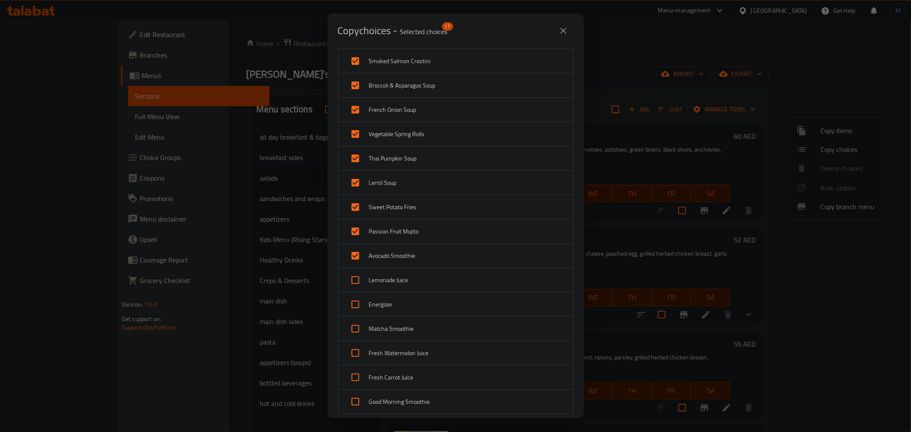
click at [415, 283] on span "Lemonade Juice" at bounding box center [467, 280] width 197 height 11
checkbox input "true"
click at [417, 309] on span "Energizer" at bounding box center [467, 304] width 197 height 11
checkbox input "true"
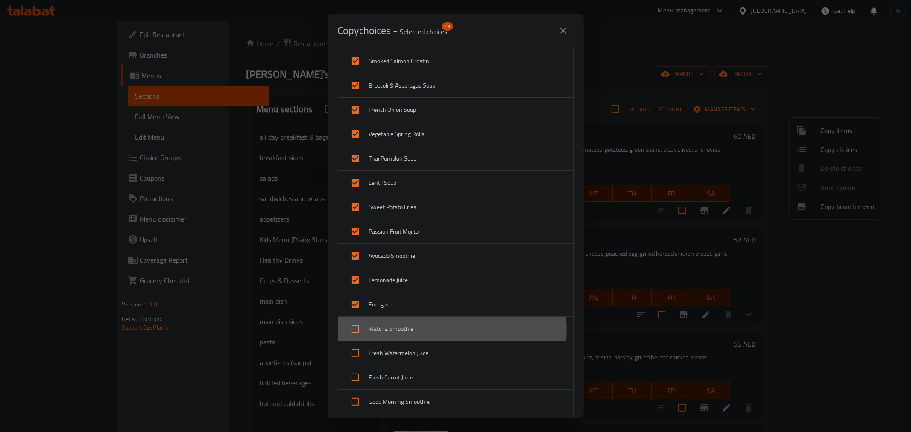
drag, startPoint x: 421, startPoint y: 330, endPoint x: 425, endPoint y: 352, distance: 21.7
click at [421, 331] on span "Matcha Smoothie" at bounding box center [467, 329] width 197 height 11
checkbox input "true"
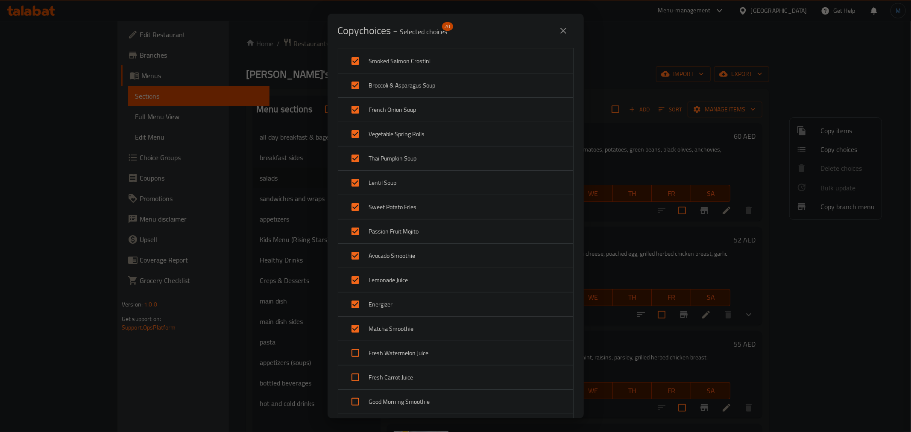
click at [425, 356] on span "Fresh Watermelon Juice" at bounding box center [467, 353] width 197 height 11
checkbox input "true"
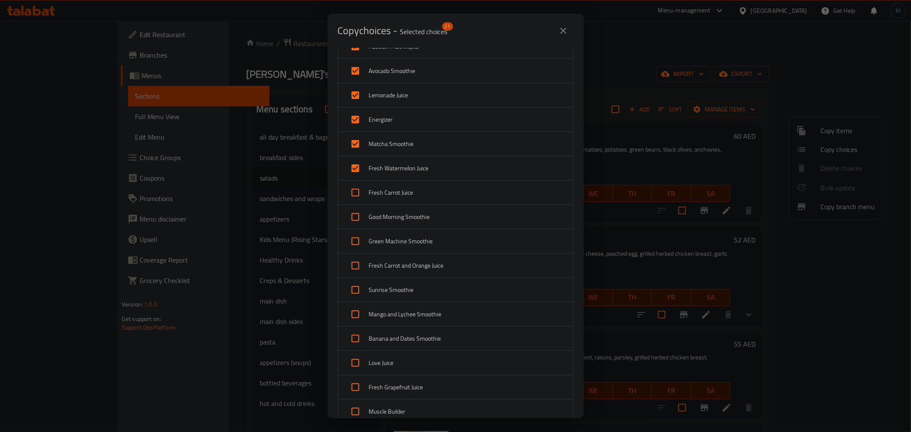
scroll to position [427, 0]
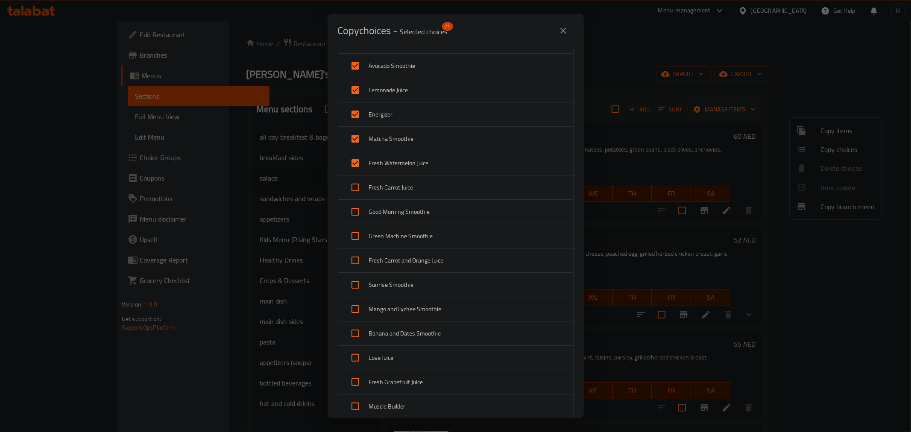
click at [406, 191] on span "Fresh Carrot Juice" at bounding box center [467, 187] width 197 height 11
checkbox input "true"
click at [408, 210] on span "Good Morning Smoothie" at bounding box center [467, 212] width 197 height 11
checkbox input "true"
click at [410, 257] on span "Fresh Carrot and Orange Juice" at bounding box center [467, 260] width 197 height 11
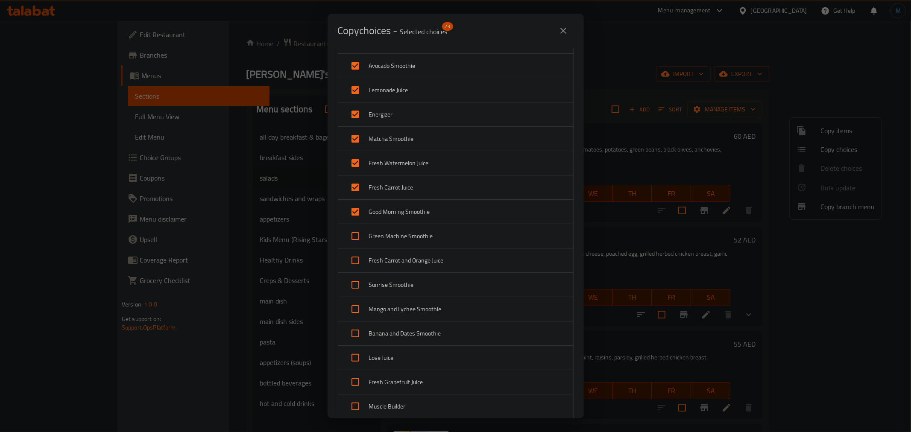
checkbox input "true"
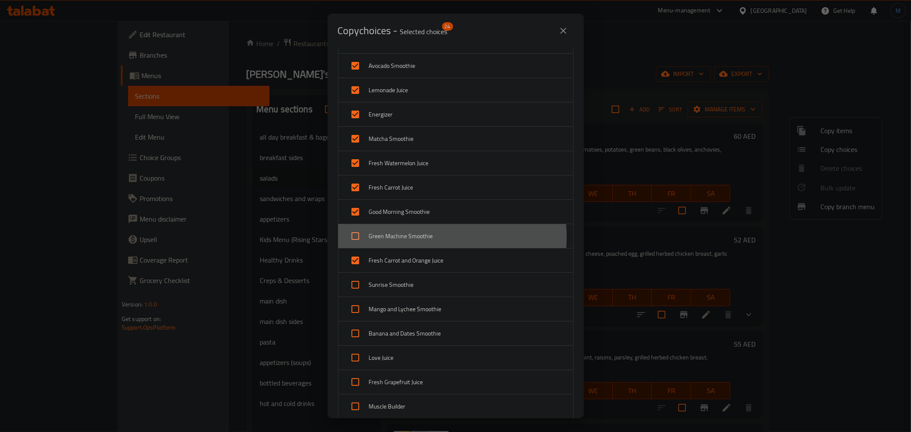
click at [408, 238] on span "Green Machine Smoothie" at bounding box center [467, 236] width 197 height 11
checkbox input "true"
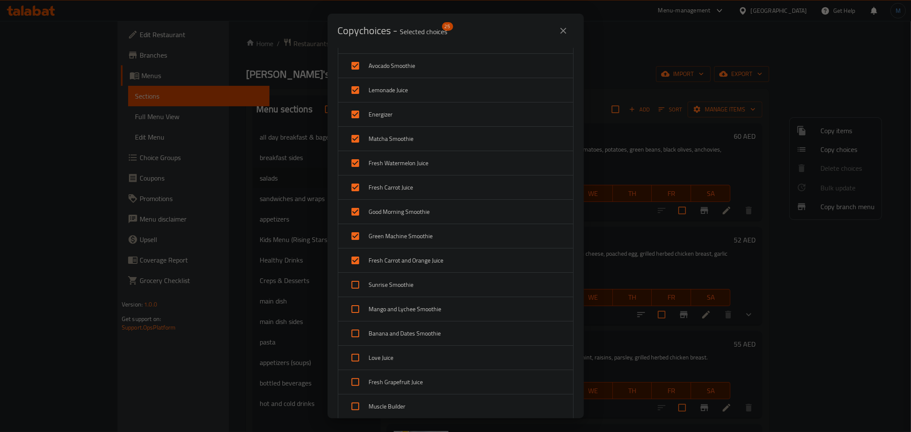
click at [412, 301] on div "Mango and Lychee Smoothie" at bounding box center [455, 309] width 235 height 24
checkbox input "true"
click at [412, 287] on span "Sunrise Smoothie" at bounding box center [467, 285] width 197 height 11
checkbox input "true"
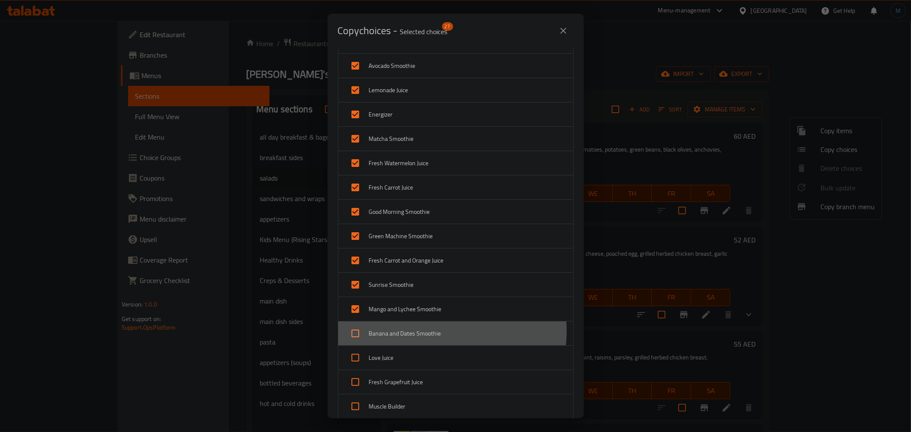
click at [424, 332] on span "Banana and Dates Smoothie" at bounding box center [467, 334] width 197 height 11
checkbox input "true"
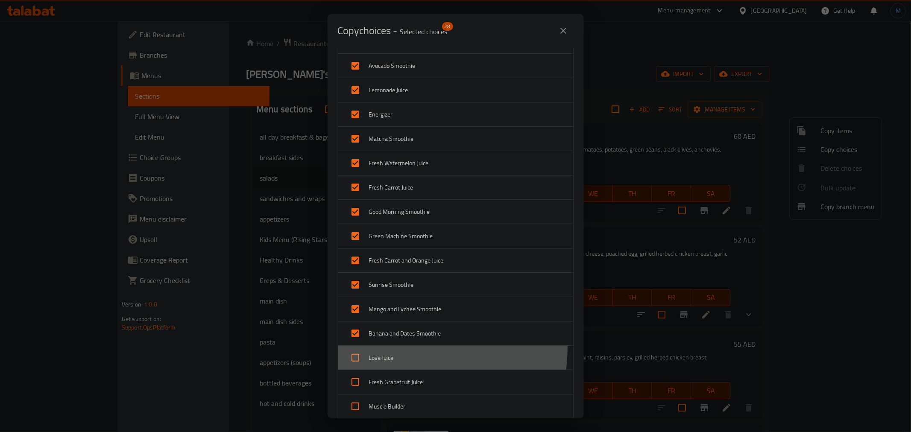
click at [420, 349] on div "Love Juice" at bounding box center [455, 358] width 235 height 24
checkbox input "true"
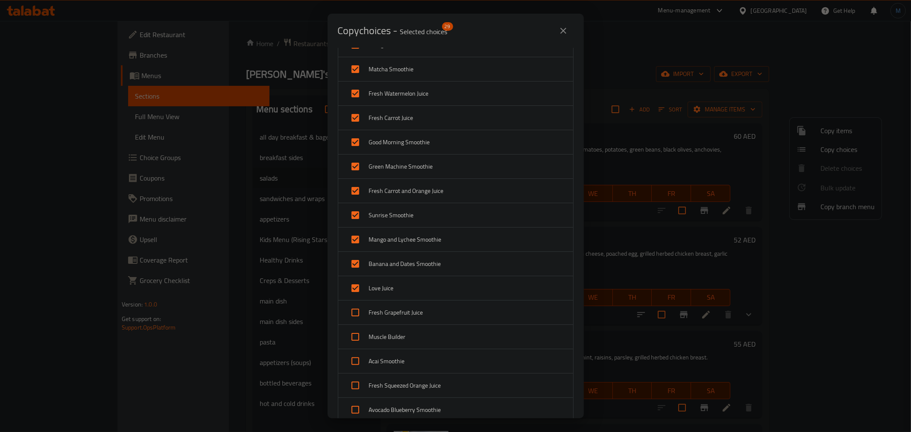
scroll to position [569, 0]
click at [403, 237] on span "Fresh Grapefruit Juice" at bounding box center [467, 240] width 197 height 11
checkbox input "true"
click at [405, 264] on span "Muscle Builder" at bounding box center [467, 264] width 197 height 11
checkbox input "true"
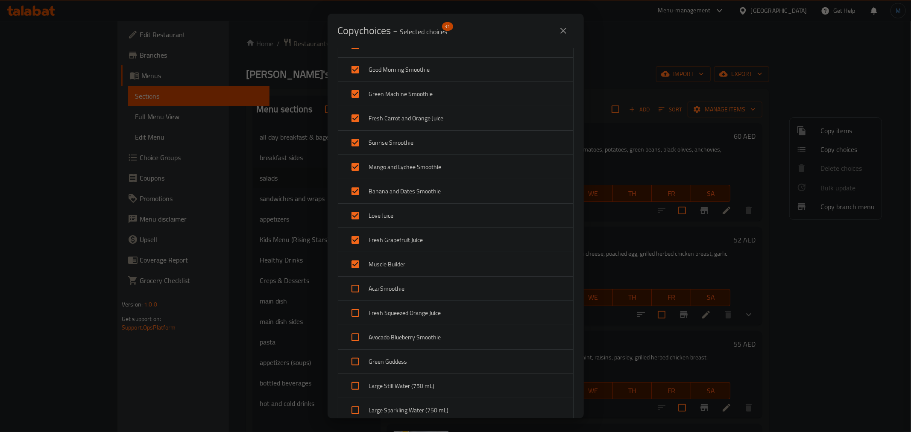
click at [409, 291] on span "Acai Smoothie" at bounding box center [467, 289] width 197 height 11
checkbox input "true"
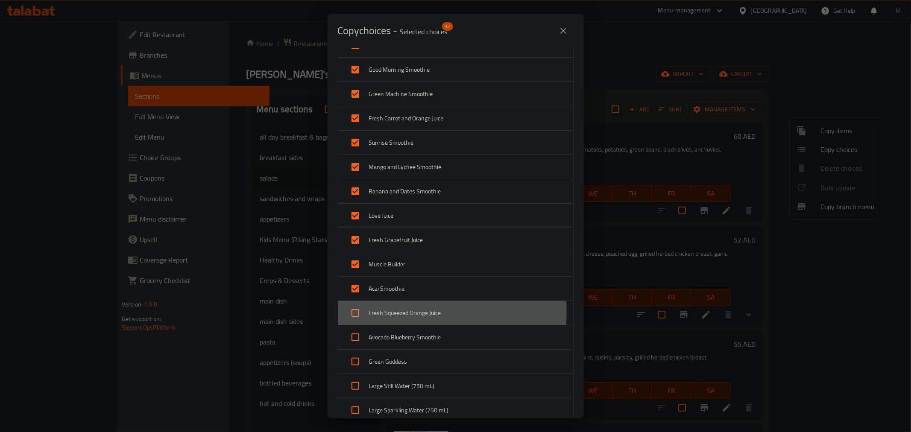
click at [411, 313] on span "Fresh Squeezed Orange Juice" at bounding box center [467, 313] width 197 height 11
checkbox input "true"
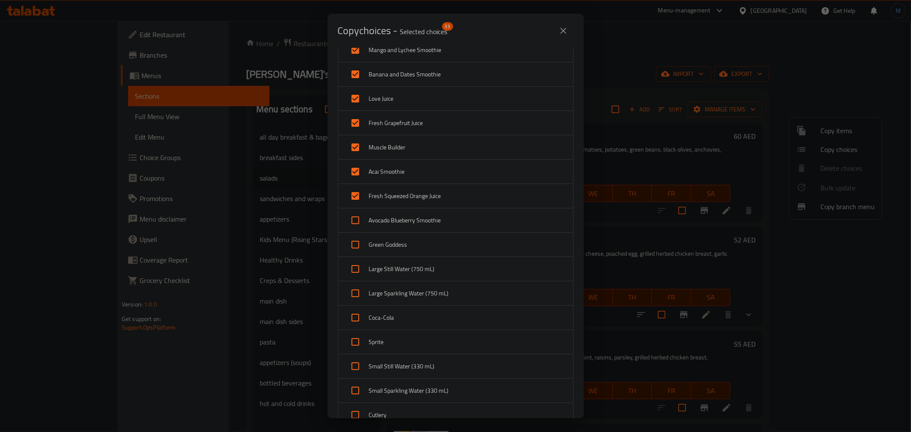
scroll to position [712, 0]
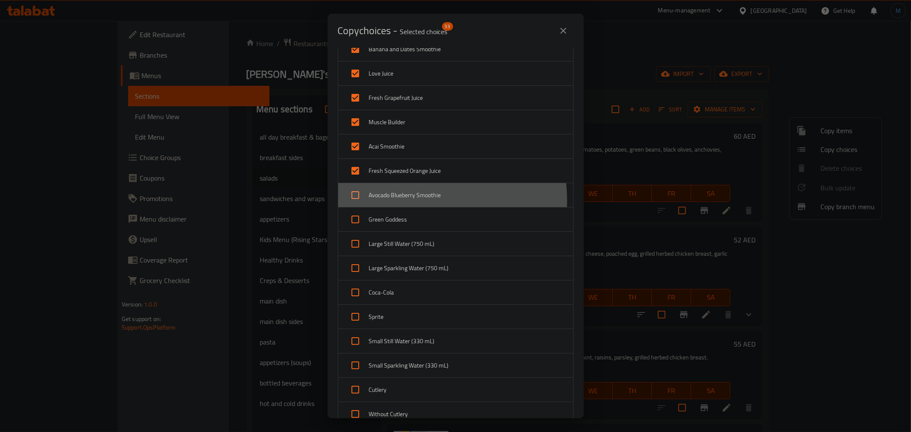
click at [402, 202] on div "Avocado Blueberry Smoothie" at bounding box center [455, 195] width 235 height 24
checkbox input "true"
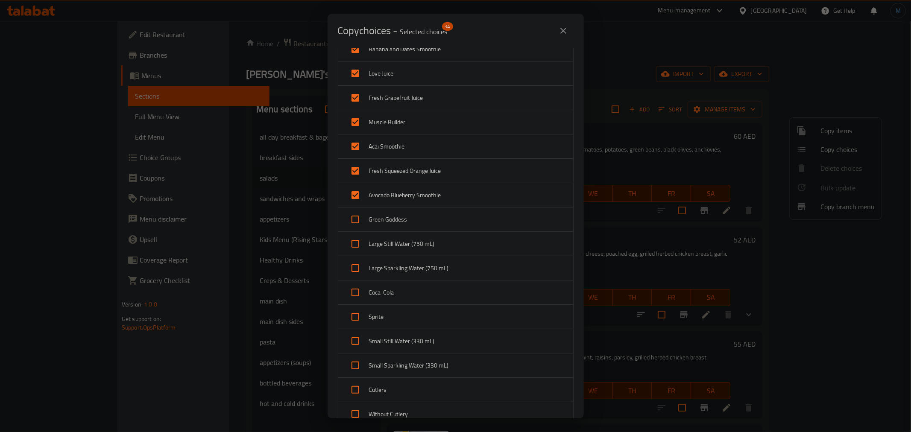
click at [400, 215] on span "Green Goddess" at bounding box center [467, 219] width 197 height 11
checkbox input "true"
click at [399, 248] on span "Large Still Water (750 mL)" at bounding box center [467, 244] width 197 height 11
checkbox input "true"
click at [401, 263] on span "Large Sparkling Water (750 mL)" at bounding box center [467, 268] width 197 height 11
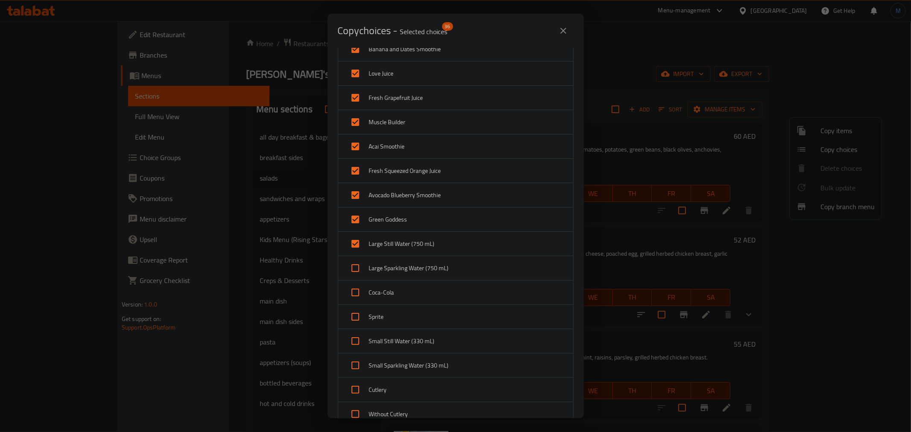
checkbox input "true"
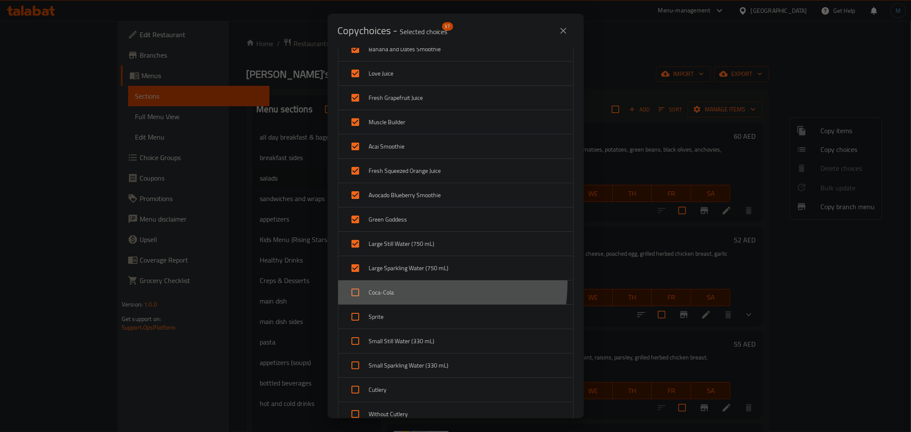
click at [401, 284] on div "Coca-Cola" at bounding box center [455, 293] width 235 height 24
checkbox input "true"
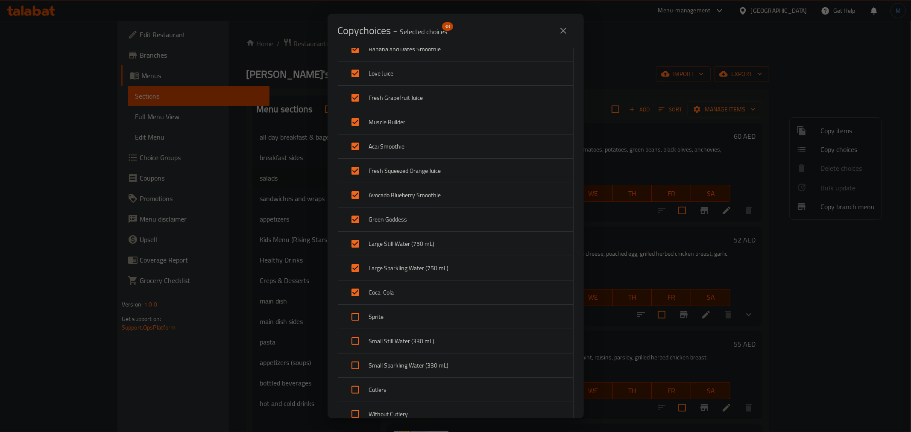
click at [401, 313] on span "Sprite" at bounding box center [467, 317] width 197 height 11
checkbox input "true"
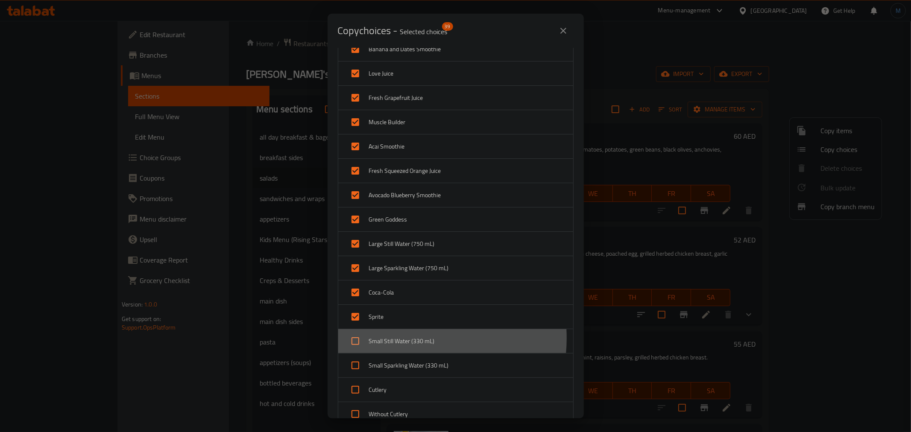
click at [405, 340] on span "Small Still Water (330 mL)" at bounding box center [467, 341] width 197 height 11
checkbox input "true"
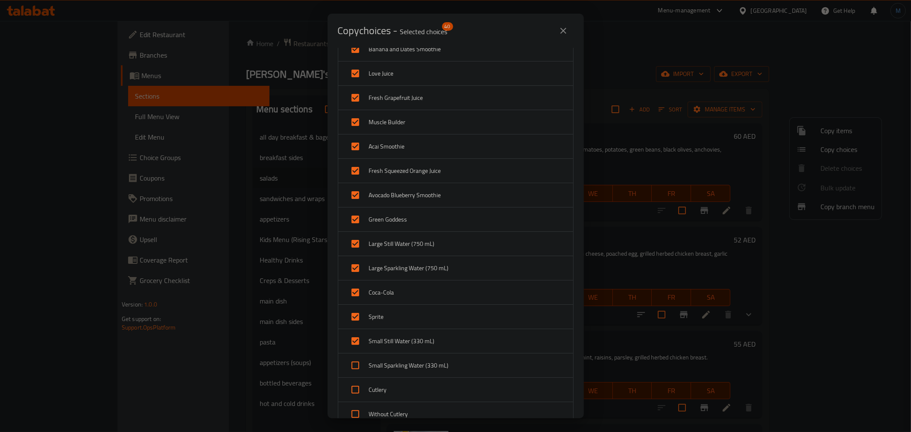
click at [411, 362] on span "Small Sparkling Water (330 mL)" at bounding box center [467, 366] width 197 height 11
checkbox input "true"
click at [415, 387] on span "Cutlery" at bounding box center [467, 390] width 197 height 11
checkbox input "true"
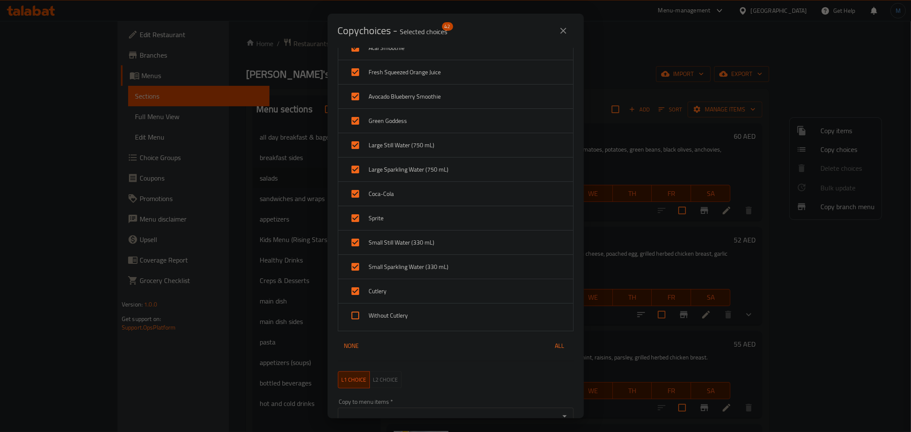
scroll to position [854, 0]
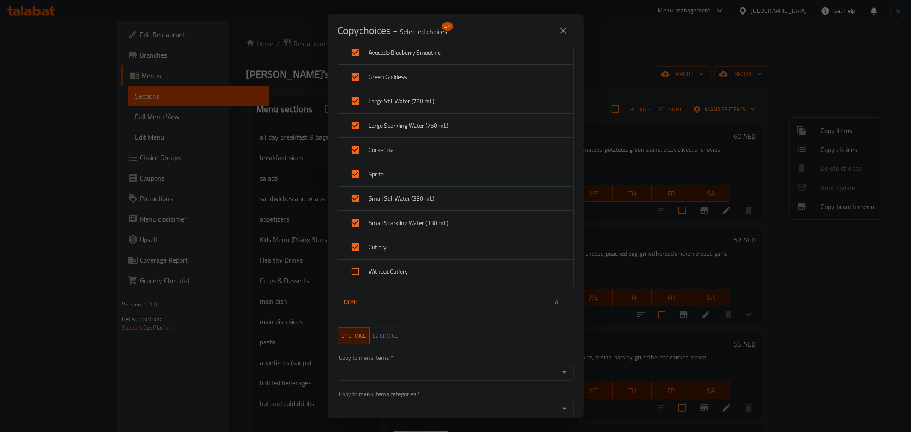
click at [415, 274] on span "Without Cutlery" at bounding box center [467, 272] width 197 height 11
checkbox input "true"
click at [437, 369] on input "Copy to menu items   *" at bounding box center [448, 373] width 217 height 12
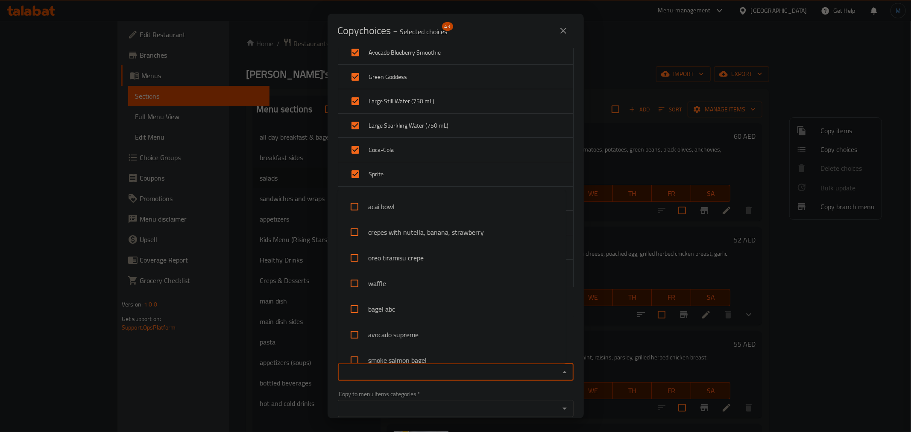
paste input "caesar salad"
type input "caesar salad"
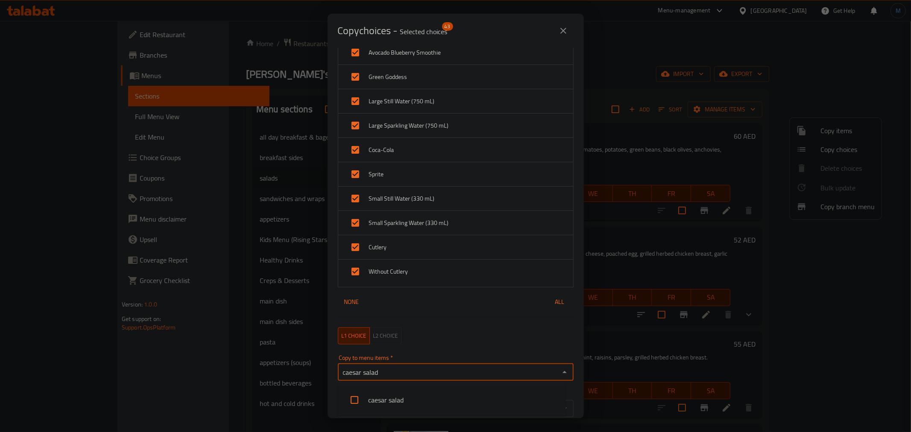
click at [397, 396] on li "caesar salad" at bounding box center [451, 400] width 229 height 26
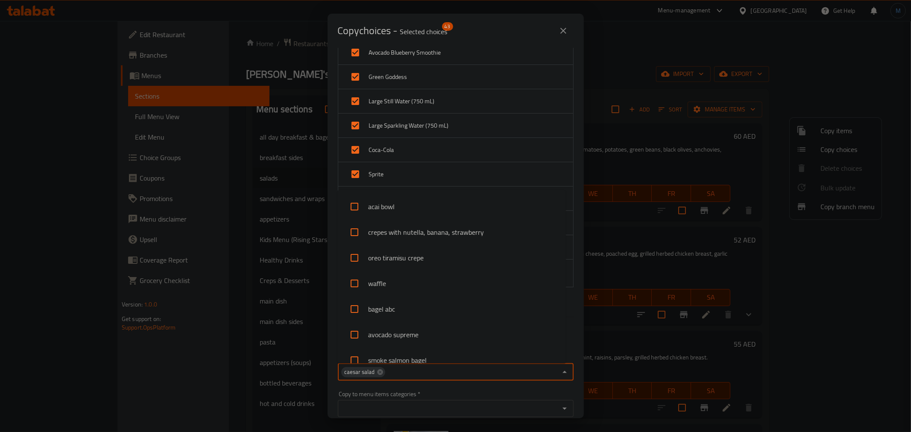
scroll to position [677, 0]
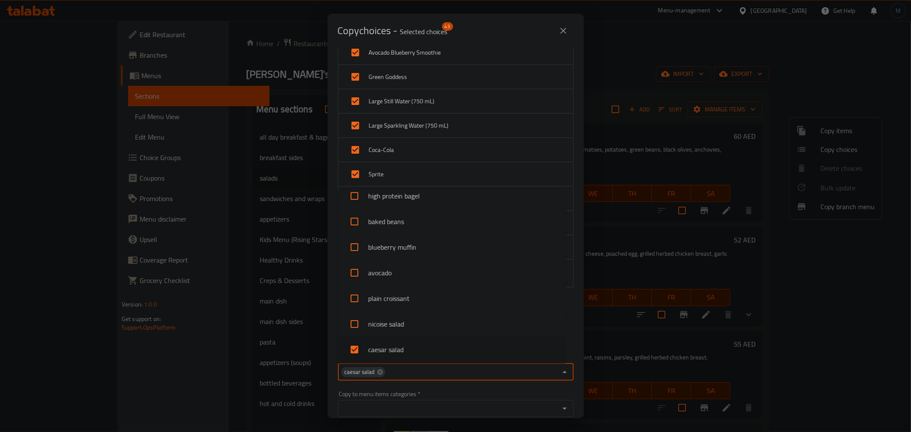
click at [552, 397] on div "Copy to menu items categories   * Copy to menu items categories *" at bounding box center [456, 404] width 236 height 26
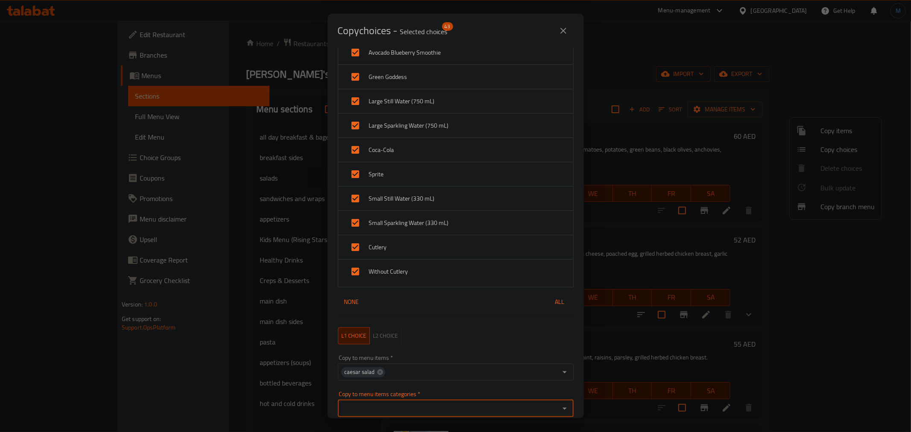
click at [524, 324] on div "L1 choice L2 choice" at bounding box center [456, 336] width 246 height 27
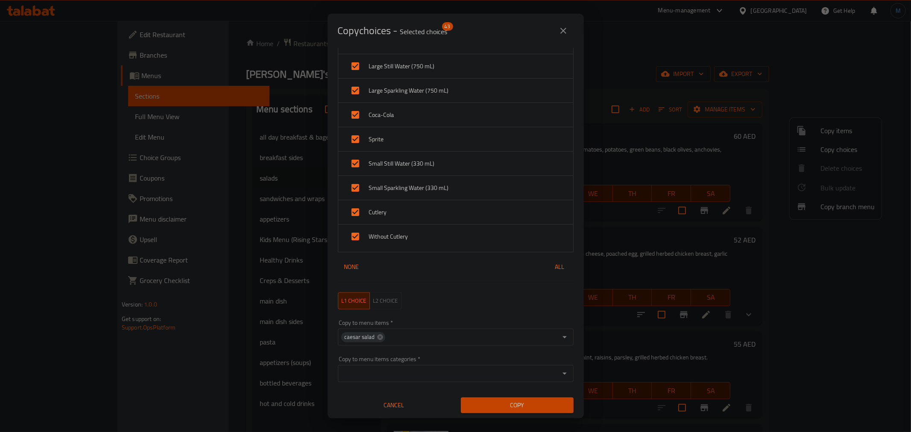
click at [540, 415] on div "Copy" at bounding box center [517, 406] width 123 height 26
click at [541, 411] on button "Copy" at bounding box center [517, 406] width 113 height 16
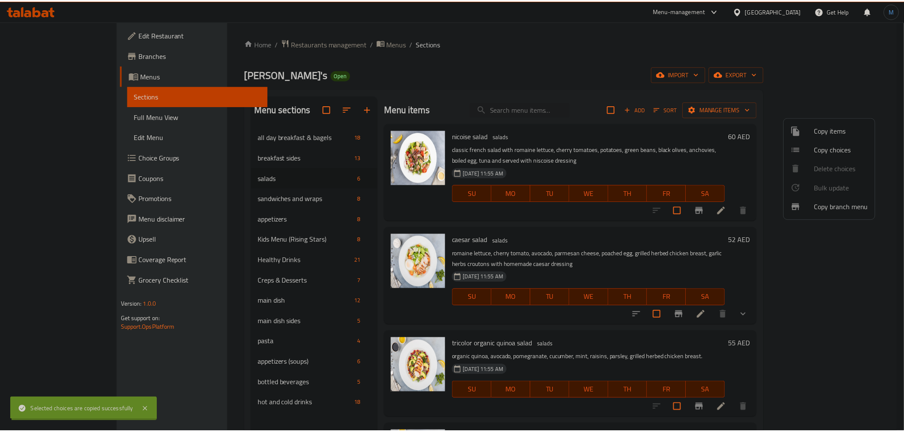
scroll to position [1, 0]
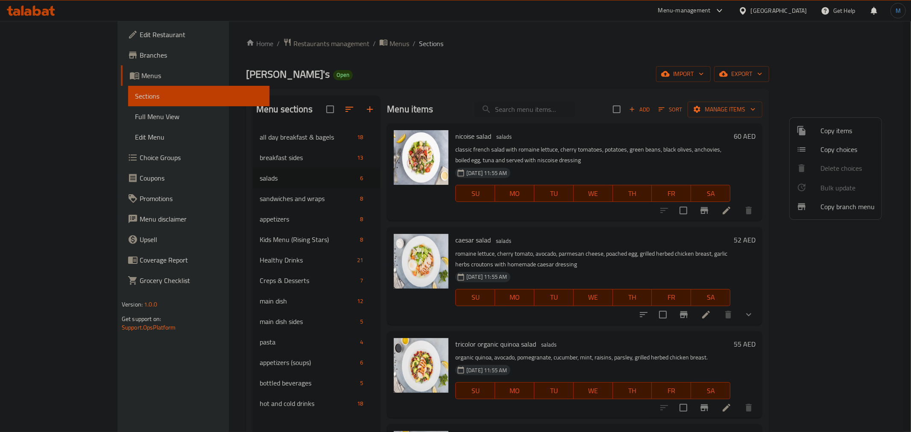
click at [851, 150] on span "Copy choices" at bounding box center [848, 149] width 54 height 10
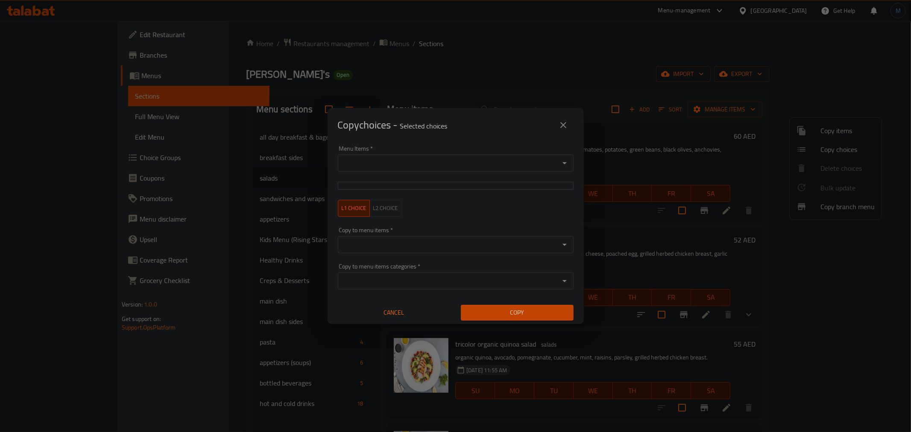
click at [419, 158] on input "Menu Items   *" at bounding box center [448, 163] width 217 height 12
click at [420, 163] on input "Menu Items   *" at bounding box center [448, 163] width 217 height 12
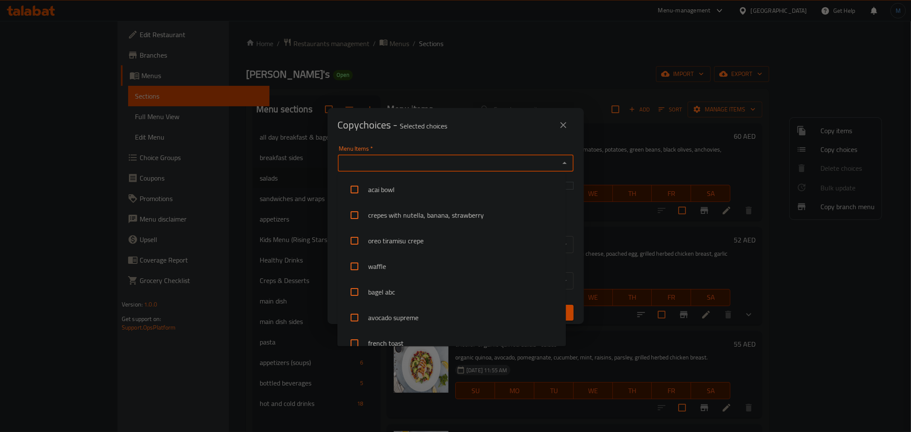
click at [420, 163] on input "Menu Items   *" at bounding box center [448, 163] width 217 height 12
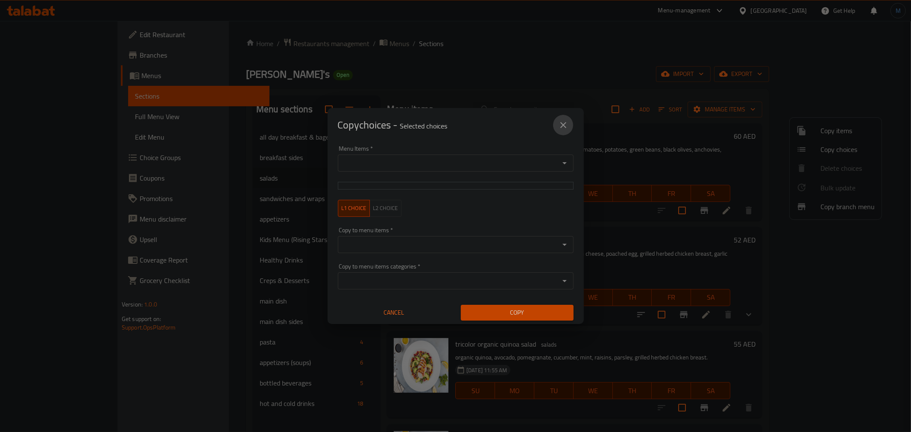
click at [566, 122] on icon "close" at bounding box center [563, 125] width 6 height 6
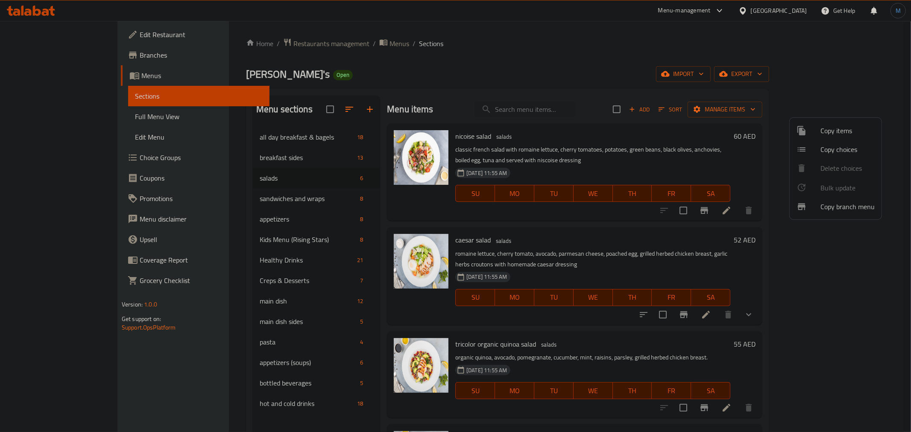
click at [872, 151] on span "Copy choices" at bounding box center [848, 149] width 54 height 10
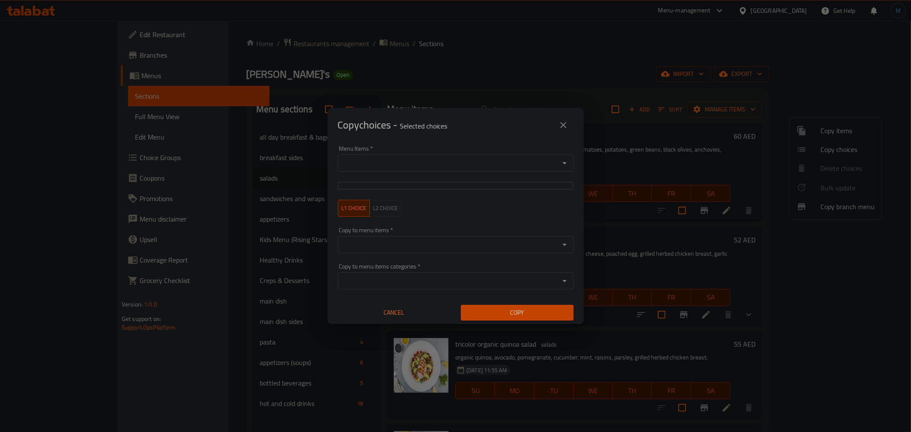
click at [438, 165] on input "Menu Items   *" at bounding box center [448, 163] width 217 height 12
click at [416, 310] on span "Cancel" at bounding box center [394, 313] width 106 height 11
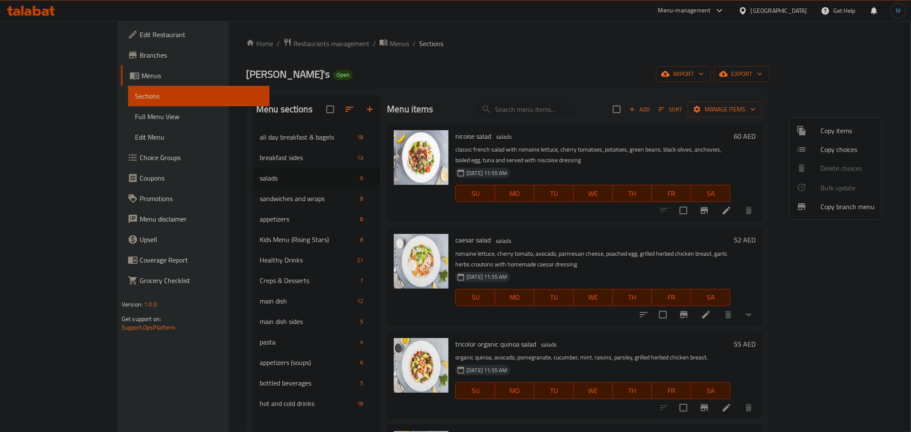
click at [569, 404] on div at bounding box center [455, 216] width 911 height 432
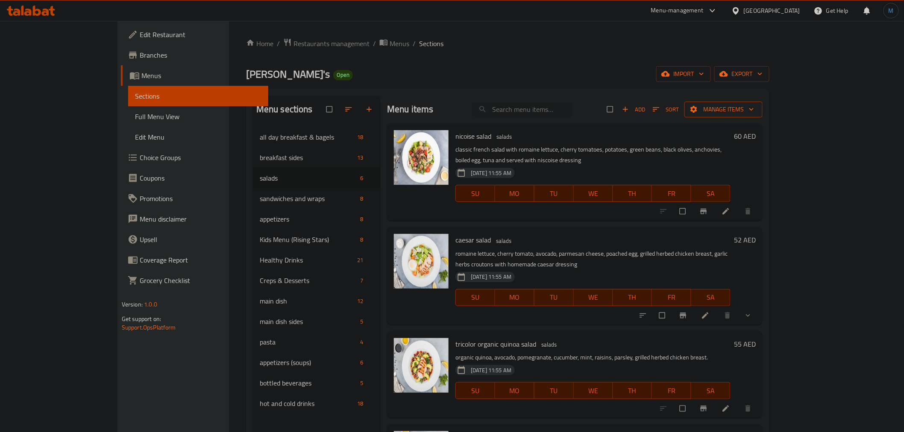
click at [763, 115] on button "Manage items" at bounding box center [723, 110] width 78 height 16
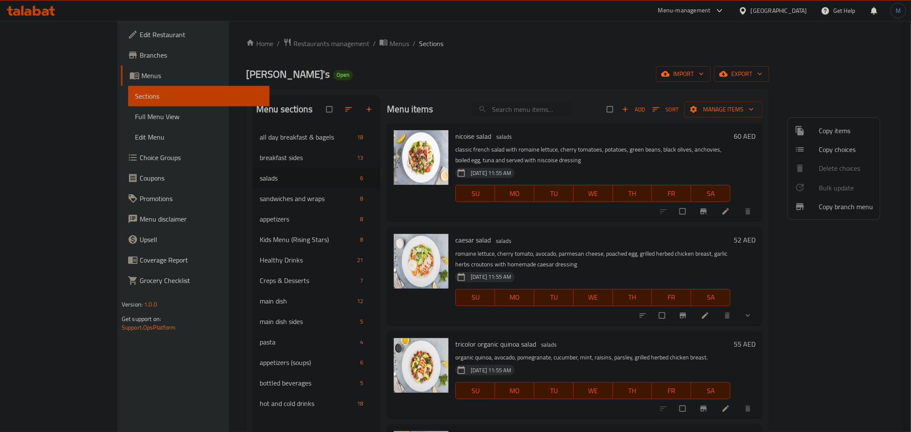
click at [835, 158] on li "Copy choices" at bounding box center [834, 149] width 92 height 19
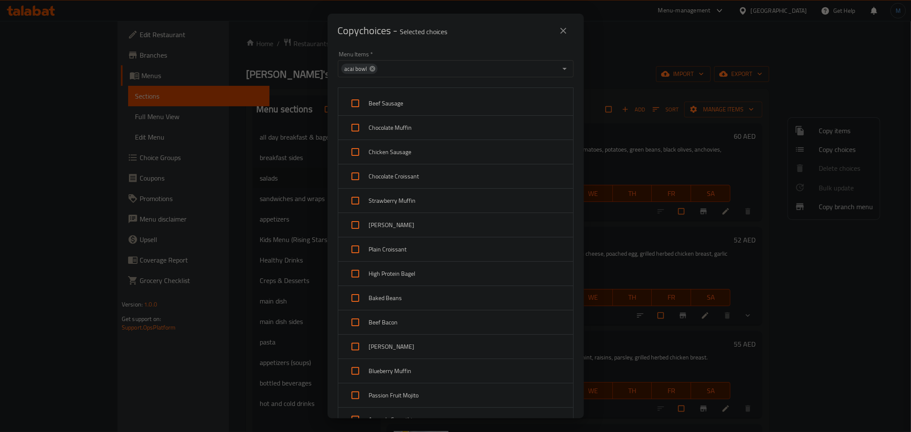
click at [366, 67] on span "acai bowl" at bounding box center [355, 69] width 29 height 8
click at [370, 69] on icon at bounding box center [373, 69] width 6 height 6
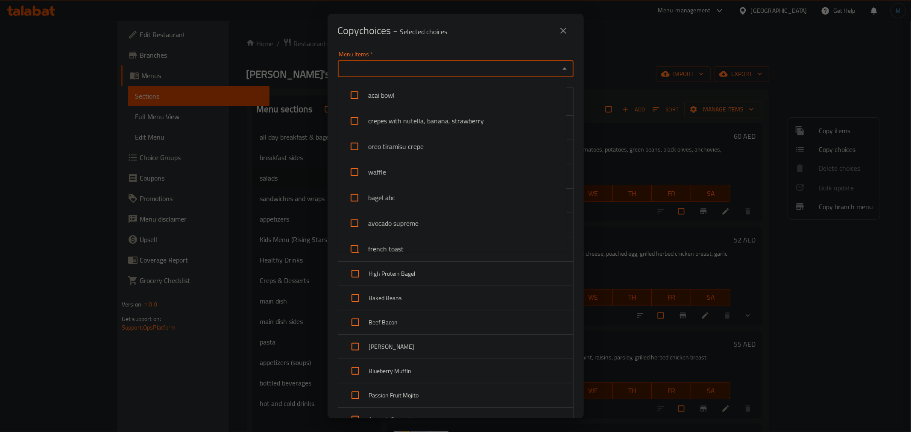
click at [378, 70] on input "Menu Items   *" at bounding box center [448, 69] width 217 height 12
click at [378, 70] on input "v" at bounding box center [448, 69] width 217 height 12
click at [379, 70] on input "v" at bounding box center [448, 69] width 217 height 12
type input "v"
click at [379, 70] on input "Menu Items   *" at bounding box center [448, 69] width 217 height 12
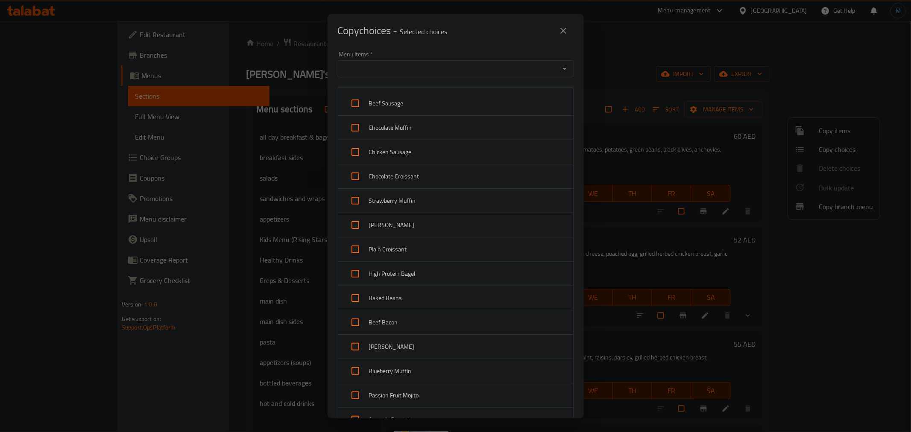
click at [379, 70] on input "Menu Items   *" at bounding box center [448, 69] width 217 height 12
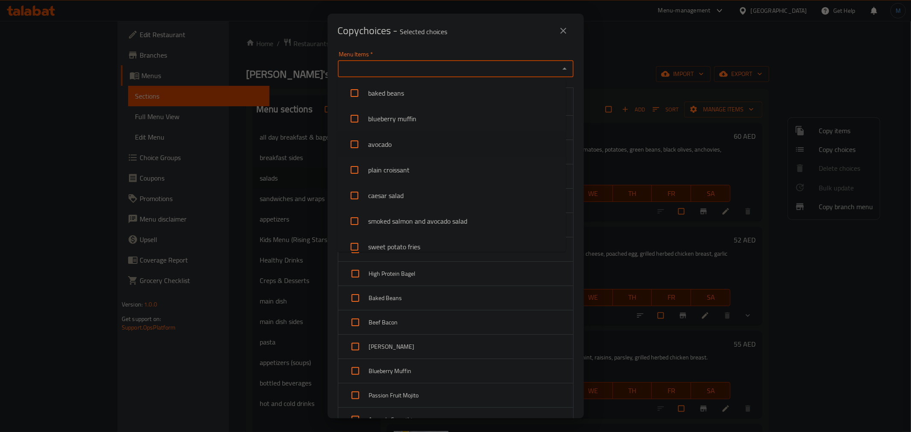
scroll to position [664, 0]
click at [408, 194] on li "caesar salad" at bounding box center [451, 200] width 229 height 26
checkbox input "true"
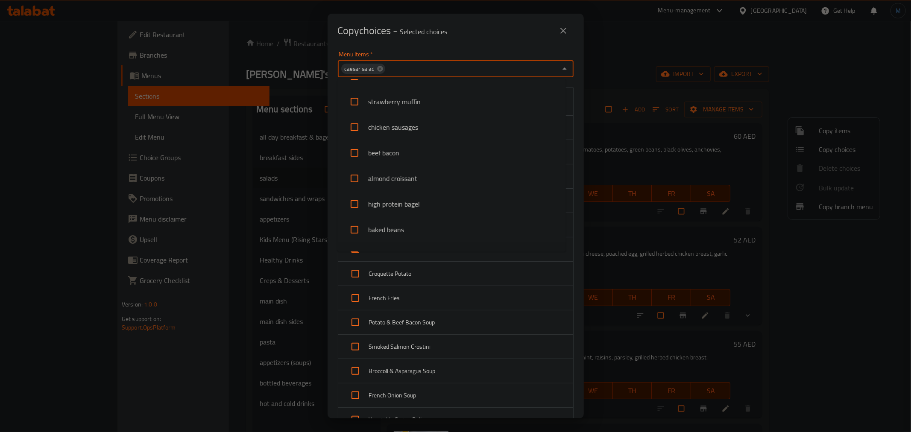
scroll to position [514, 0]
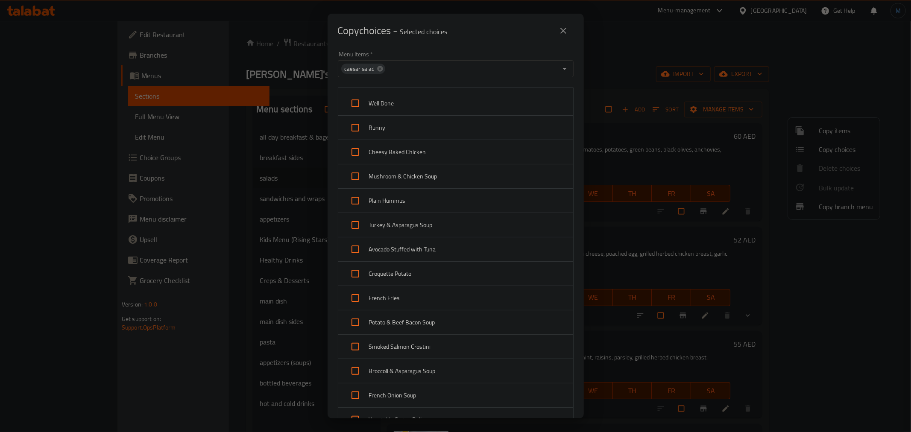
click at [449, 143] on div "Cheesy Baked Chicken" at bounding box center [455, 152] width 235 height 24
checkbox input "true"
click at [450, 170] on div "Mushroom & Chicken Soup" at bounding box center [455, 176] width 235 height 24
checkbox input "true"
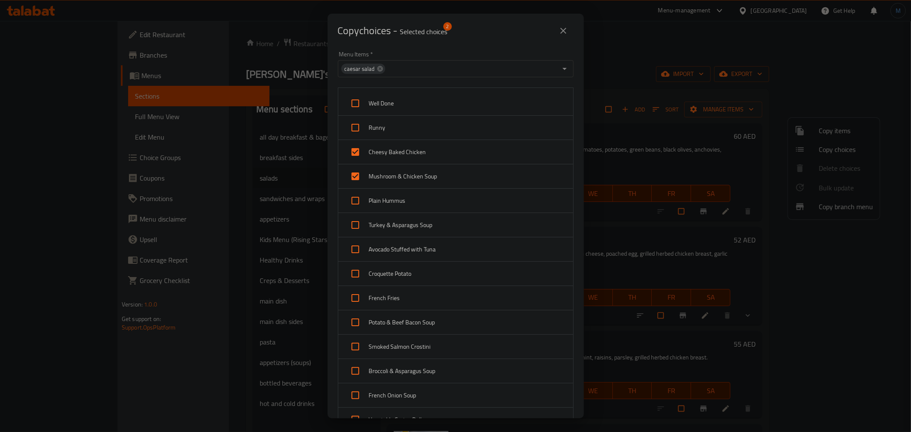
click at [452, 202] on span "Plain Hummus" at bounding box center [467, 201] width 197 height 11
checkbox input "true"
drag, startPoint x: 451, startPoint y: 219, endPoint x: 451, endPoint y: 225, distance: 6.0
click at [451, 219] on div "Turkey & Asparagus Soup" at bounding box center [455, 225] width 235 height 24
checkbox input "true"
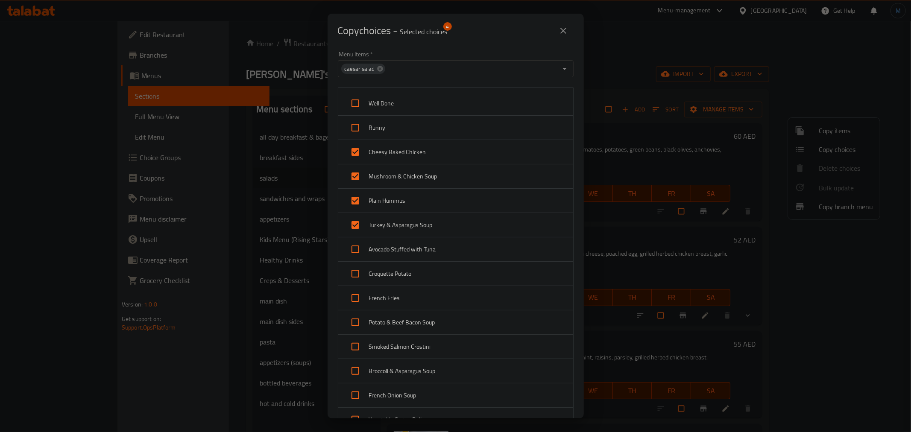
click at [451, 245] on span "Avocado Stuffed with Tuna" at bounding box center [467, 249] width 197 height 11
checkbox input "true"
click at [454, 266] on div "Croquette Potato" at bounding box center [455, 274] width 235 height 24
checkbox input "true"
click at [454, 300] on span "French Fries" at bounding box center [467, 298] width 197 height 11
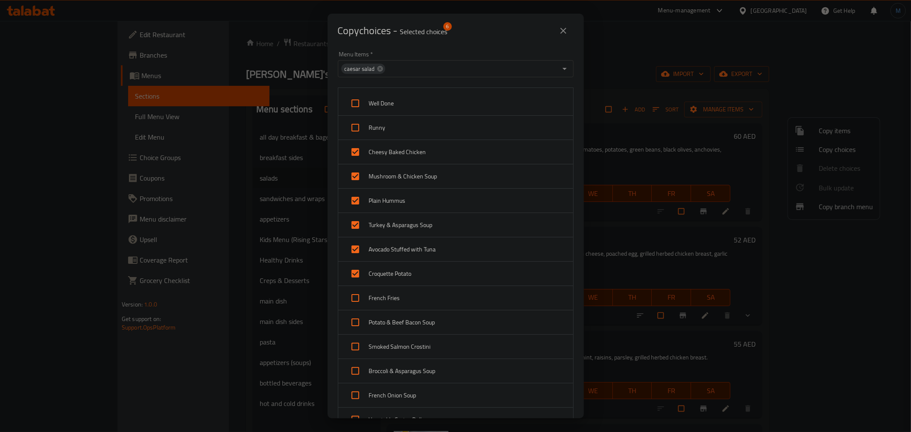
checkbox input "true"
click at [455, 322] on span "Potato & Beef Bacon Soup" at bounding box center [467, 322] width 197 height 11
checkbox input "true"
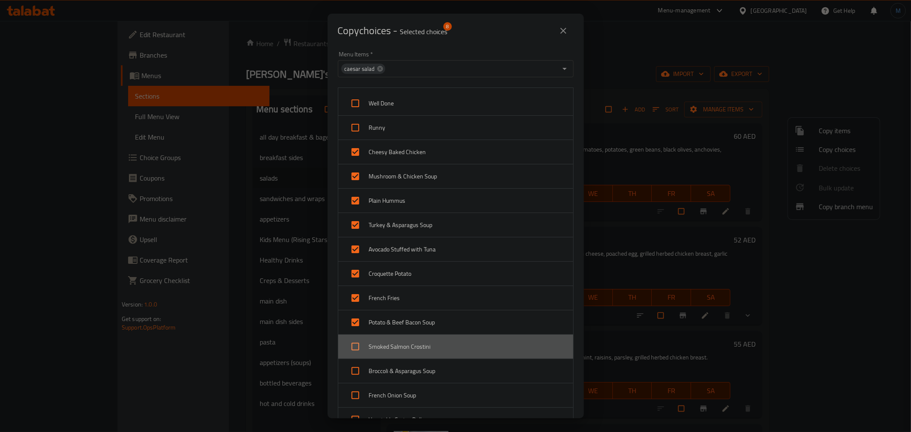
click at [456, 343] on span "Smoked Salmon Crostini" at bounding box center [467, 347] width 197 height 11
click at [459, 355] on div "Smoked Salmon Crostini" at bounding box center [455, 347] width 235 height 24
checkbox input "true"
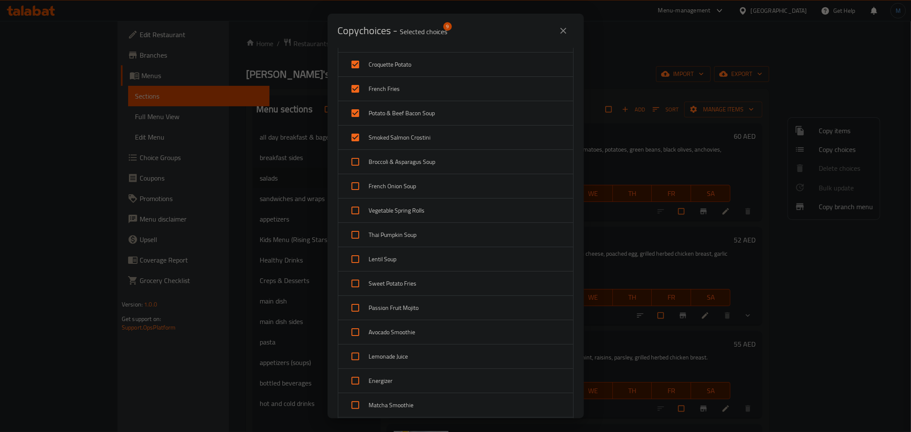
scroll to position [237, 0]
click at [420, 137] on span "Broccoli & Asparagus Soup" at bounding box center [467, 134] width 197 height 11
checkbox input "true"
click at [421, 158] on span "French Onion Soup" at bounding box center [467, 158] width 197 height 11
checkbox input "true"
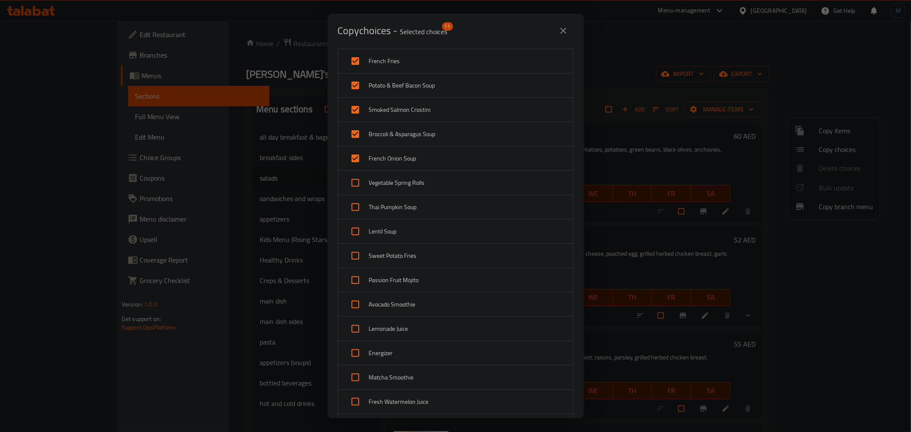
click at [422, 183] on span "Vegetable Spring Rolls" at bounding box center [467, 183] width 197 height 11
checkbox input "true"
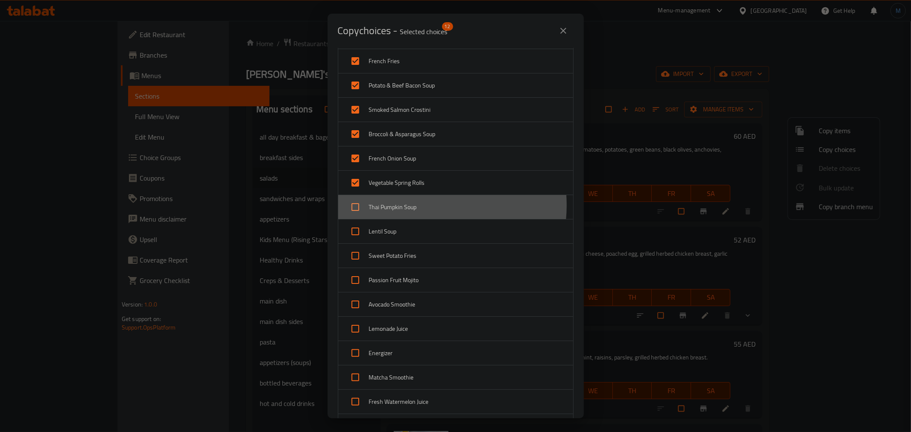
click at [422, 206] on span "Thai Pumpkin Soup" at bounding box center [467, 207] width 197 height 11
checkbox input "true"
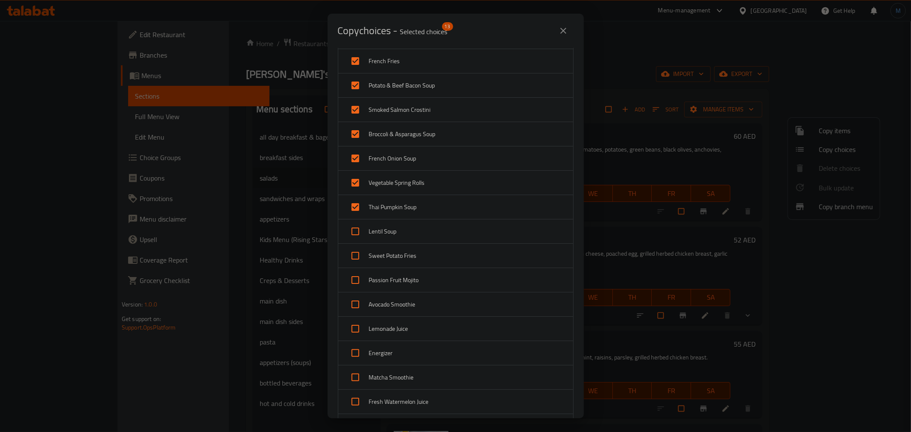
click at [420, 238] on div "Lentil Soup" at bounding box center [455, 232] width 235 height 24
checkbox input "true"
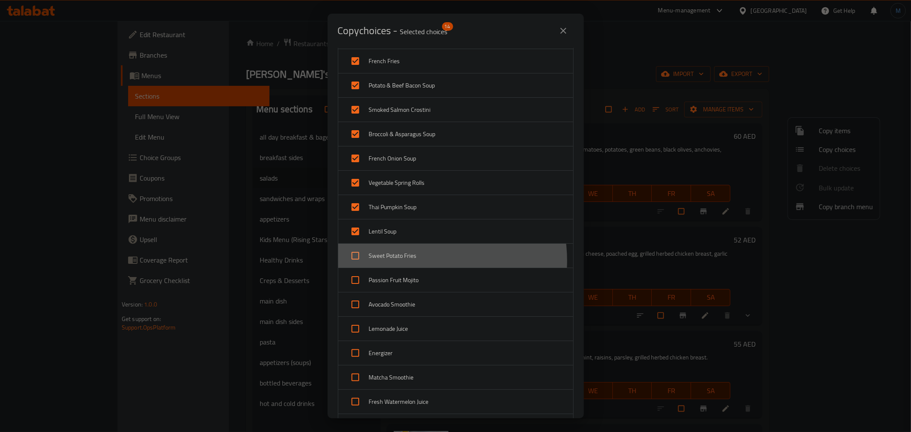
click at [425, 261] on span "Sweet Potato Fries" at bounding box center [467, 256] width 197 height 11
checkbox input "true"
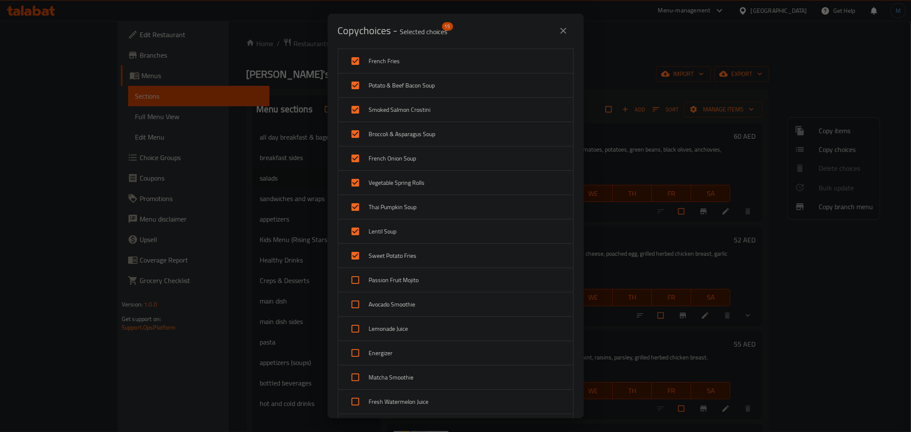
click at [434, 290] on div "Passion Fruit Mojito" at bounding box center [455, 280] width 235 height 24
checkbox input "true"
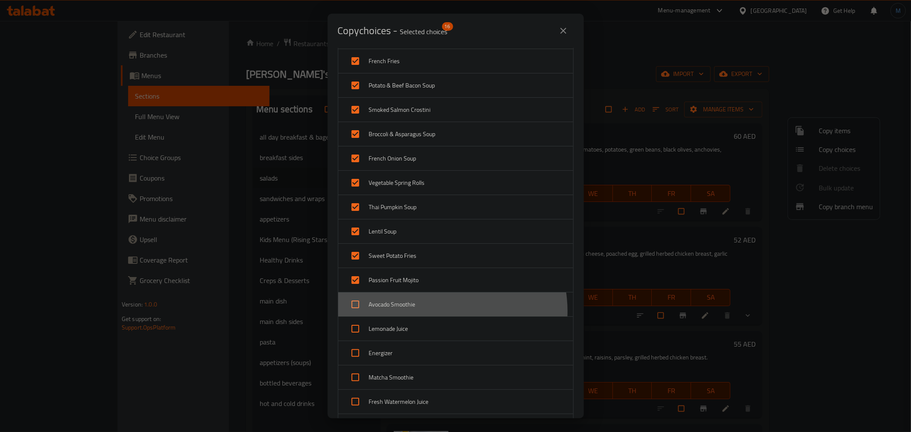
click at [439, 312] on div "Avocado Smoothie" at bounding box center [455, 305] width 235 height 24
checkbox input "true"
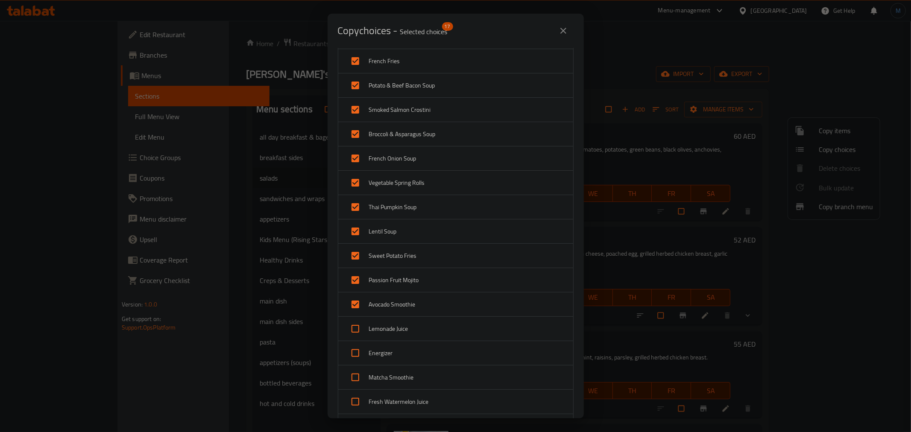
click at [443, 333] on span "Lemonade Juice" at bounding box center [467, 329] width 197 height 11
checkbox input "true"
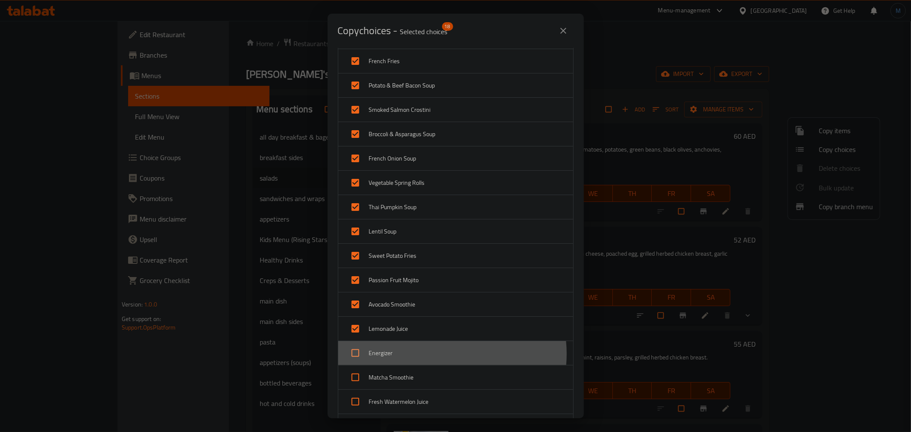
click at [443, 355] on span "Energizer" at bounding box center [467, 353] width 197 height 11
checkbox input "true"
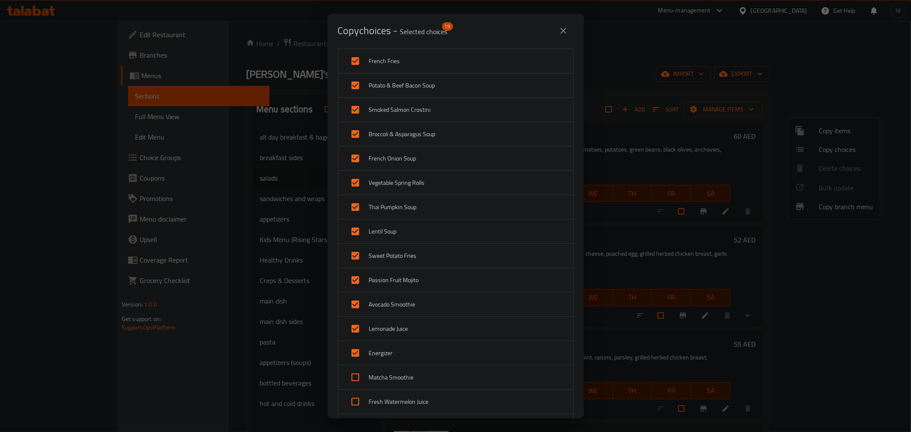
click at [451, 378] on span "Matcha Smoothie" at bounding box center [467, 378] width 197 height 11
checkbox input "true"
click at [456, 402] on span "Fresh Watermelon Juice" at bounding box center [467, 402] width 197 height 11
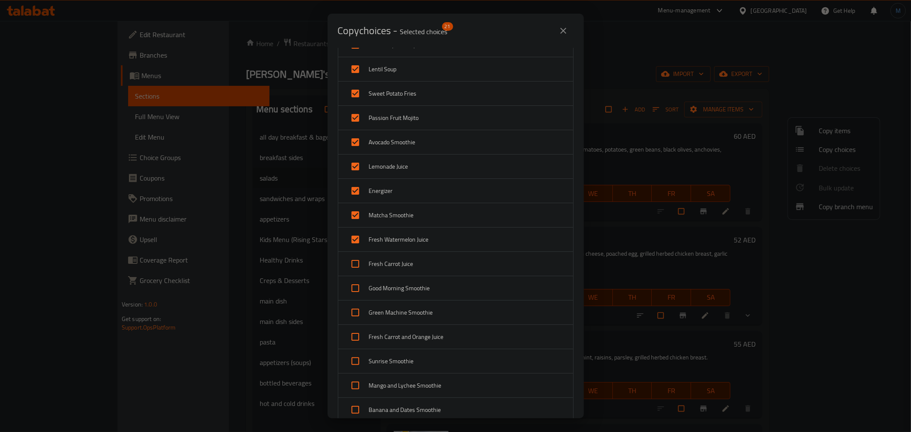
scroll to position [475, 0]
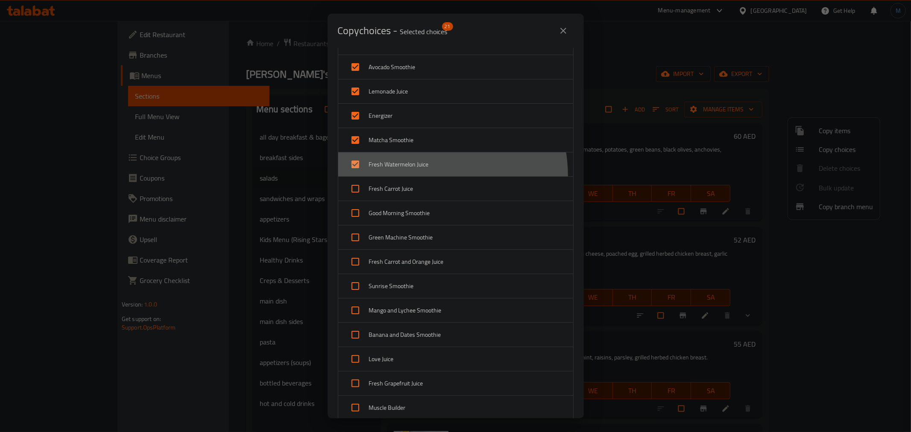
click at [417, 177] on div "Fresh Watermelon Juice" at bounding box center [455, 165] width 235 height 24
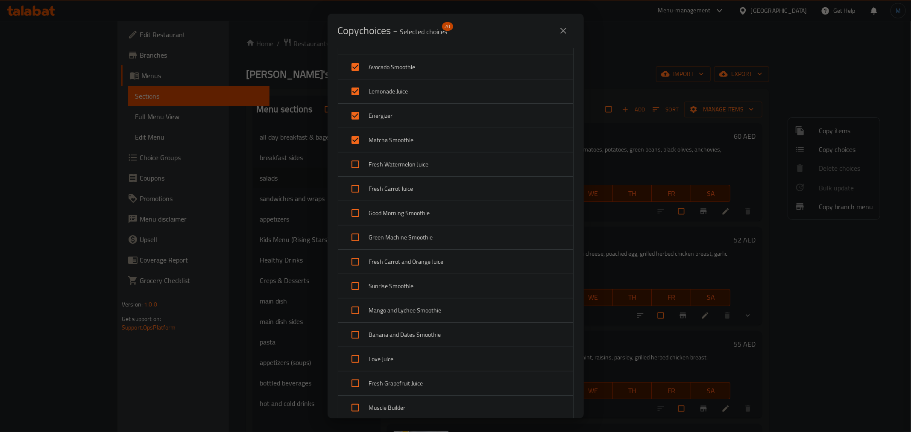
click at [429, 168] on span "Fresh Watermelon Juice" at bounding box center [467, 164] width 197 height 11
checkbox input "true"
drag, startPoint x: 432, startPoint y: 191, endPoint x: 436, endPoint y: 209, distance: 18.4
click at [433, 194] on span "Fresh Carrot Juice" at bounding box center [467, 189] width 197 height 11
checkbox input "true"
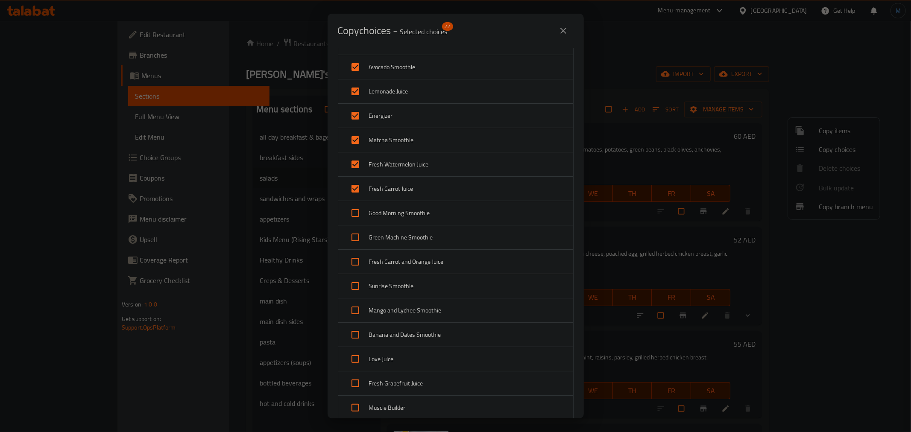
click at [438, 220] on div "Good Morning Smoothie" at bounding box center [455, 213] width 235 height 24
checkbox input "true"
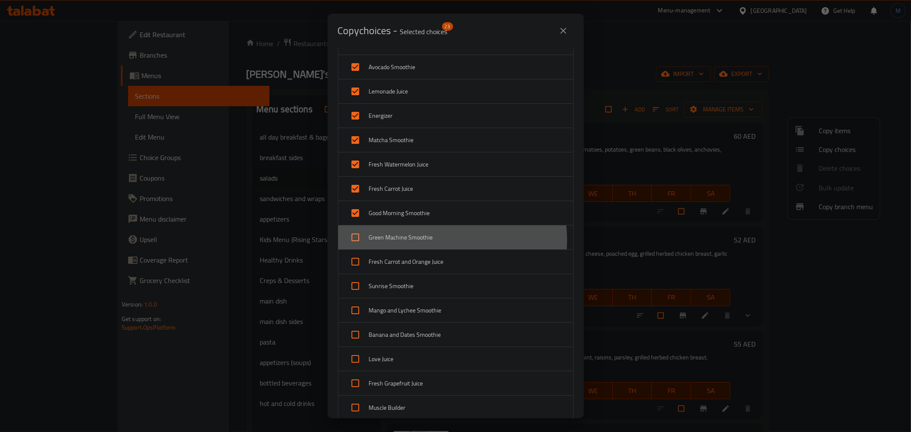
click at [440, 241] on span "Green Machine Smoothie" at bounding box center [467, 237] width 197 height 11
checkbox input "true"
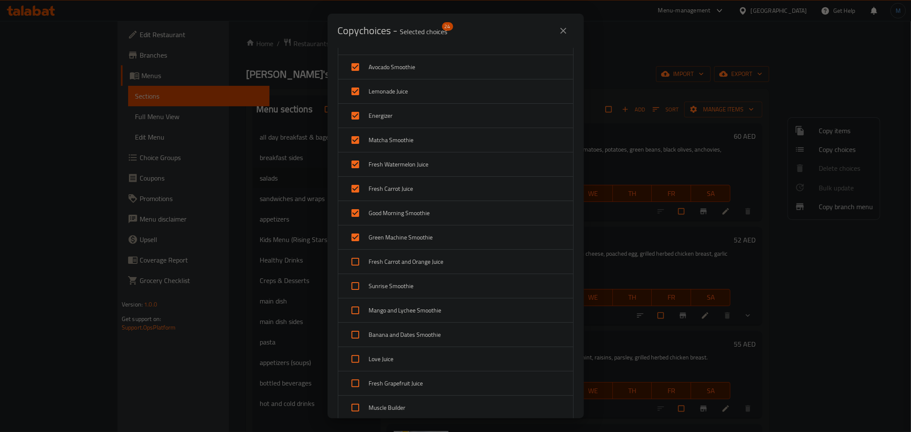
drag, startPoint x: 442, startPoint y: 258, endPoint x: 443, endPoint y: 264, distance: 6.1
click at [442, 258] on span "Fresh Carrot and Orange Juice" at bounding box center [467, 262] width 197 height 11
checkbox input "true"
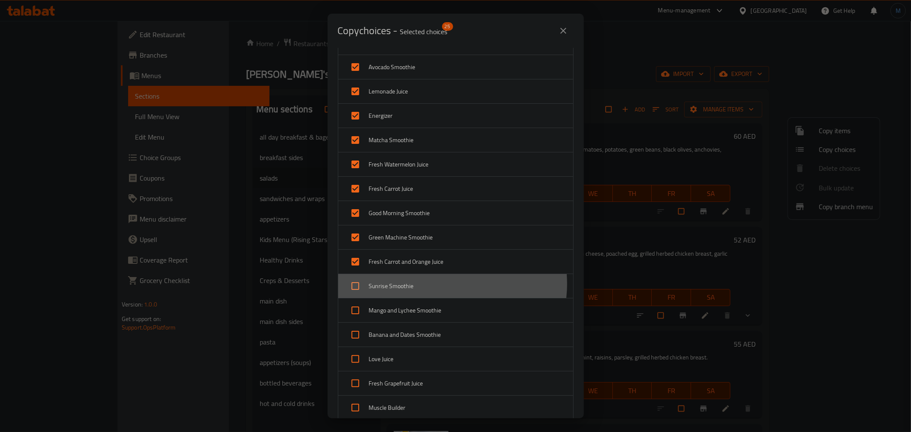
click at [448, 285] on span "Sunrise Smoothie" at bounding box center [467, 286] width 197 height 11
checkbox input "true"
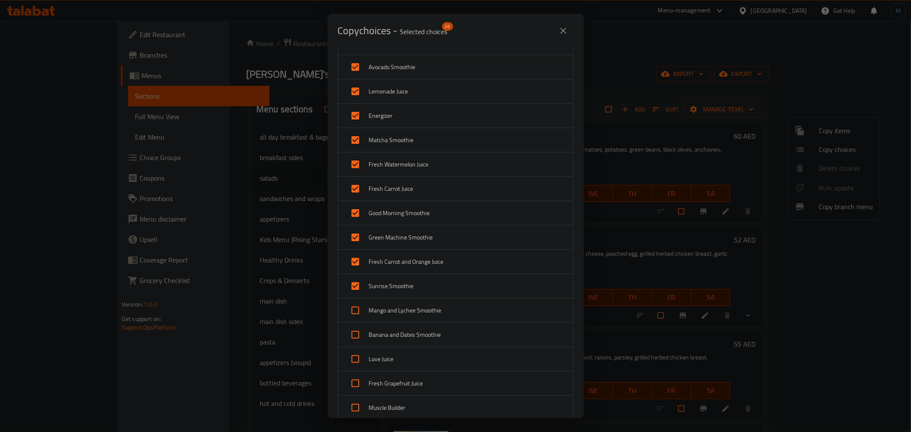
drag, startPoint x: 451, startPoint y: 311, endPoint x: 452, endPoint y: 319, distance: 7.7
click at [451, 312] on span "Mango and Lychee Smoothie" at bounding box center [467, 310] width 197 height 11
checkbox input "true"
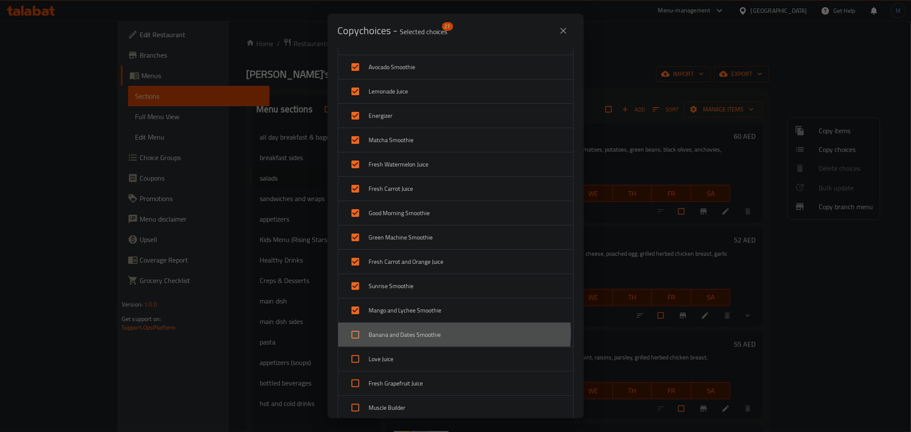
click at [455, 335] on span "Banana and Dates Smoothie" at bounding box center [467, 335] width 197 height 11
checkbox input "true"
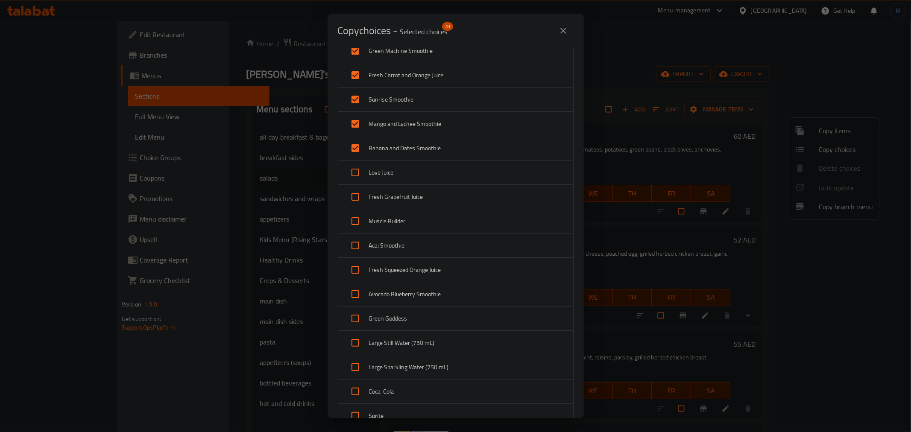
scroll to position [664, 0]
click at [433, 177] on div "Love Juice" at bounding box center [455, 170] width 235 height 24
checkbox input "true"
click at [437, 197] on span "Fresh Grapefruit Juice" at bounding box center [467, 194] width 197 height 11
checkbox input "true"
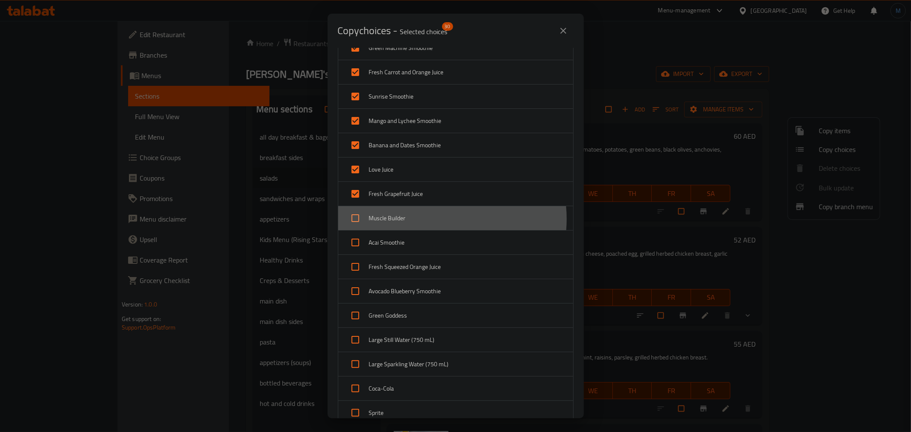
drag, startPoint x: 440, startPoint y: 220, endPoint x: 441, endPoint y: 227, distance: 6.8
click at [441, 220] on span "Muscle Builder" at bounding box center [467, 218] width 197 height 11
checkbox input "true"
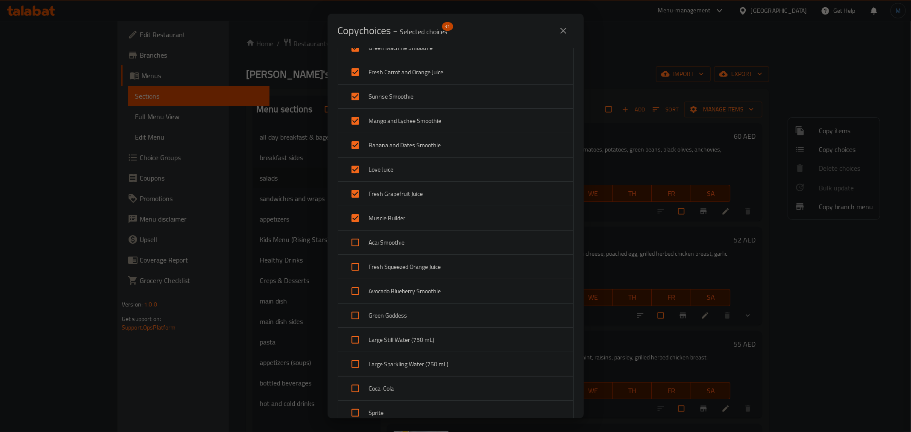
click at [441, 240] on span "Acai Smoothie" at bounding box center [467, 243] width 197 height 11
checkbox input "true"
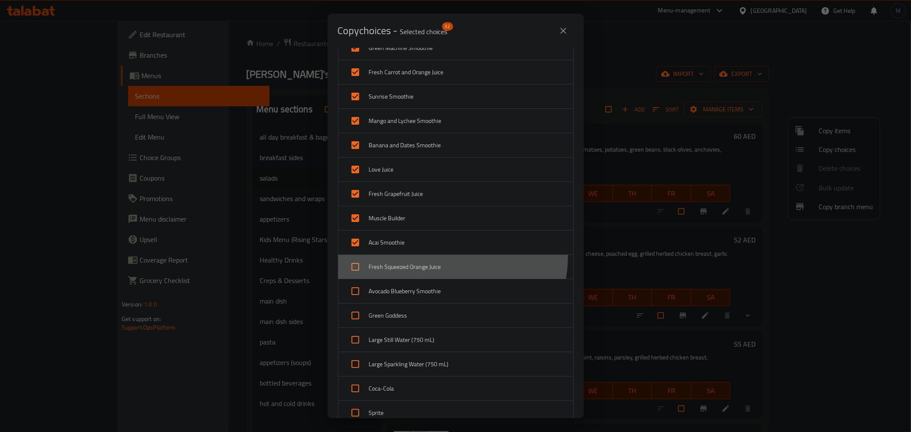
click at [443, 258] on div "Fresh Squeezed Orange Juice" at bounding box center [455, 267] width 235 height 24
checkbox input "true"
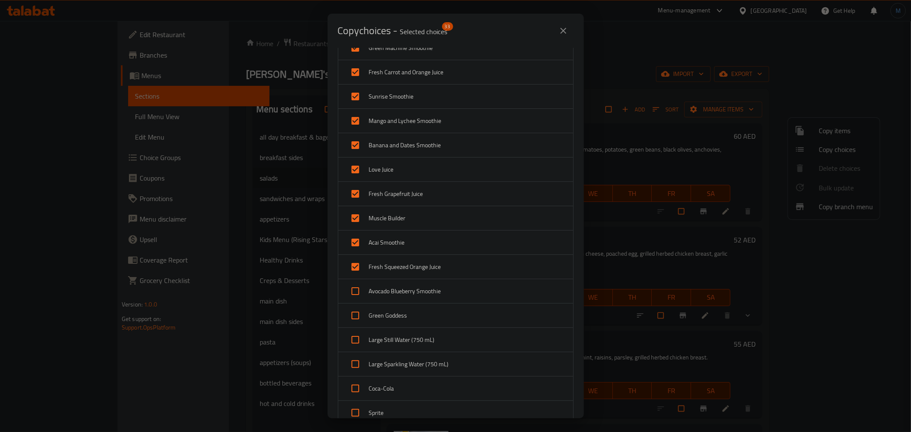
click at [454, 294] on span "Avocado Blueberry Smoothie" at bounding box center [467, 291] width 197 height 11
checkbox input "true"
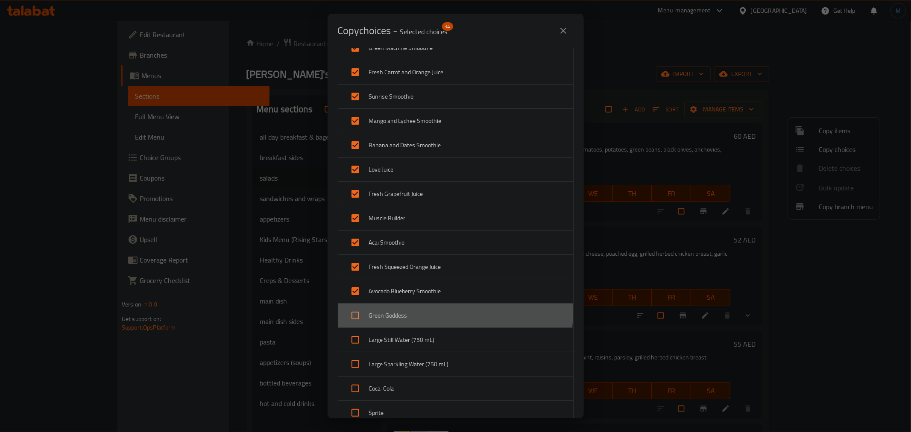
click at [455, 315] on span "Green Goddess" at bounding box center [467, 316] width 197 height 11
checkbox input "true"
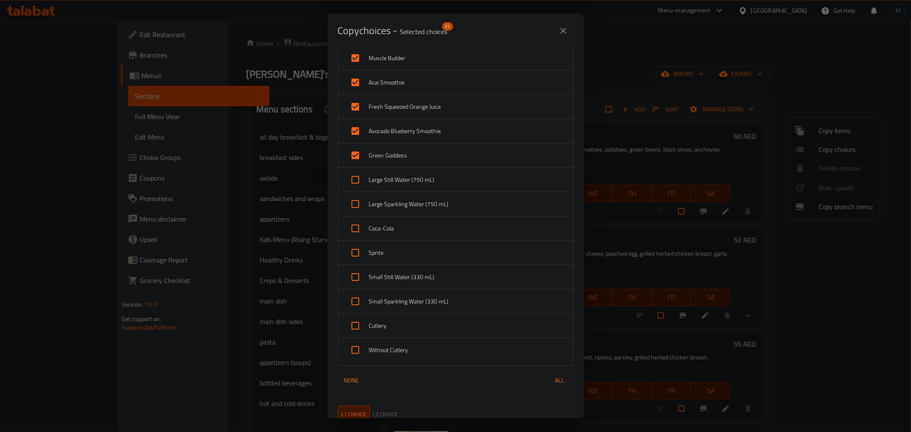
scroll to position [854, 0]
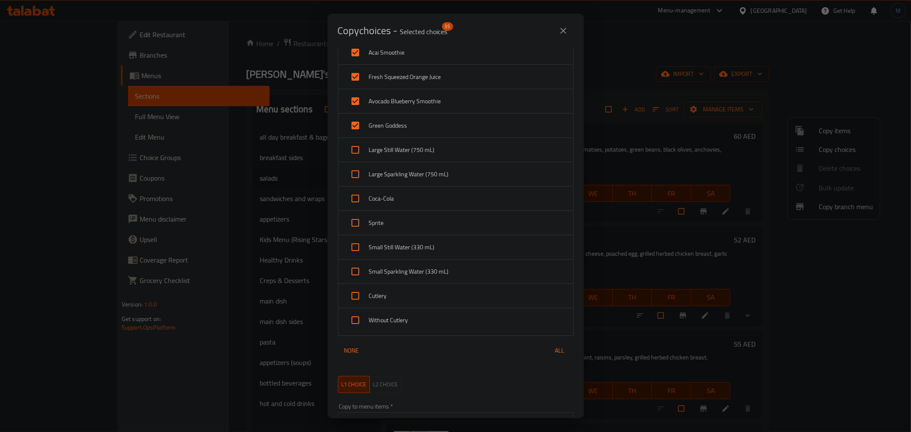
click at [433, 150] on span "Large Still Water (750 mL)" at bounding box center [467, 150] width 197 height 11
checkbox input "true"
click at [435, 173] on span "Large Sparkling Water (750 mL)" at bounding box center [467, 174] width 197 height 11
checkbox input "true"
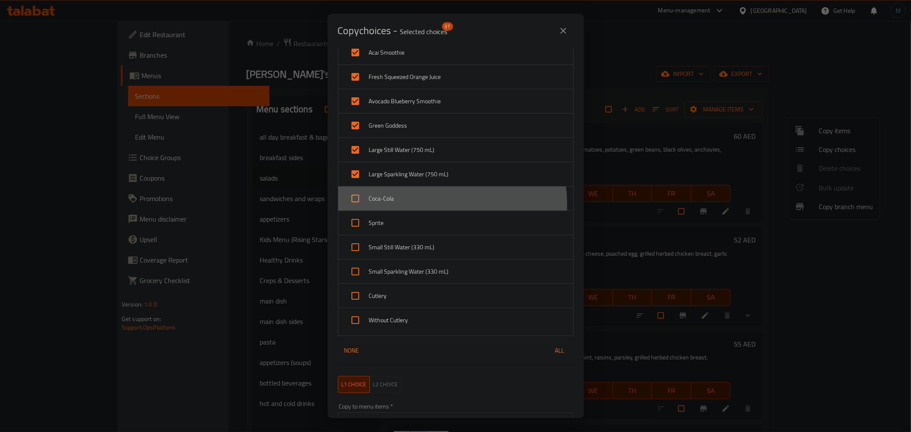
click at [437, 205] on div "Coca-Cola" at bounding box center [455, 199] width 235 height 24
checkbox input "true"
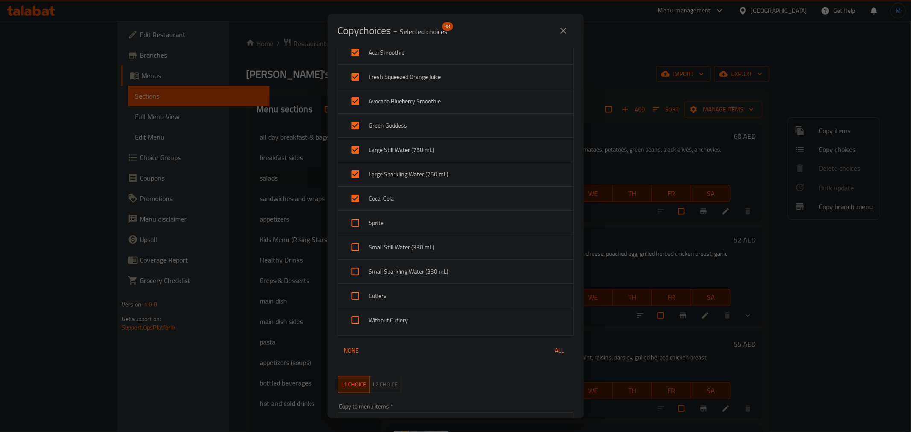
click at [435, 223] on span "Sprite" at bounding box center [467, 223] width 197 height 11
checkbox input "true"
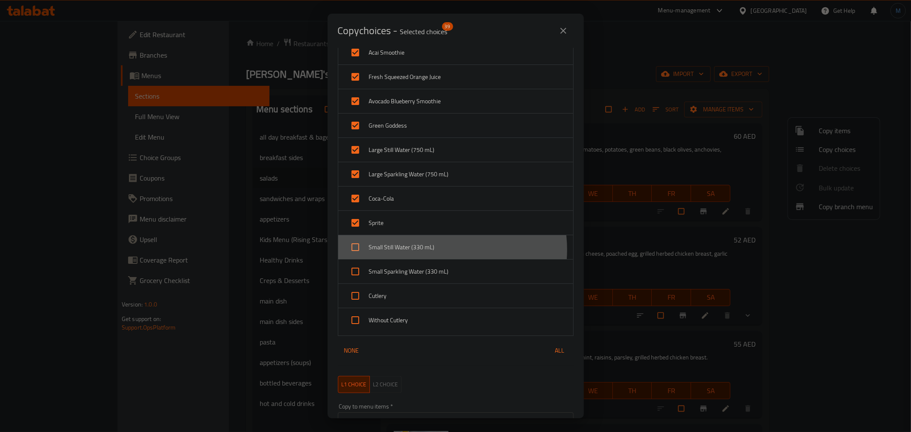
click at [437, 251] on span "Small Still Water (330 mL)" at bounding box center [467, 247] width 197 height 11
checkbox input "true"
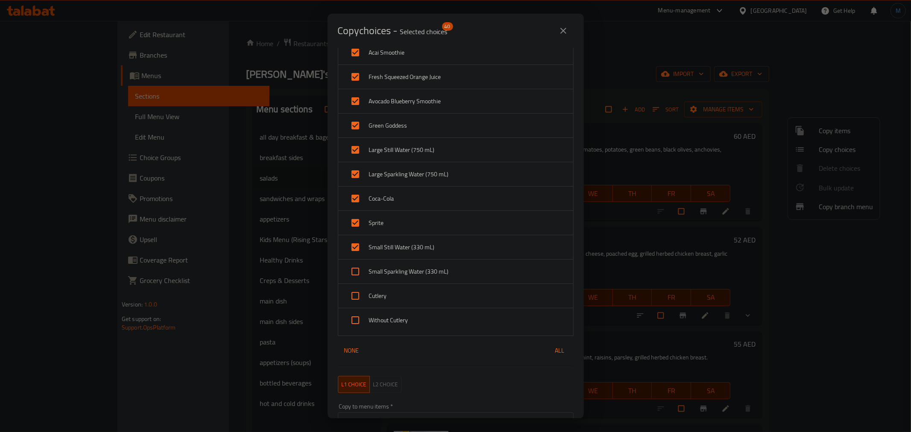
click at [443, 287] on div "Cutlery" at bounding box center [455, 296] width 235 height 24
checkbox input "true"
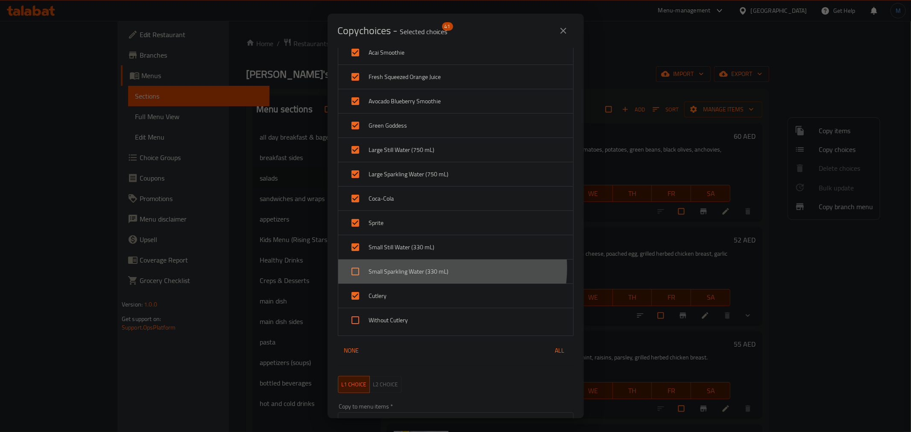
drag, startPoint x: 443, startPoint y: 270, endPoint x: 442, endPoint y: 278, distance: 8.6
click at [444, 269] on span "Small Sparkling Water (330 mL)" at bounding box center [467, 272] width 197 height 11
checkbox input "true"
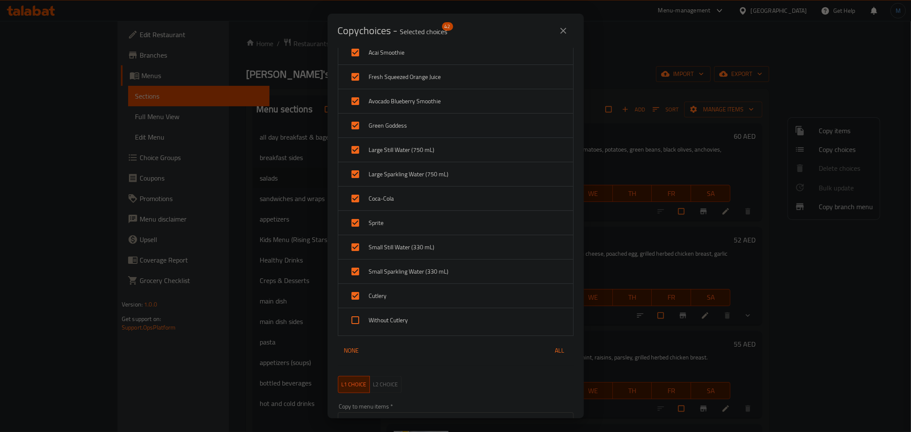
click at [438, 313] on div "Without Cutlery" at bounding box center [455, 320] width 235 height 24
checkbox input "true"
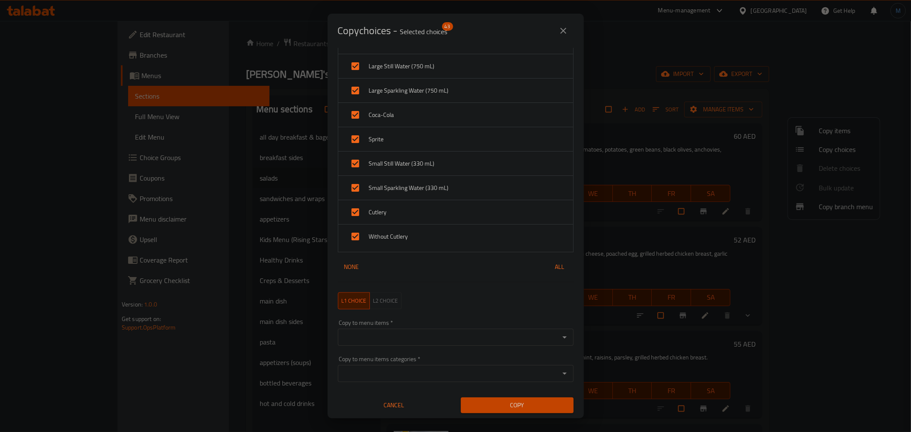
click at [533, 340] on input "Copy to menu items   *" at bounding box center [448, 338] width 217 height 12
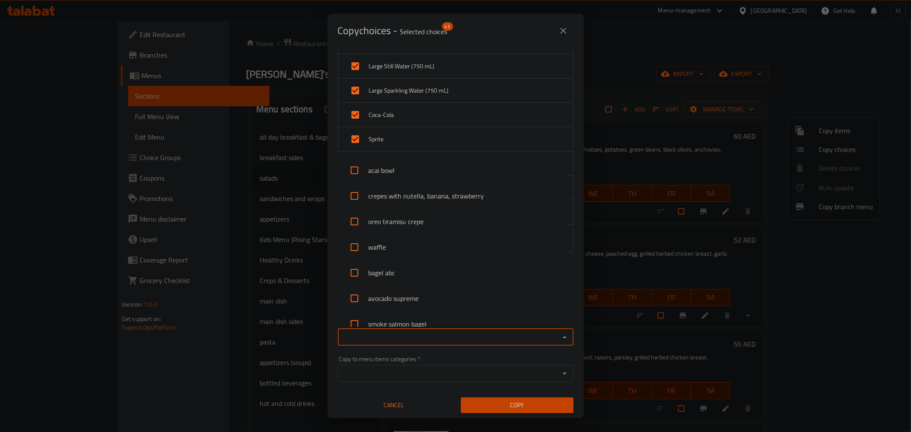
paste input "Superfood Salad"
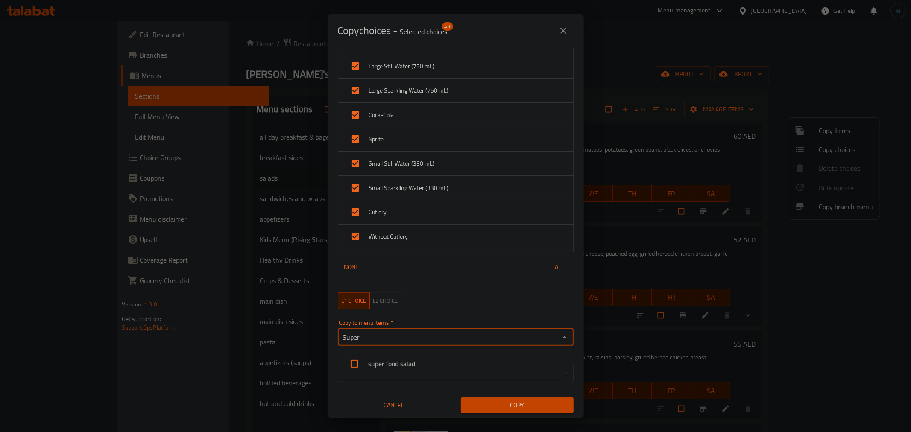
type input "Supe"
click at [393, 361] on li "super food salad" at bounding box center [451, 364] width 229 height 26
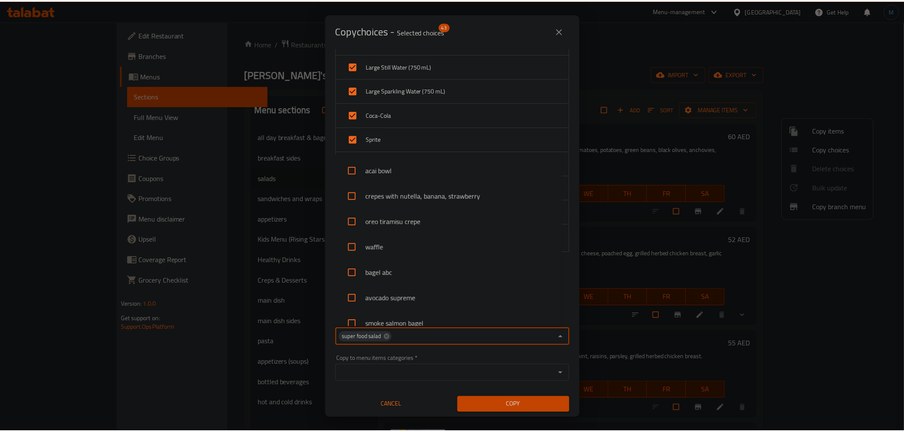
scroll to position [728, 0]
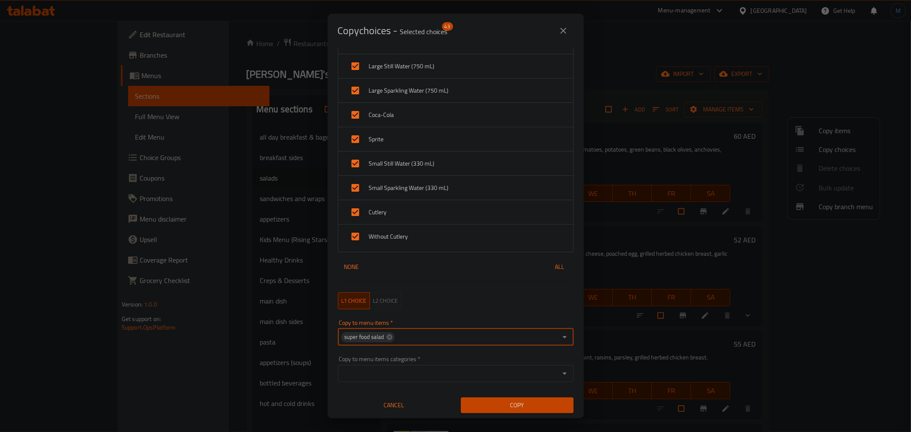
click at [513, 406] on span "Copy" at bounding box center [517, 405] width 99 height 11
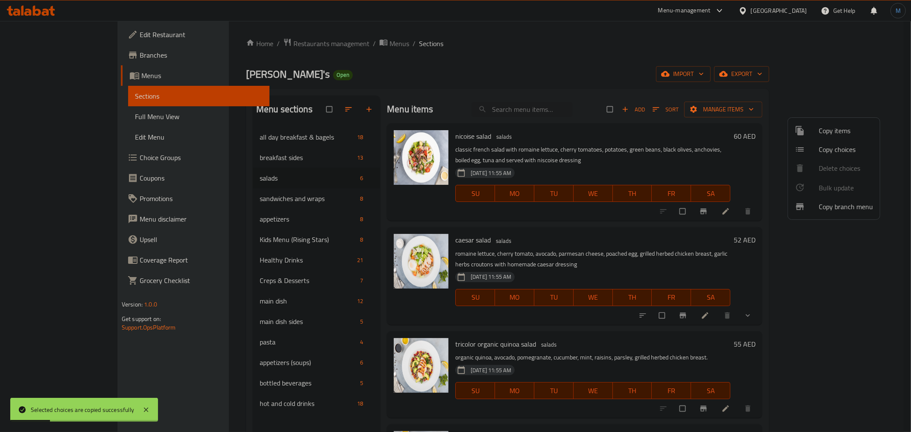
click at [747, 379] on div at bounding box center [455, 216] width 911 height 432
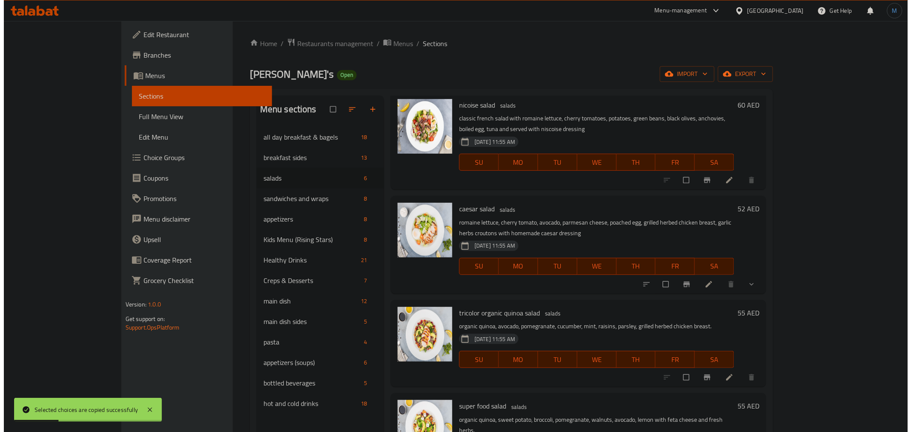
scroll to position [142, 0]
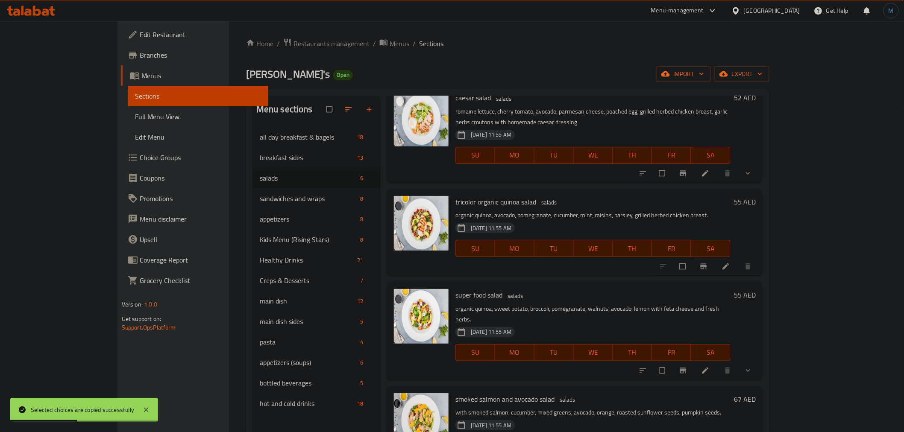
click at [718, 364] on li at bounding box center [706, 371] width 24 height 14
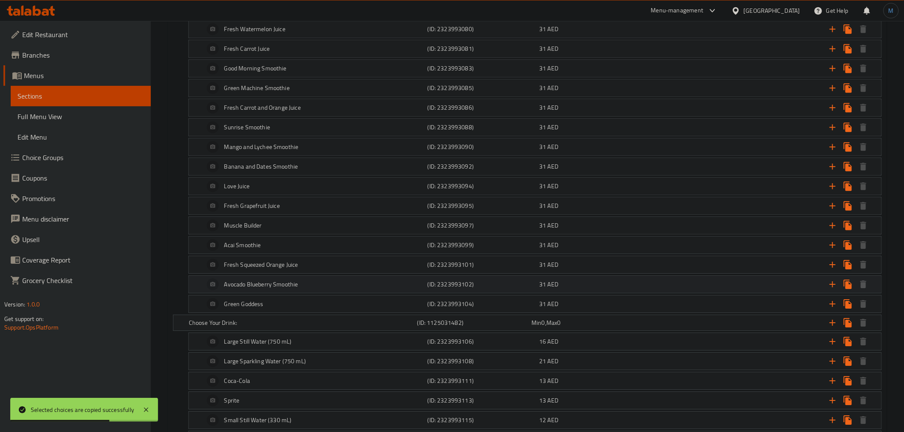
scroll to position [1044, 0]
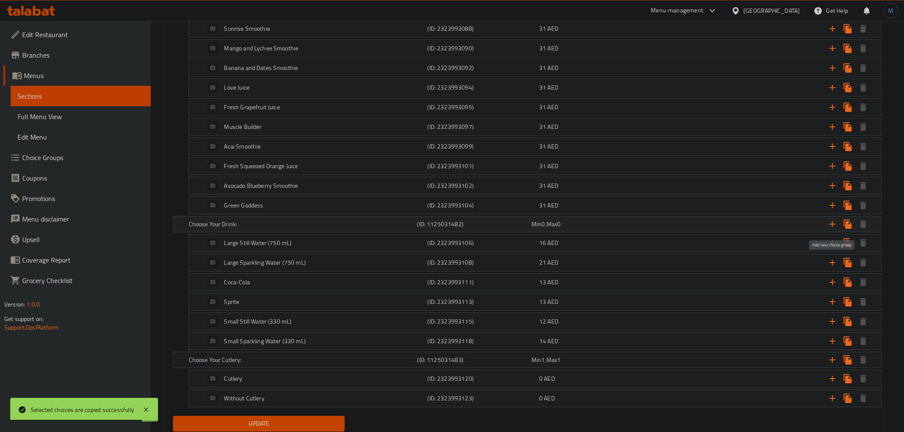
click at [830, 229] on icon "Expand" at bounding box center [832, 224] width 10 height 10
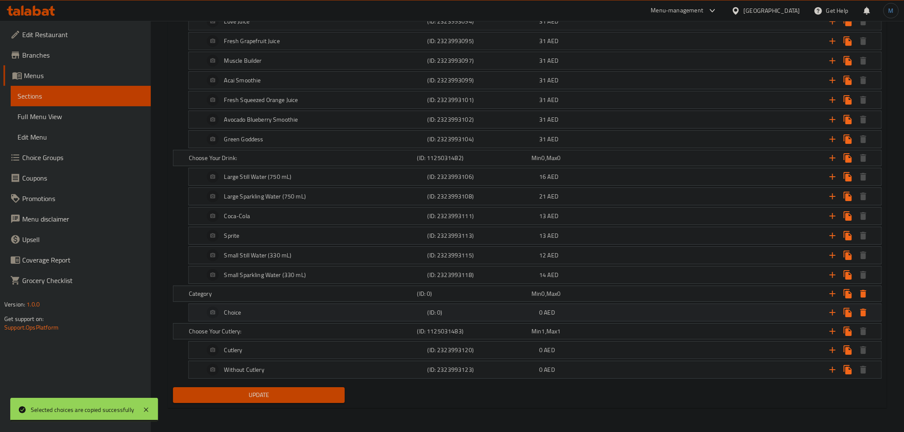
scroll to position [1114, 0]
click at [262, 298] on div "Category" at bounding box center [301, 294] width 229 height 12
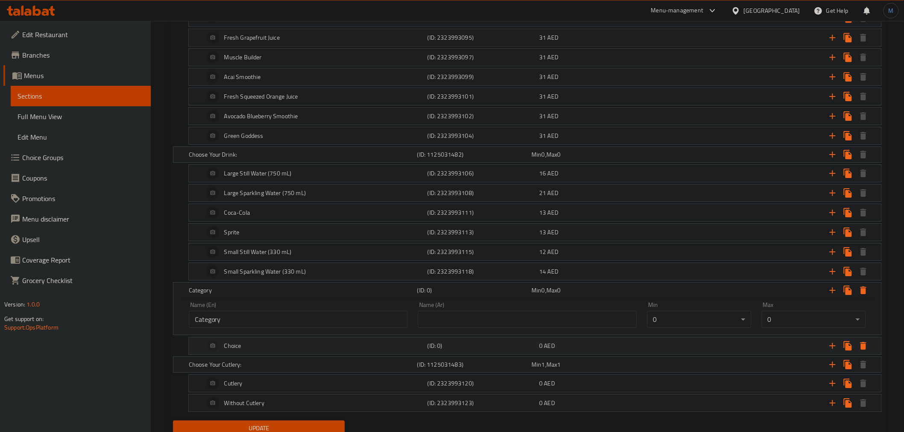
click at [260, 343] on div "Choice" at bounding box center [313, 346] width 223 height 21
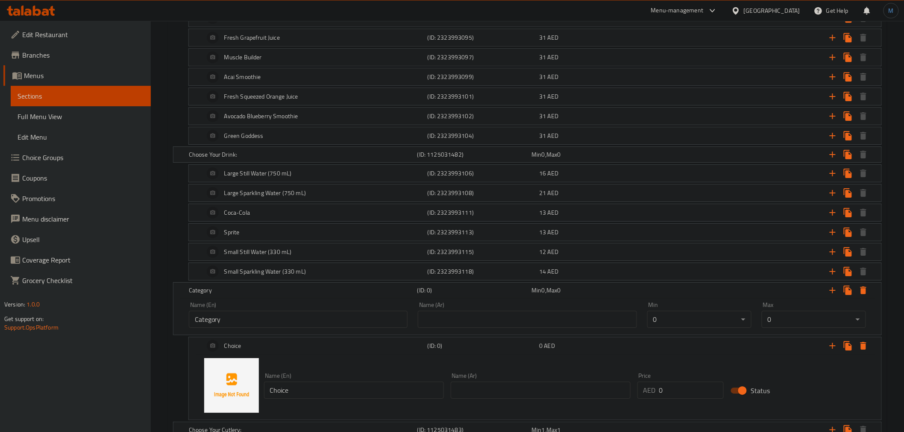
click at [288, 394] on input "Choice" at bounding box center [354, 390] width 180 height 17
paste input "Extras"
type input "Extras"
click at [270, 333] on div "Name (En) Category Name (En)" at bounding box center [298, 315] width 229 height 36
click at [270, 328] on input "Category" at bounding box center [298, 319] width 219 height 17
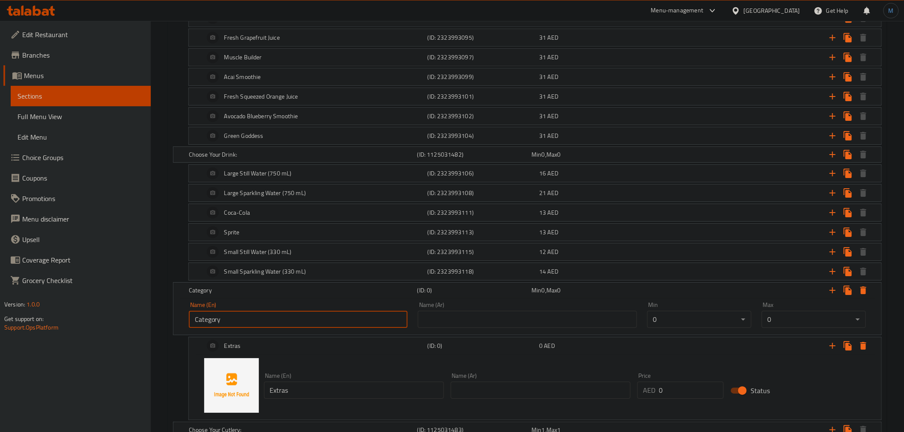
click at [272, 327] on input "Category" at bounding box center [298, 319] width 219 height 17
paste input "Extras"
type input "Extras"
click at [523, 332] on div "Name (Ar) Name (Ar)" at bounding box center [527, 315] width 229 height 36
click at [524, 327] on input "text" at bounding box center [527, 319] width 219 height 17
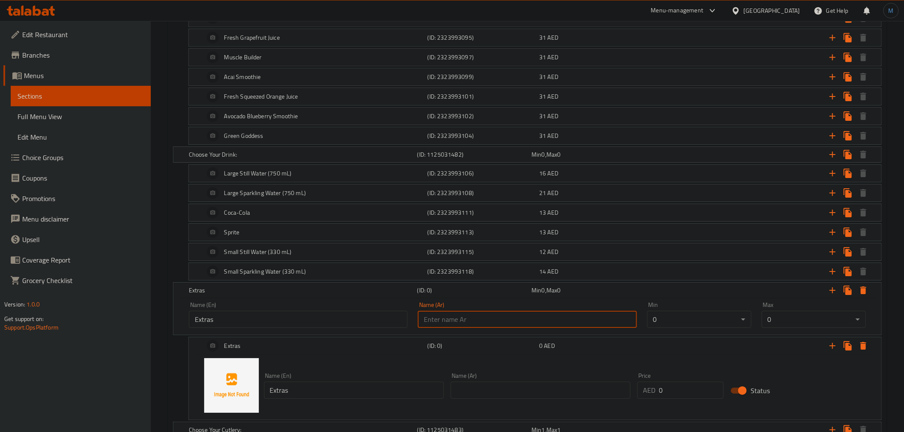
paste input "إضافات"
type input "إضافات"
click at [316, 396] on input "Extras" at bounding box center [354, 390] width 180 height 17
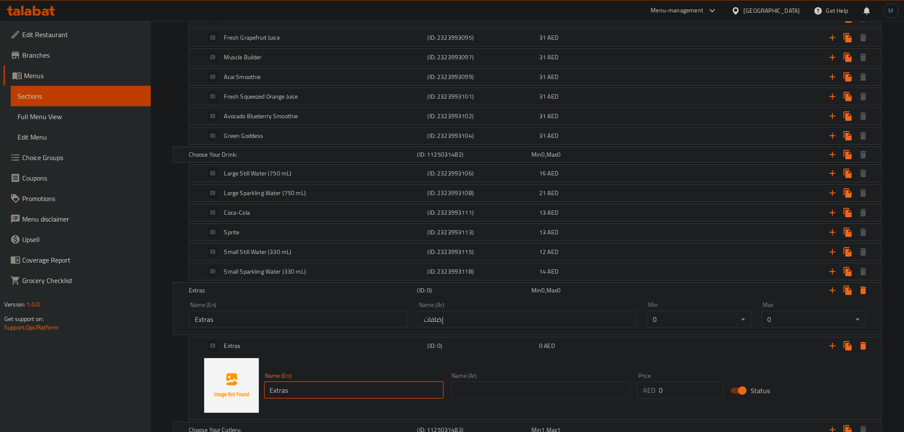
paste input "Chicken"
type input "Extra Chicken"
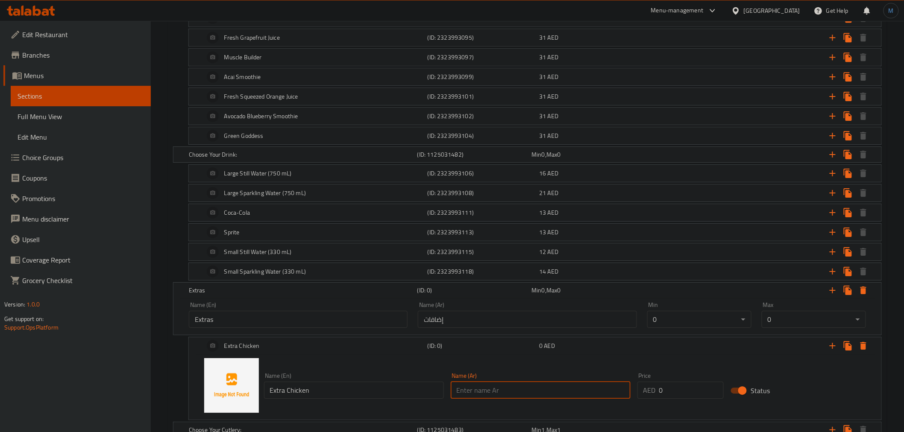
click at [503, 387] on input "text" at bounding box center [541, 390] width 180 height 17
paste input "دجاج إضافي"
type input "دجاج إضافي"
type input "14"
click at [475, 350] on h5 "(ID: 0)" at bounding box center [482, 346] width 109 height 9
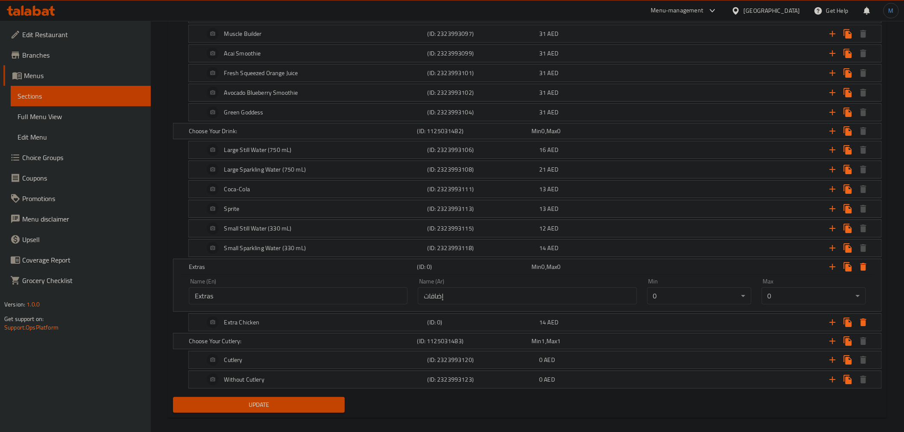
scroll to position [1150, 0]
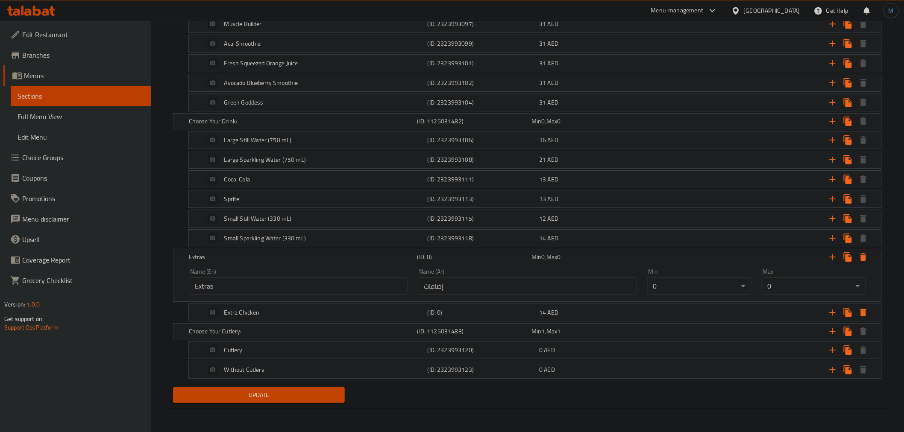
click at [226, 390] on span "Update" at bounding box center [259, 395] width 158 height 11
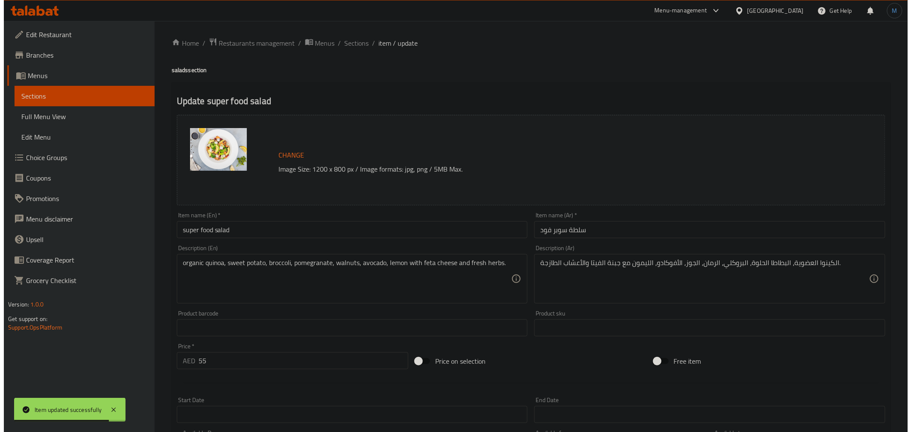
scroll to position [0, 0]
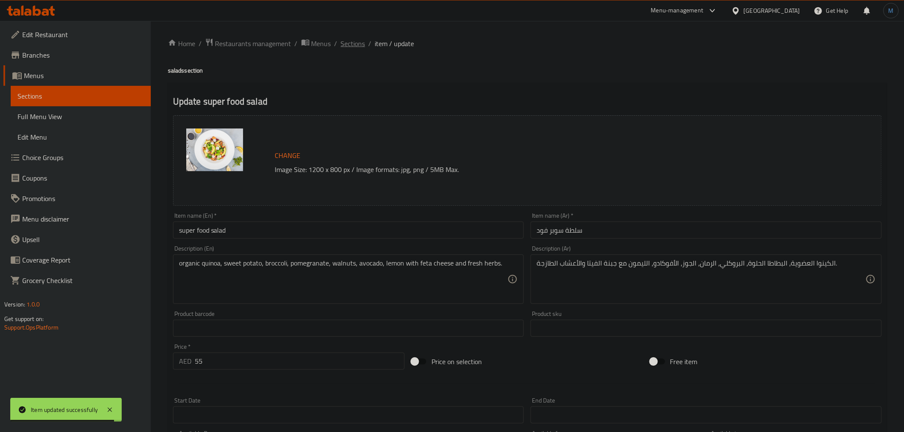
click at [354, 44] on span "Sections" at bounding box center [353, 43] width 24 height 10
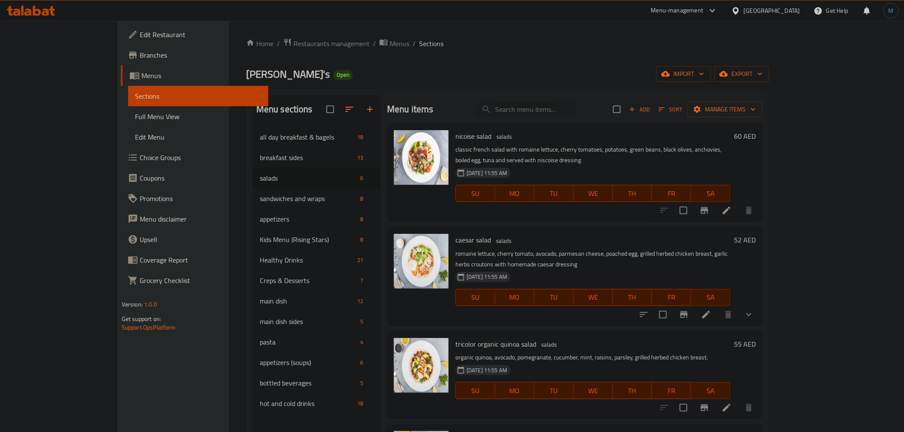
click at [763, 100] on div "Menu items Add Sort Manage items" at bounding box center [575, 110] width 376 height 28
click at [756, 104] on span "Manage items" at bounding box center [725, 109] width 61 height 11
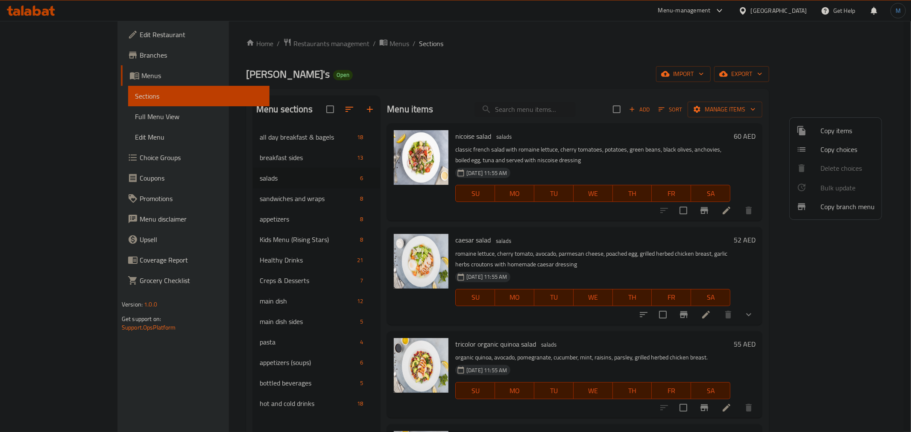
click at [836, 146] on span "Copy choices" at bounding box center [848, 149] width 54 height 10
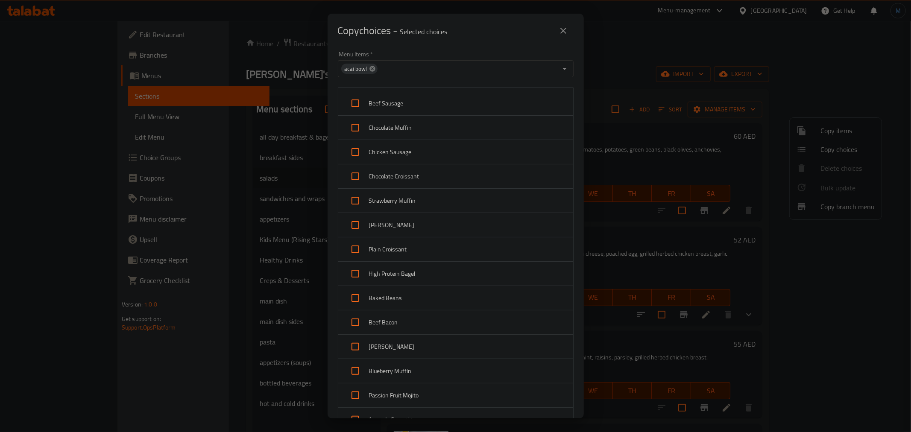
click at [373, 72] on icon at bounding box center [372, 68] width 7 height 7
click at [374, 72] on input "Menu Items   *" at bounding box center [448, 69] width 217 height 12
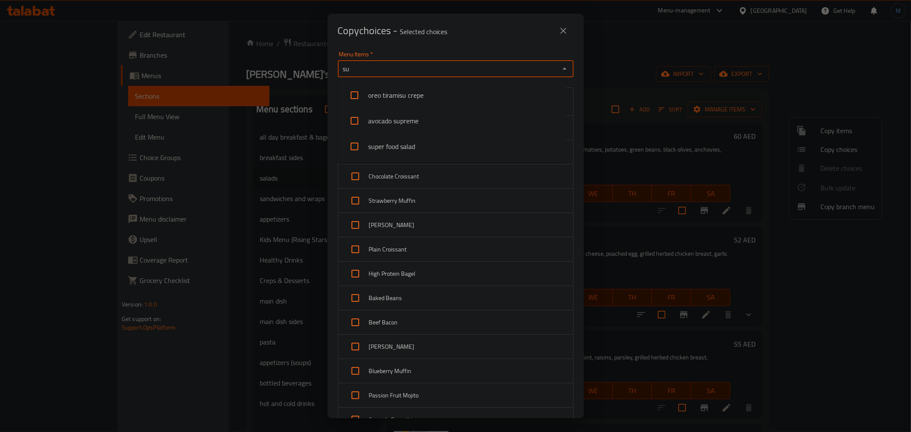
type input "sup"
click at [411, 117] on li "super food salad" at bounding box center [451, 121] width 229 height 26
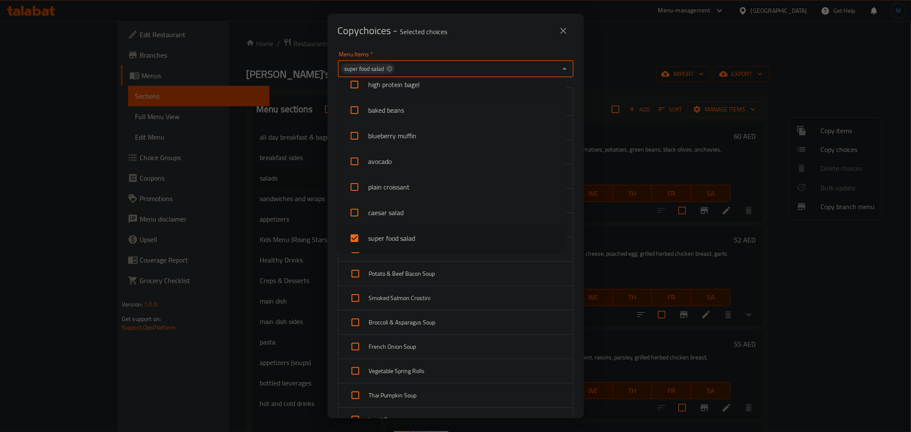
click at [584, 90] on div "Copy choices - Selected choices 0 Menu Items   * super food salad Menu Items * …" at bounding box center [455, 216] width 911 height 432
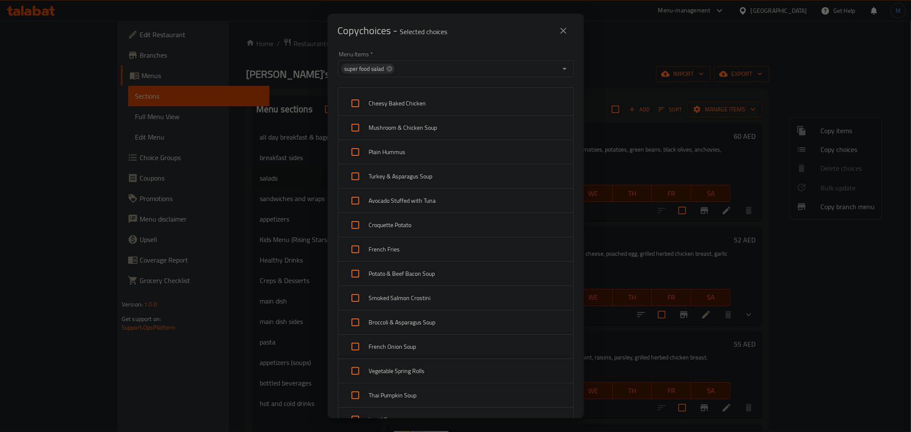
click at [449, 108] on span "Cheesy Baked Chicken" at bounding box center [467, 103] width 197 height 11
checkbox input "true"
click at [448, 123] on span "Mushroom & Chicken Soup" at bounding box center [467, 128] width 197 height 11
checkbox input "true"
click at [446, 153] on span "Plain Hummus" at bounding box center [467, 152] width 197 height 11
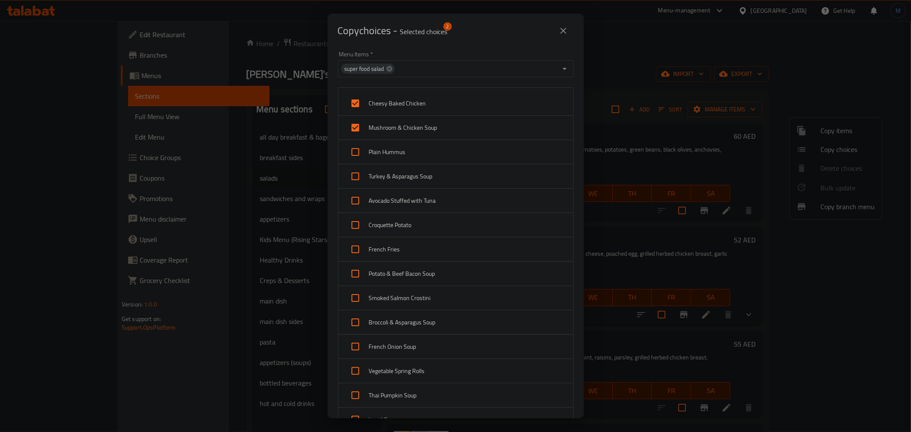
checkbox input "true"
click at [445, 182] on div "Turkey & Asparagus Soup" at bounding box center [455, 176] width 235 height 24
checkbox input "true"
drag, startPoint x: 440, startPoint y: 214, endPoint x: 439, endPoint y: 221, distance: 6.6
click at [440, 215] on div "Croquette Potato" at bounding box center [455, 225] width 235 height 24
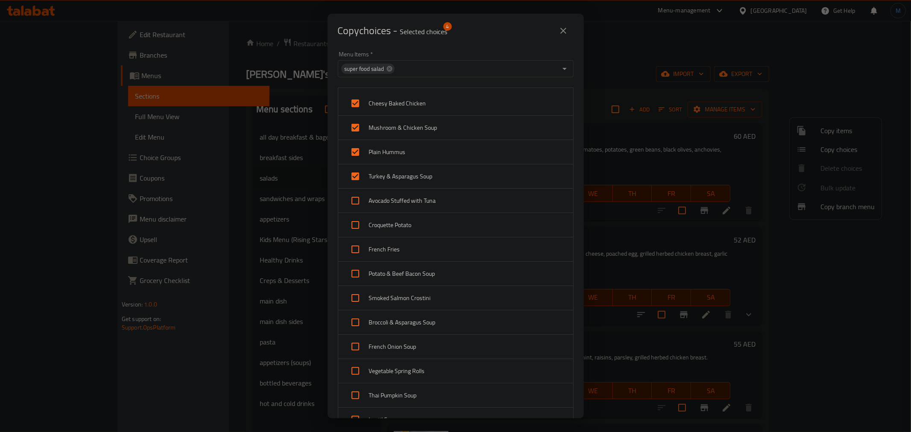
checkbox input "true"
click at [438, 206] on div "Avocado Stuffed with Tuna" at bounding box center [455, 201] width 235 height 24
checkbox input "true"
click at [436, 237] on div "Croquette Potato" at bounding box center [455, 225] width 235 height 24
checkbox input "false"
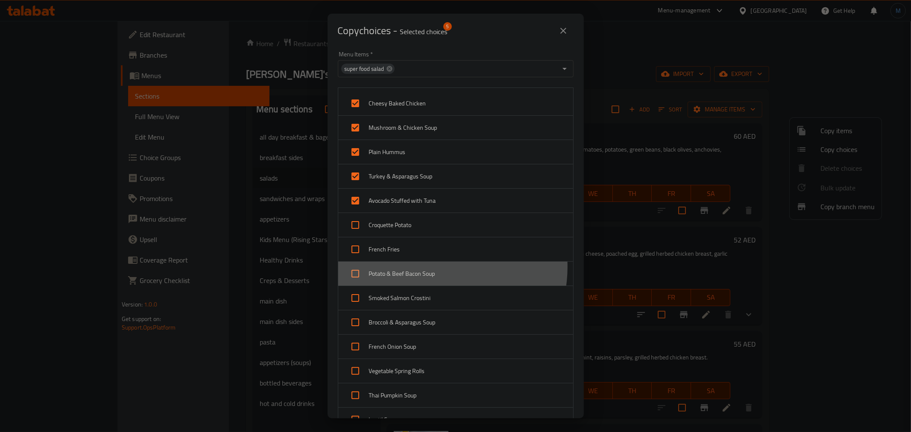
click at [430, 267] on div "Potato & Beef Bacon Soup" at bounding box center [455, 274] width 235 height 24
checkbox input "true"
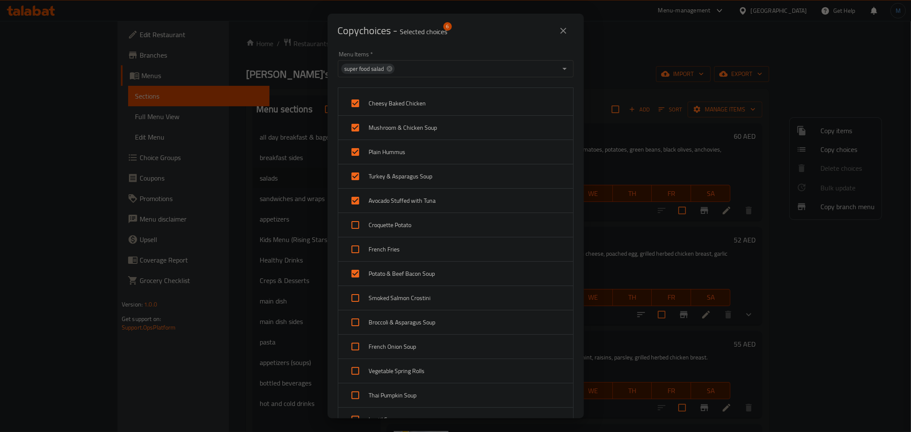
click at [438, 223] on span "Croquette Potato" at bounding box center [467, 225] width 197 height 11
checkbox input "true"
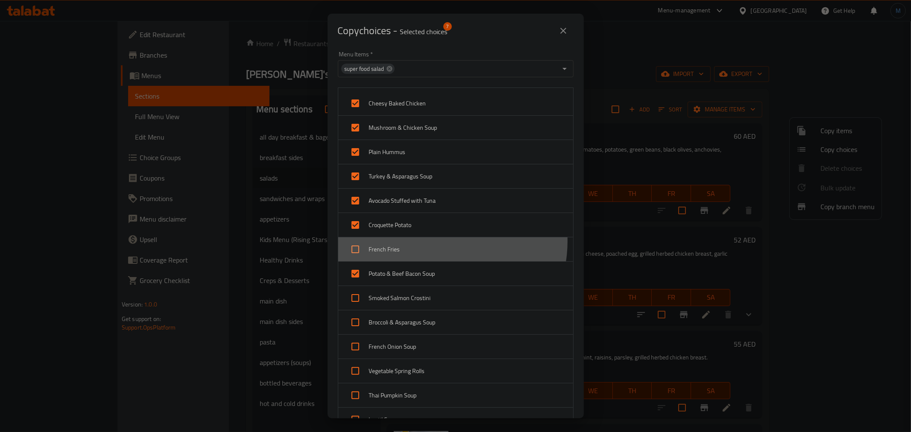
click at [437, 241] on div "French Fries" at bounding box center [455, 250] width 235 height 24
checkbox input "true"
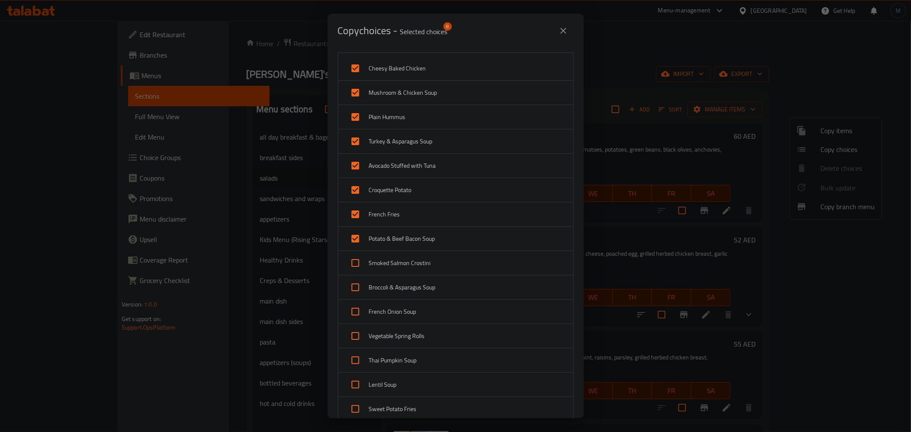
scroll to position [142, 0]
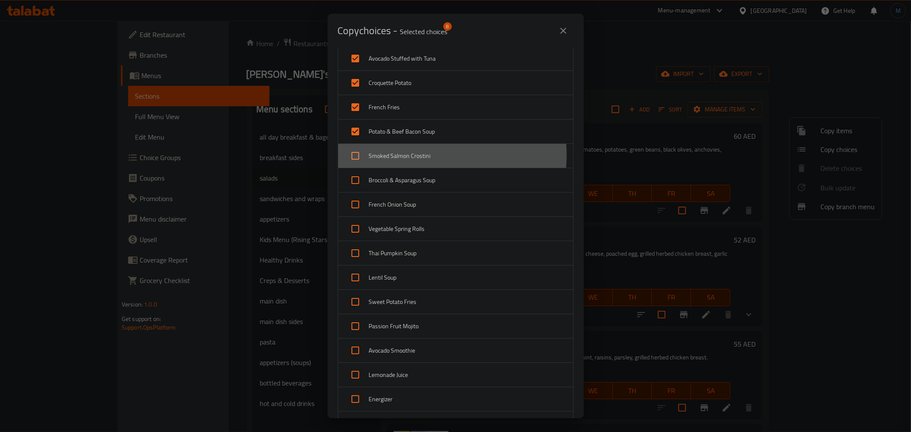
click at [420, 155] on span "Smoked Salmon Crostini" at bounding box center [467, 156] width 197 height 11
checkbox input "true"
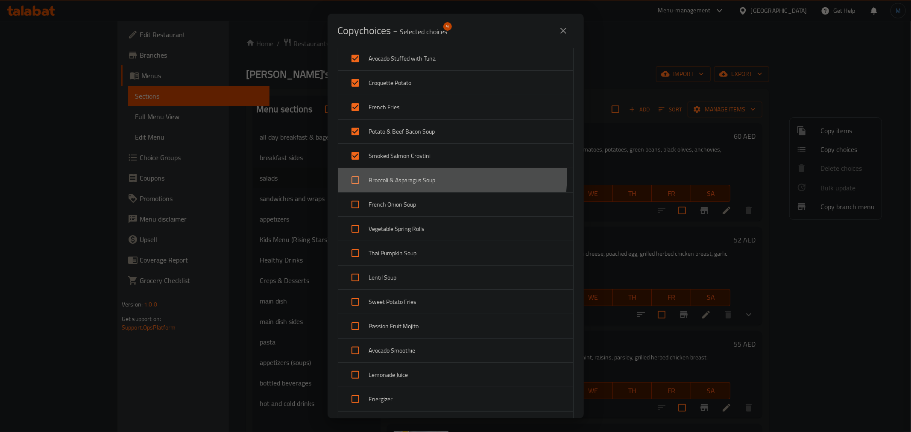
drag, startPoint x: 421, startPoint y: 176, endPoint x: 422, endPoint y: 201, distance: 25.2
click at [421, 176] on span "Broccoli & Asparagus Soup" at bounding box center [467, 180] width 197 height 11
checkbox input "true"
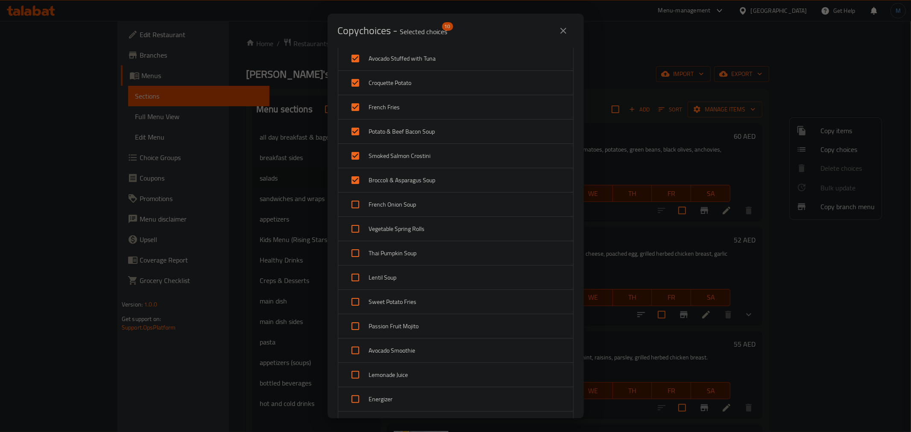
click at [422, 208] on span "French Onion Soup" at bounding box center [467, 205] width 197 height 11
checkbox input "true"
click at [421, 232] on span "Vegetable Spring Rolls" at bounding box center [467, 229] width 197 height 11
checkbox input "true"
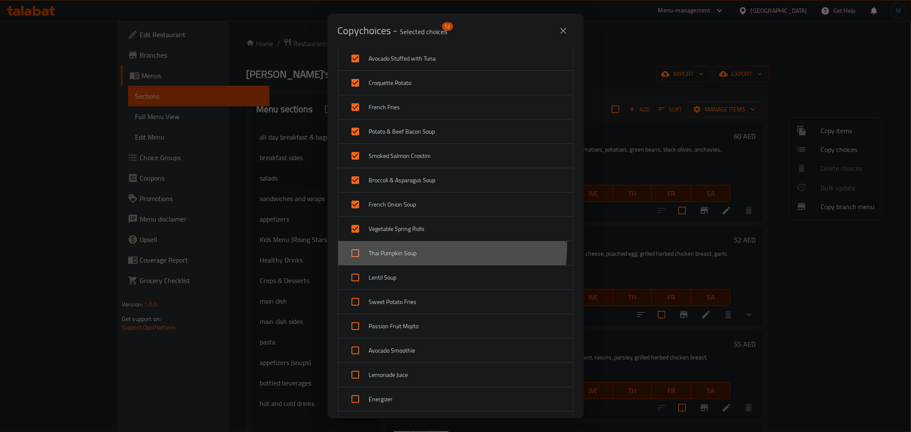
click at [421, 247] on div "Thai Pumpkin Soup" at bounding box center [455, 253] width 235 height 24
checkbox input "true"
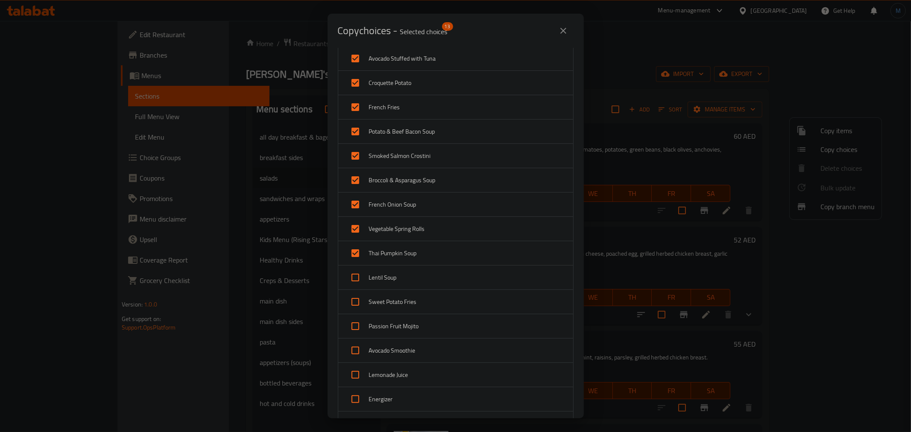
click at [420, 271] on div "Lentil Soup" at bounding box center [455, 278] width 235 height 24
checkbox input "true"
click at [420, 291] on div "Sweet Potato Fries" at bounding box center [455, 302] width 235 height 24
click at [422, 310] on div "Sweet Potato Fries" at bounding box center [455, 302] width 235 height 24
checkbox input "false"
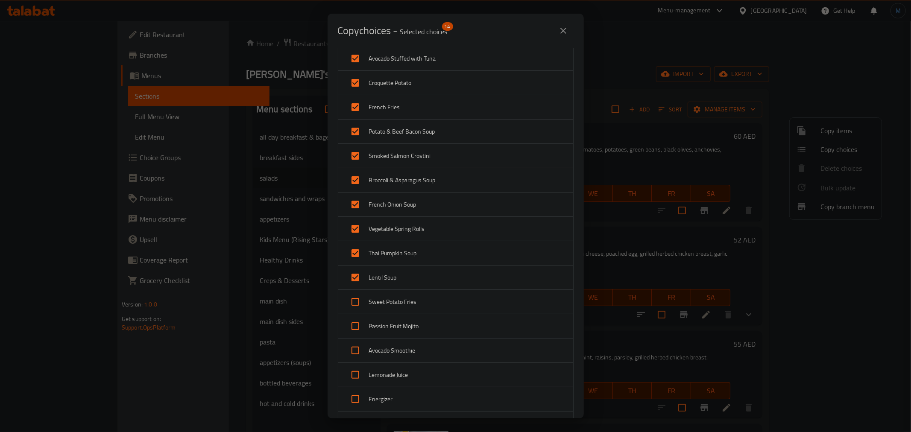
click at [427, 333] on div "Passion Fruit Mojito" at bounding box center [455, 326] width 235 height 24
checkbox input "true"
click at [428, 305] on span "Sweet Potato Fries" at bounding box center [467, 302] width 197 height 11
checkbox input "true"
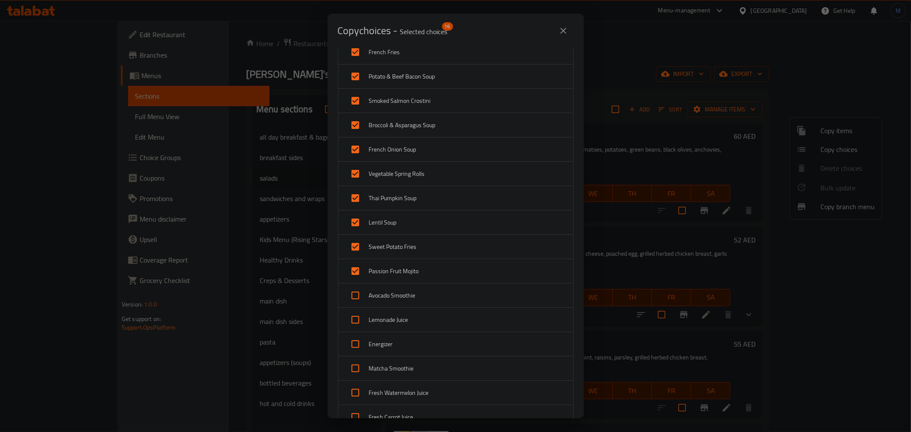
scroll to position [285, 0]
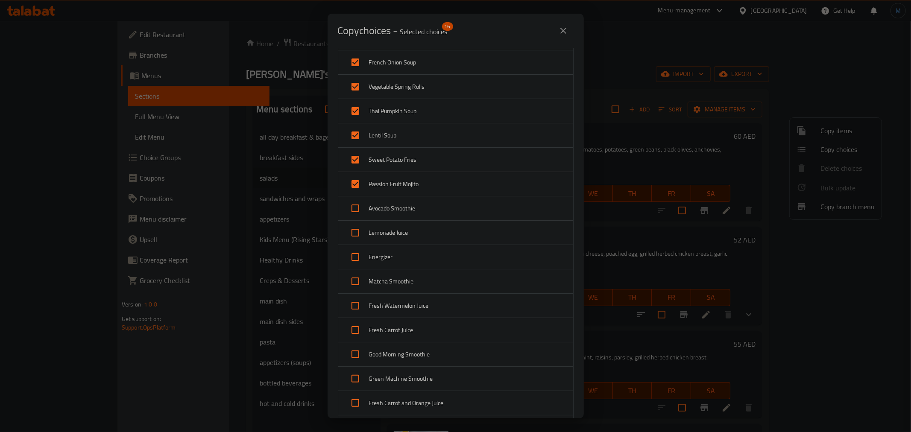
click at [403, 210] on span "Avocado Smoothie" at bounding box center [467, 208] width 197 height 11
checkbox input "true"
click at [403, 233] on span "Lemonade Juice" at bounding box center [467, 233] width 197 height 11
checkbox input "true"
click at [408, 267] on div "Energizer" at bounding box center [455, 257] width 235 height 24
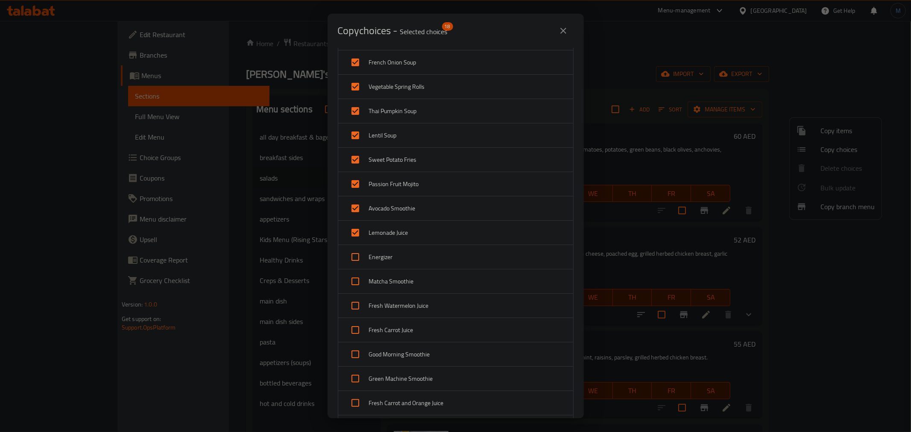
checkbox input "true"
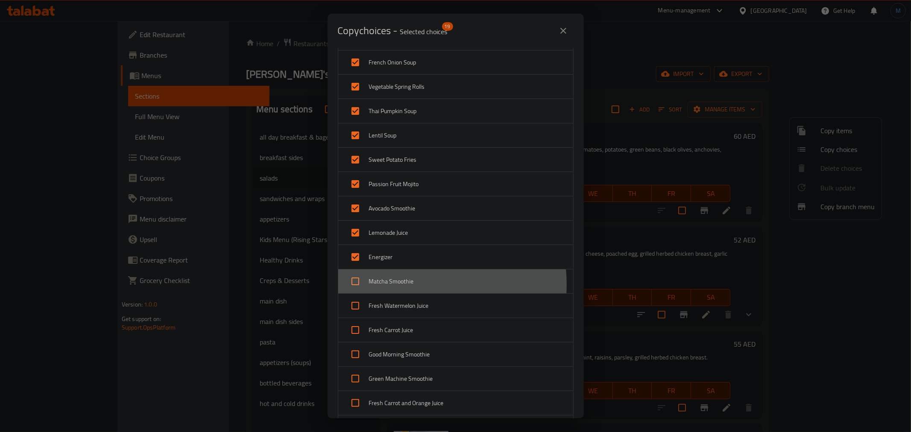
drag, startPoint x: 416, startPoint y: 285, endPoint x: 416, endPoint y: 296, distance: 11.5
click at [416, 285] on span "Matcha Smoothie" at bounding box center [467, 281] width 197 height 11
checkbox input "true"
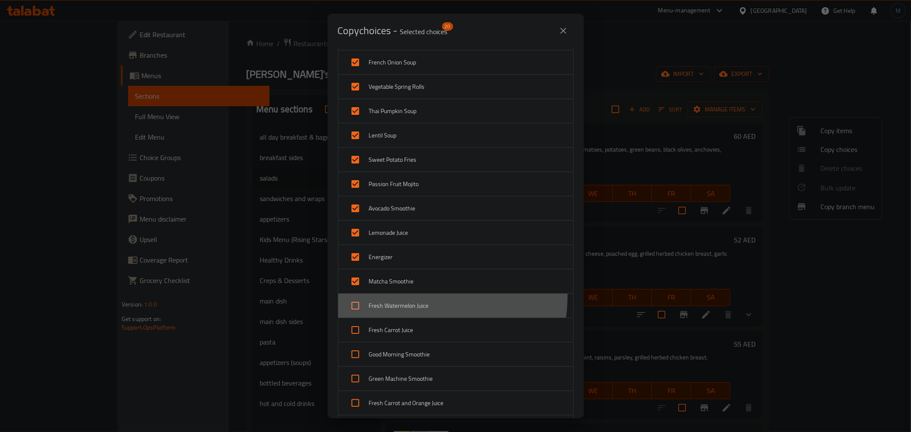
drag, startPoint x: 417, startPoint y: 297, endPoint x: 420, endPoint y: 303, distance: 6.5
click at [418, 298] on div "Fresh Watermelon Juice" at bounding box center [455, 306] width 235 height 24
checkbox input "true"
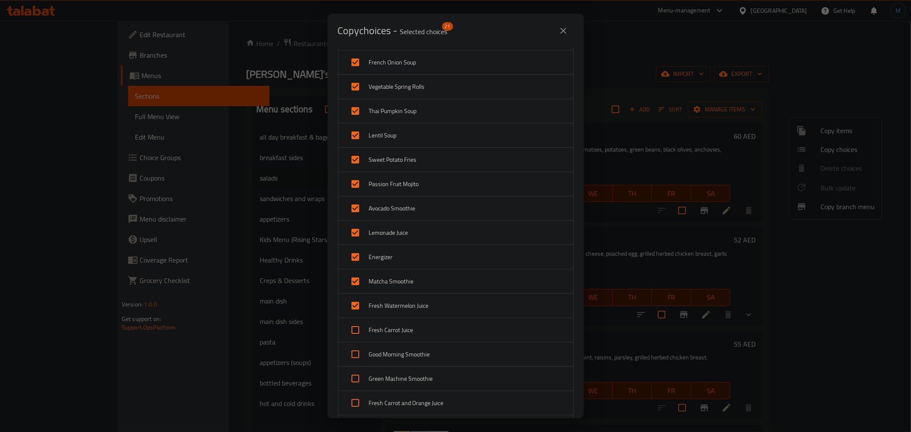
click at [426, 321] on div "Fresh Carrot Juice" at bounding box center [455, 330] width 235 height 24
drag, startPoint x: 431, startPoint y: 338, endPoint x: 434, endPoint y: 358, distance: 19.5
click at [431, 340] on div "Fresh Carrot Juice" at bounding box center [455, 330] width 235 height 24
checkbox input "false"
drag, startPoint x: 437, startPoint y: 348, endPoint x: 437, endPoint y: 330, distance: 17.5
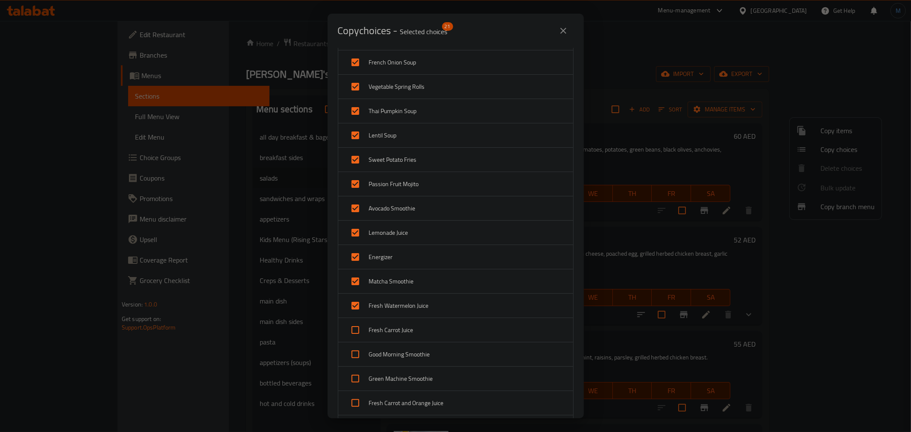
click at [437, 347] on div "Good Morning Smoothie" at bounding box center [455, 355] width 235 height 24
checkbox input "true"
click at [438, 330] on span "Fresh Carrot Juice" at bounding box center [467, 330] width 197 height 11
checkbox input "true"
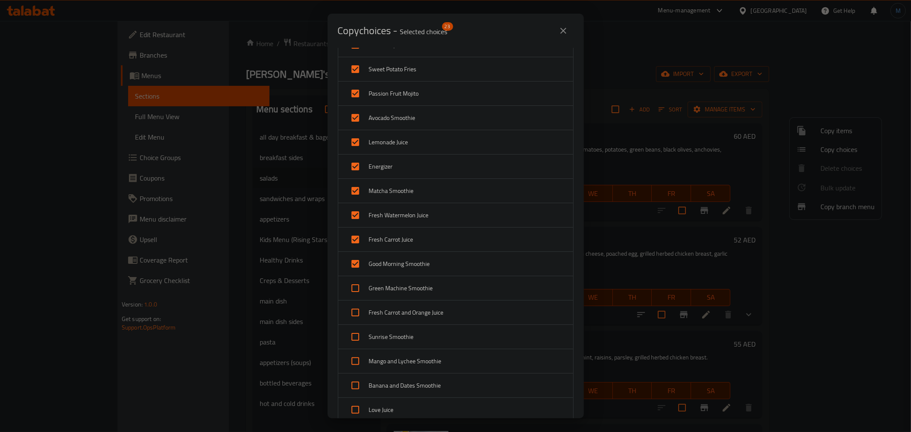
scroll to position [379, 0]
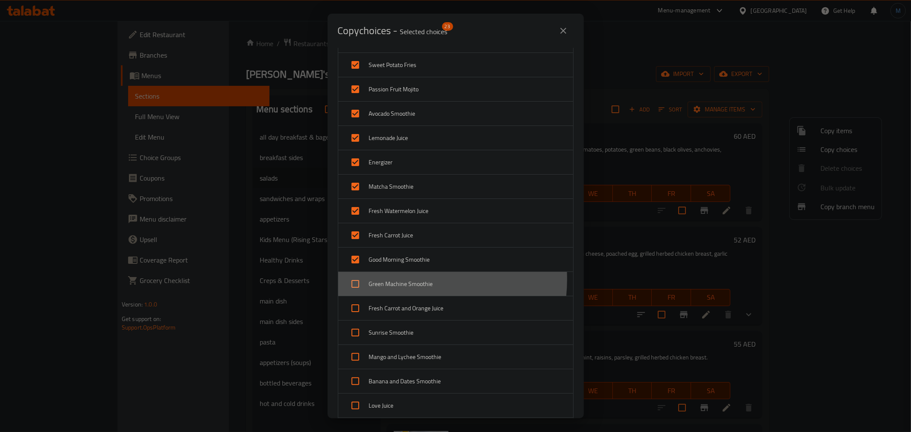
click at [404, 280] on span "Green Machine Smoothie" at bounding box center [467, 284] width 197 height 11
checkbox input "true"
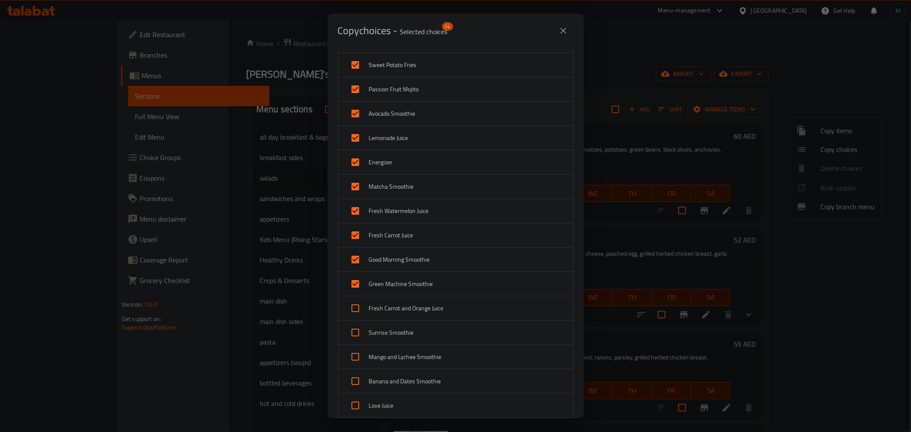
click at [411, 309] on span "Fresh Carrot and Orange Juice" at bounding box center [467, 308] width 197 height 11
checkbox input "true"
click at [409, 331] on span "Sunrise Smoothie" at bounding box center [467, 333] width 197 height 11
checkbox input "true"
click at [417, 353] on span "Mango and Lychee Smoothie" at bounding box center [467, 357] width 197 height 11
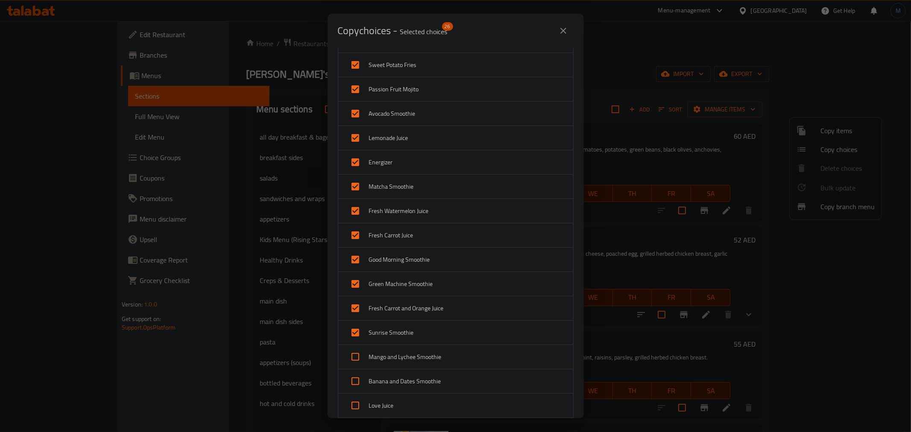
checkbox input "true"
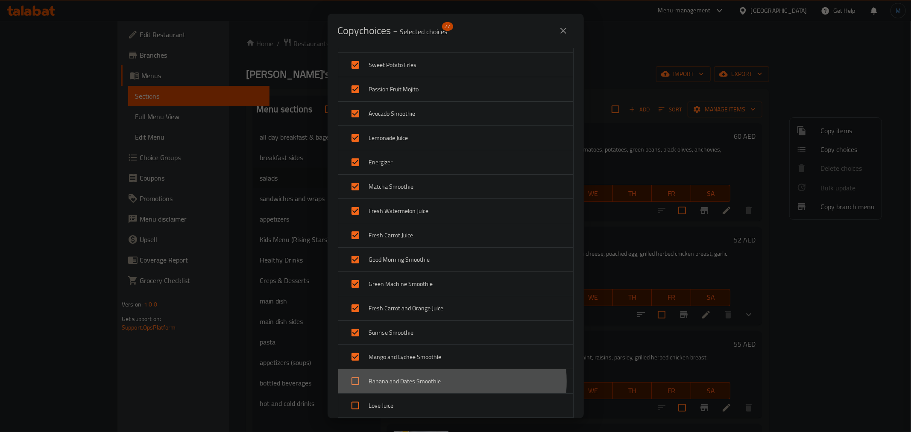
click at [426, 382] on span "Banana and Dates Smoothie" at bounding box center [467, 381] width 197 height 11
checkbox input "true"
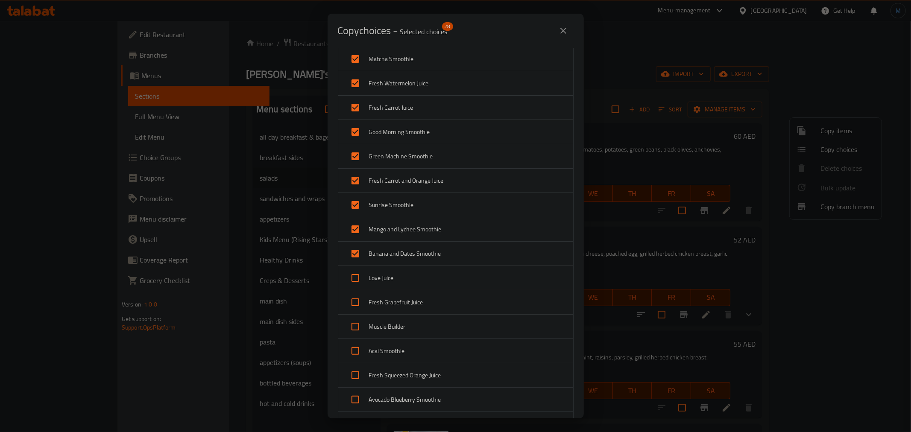
scroll to position [522, 0]
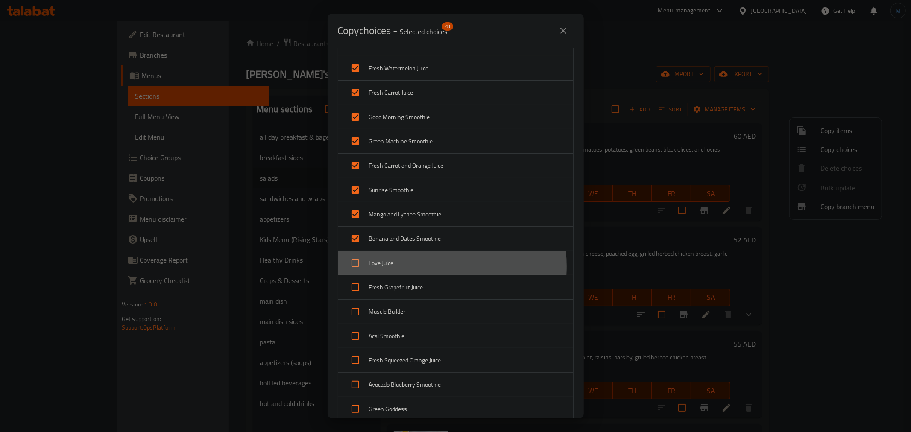
click at [408, 267] on span "Love Juice" at bounding box center [467, 263] width 197 height 11
checkbox input "true"
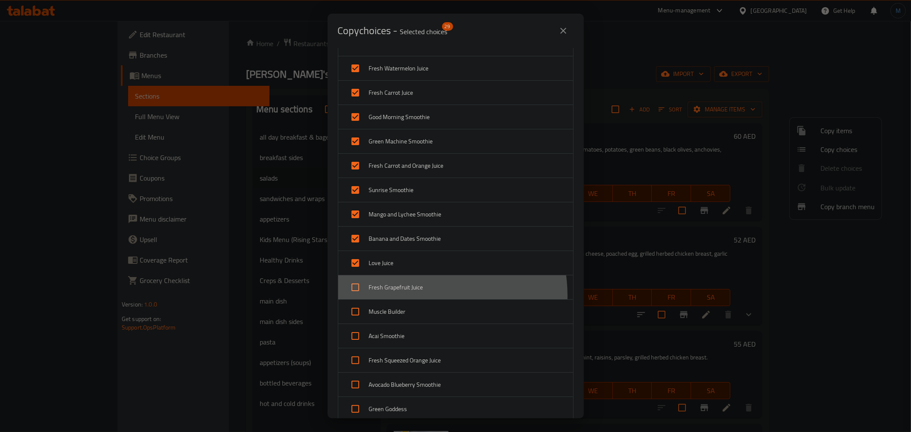
click at [416, 297] on div "Fresh Grapefruit Juice" at bounding box center [455, 288] width 235 height 24
checkbox input "true"
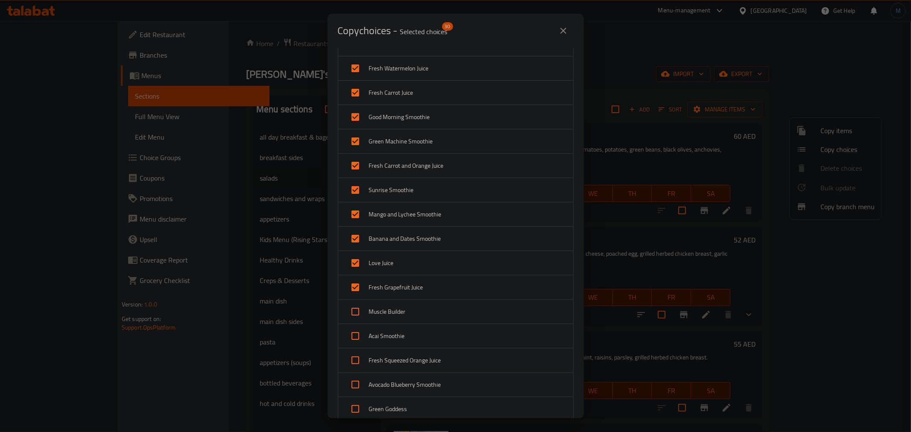
click at [416, 317] on span "Muscle Builder" at bounding box center [467, 312] width 197 height 11
checkbox input "true"
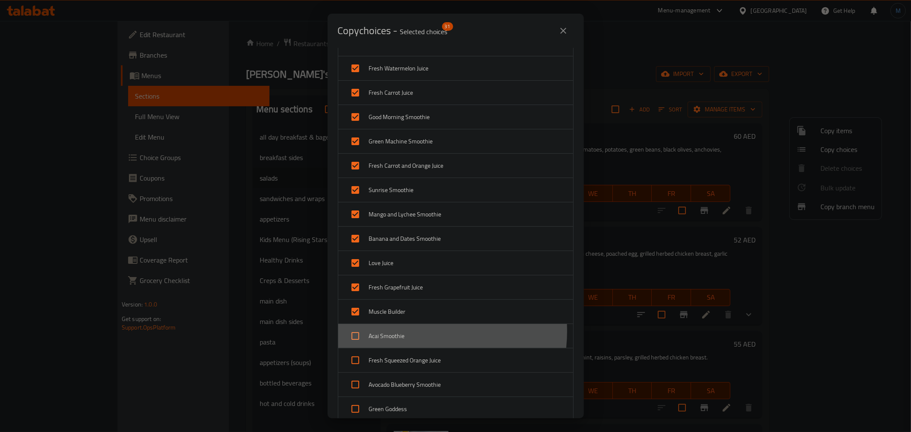
drag, startPoint x: 416, startPoint y: 332, endPoint x: 421, endPoint y: 353, distance: 21.1
click at [416, 333] on span "Acai Smoothie" at bounding box center [467, 336] width 197 height 11
checkbox input "true"
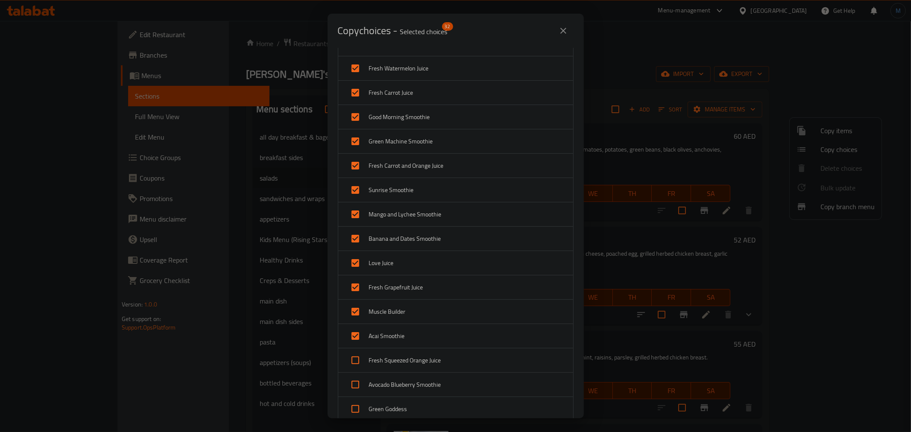
click at [423, 356] on span "Fresh Squeezed Orange Juice" at bounding box center [467, 360] width 197 height 11
checkbox input "true"
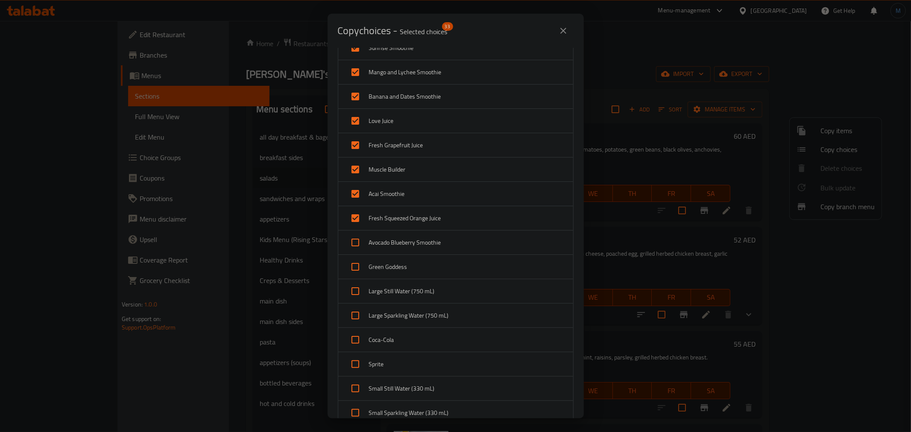
click at [407, 253] on div "Avocado Blueberry Smoothie" at bounding box center [455, 243] width 235 height 24
checkbox input "true"
click at [418, 278] on div "Green Goddess" at bounding box center [455, 267] width 235 height 24
checkbox input "true"
click at [421, 295] on span "Large Still Water (750 mL)" at bounding box center [467, 291] width 197 height 11
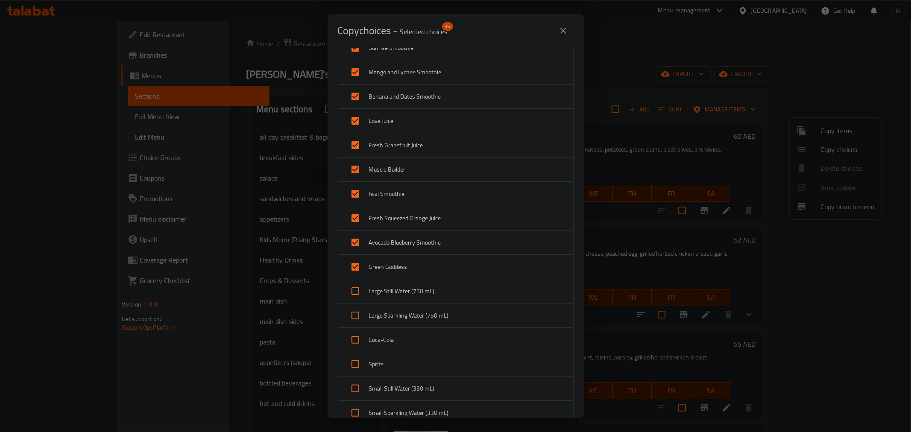
checkbox input "true"
click at [421, 313] on span "Large Sparkling Water (750 mL)" at bounding box center [467, 316] width 197 height 11
checkbox input "true"
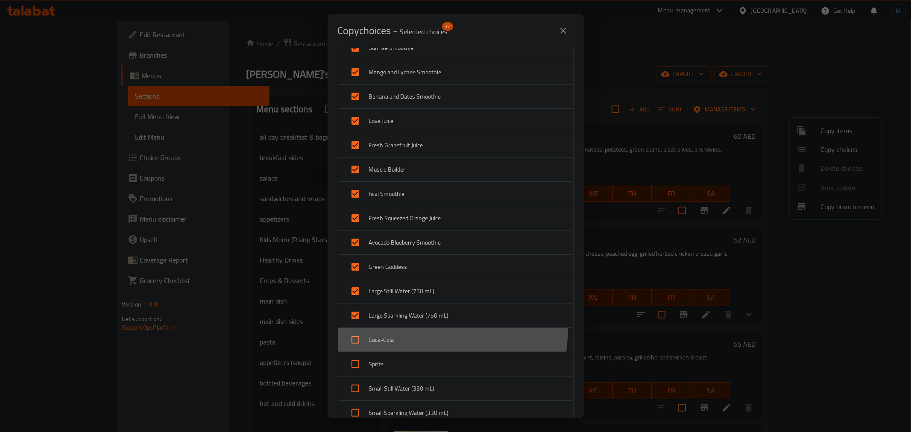
drag, startPoint x: 420, startPoint y: 331, endPoint x: 420, endPoint y: 342, distance: 11.1
click at [420, 332] on div "Coca-Cola" at bounding box center [455, 340] width 235 height 24
checkbox input "true"
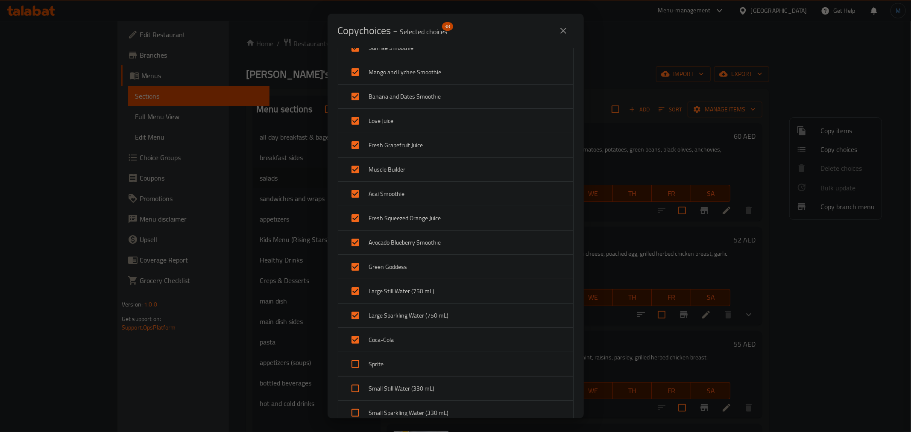
click at [420, 361] on span "Sprite" at bounding box center [467, 364] width 197 height 11
checkbox input "true"
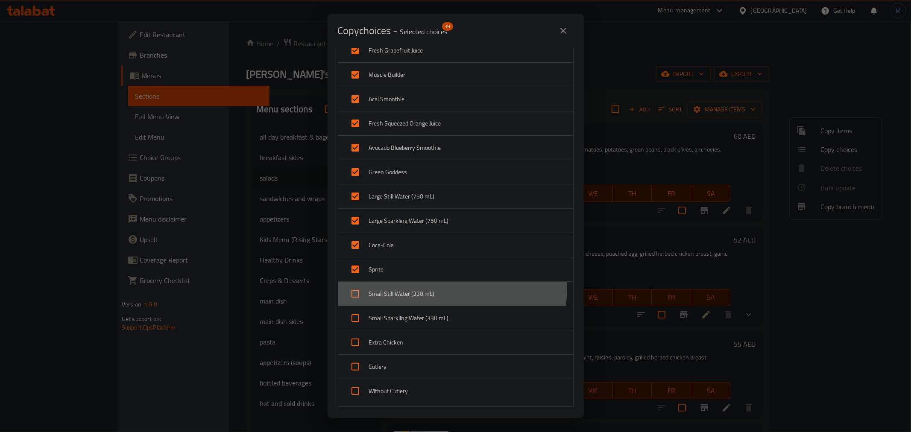
drag, startPoint x: 415, startPoint y: 288, endPoint x: 420, endPoint y: 320, distance: 32.4
click at [415, 288] on div "Small Still Water (330 mL)" at bounding box center [455, 294] width 235 height 24
checkbox input "true"
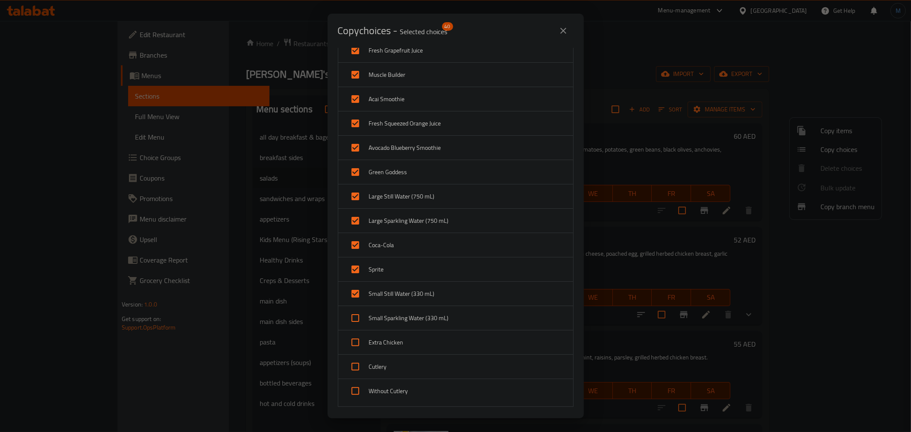
click at [420, 321] on span "Small Sparkling Water (330 mL)" at bounding box center [467, 318] width 197 height 11
checkbox input "true"
click at [417, 361] on div "Cutlery" at bounding box center [455, 367] width 235 height 24
checkbox input "true"
click at [425, 386] on div "Without Cutlery" at bounding box center [455, 391] width 235 height 24
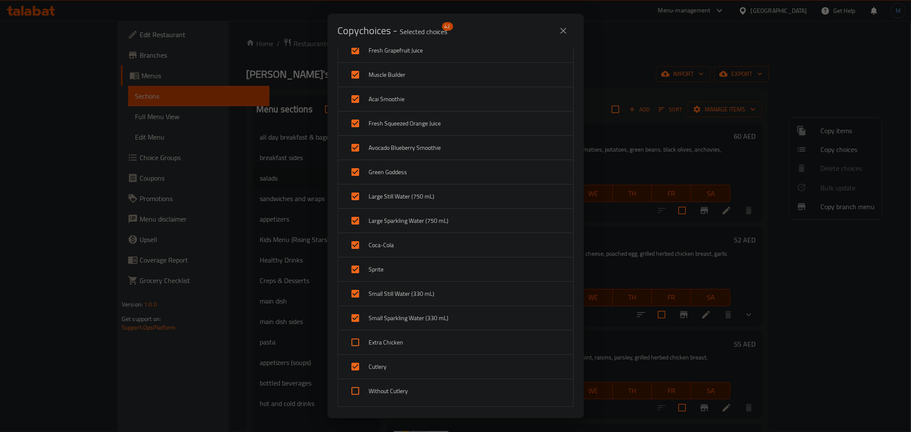
checkbox input "true"
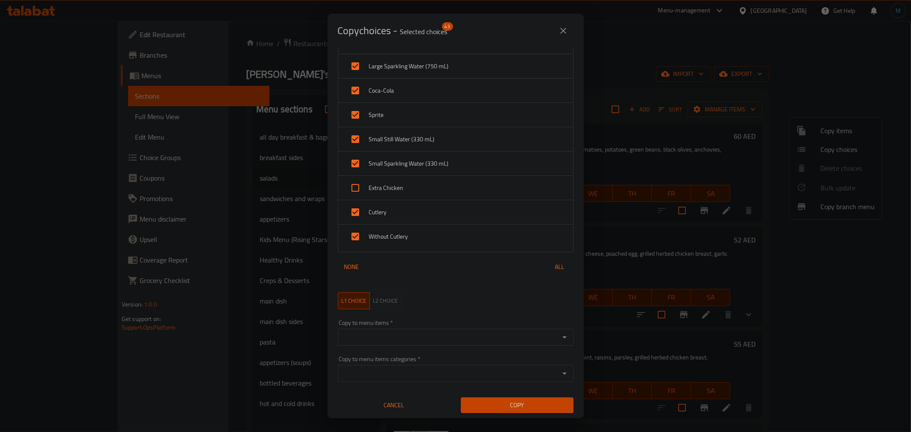
scroll to position [915, 0]
click at [461, 340] on input "Copy to menu items   *" at bounding box center [448, 338] width 217 height 12
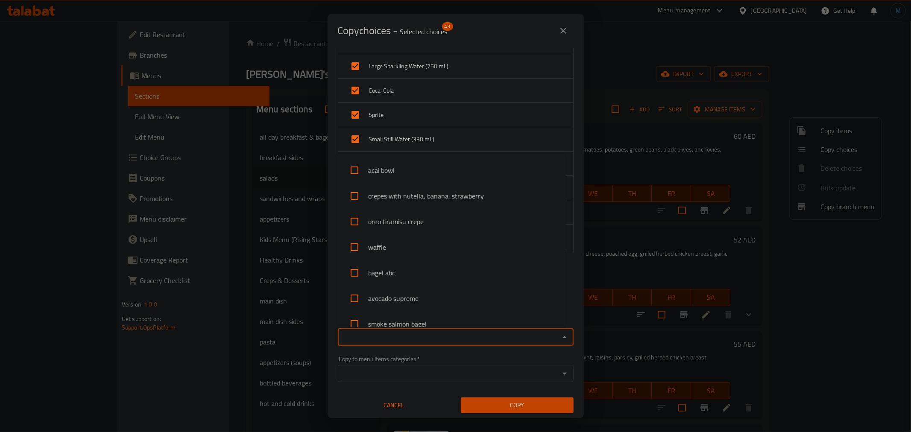
paste input "Nicoise Salad"
type input "Nicoise Salad"
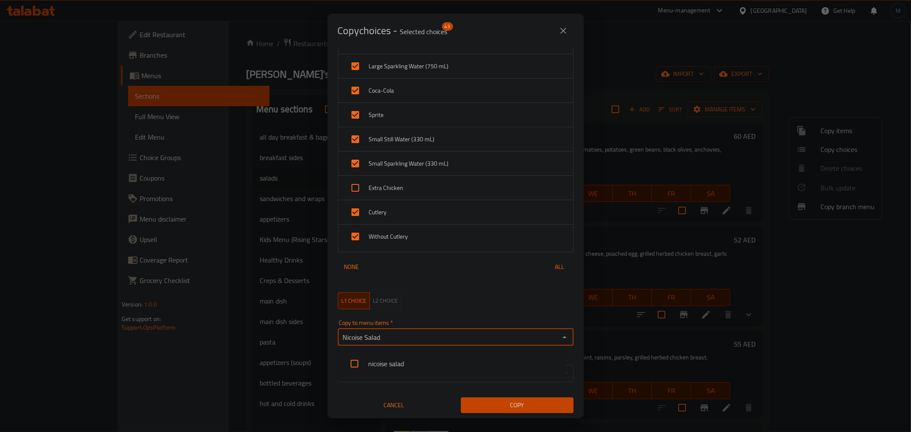
click at [390, 355] on li "nicoise salad" at bounding box center [451, 364] width 229 height 26
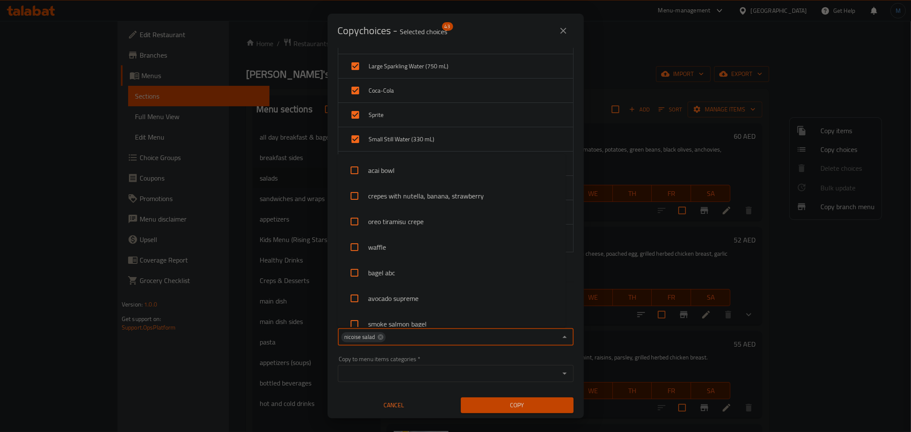
scroll to position [651, 0]
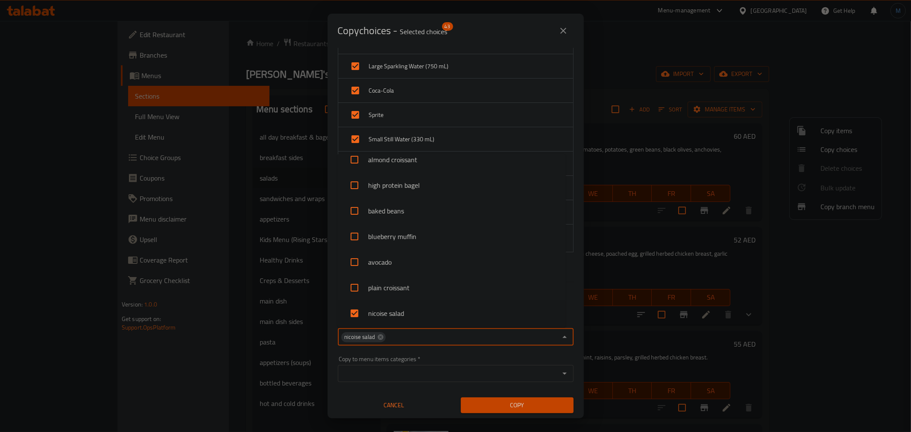
click at [512, 408] on span "Copy" at bounding box center [517, 405] width 99 height 11
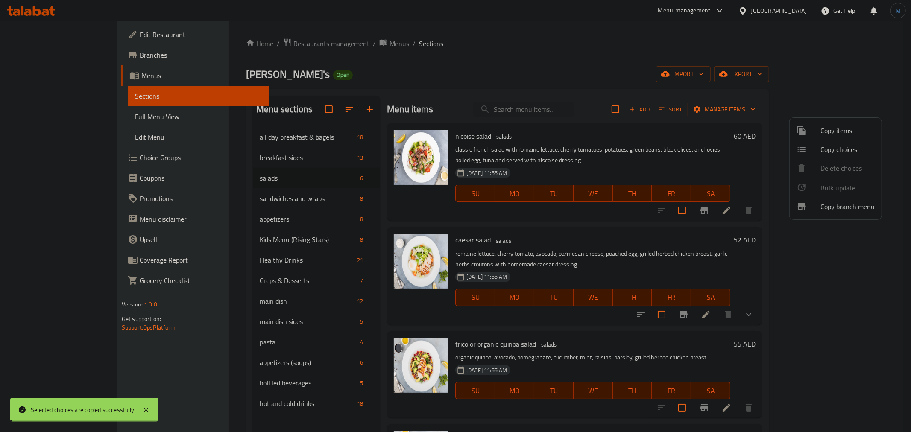
scroll to position [1, 0]
